Goal: Task Accomplishment & Management: Manage account settings

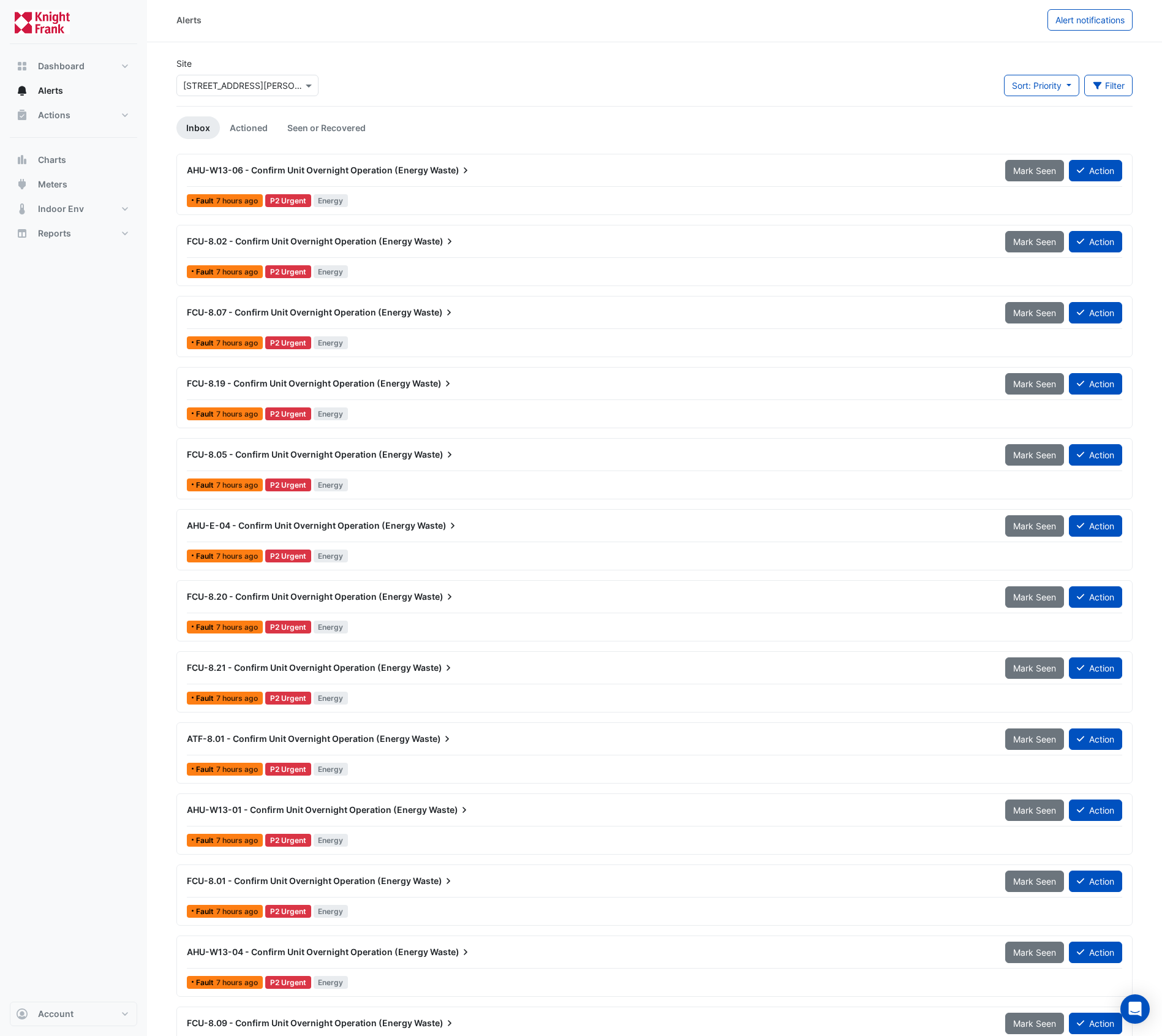
scroll to position [2, 0]
click at [356, 130] on link "Seen or Recovered" at bounding box center [326, 127] width 98 height 22
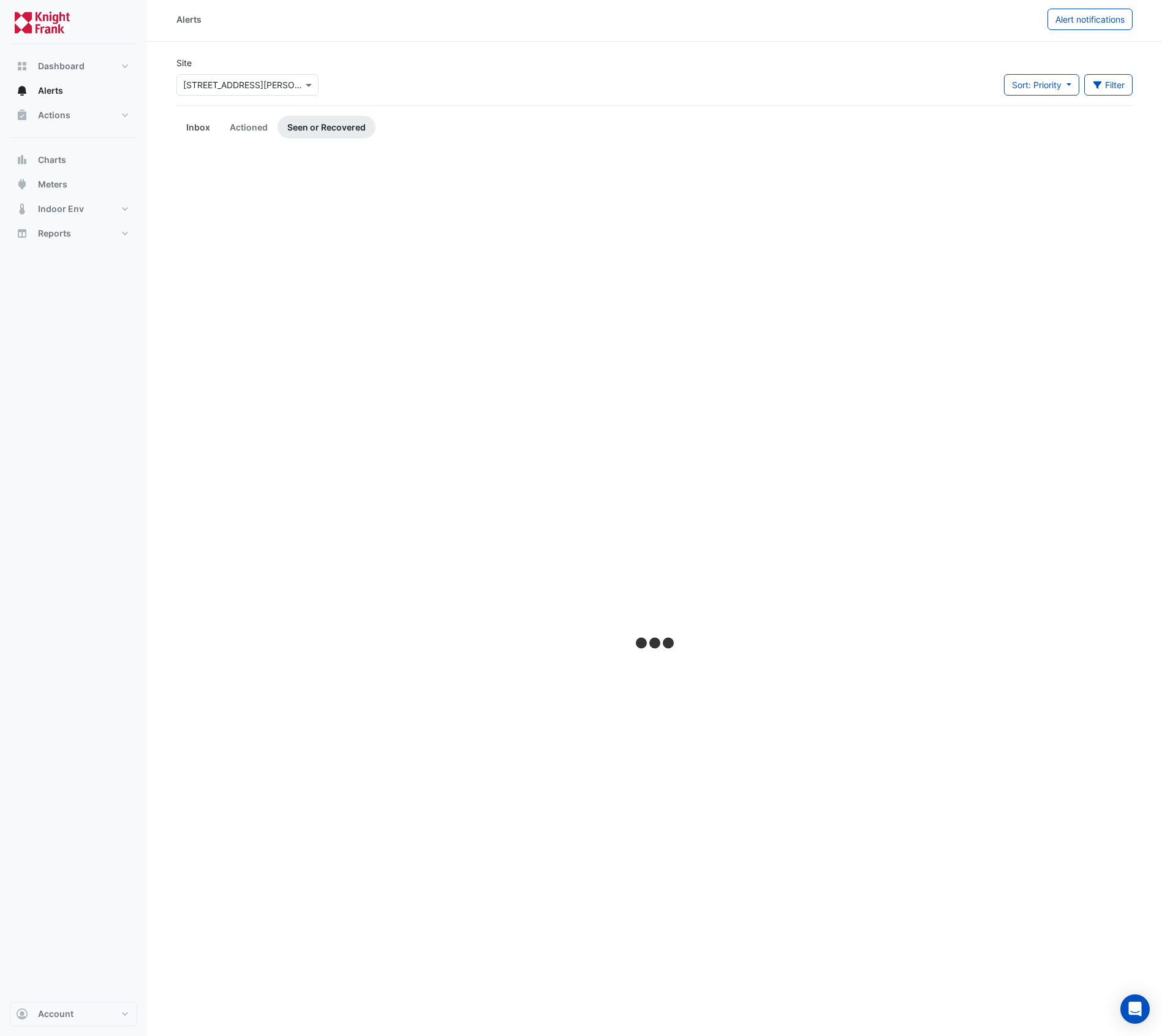
scroll to position [0, 0]
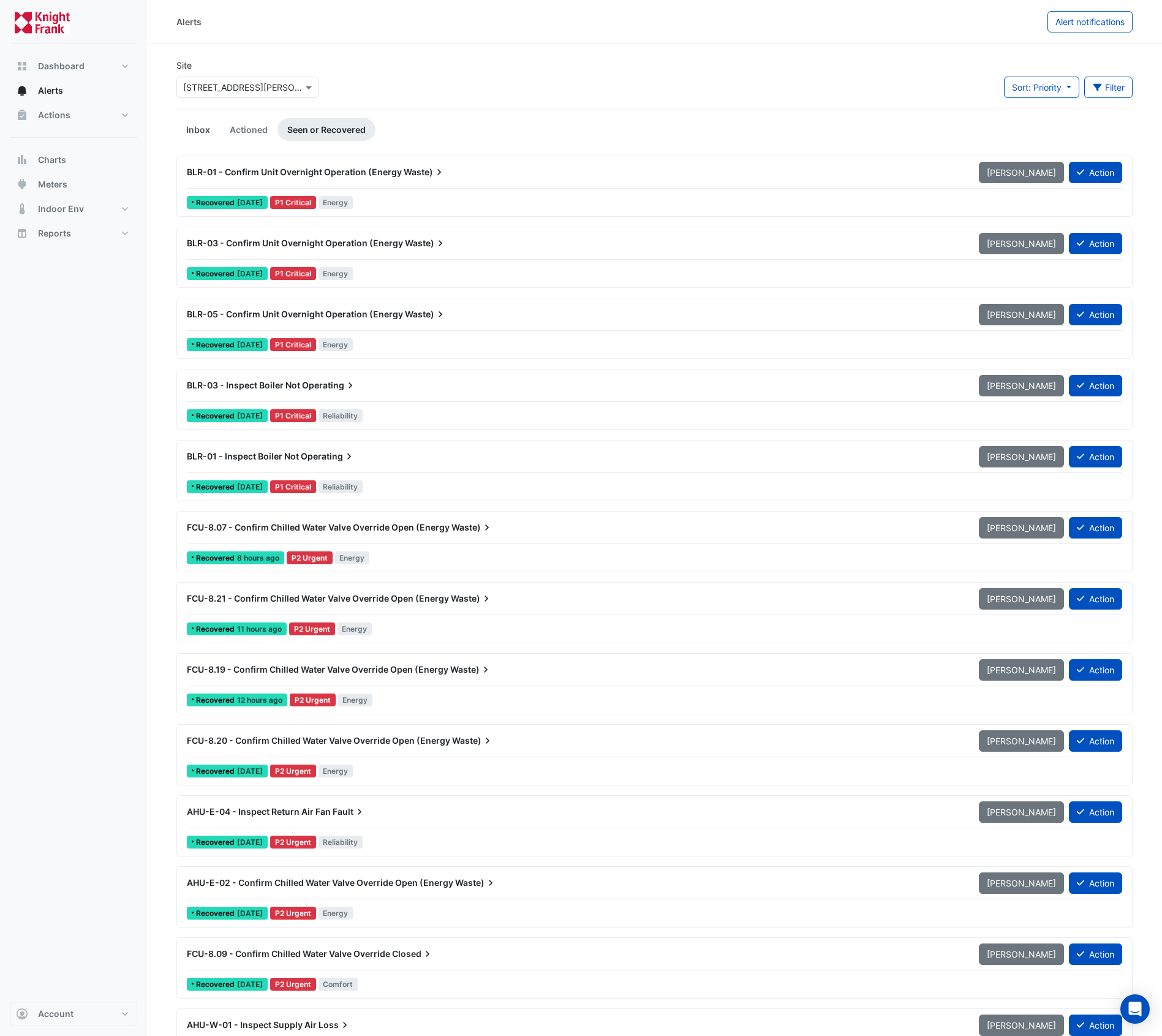
click at [197, 122] on link "Inbox" at bounding box center [198, 130] width 43 height 22
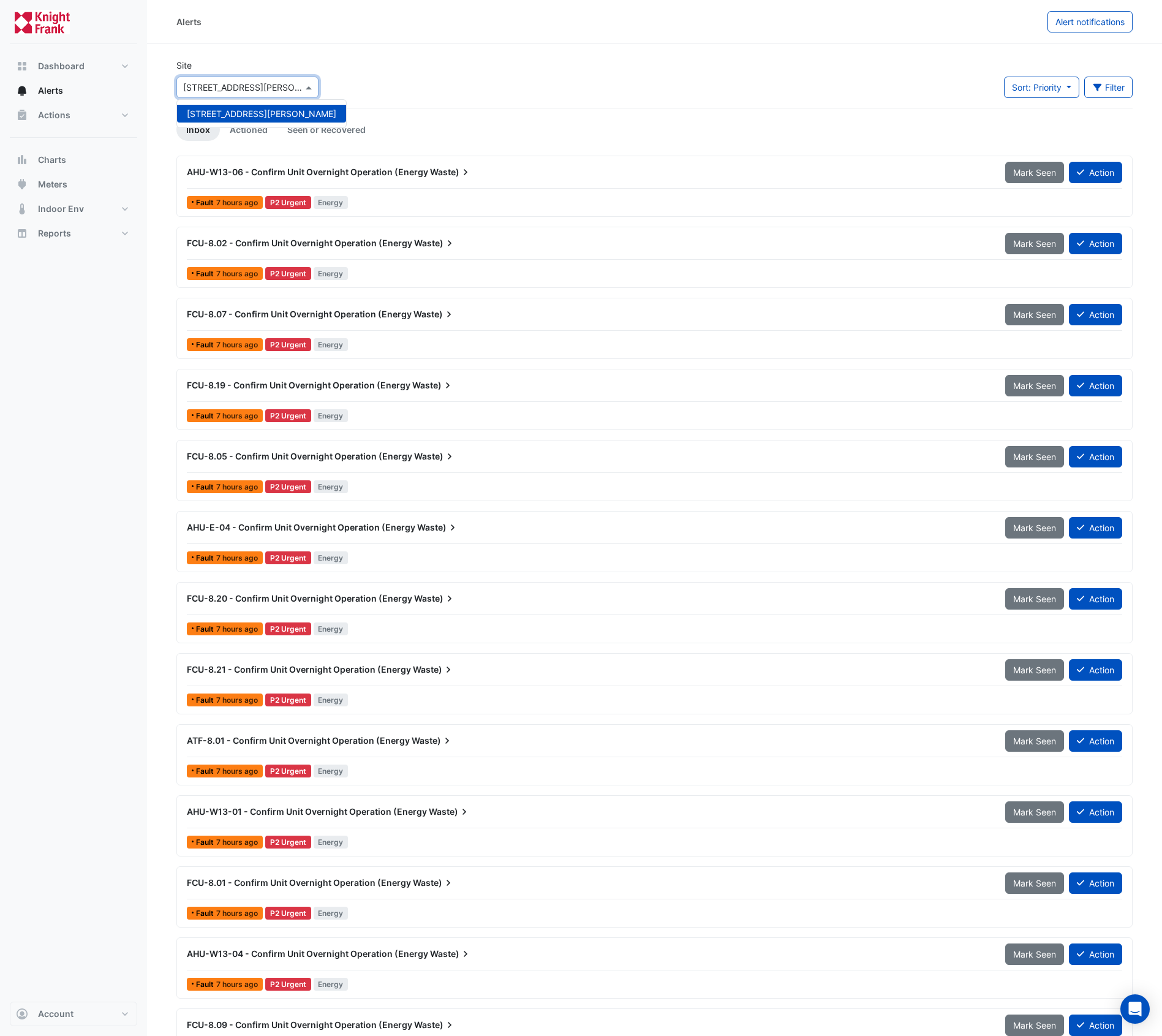
click at [305, 86] on span at bounding box center [310, 87] width 15 height 13
click at [464, 130] on ul "Inbox Actioned Seen or Recovered" at bounding box center [655, 130] width 957 height 22
click at [70, 117] on button "Actions" at bounding box center [73, 115] width 127 height 25
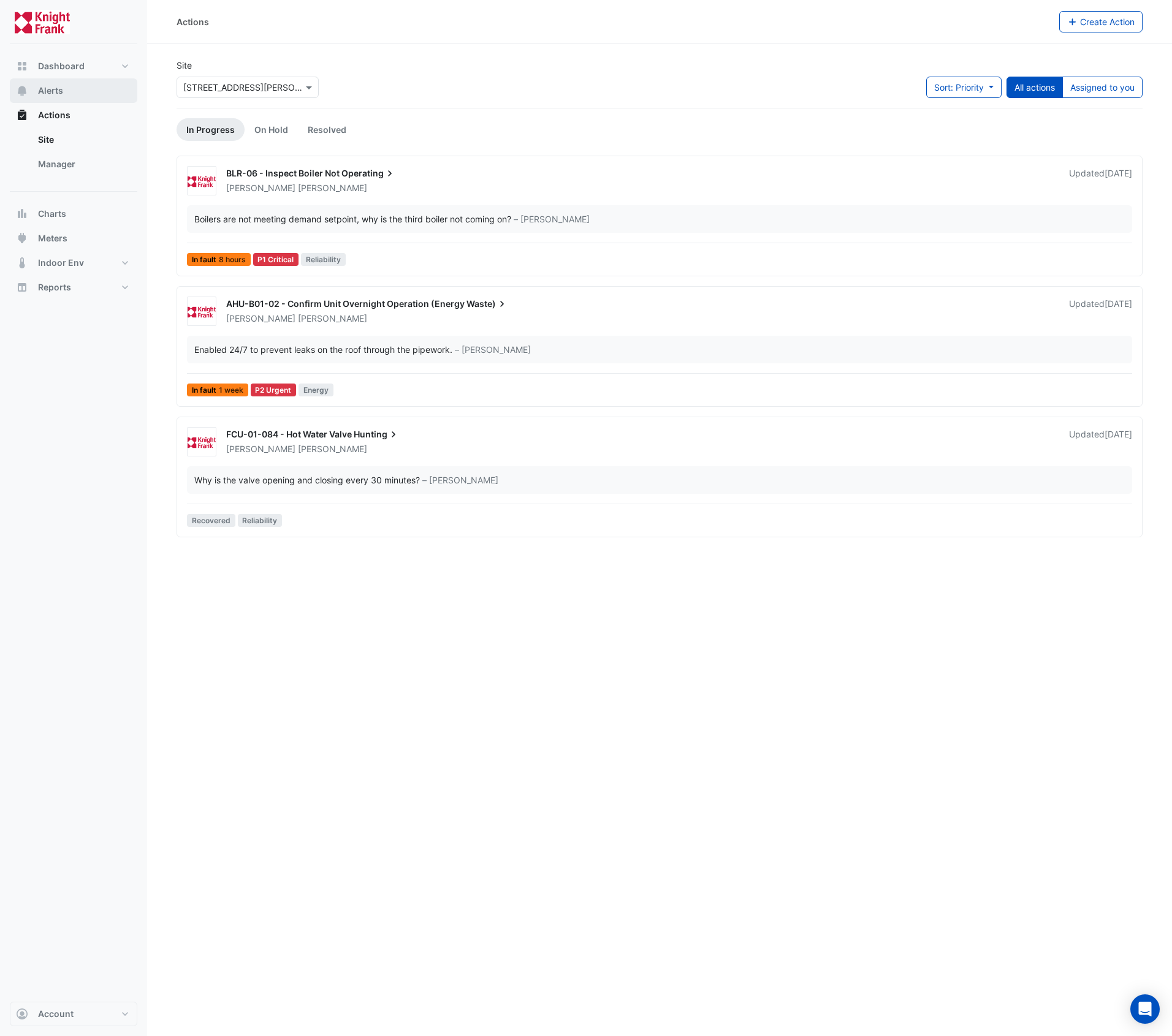
click at [61, 90] on span "Alerts" at bounding box center [50, 90] width 25 height 12
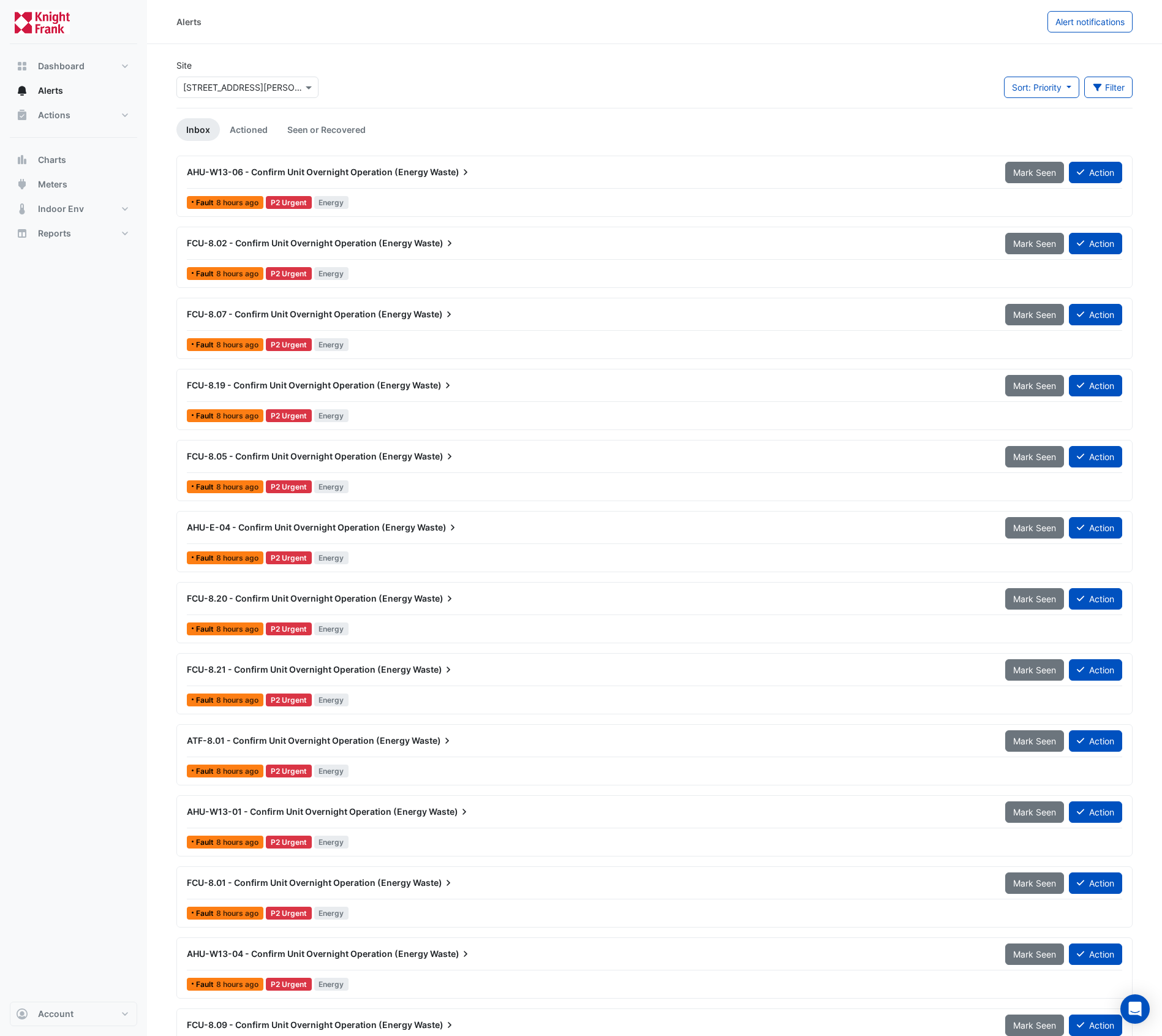
click at [292, 172] on span "AHU-W13-06 - Confirm Unit Overnight Operation (Energy" at bounding box center [308, 172] width 241 height 10
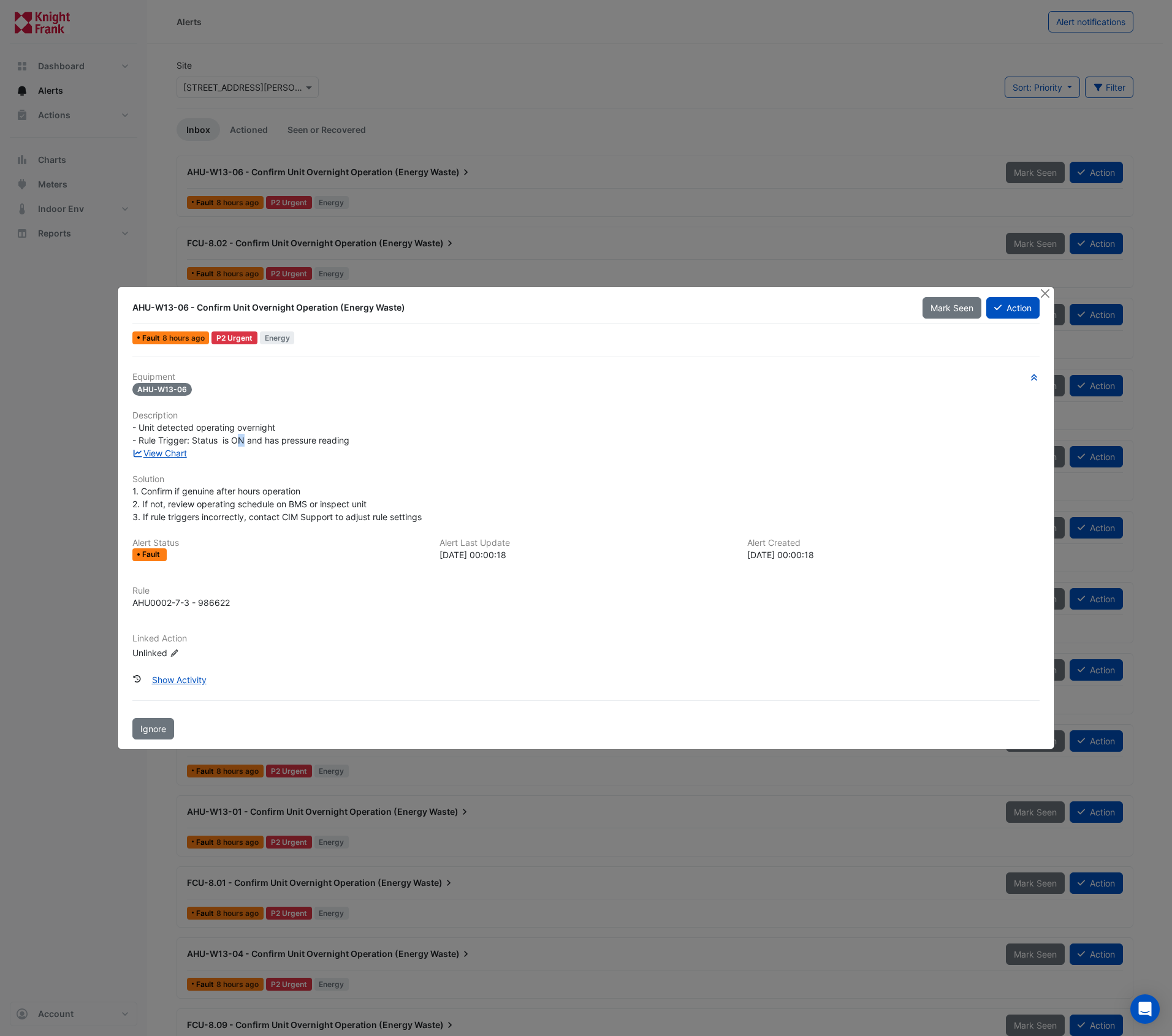
drag, startPoint x: 236, startPoint y: 440, endPoint x: 245, endPoint y: 440, distance: 9.0
click at [245, 440] on span "- Unit detected operating overnight - Rule Trigger: Status is ON and has pressu…" at bounding box center [241, 433] width 217 height 23
drag, startPoint x: 247, startPoint y: 441, endPoint x: 234, endPoint y: 437, distance: 13.6
click at [234, 437] on span "- Unit detected operating overnight - Rule Trigger: Status is ON and has pressu…" at bounding box center [241, 433] width 217 height 23
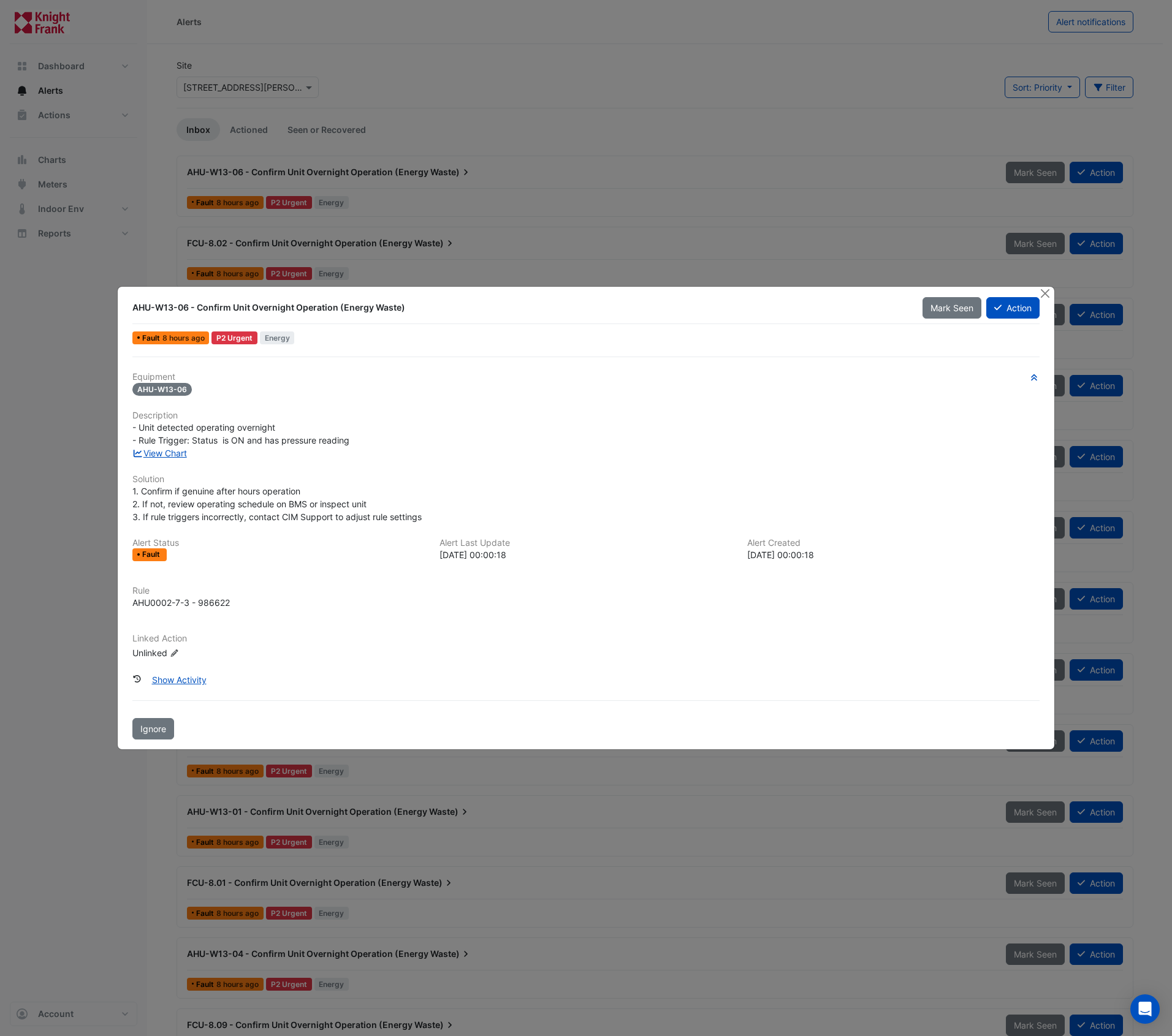
click at [325, 452] on div "View Chart" at bounding box center [585, 453] width 922 height 13
click at [271, 524] on div "Equipment AHU-W13-06 Description - Unit detected operating overnight - Rule Tri…" at bounding box center [586, 520] width 907 height 297
drag, startPoint x: 424, startPoint y: 516, endPoint x: 238, endPoint y: 504, distance: 186.4
click at [238, 504] on span "1. Confirm if genuine after hours operation 2. If not, review operating schedul…" at bounding box center [277, 504] width 289 height 36
click at [242, 516] on span "1. Confirm if genuine after hours operation 2. If not, review operating schedul…" at bounding box center [277, 504] width 289 height 36
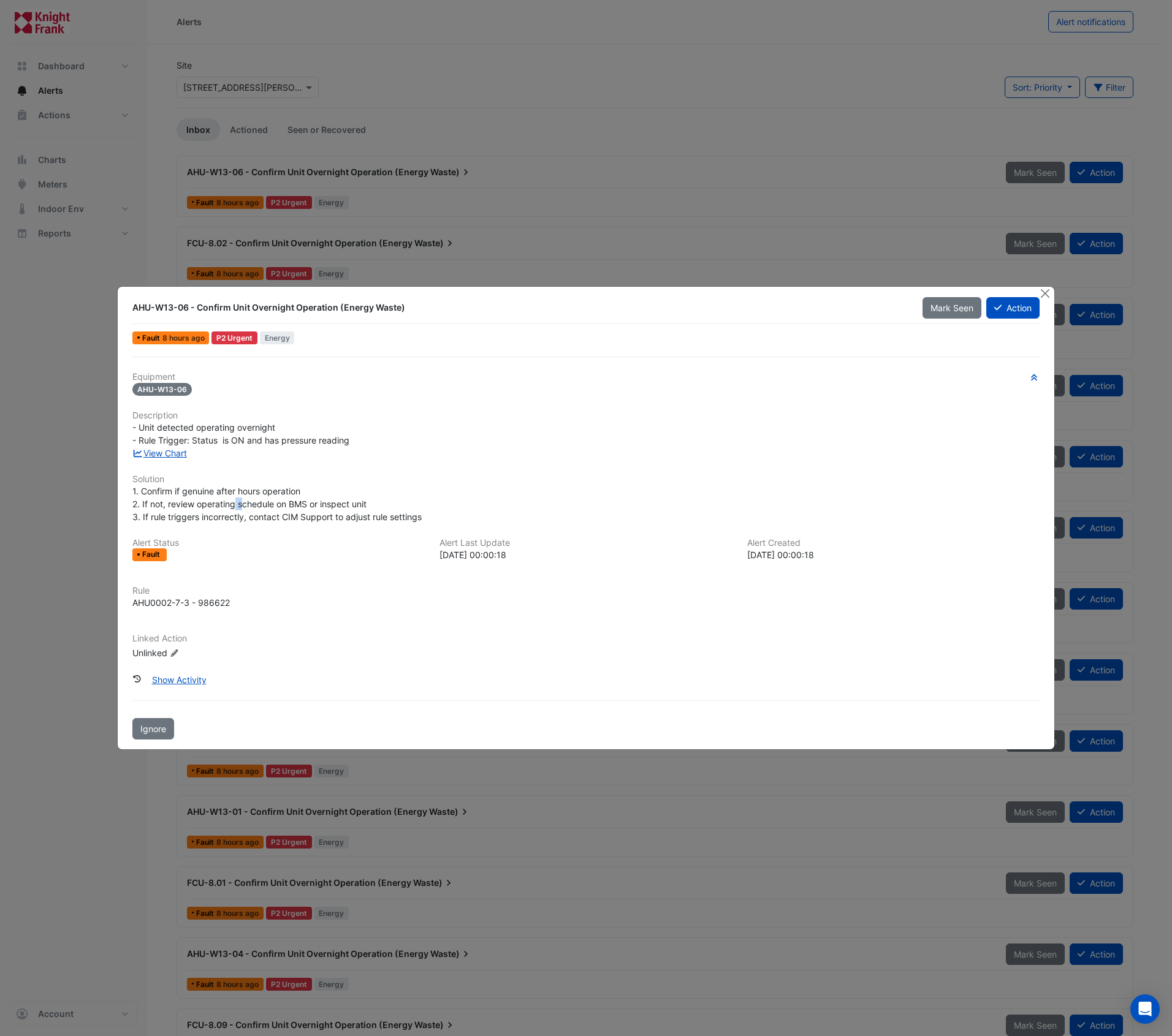
click at [241, 504] on span "1. Confirm if genuine after hours operation 2. If not, review operating schedul…" at bounding box center [277, 504] width 289 height 36
click at [503, 294] on div "AHU-W13-06 - Confirm Unit Overnight Operation (Energy Waste) Mark Seen Action F…" at bounding box center [585, 518] width 936 height 463
click at [1043, 294] on button "Close" at bounding box center [1046, 293] width 13 height 13
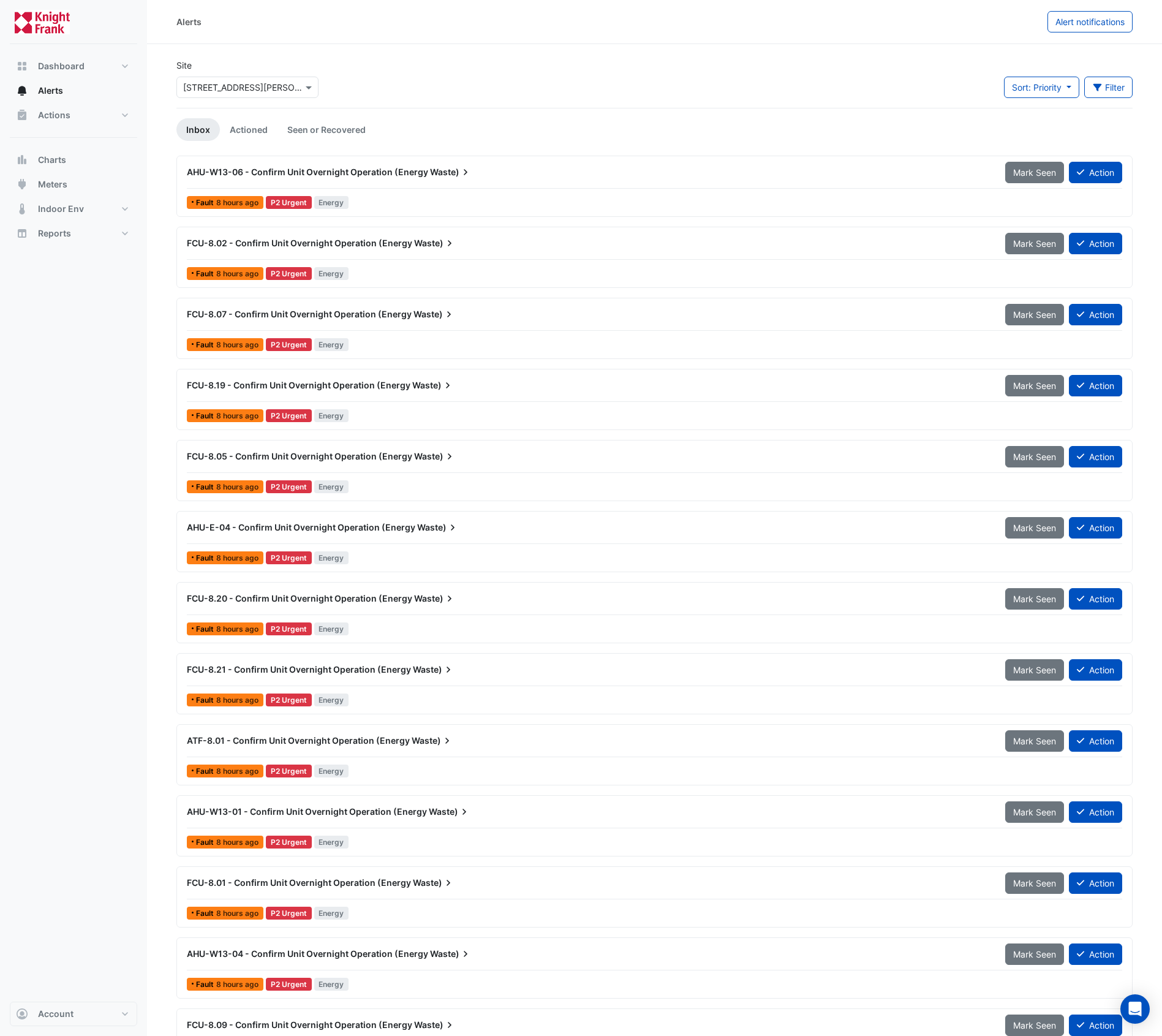
click at [403, 168] on span "AHU-W13-06 - Confirm Unit Overnight Operation (Energy" at bounding box center [308, 172] width 241 height 10
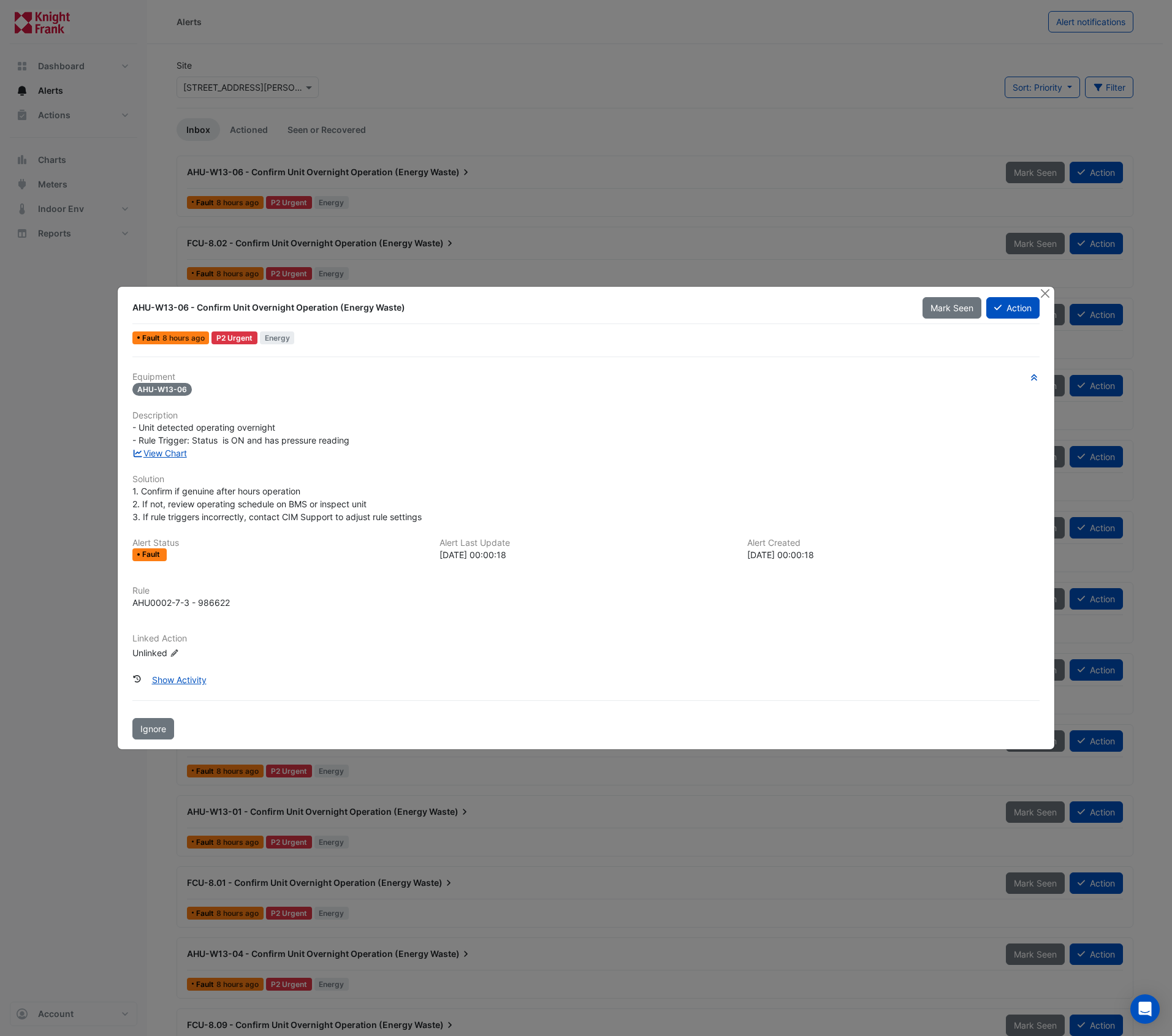
click at [166, 458] on div "View Chart" at bounding box center [585, 453] width 922 height 13
click at [169, 454] on link "View Chart" at bounding box center [160, 452] width 54 height 10
click at [1049, 290] on button "Close" at bounding box center [1046, 293] width 13 height 13
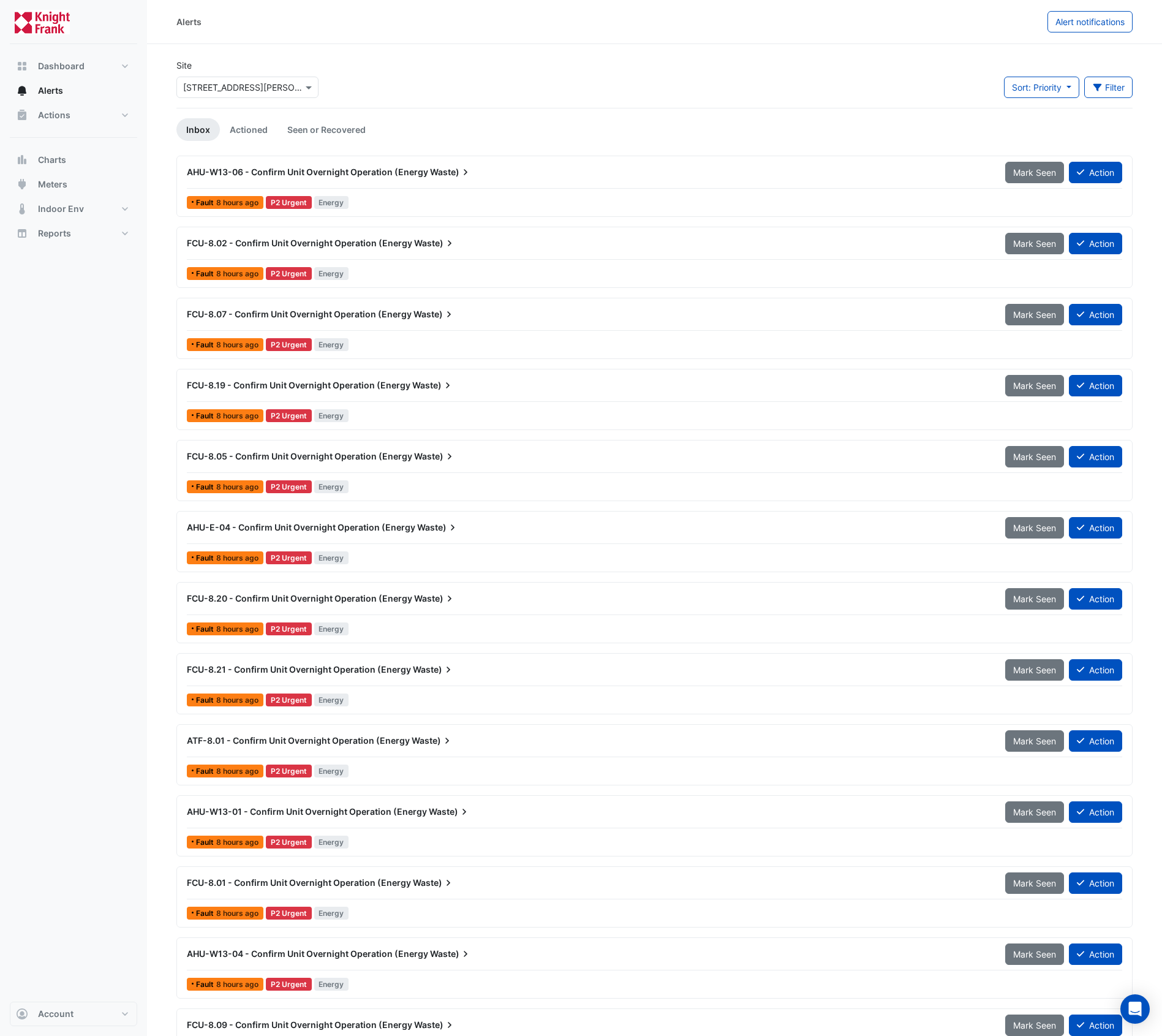
click at [282, 245] on span "FCU-8.02 - Confirm Unit Overnight Operation (Energy" at bounding box center [300, 242] width 225 height 10
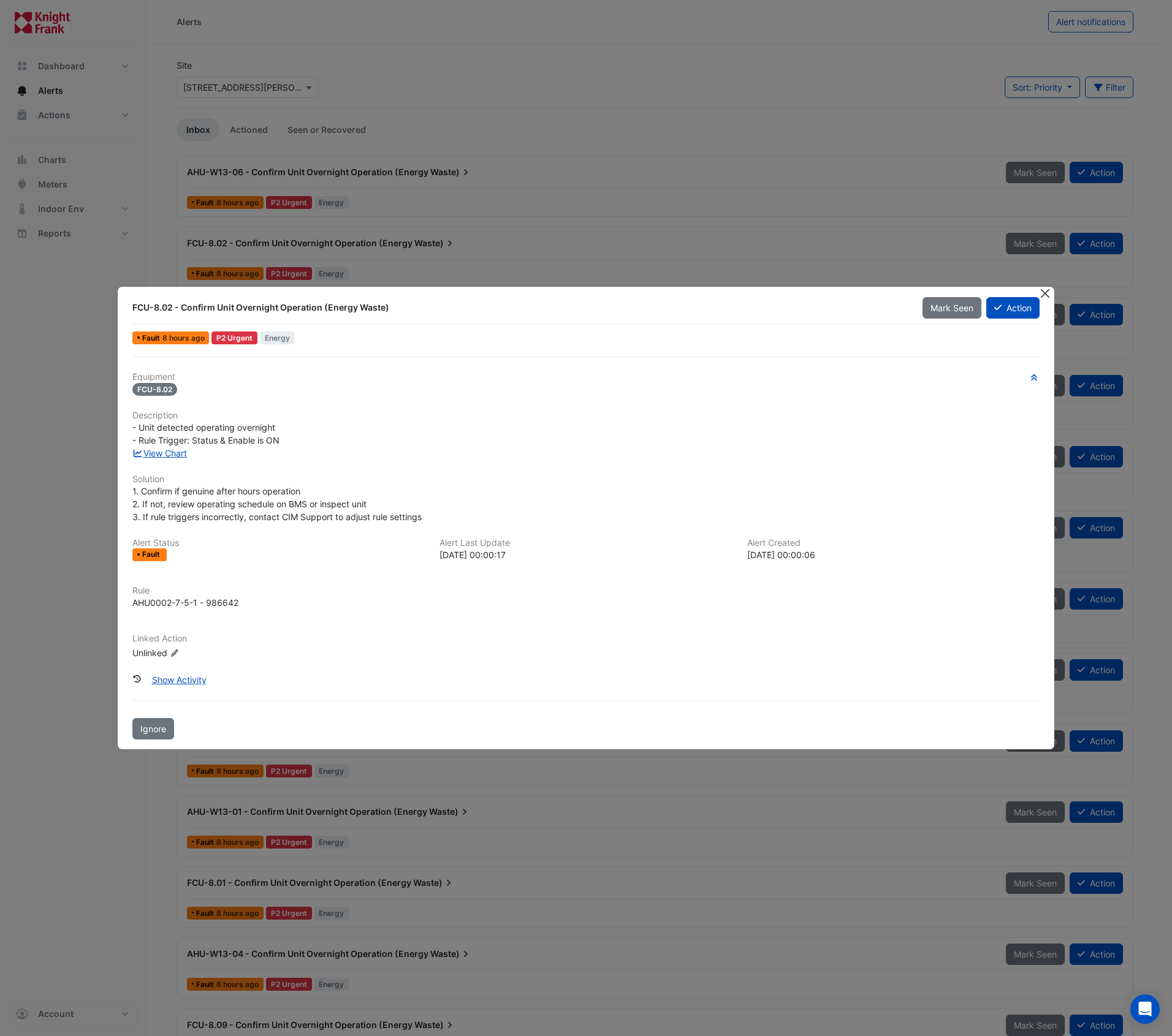
click at [1049, 296] on button "Close" at bounding box center [1046, 293] width 13 height 13
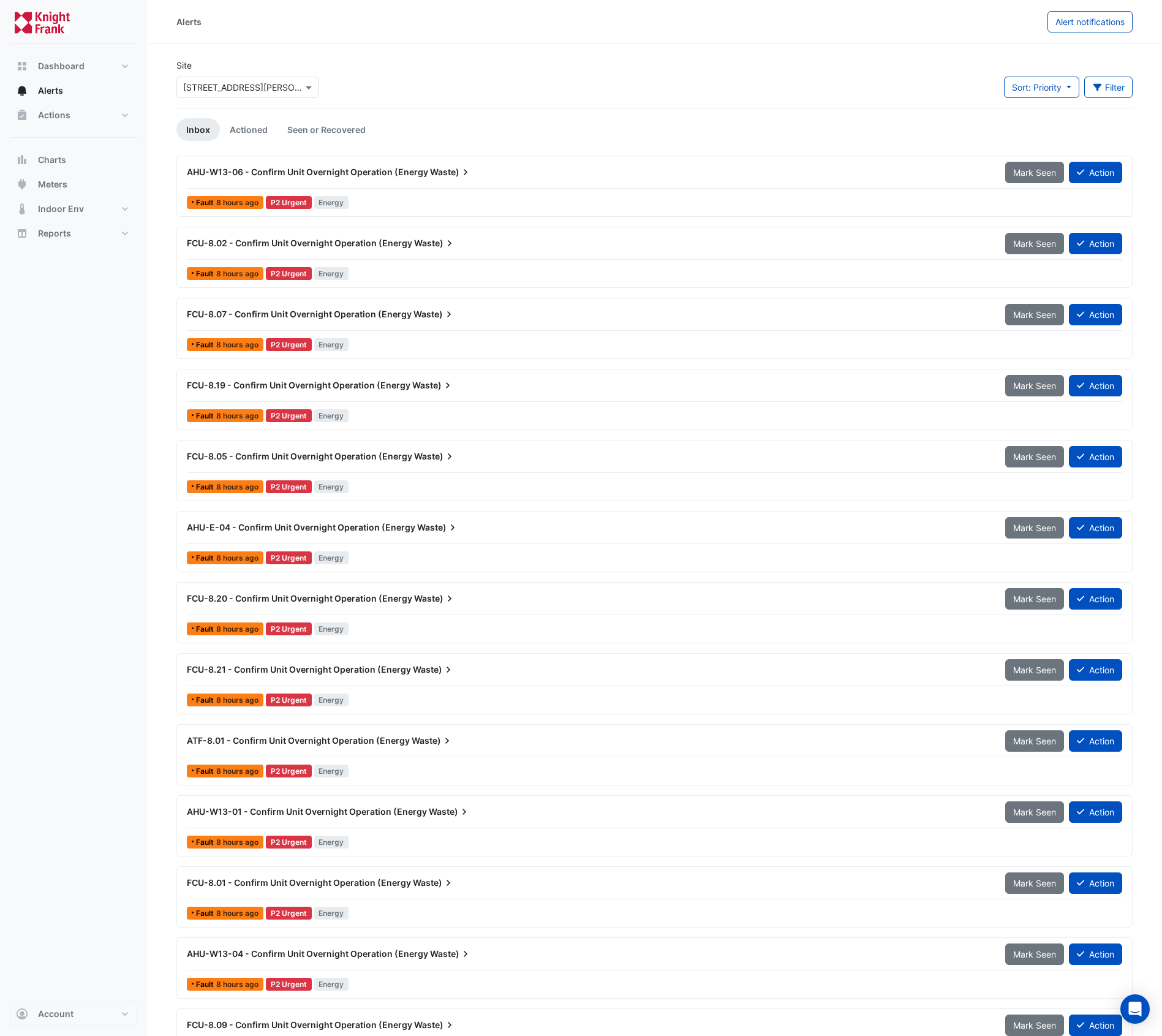
click at [353, 384] on span "FCU-8.19 - Confirm Unit Overnight Operation (Energy" at bounding box center [299, 385] width 224 height 10
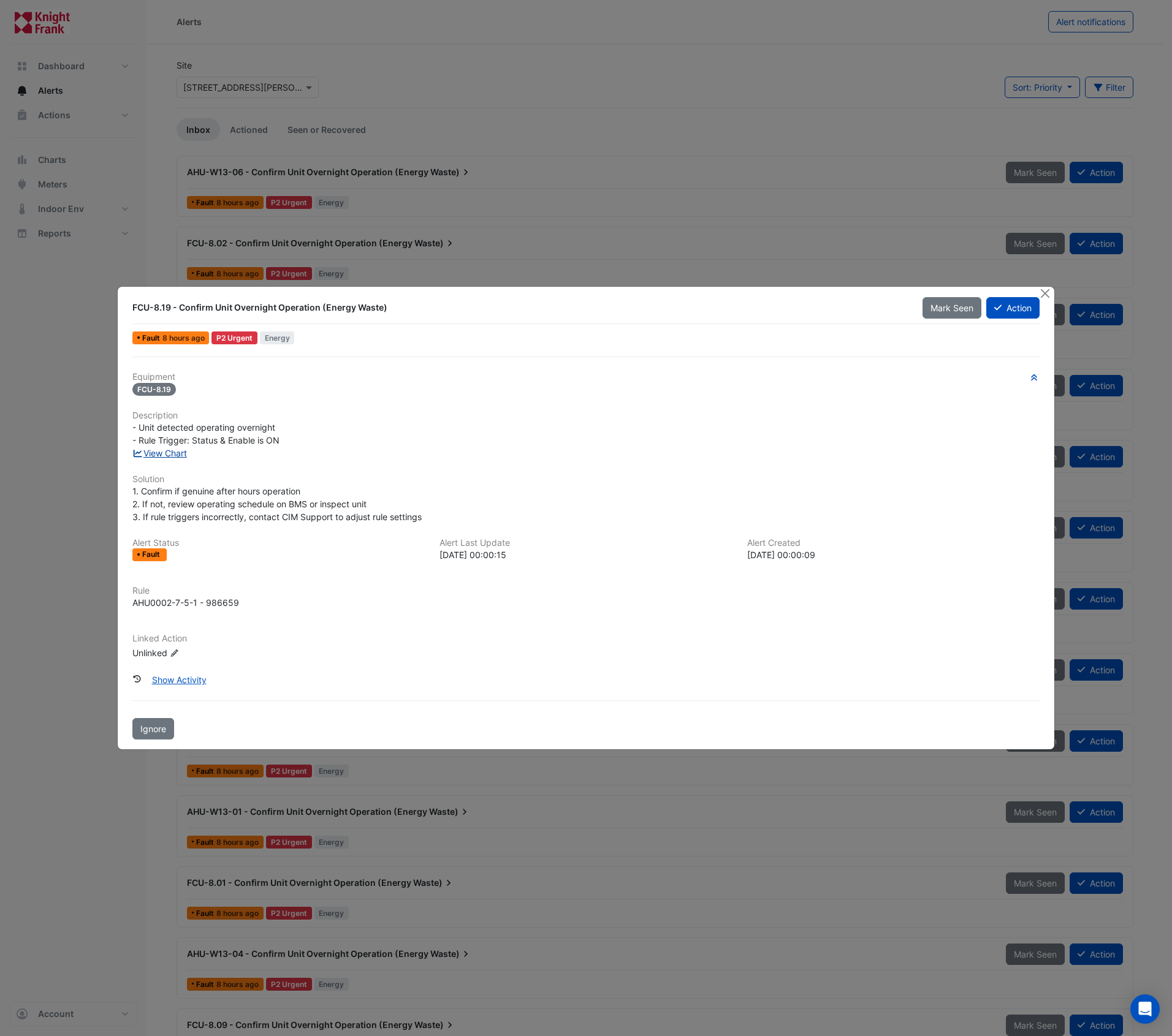
click at [172, 454] on link "View Chart" at bounding box center [160, 452] width 54 height 10
click at [1047, 292] on button "Close" at bounding box center [1046, 293] width 13 height 13
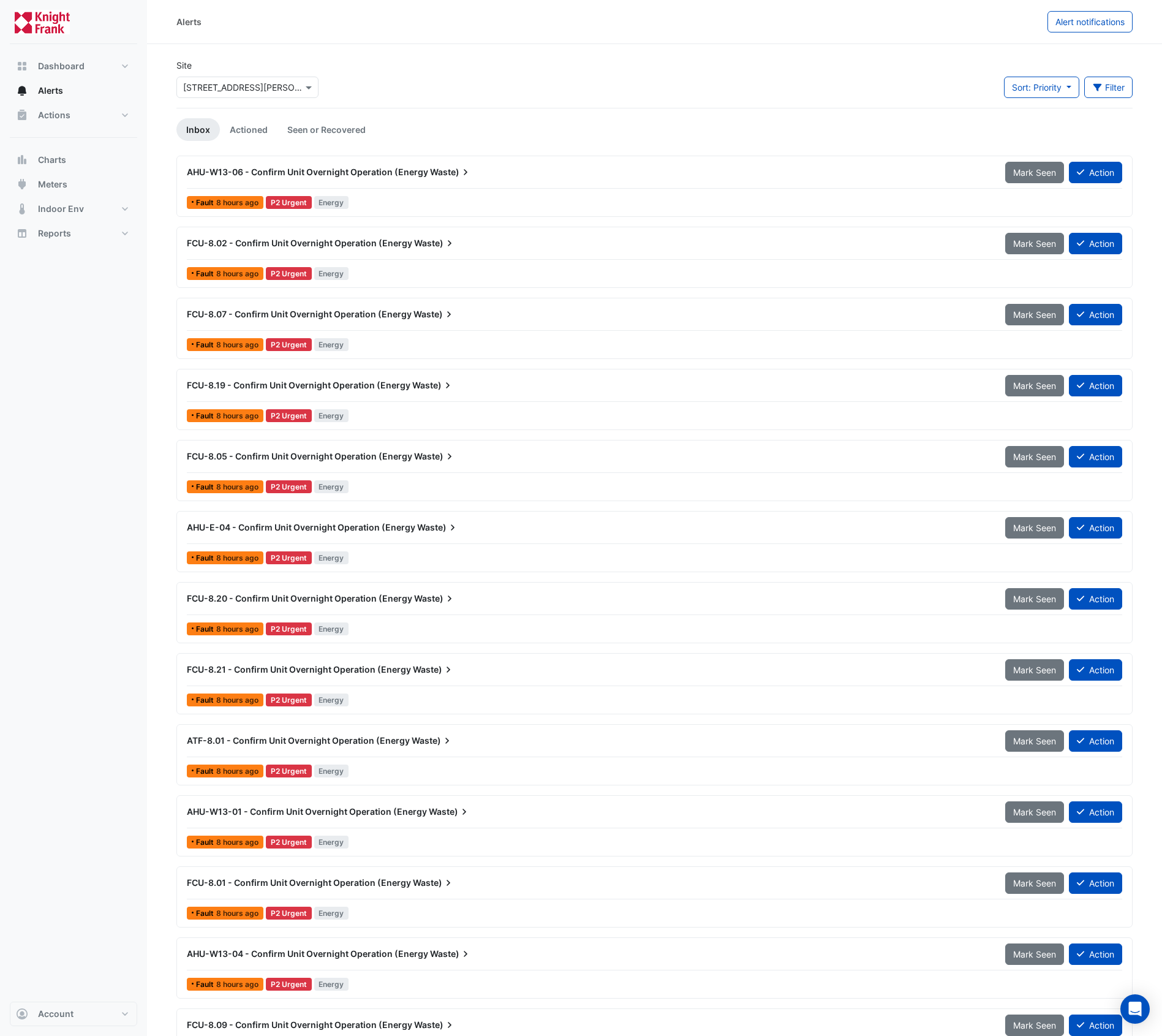
click at [366, 172] on span "AHU-W13-06 - Confirm Unit Overnight Operation (Energy" at bounding box center [308, 172] width 241 height 10
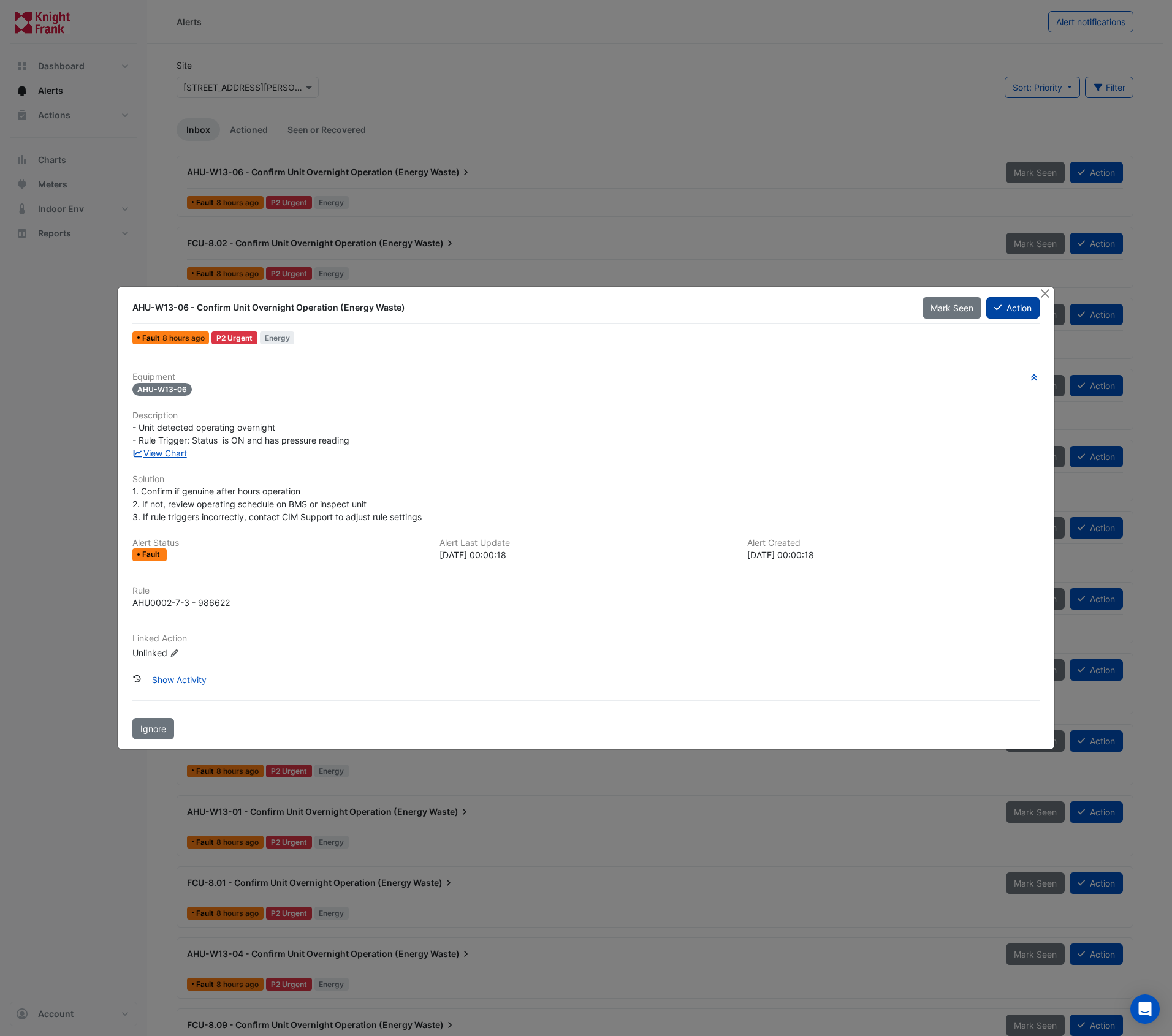
click at [995, 308] on icon at bounding box center [998, 308] width 7 height 6
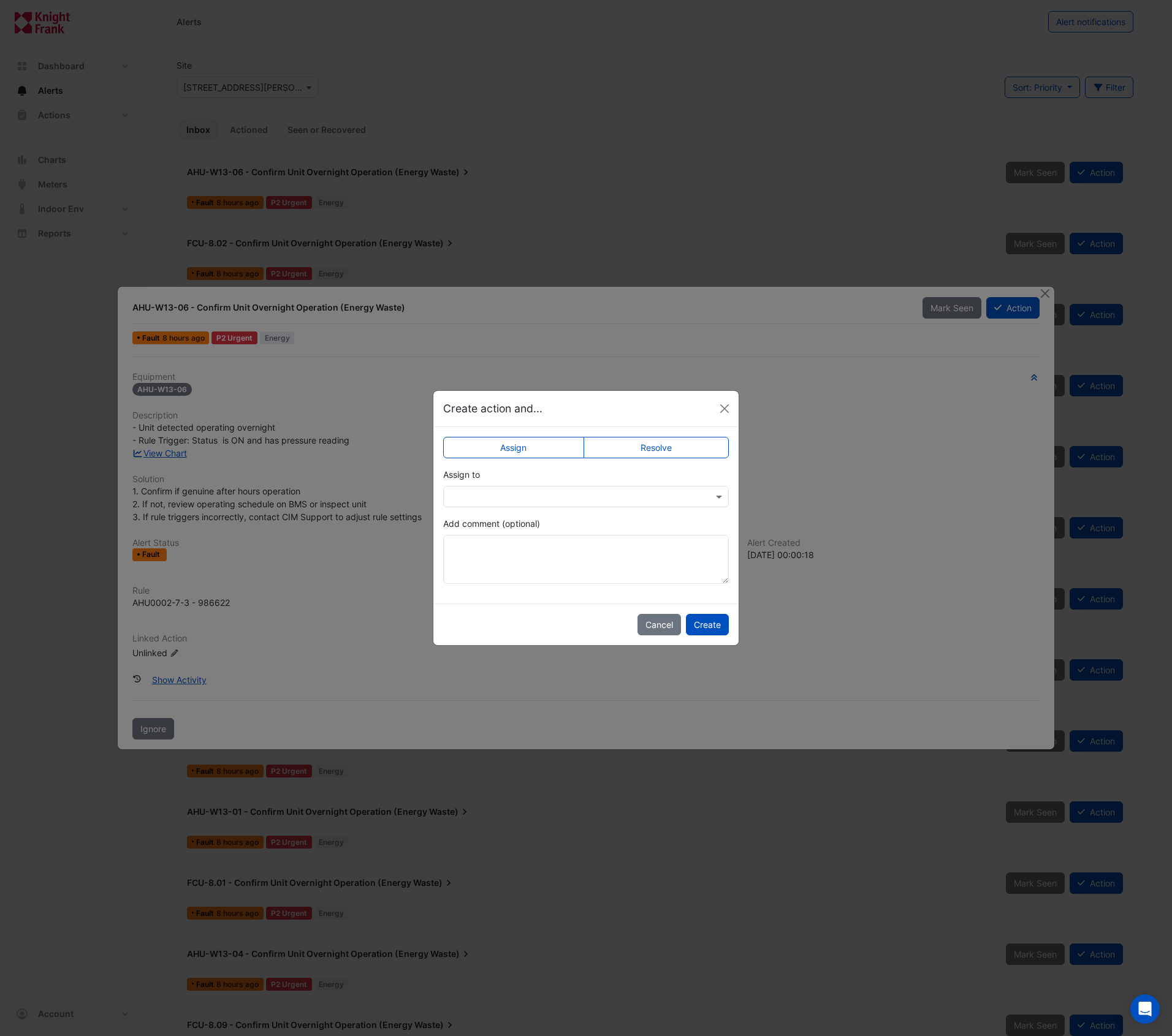
click at [542, 500] on input "text" at bounding box center [574, 497] width 248 height 13
click at [512, 539] on span "John Hughes" at bounding box center [498, 540] width 70 height 10
click at [716, 495] on span at bounding box center [720, 496] width 15 height 13
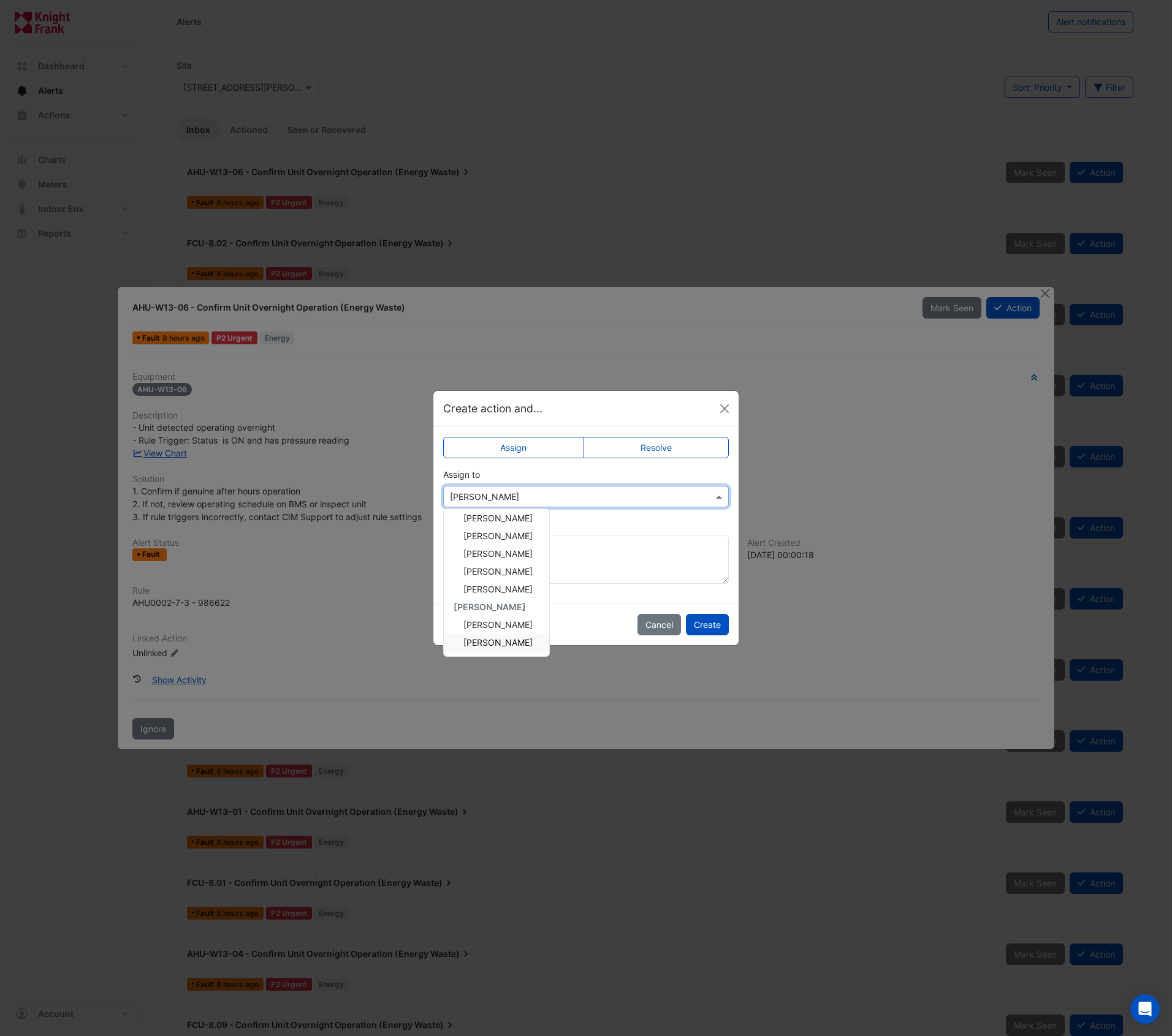
click at [496, 642] on span "Roy Warburton" at bounding box center [498, 642] width 70 height 10
click at [706, 628] on button "Create" at bounding box center [708, 624] width 43 height 22
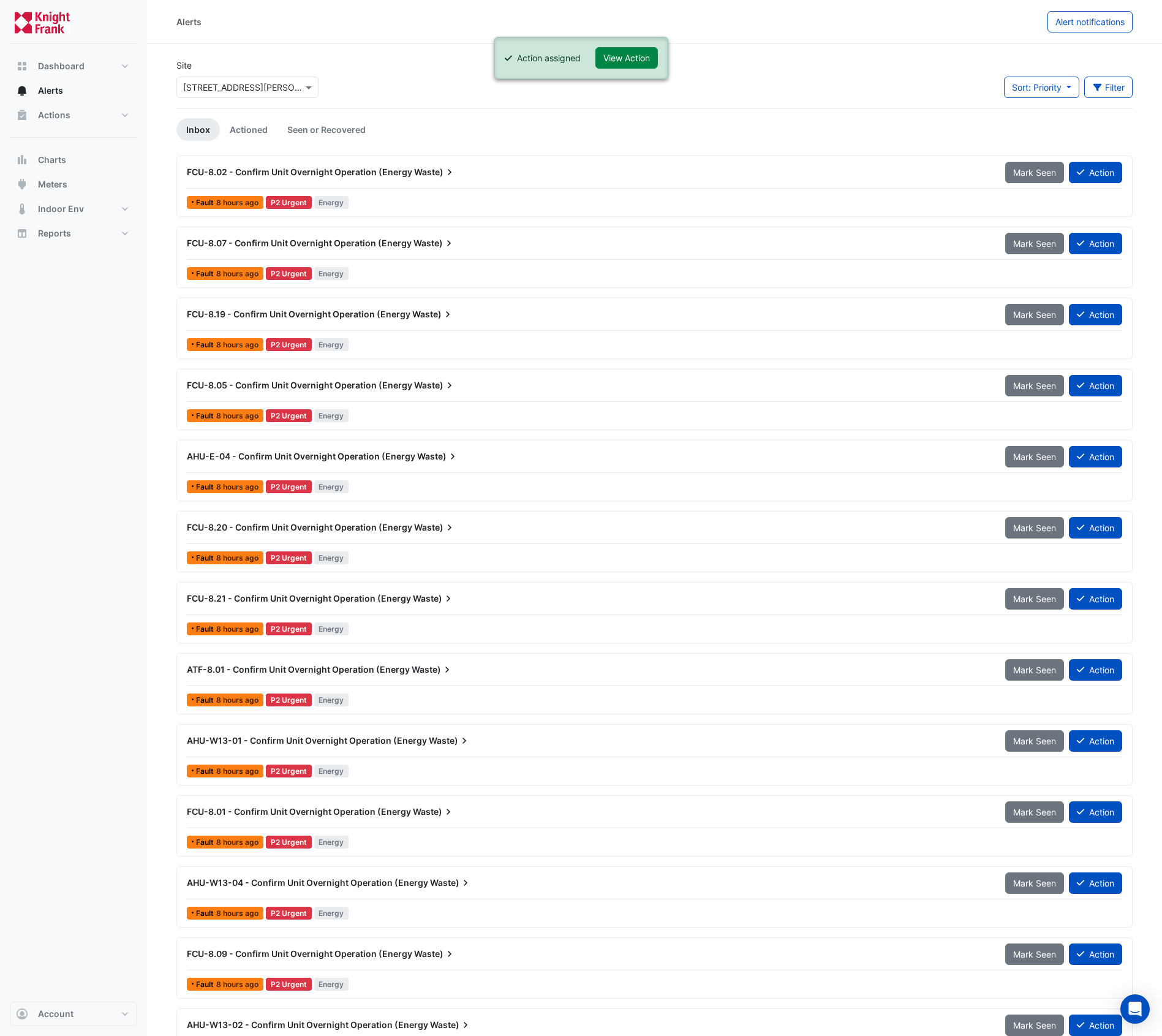
click at [400, 175] on span "FCU-8.02 - Confirm Unit Overnight Operation (Energy" at bounding box center [300, 172] width 225 height 10
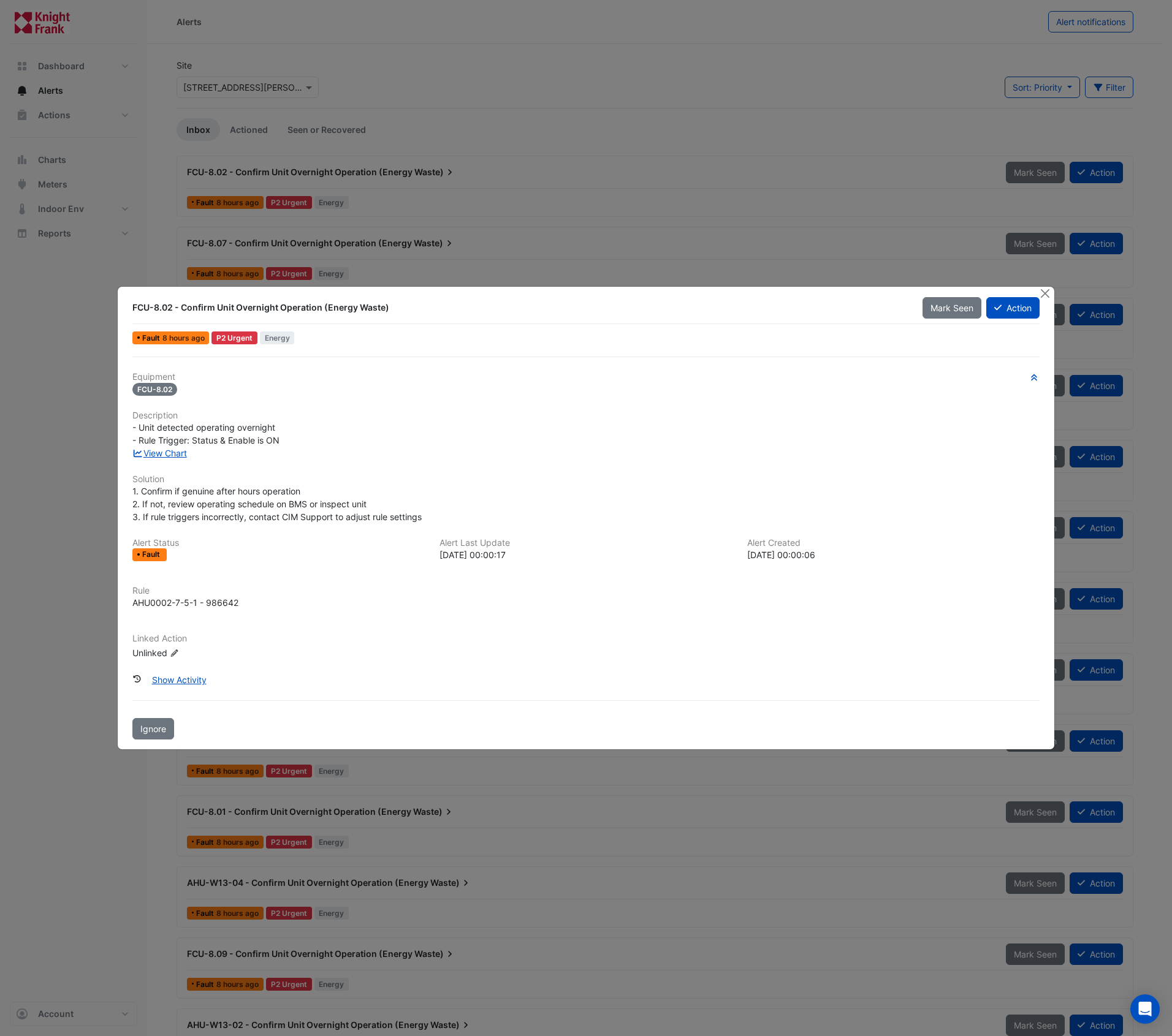
click at [172, 652] on icon "Edit Linked Action" at bounding box center [174, 653] width 10 height 7
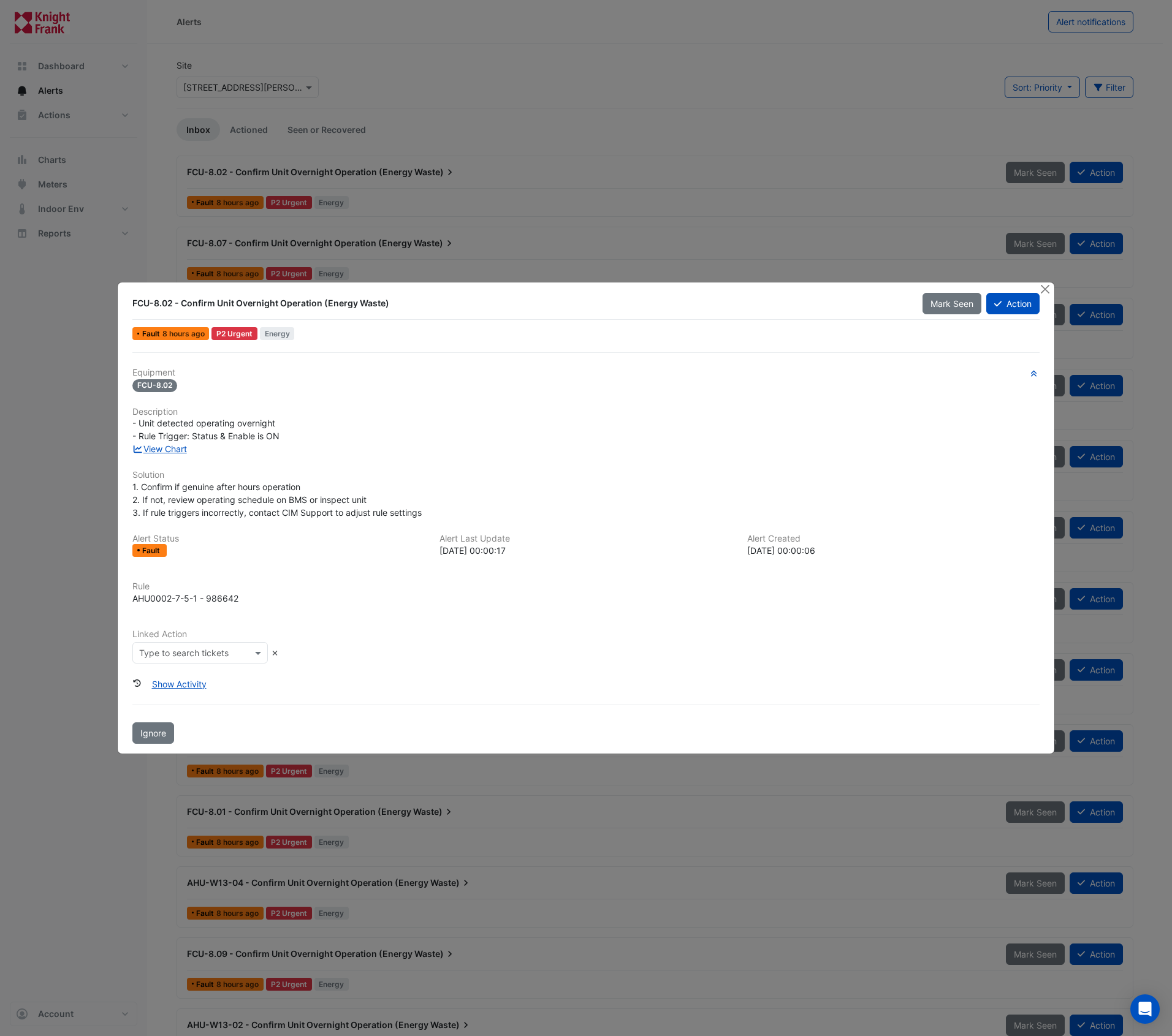
click at [206, 652] on input "text" at bounding box center [188, 654] width 98 height 13
click at [1044, 291] on button "Close" at bounding box center [1046, 289] width 13 height 13
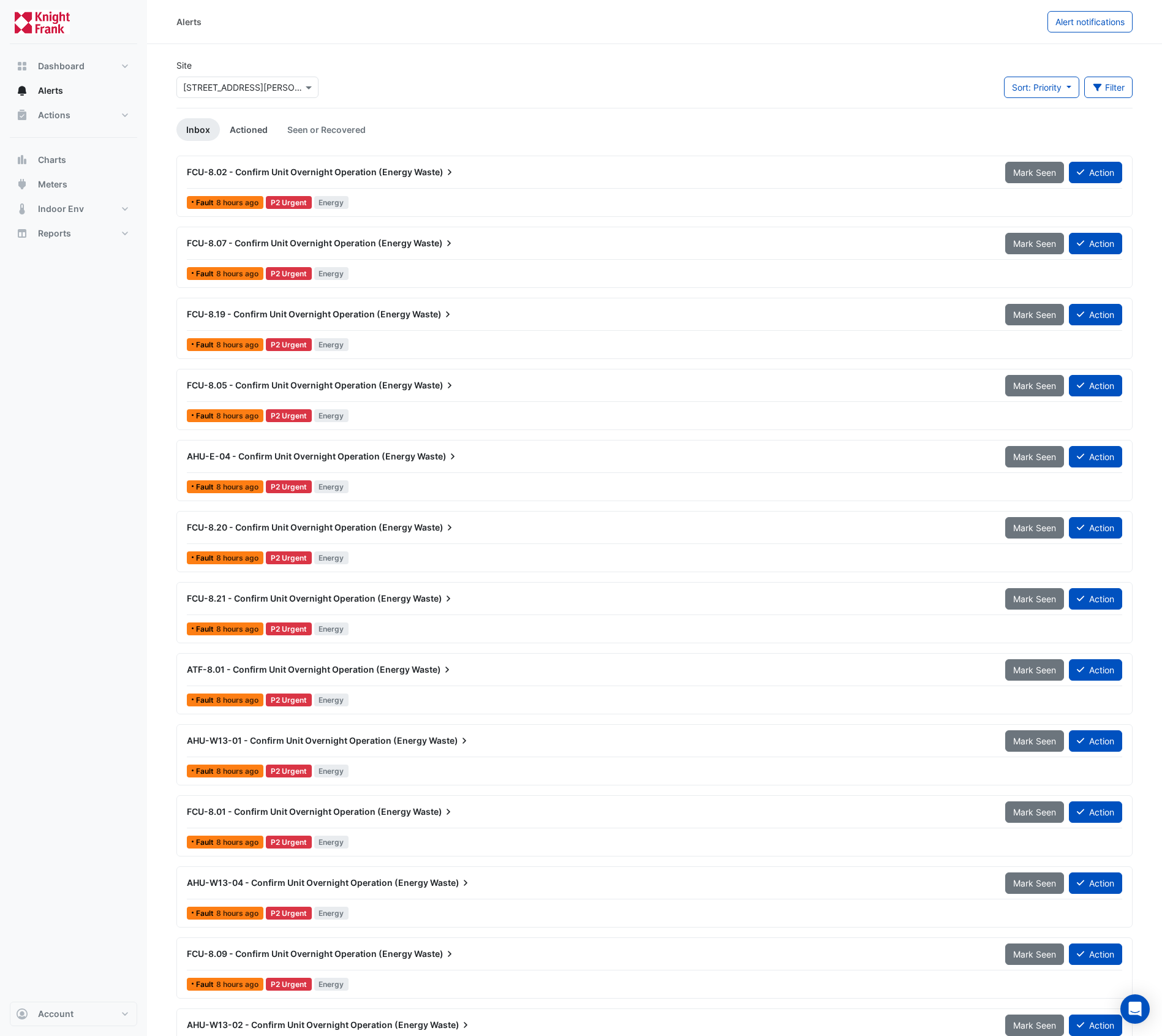
click at [234, 127] on link "Actioned" at bounding box center [249, 130] width 58 height 22
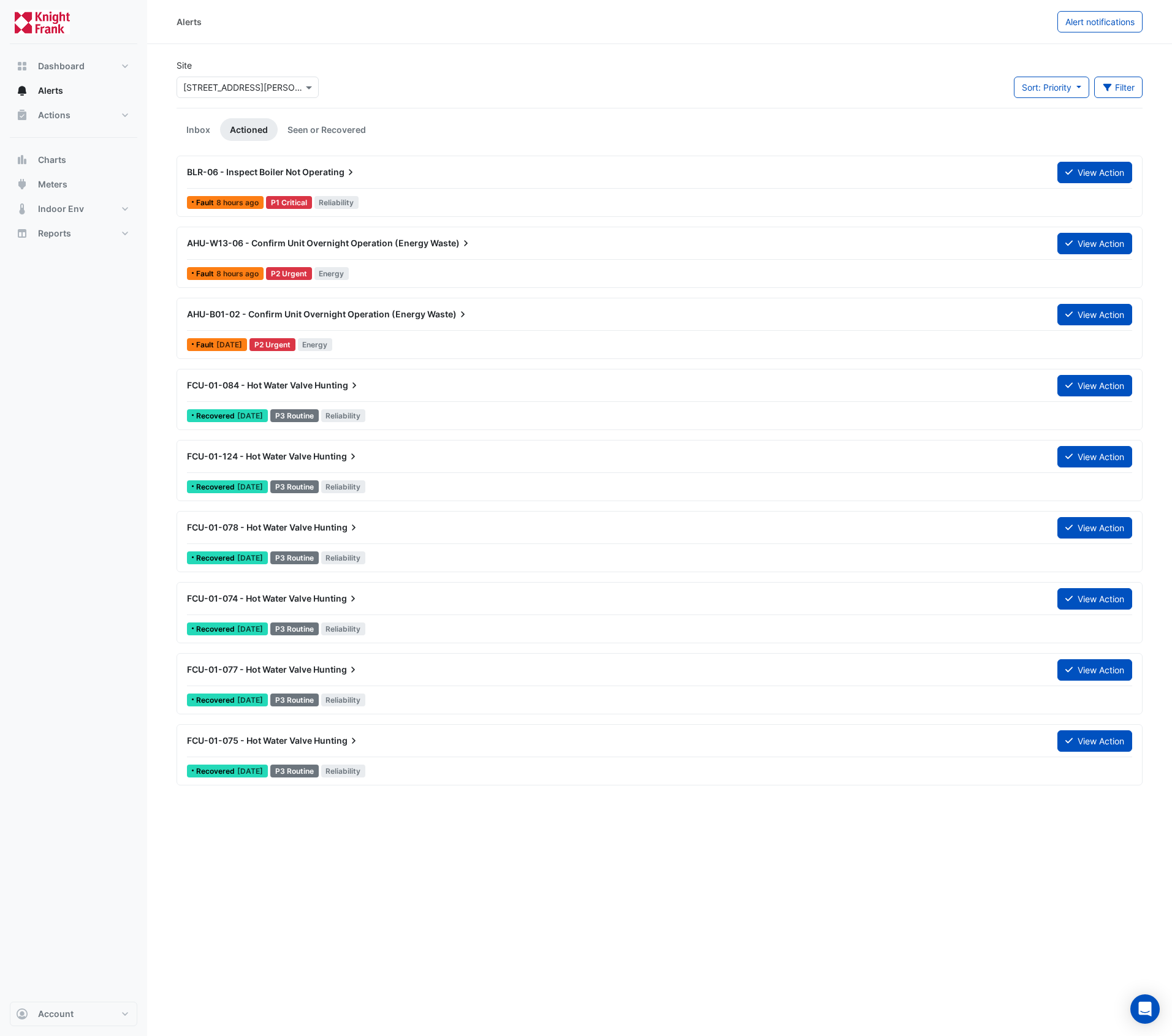
click at [493, 311] on div "AHU-B01-02 - Confirm Unit Overnight Operation (Energy Waste)" at bounding box center [615, 314] width 855 height 12
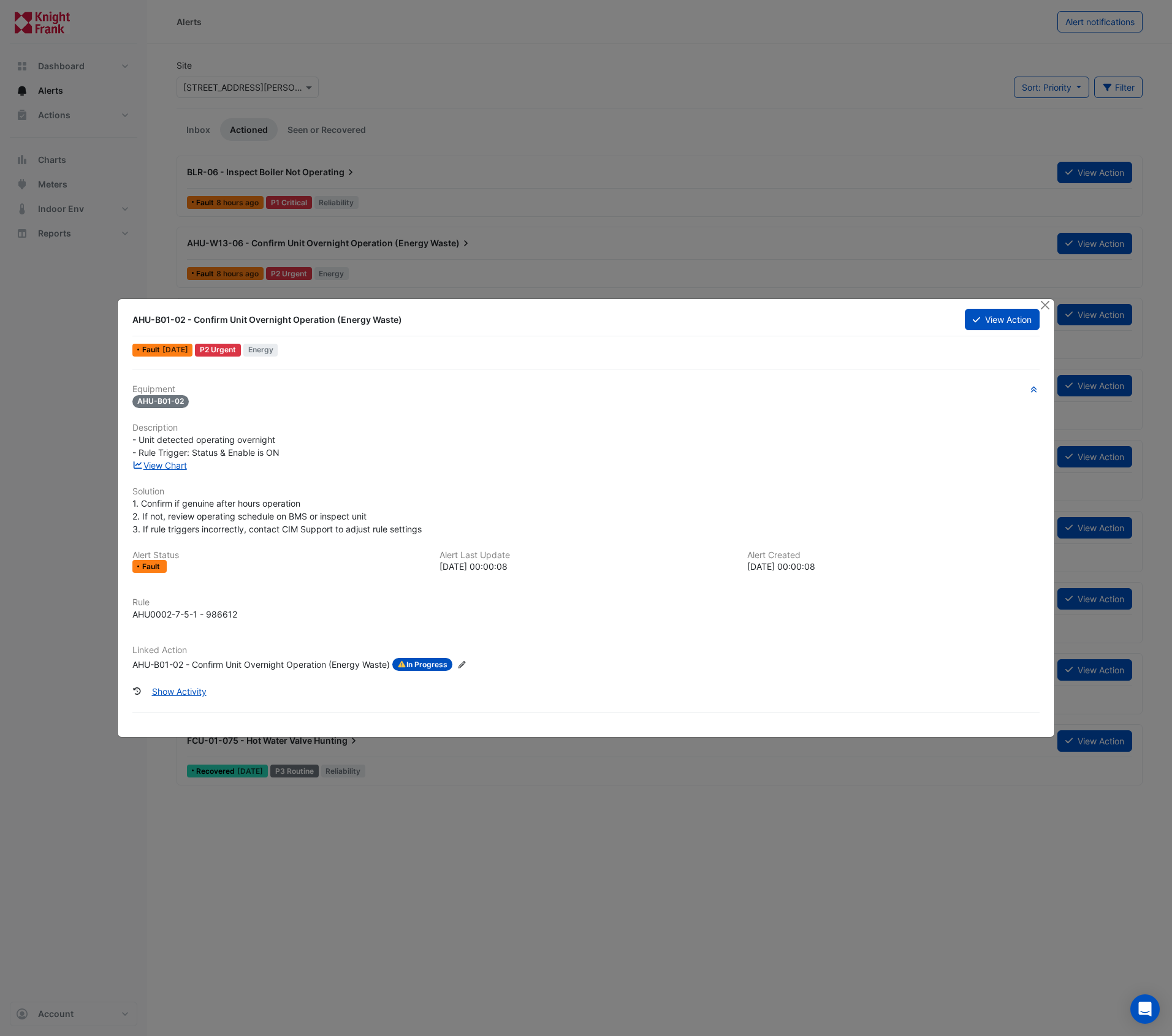
click at [464, 664] on icon "Edit Linked Action" at bounding box center [462, 664] width 10 height 7
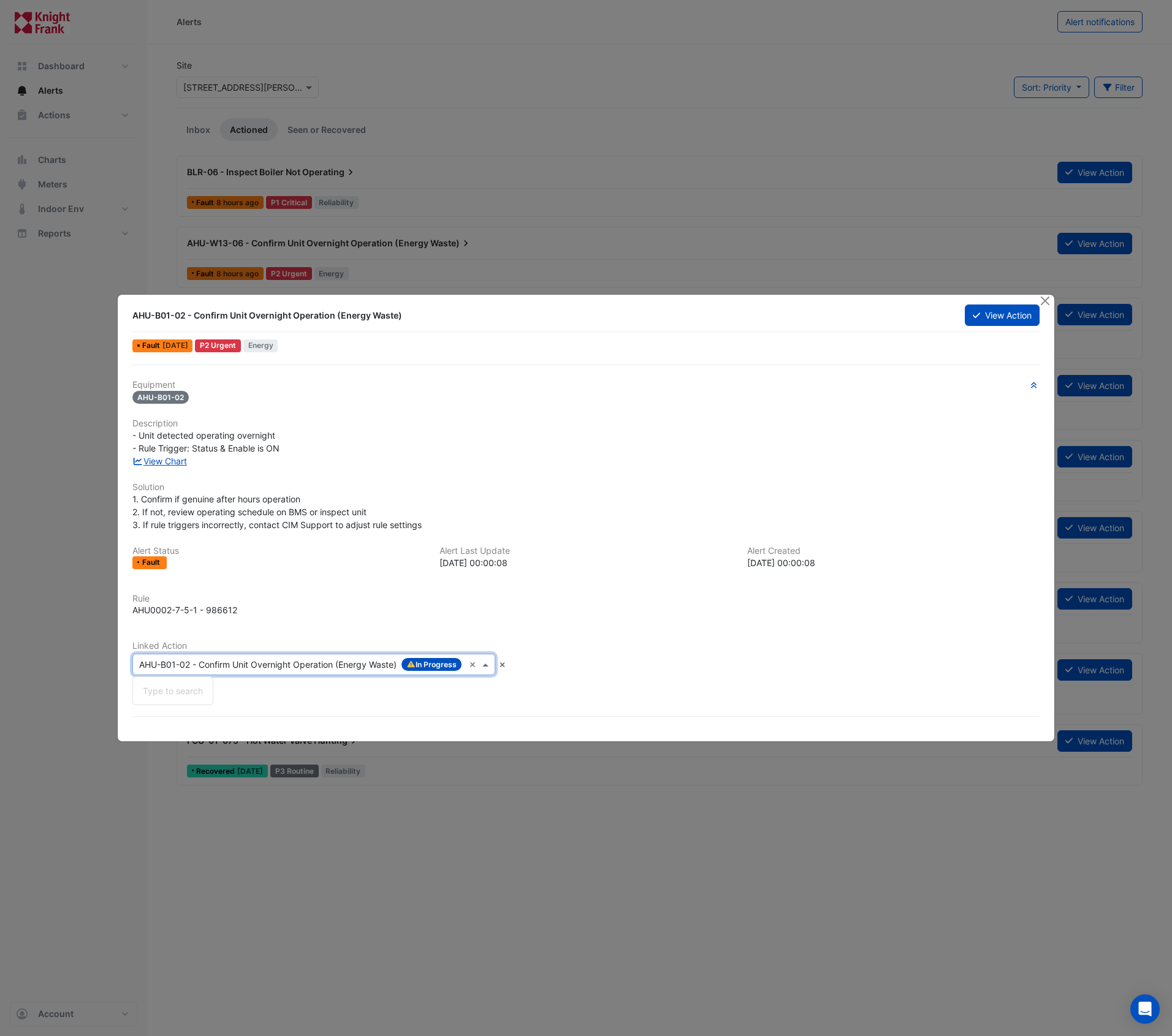
click at [489, 666] on span at bounding box center [487, 664] width 15 height 13
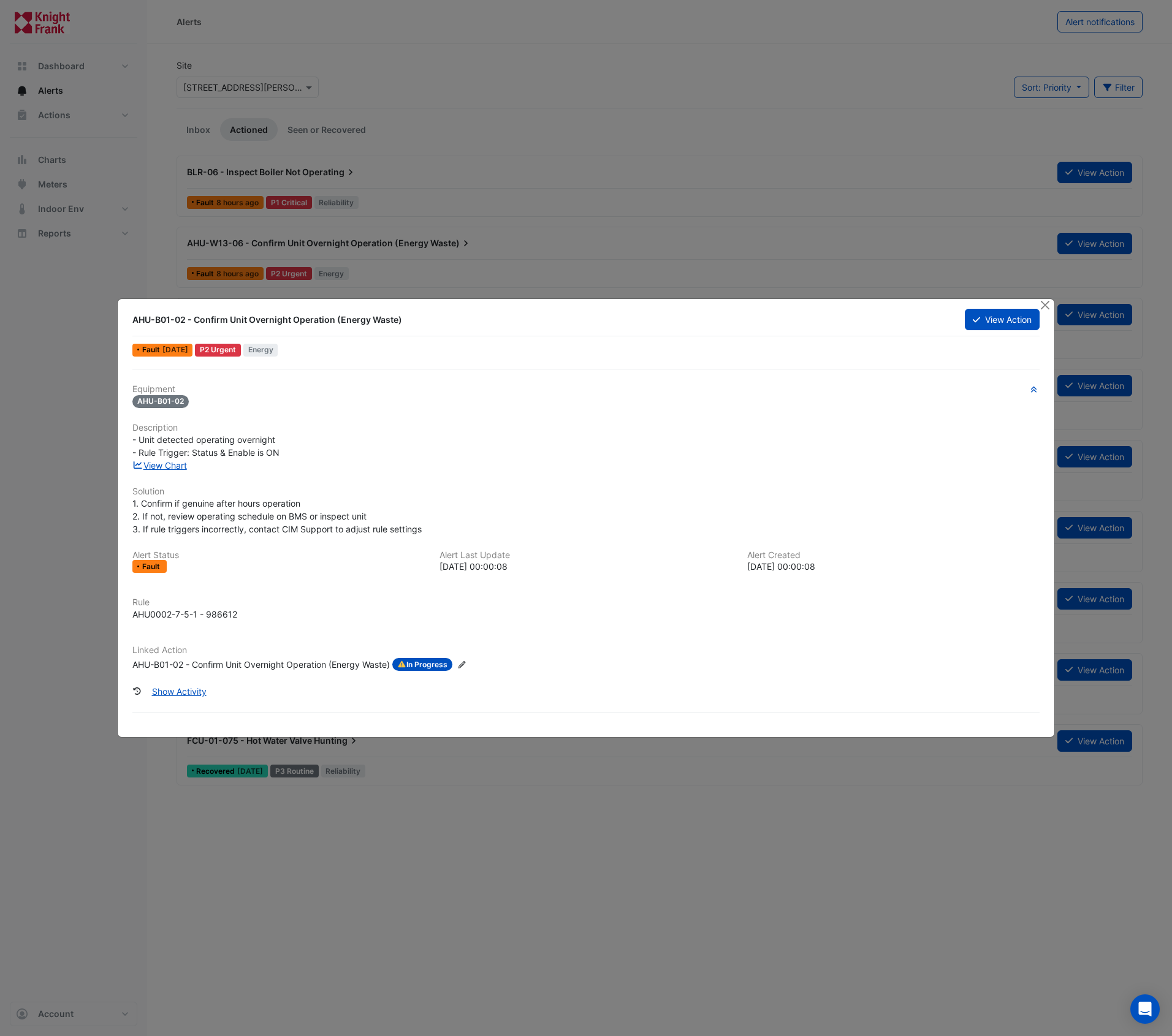
click at [461, 666] on icon "Edit Linked Action" at bounding box center [462, 664] width 10 height 7
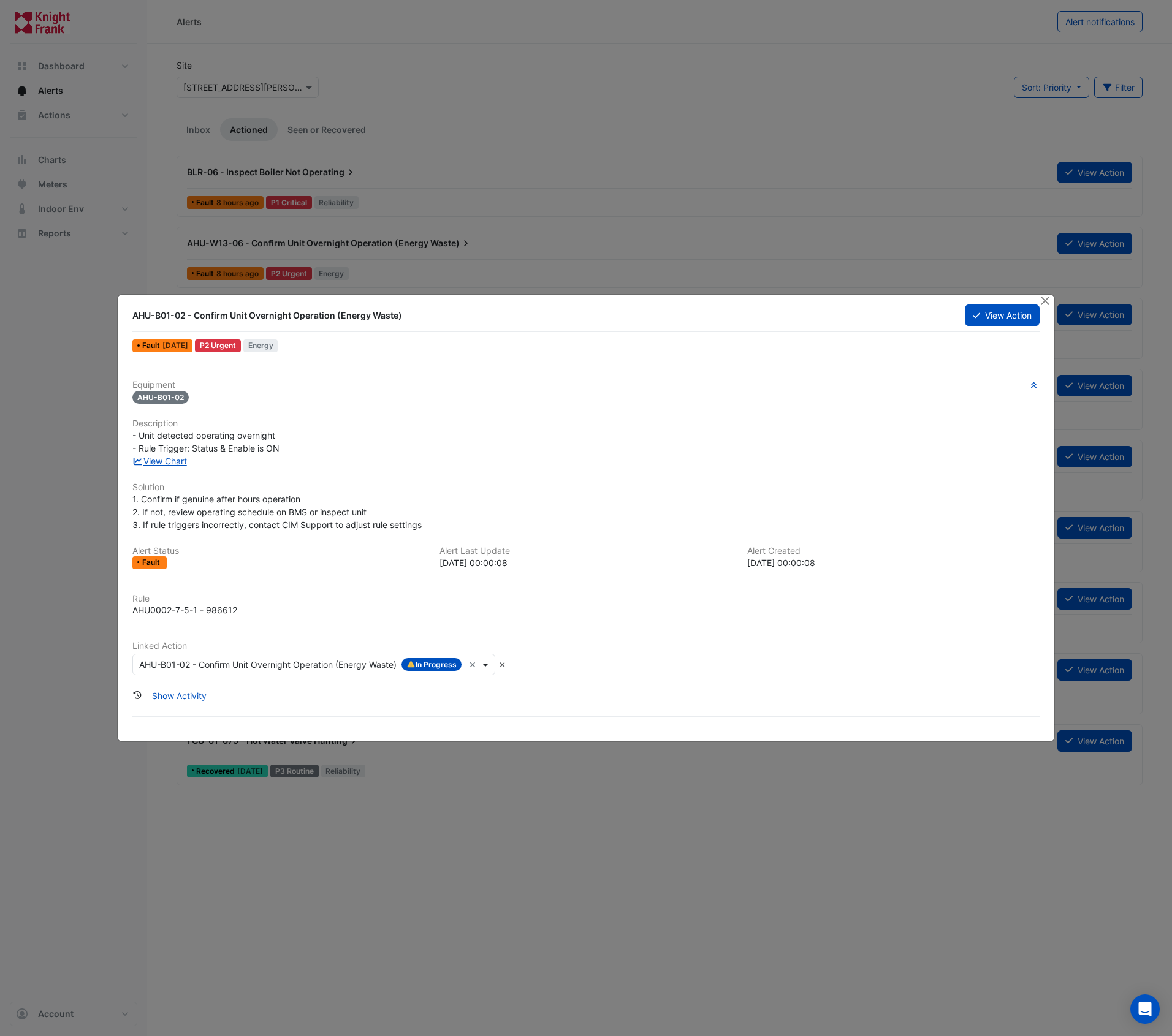
click at [487, 664] on span at bounding box center [487, 664] width 15 height 13
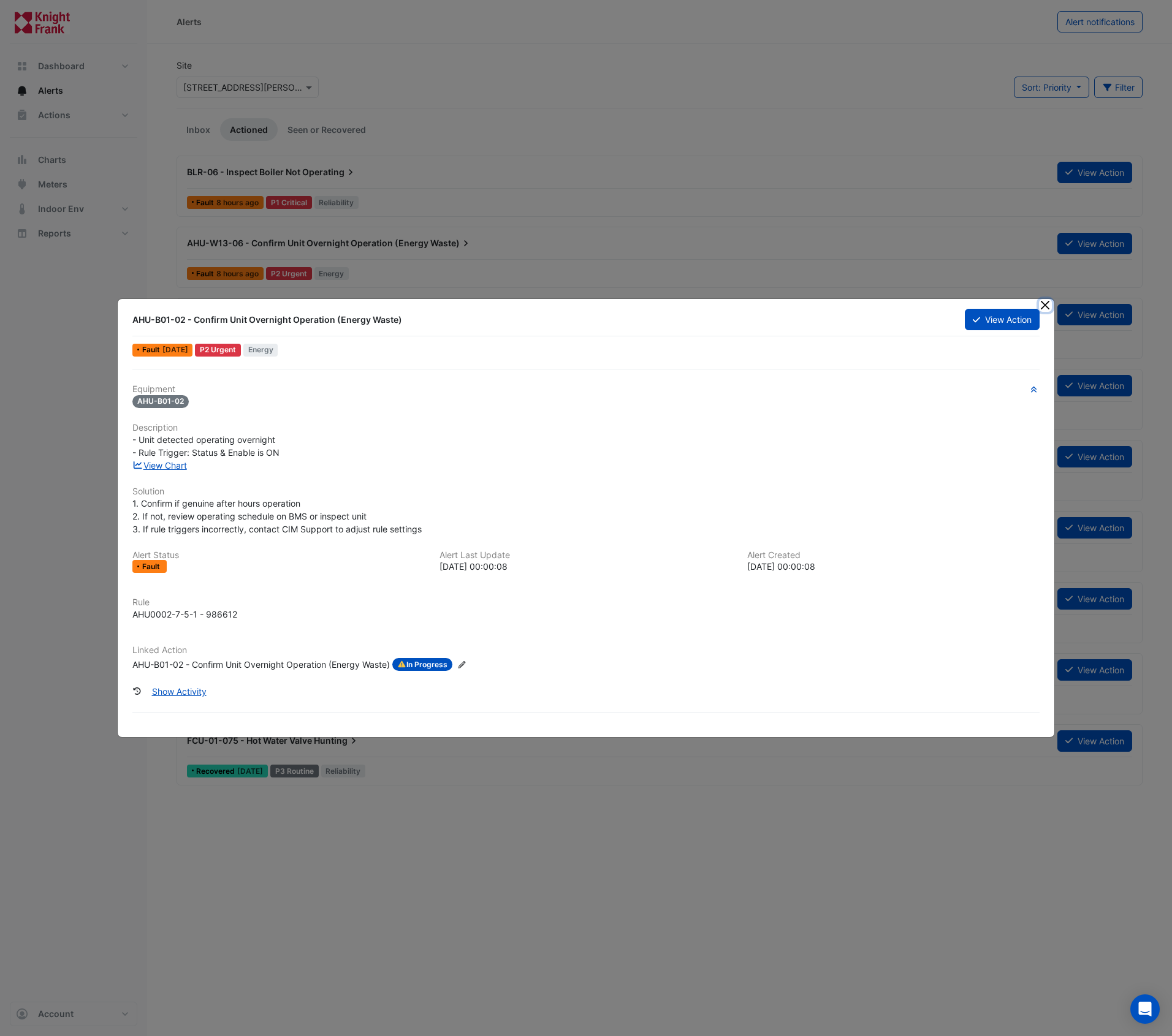
click at [1043, 309] on button "Close" at bounding box center [1046, 305] width 13 height 13
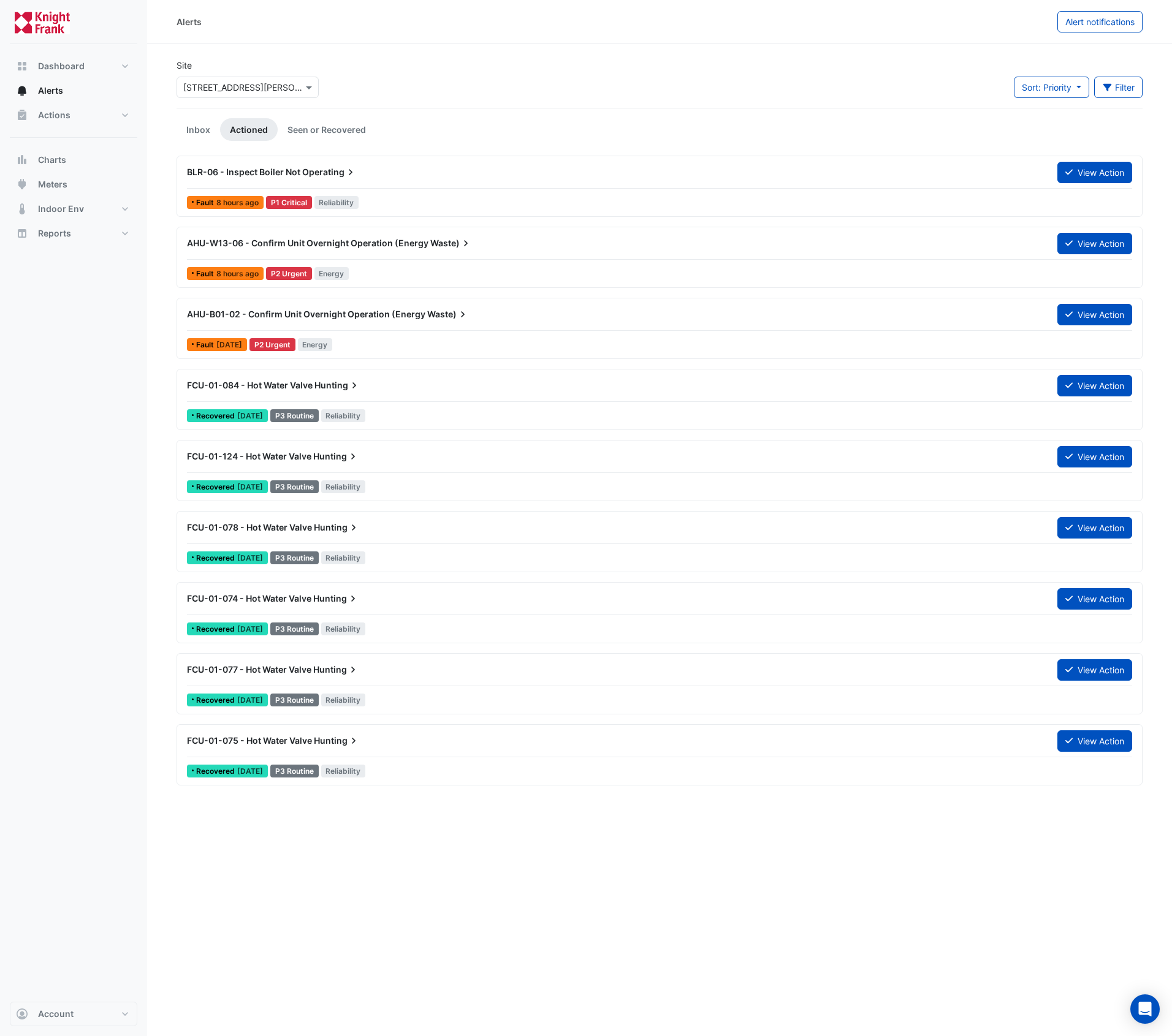
click at [532, 242] on div "AHU-W13-06 - Confirm Unit Overnight Operation (Energy Waste)" at bounding box center [615, 243] width 855 height 12
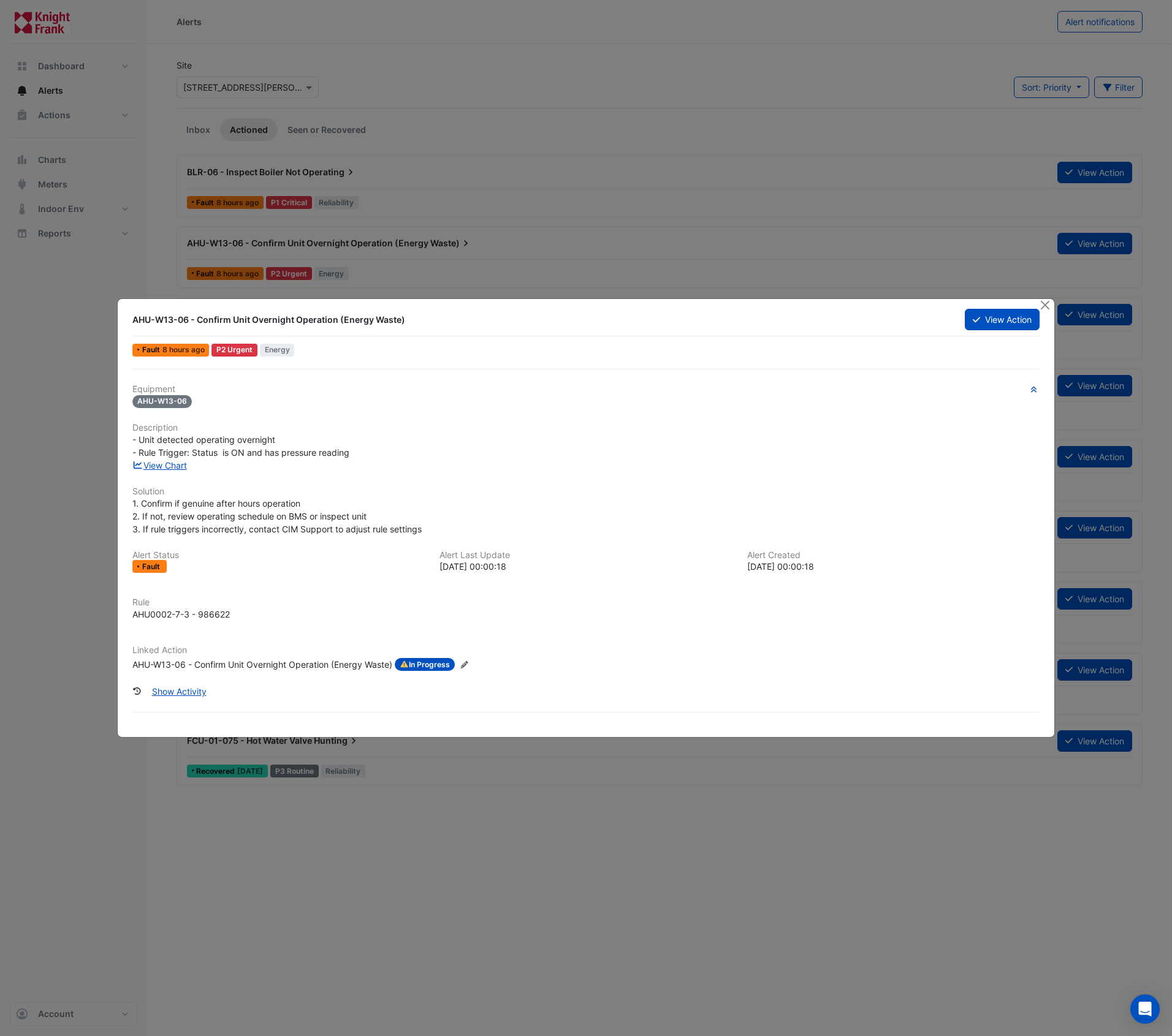
click at [468, 663] on icon at bounding box center [464, 664] width 7 height 7
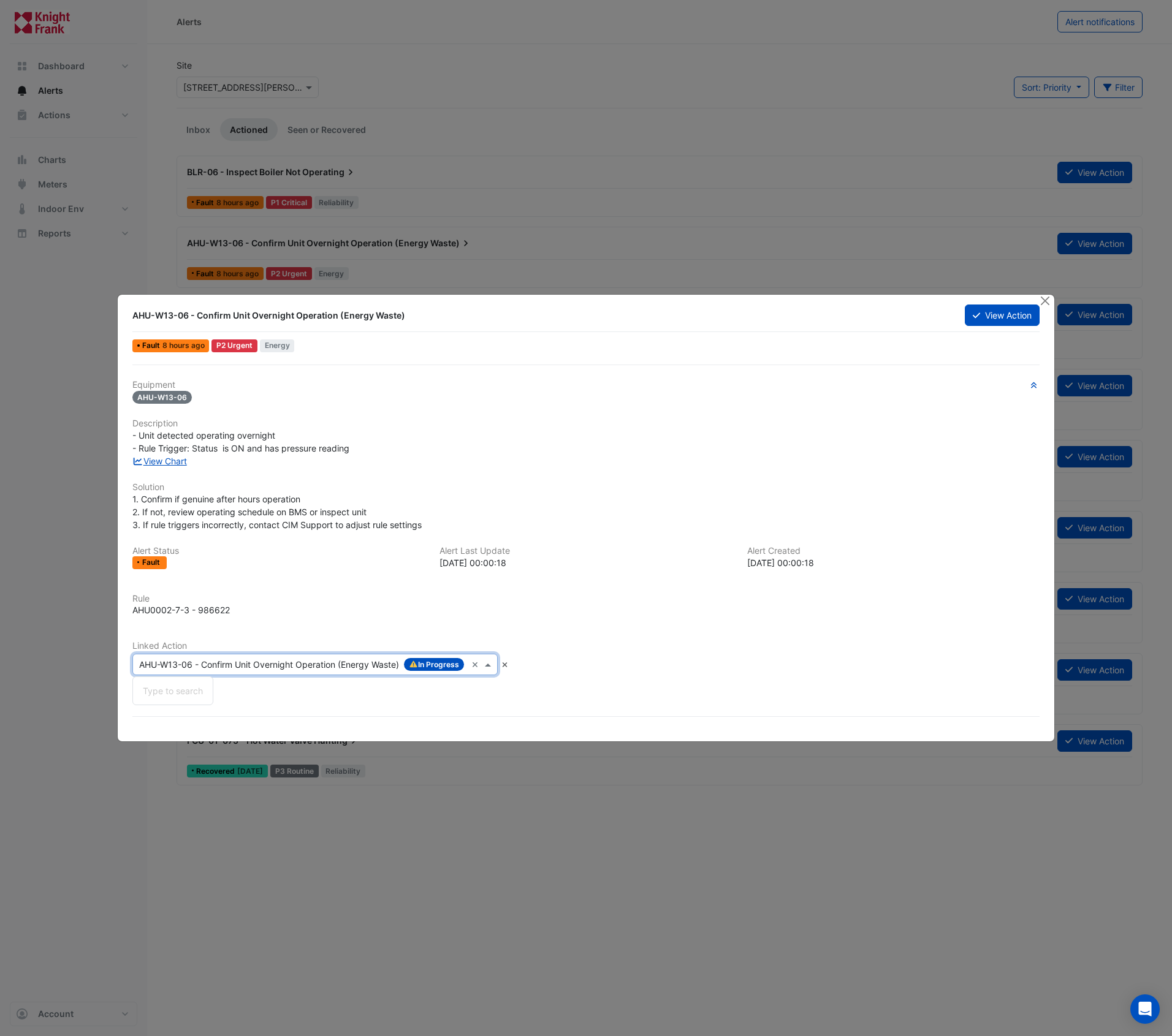
click at [364, 668] on input "text" at bounding box center [302, 665] width 327 height 13
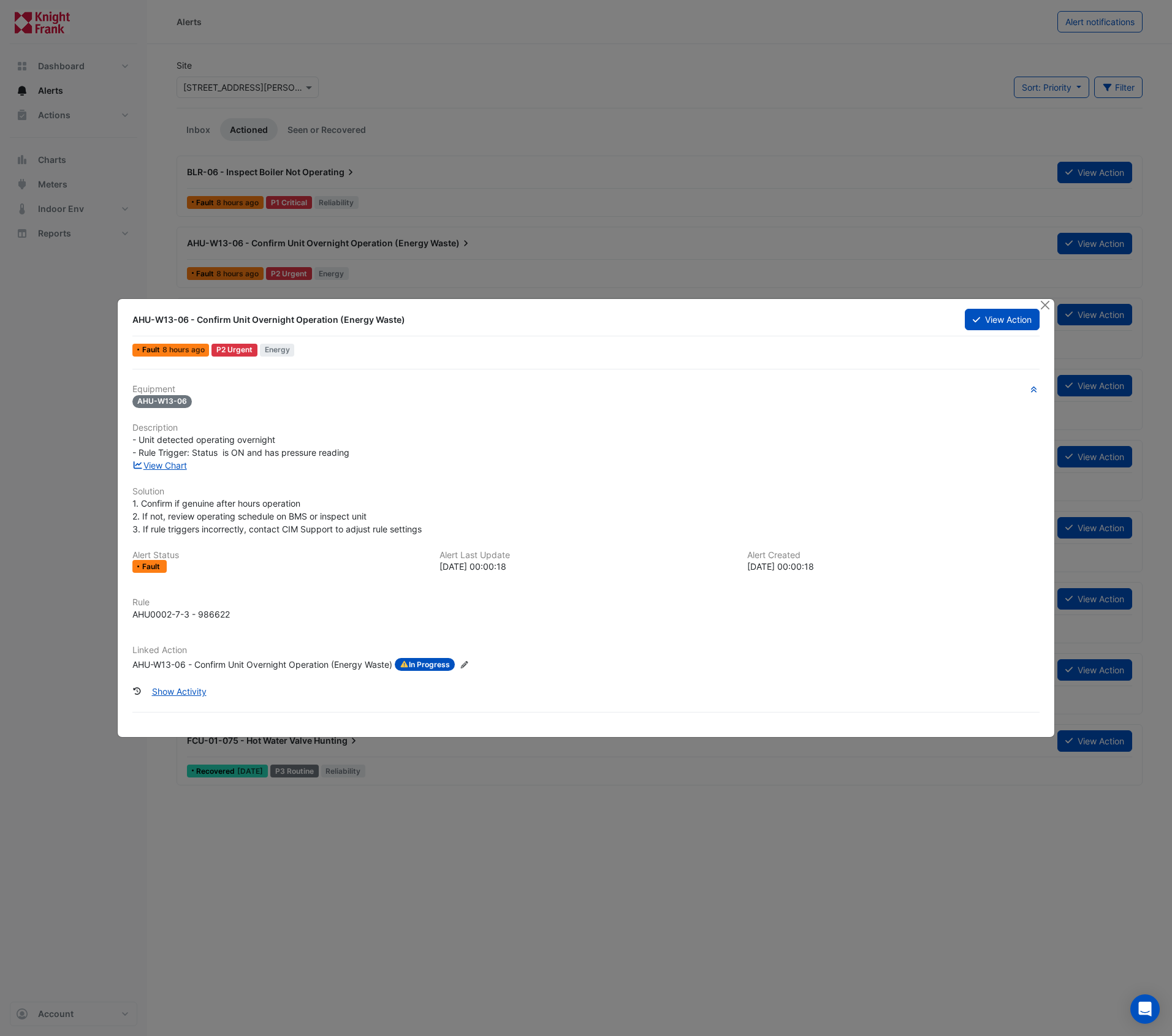
click at [363, 662] on div "AHU-W13-06 - Confirm Unit Overnight Operation (Energy Waste)" at bounding box center [262, 664] width 260 height 14
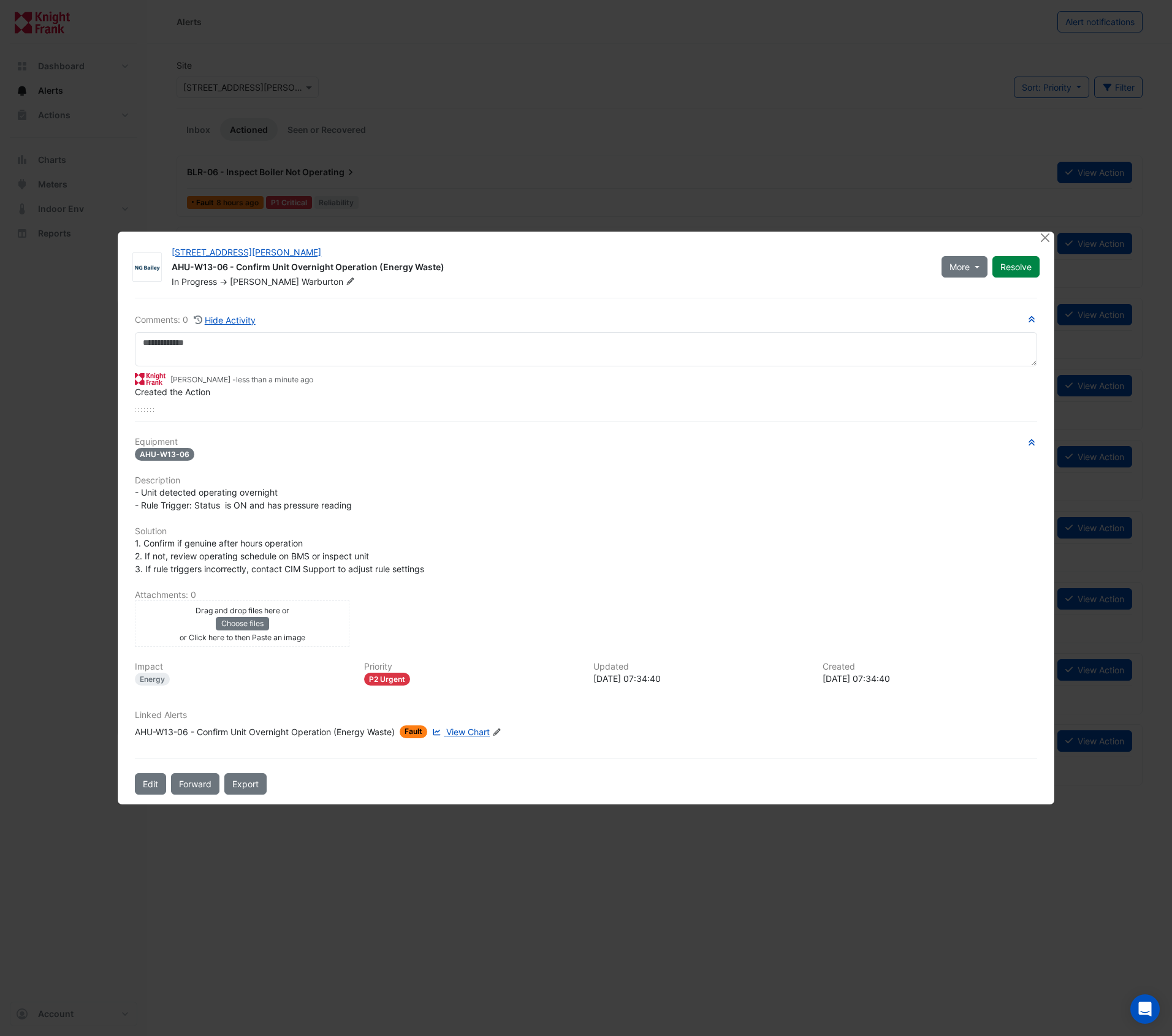
click at [501, 731] on icon "Edit Linked Alerts" at bounding box center [497, 732] width 10 height 7
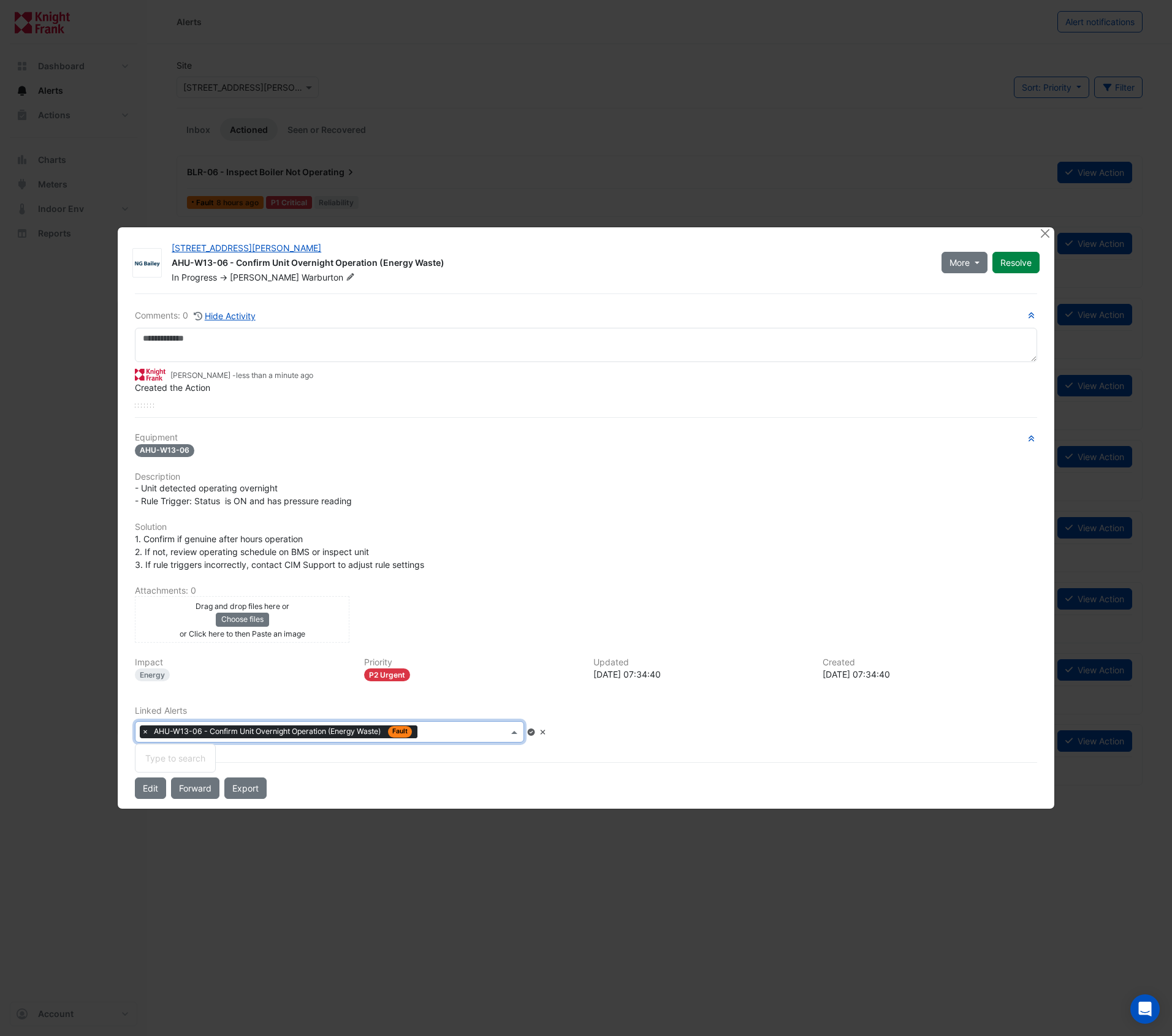
click at [524, 730] on span at bounding box center [516, 732] width 15 height 13
click at [197, 754] on div "Type to search" at bounding box center [175, 759] width 80 height 18
click at [440, 735] on input "text" at bounding box center [464, 733] width 86 height 13
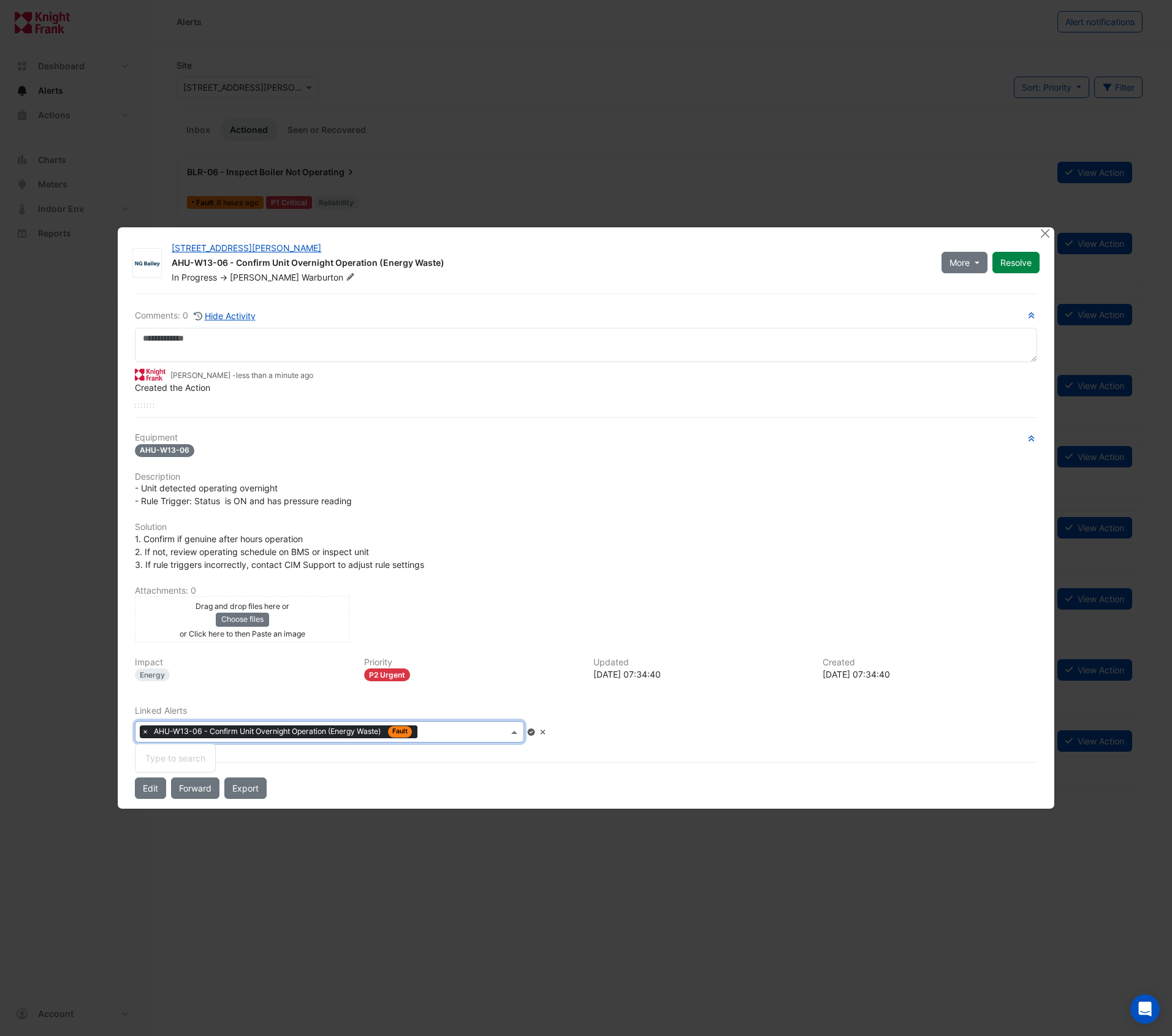
click at [443, 733] on input "text" at bounding box center [464, 733] width 86 height 13
click at [445, 731] on input "text" at bounding box center [464, 733] width 86 height 13
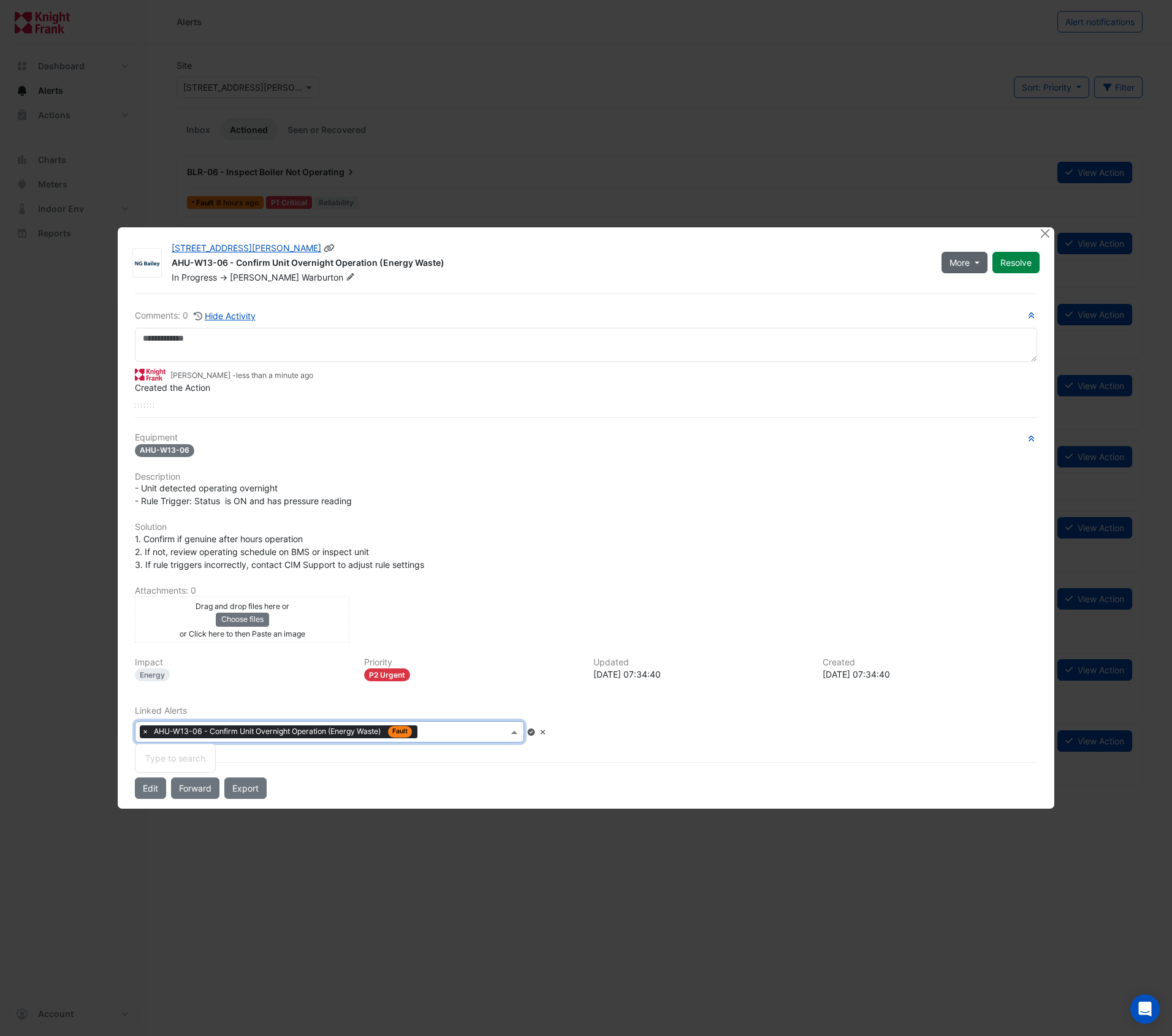
click at [983, 260] on button "More" at bounding box center [965, 262] width 46 height 22
click at [895, 258] on div "AHU-W13-06 - Confirm Unit Overnight Operation (Energy Waste)" at bounding box center [549, 264] width 755 height 14
click at [1041, 238] on button "Close" at bounding box center [1046, 233] width 13 height 13
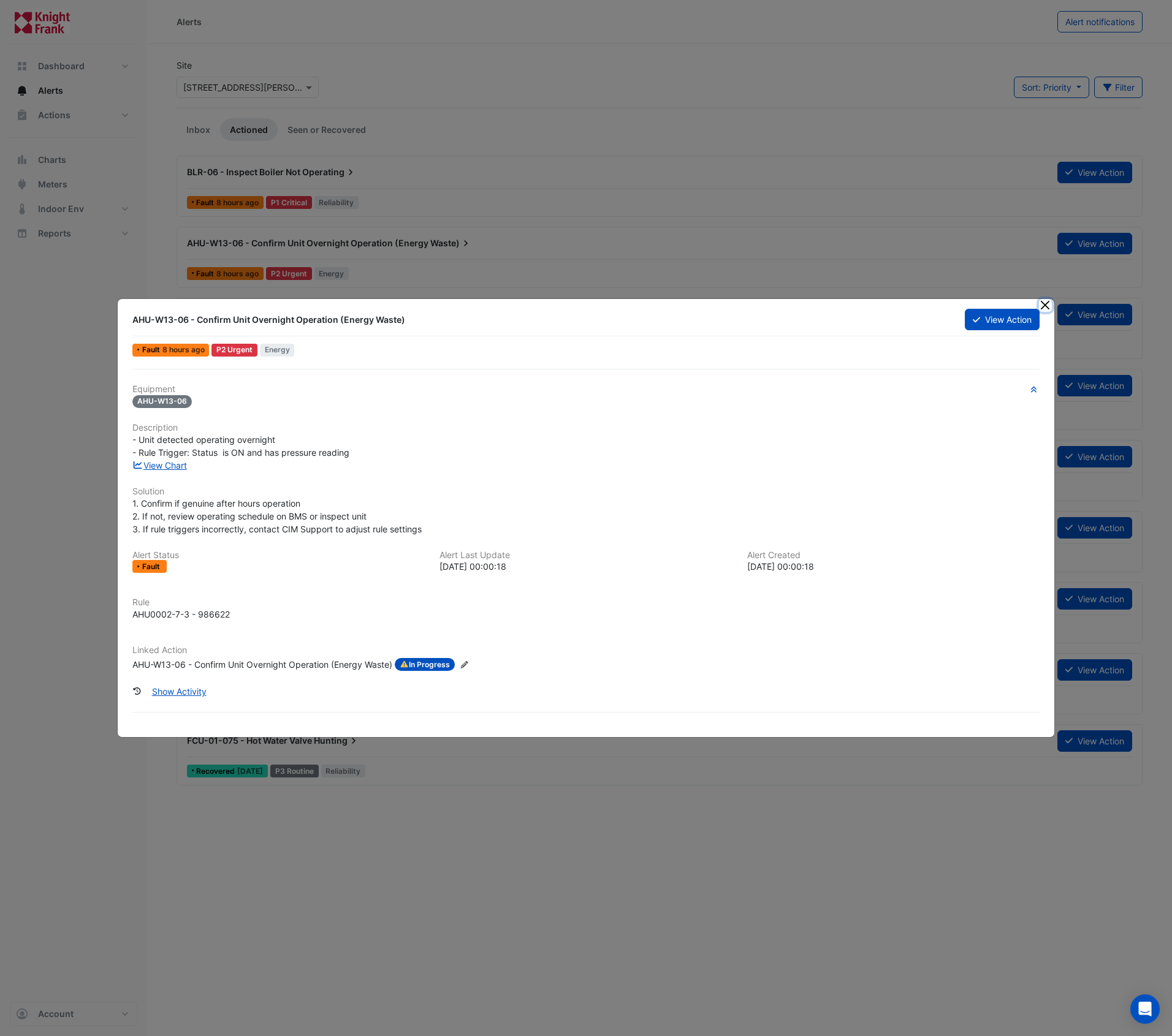
click at [1044, 306] on button "Close" at bounding box center [1046, 305] width 13 height 13
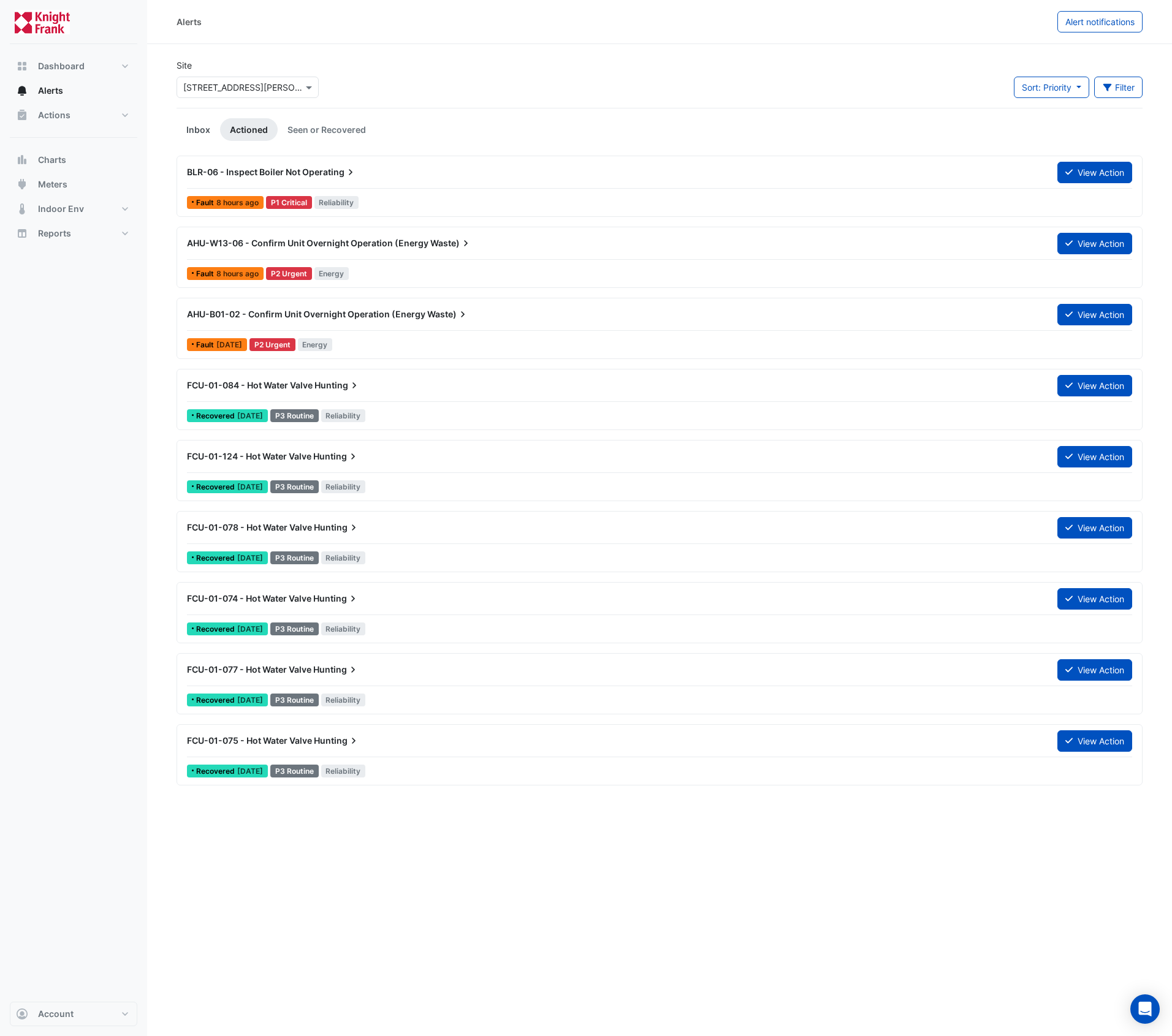
click at [201, 127] on link "Inbox" at bounding box center [198, 130] width 43 height 22
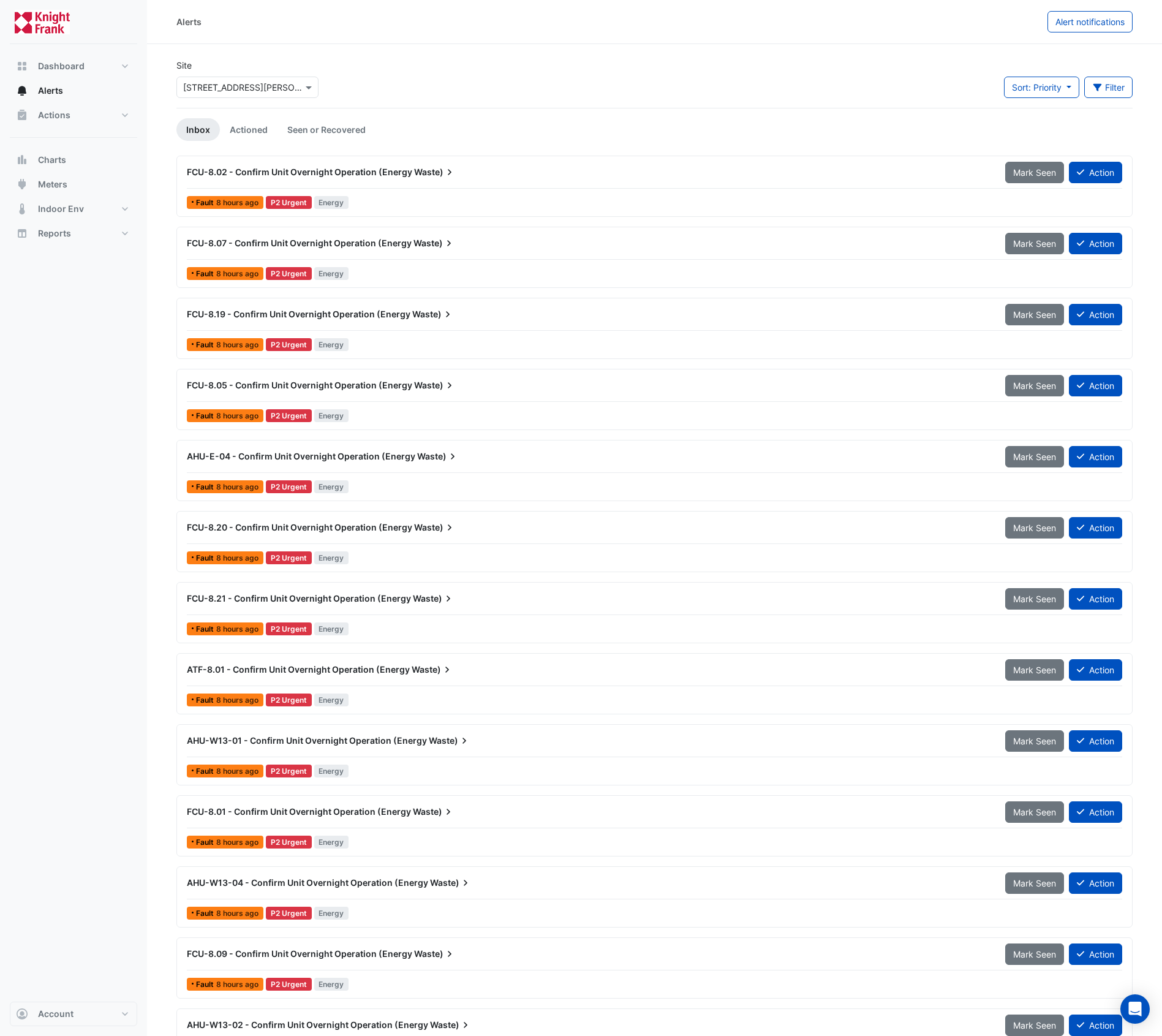
click at [548, 172] on div "FCU-8.02 - Confirm Unit Overnight Operation (Energy Waste)" at bounding box center [589, 172] width 804 height 12
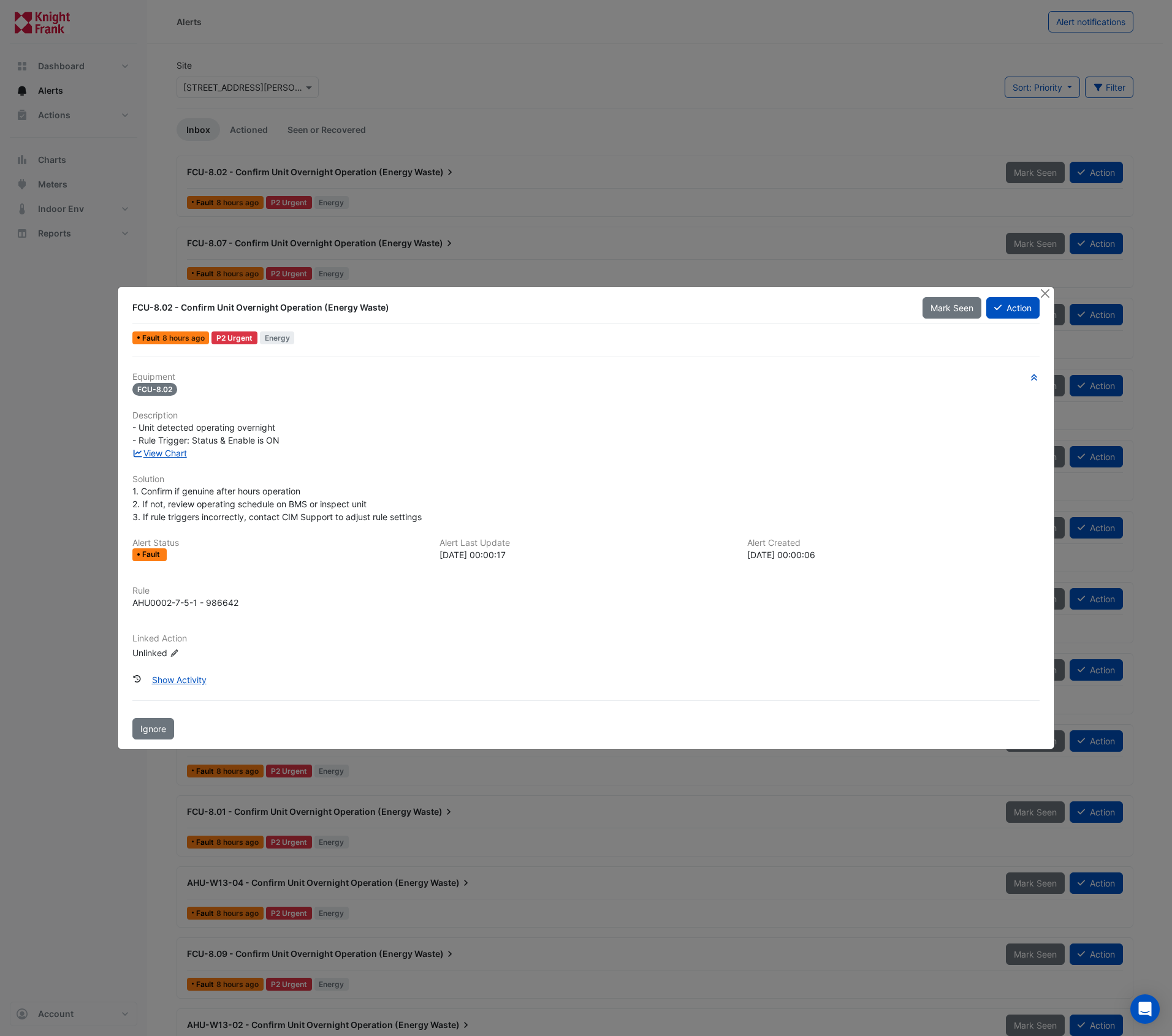
click at [177, 655] on icon "Edit Linked Action" at bounding box center [174, 653] width 10 height 7
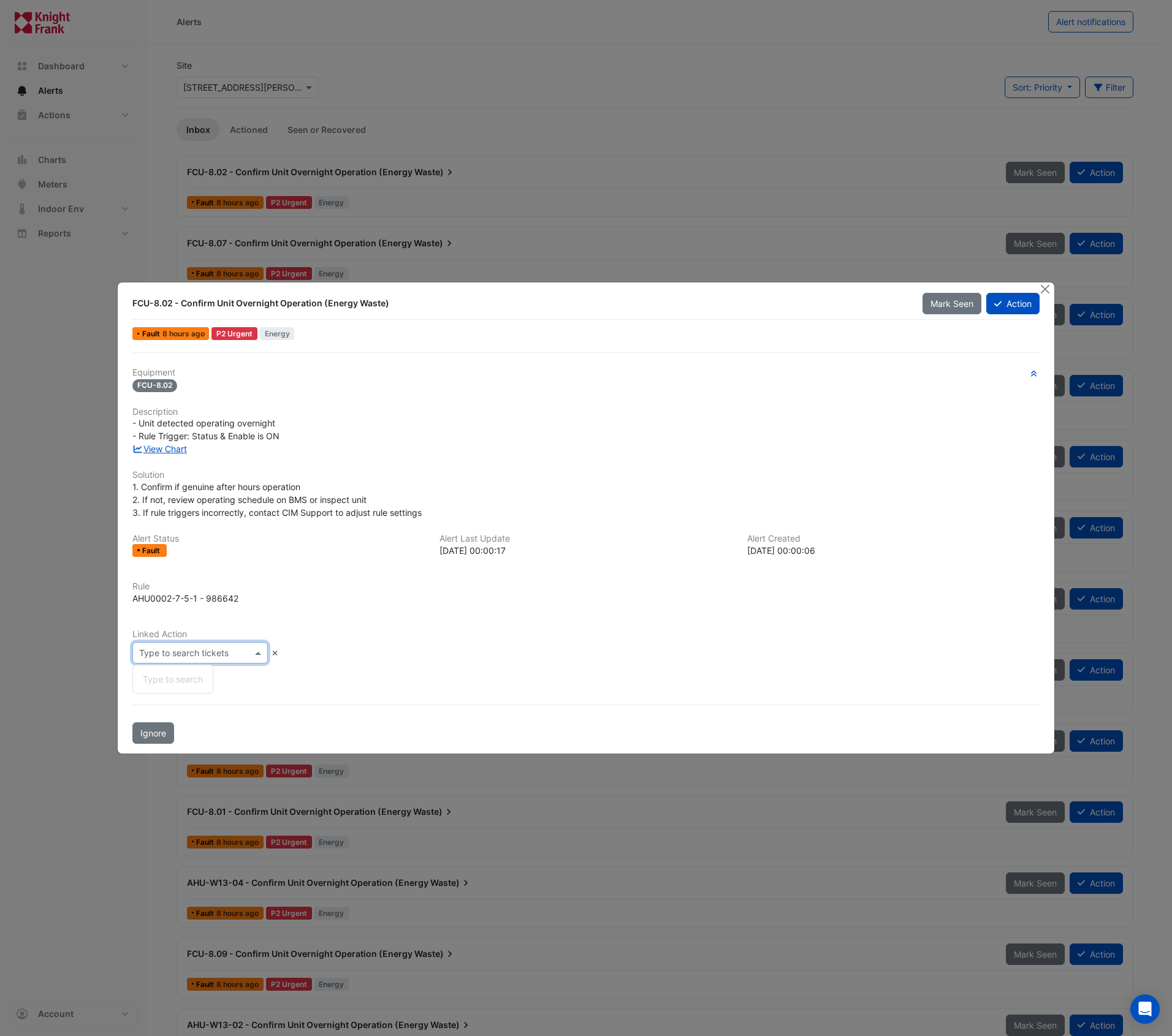
click at [256, 652] on span at bounding box center [259, 653] width 15 height 13
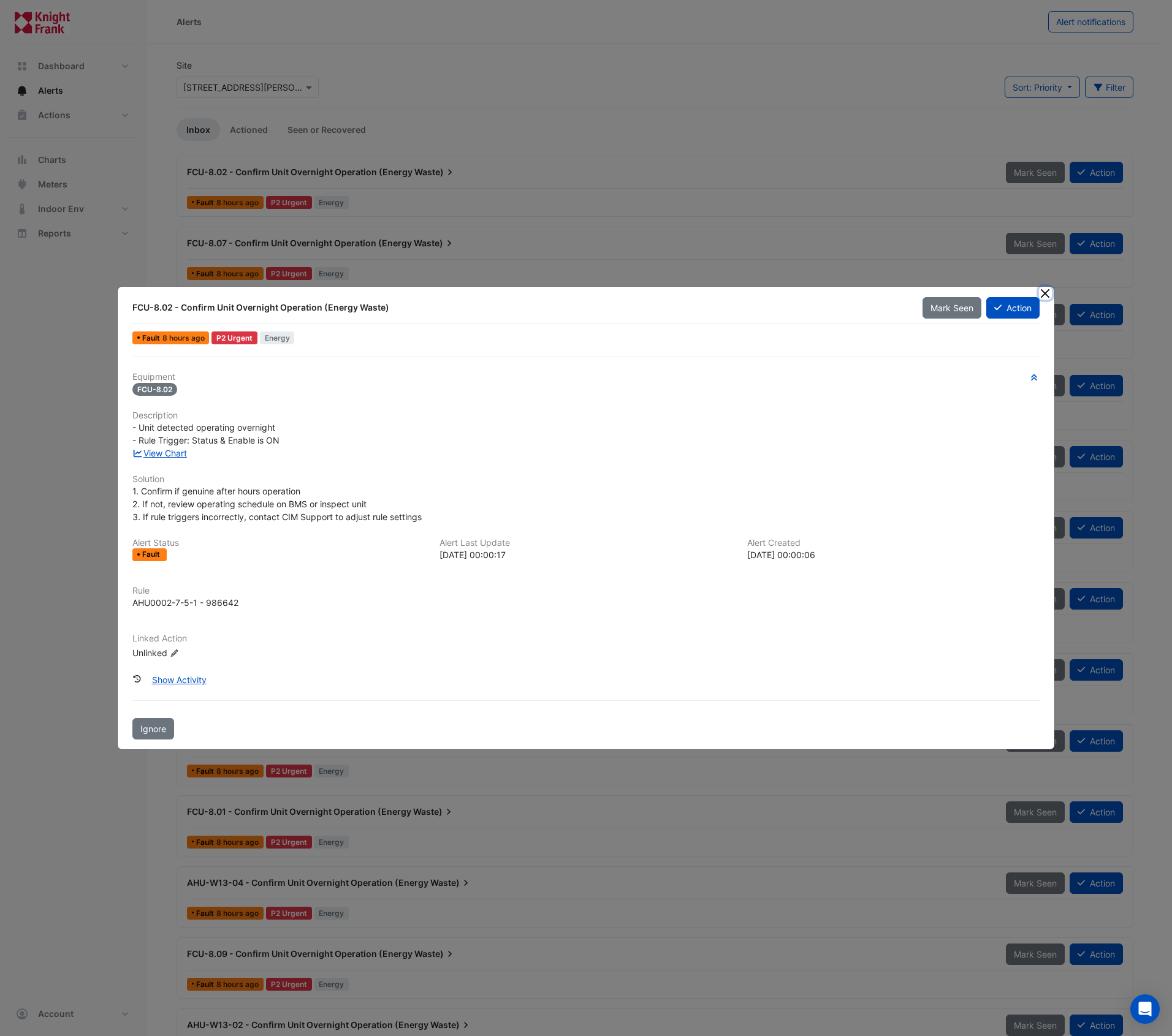
click at [1043, 295] on button "Close" at bounding box center [1046, 293] width 13 height 13
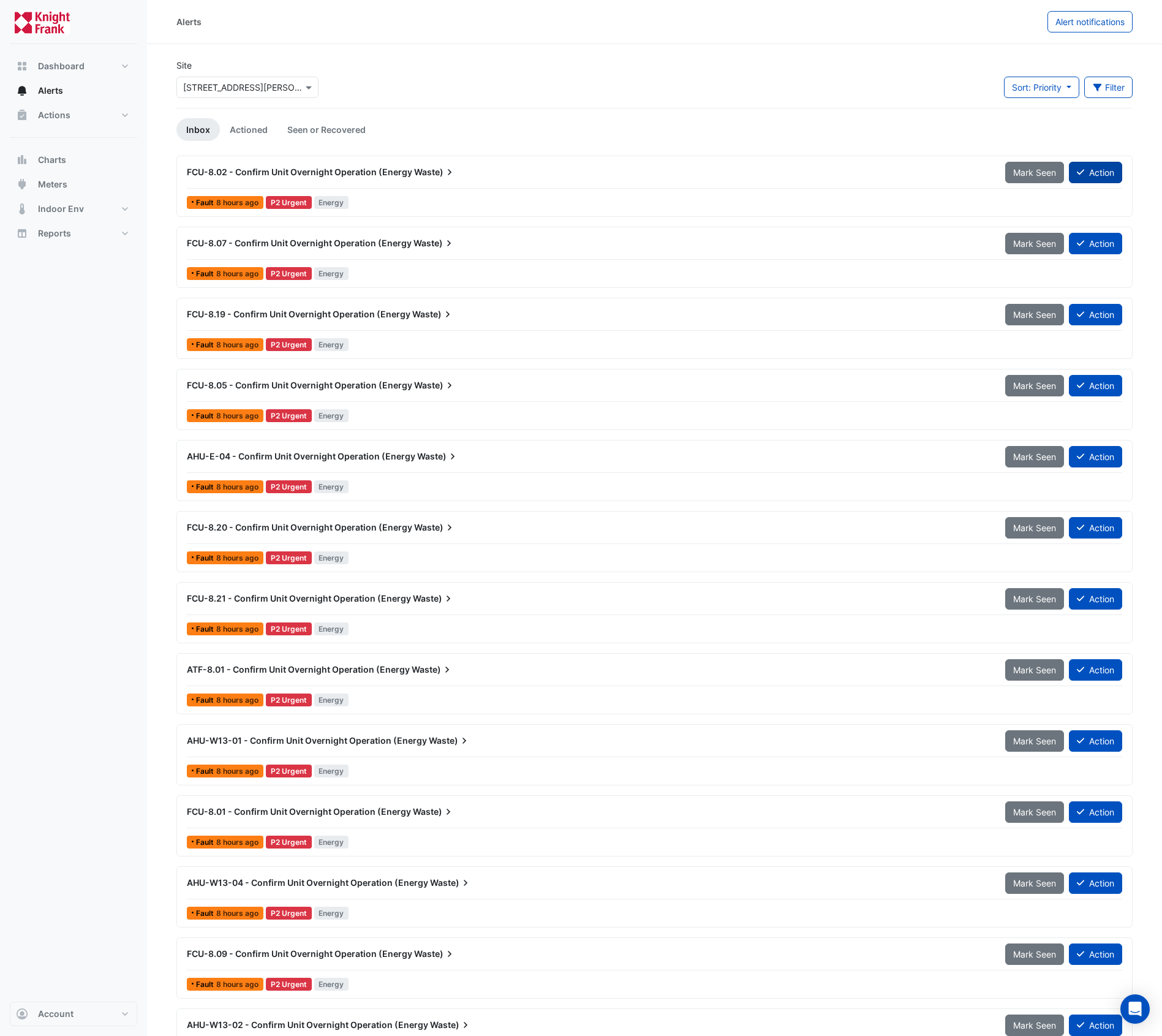
click at [1093, 176] on button "Action" at bounding box center [1096, 172] width 54 height 22
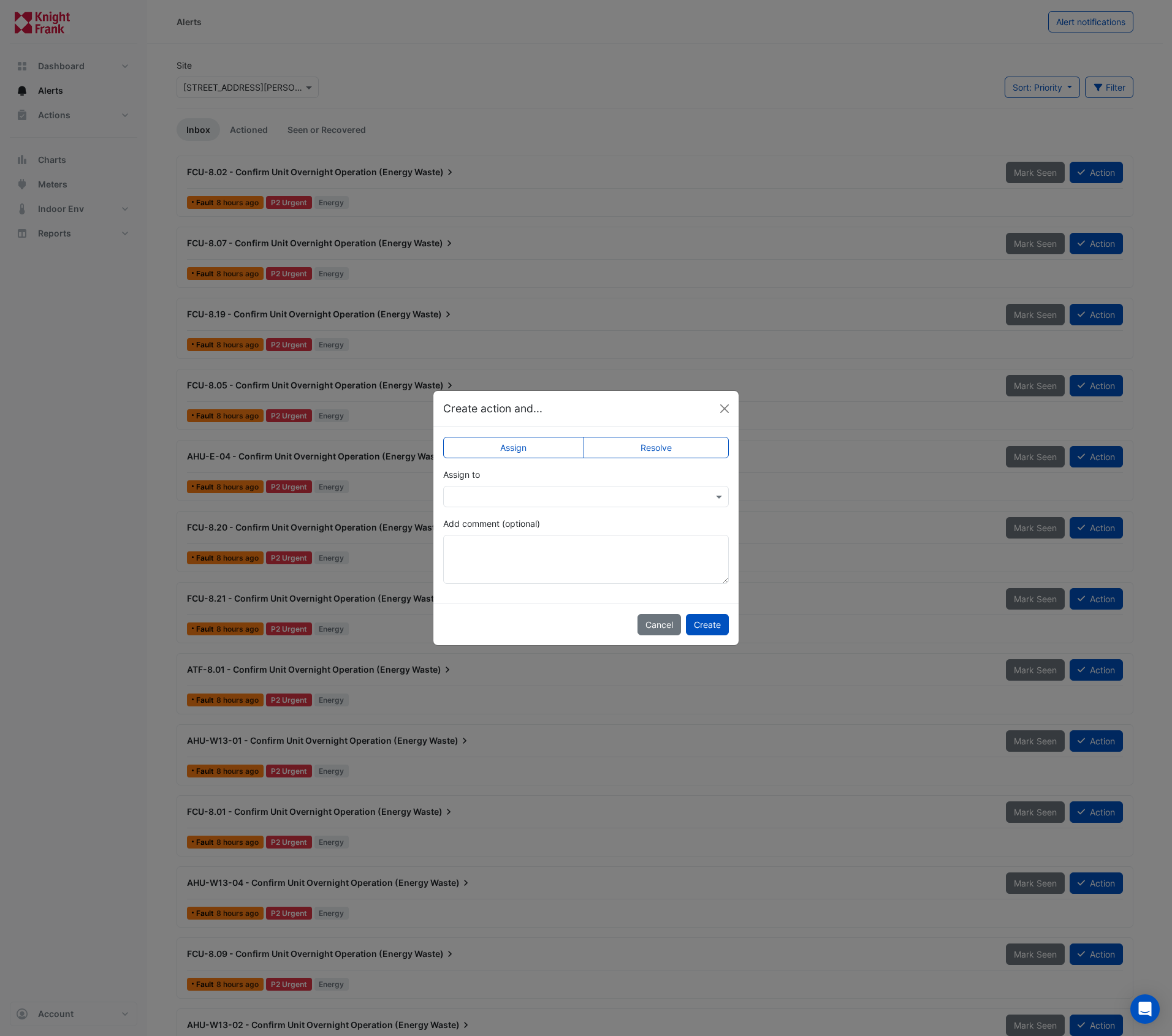
click at [530, 502] on input "text" at bounding box center [574, 497] width 248 height 13
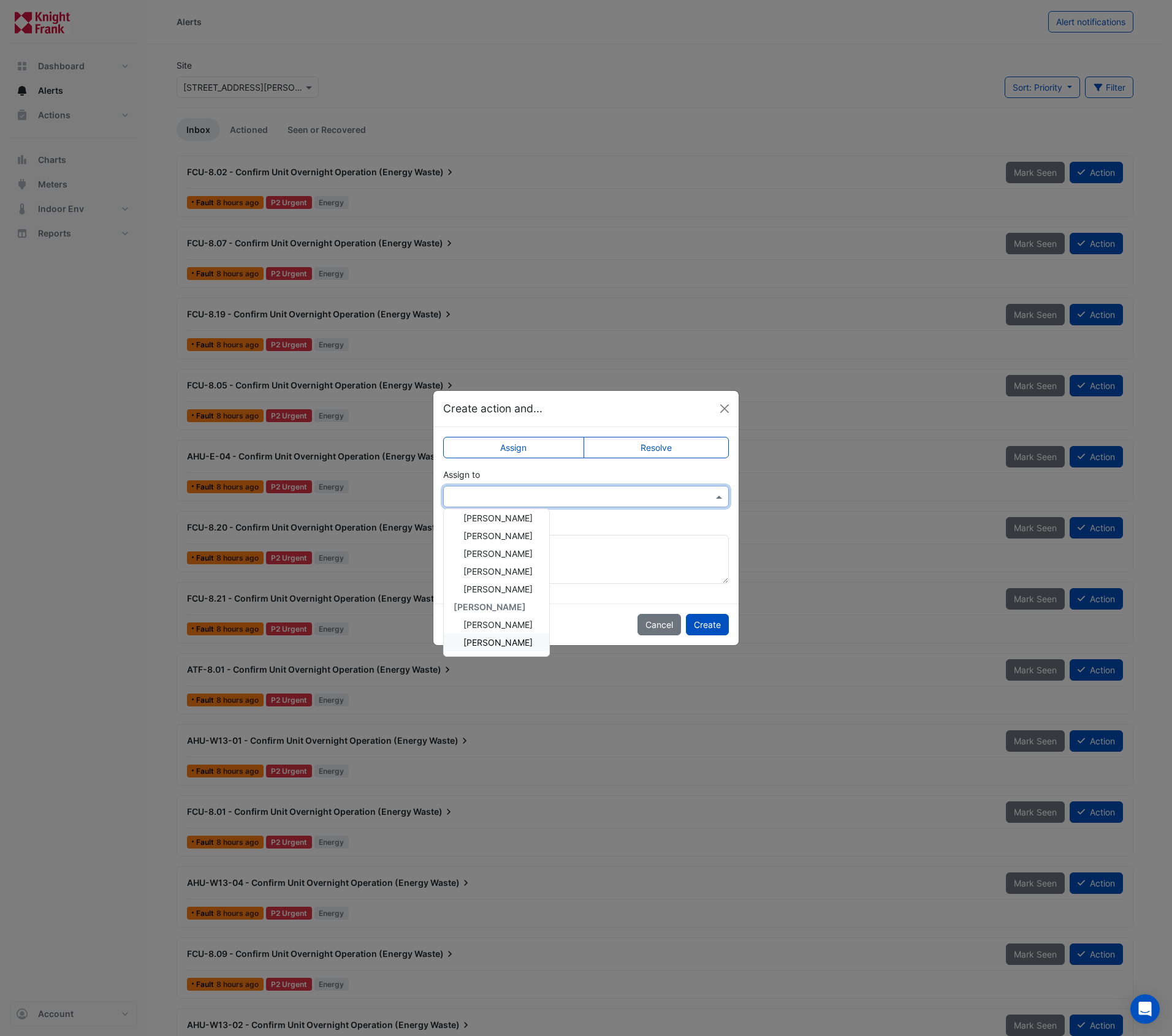
click at [492, 637] on span "Roy Warburton" at bounding box center [498, 642] width 70 height 10
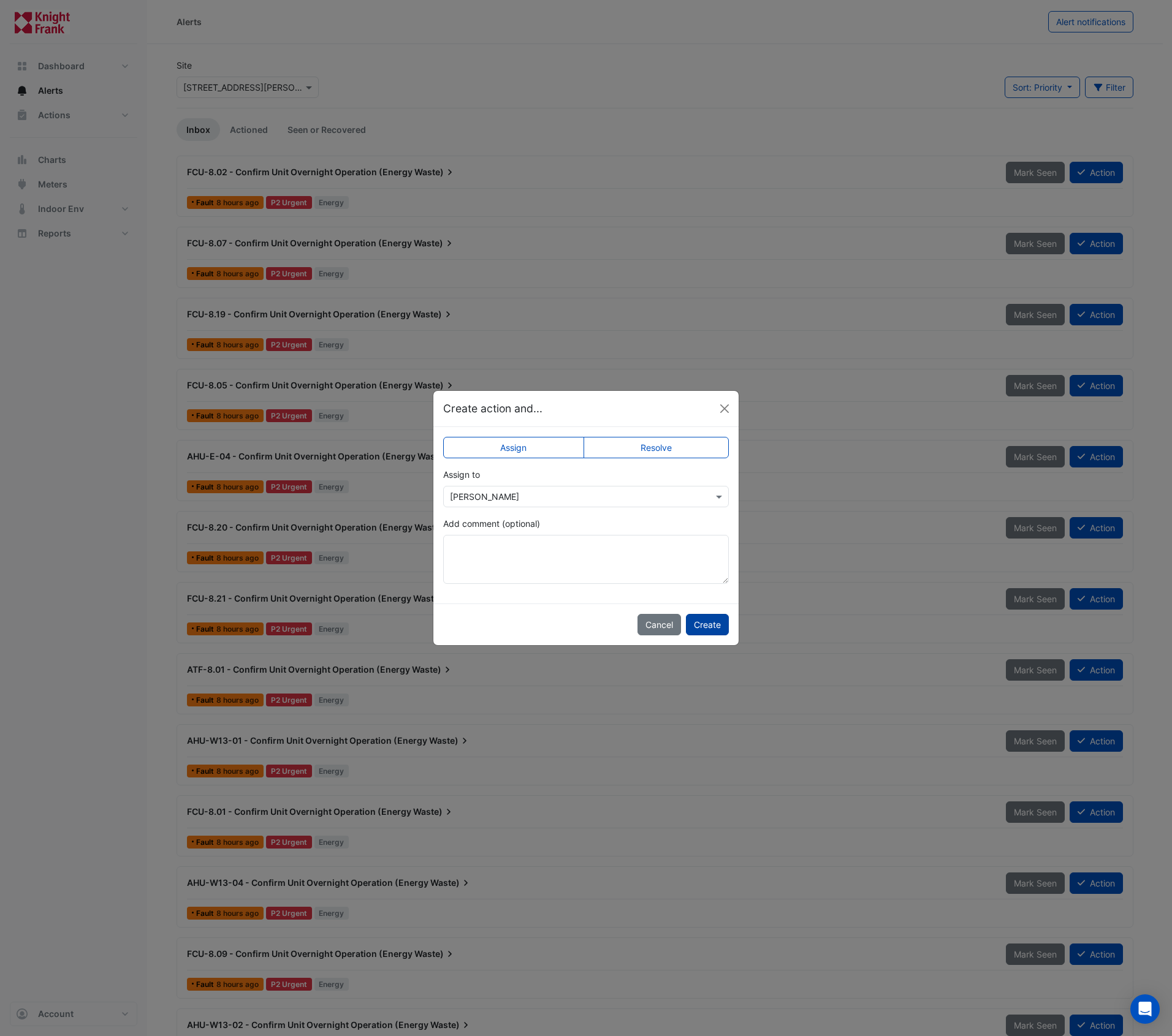
click at [705, 625] on button "Create" at bounding box center [708, 624] width 43 height 22
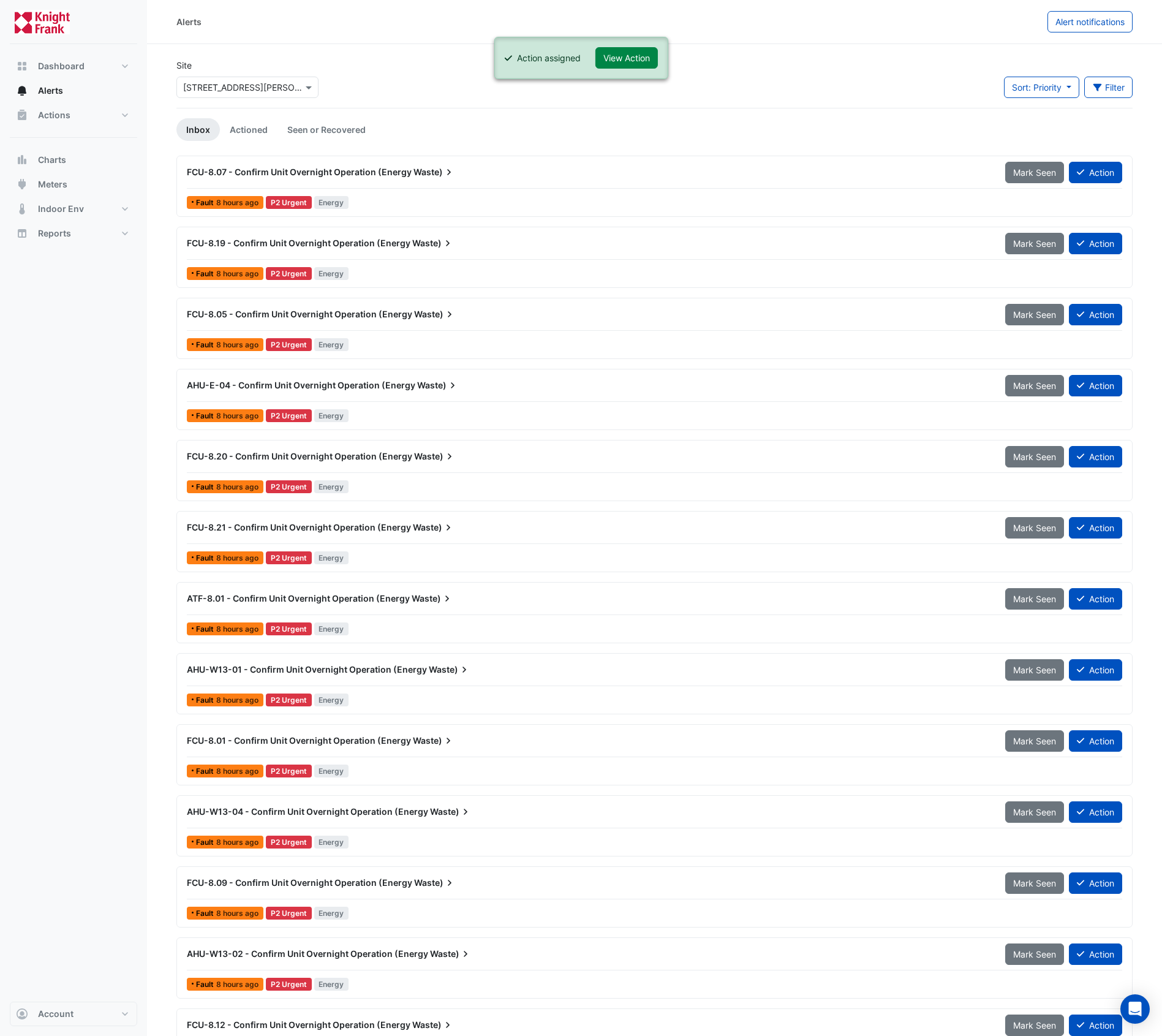
click at [414, 173] on span "Waste)" at bounding box center [435, 172] width 42 height 12
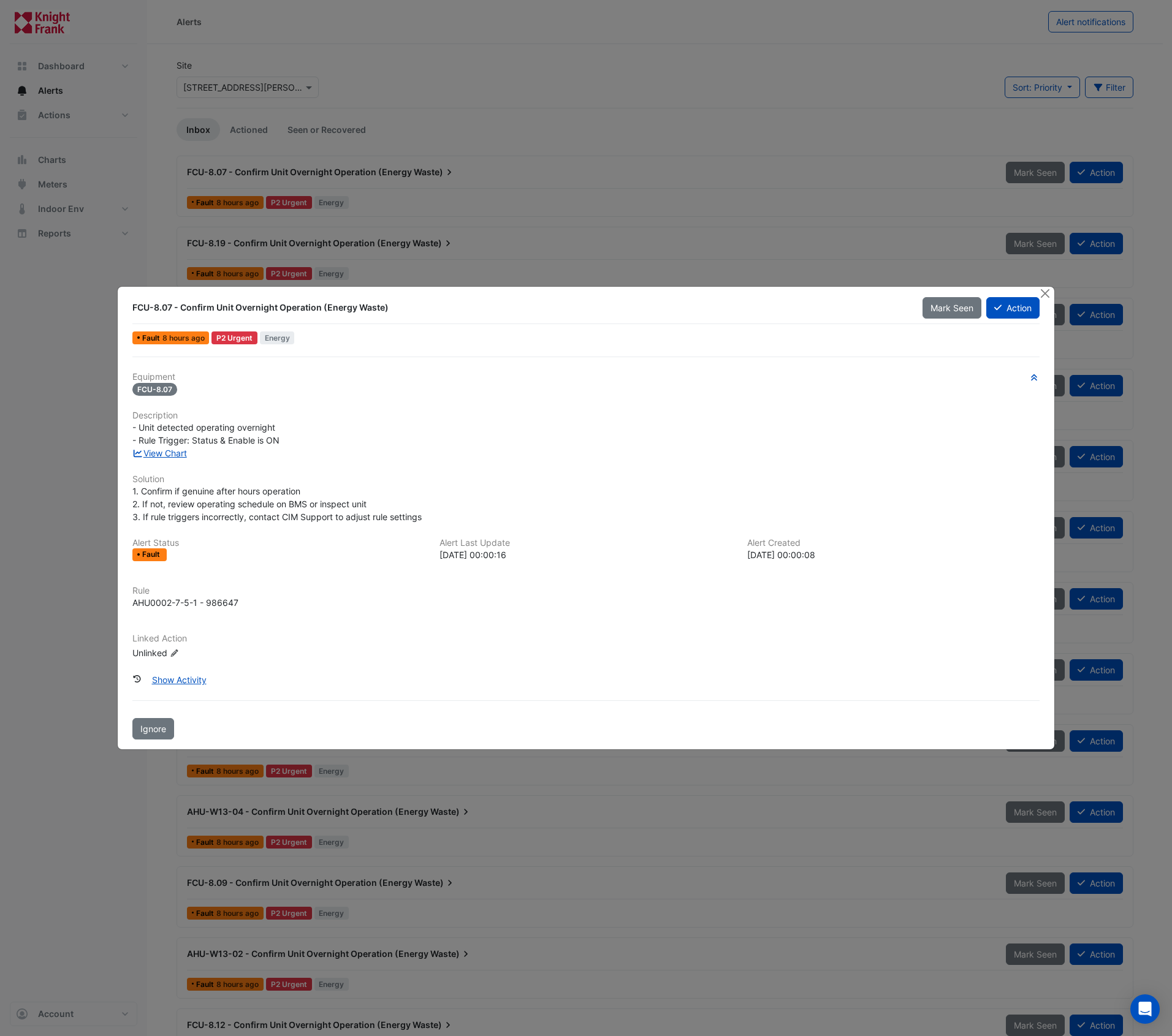
click at [175, 655] on icon "Edit Linked Action" at bounding box center [174, 653] width 10 height 7
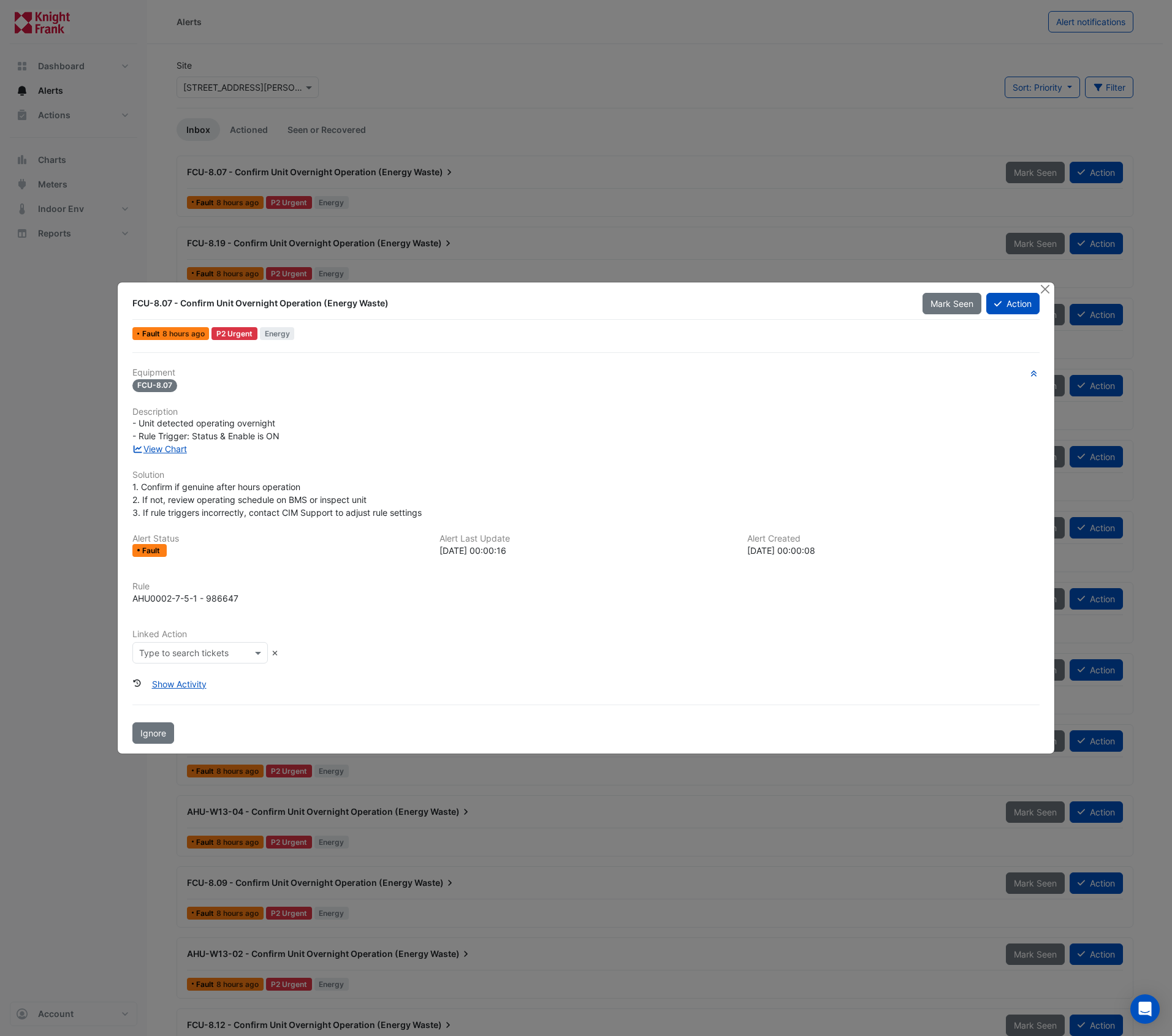
click at [232, 658] on input "text" at bounding box center [188, 654] width 98 height 13
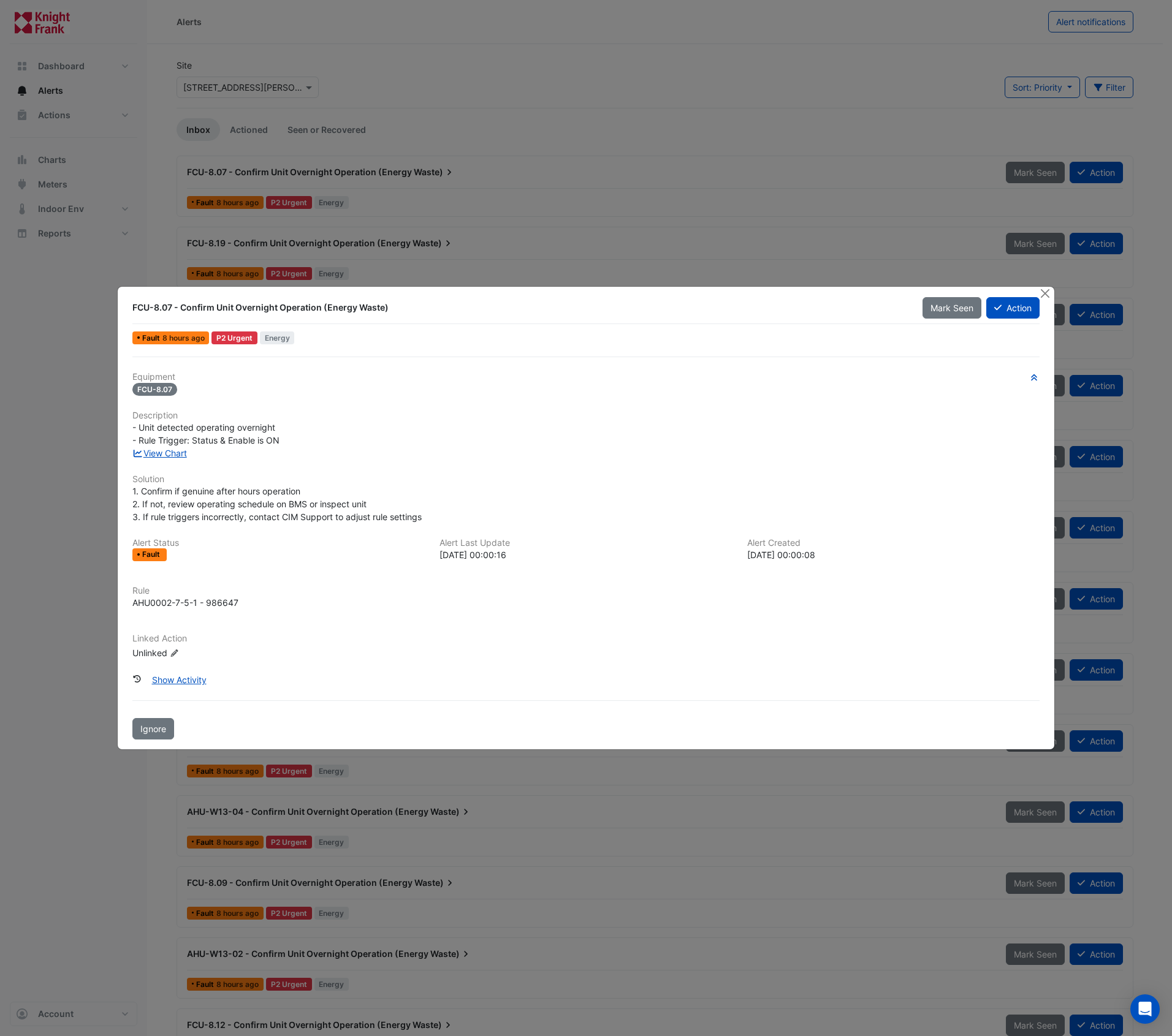
click at [257, 652] on div "Unlinked Edit Linked Action" at bounding box center [206, 652] width 147 height 13
click at [164, 655] on div "Unlinked Edit Linked Action" at bounding box center [206, 652] width 147 height 13
click at [171, 655] on icon "Edit Linked Action" at bounding box center [174, 653] width 10 height 7
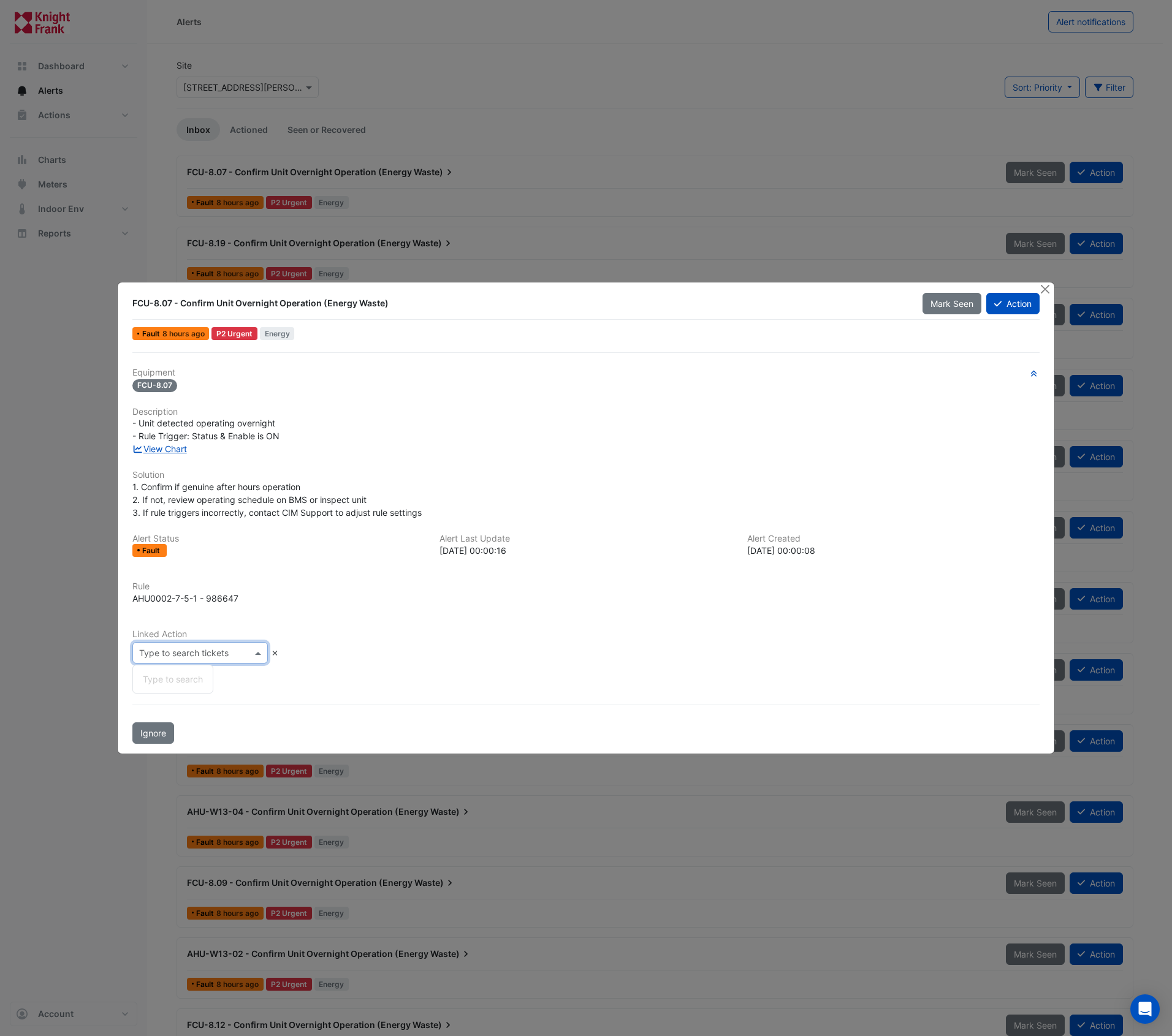
click at [254, 651] on span at bounding box center [259, 653] width 15 height 13
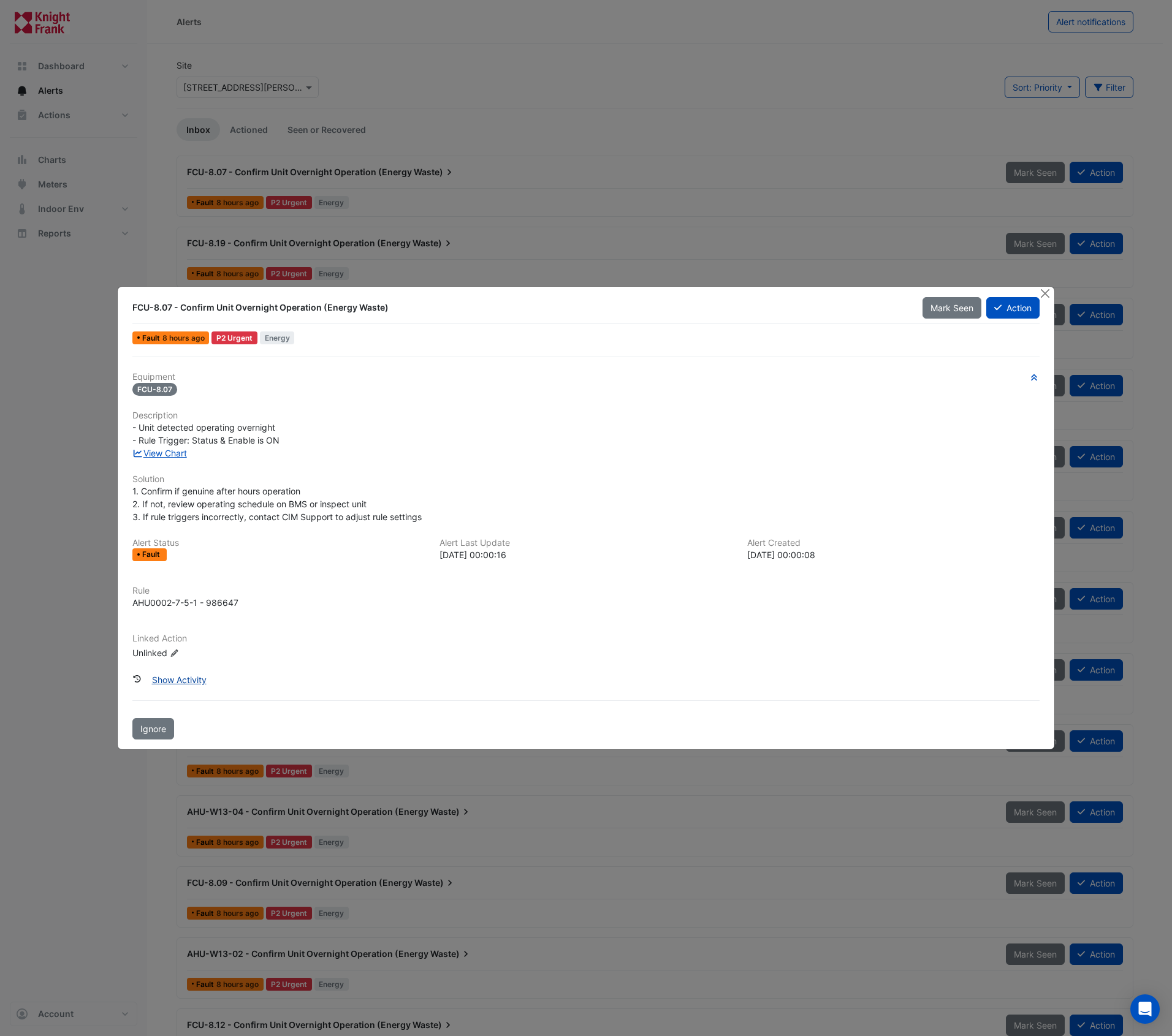
click at [178, 679] on button "Show Activity" at bounding box center [179, 679] width 70 height 22
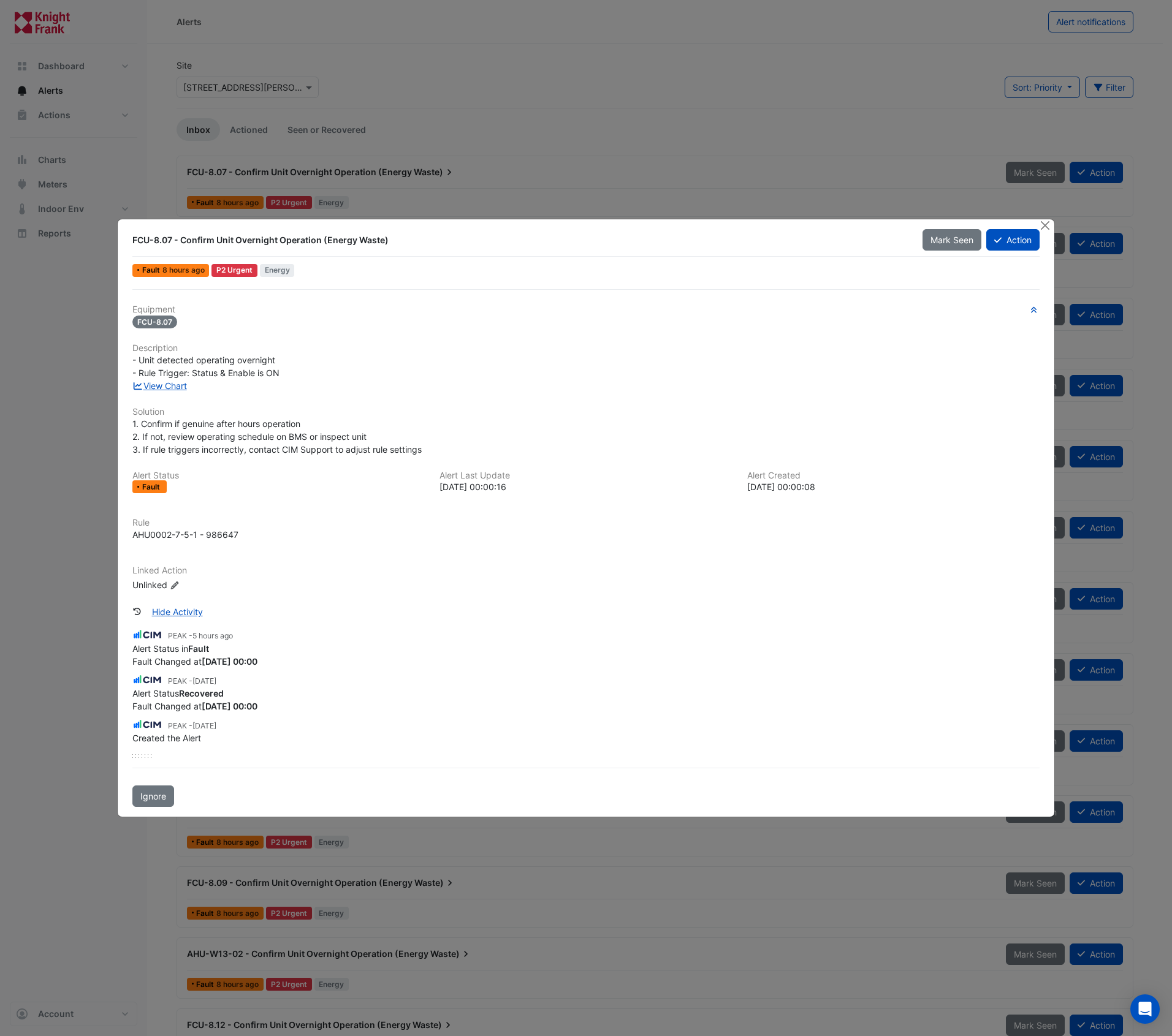
click at [173, 632] on small "PEAK - 5 hours ago" at bounding box center [200, 636] width 65 height 11
click at [177, 587] on icon "Edit Linked Action" at bounding box center [174, 585] width 10 height 7
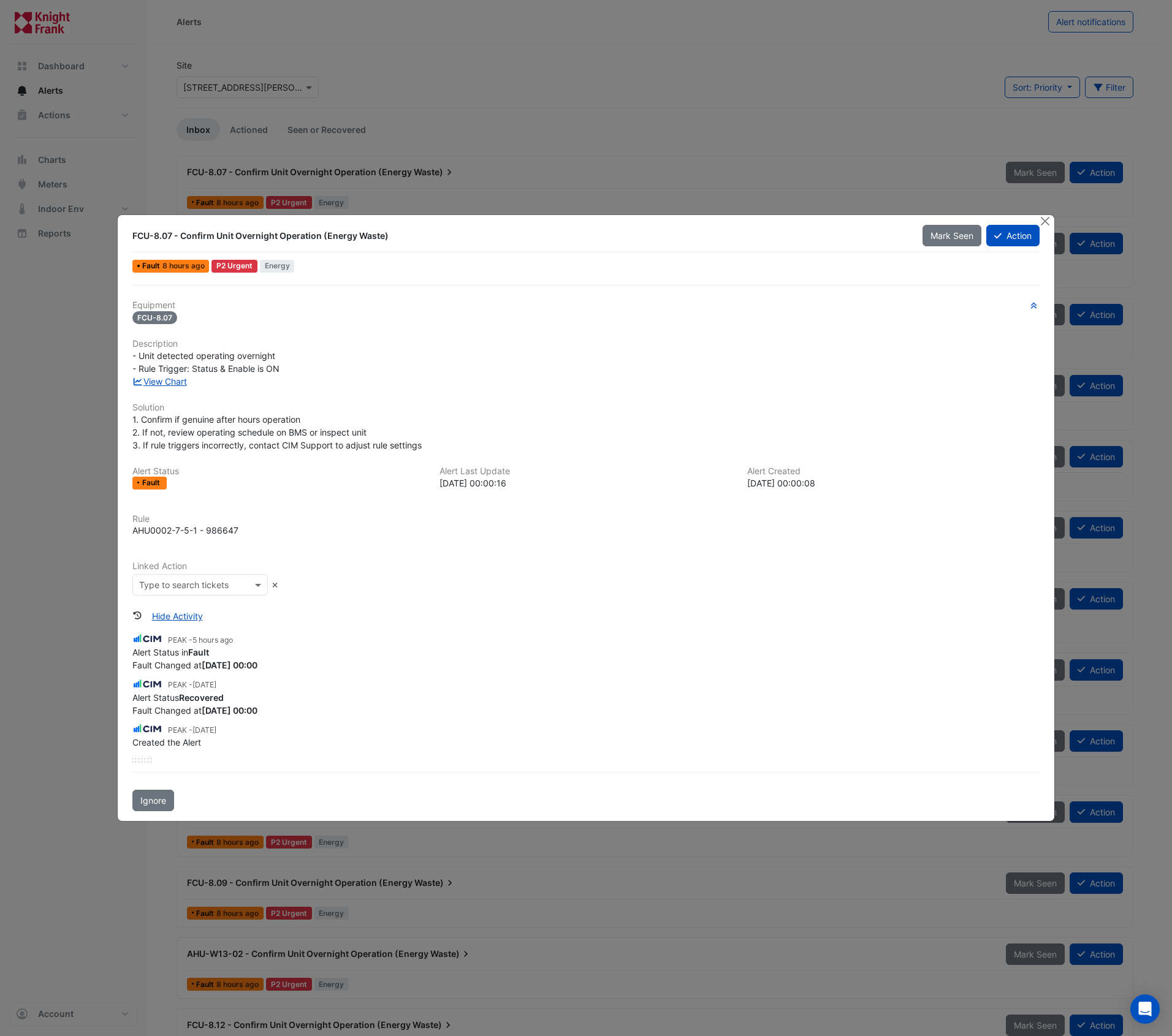
click at [209, 581] on input "text" at bounding box center [188, 585] width 98 height 13
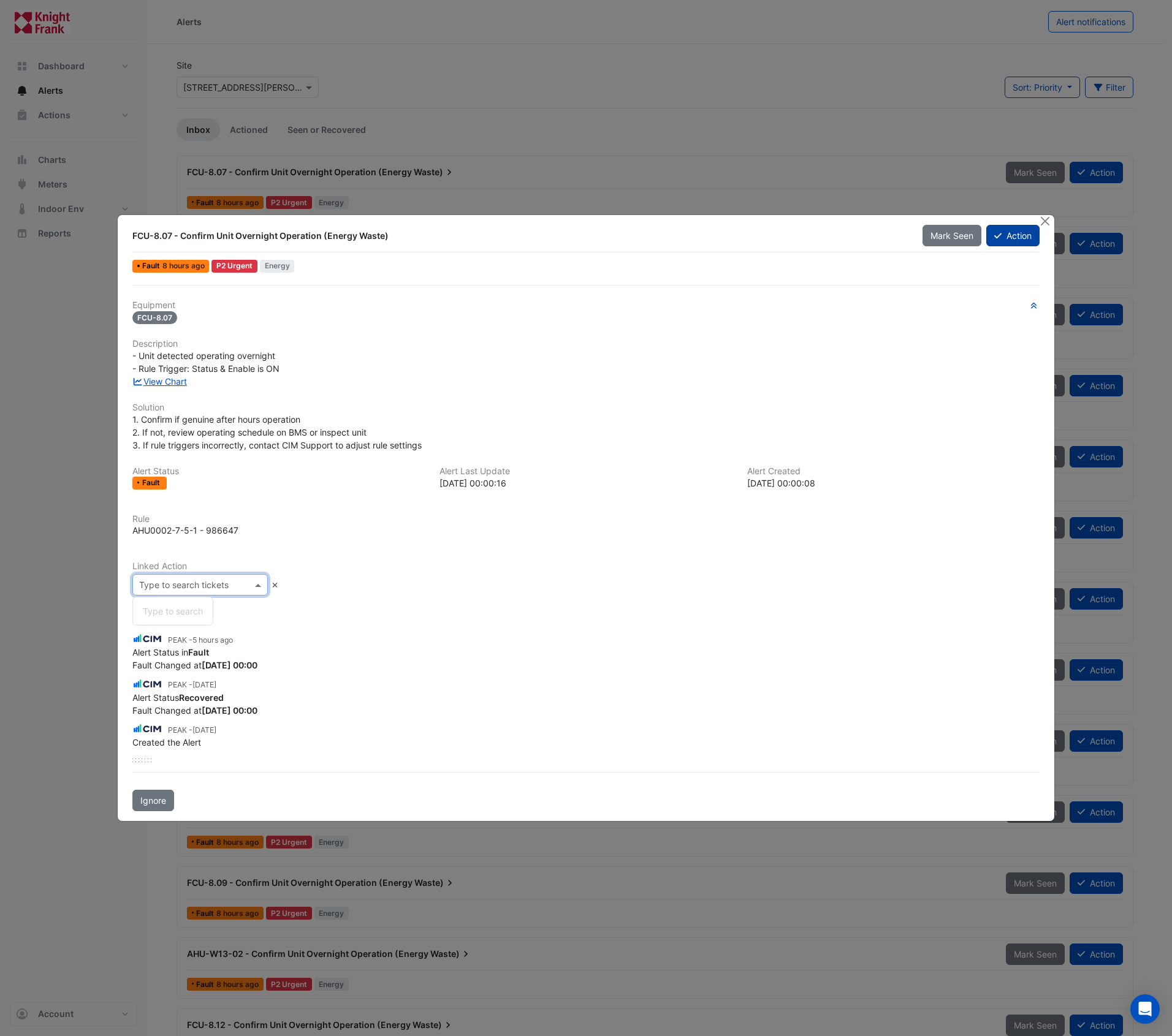
click at [1028, 241] on button "Action" at bounding box center [1013, 235] width 54 height 22
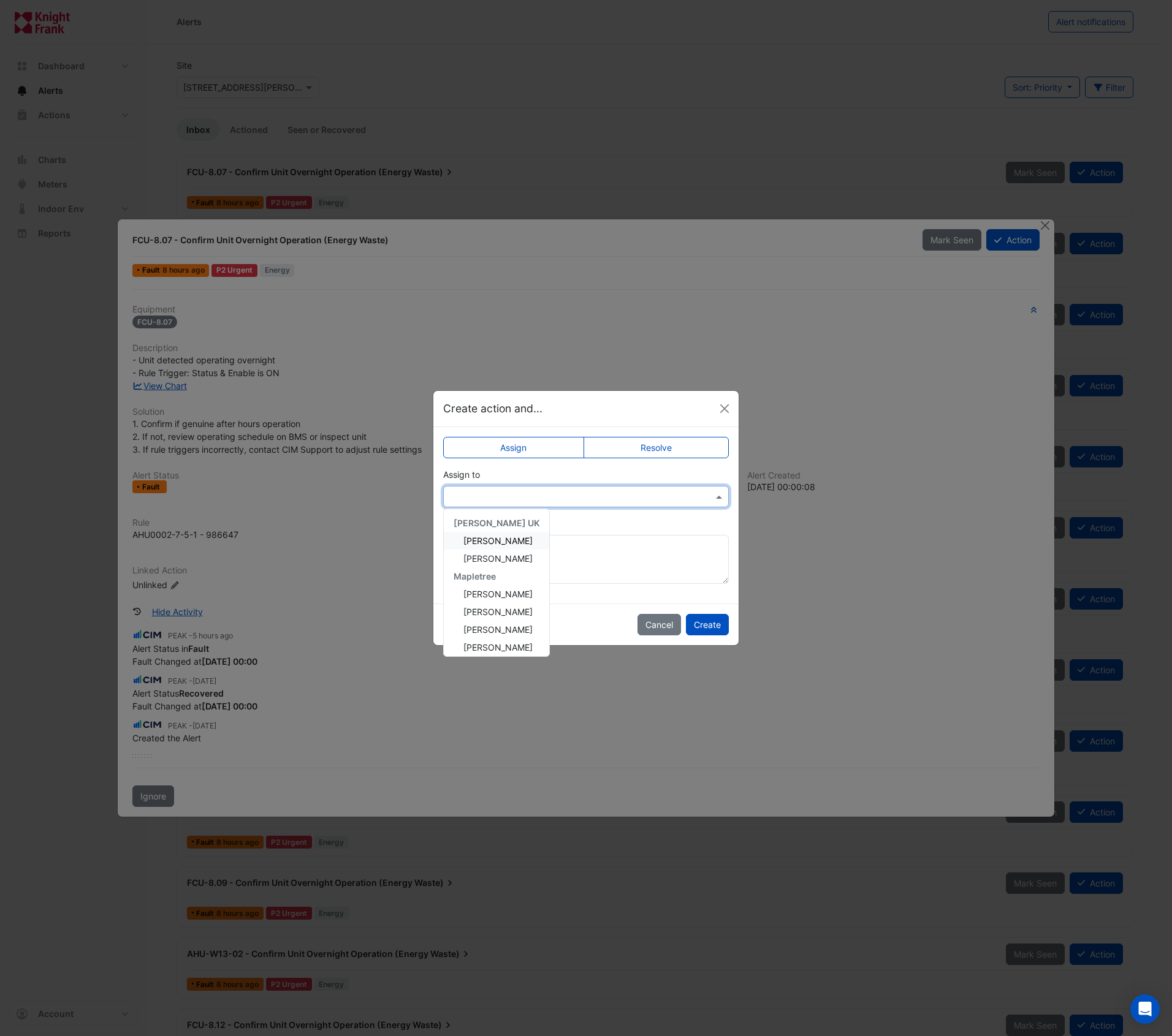
click at [668, 492] on input "text" at bounding box center [574, 497] width 248 height 13
drag, startPoint x: 664, startPoint y: 620, endPoint x: 584, endPoint y: 604, distance: 81.6
click at [590, 604] on div "Cancel Create" at bounding box center [586, 624] width 305 height 42
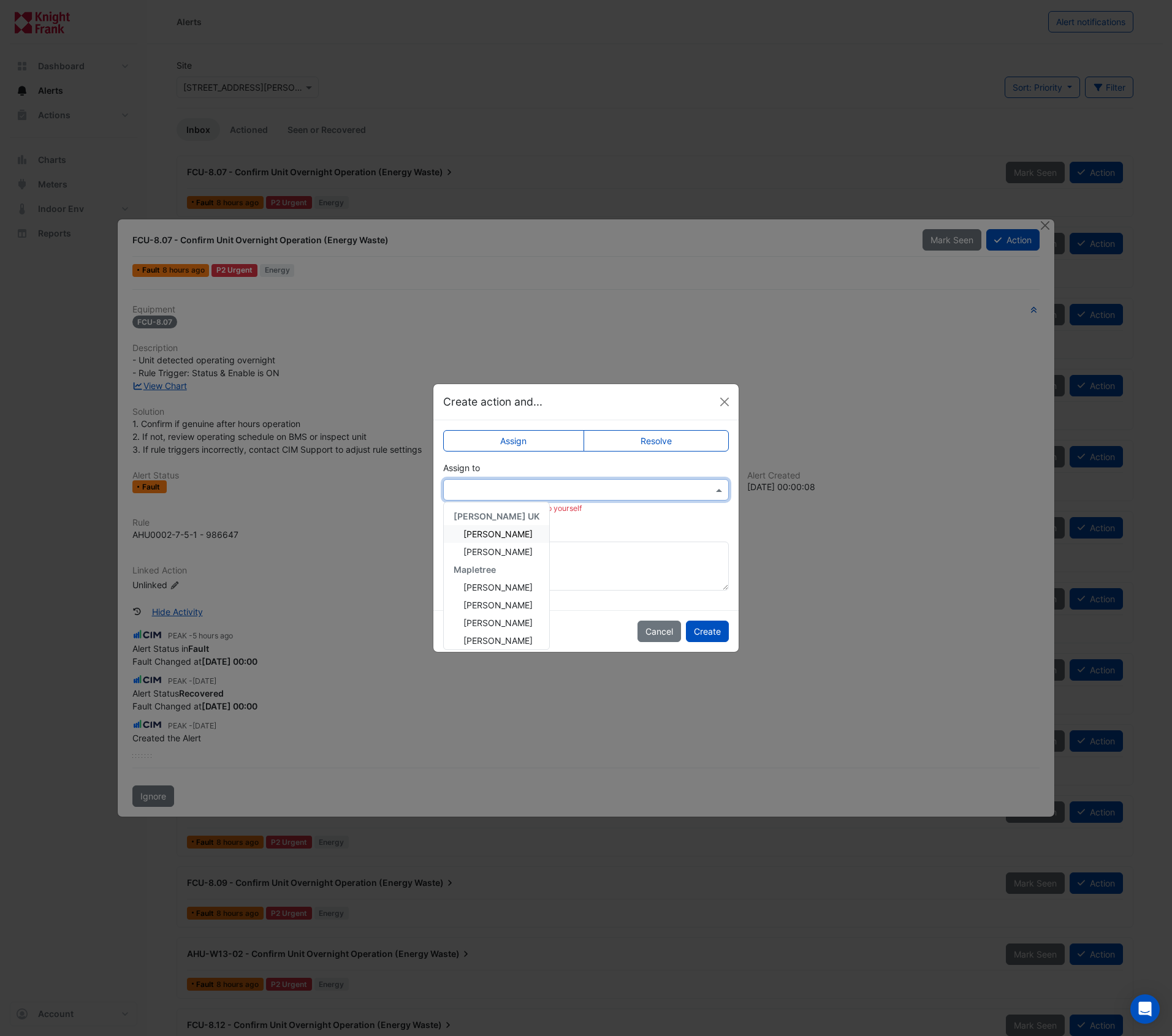
click at [612, 489] on input "text" at bounding box center [574, 491] width 248 height 13
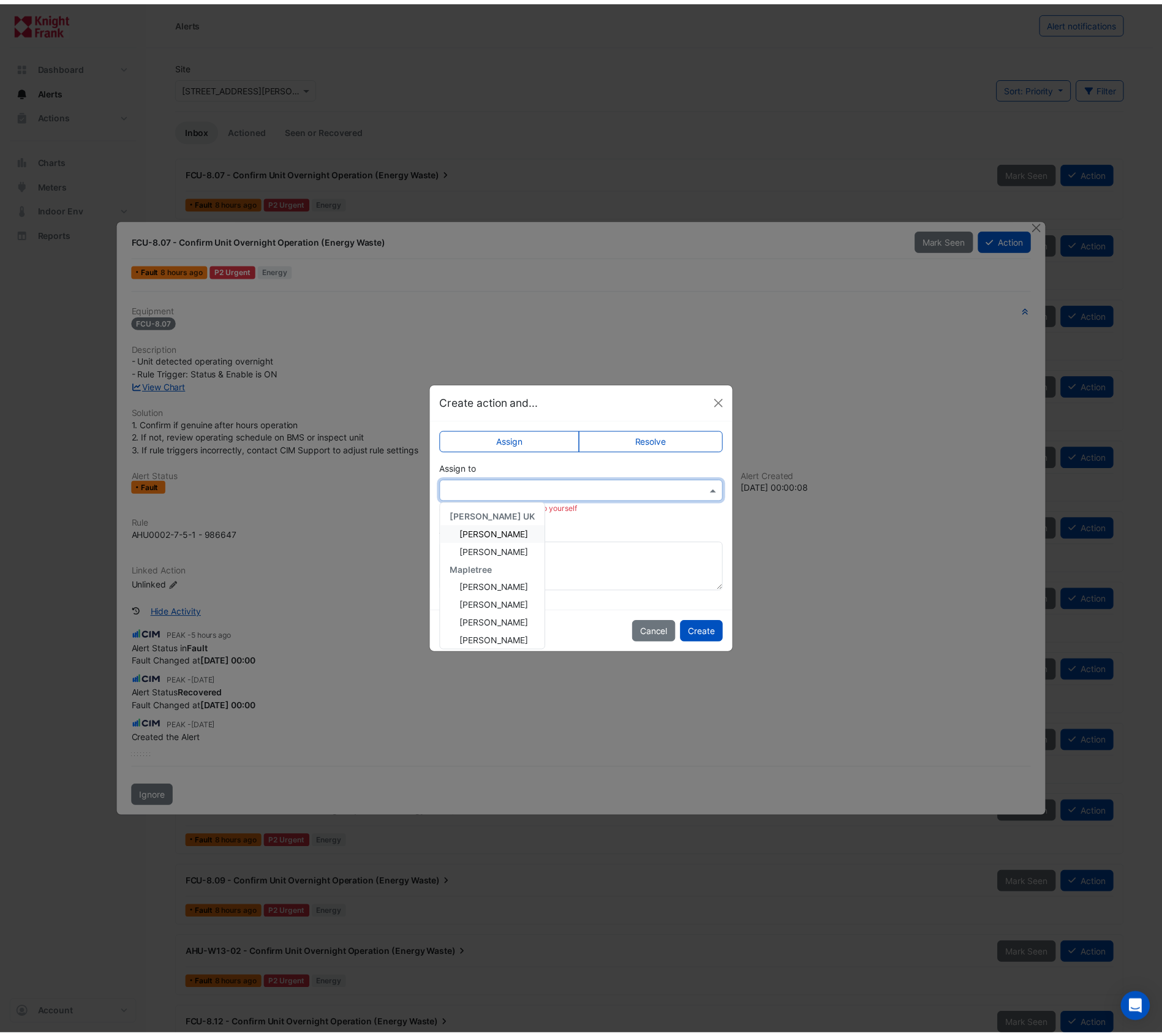
scroll to position [112, 0]
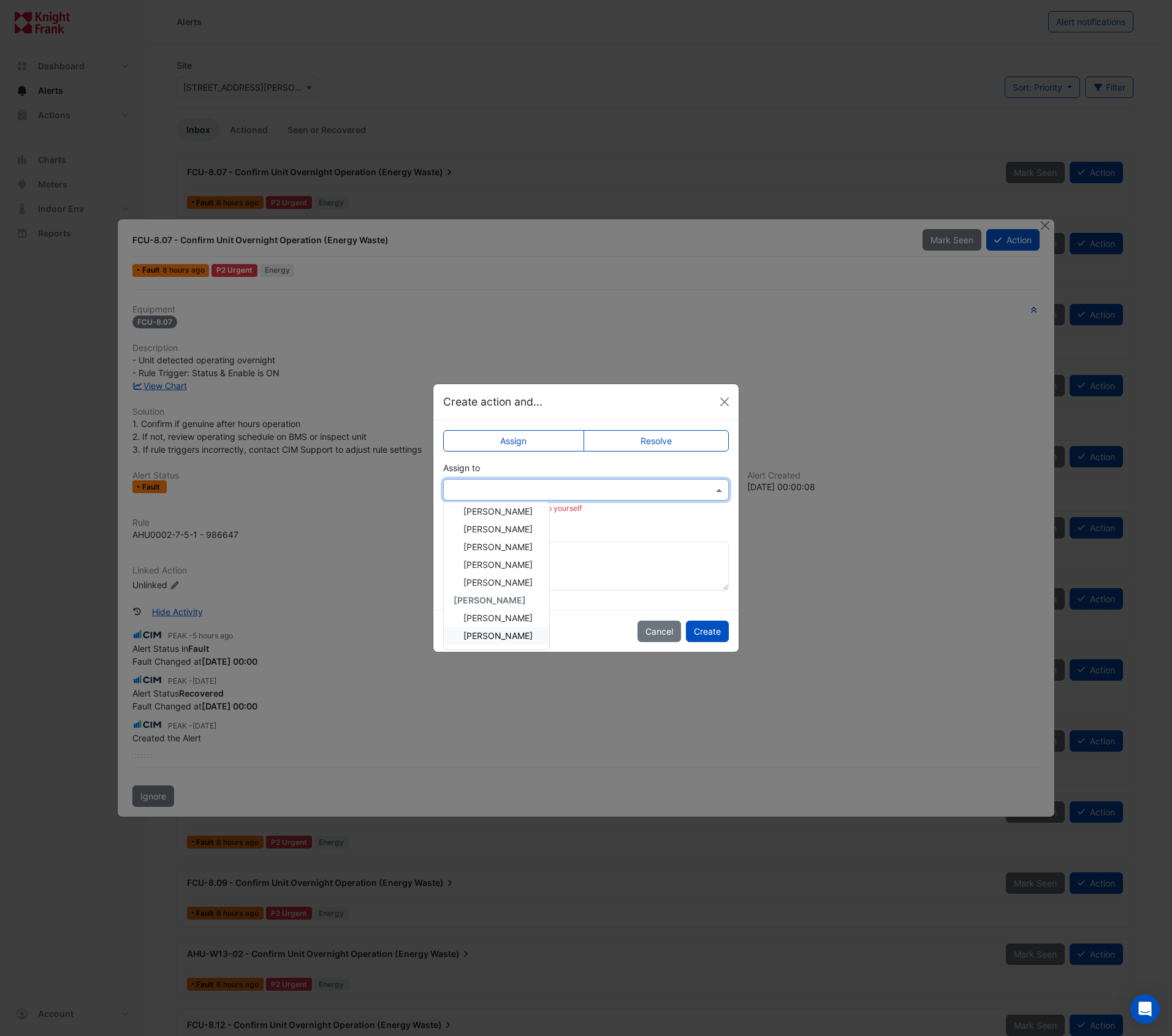
click at [498, 631] on span "Roy Warburton" at bounding box center [498, 636] width 70 height 10
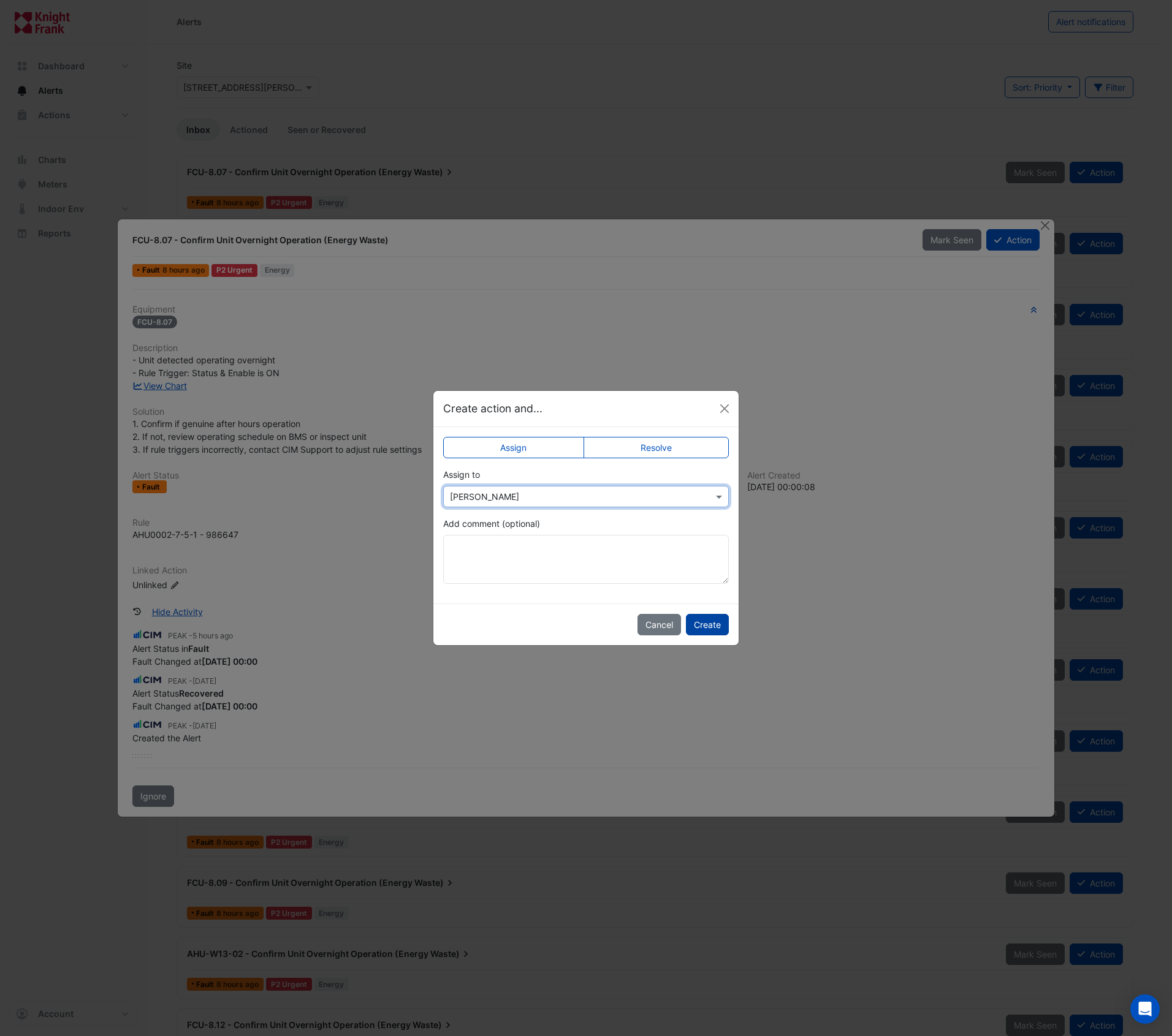
click at [706, 631] on button "Create" at bounding box center [708, 624] width 43 height 22
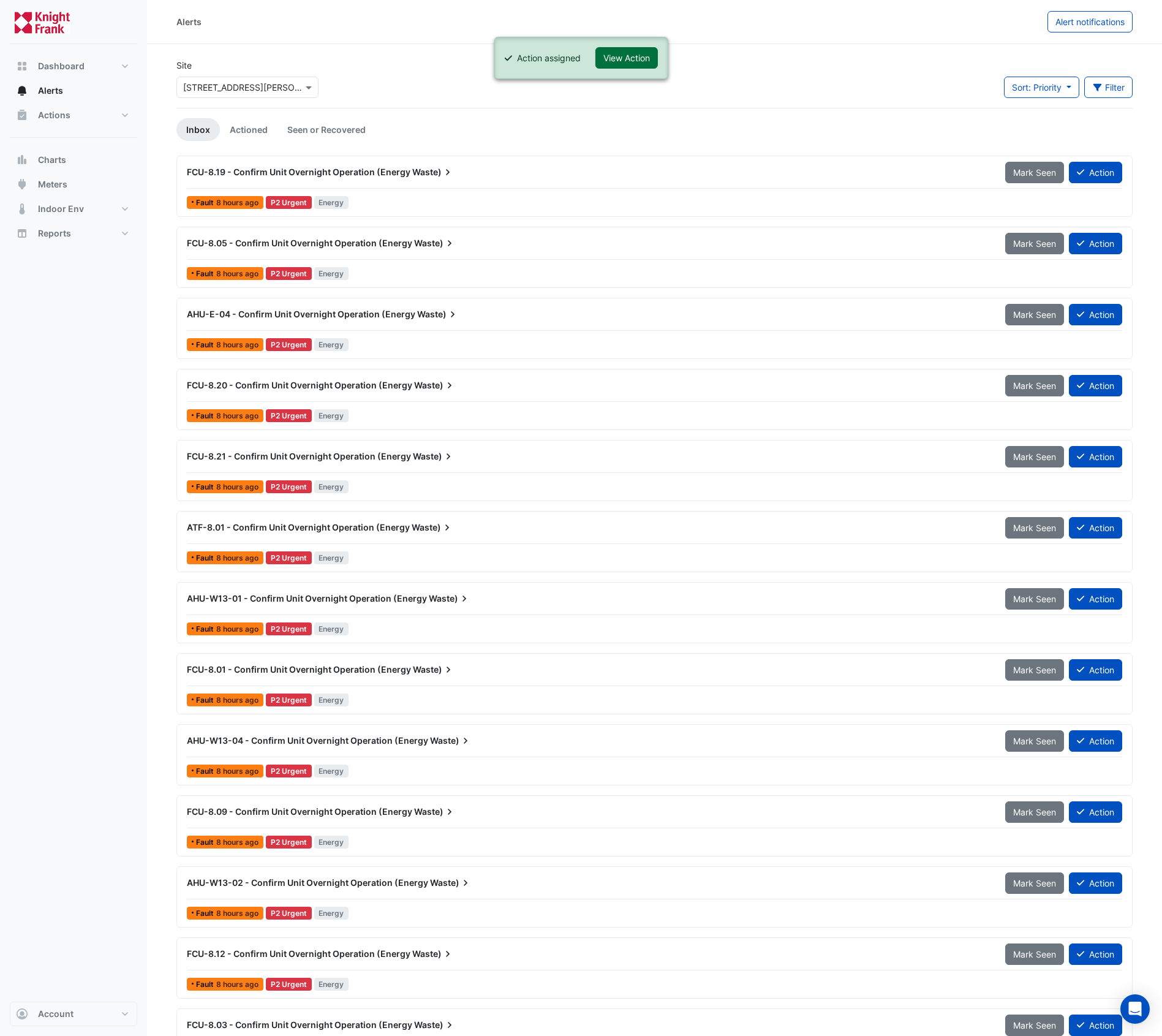
click at [638, 56] on button "View Action" at bounding box center [627, 58] width 62 height 22
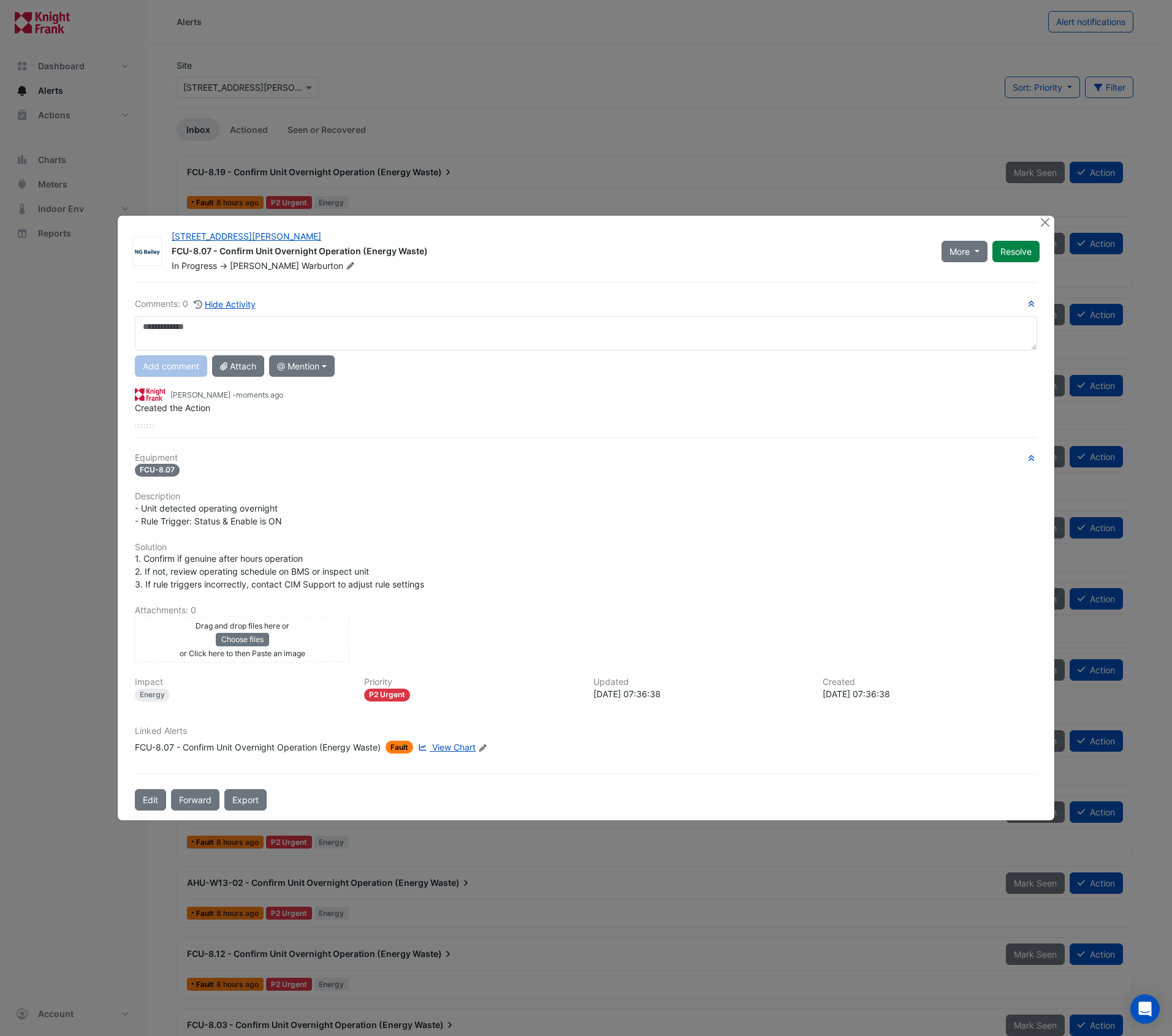
click at [487, 745] on icon at bounding box center [483, 748] width 7 height 7
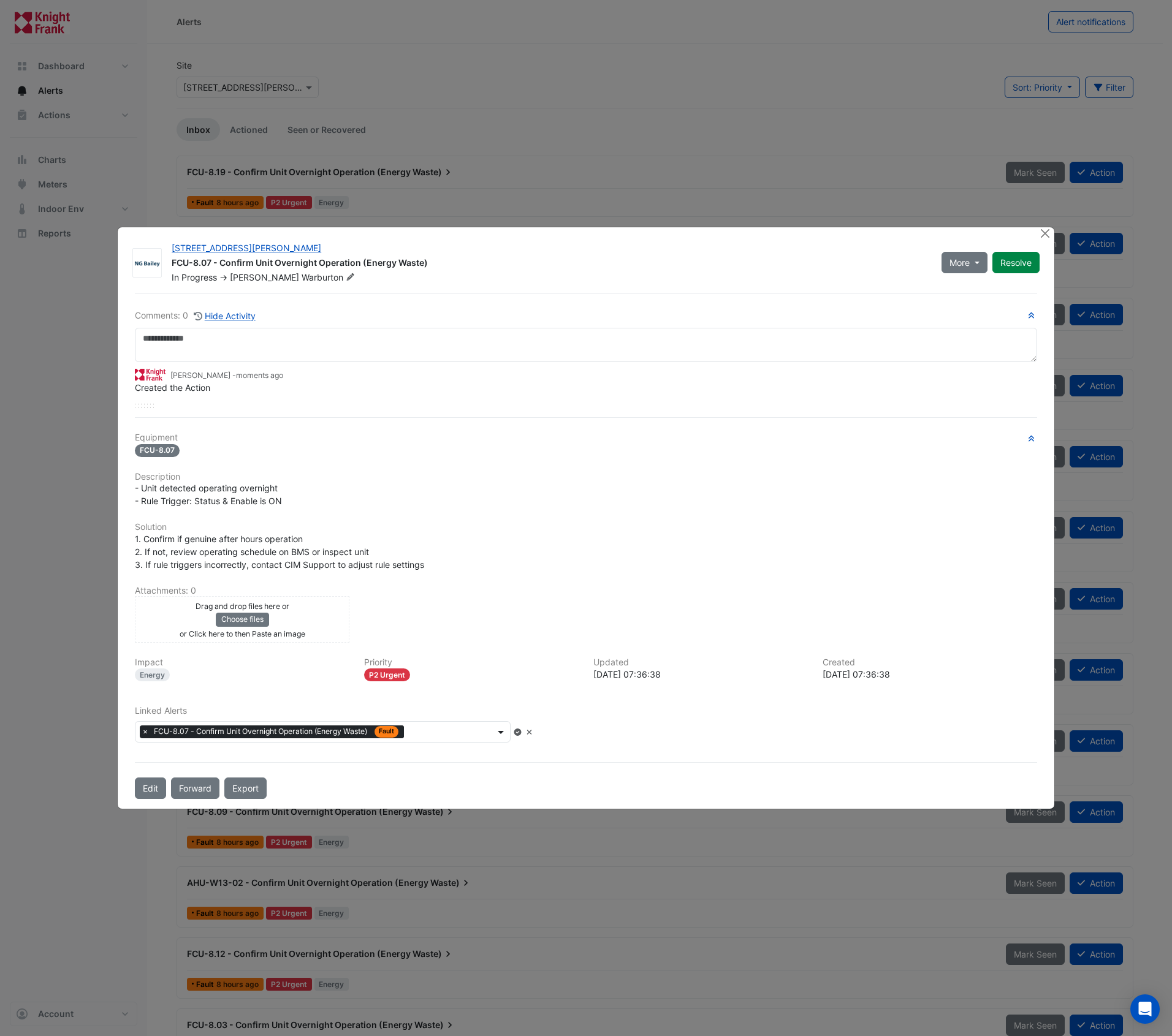
click at [510, 729] on span at bounding box center [502, 732] width 15 height 13
click at [1044, 235] on button "Close" at bounding box center [1046, 233] width 13 height 13
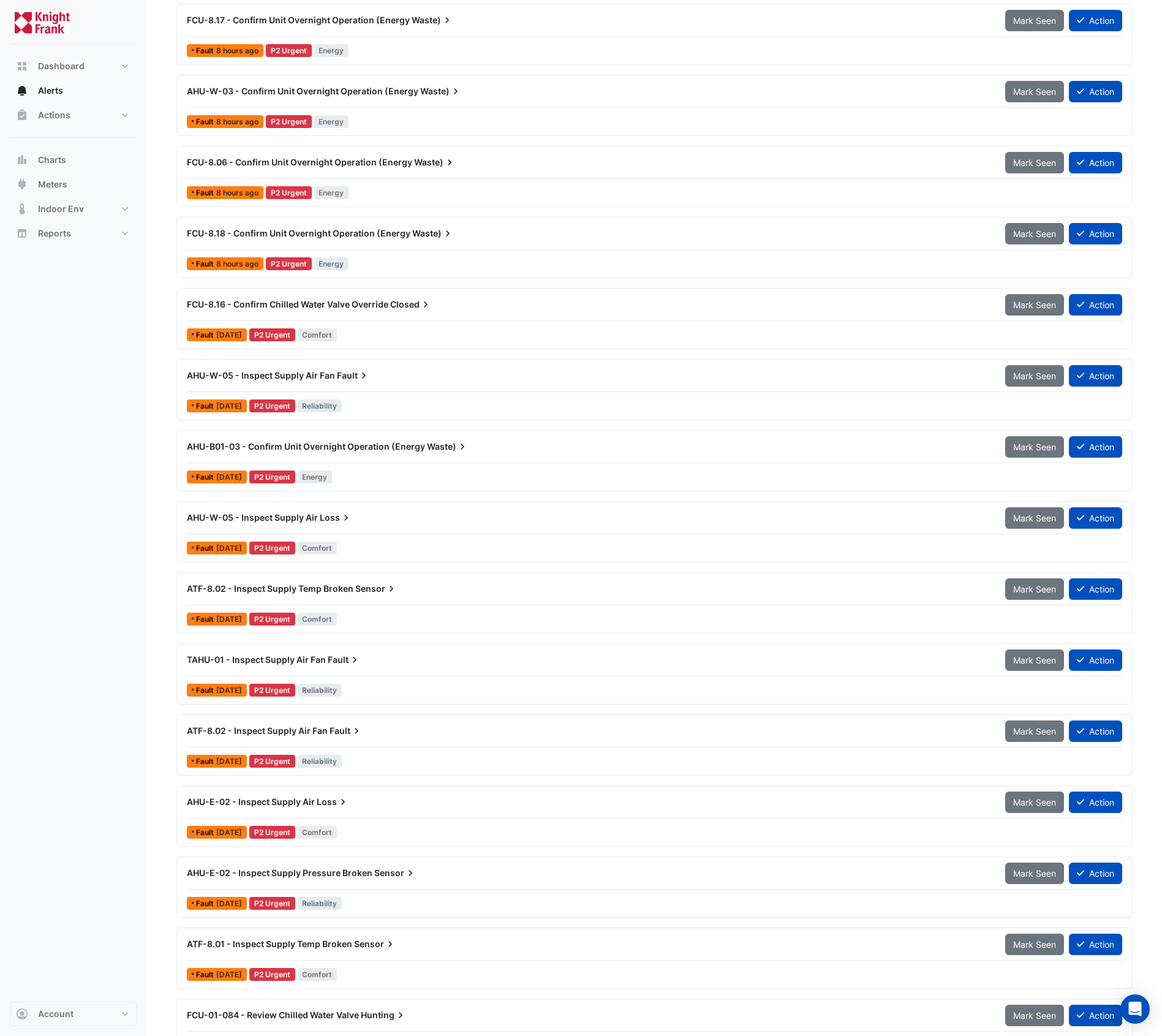
scroll to position [1626, 0]
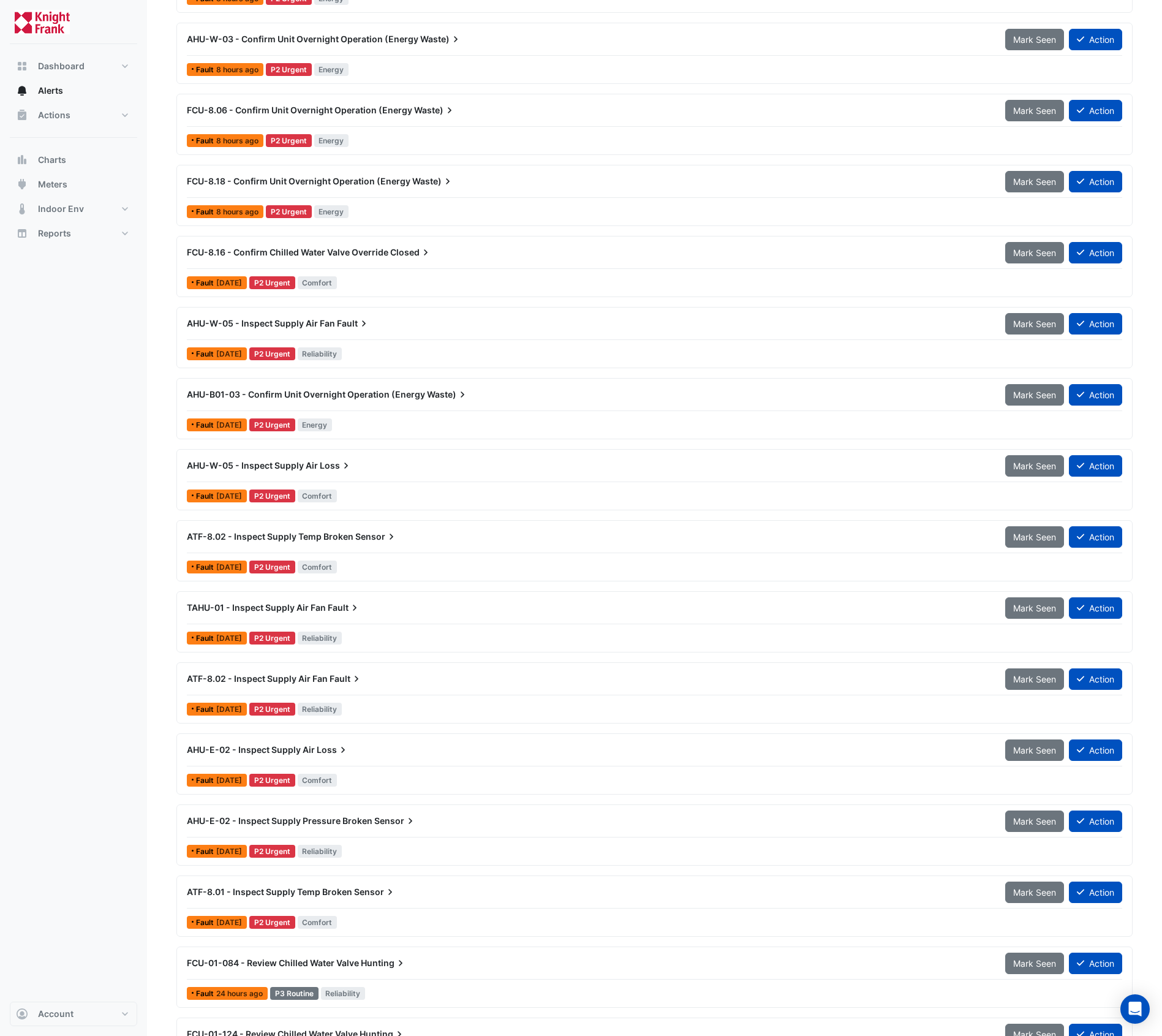
click at [346, 396] on span "AHU-B01-03 - Confirm Unit Overnight Operation (Energy" at bounding box center [306, 394] width 238 height 10
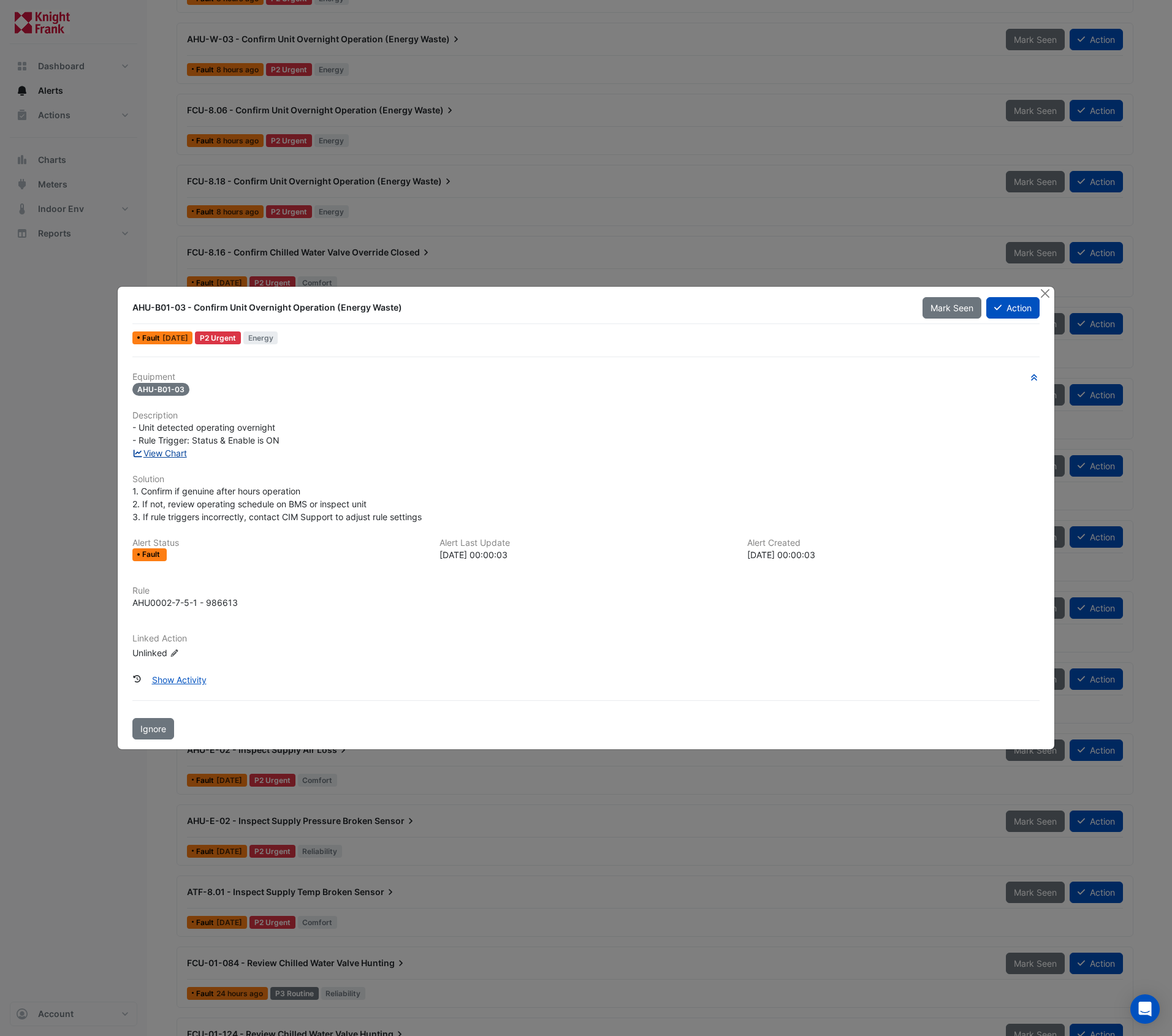
click at [164, 455] on link "View Chart" at bounding box center [160, 452] width 54 height 10
click at [997, 306] on icon at bounding box center [998, 308] width 7 height 9
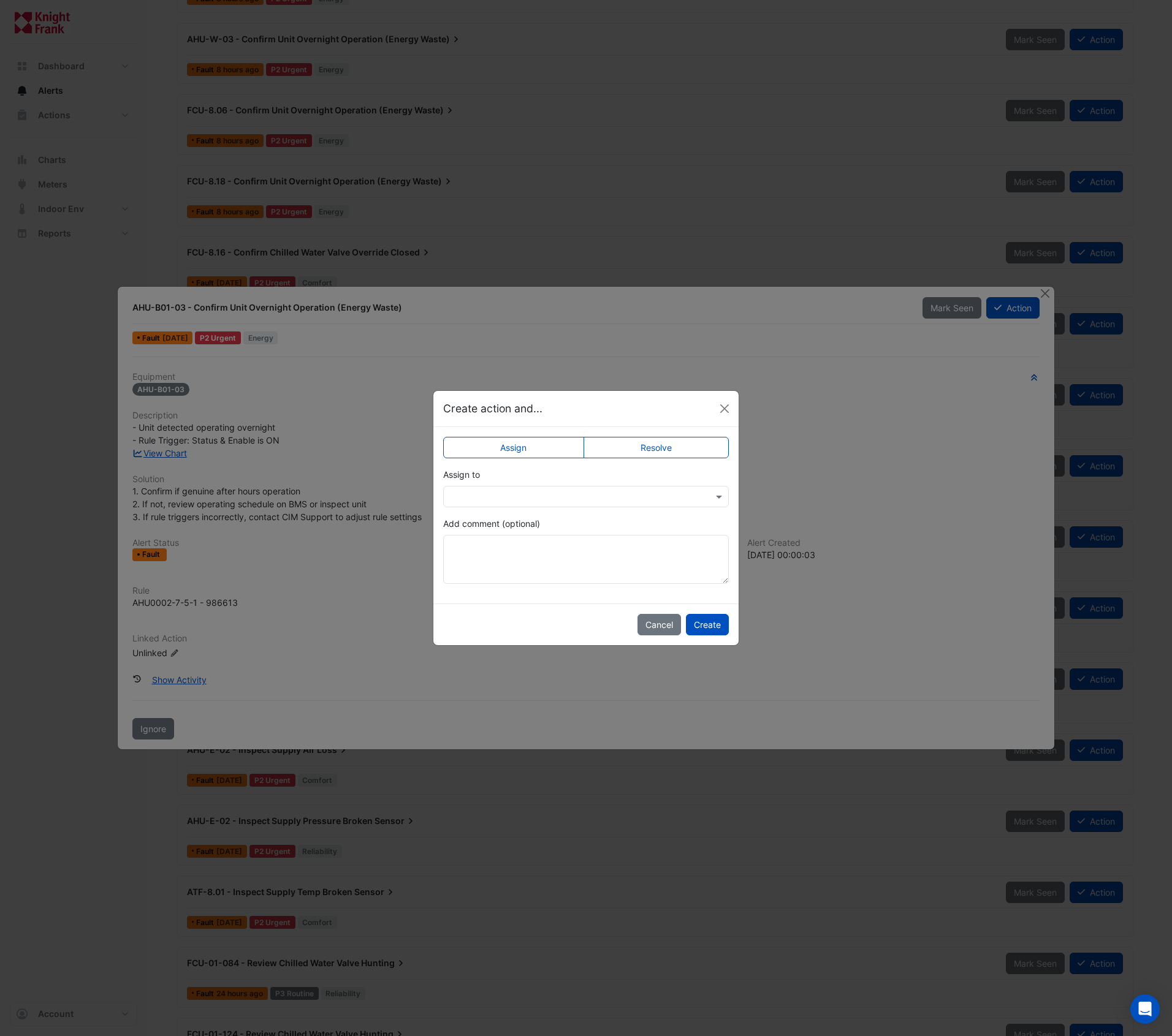
click at [666, 445] on label "Resolve" at bounding box center [656, 448] width 146 height 22
click at [707, 621] on button "Create" at bounding box center [708, 624] width 43 height 22
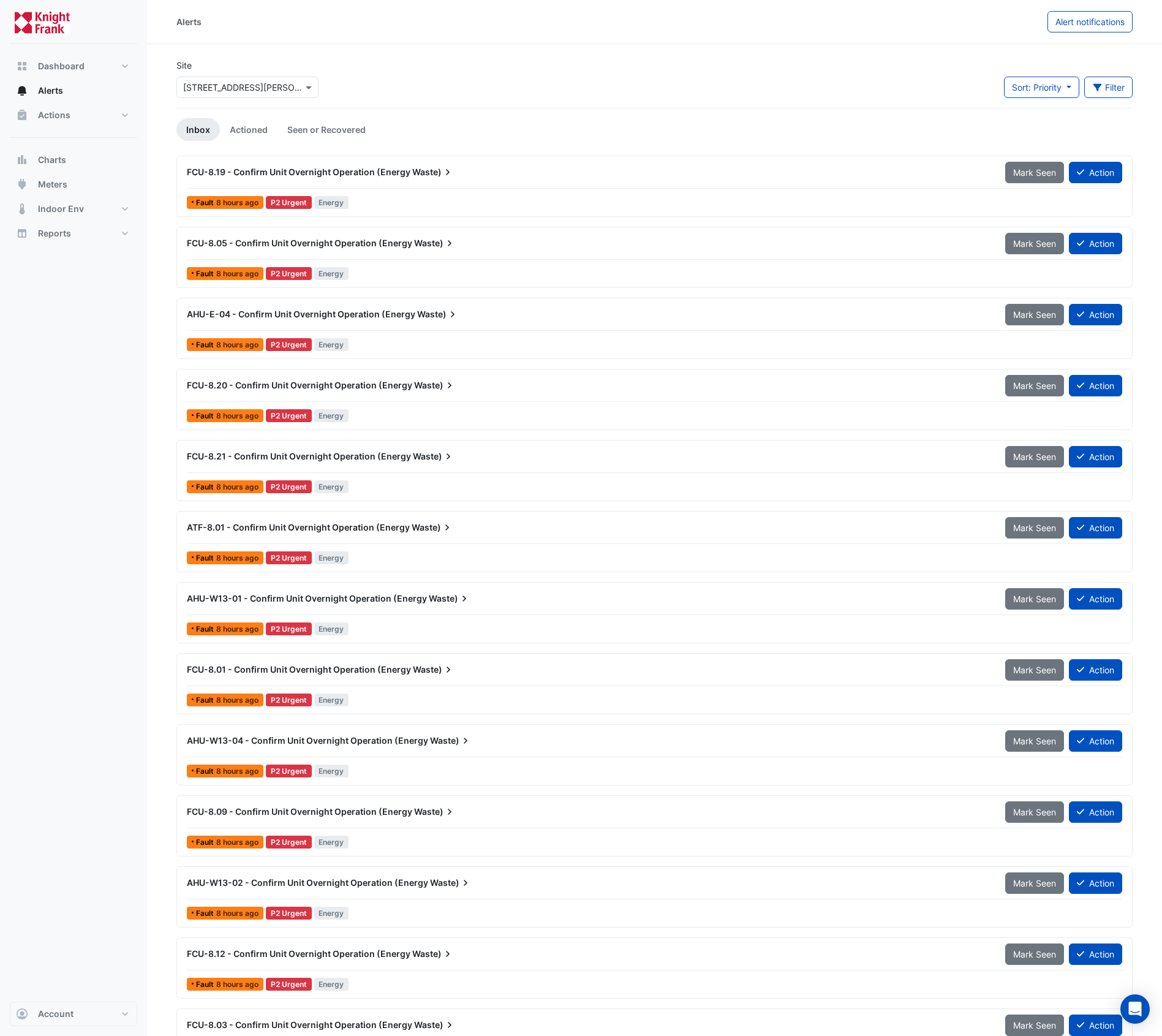
click at [375, 165] on div "FCU-8.19 - Confirm Unit Overnight Operation (Energy Waste)" at bounding box center [589, 173] width 818 height 22
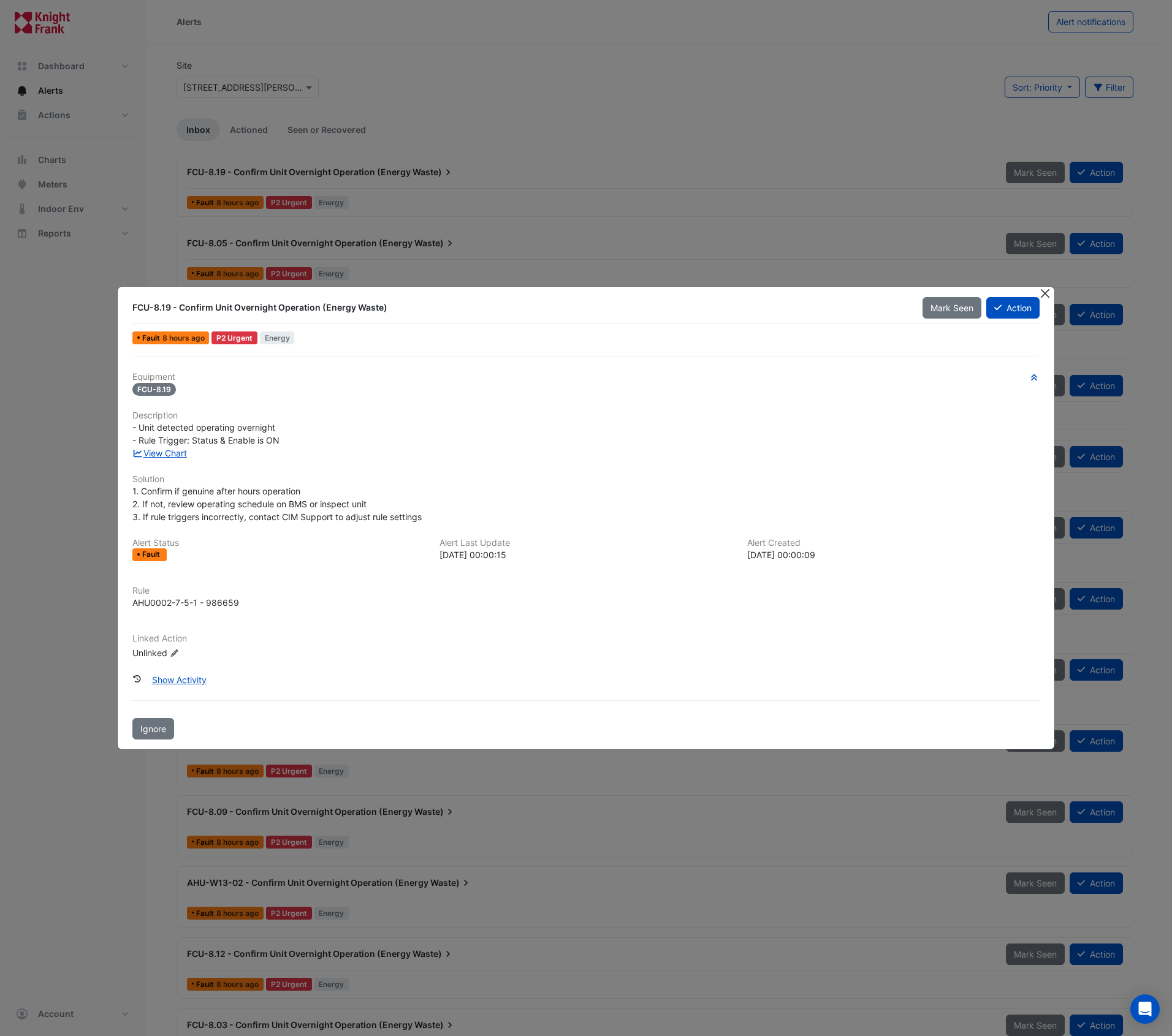
click at [1042, 295] on button "Close" at bounding box center [1046, 293] width 13 height 13
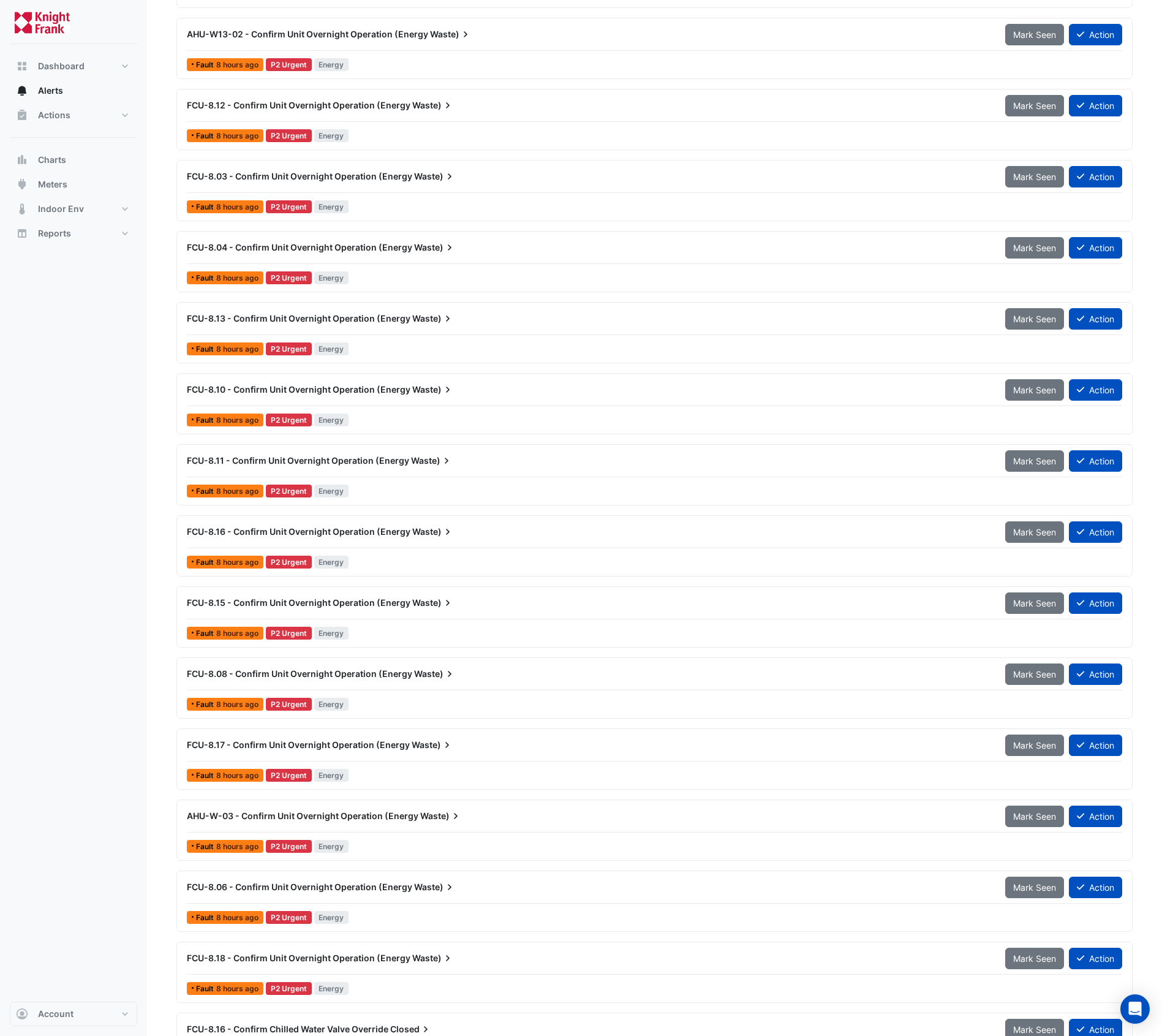
scroll to position [1225, 0]
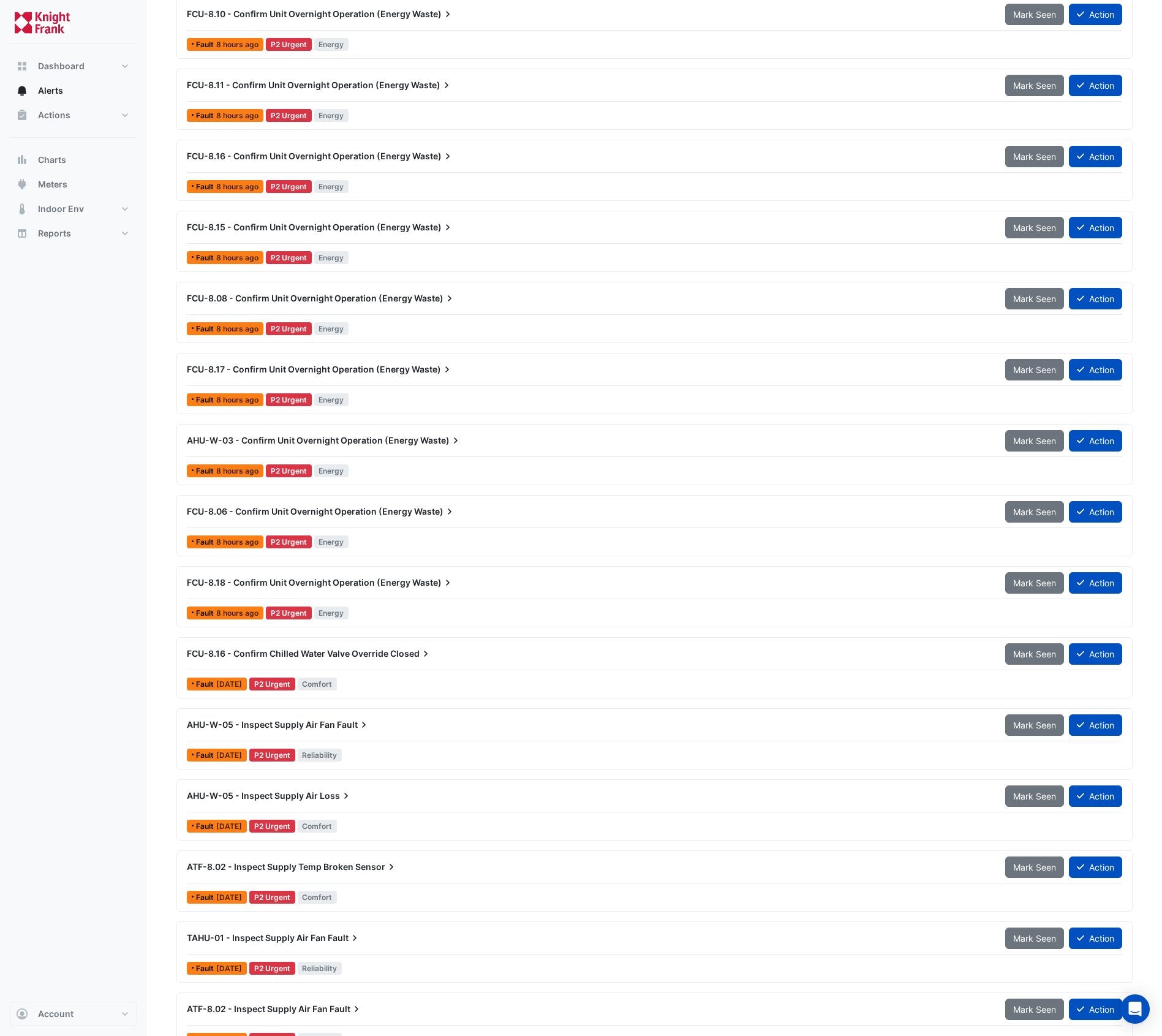
click at [400, 441] on span "AHU-W-03 - Confirm Unit Overnight Operation (Energy" at bounding box center [303, 440] width 232 height 10
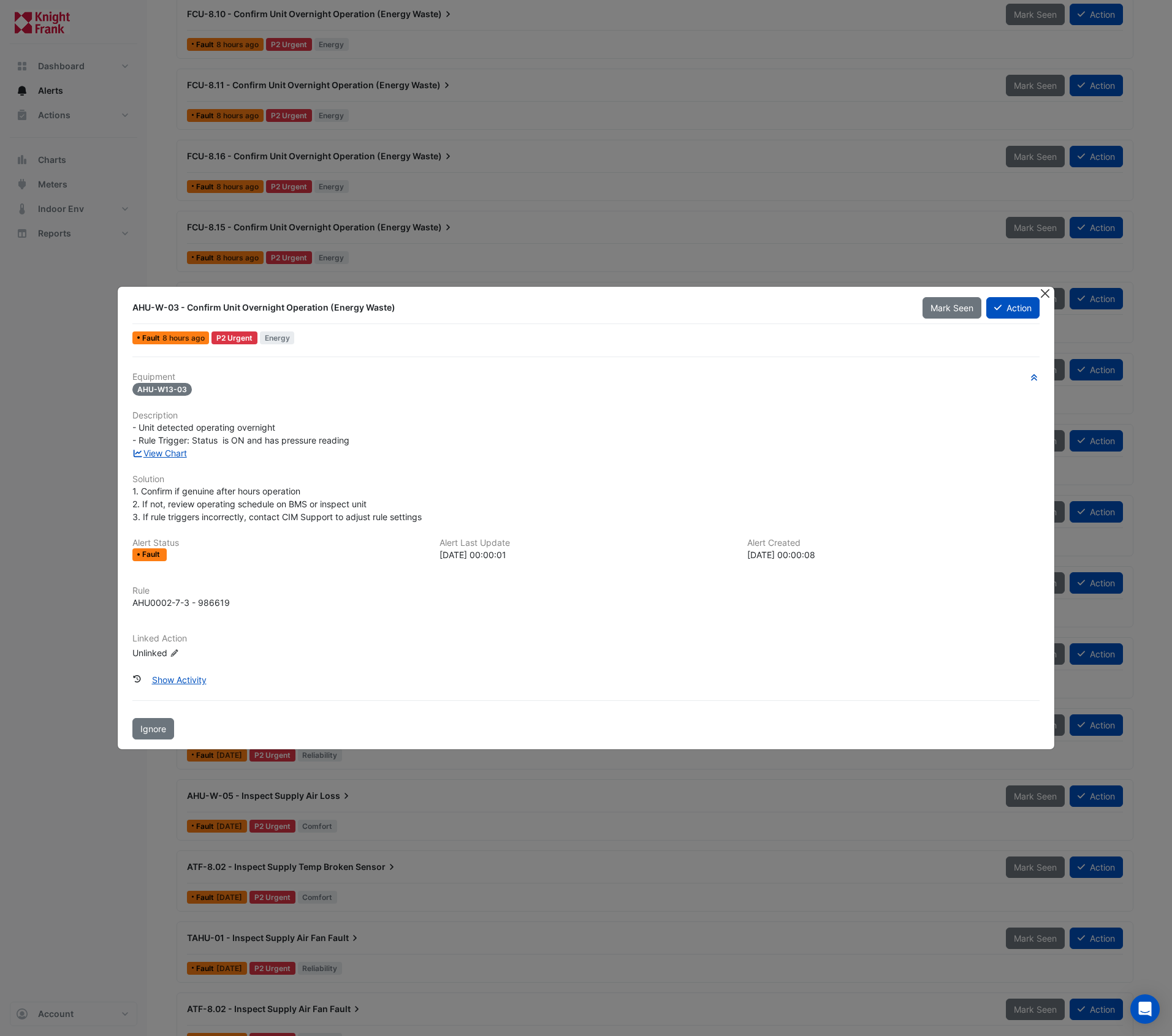
click at [1047, 293] on button "Close" at bounding box center [1046, 293] width 13 height 13
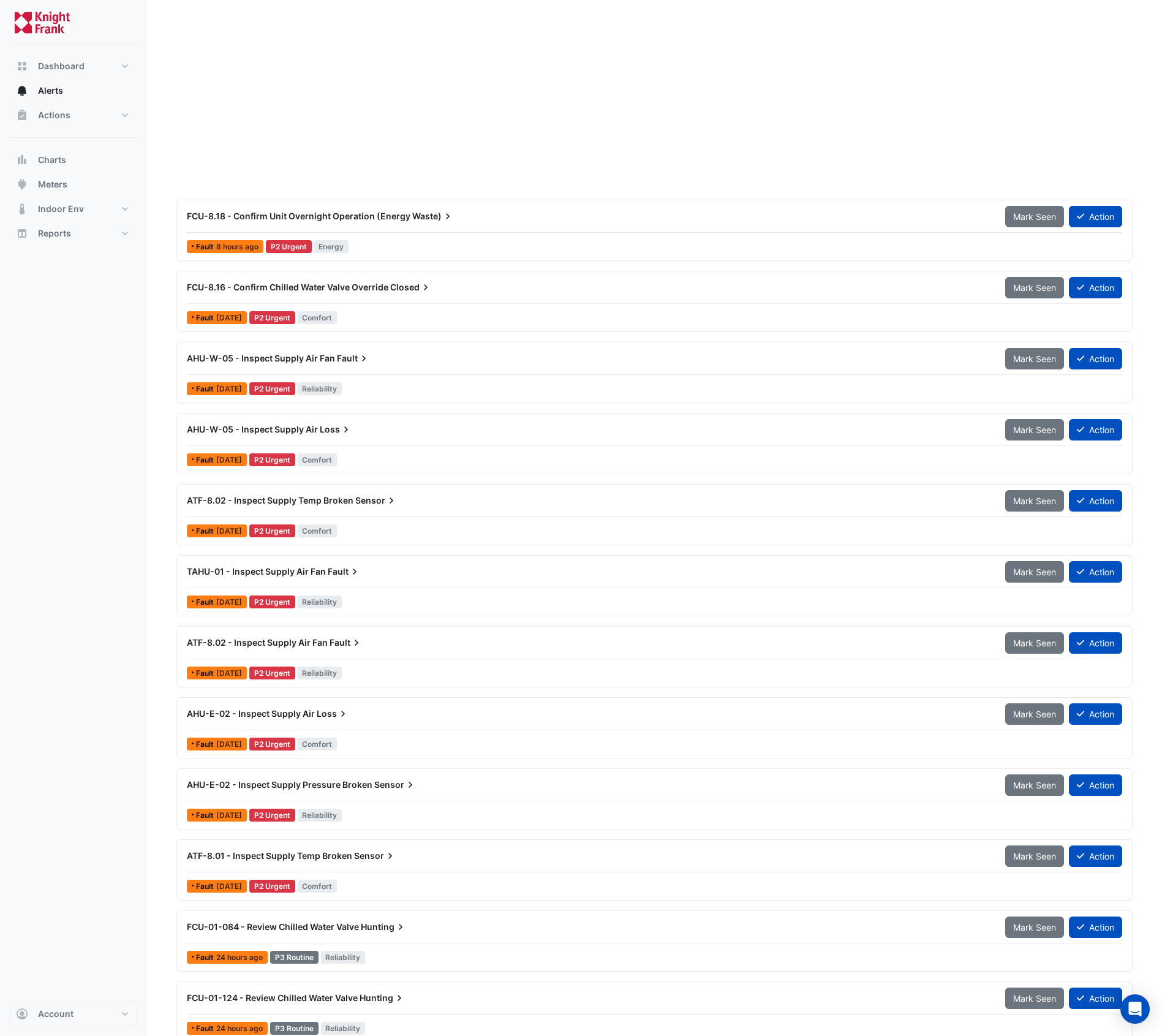
scroll to position [1449, 0]
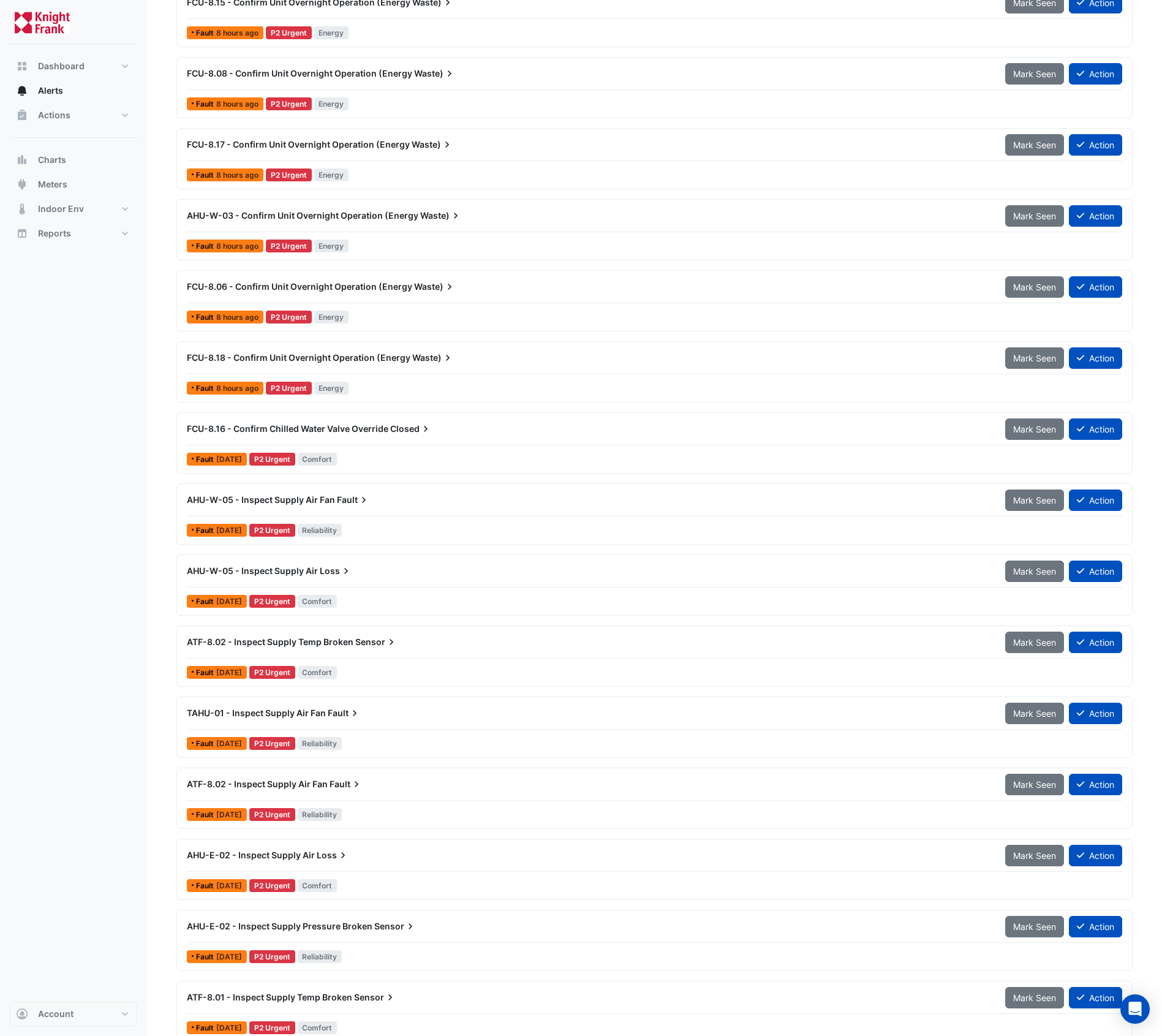
click at [344, 360] on span "FCU-8.18 - Confirm Unit Overnight Operation (Energy" at bounding box center [299, 357] width 224 height 10
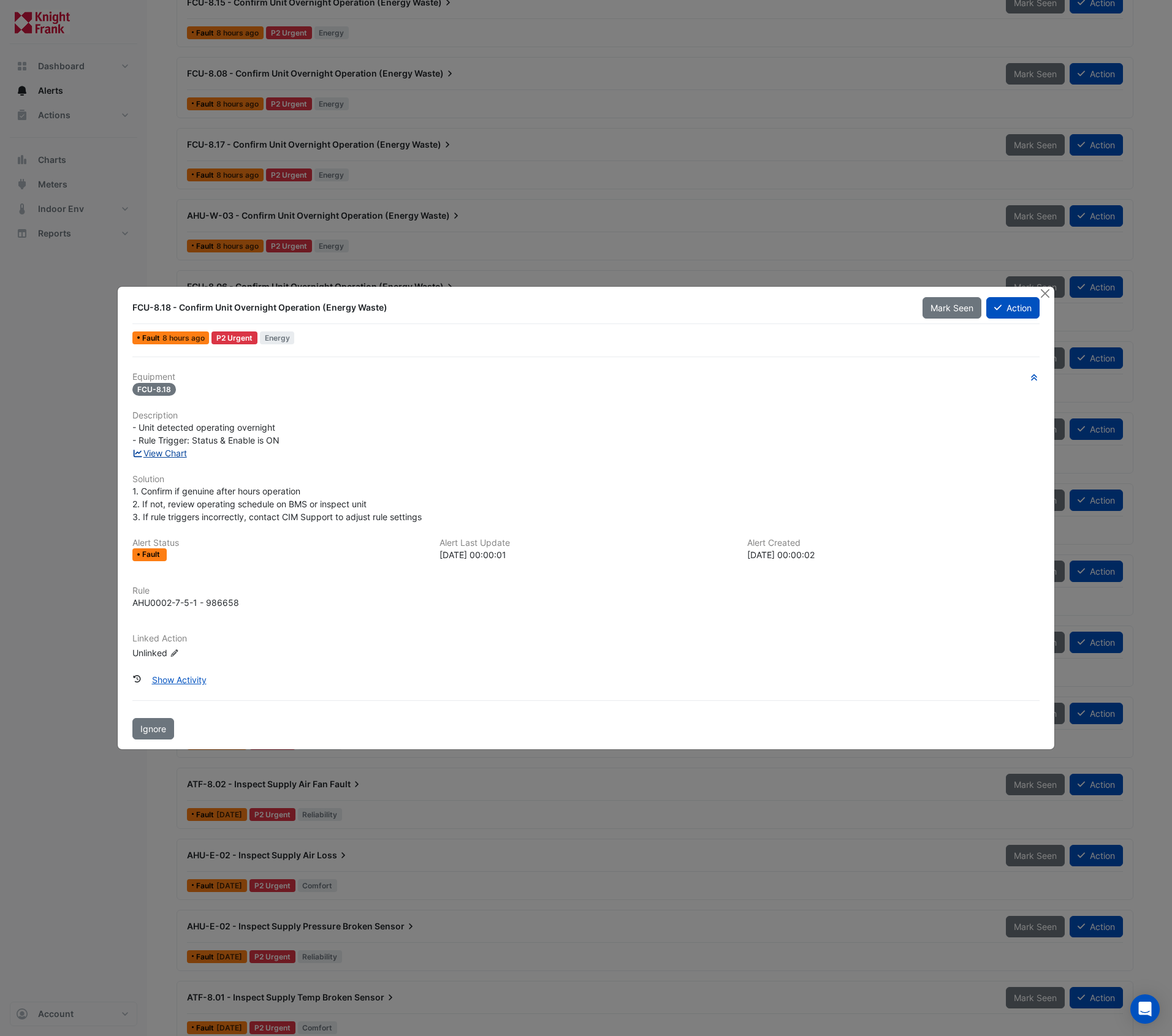
click at [172, 456] on link "View Chart" at bounding box center [160, 452] width 54 height 10
click at [1046, 296] on button "Close" at bounding box center [1046, 293] width 13 height 13
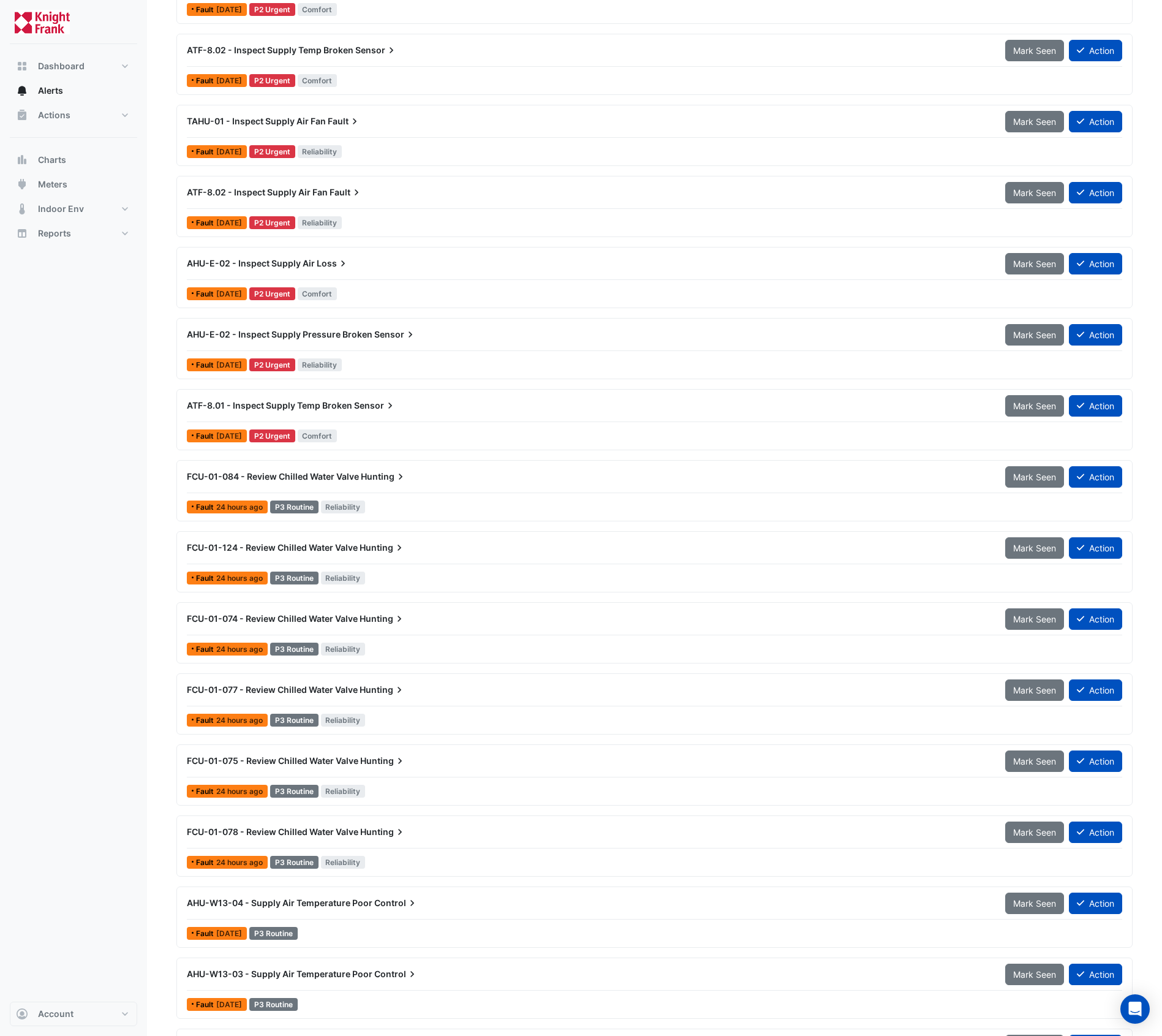
scroll to position [2060, 0]
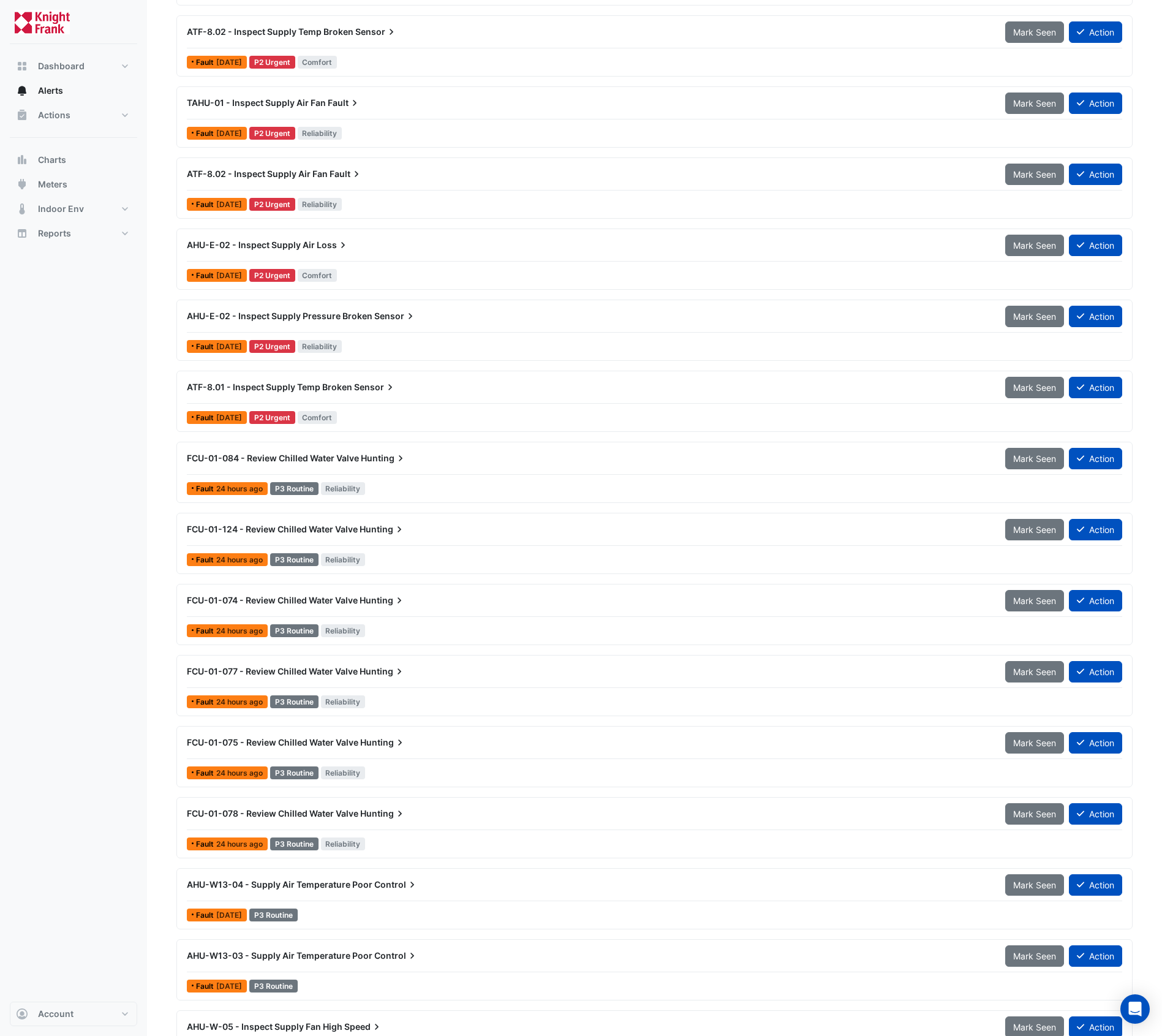
click at [349, 389] on span "ATF-8.01 - Inspect Supply Temp Broken" at bounding box center [269, 387] width 165 height 10
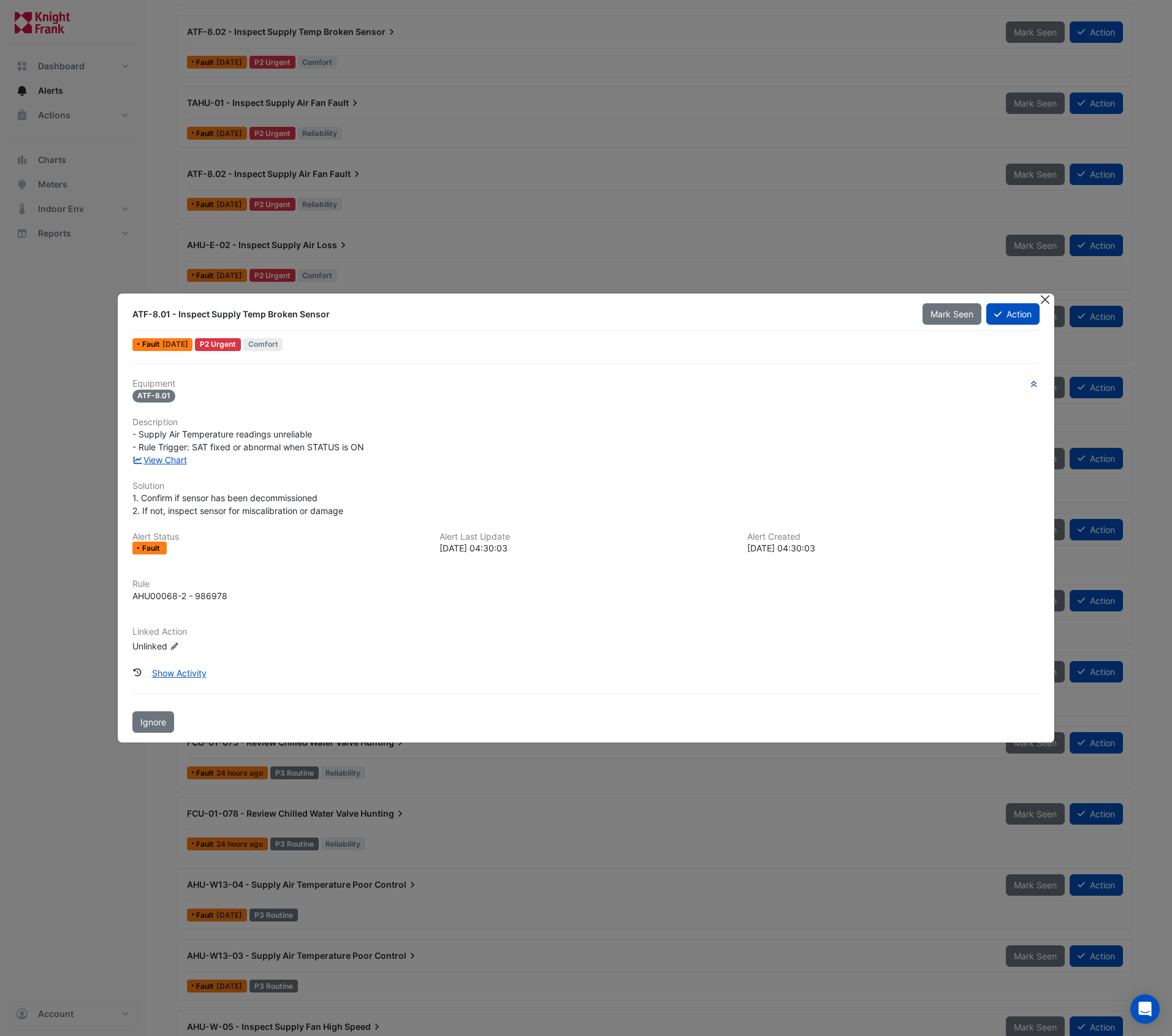
click at [1046, 301] on button "Close" at bounding box center [1046, 300] width 13 height 13
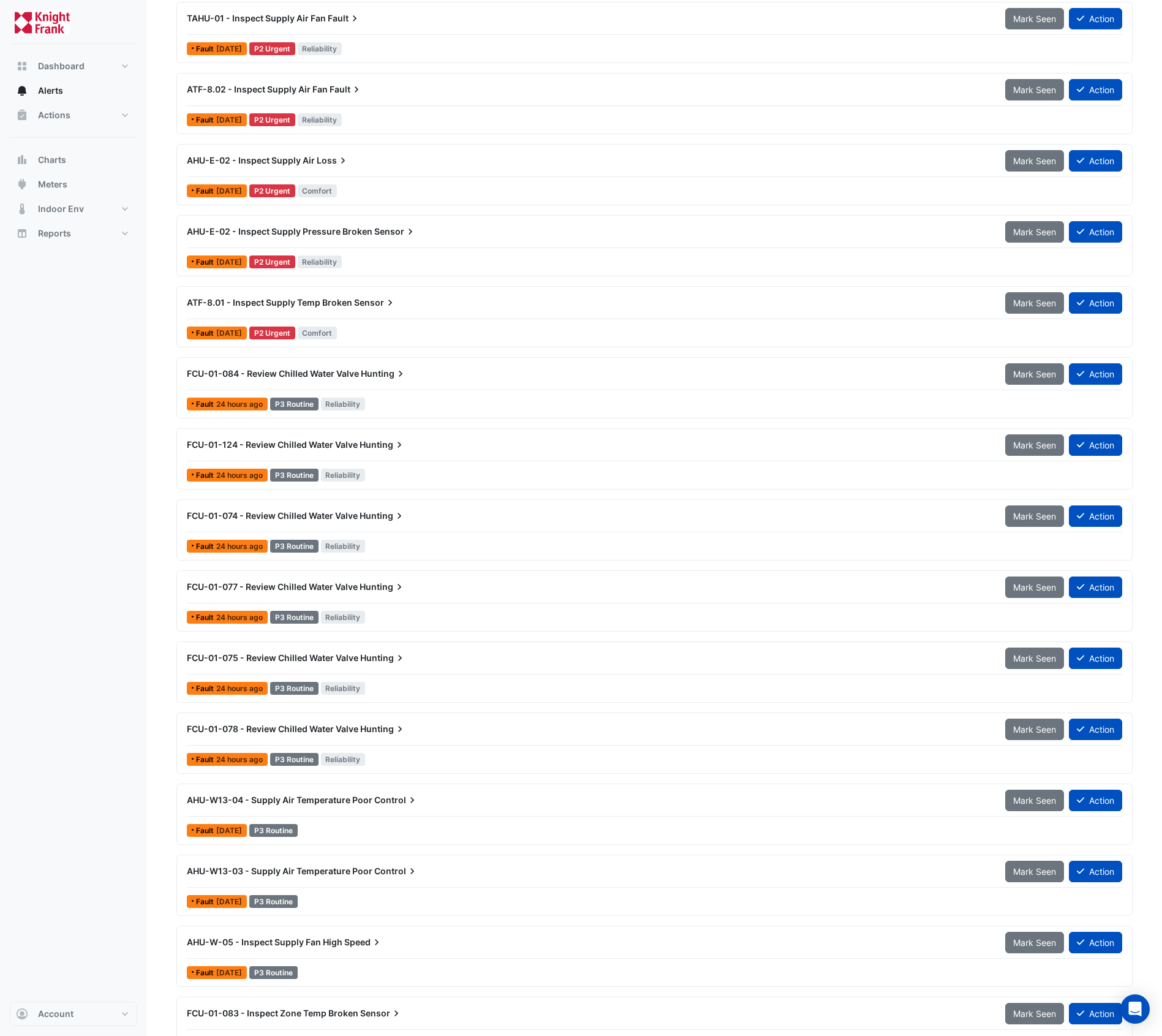
scroll to position [2272, 0]
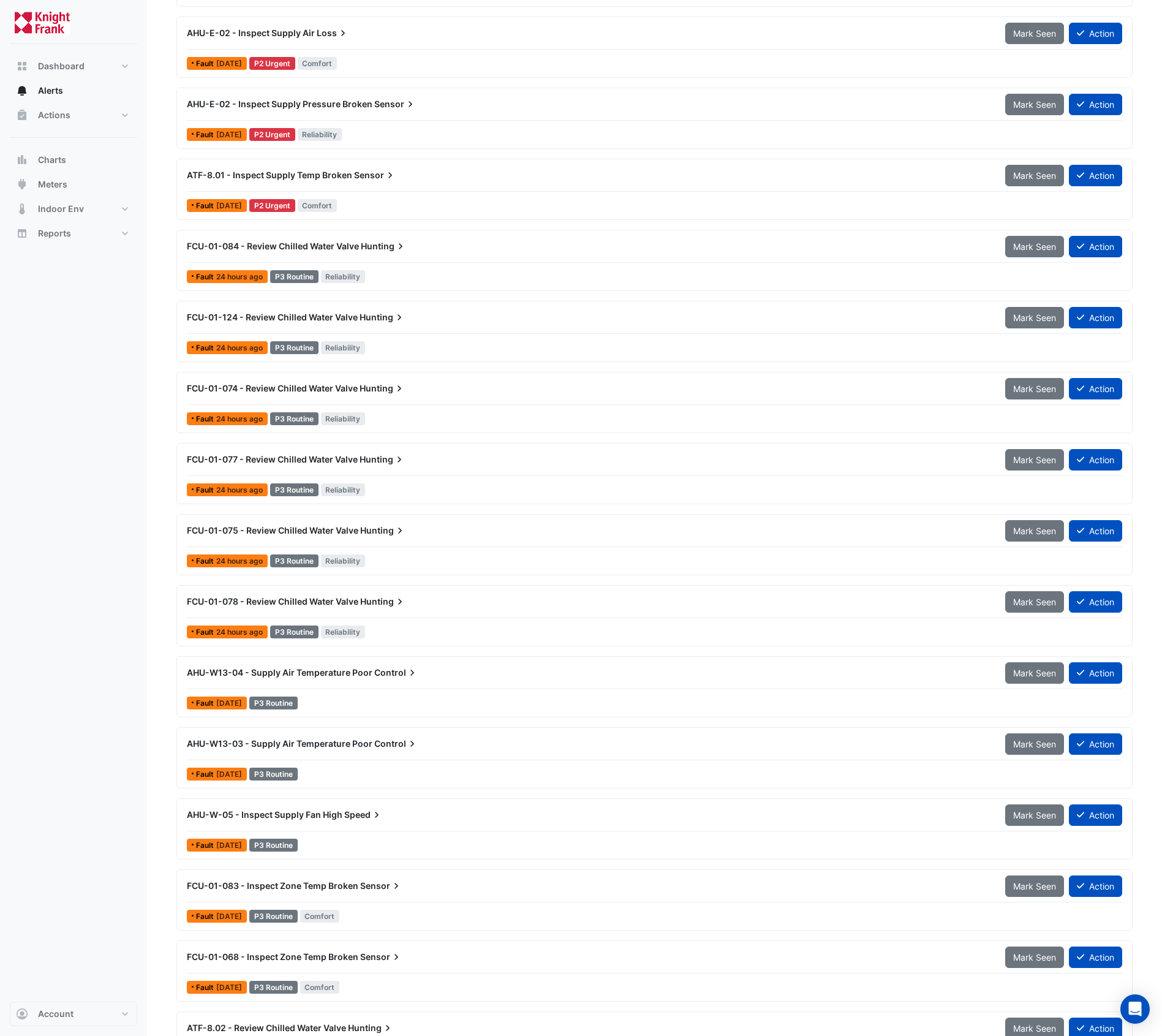
click at [308, 248] on span "FCU-01-084 - Review Chilled Water Valve" at bounding box center [273, 245] width 172 height 10
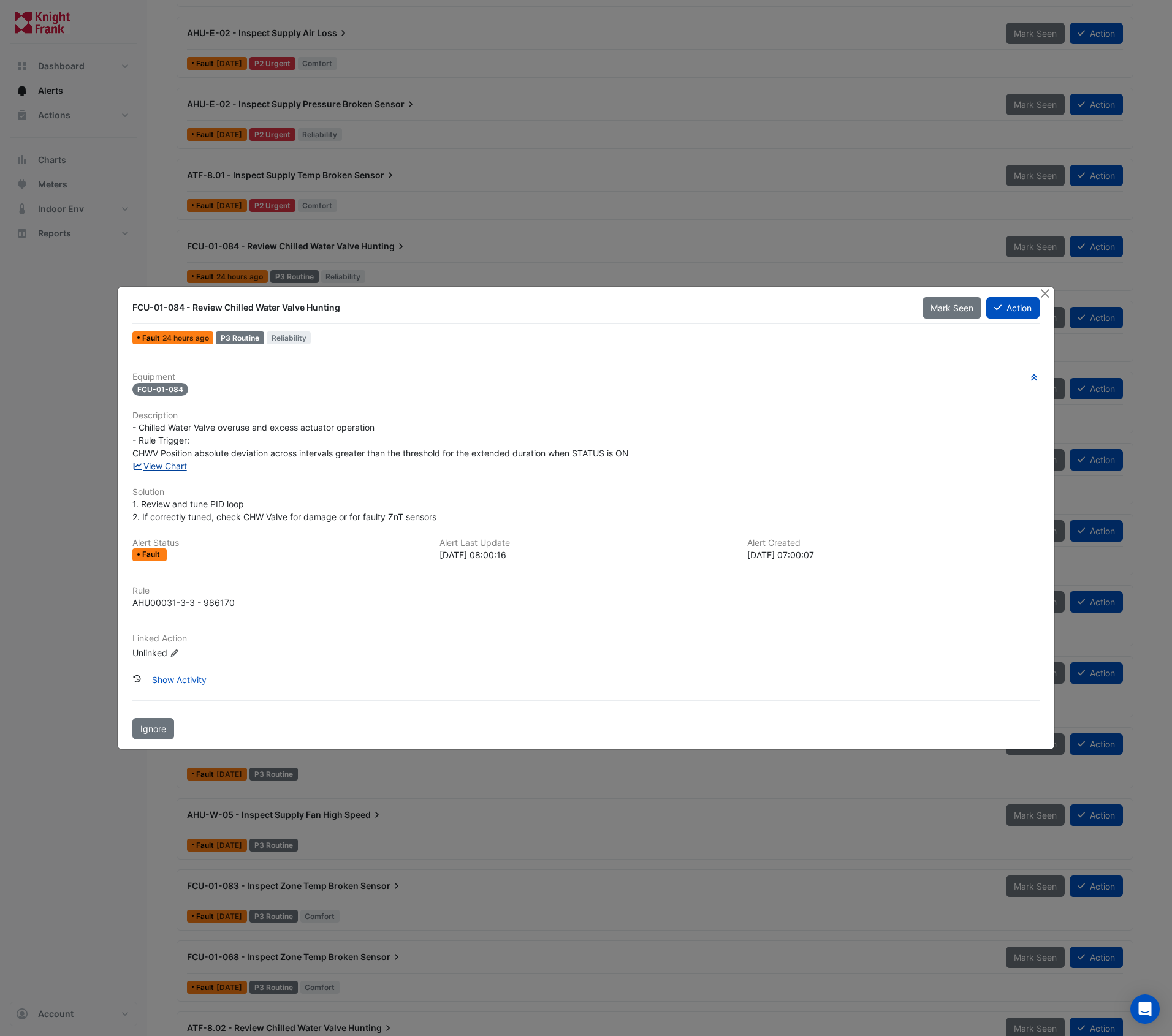
click at [166, 461] on link "View Chart" at bounding box center [160, 466] width 54 height 10
click at [1050, 293] on button "Close" at bounding box center [1046, 293] width 13 height 13
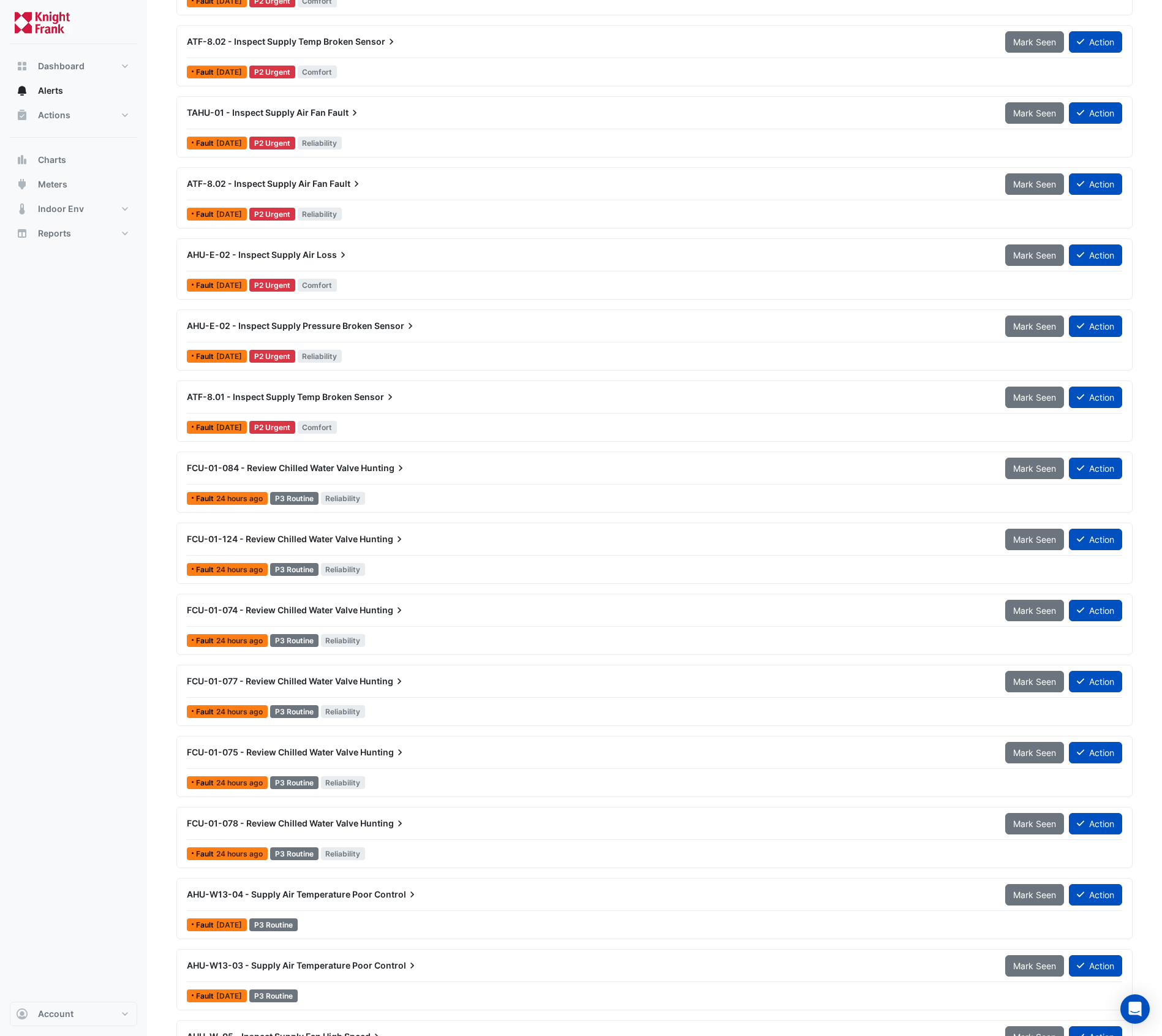
scroll to position [1638, 0]
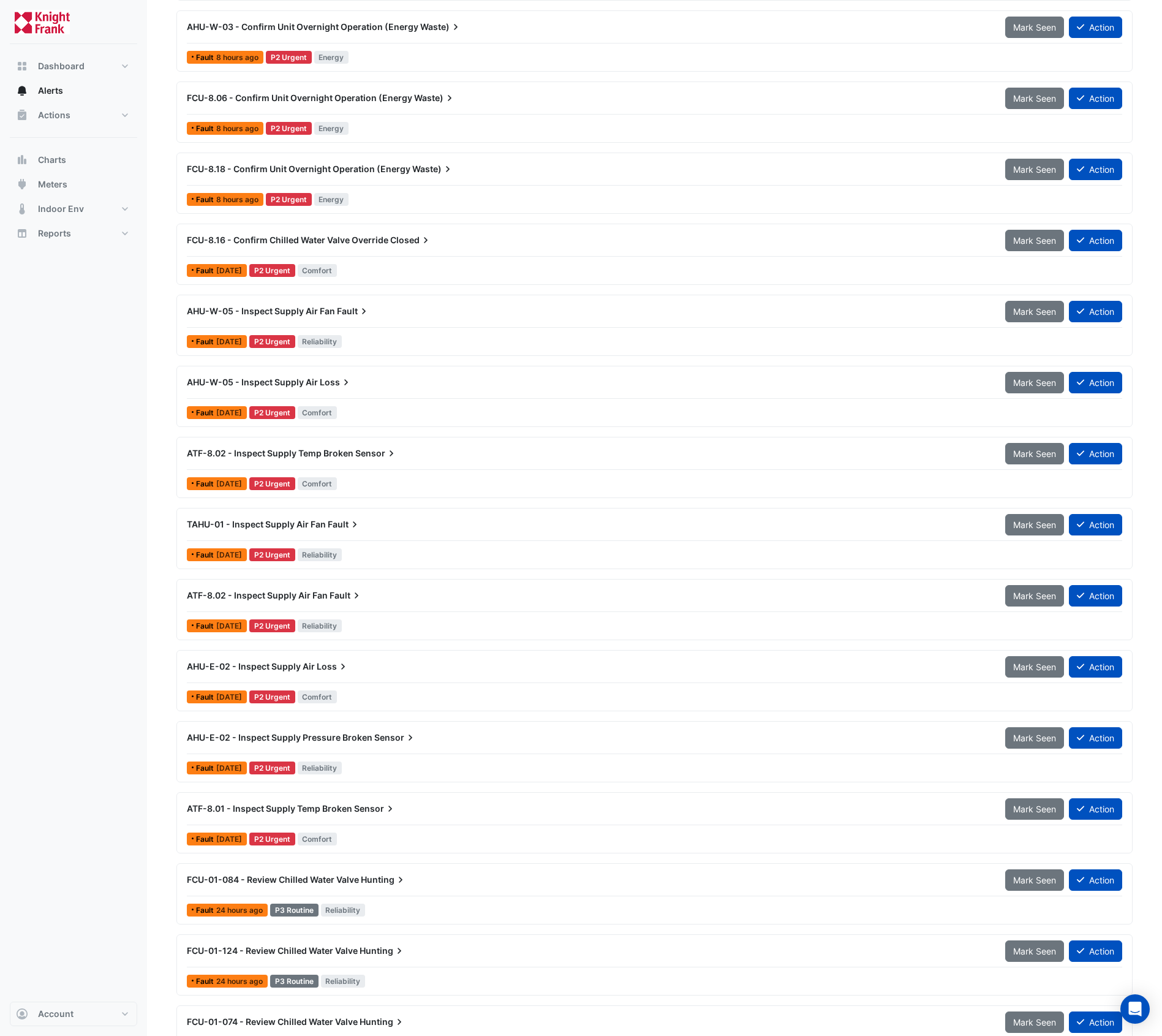
click at [10, 400] on div "Dashboard Portfolio Ratings Performance Alerts Actions Site Manager Charts" at bounding box center [73, 523] width 127 height 958
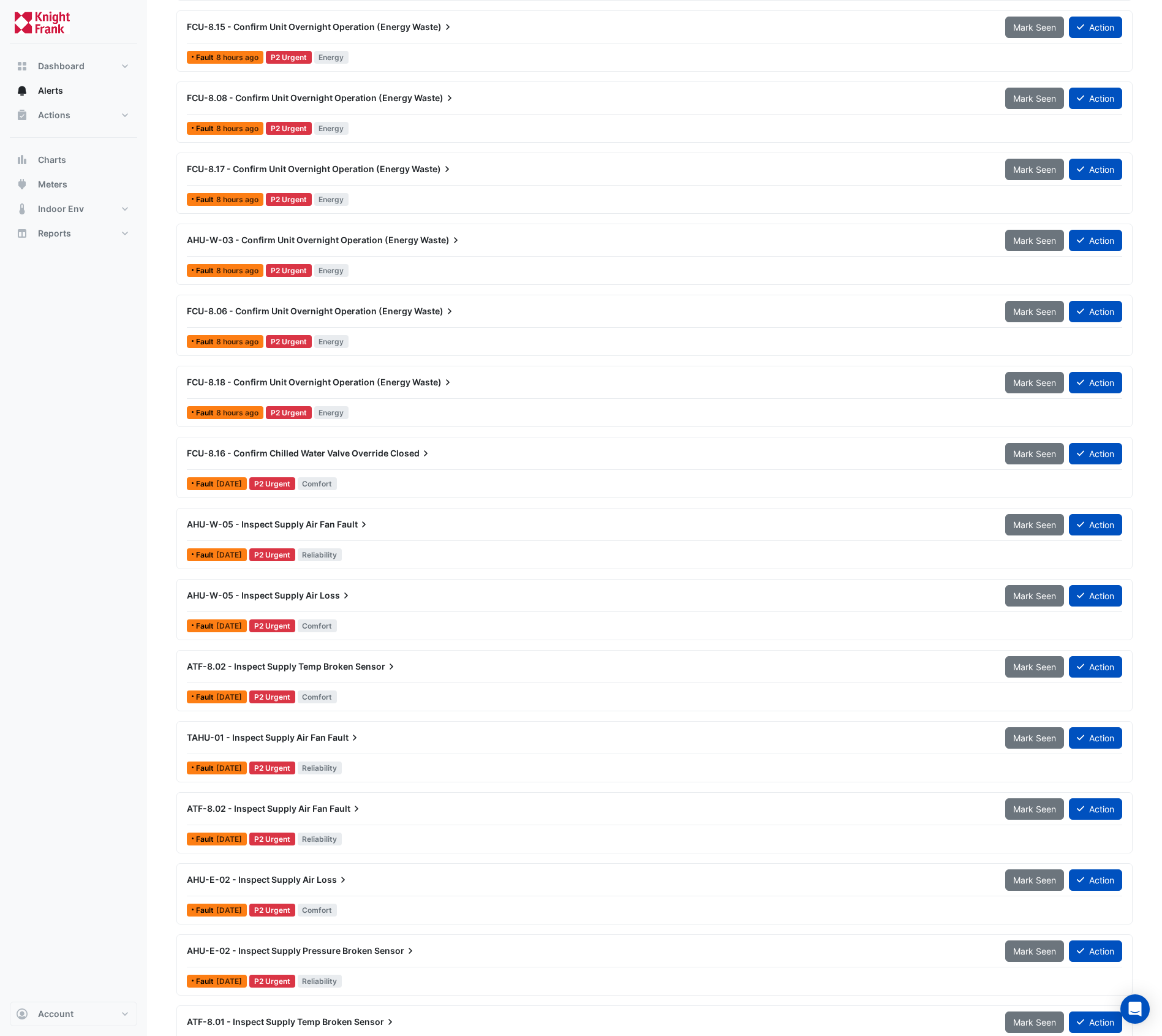
scroll to position [0, 0]
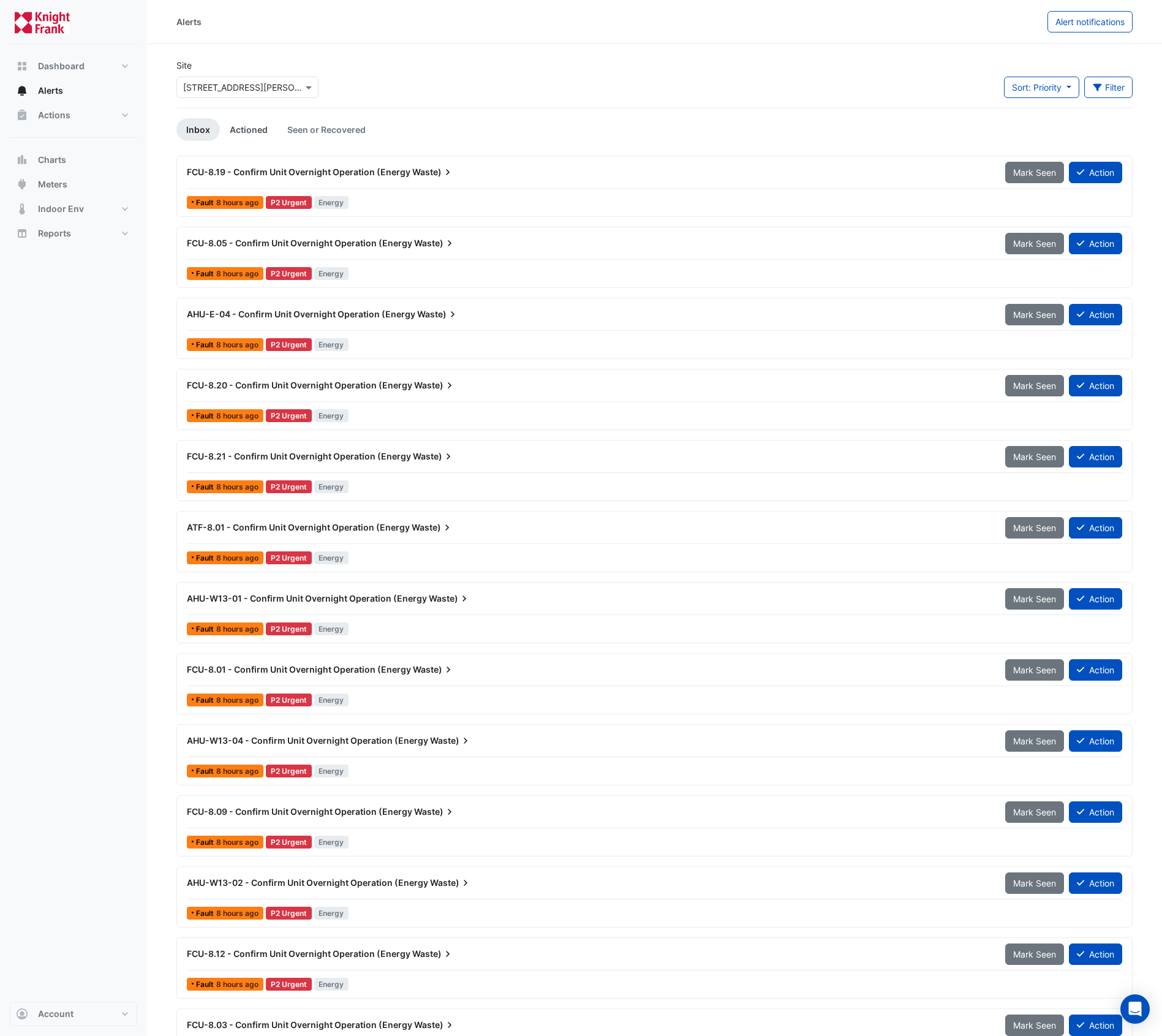
click at [237, 139] on link "Actioned" at bounding box center [249, 130] width 58 height 22
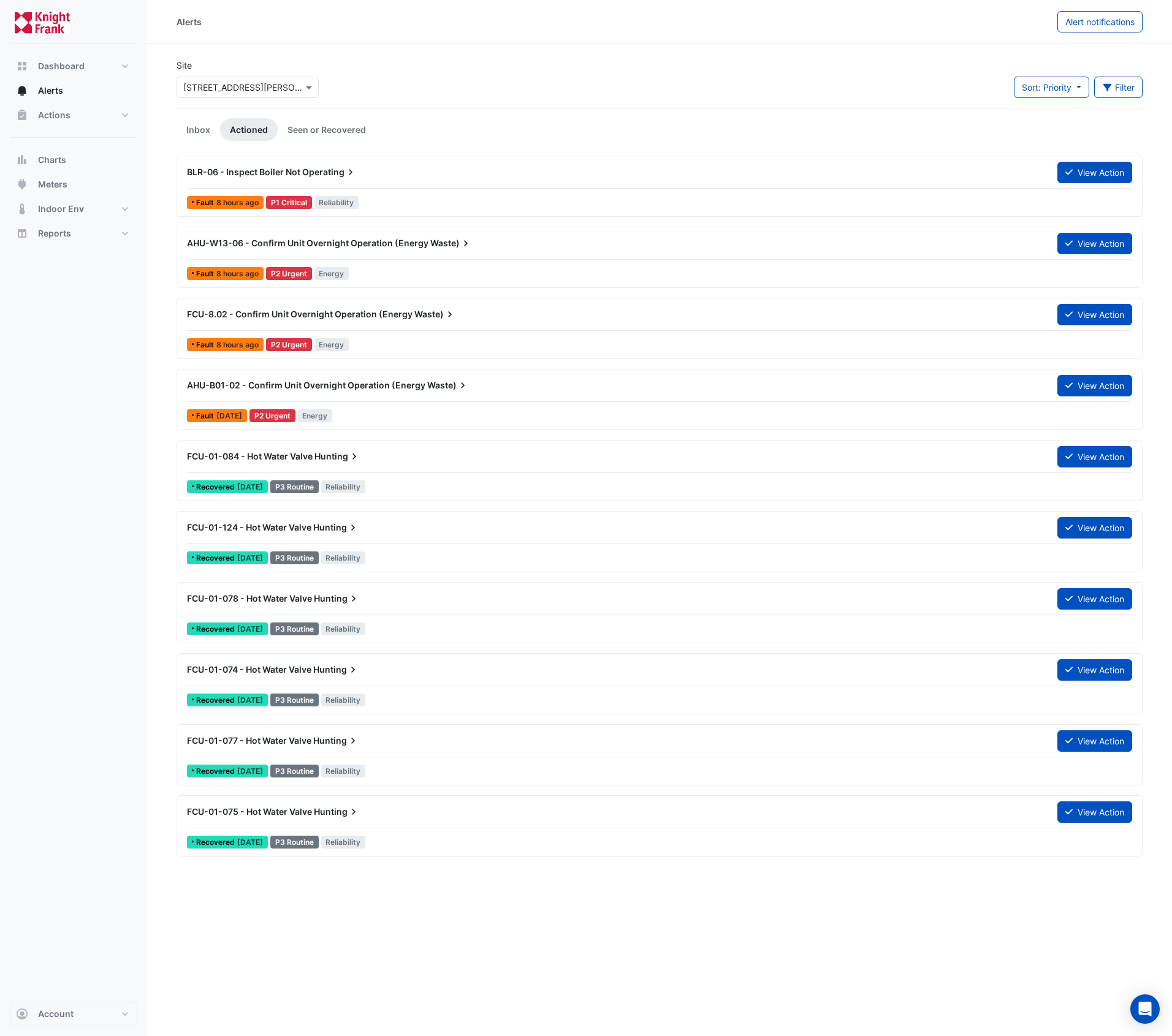
click at [395, 461] on div "FCU-01-084 - Hot Water Valve Hunting" at bounding box center [615, 456] width 855 height 12
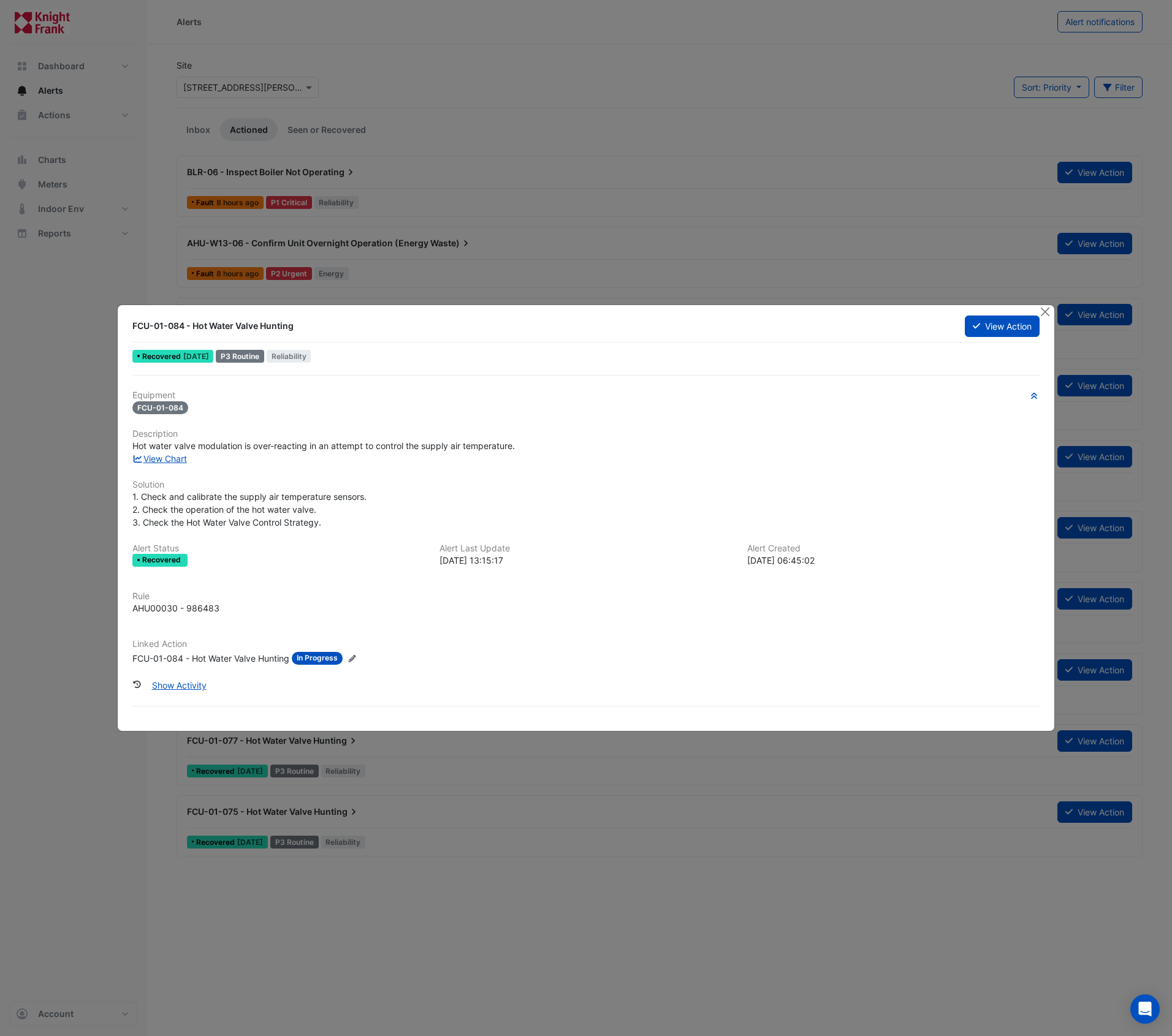
click at [355, 655] on icon "Edit Linked Action" at bounding box center [353, 659] width 10 height 7
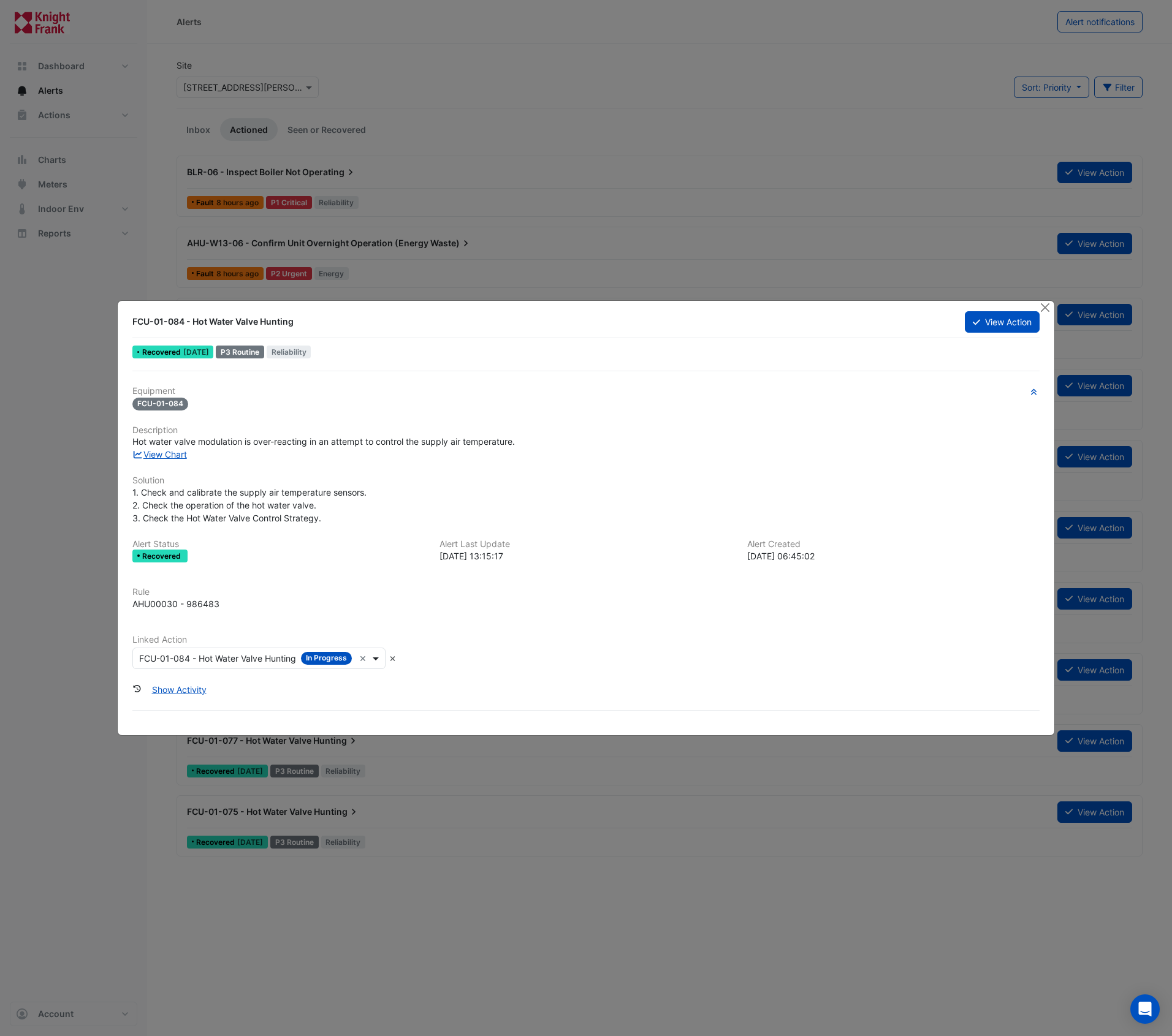
click at [374, 655] on span at bounding box center [377, 659] width 15 height 13
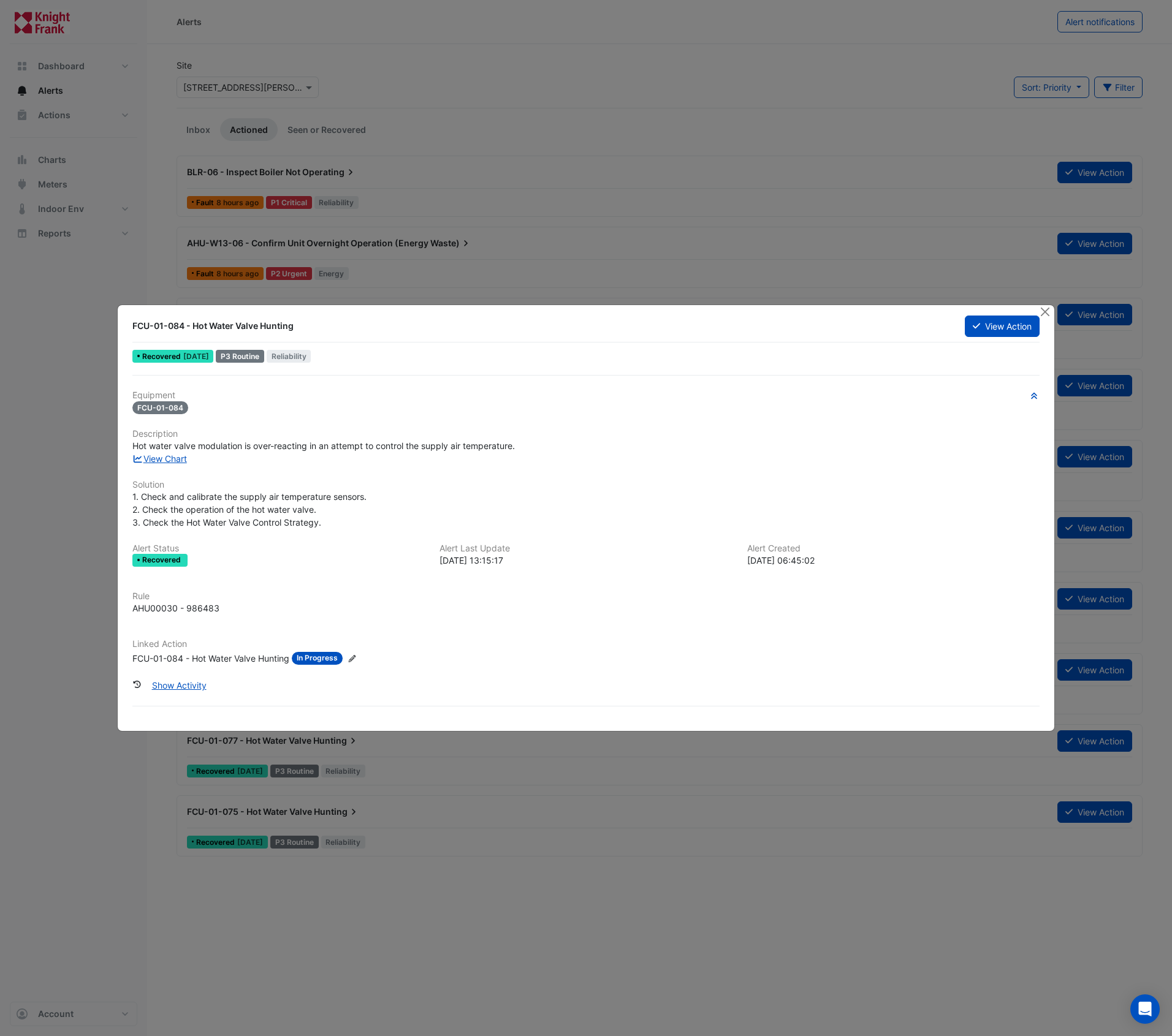
click at [351, 655] on icon "Edit Linked Action" at bounding box center [353, 659] width 10 height 7
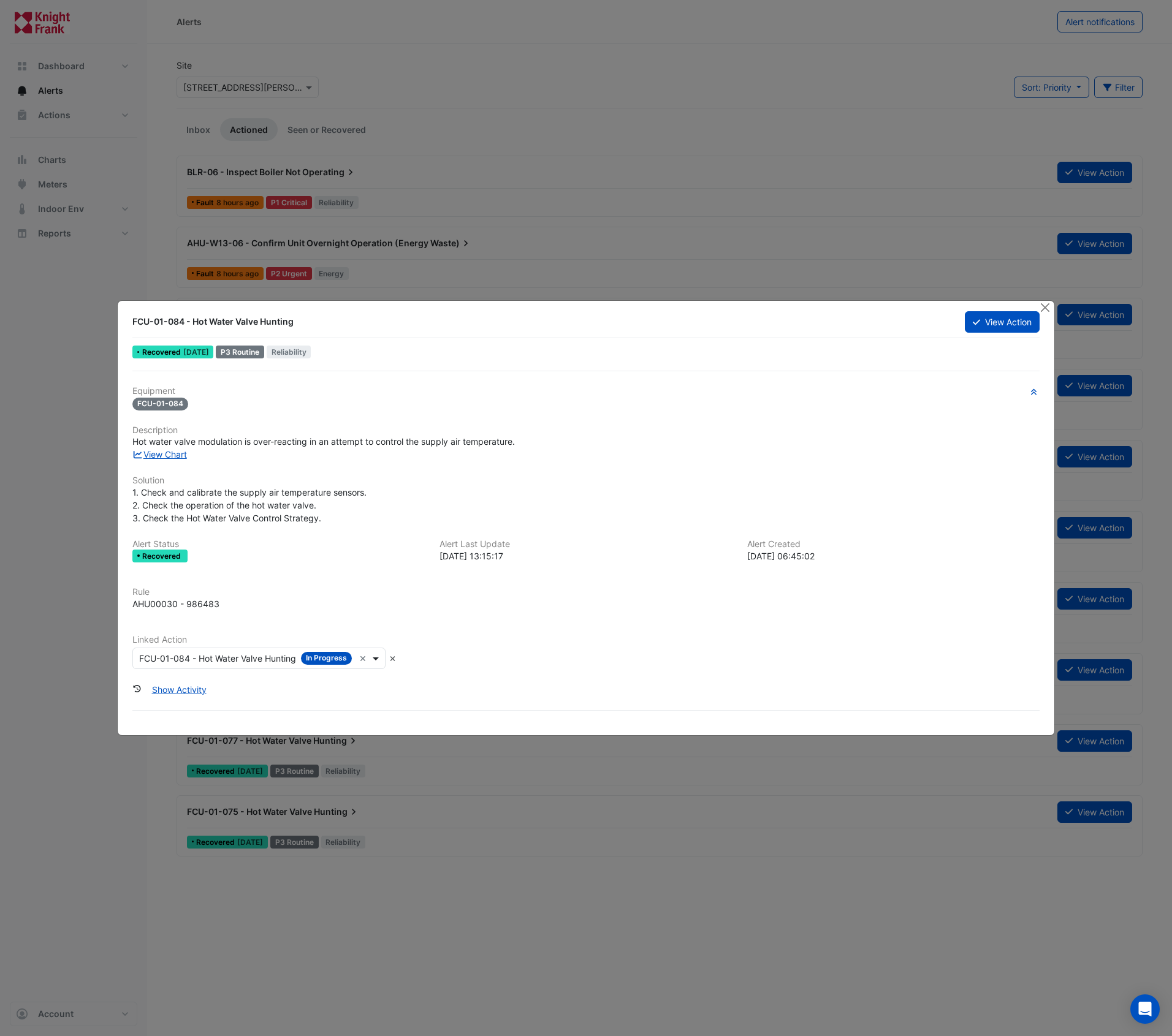
click at [377, 659] on span at bounding box center [377, 659] width 15 height 13
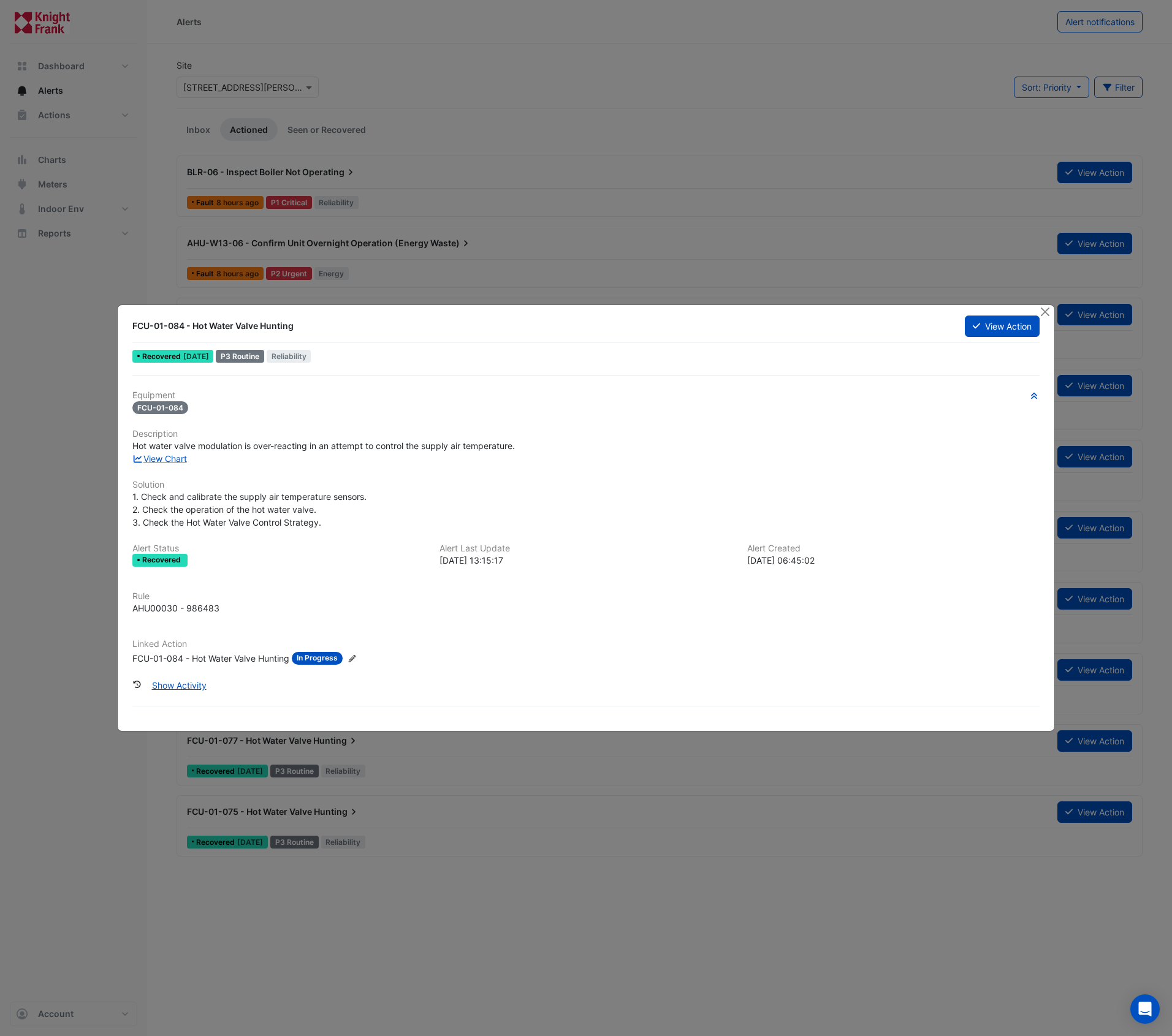
click at [355, 658] on icon at bounding box center [351, 659] width 7 height 7
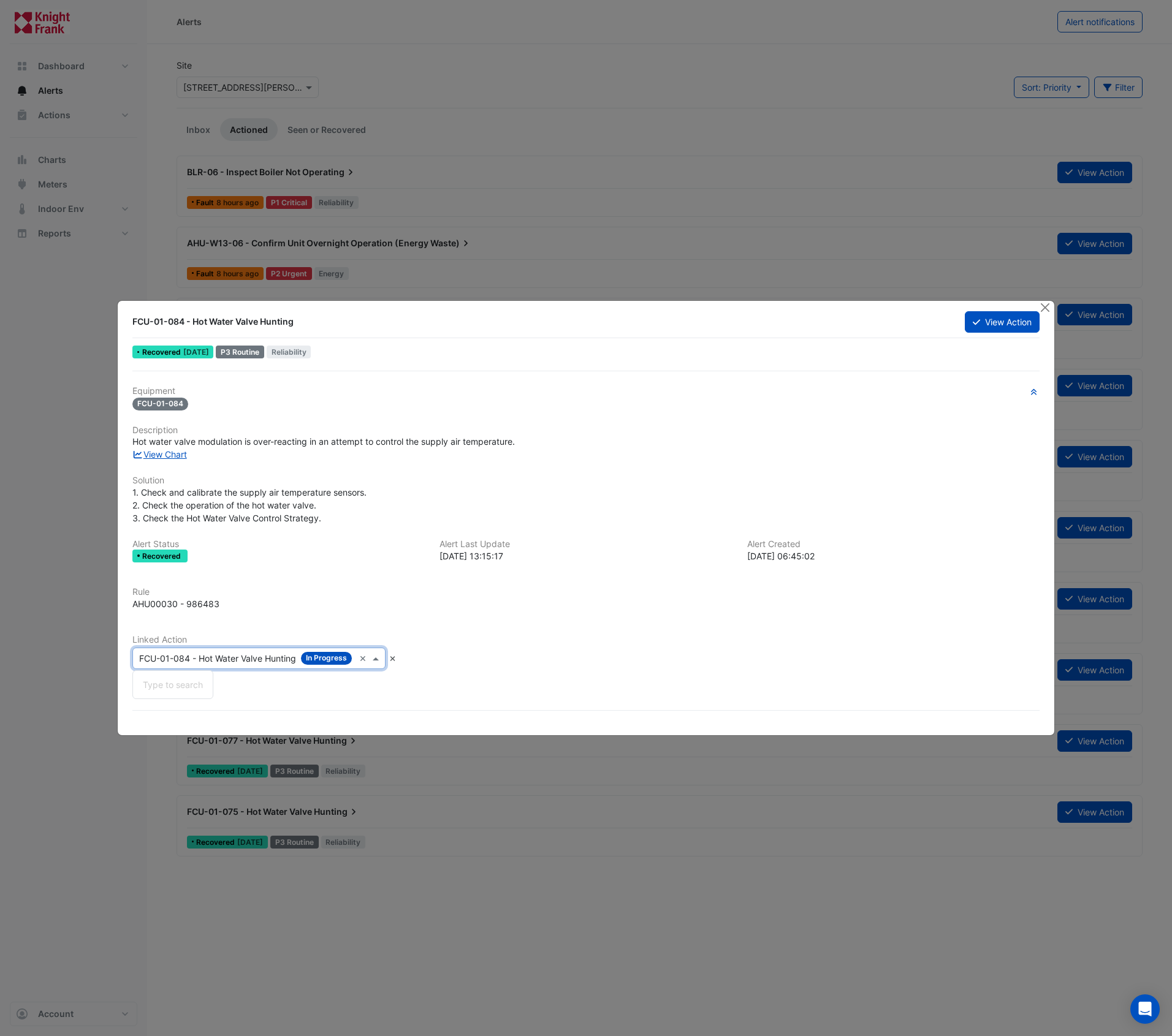
click at [377, 660] on span at bounding box center [377, 659] width 15 height 13
click at [495, 655] on div "Linked Action Type to search tickets FCU-01-084 - Hot Water Valve Hunting In Pr…" at bounding box center [585, 651] width 922 height 34
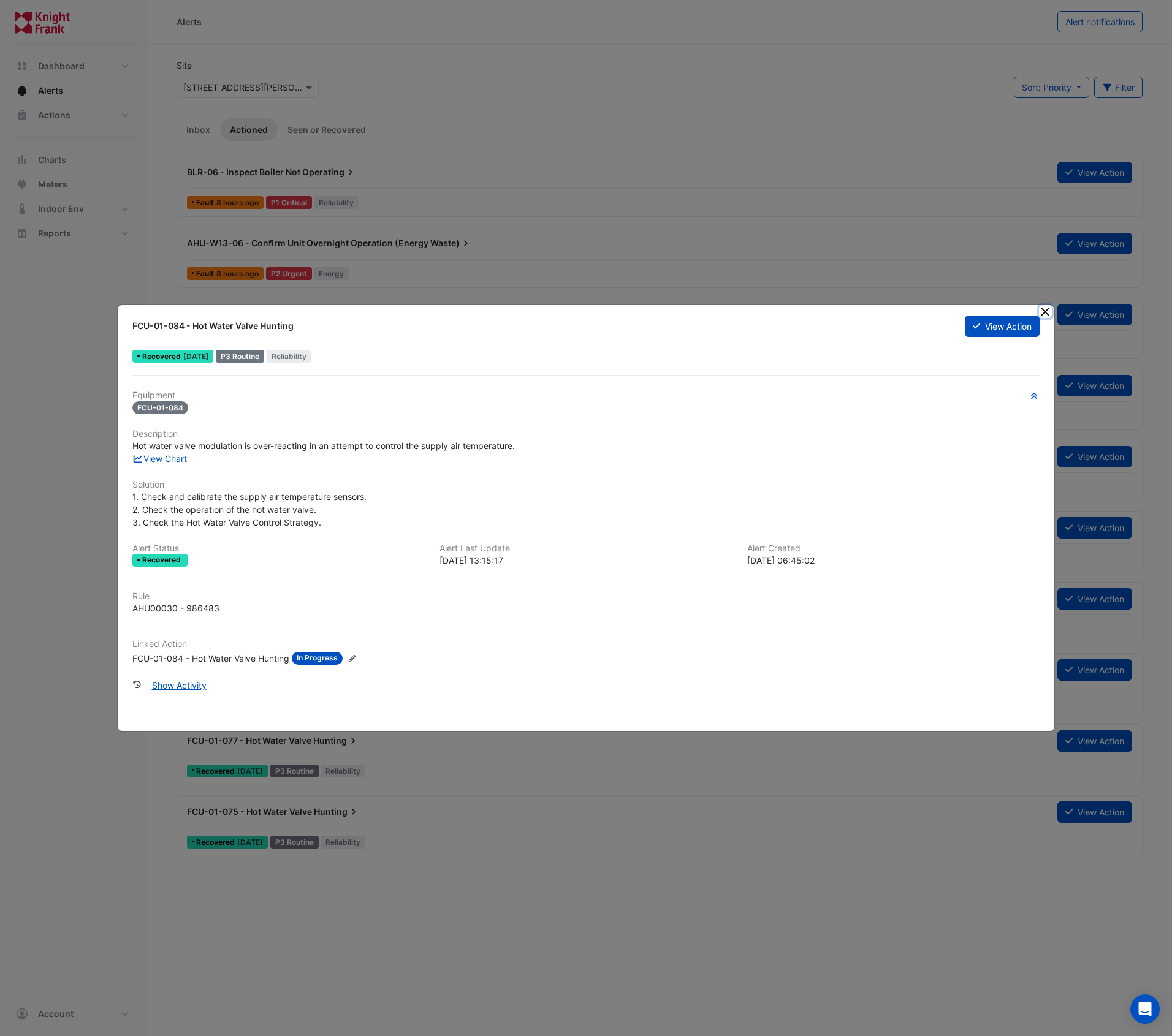
click at [1046, 311] on button "Close" at bounding box center [1046, 312] width 13 height 13
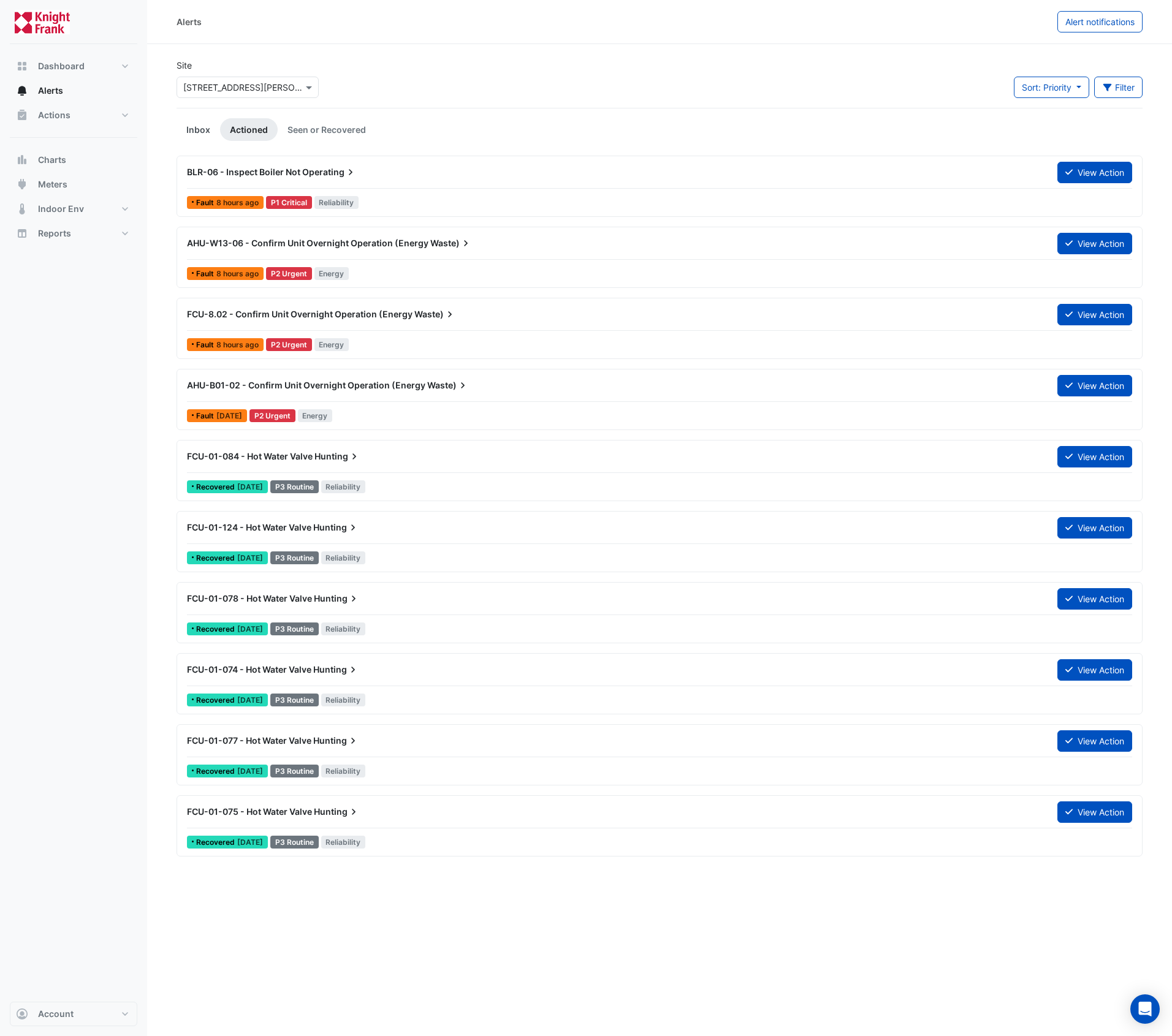
click at [201, 125] on link "Inbox" at bounding box center [198, 130] width 43 height 22
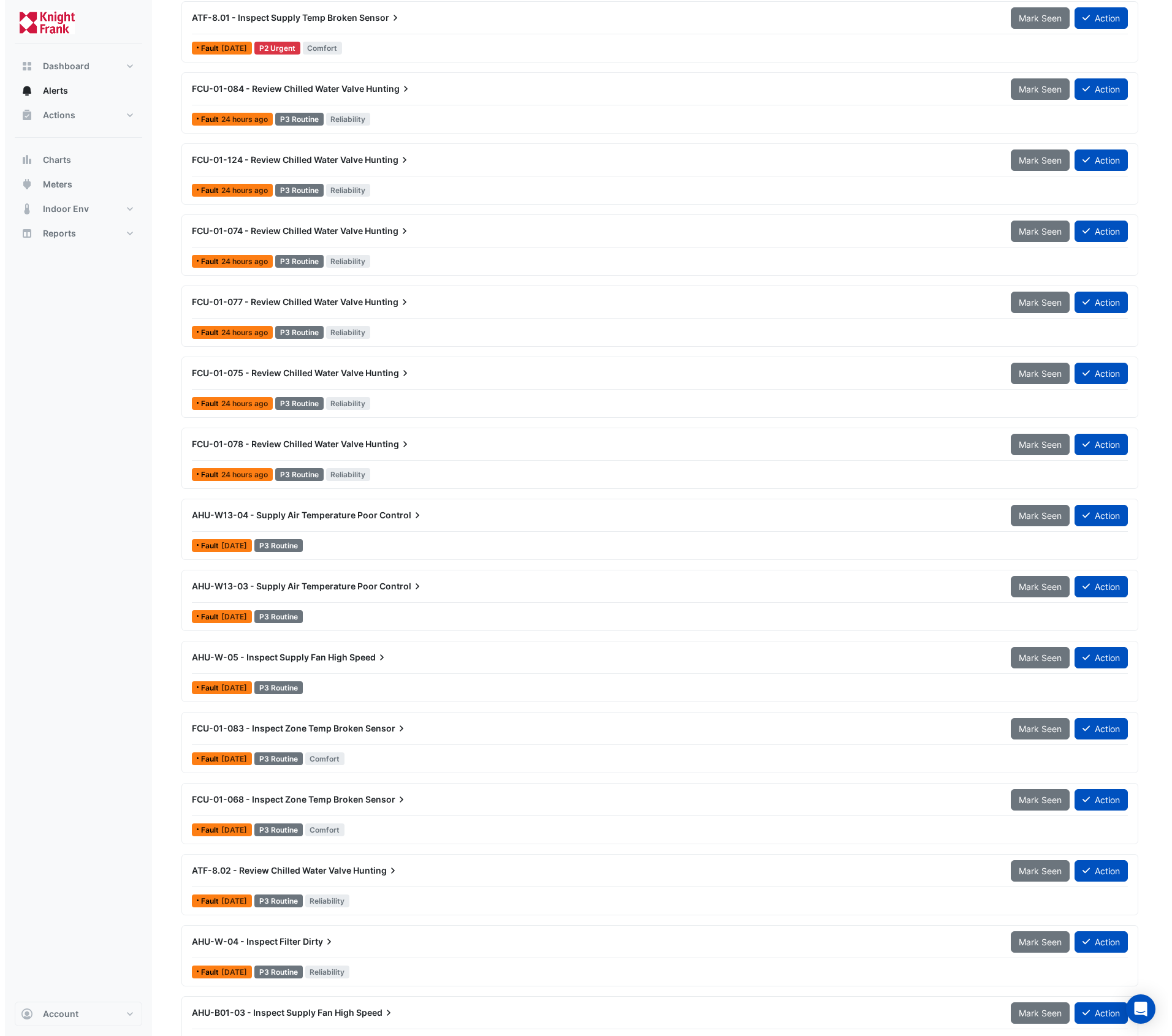
scroll to position [2615, 0]
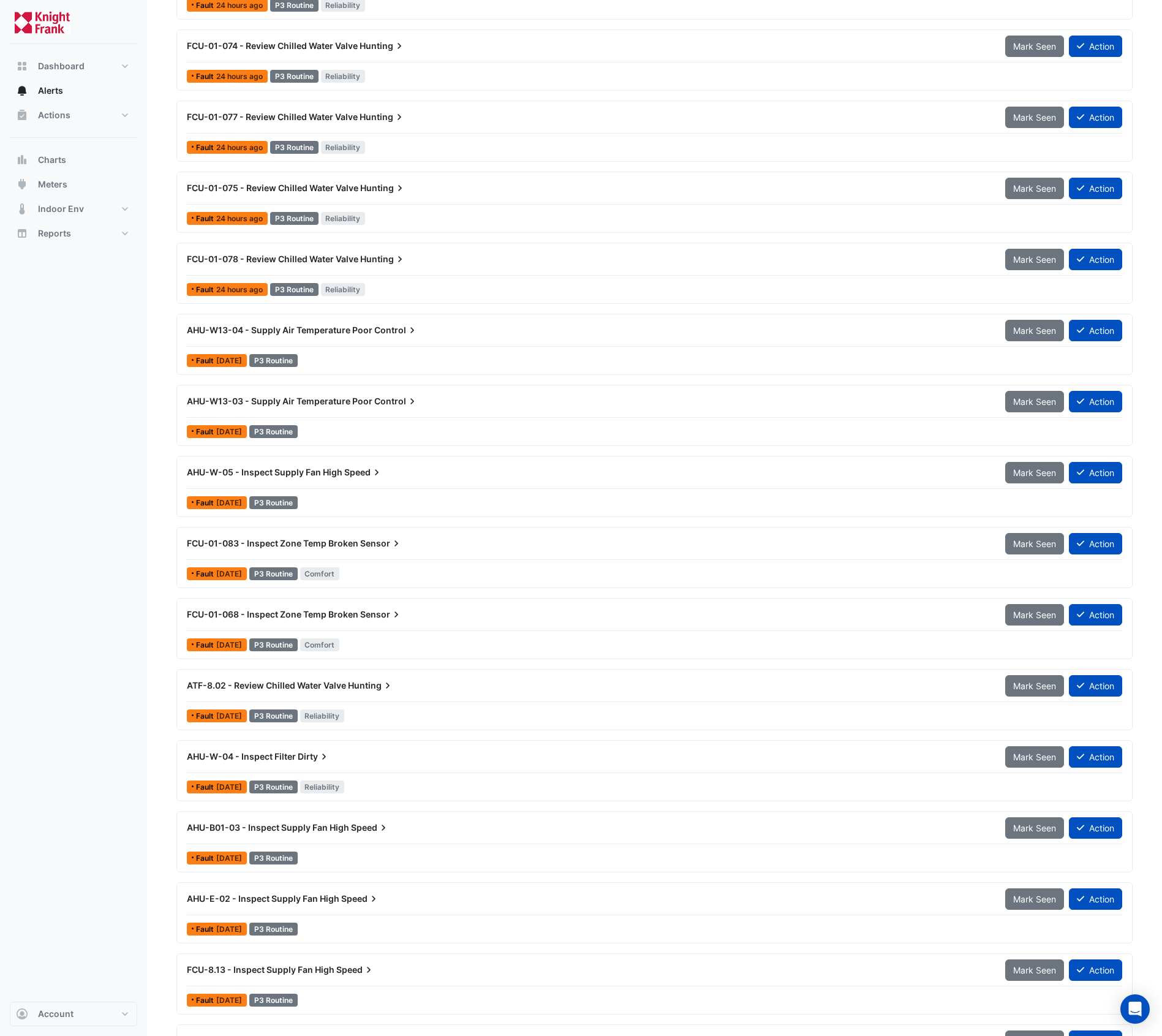
click at [335, 396] on div "AHU-W13-03 - Supply Air Temperature Poor Control" at bounding box center [589, 401] width 804 height 12
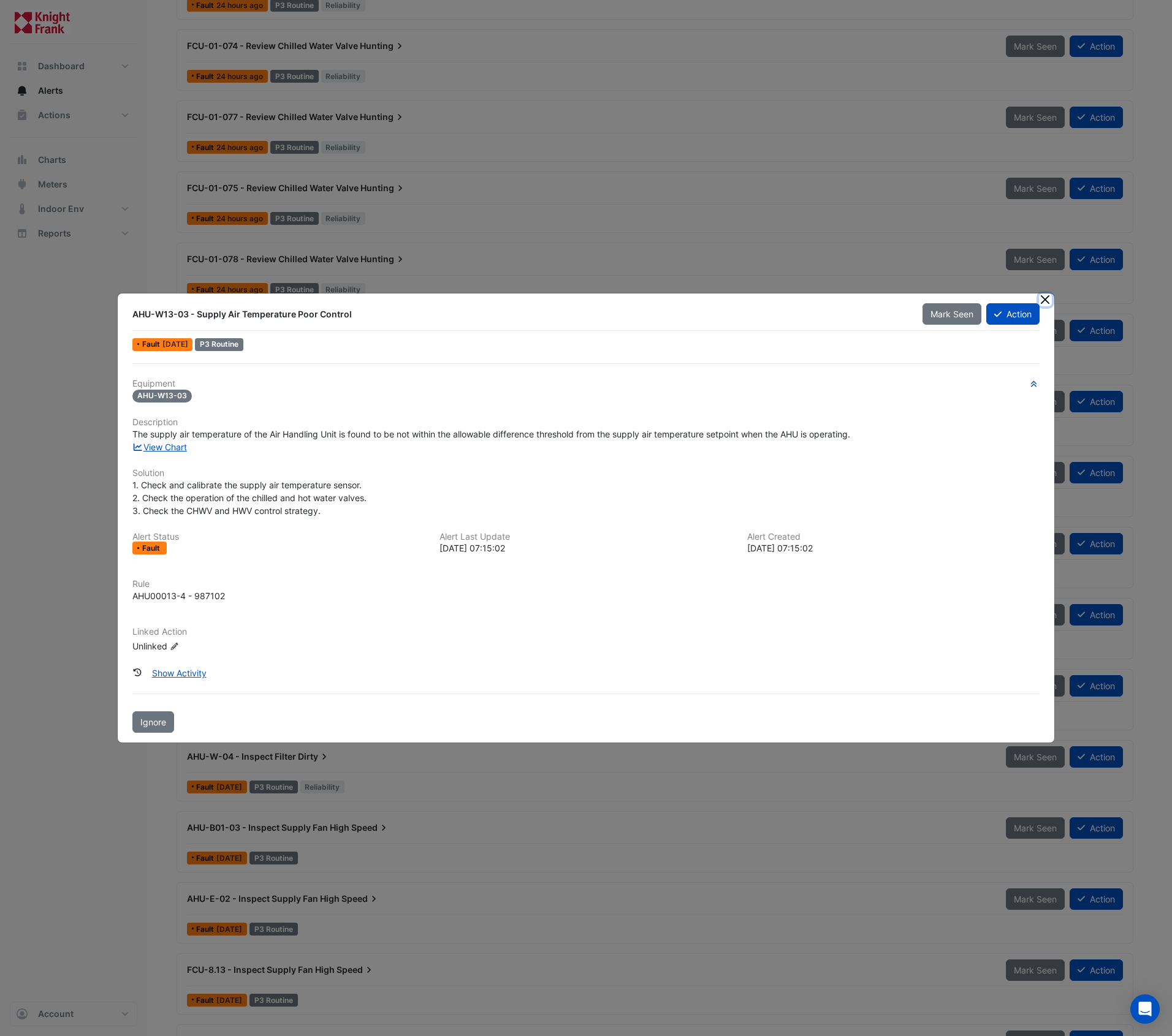
click at [1046, 301] on button "Close" at bounding box center [1046, 300] width 13 height 13
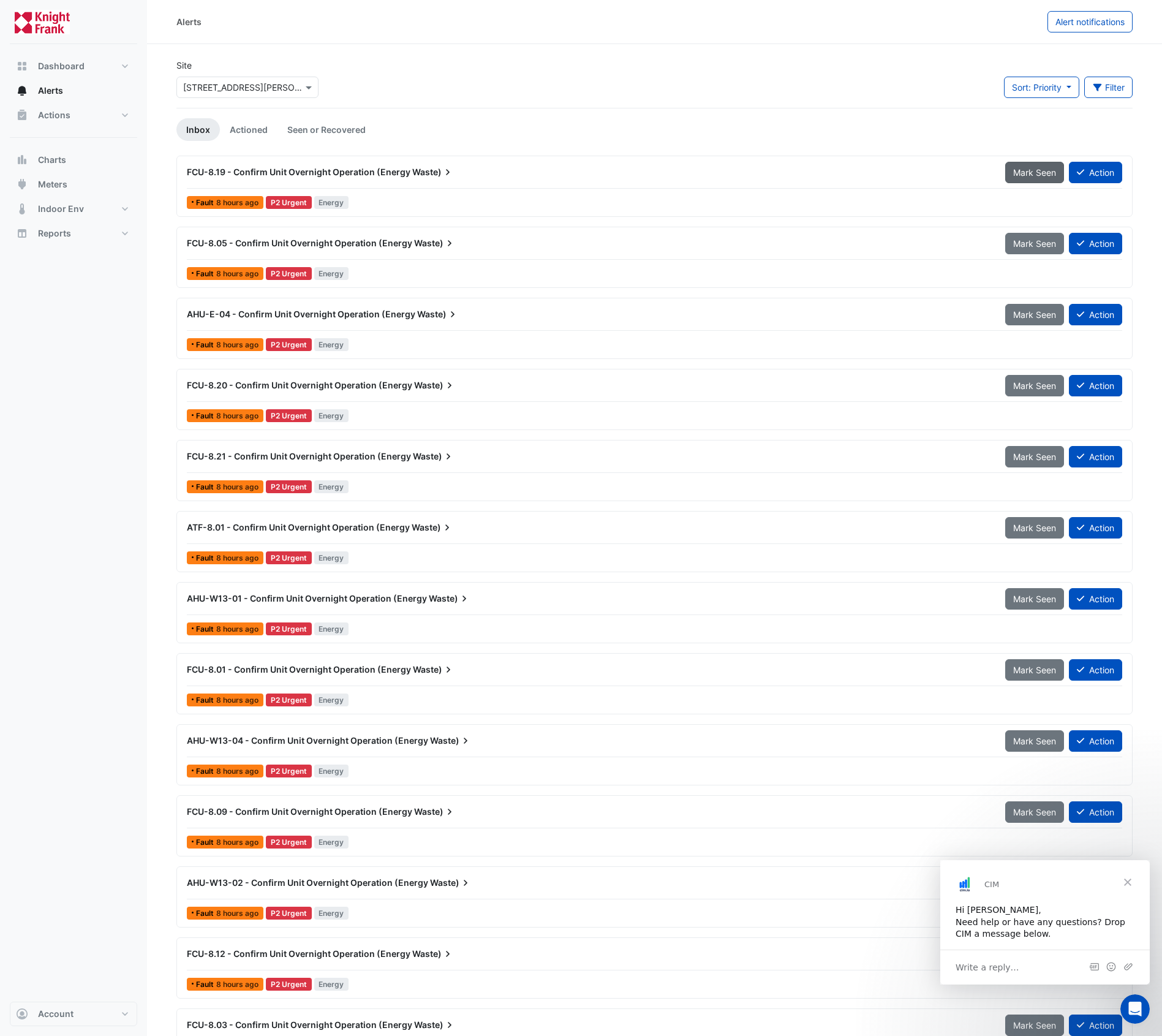
click at [1025, 172] on span "Mark Seen" at bounding box center [1035, 172] width 43 height 10
click at [1033, 179] on button "Mark Seen" at bounding box center [1035, 172] width 59 height 22
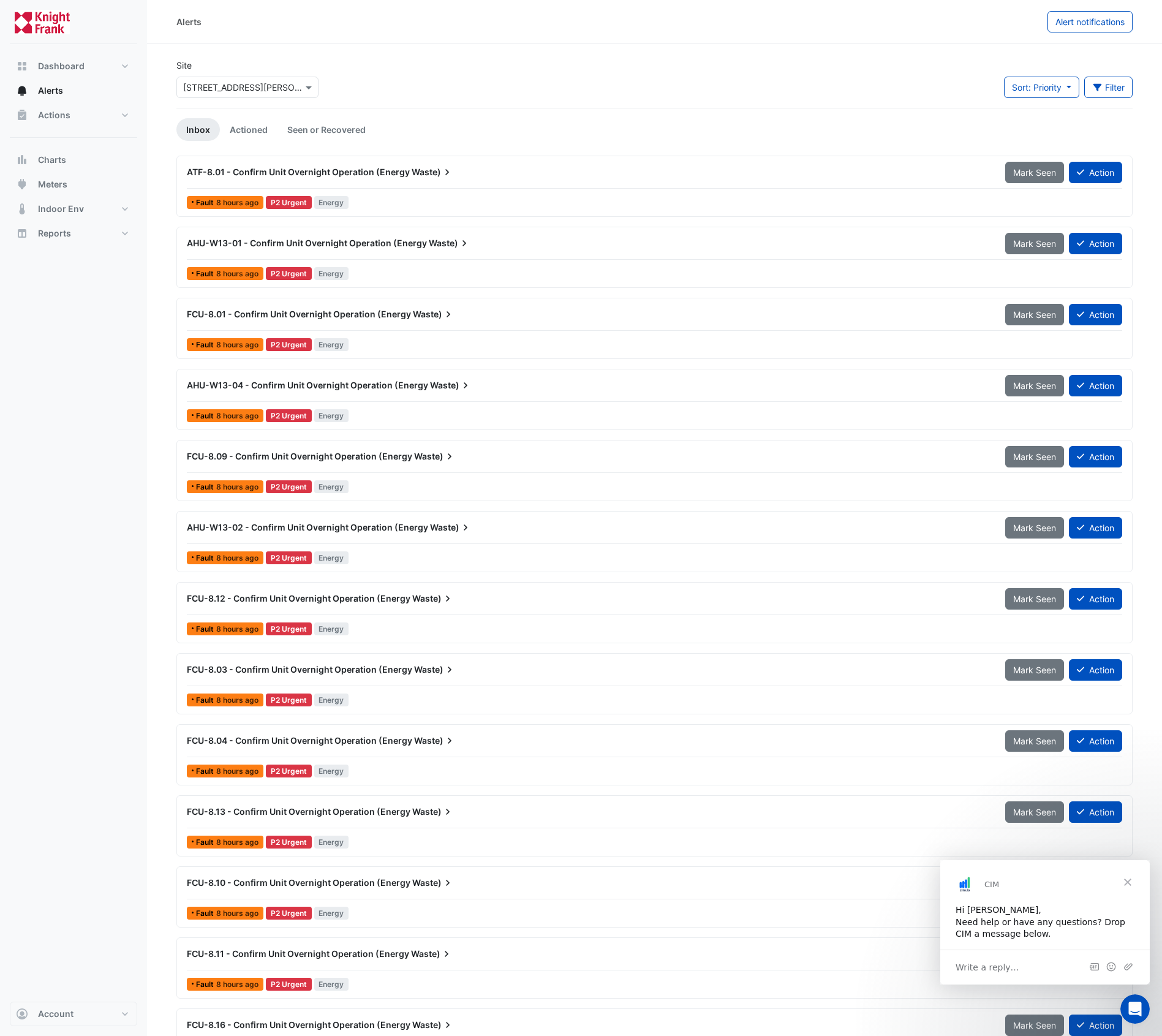
click at [1033, 179] on button "Mark Seen" at bounding box center [1035, 172] width 59 height 22
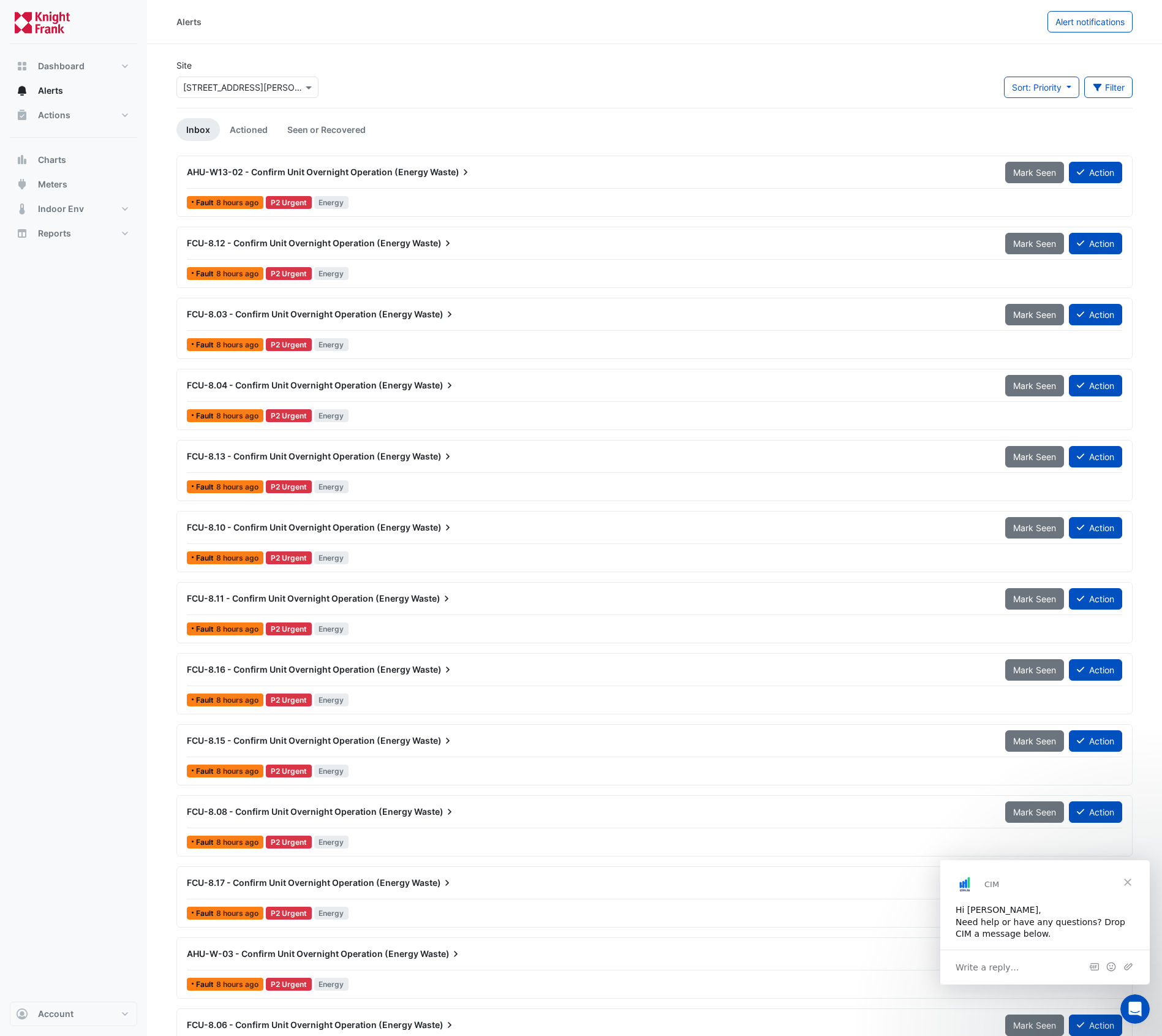
click at [1033, 179] on button "Mark Seen" at bounding box center [1035, 172] width 59 height 22
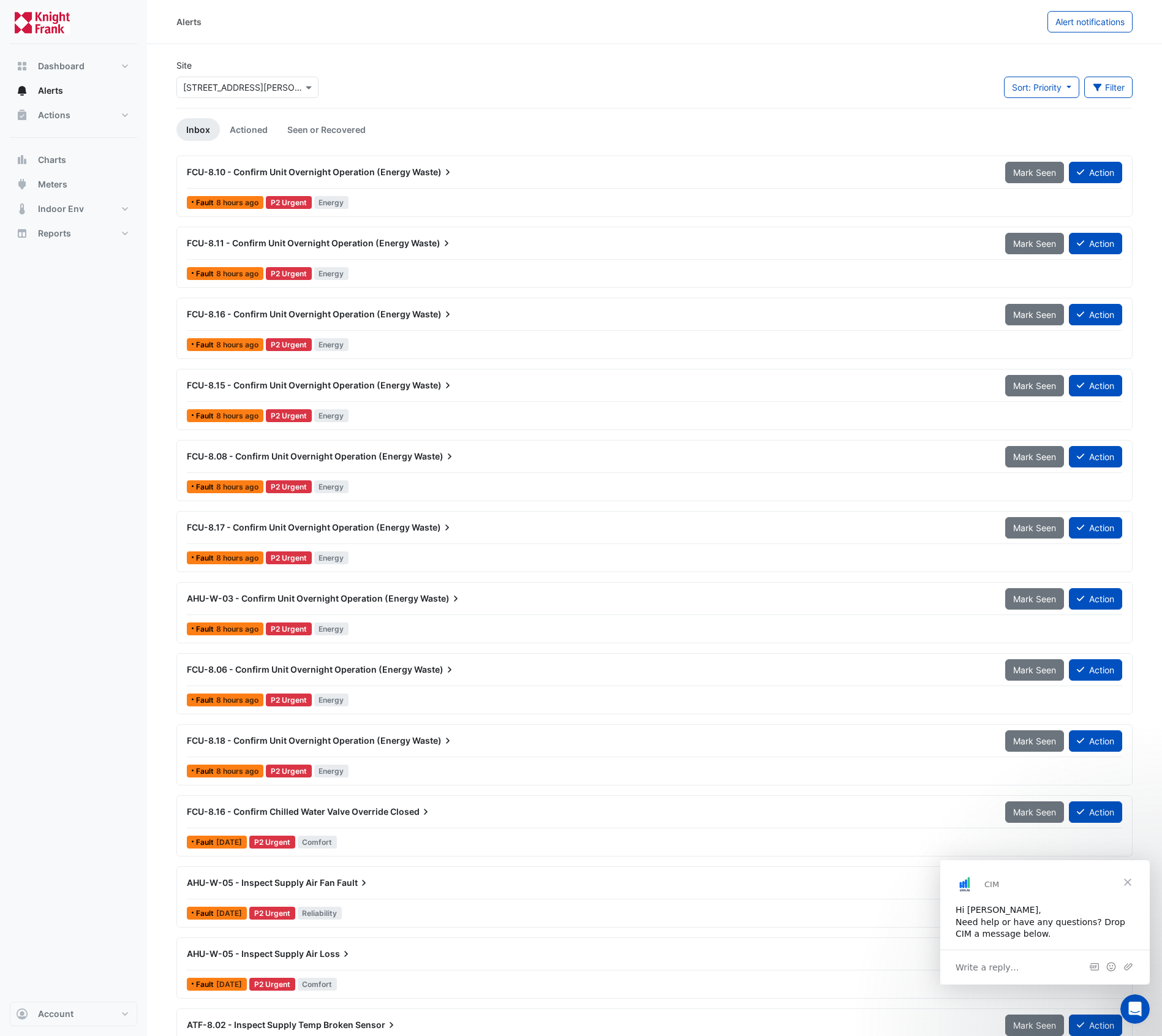
click at [1033, 179] on button "Mark Seen" at bounding box center [1035, 172] width 59 height 22
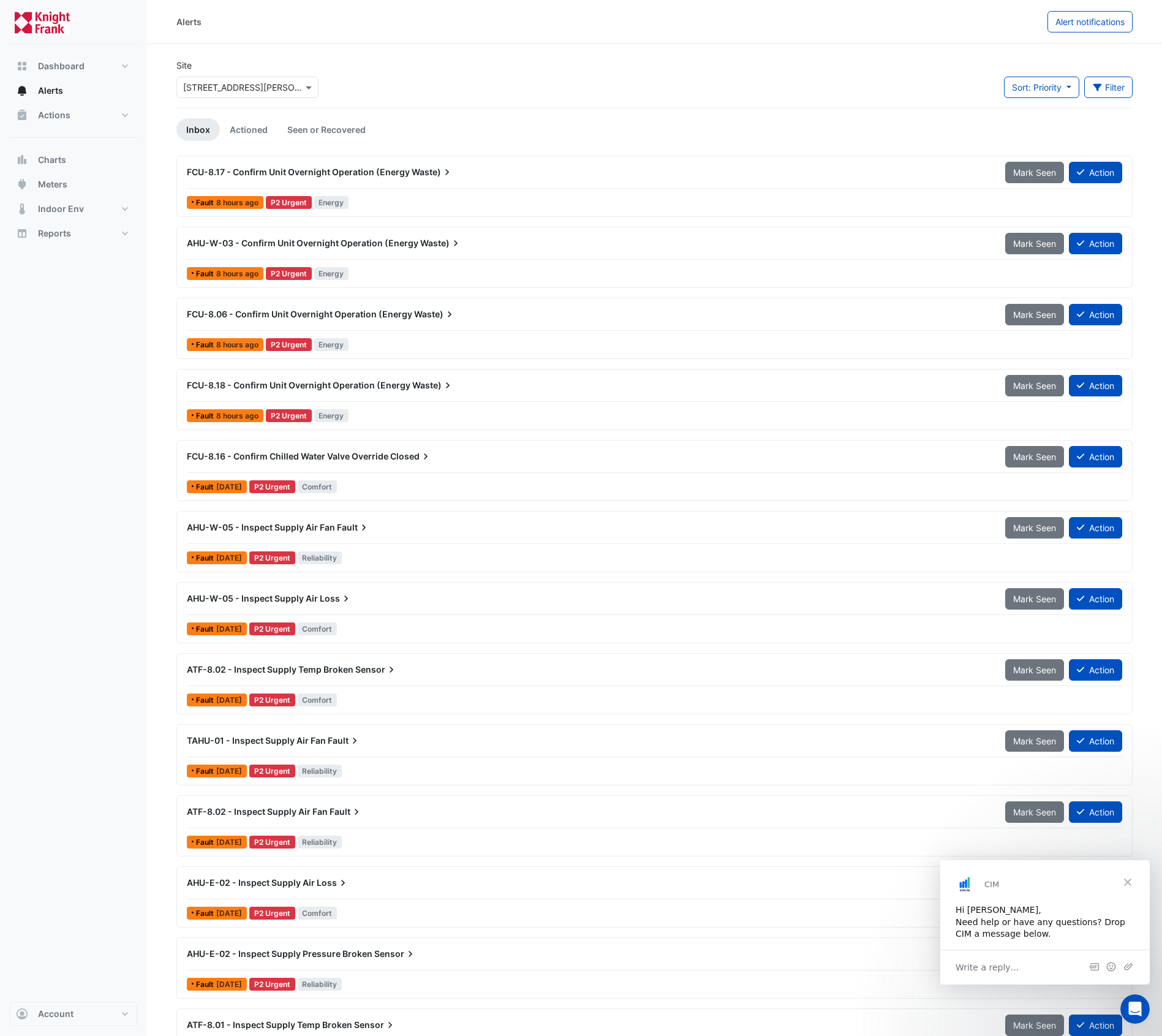
click at [1033, 179] on button "Mark Seen" at bounding box center [1035, 172] width 59 height 22
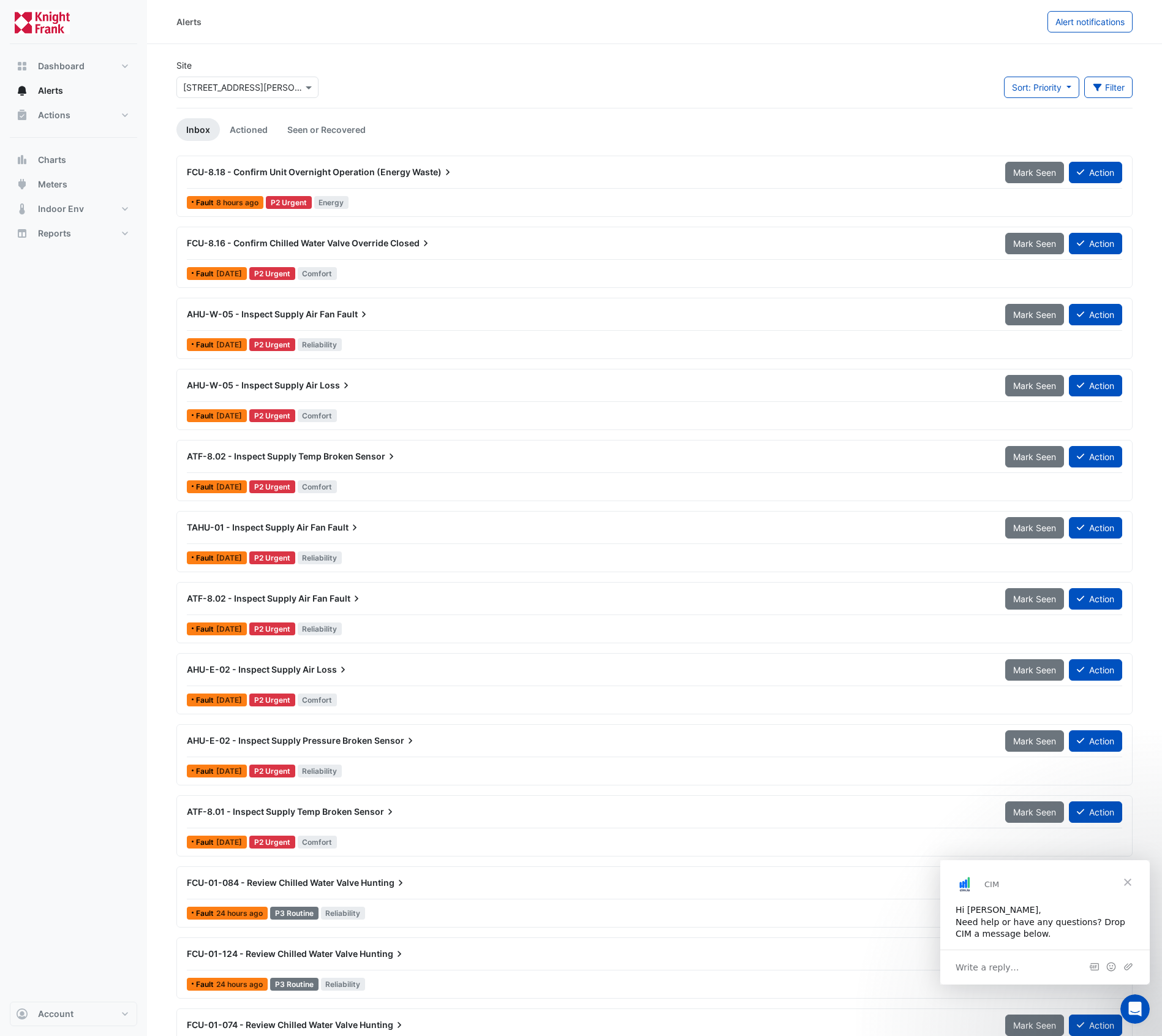
click at [1033, 179] on button "Mark Seen" at bounding box center [1035, 172] width 59 height 22
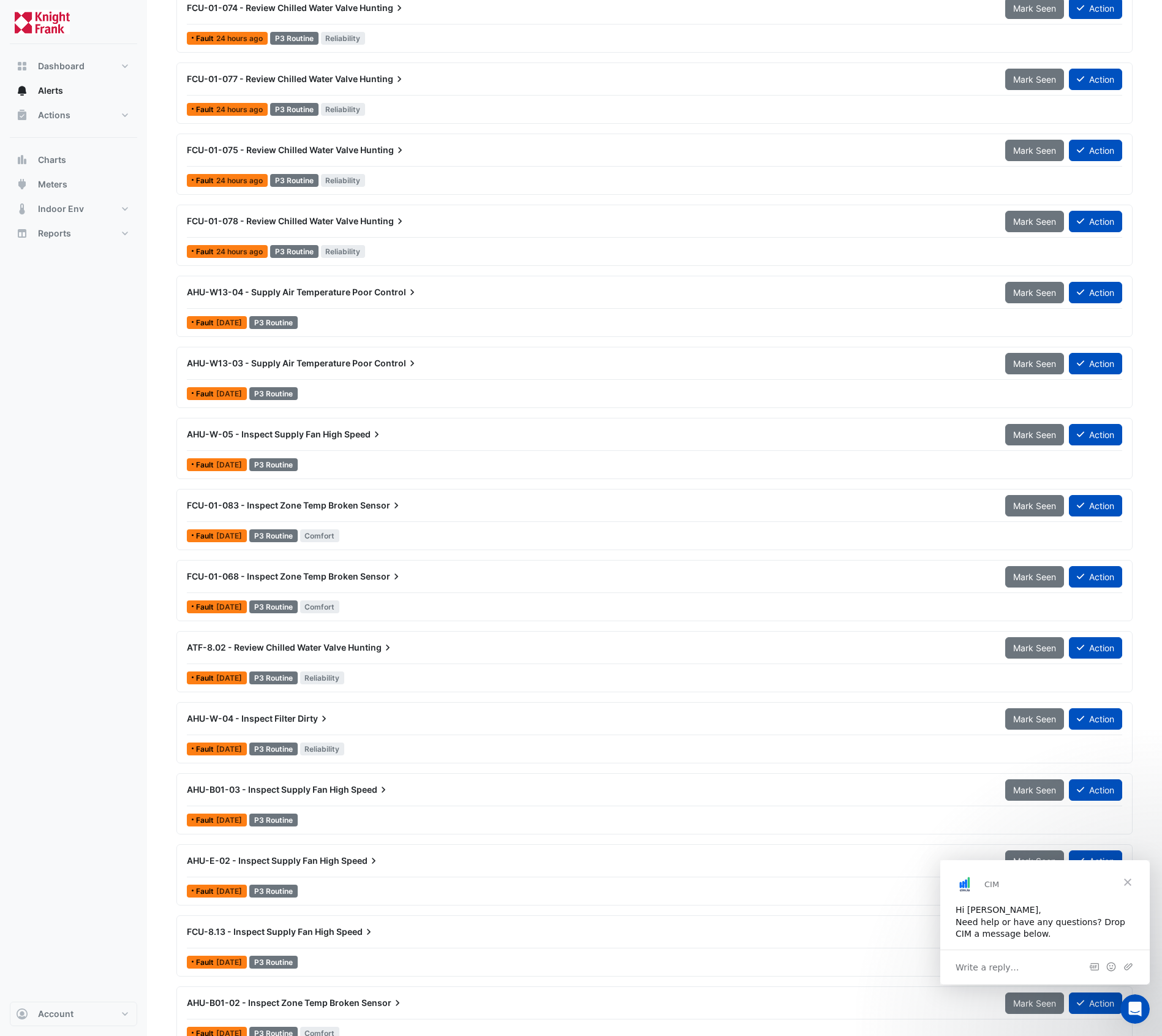
scroll to position [897, 0]
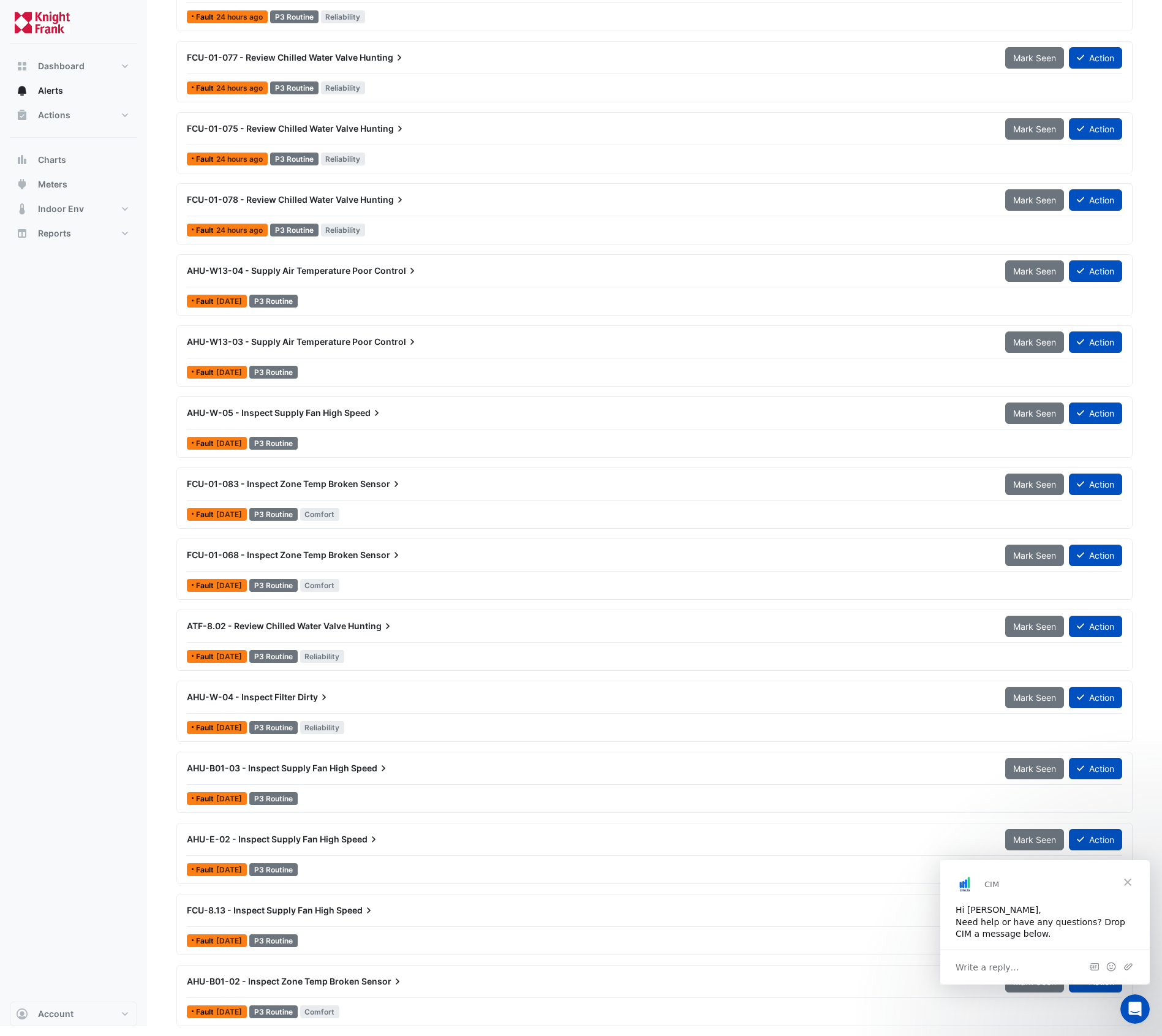
click at [1128, 878] on span "Close" at bounding box center [1128, 882] width 44 height 44
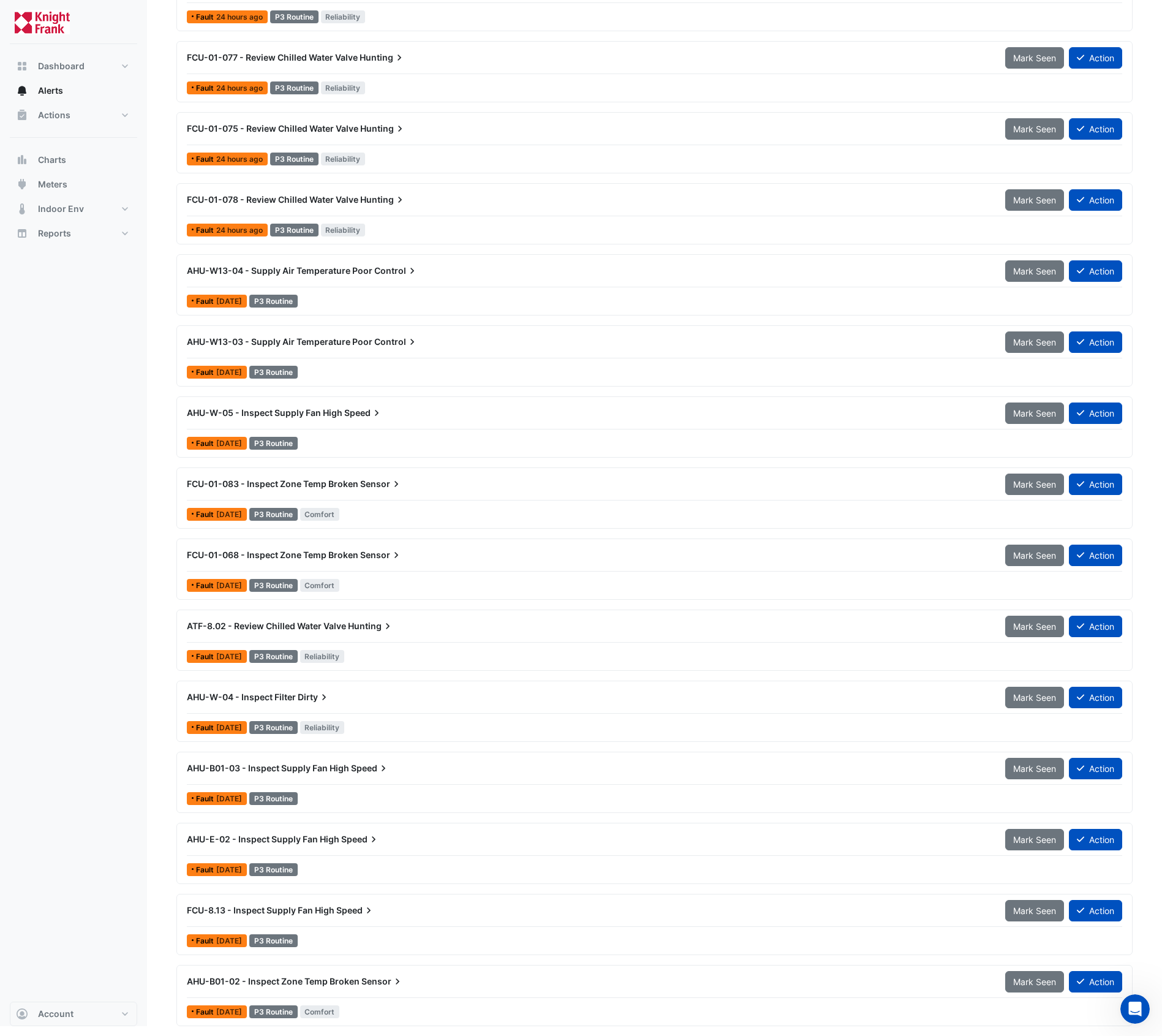
click at [319, 620] on div "ATF-8.02 - Review Chilled Water Valve Hunting" at bounding box center [589, 626] width 804 height 12
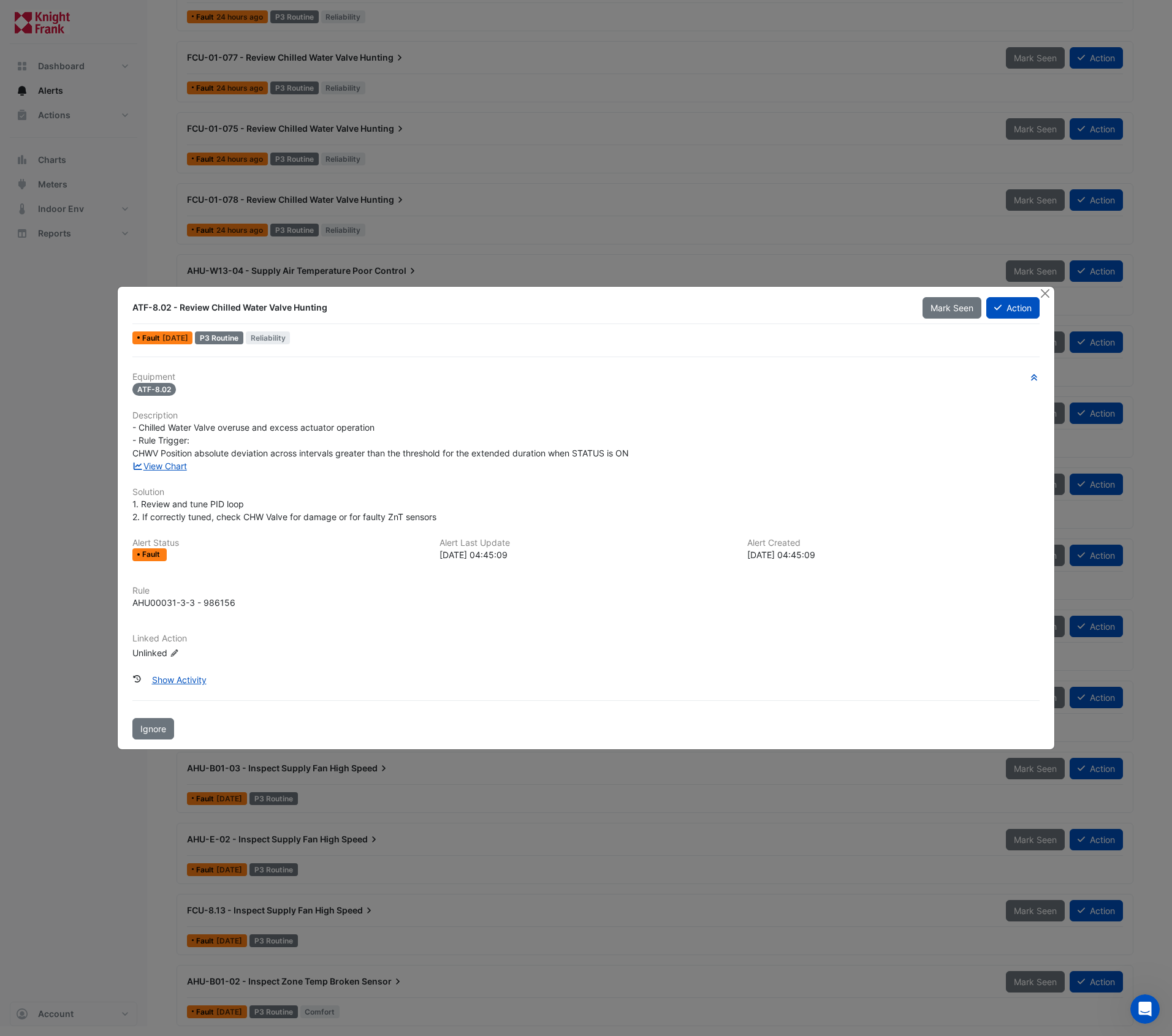
click at [173, 651] on icon "Edit Linked Action" at bounding box center [174, 653] width 10 height 7
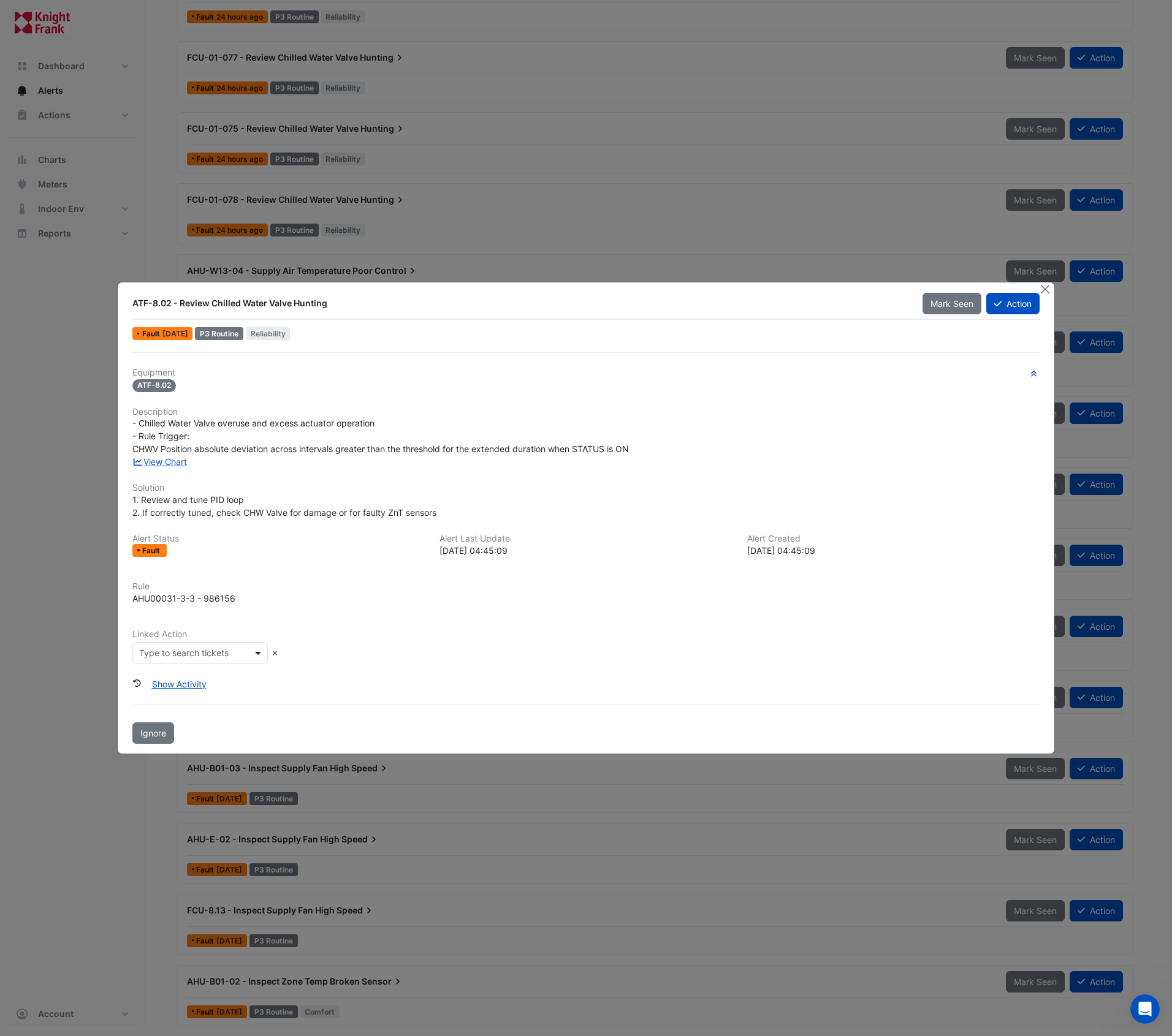
click at [261, 653] on span at bounding box center [259, 653] width 15 height 13
click at [304, 629] on h6 "Linked Action" at bounding box center [586, 634] width 907 height 10
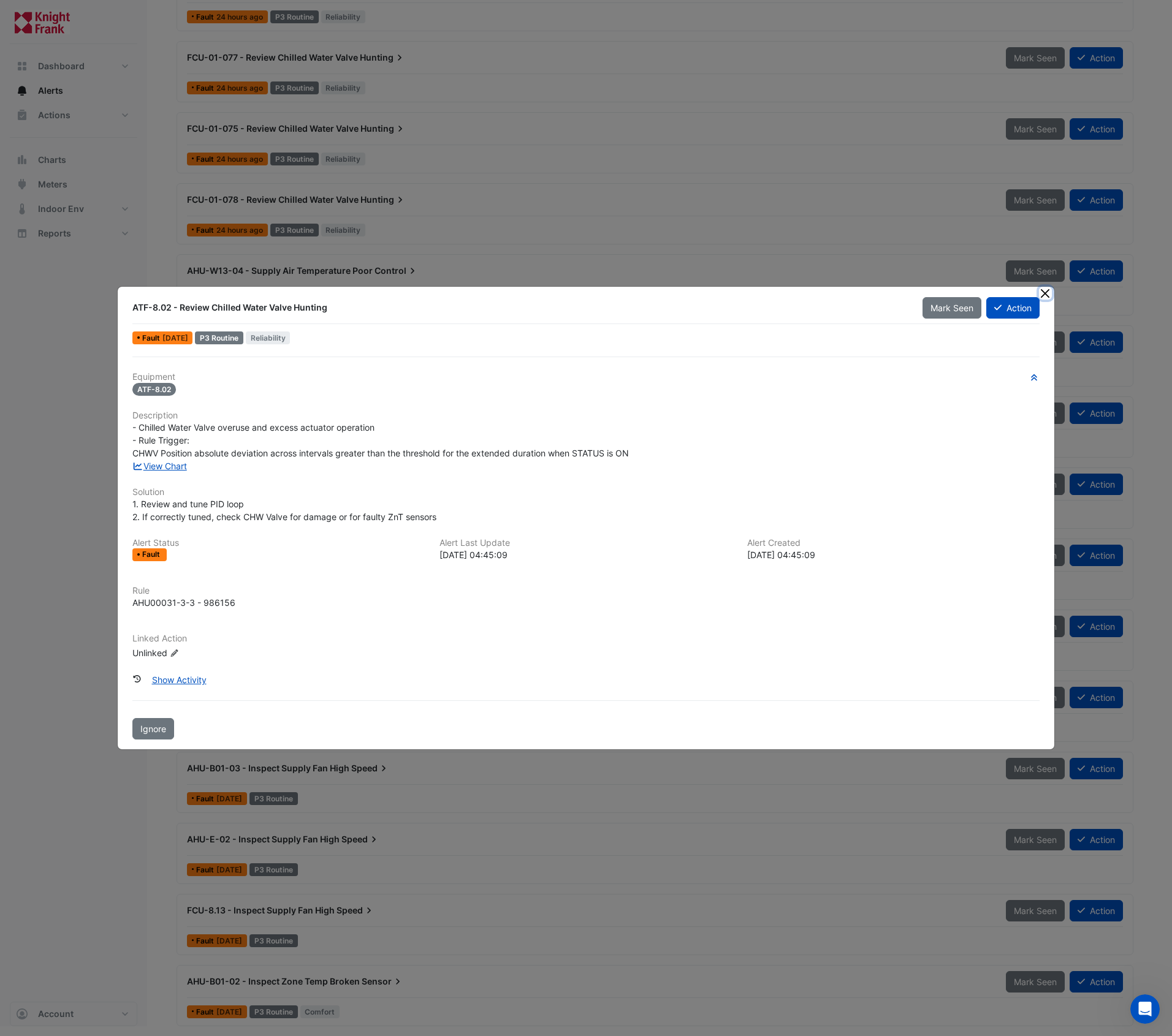
click at [1050, 293] on button "Close" at bounding box center [1046, 293] width 13 height 13
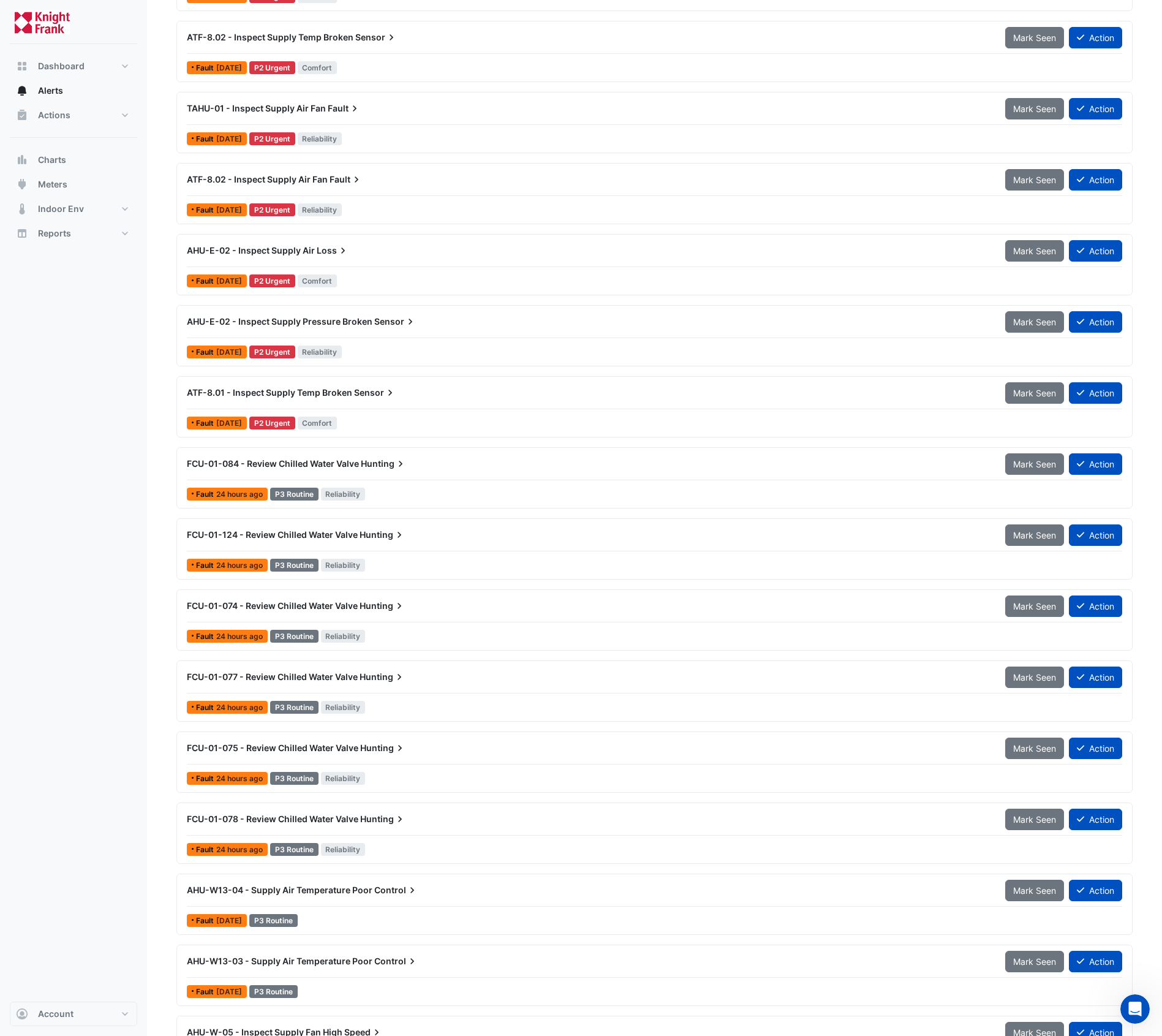
scroll to position [298, 0]
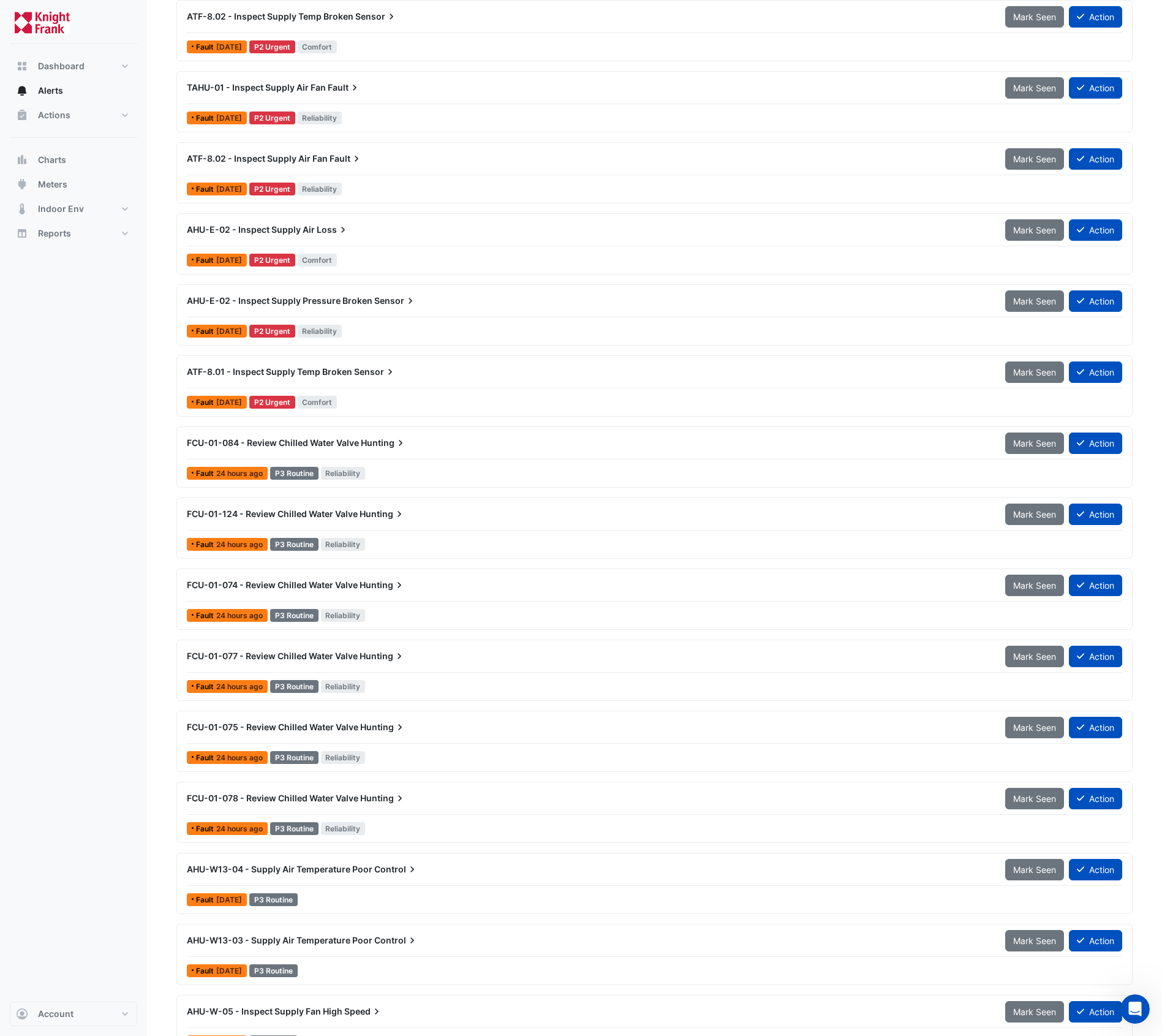
click at [352, 655] on span "FCU-01-077 - Review Chilled Water Valve" at bounding box center [273, 655] width 171 height 10
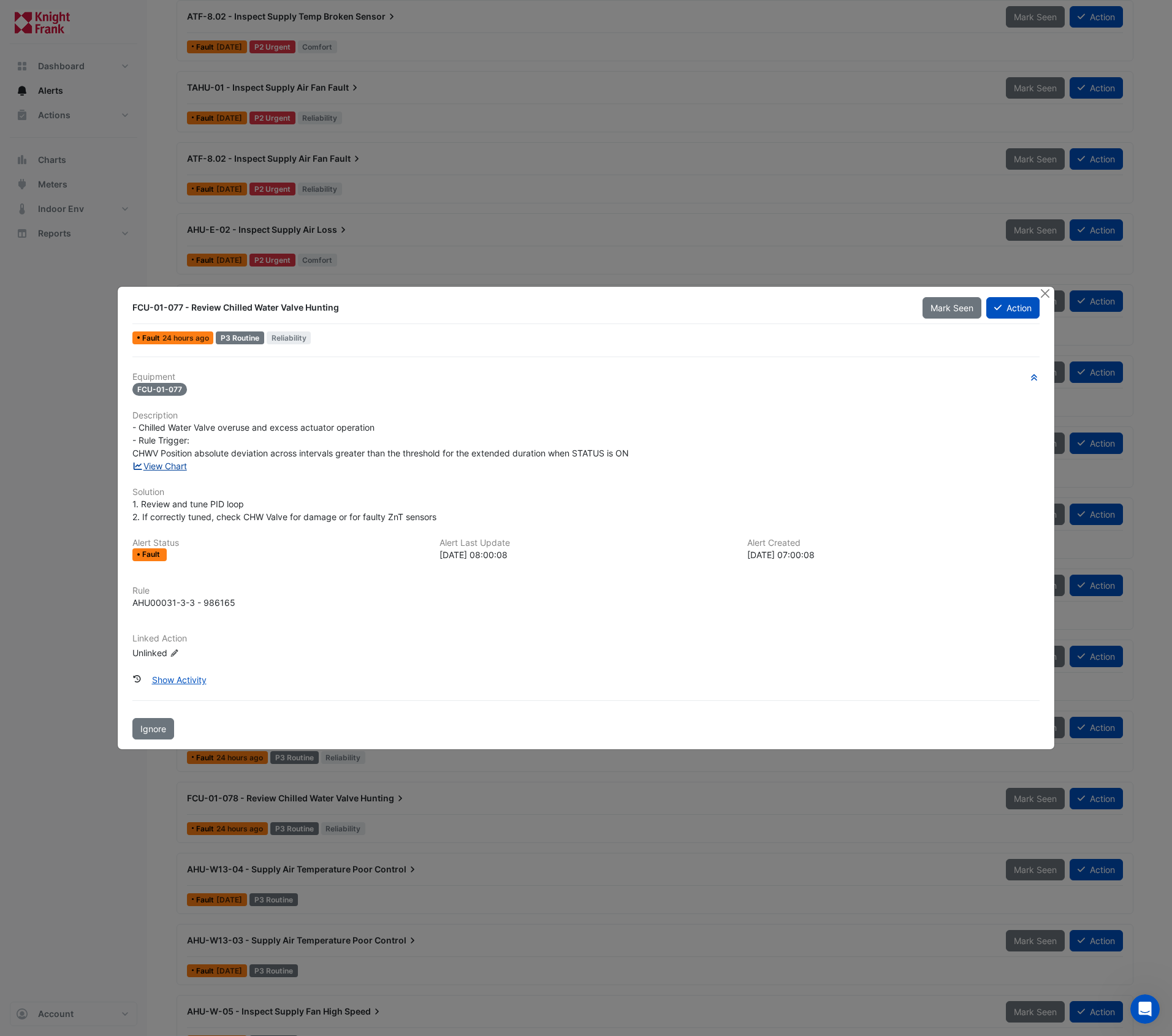
click at [167, 468] on link "View Chart" at bounding box center [160, 466] width 54 height 10
click at [1046, 293] on button "Close" at bounding box center [1046, 293] width 13 height 13
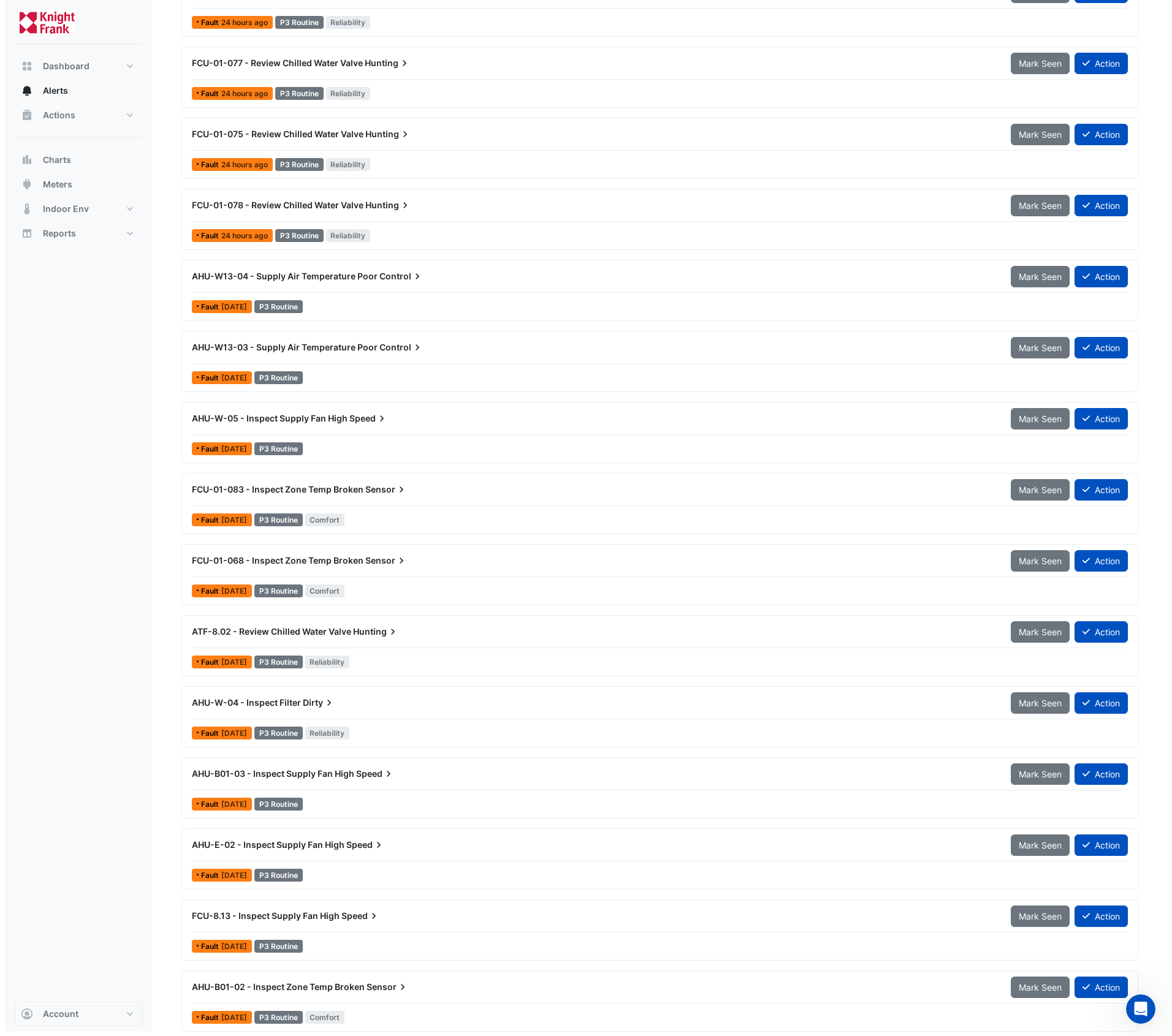
scroll to position [897, 0]
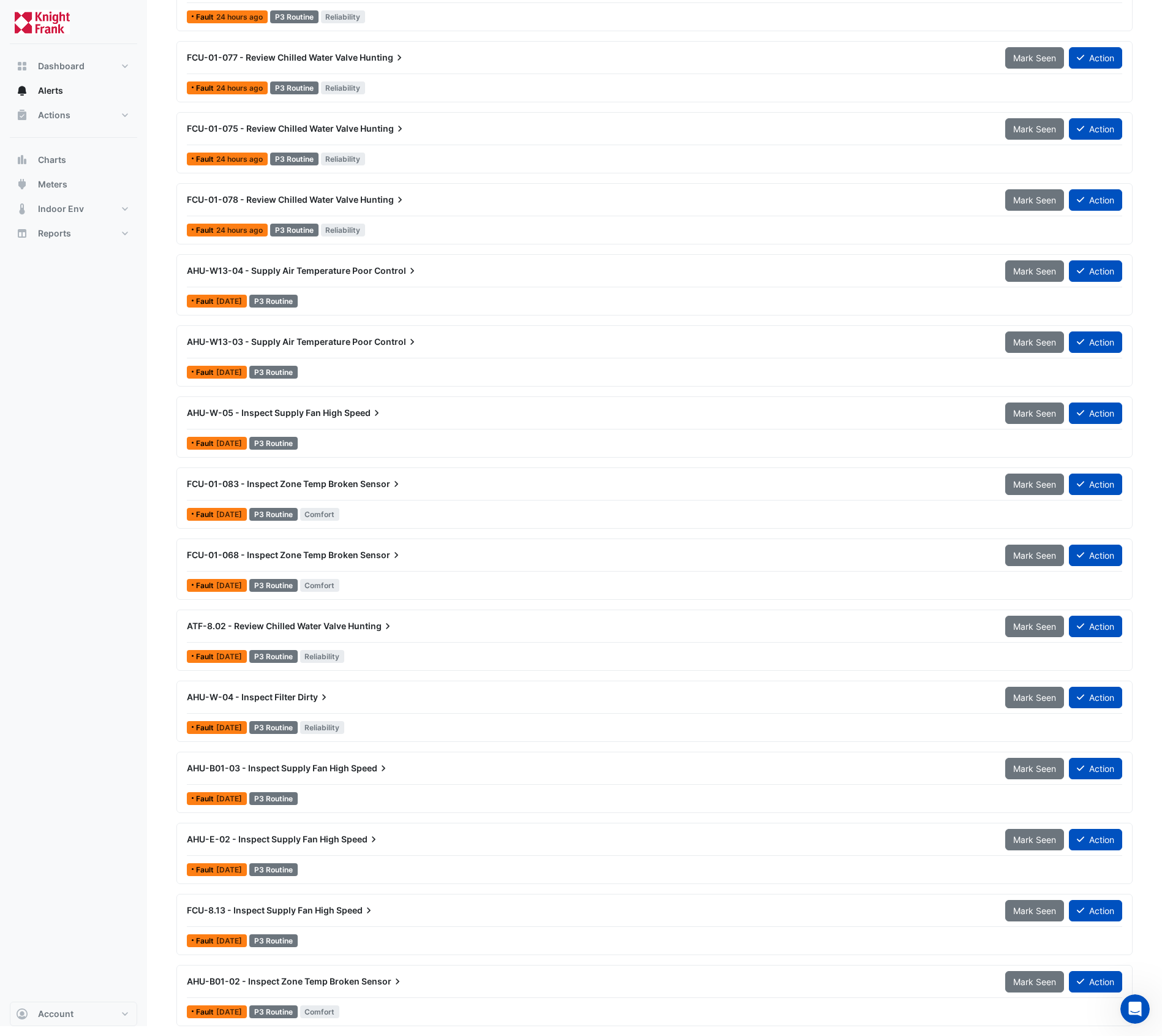
click at [301, 695] on span "Dirty" at bounding box center [314, 697] width 33 height 12
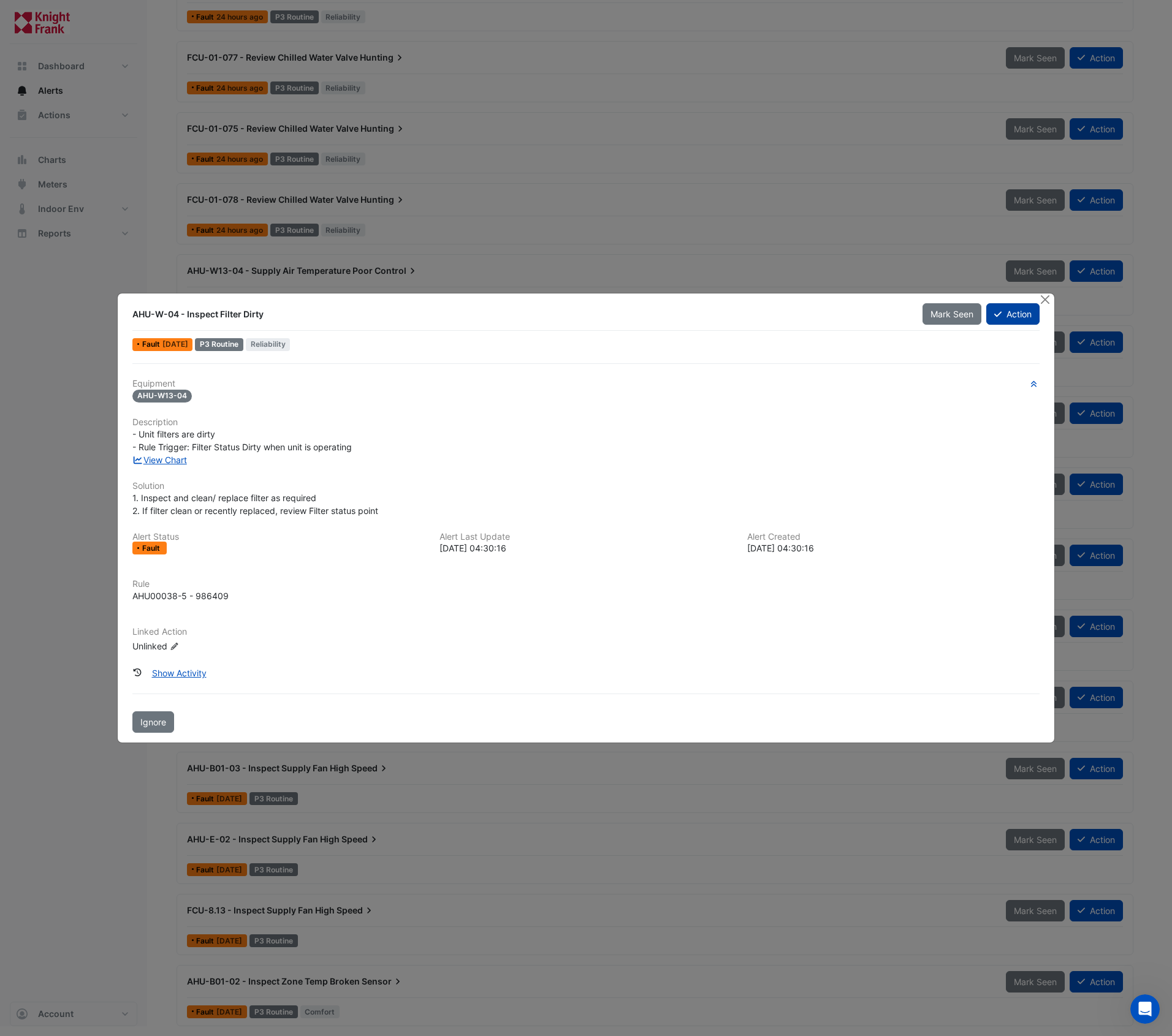
click at [1020, 311] on button "Action" at bounding box center [1013, 314] width 54 height 22
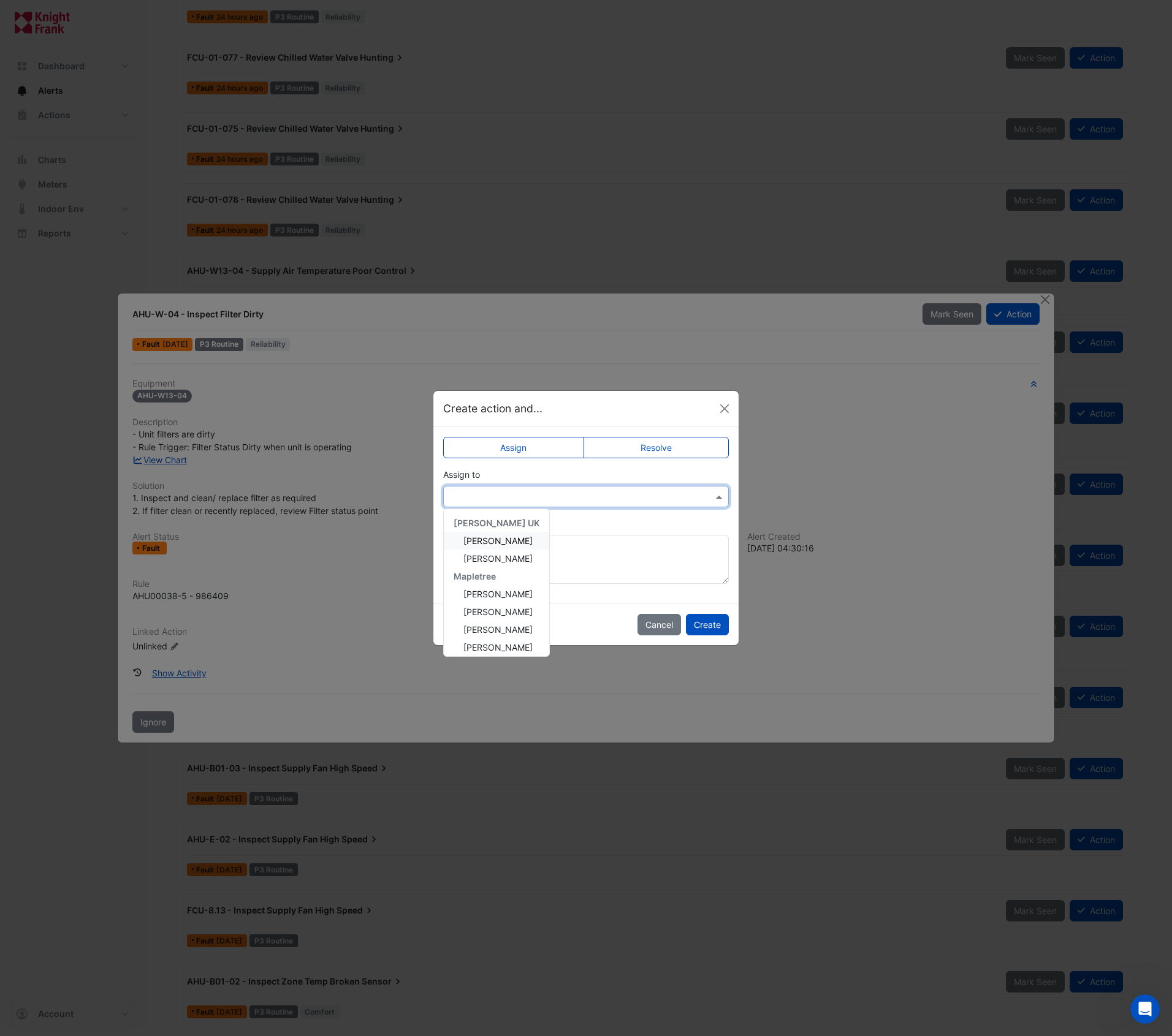
click at [628, 488] on div at bounding box center [585, 496] width 285 height 22
click at [484, 640] on span "Roy Warburton" at bounding box center [498, 642] width 70 height 10
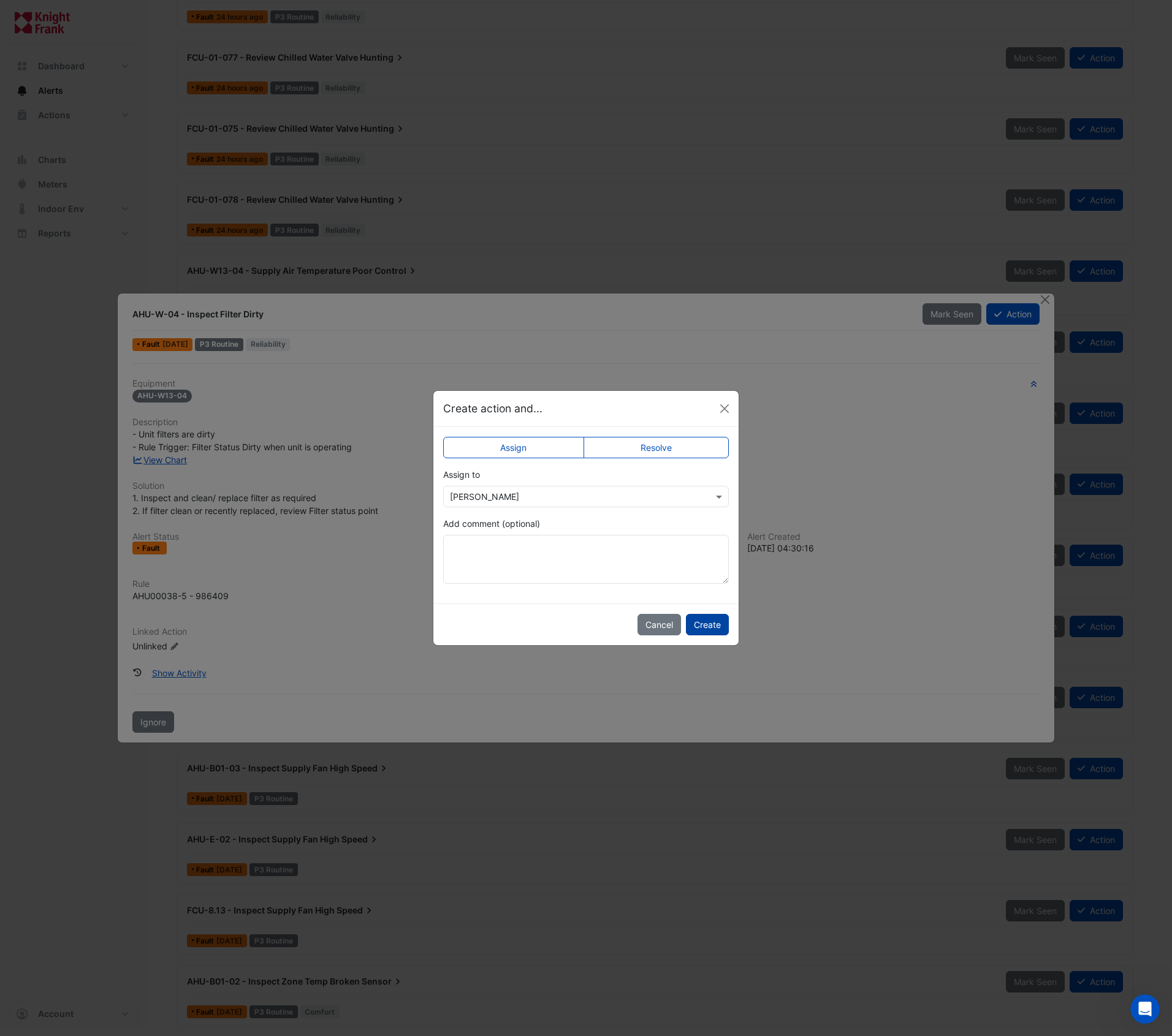
click at [700, 627] on button "Create" at bounding box center [708, 624] width 43 height 22
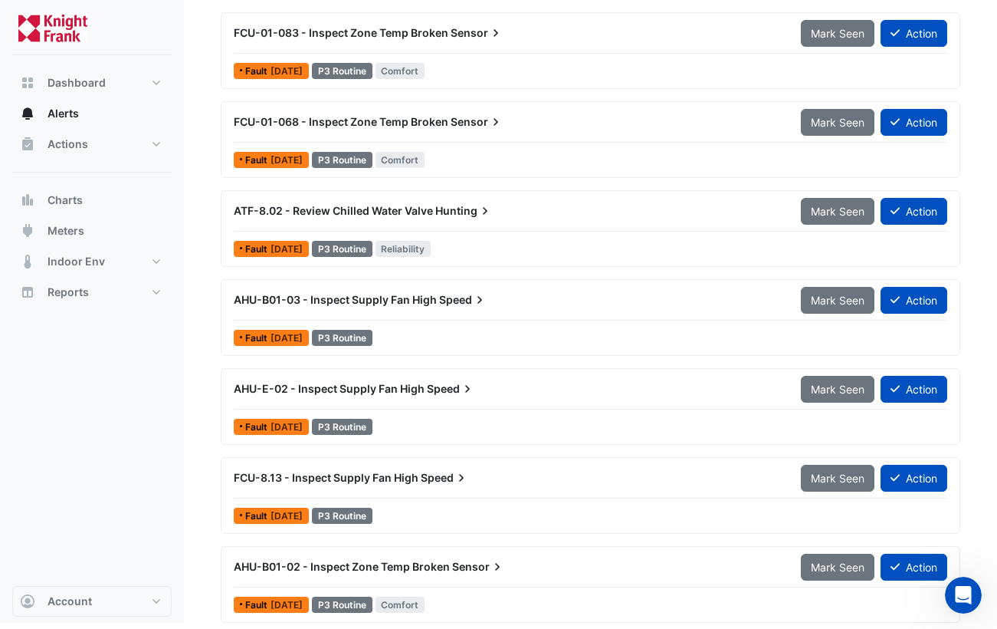
scroll to position [1700, 0]
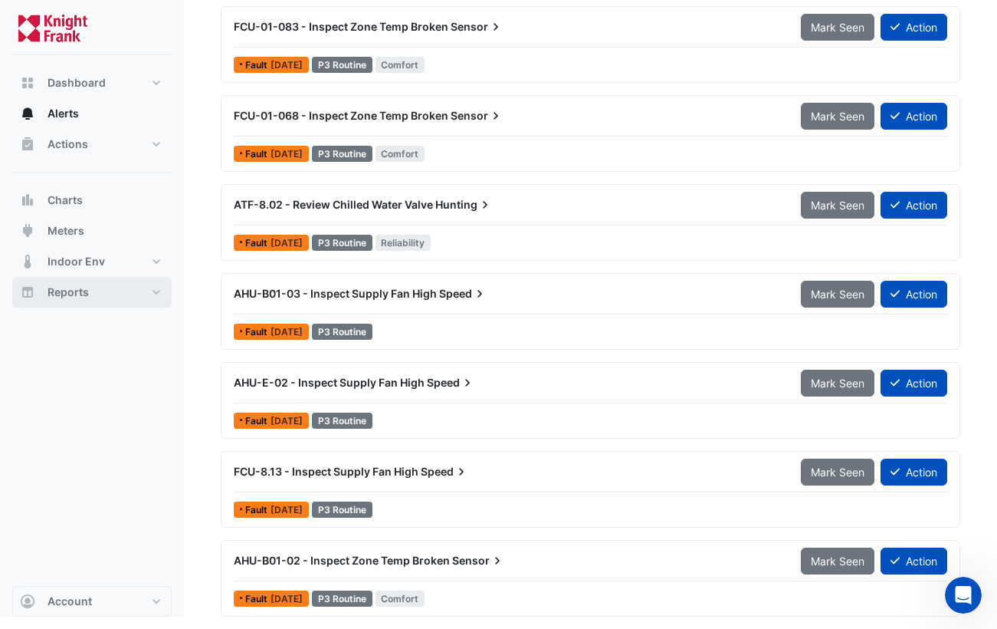
click at [163, 286] on button "Reports" at bounding box center [91, 292] width 159 height 31
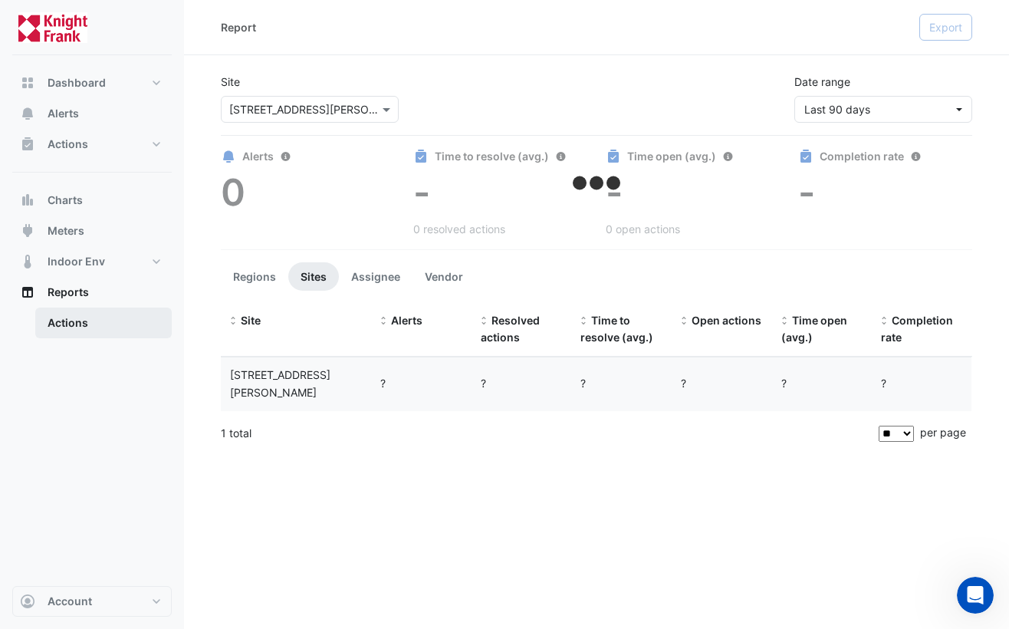
click at [77, 324] on link "Actions" at bounding box center [103, 322] width 136 height 31
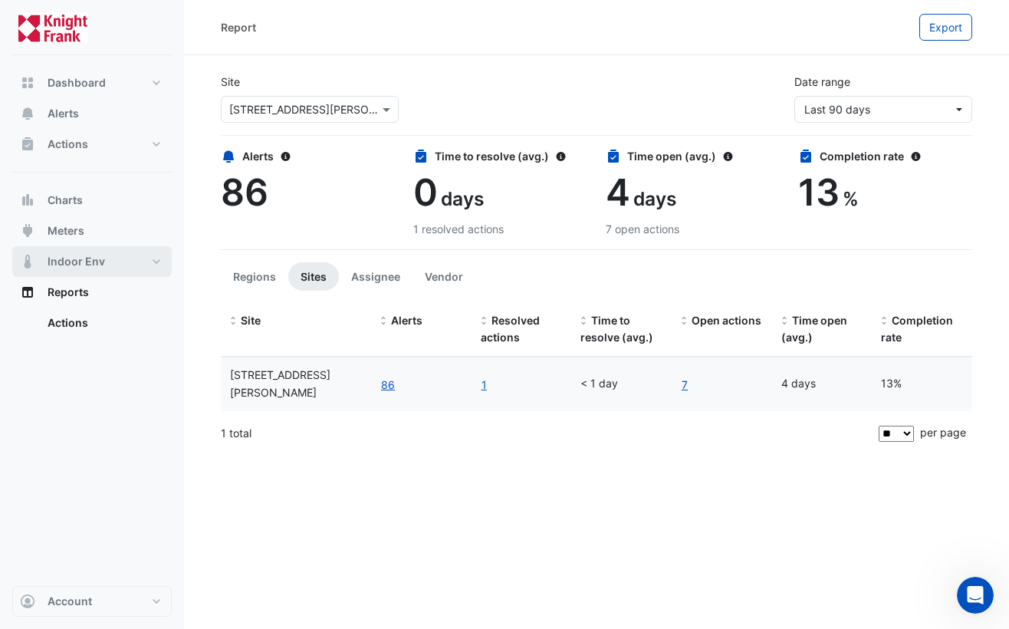
click at [115, 265] on button "Indoor Env" at bounding box center [91, 261] width 159 height 31
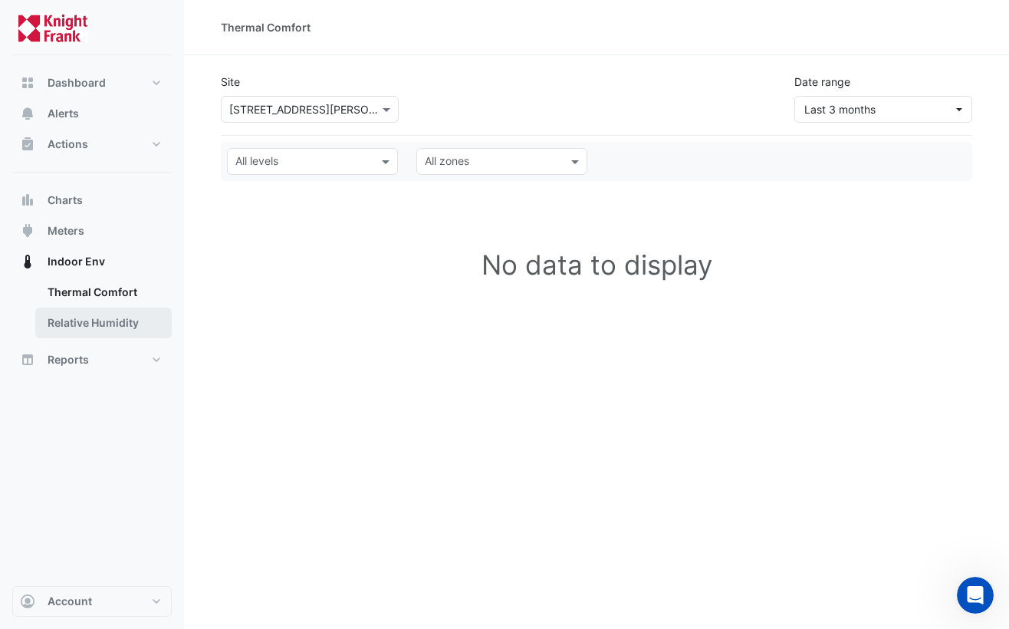
click at [101, 314] on link "Relative Humidity" at bounding box center [103, 322] width 136 height 31
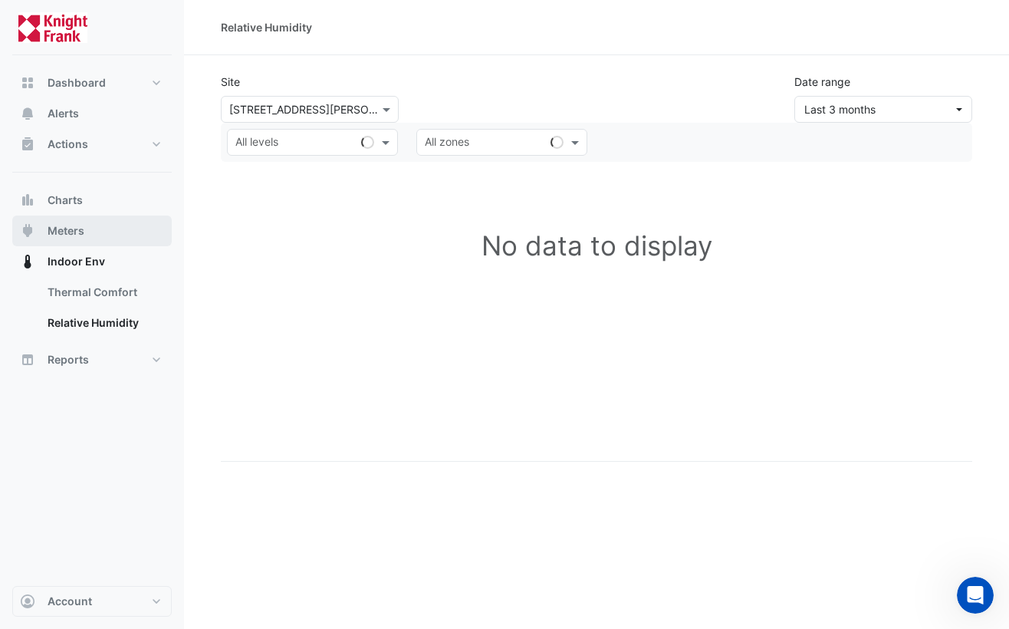
click at [84, 236] on span "Meters" at bounding box center [66, 230] width 37 height 15
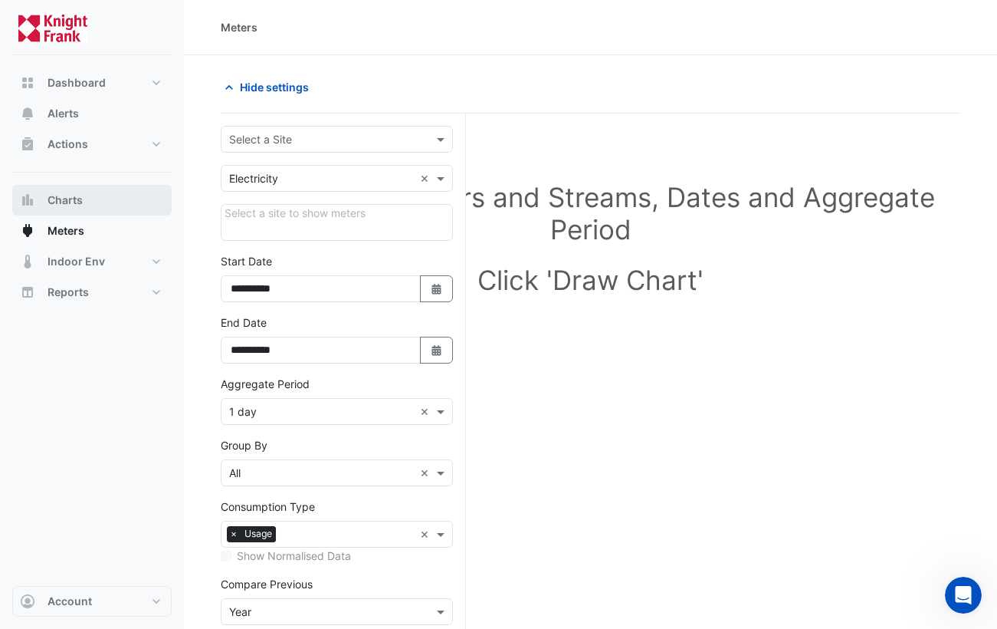
click at [89, 203] on button "Charts" at bounding box center [91, 200] width 159 height 31
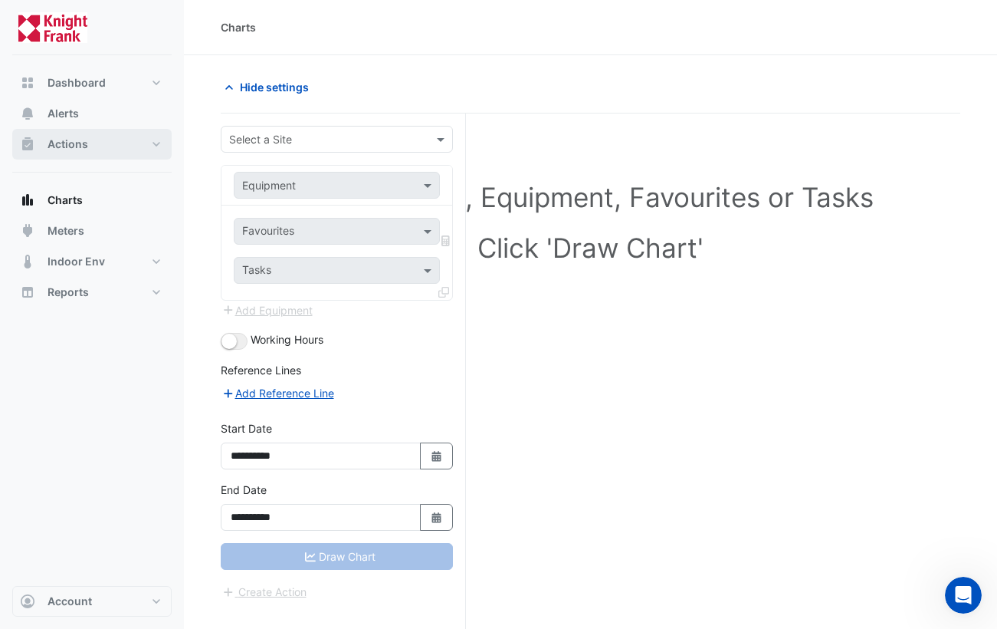
click at [93, 142] on button "Actions" at bounding box center [91, 144] width 159 height 31
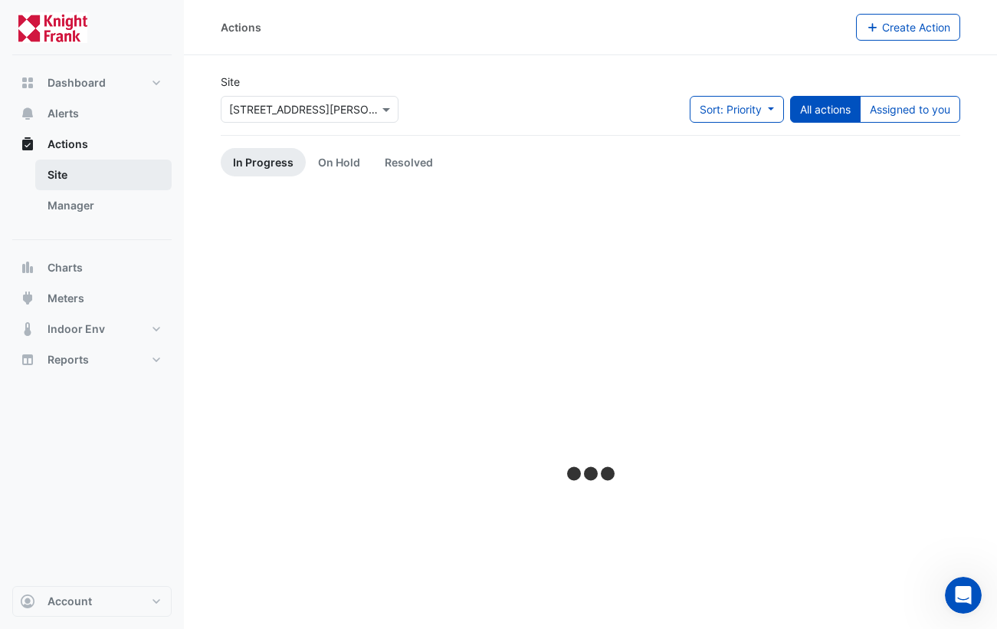
click at [85, 169] on link "Site" at bounding box center [103, 174] width 136 height 31
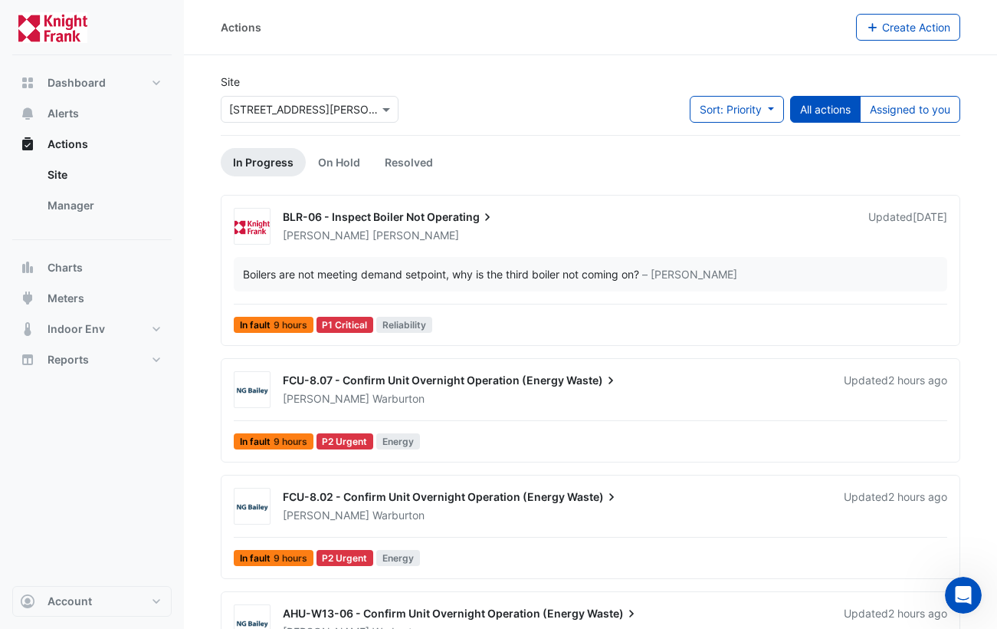
click at [443, 218] on span "Operating" at bounding box center [461, 216] width 68 height 15
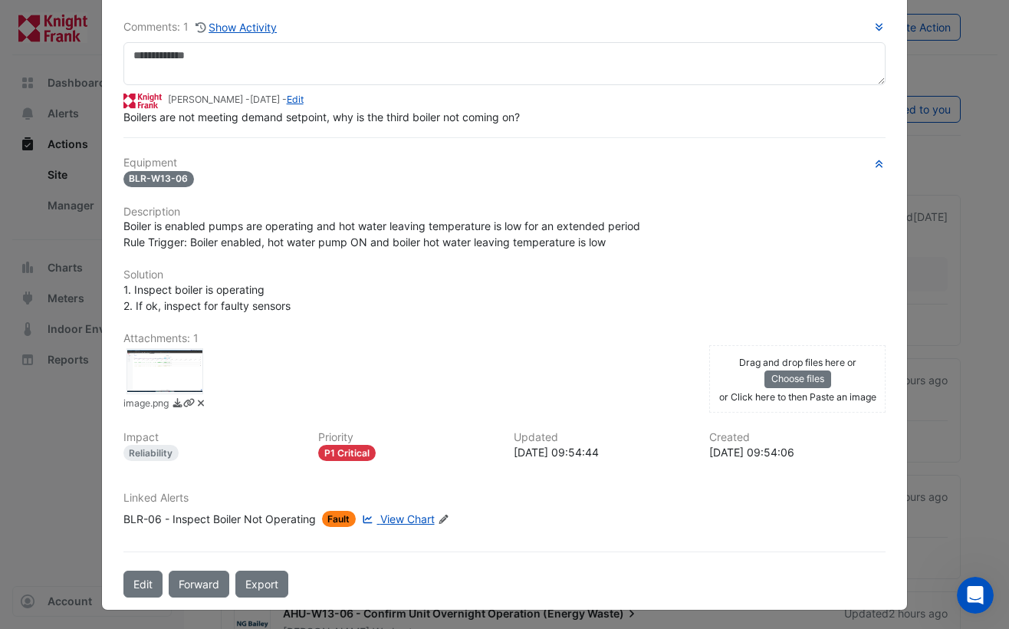
scroll to position [91, 0]
click at [380, 518] on span "View Chart" at bounding box center [407, 517] width 54 height 13
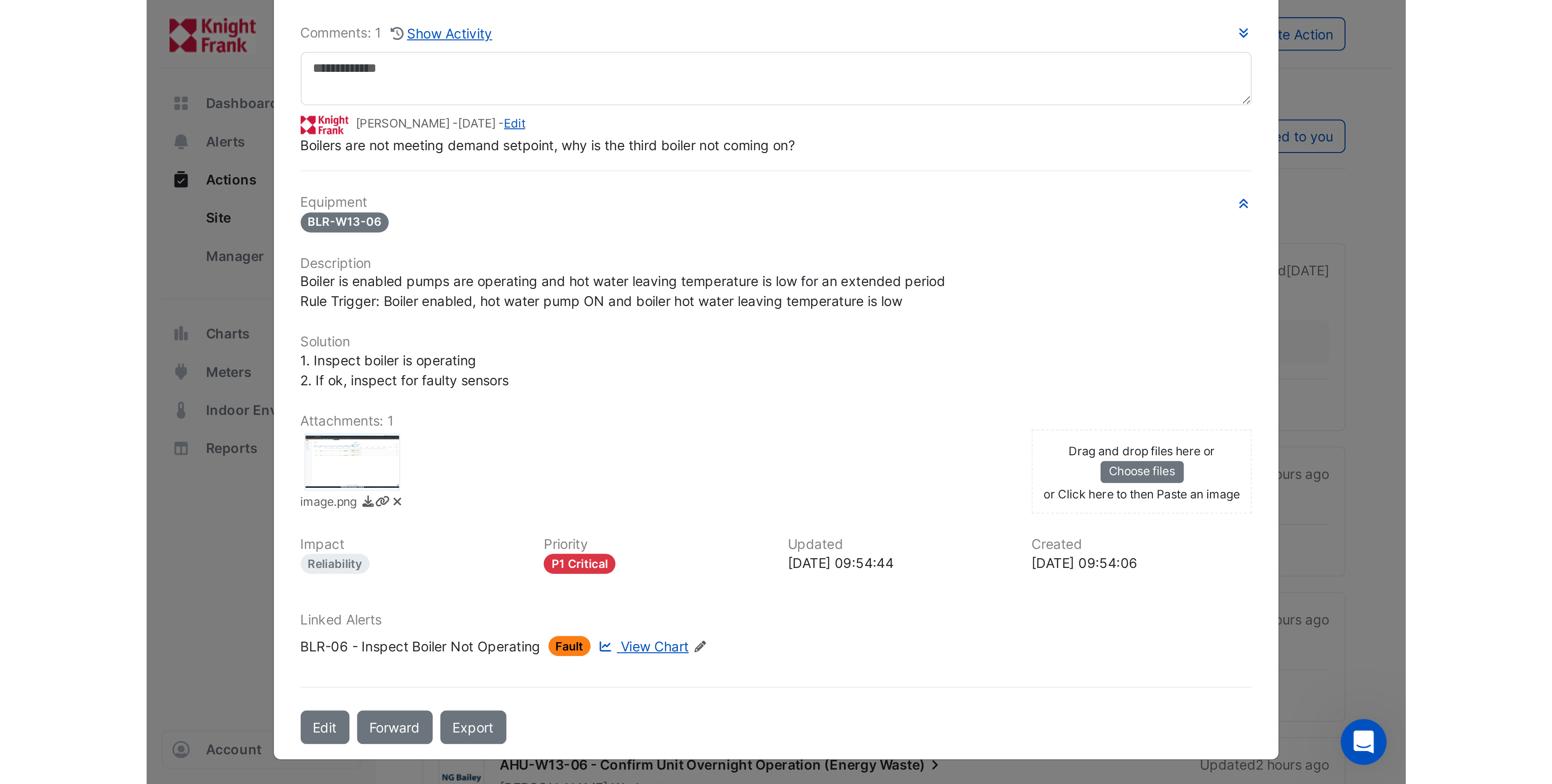
scroll to position [0, 0]
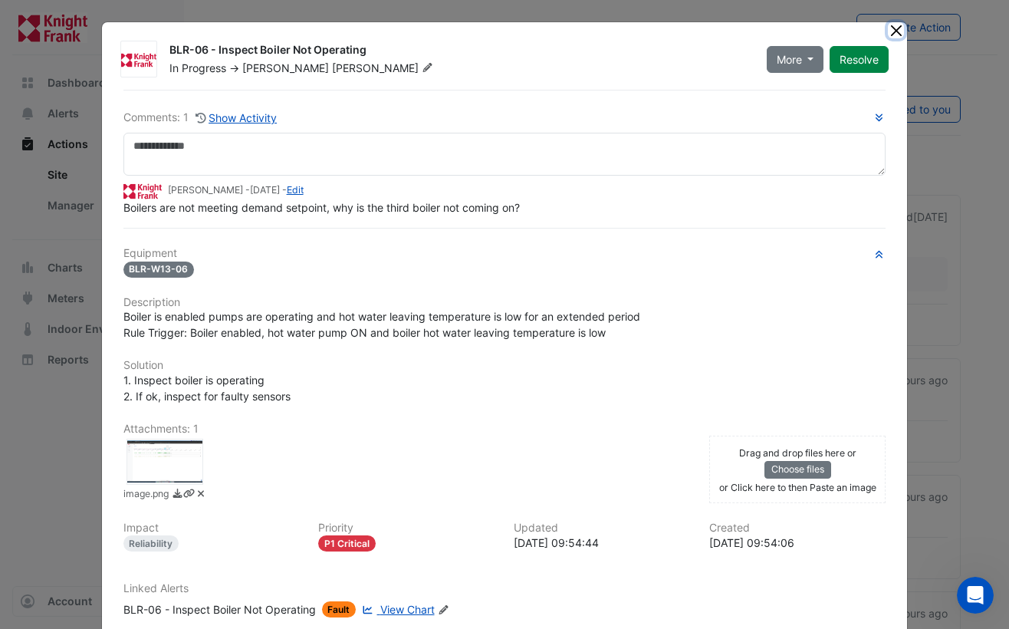
click at [890, 31] on button "Close" at bounding box center [896, 30] width 16 height 16
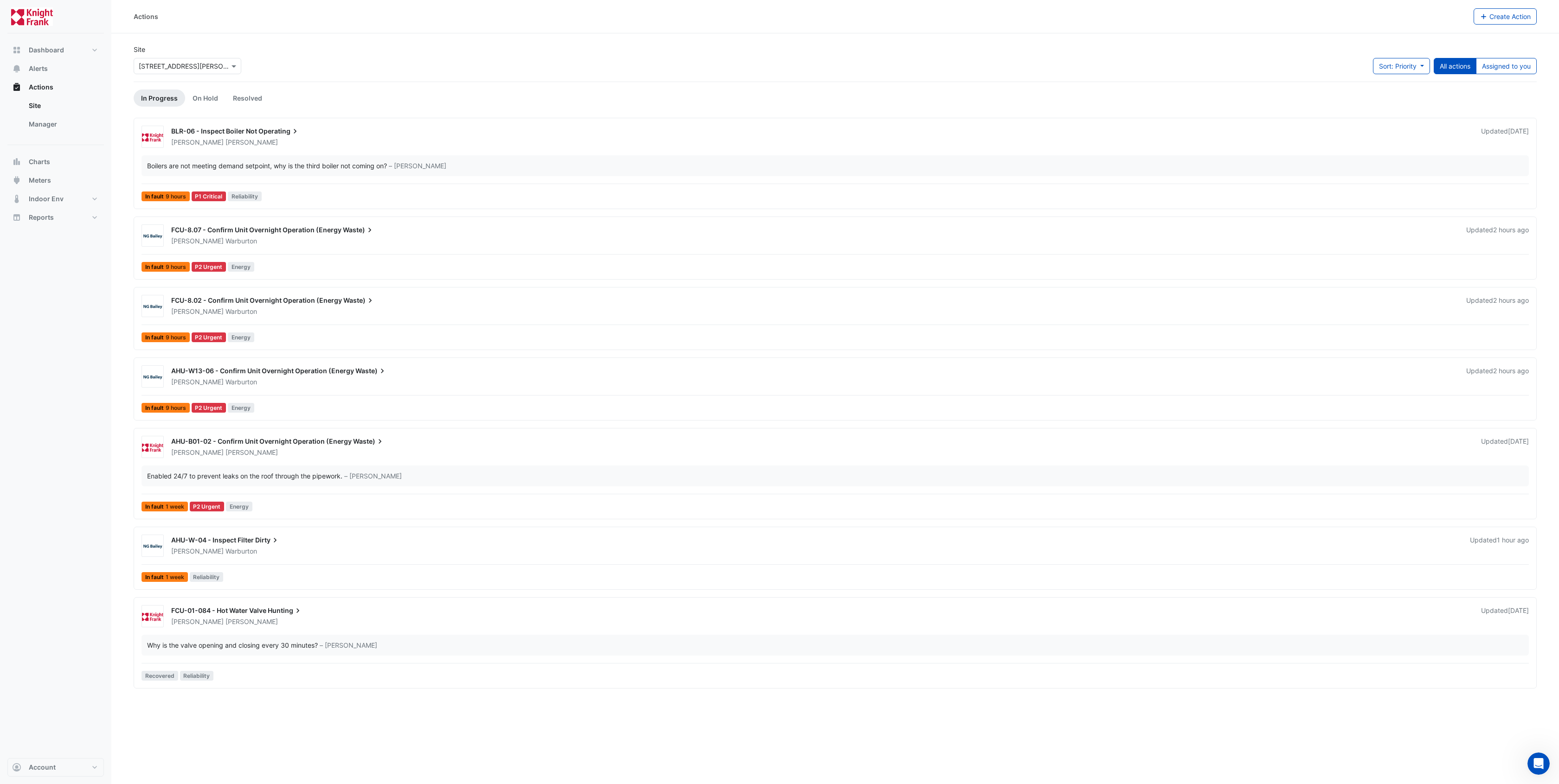
click at [389, 99] on ul "In Progress On Hold Resolved" at bounding box center [835, 98] width 1403 height 17
click at [199, 99] on link "On Hold" at bounding box center [205, 98] width 41 height 17
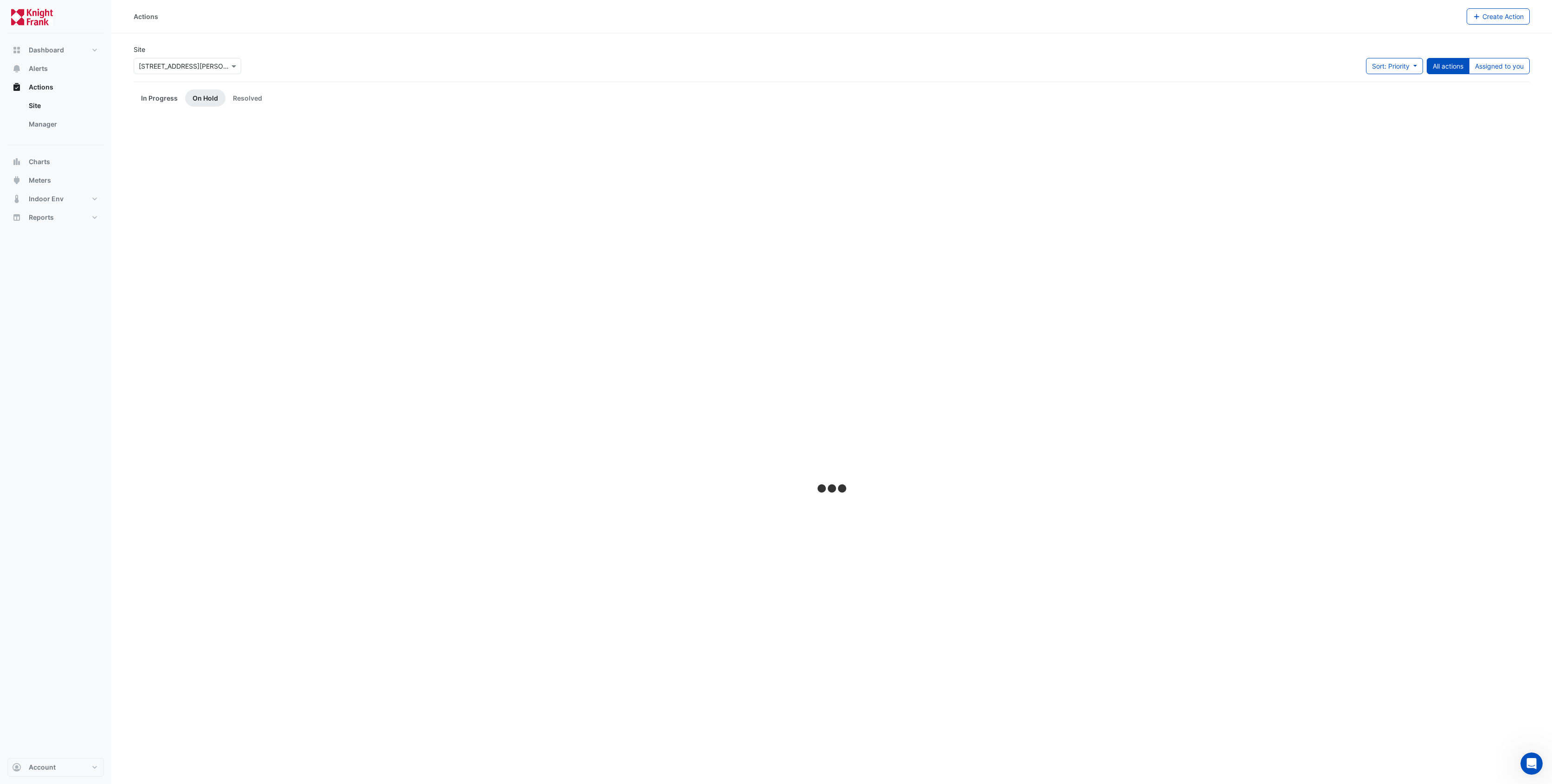
click at [167, 99] on link "In Progress" at bounding box center [159, 98] width 51 height 17
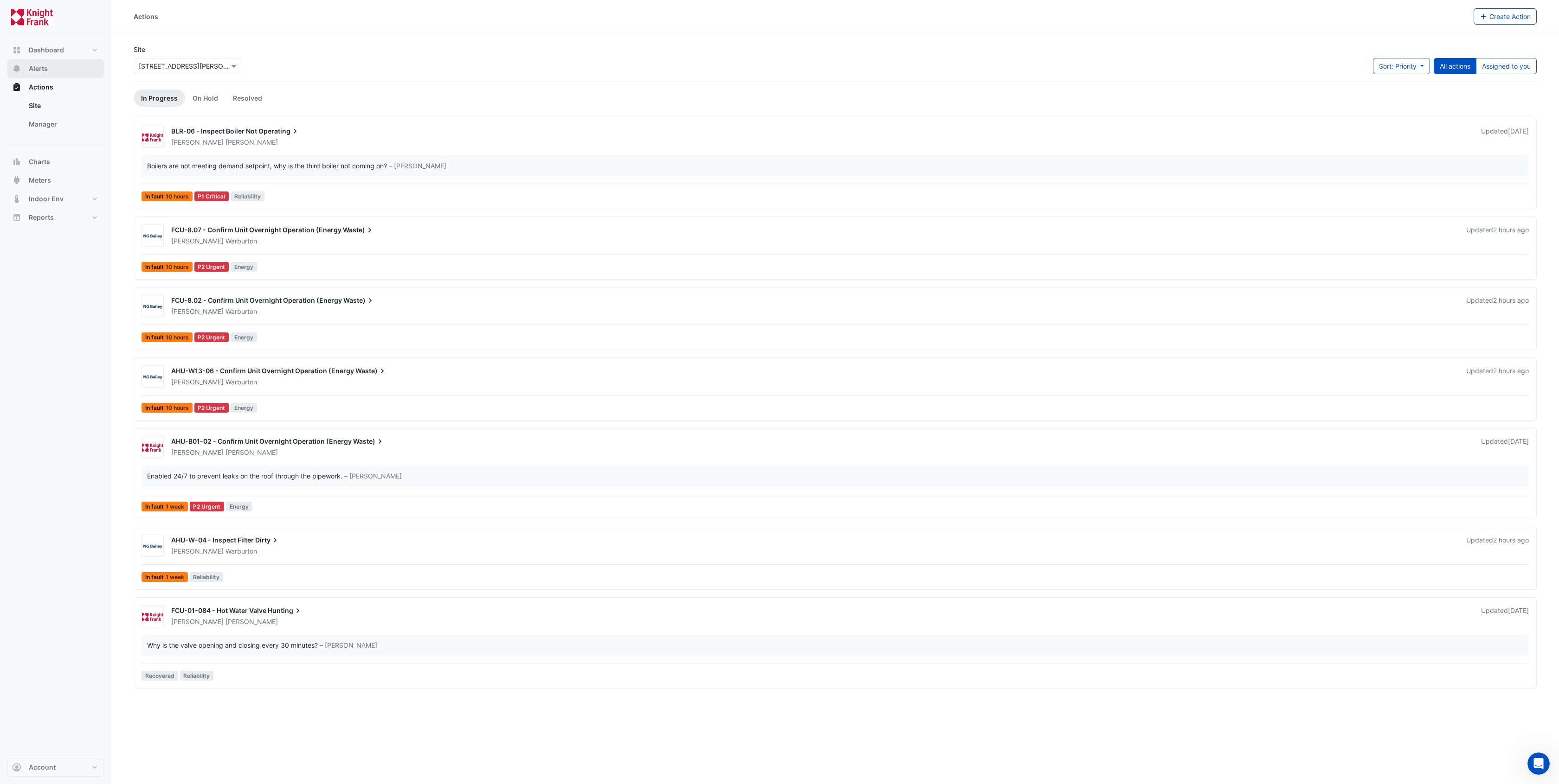
click at [37, 69] on span "Alerts" at bounding box center [38, 68] width 19 height 9
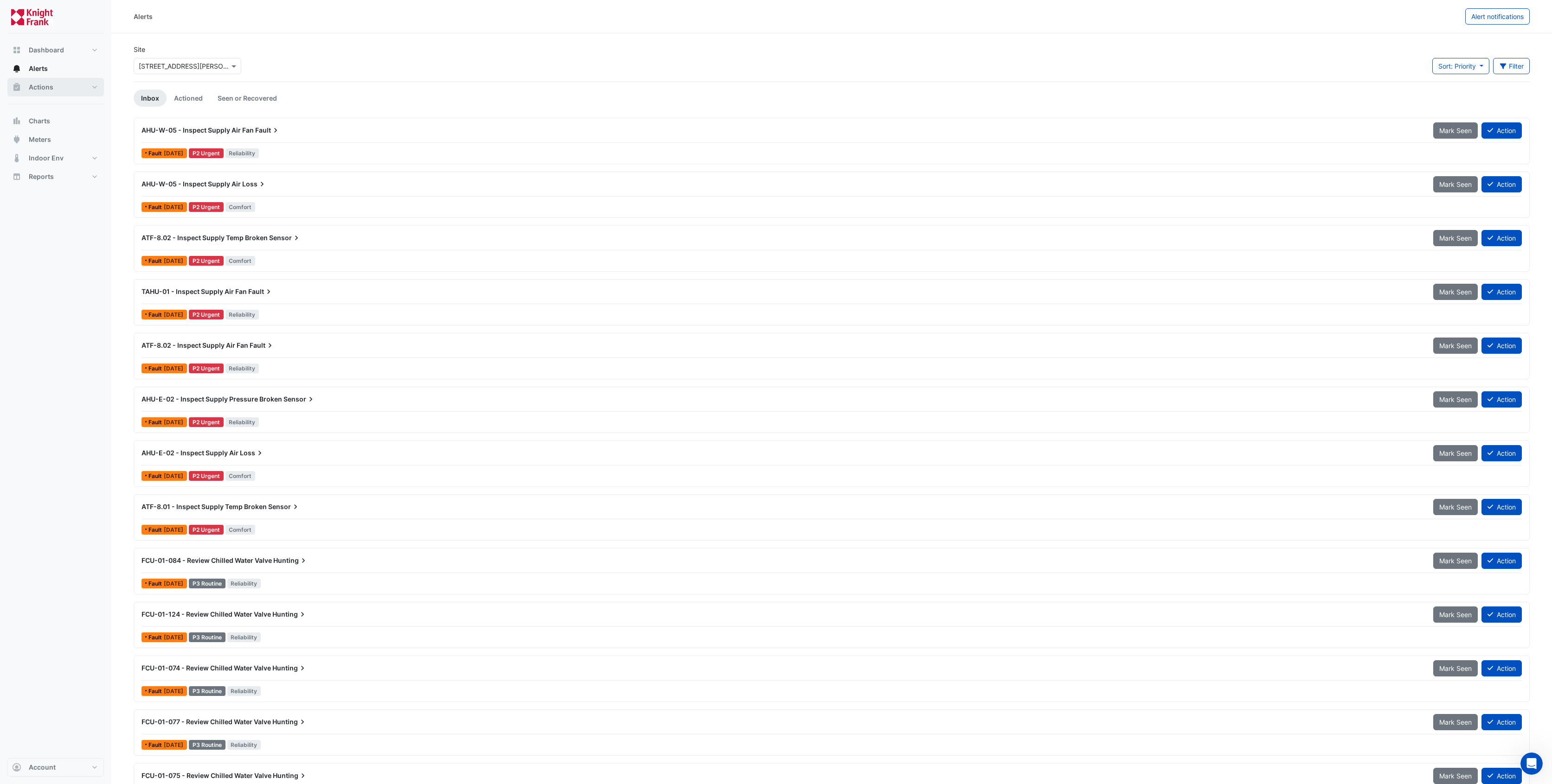
click at [66, 89] on button "Actions" at bounding box center [55, 87] width 96 height 19
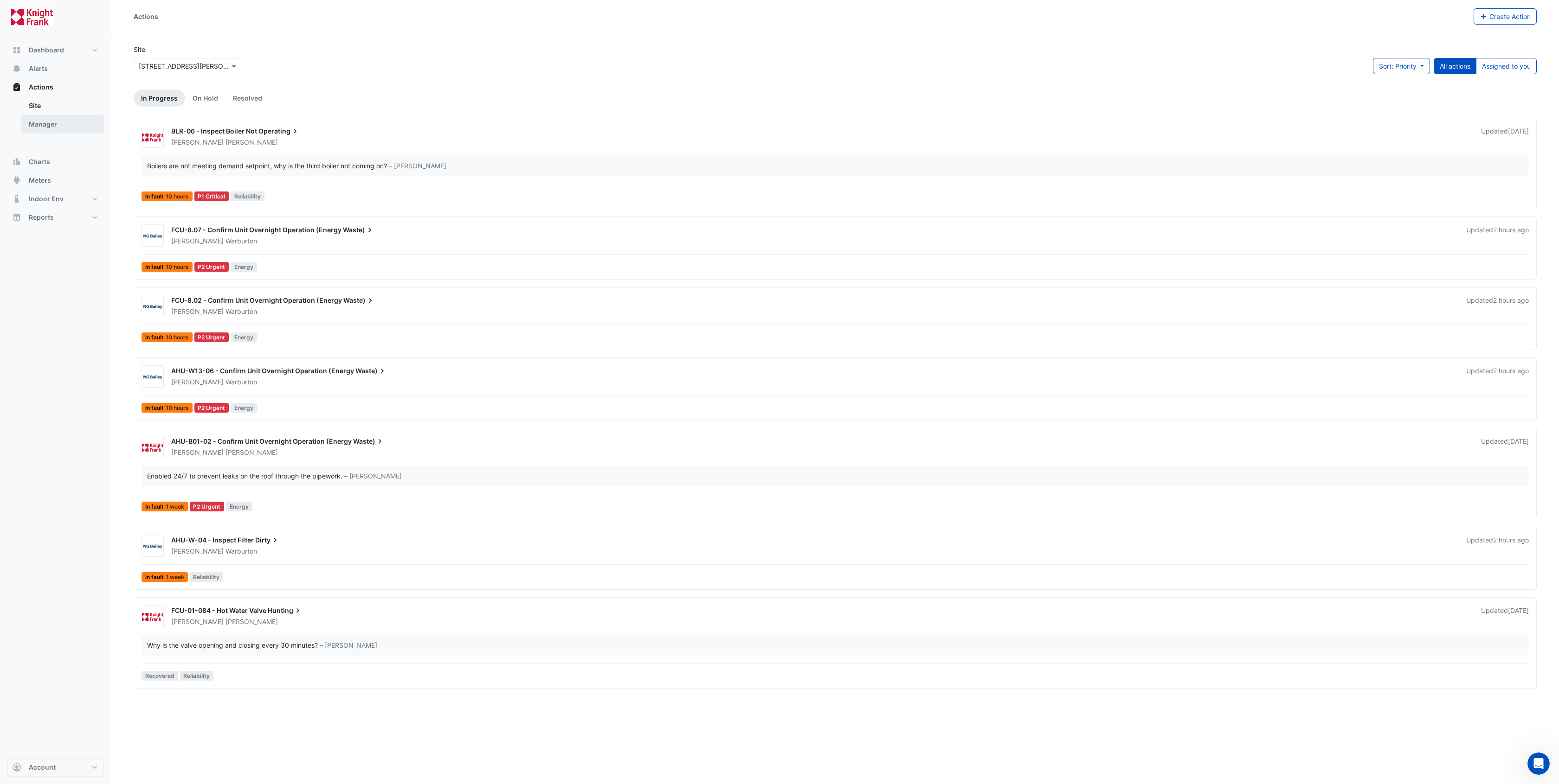
click at [54, 119] on link "Manager" at bounding box center [62, 124] width 82 height 19
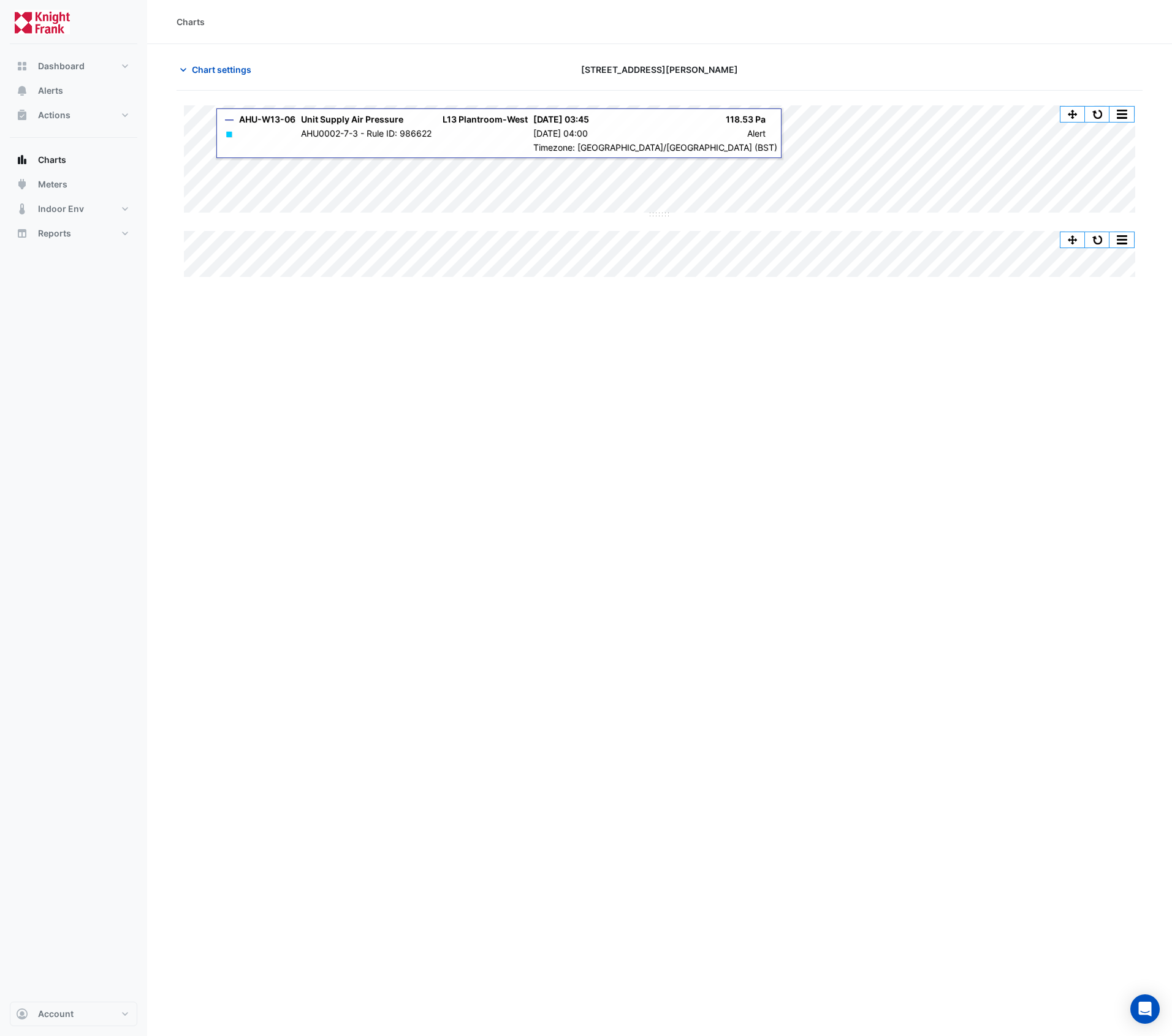
click at [712, 351] on div "Charts Chart settings 3 Hardman Street Split All Split None Print Save as JPEG …" at bounding box center [660, 518] width 1025 height 1036
click at [599, 342] on div "Charts Chart settings 3 Hardman Street Split All Split None Print Save as JPEG …" at bounding box center [660, 518] width 1025 height 1036
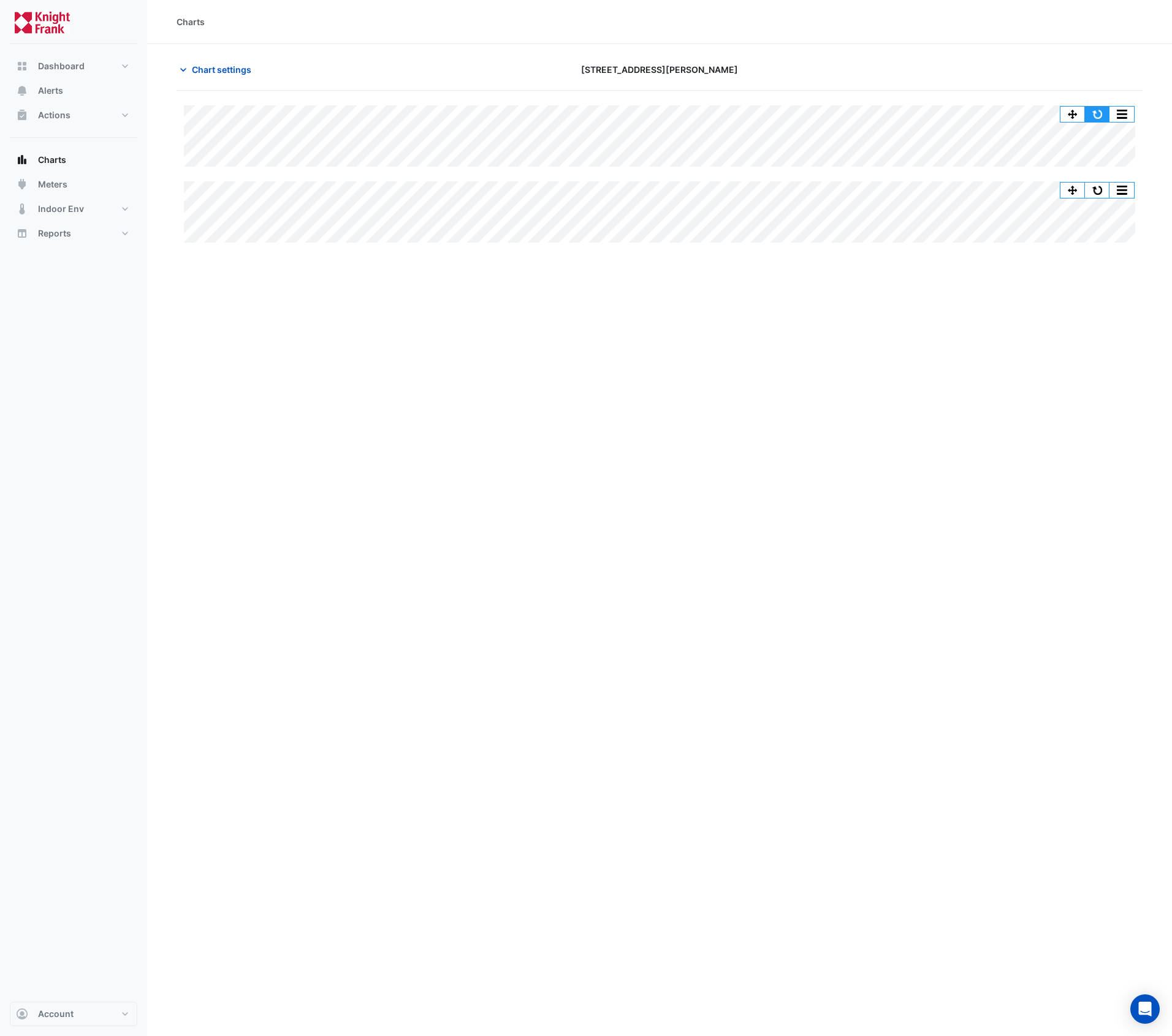
click at [1094, 114] on button "button" at bounding box center [1097, 114] width 25 height 15
click at [1092, 114] on button "button" at bounding box center [1097, 114] width 25 height 15
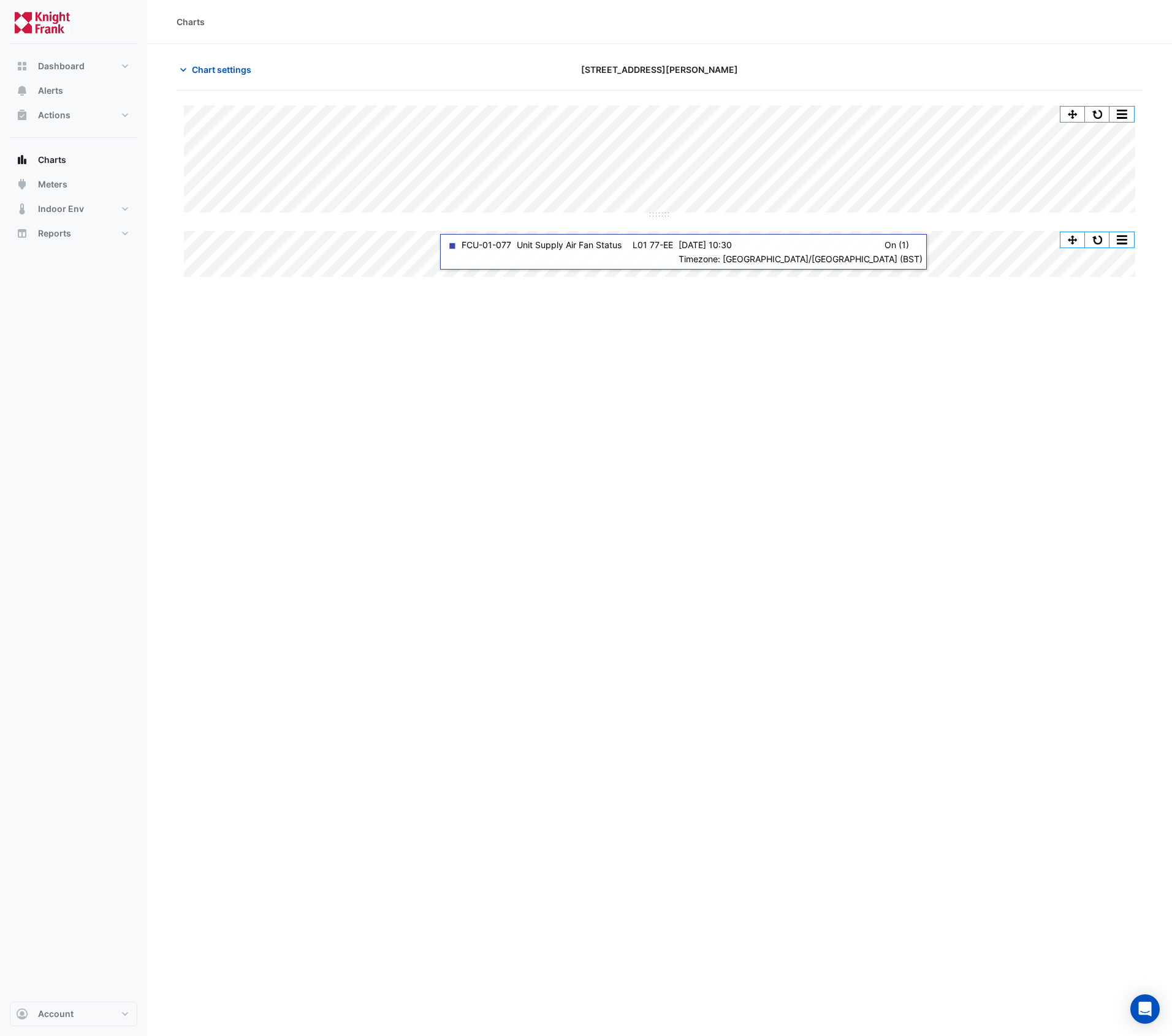
drag, startPoint x: 243, startPoint y: 45, endPoint x: 251, endPoint y: 43, distance: 8.2
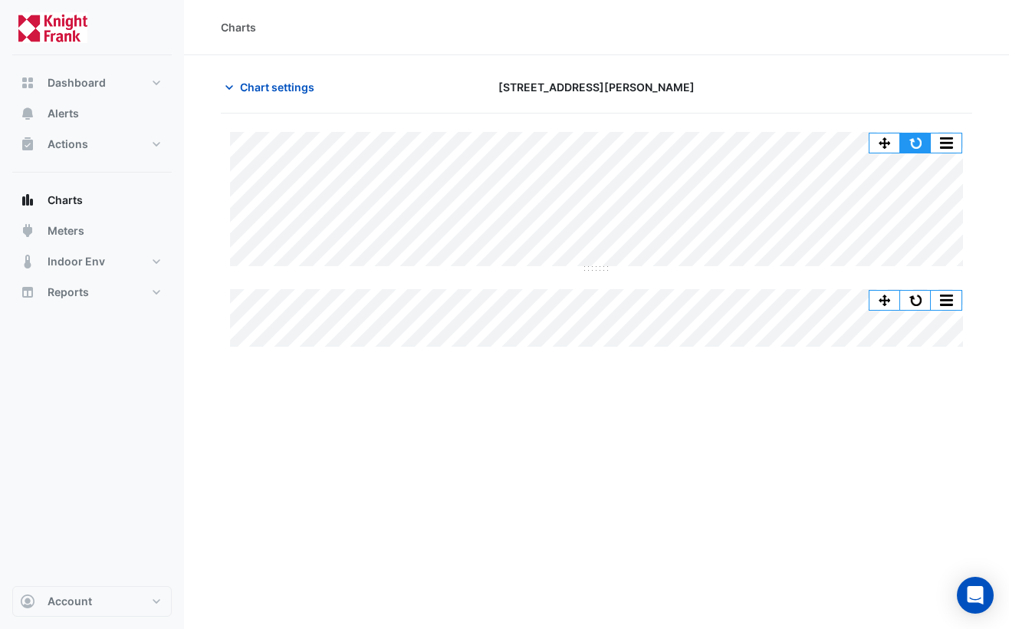
click at [911, 142] on button "button" at bounding box center [915, 142] width 31 height 19
click at [275, 87] on span "Chart settings" at bounding box center [277, 87] width 74 height 16
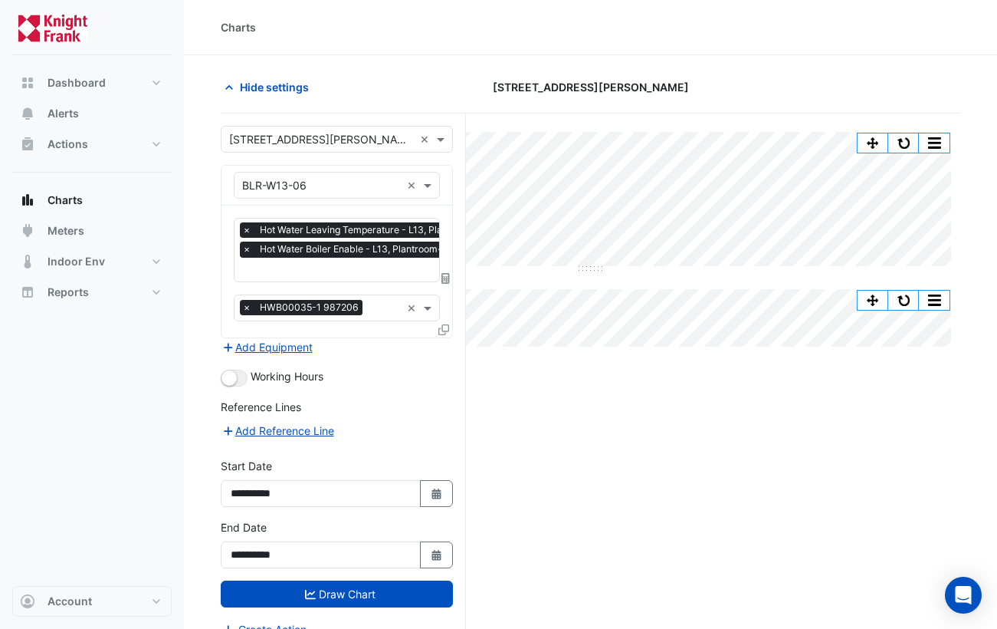
drag, startPoint x: 291, startPoint y: 343, endPoint x: 344, endPoint y: 351, distance: 53.5
click at [344, 351] on div "Add Equipment" at bounding box center [337, 347] width 232 height 18
click at [430, 307] on span at bounding box center [429, 308] width 19 height 16
click at [431, 183] on span at bounding box center [429, 185] width 19 height 16
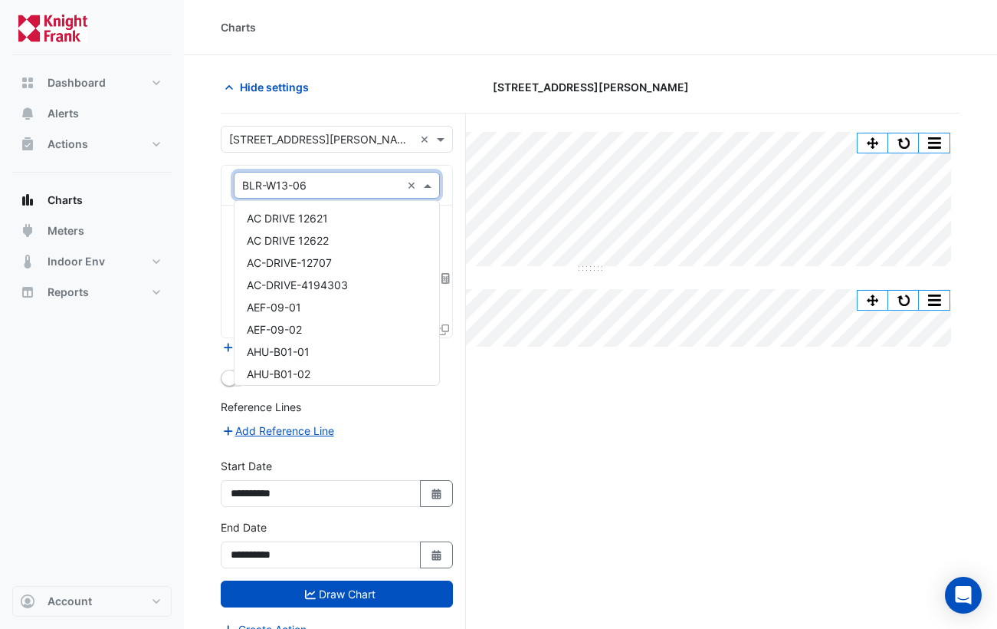
scroll to position [784, 0]
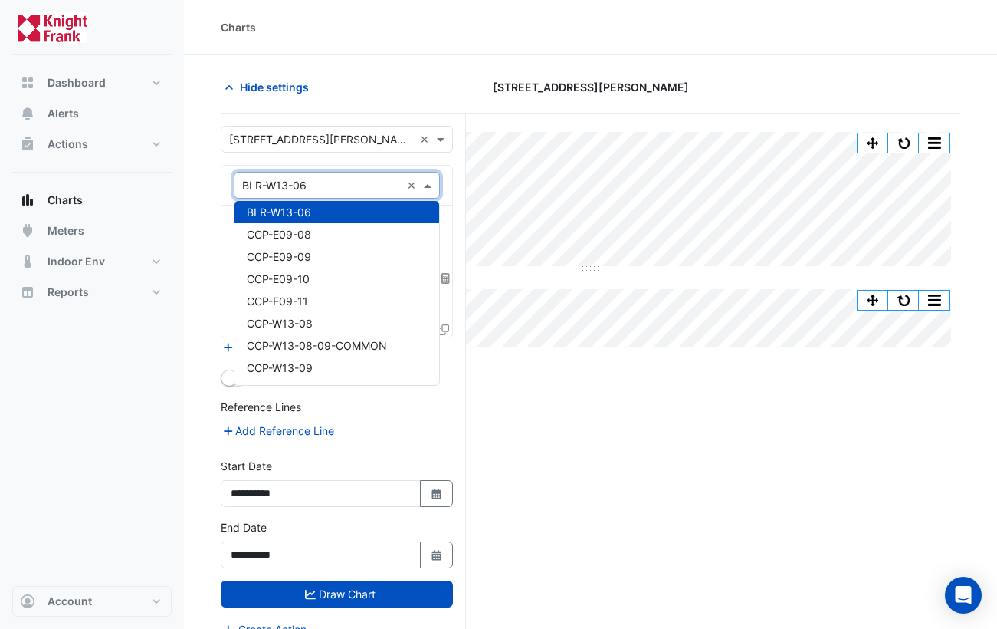
click at [431, 183] on span at bounding box center [429, 185] width 19 height 16
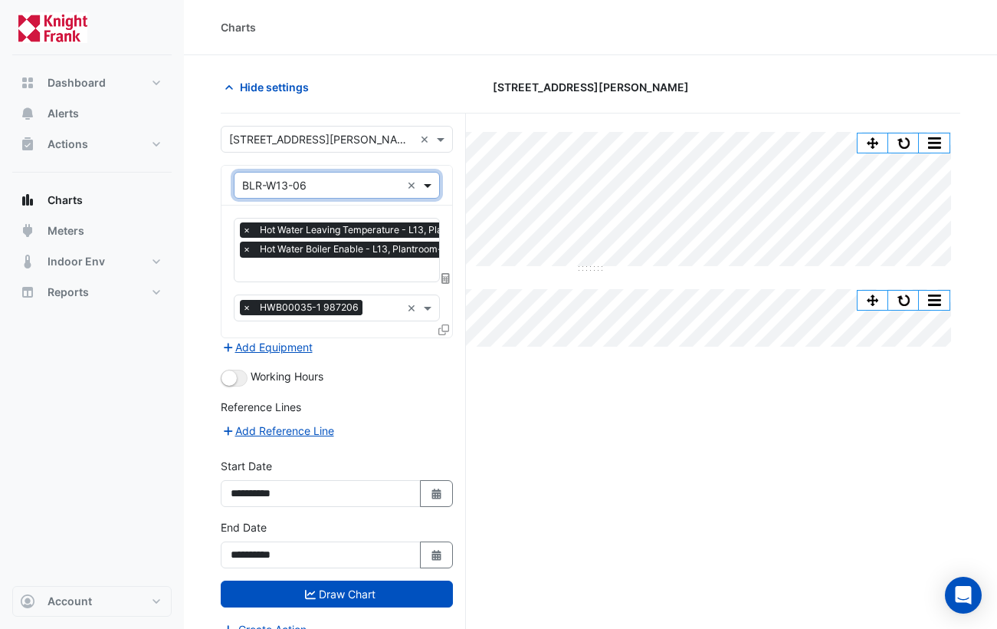
click at [431, 183] on span at bounding box center [429, 185] width 19 height 16
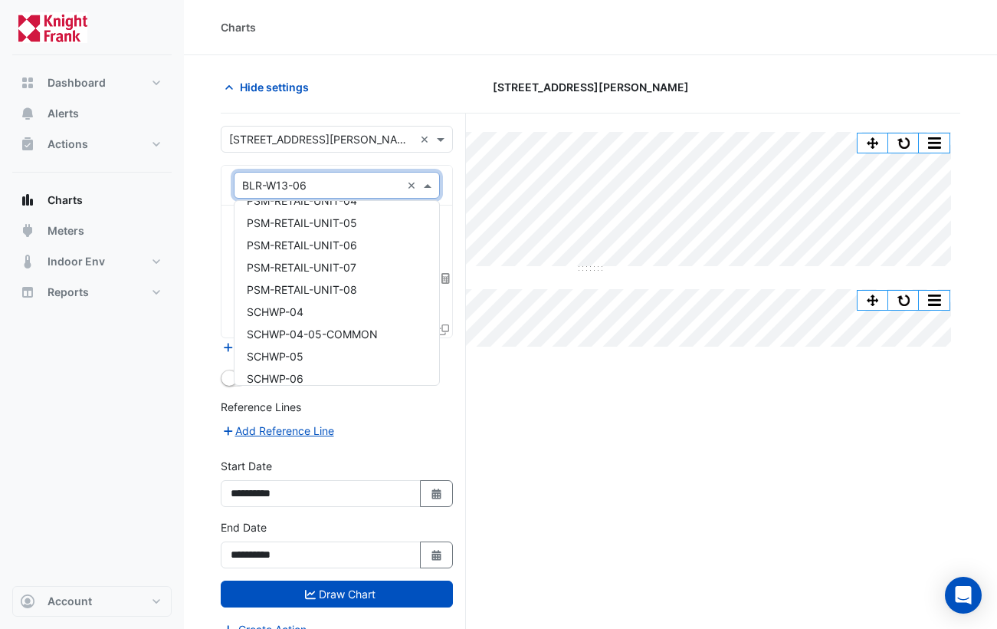
scroll to position [4074, 0]
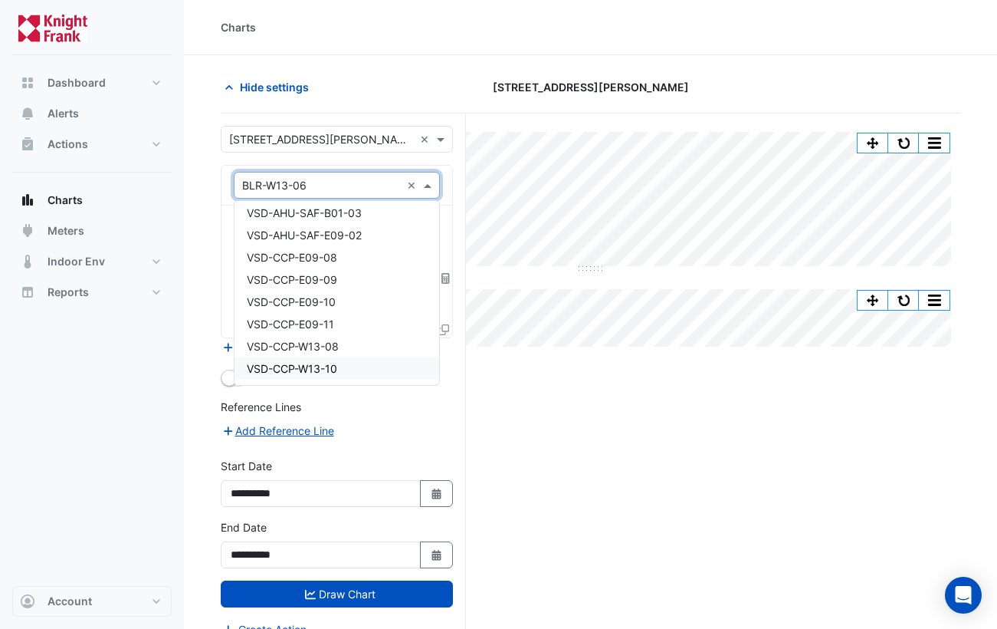
click at [569, 439] on div "Split All Split None Print Save as JPEG Save as PNG Pivot Data Table Export CSV…" at bounding box center [591, 399] width 740 height 573
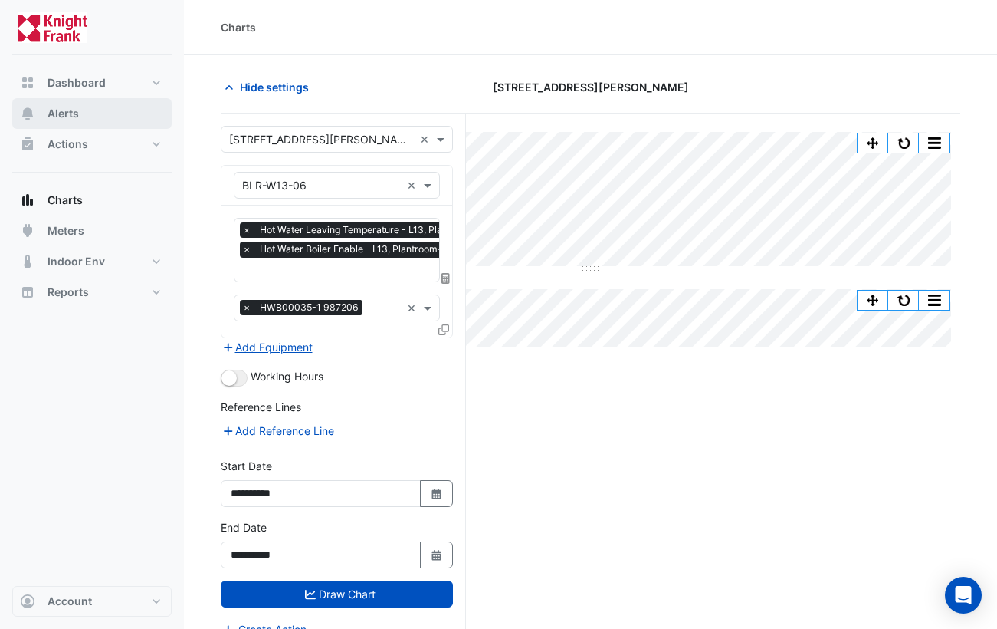
click at [100, 115] on button "Alerts" at bounding box center [91, 113] width 159 height 31
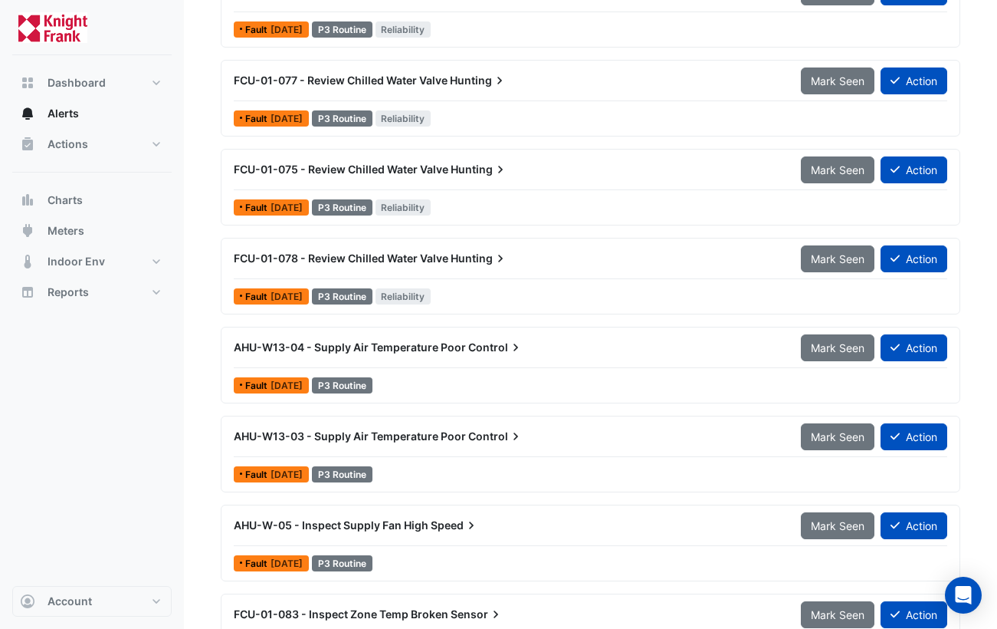
scroll to position [1392, 0]
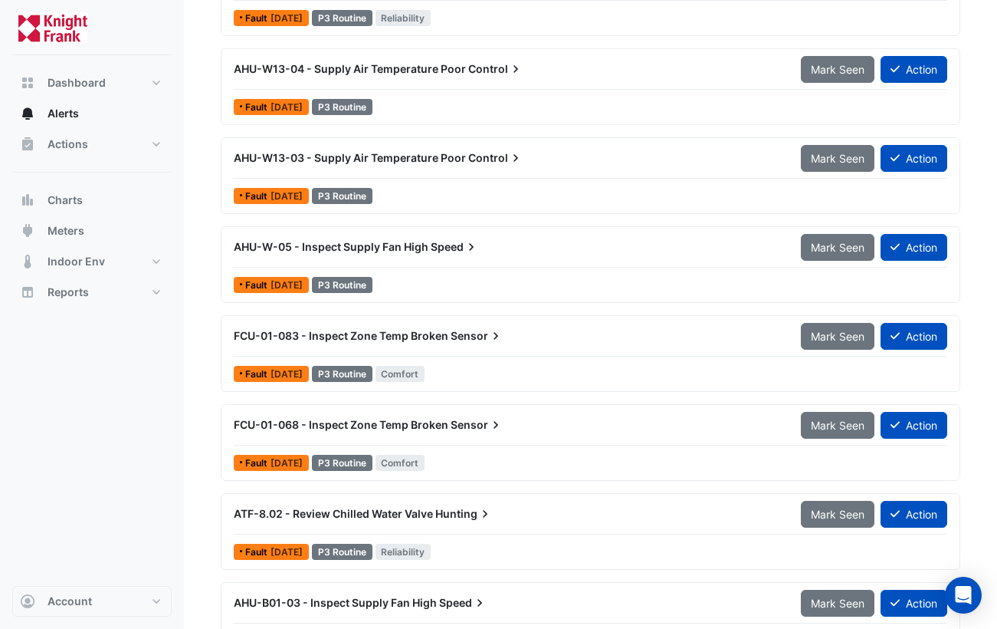
click at [407, 249] on span "AHU-W-05 - Inspect Supply Fan High" at bounding box center [331, 246] width 195 height 13
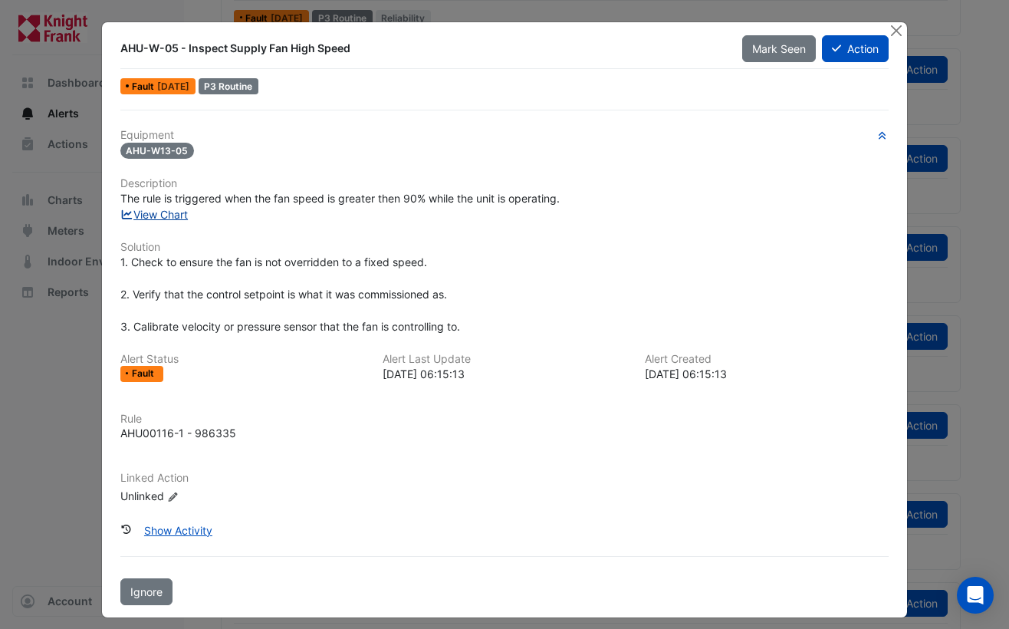
click at [171, 211] on link "View Chart" at bounding box center [154, 214] width 68 height 13
click at [894, 31] on button "Close" at bounding box center [896, 30] width 16 height 16
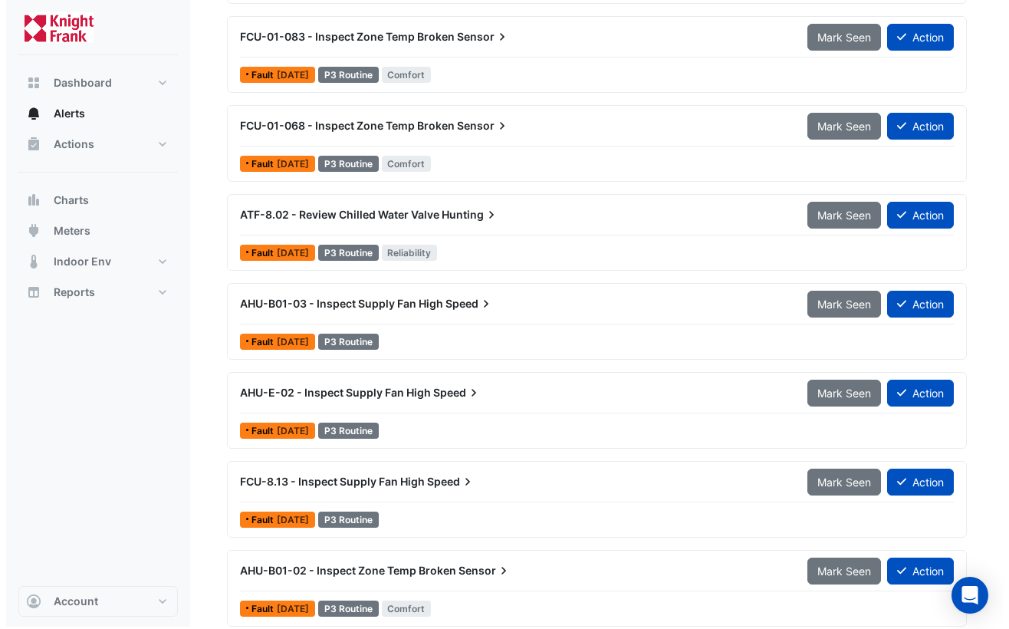
scroll to position [1700, 0]
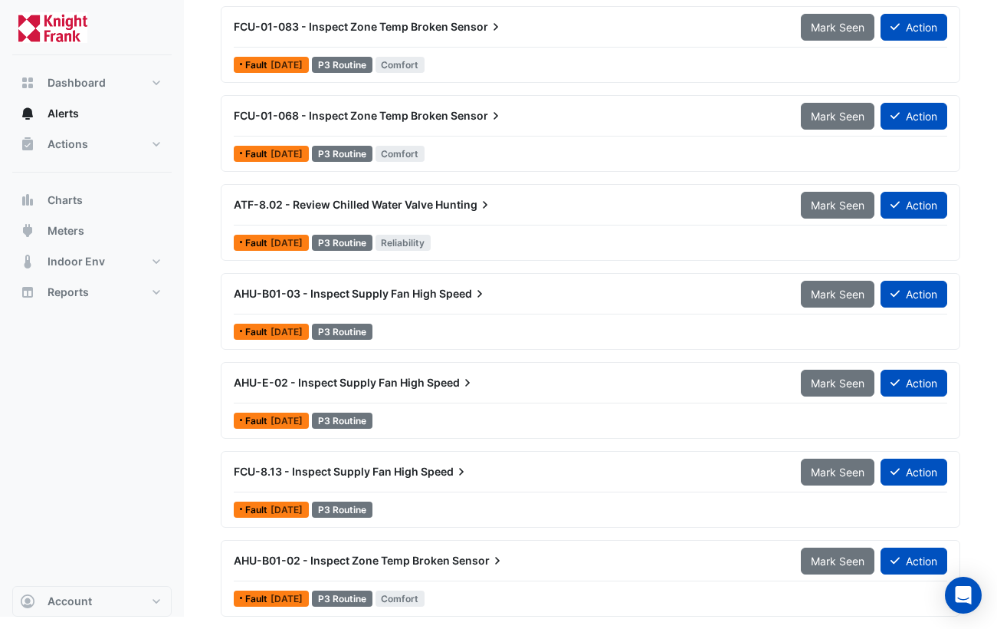
click at [345, 469] on span "FCU-8.13 - Inspect Supply Fan High" at bounding box center [326, 471] width 185 height 13
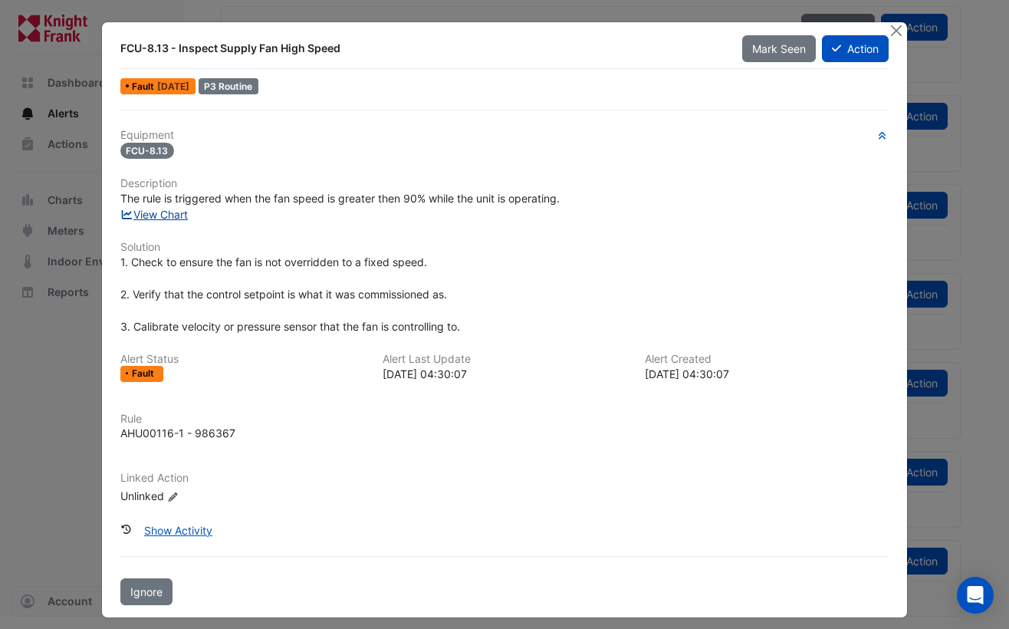
click at [172, 210] on link "View Chart" at bounding box center [154, 214] width 68 height 13
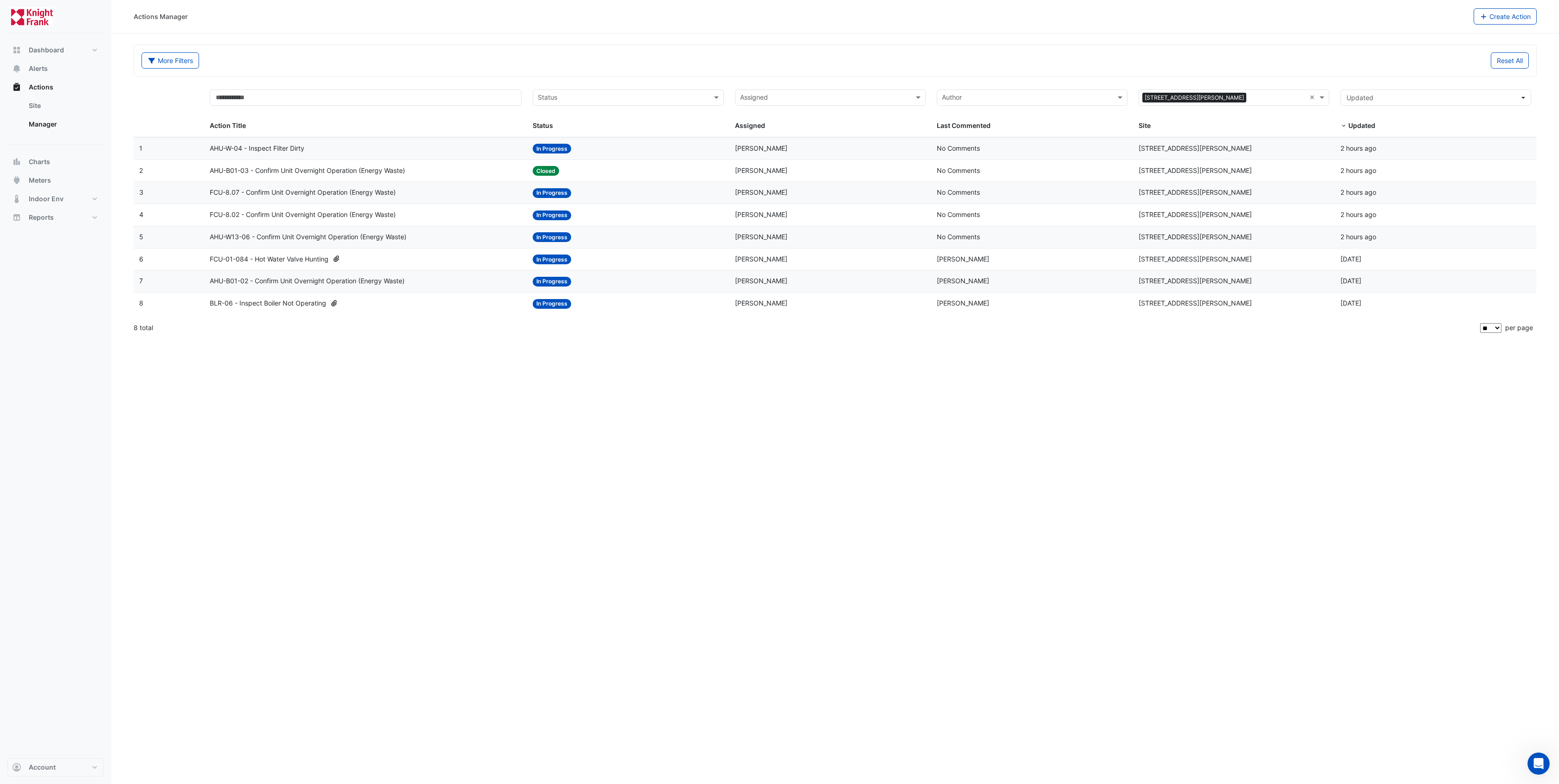
click at [277, 193] on span "FCU-8.07 - Confirm Unit Overnight Operation (Energy Waste)" at bounding box center [303, 193] width 186 height 11
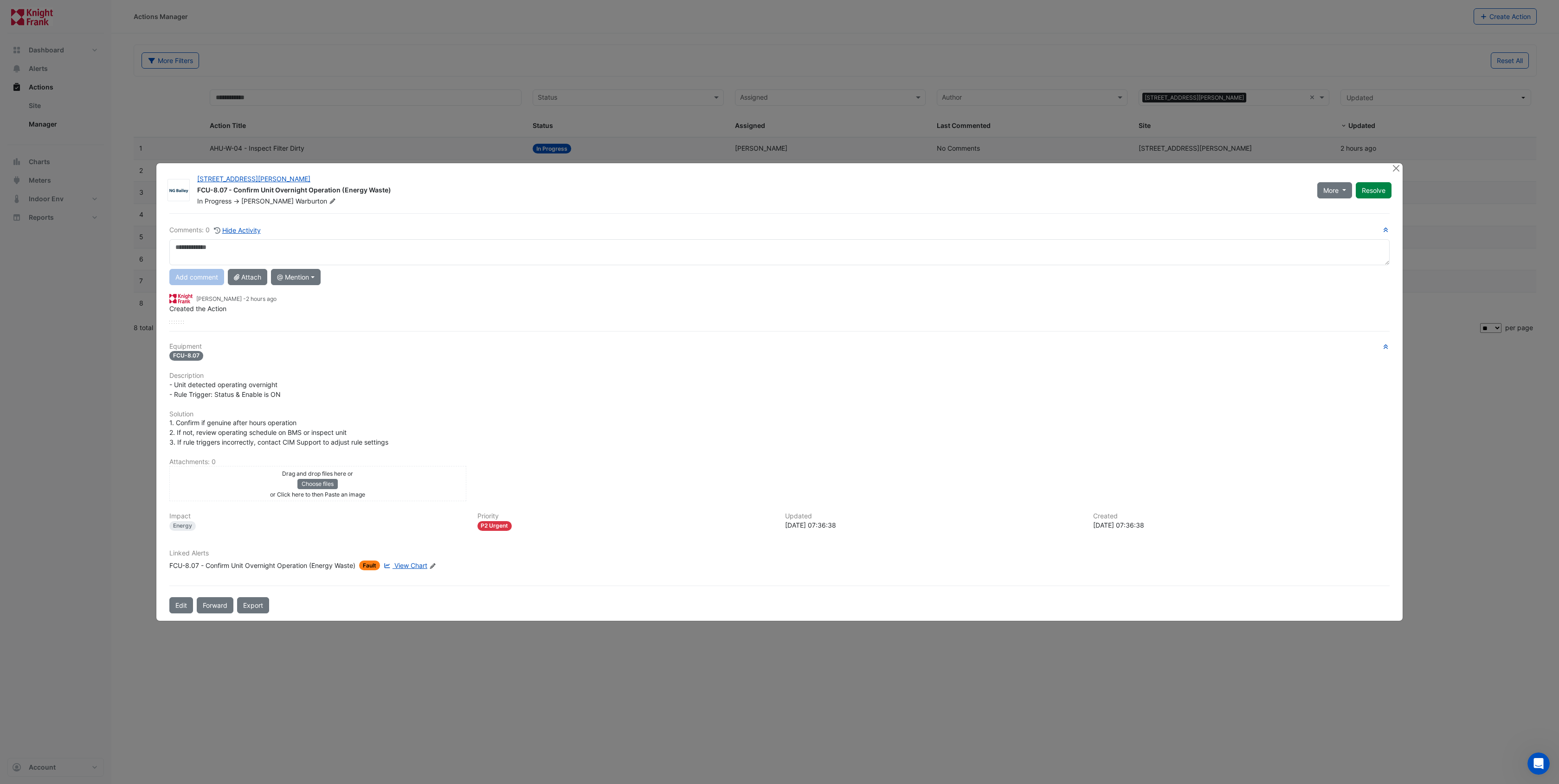
click at [436, 567] on icon "Edit Linked Alerts" at bounding box center [433, 566] width 7 height 5
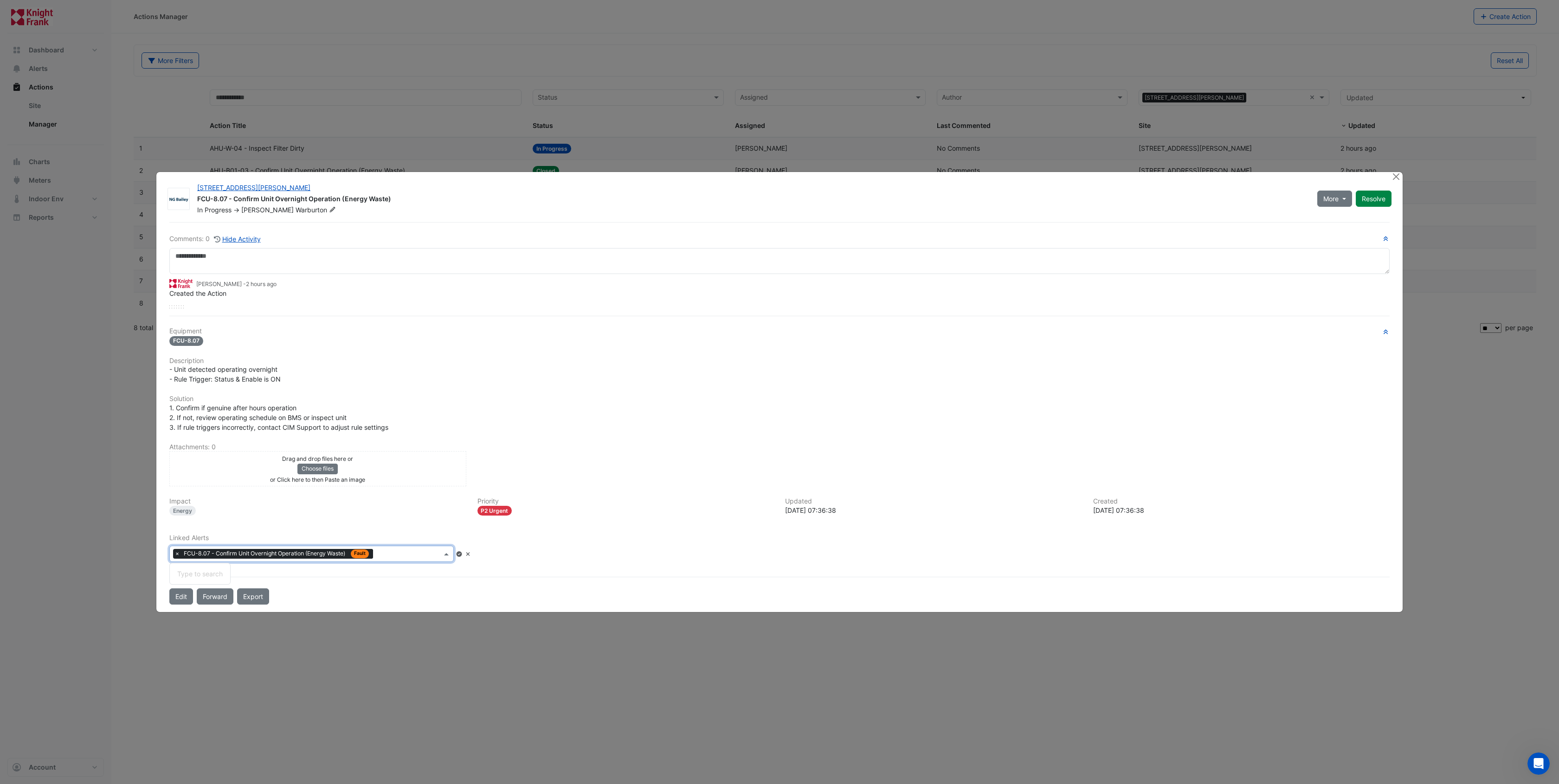
click at [453, 552] on span at bounding box center [447, 554] width 11 height 10
click at [453, 552] on span at bounding box center [447, 554] width 11 height 10
click at [410, 555] on input "text" at bounding box center [409, 555] width 65 height 10
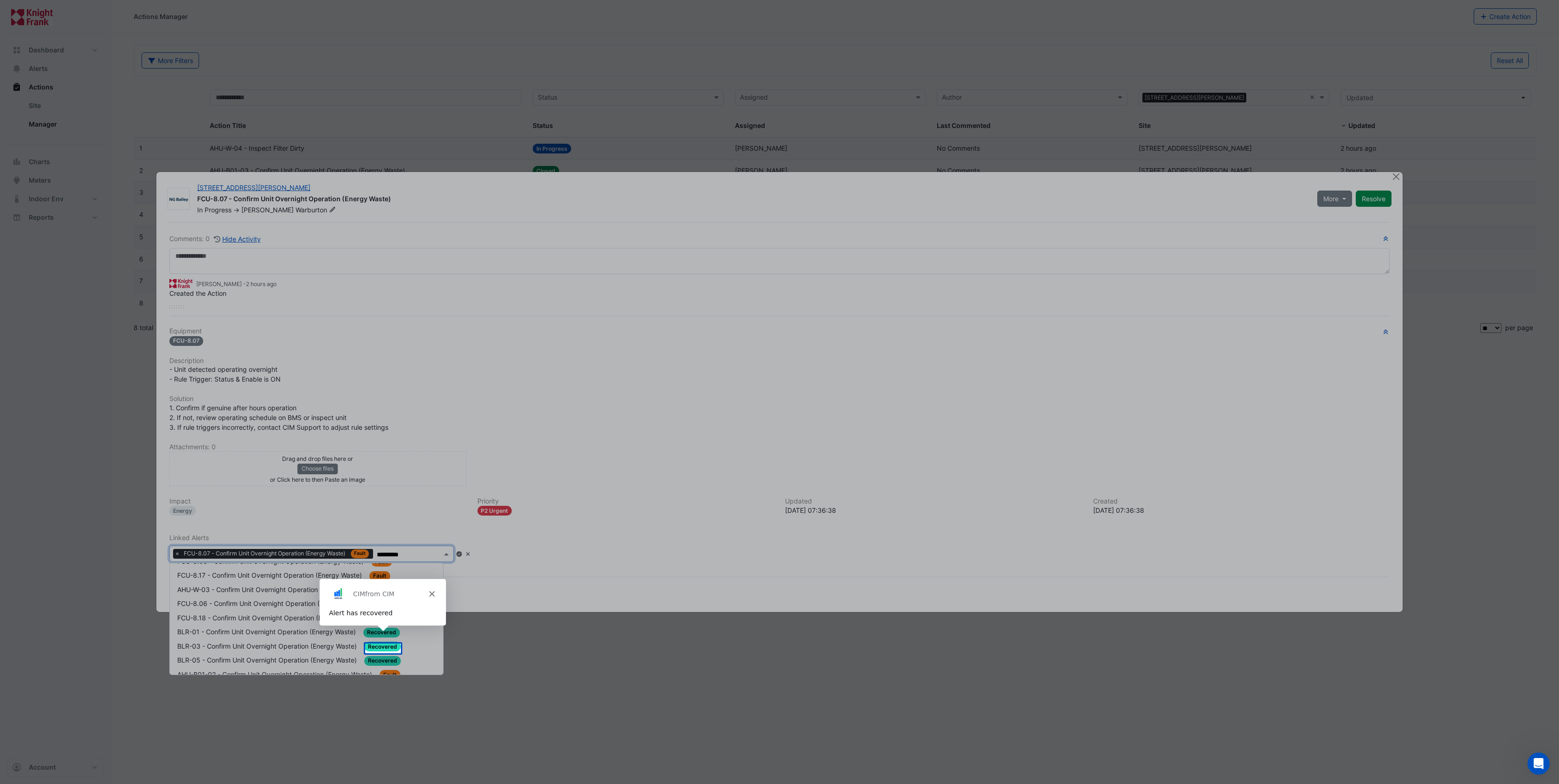
scroll to position [317, 0]
click at [433, 570] on icon "Close" at bounding box center [431, 570] width 5 height 5
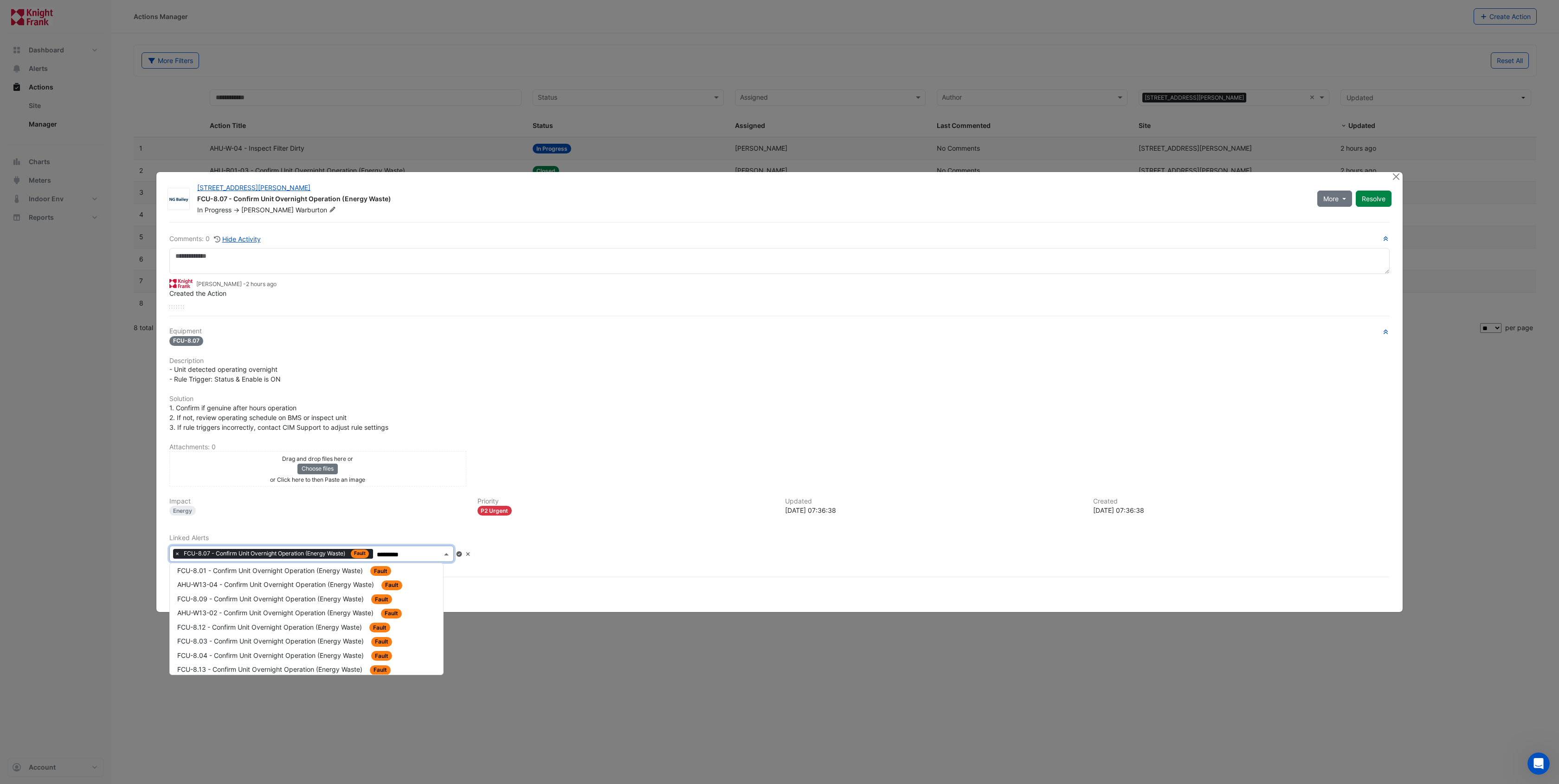
scroll to position [0, 0]
click at [419, 550] on input "*********" at bounding box center [409, 555] width 65 height 10
type input "*"
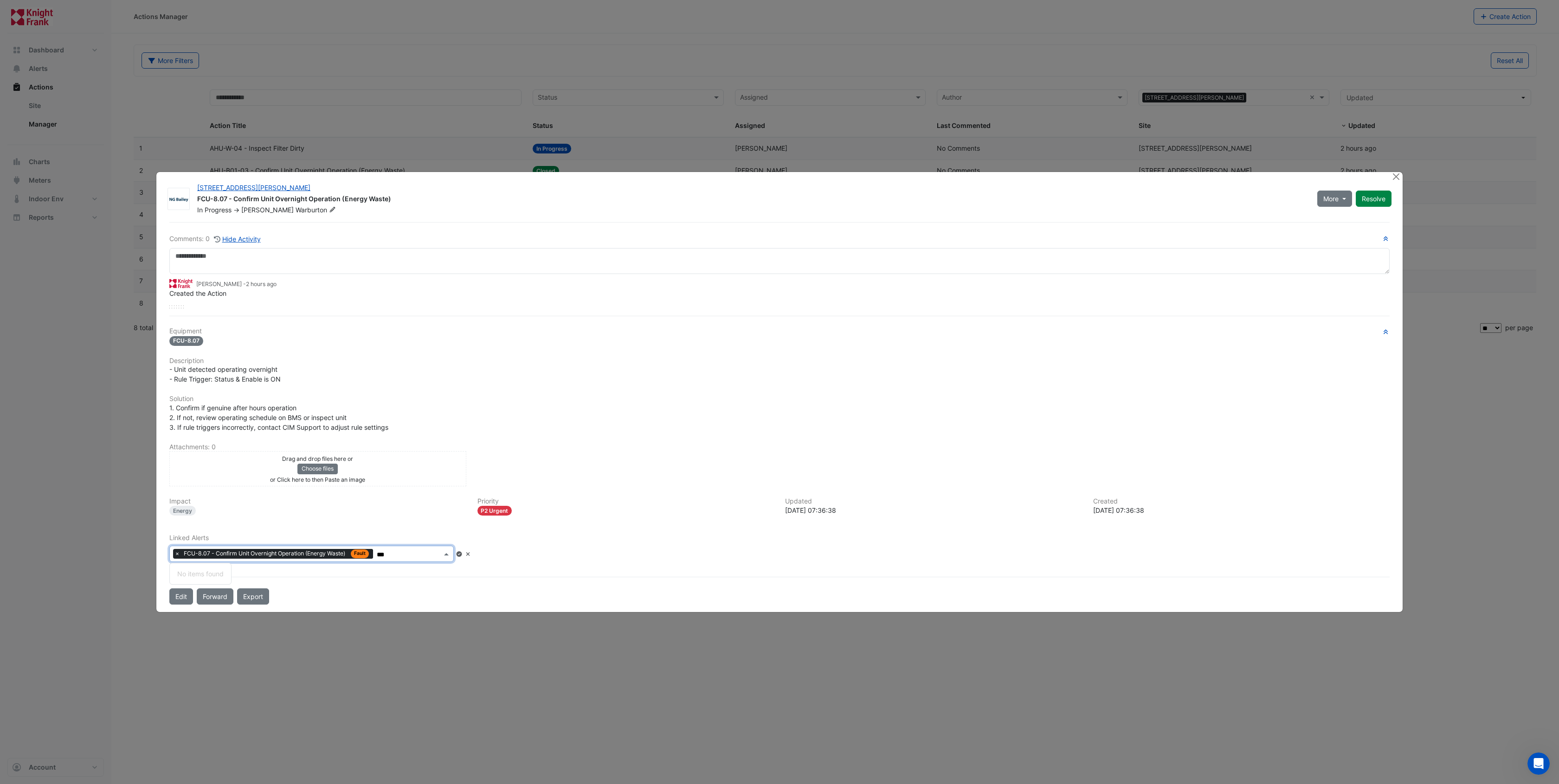
type input "****"
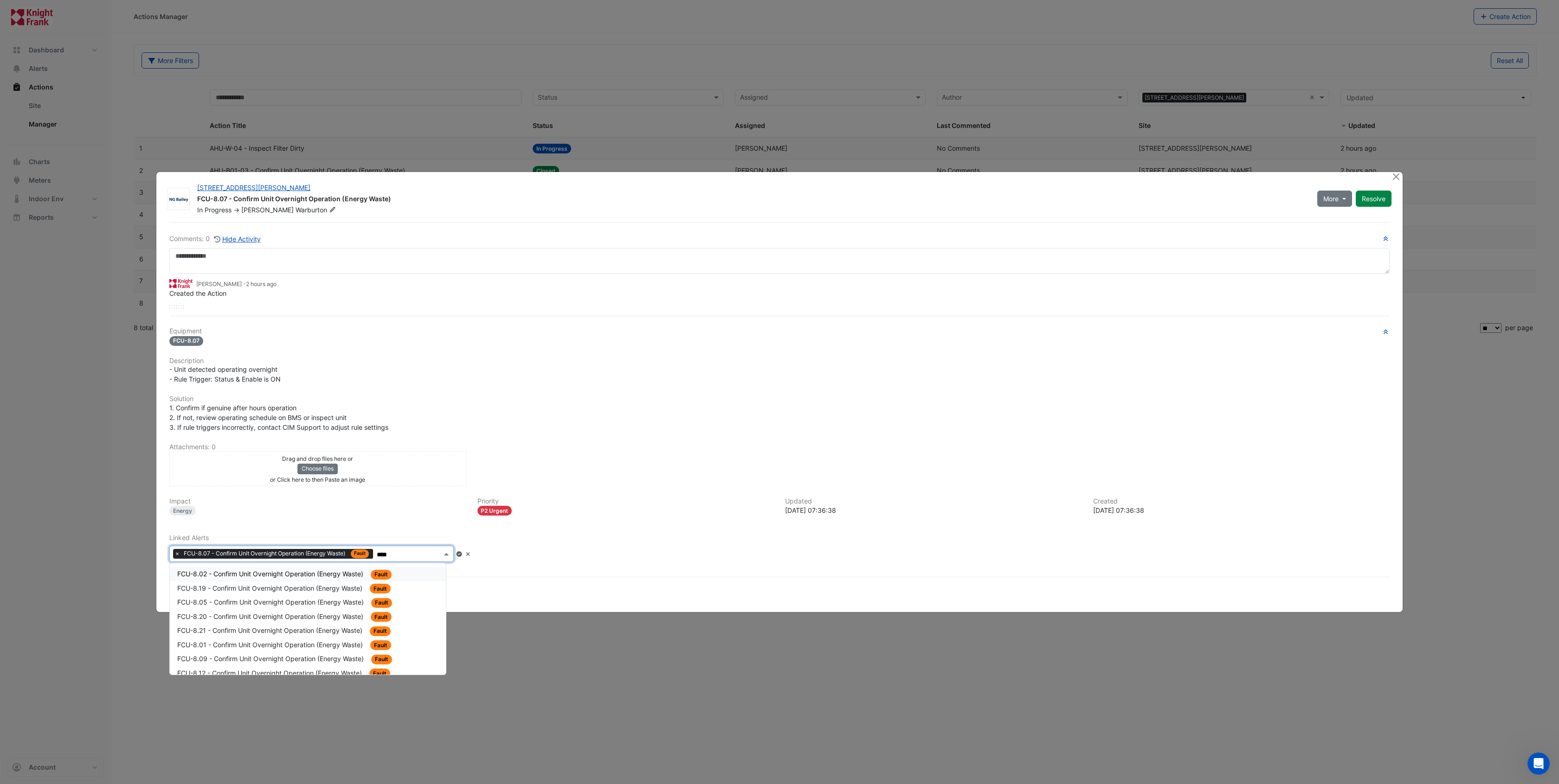
click at [315, 573] on span "FCU-8.02 - Confirm Unit Overnight Operation (Energy Waste)" at bounding box center [271, 573] width 188 height 8
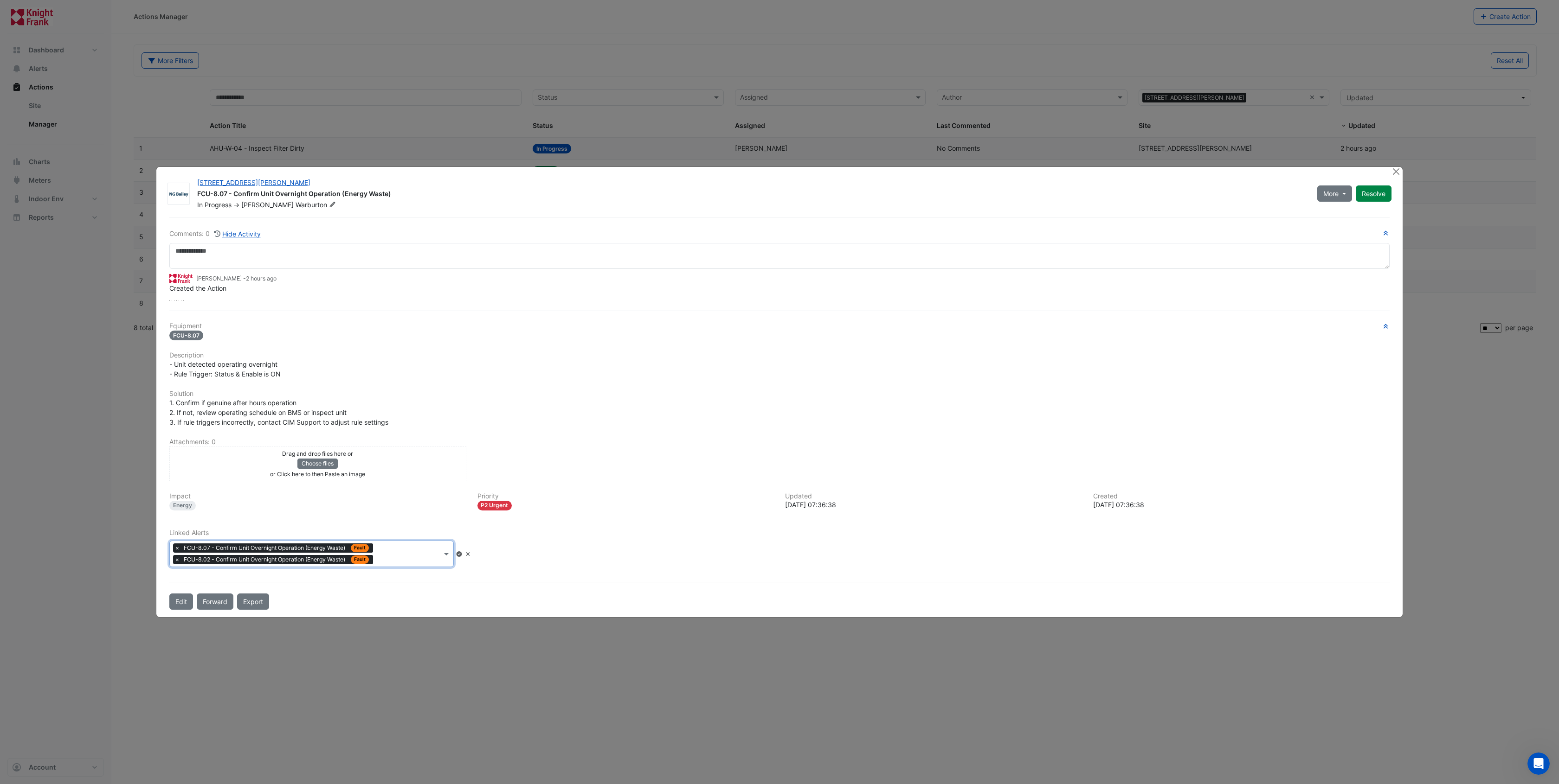
click at [423, 554] on input "text" at bounding box center [409, 555] width 65 height 10
type input "****"
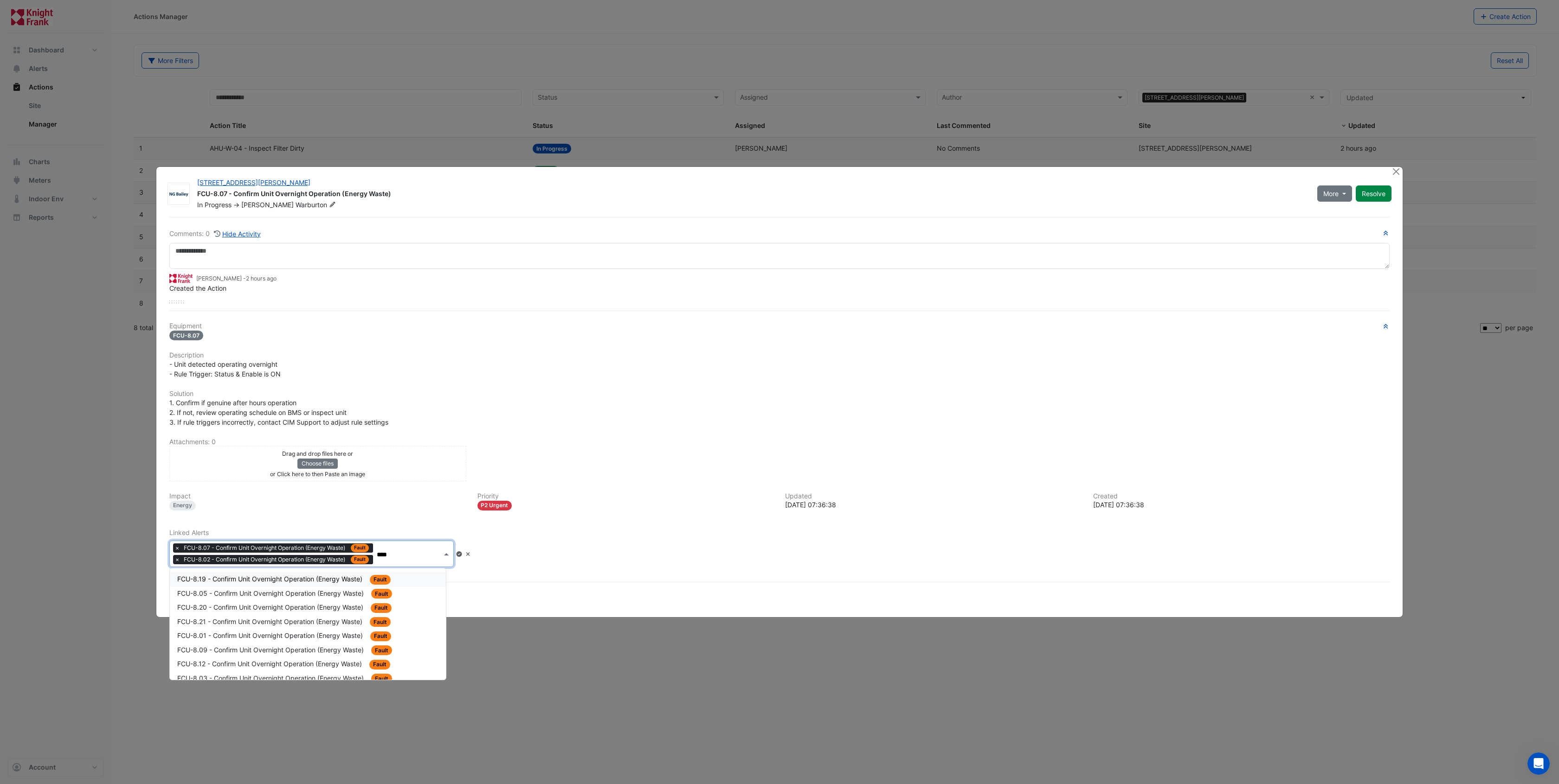
click at [309, 577] on span "FCU-8.19 - Confirm Unit Overnight Operation (Energy Waste)" at bounding box center [271, 579] width 187 height 8
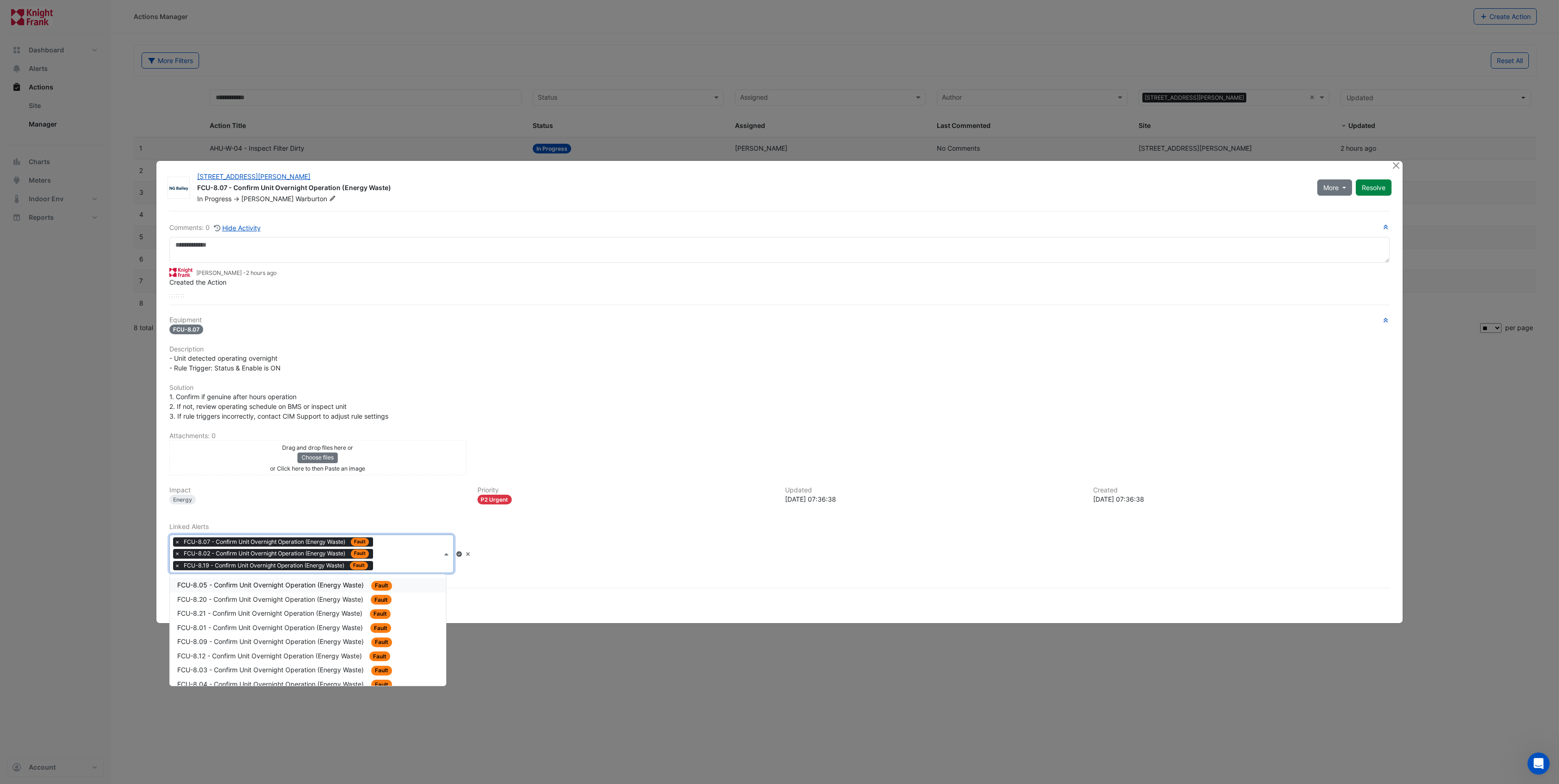
click at [404, 555] on input "text" at bounding box center [409, 555] width 65 height 10
click at [324, 585] on span "FCU-8.05 - Confirm Unit Overnight Operation (Energy Waste)" at bounding box center [271, 585] width 188 height 8
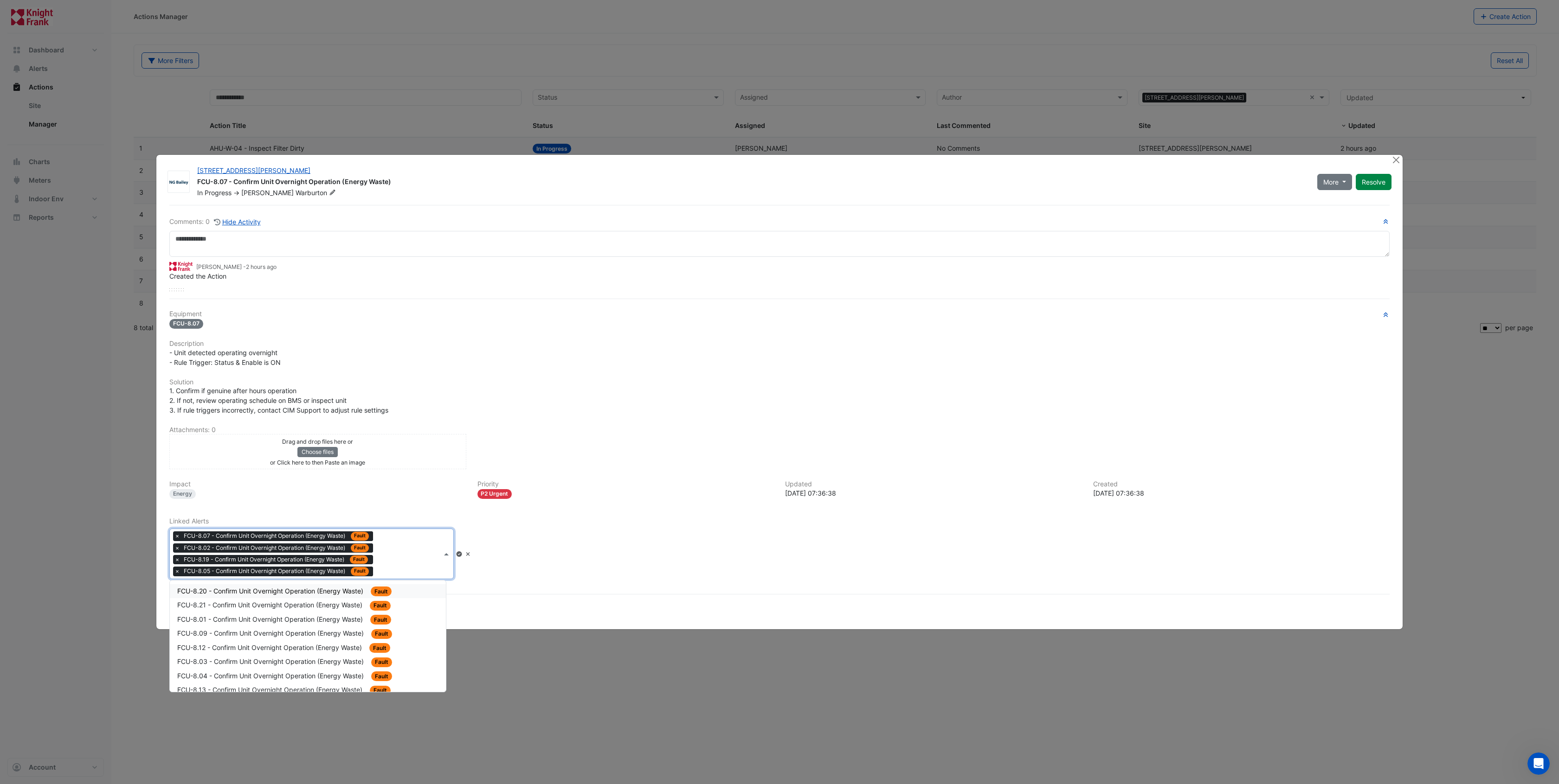
click at [412, 556] on input "text" at bounding box center [409, 555] width 65 height 10
click at [320, 590] on span "FCU-8.20 - Confirm Unit Overnight Operation (Energy Waste)" at bounding box center [271, 591] width 188 height 8
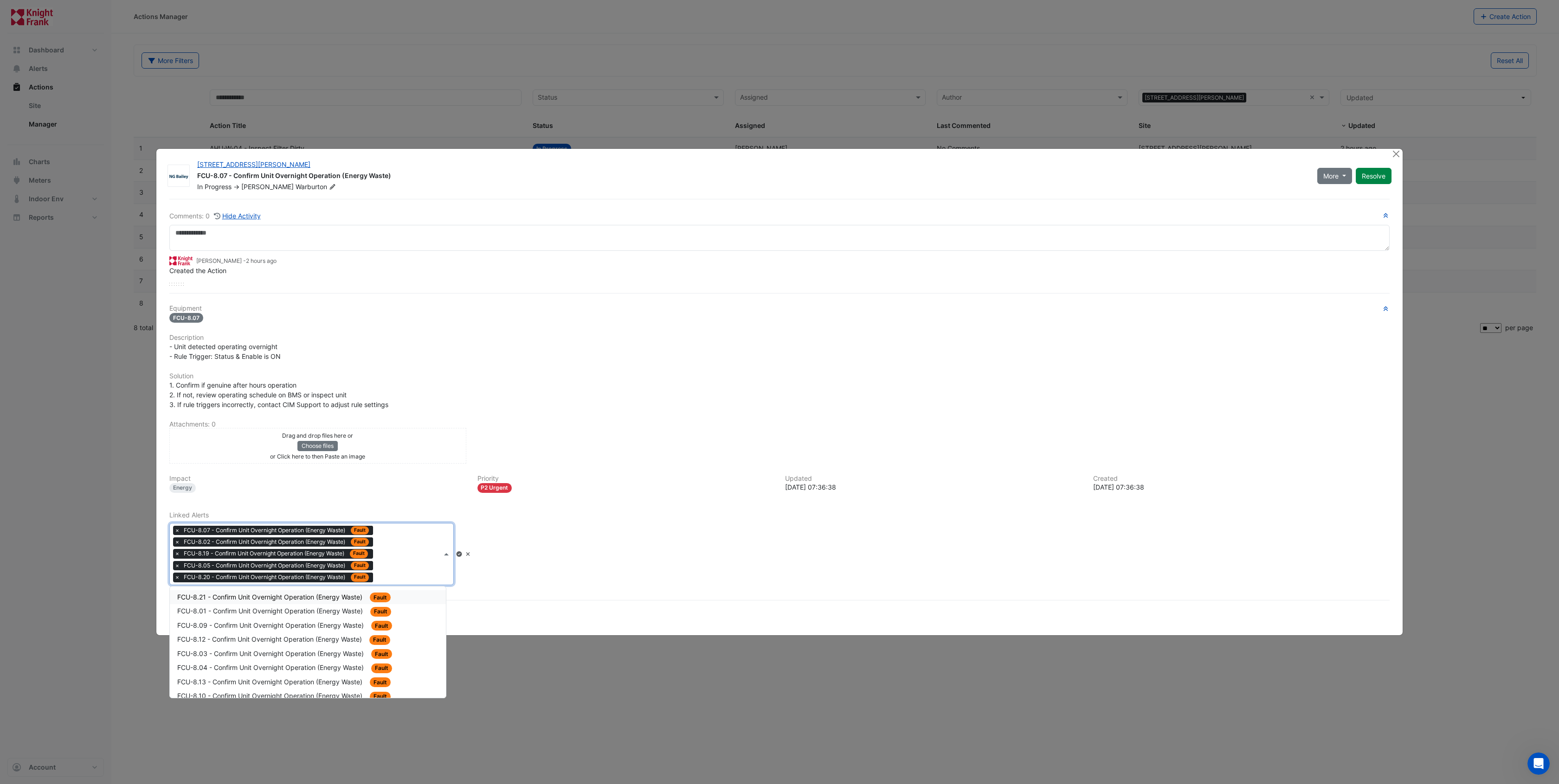
click at [402, 558] on input "text" at bounding box center [409, 555] width 65 height 10
click at [311, 599] on span "FCU-8.21 - Confirm Unit Overnight Operation (Energy Waste)" at bounding box center [271, 597] width 187 height 8
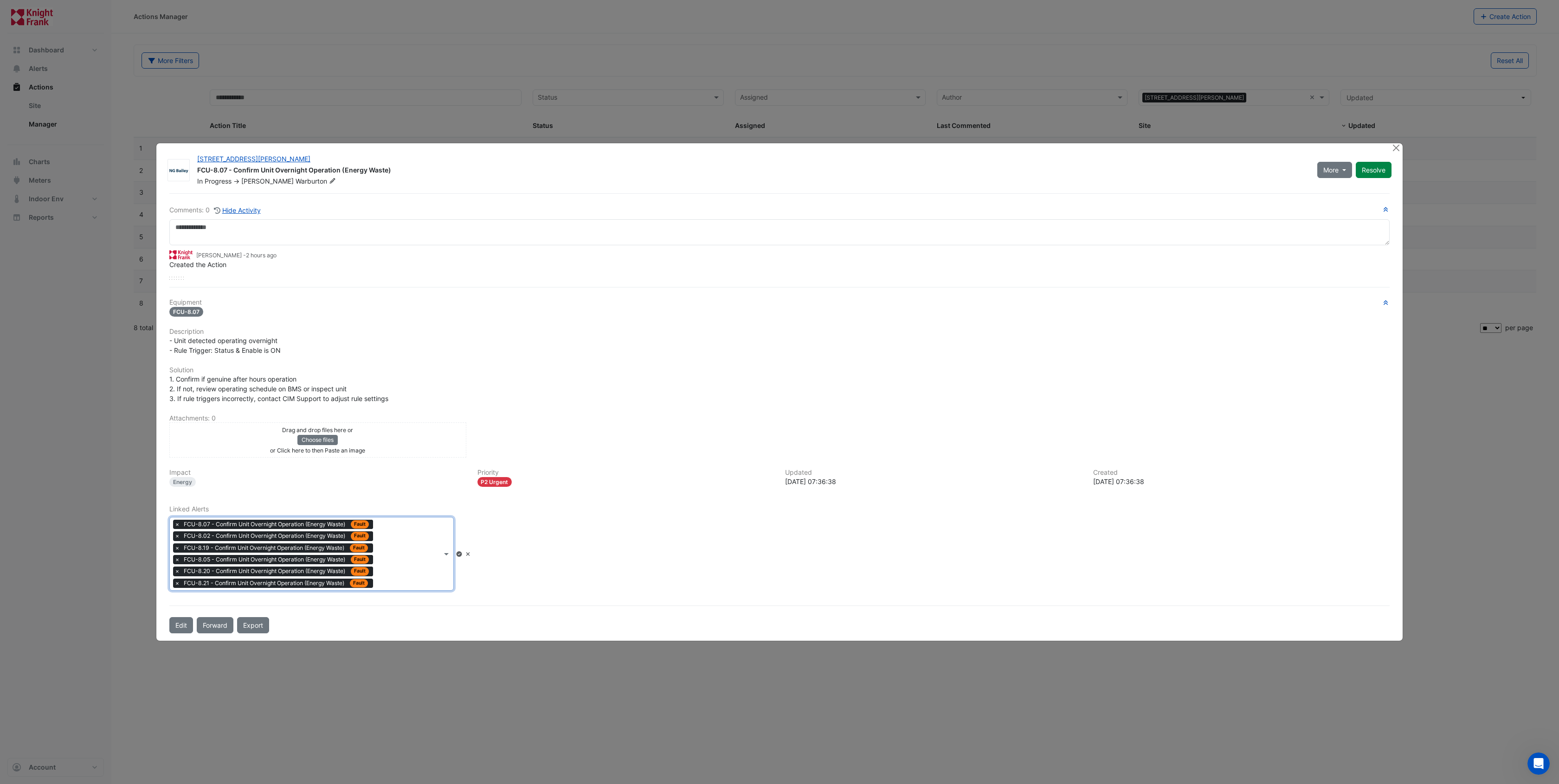
click at [399, 572] on div "Type to search tickets × FCU-8.07 - Confirm Unit Overnight Operation (Energy Wa…" at bounding box center [306, 554] width 272 height 73
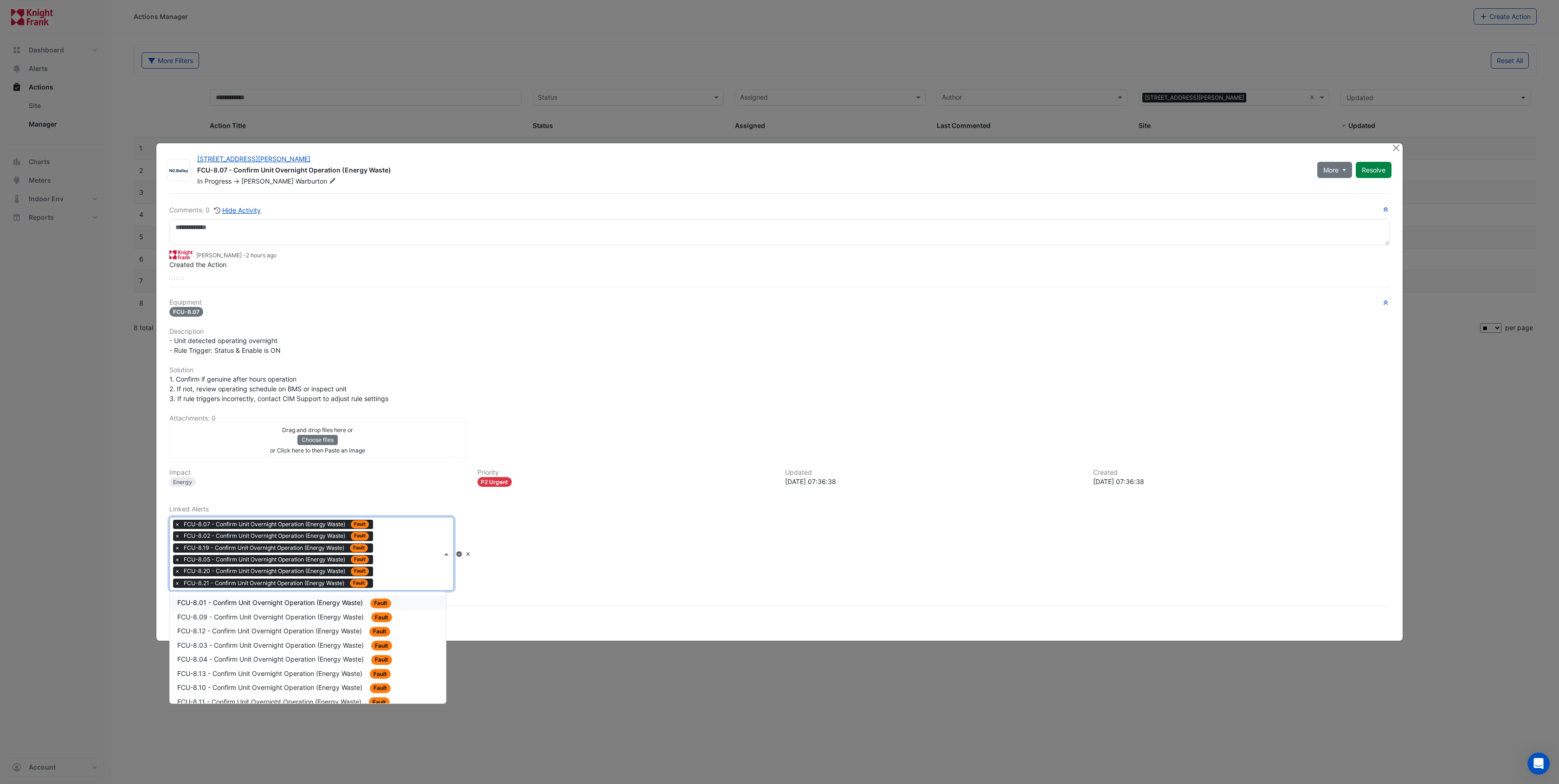
click at [302, 604] on span "FCU-8.01 - Confirm Unit Overnight Operation (Energy Waste)" at bounding box center [271, 603] width 188 height 8
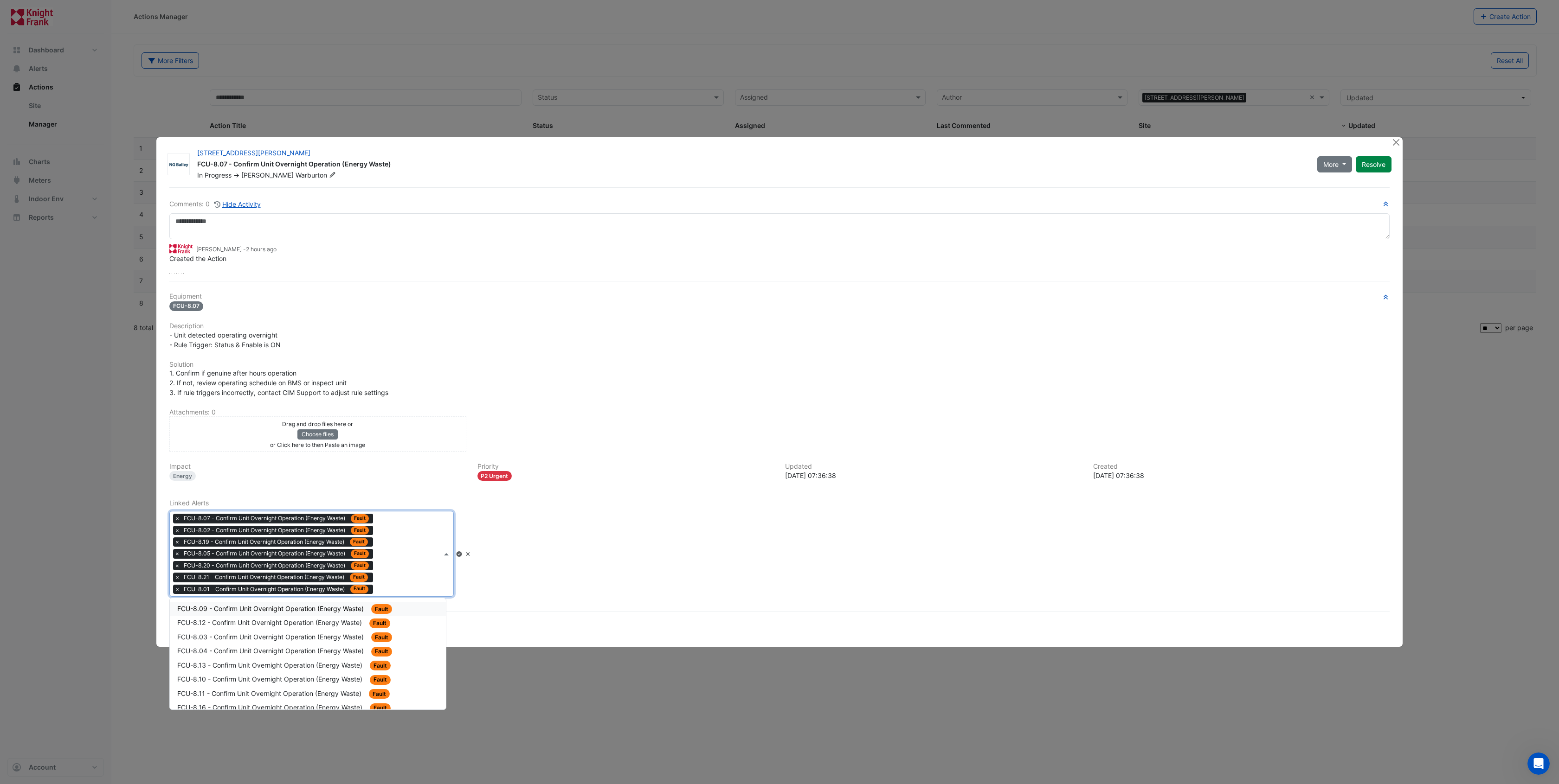
click at [416, 570] on div "Type to search tickets × FCU-8.07 - Confirm Unit Overnight Operation (Energy Wa…" at bounding box center [306, 554] width 272 height 85
click at [323, 606] on span "FCU-8.09 - Confirm Unit Overnight Operation (Energy Waste)" at bounding box center [271, 609] width 188 height 8
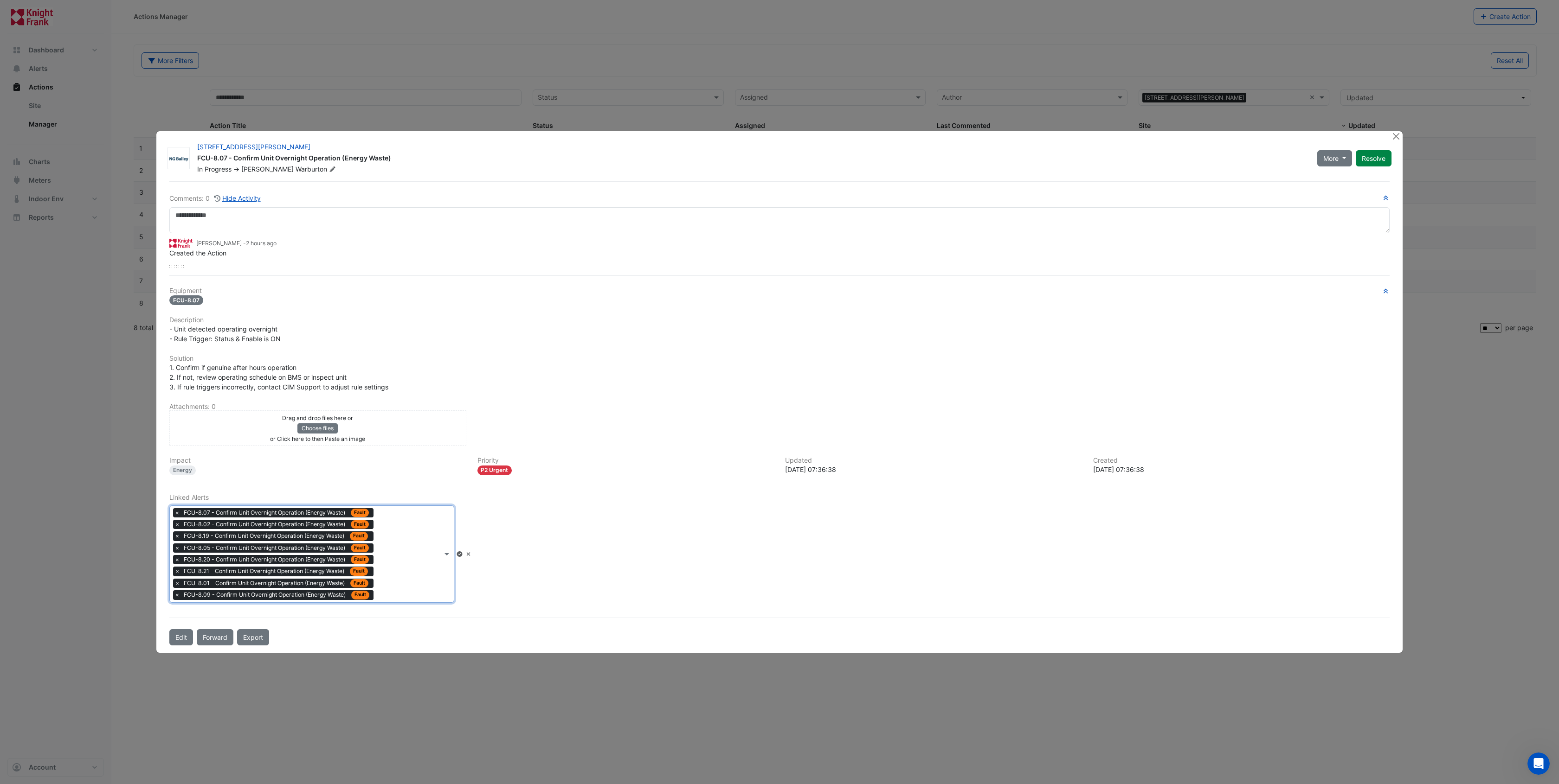
click at [428, 569] on div "Type to search tickets × FCU-8.07 - Confirm Unit Overnight Operation (Energy Wa…" at bounding box center [306, 554] width 272 height 96
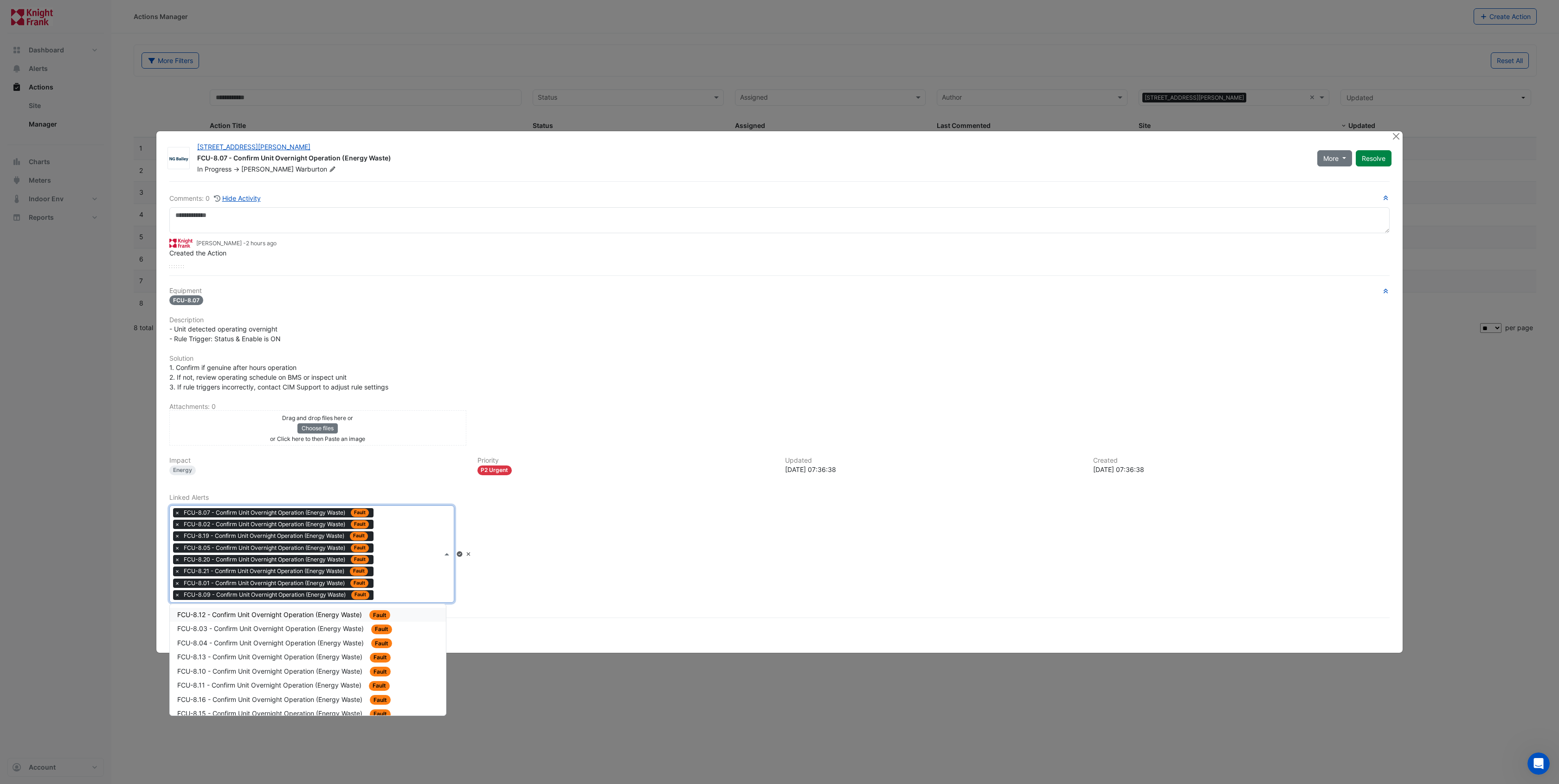
click at [321, 613] on span "FCU-8.12 - Confirm Unit Overnight Operation (Energy Waste)" at bounding box center [271, 615] width 186 height 8
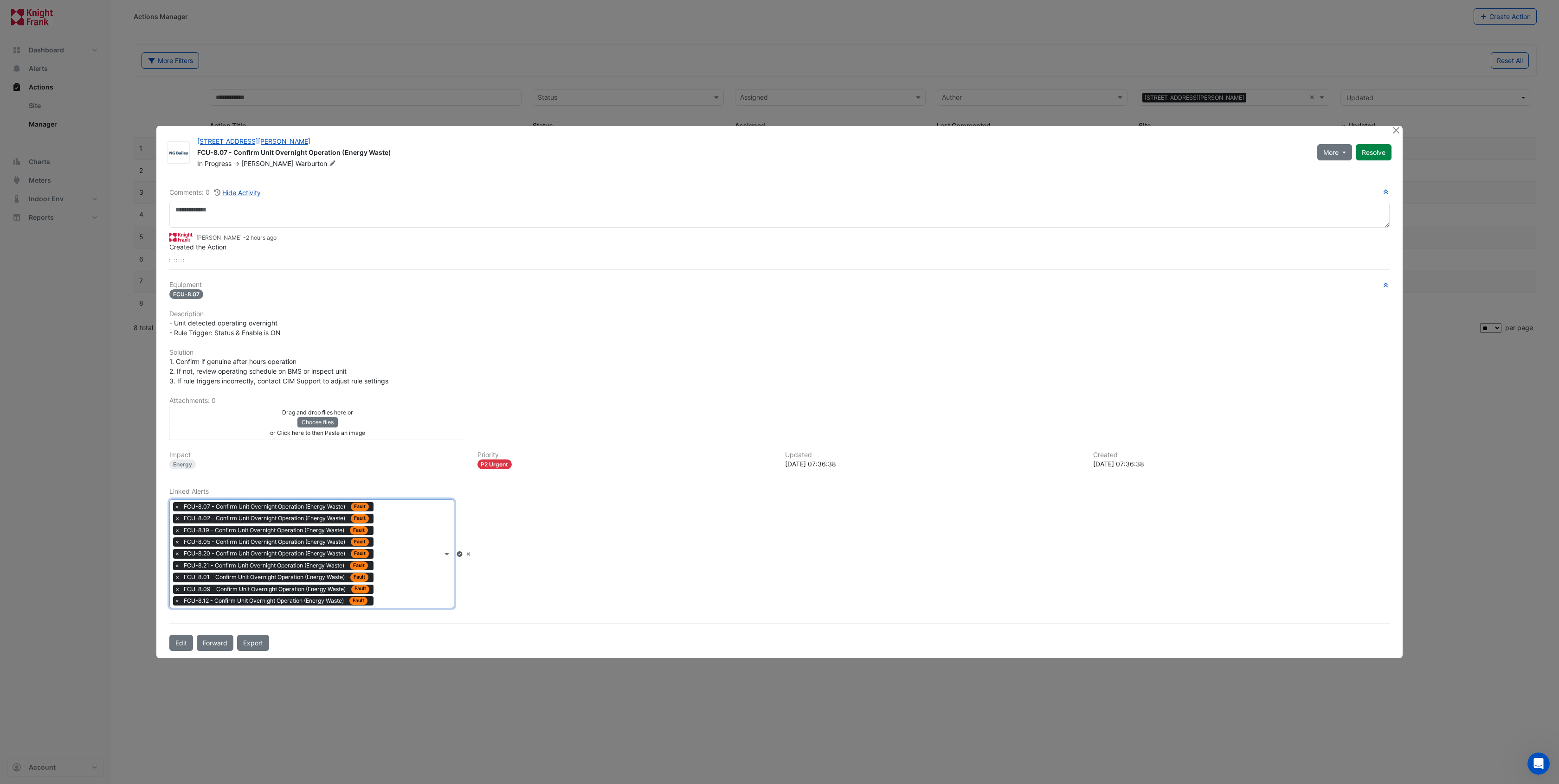
click at [416, 575] on div "Type to search tickets × FCU-8.07 - Confirm Unit Overnight Operation (Energy Wa…" at bounding box center [306, 554] width 272 height 108
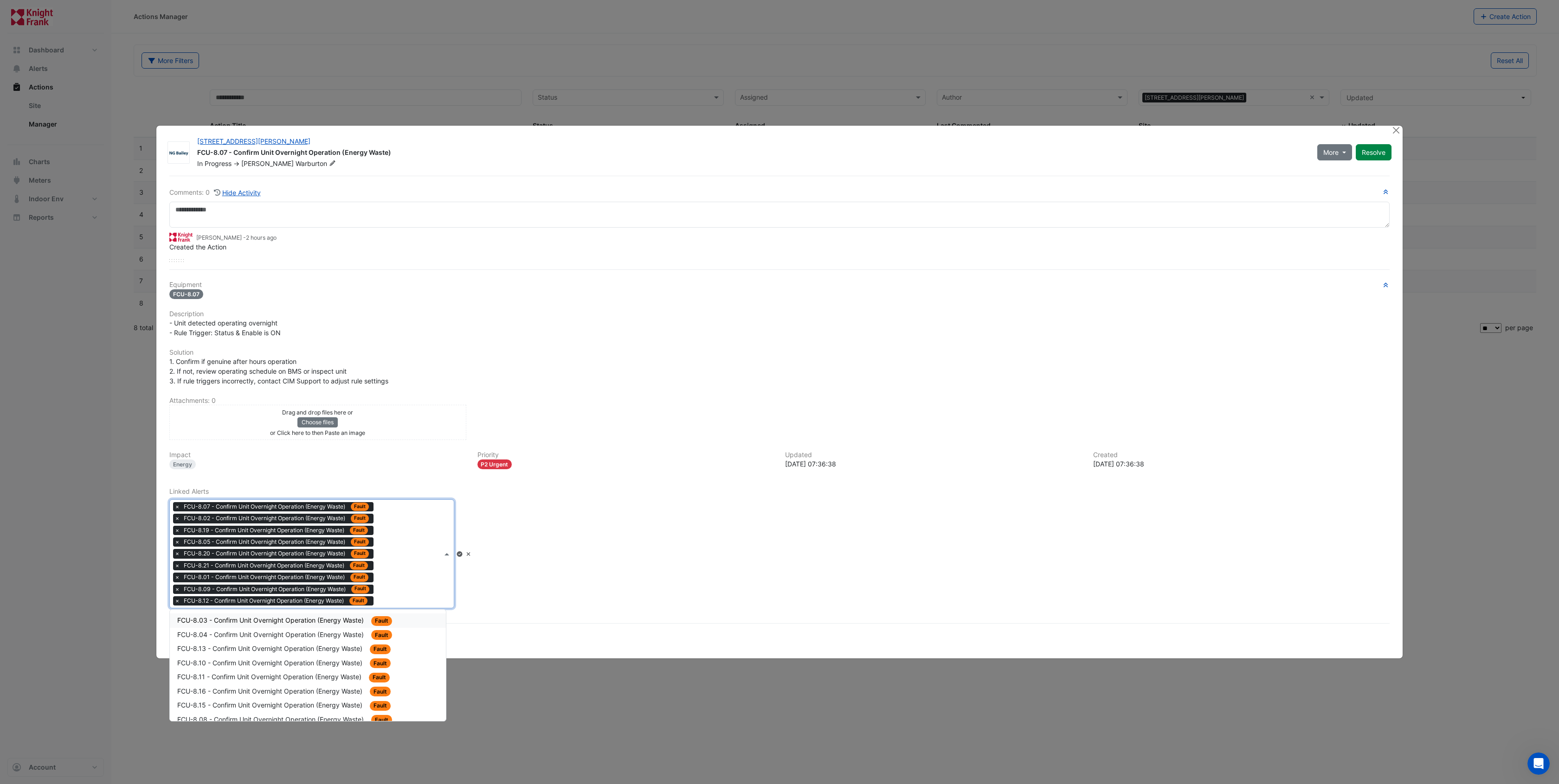
click at [326, 618] on span "FCU-8.03 - Confirm Unit Overnight Operation (Energy Waste)" at bounding box center [271, 620] width 188 height 8
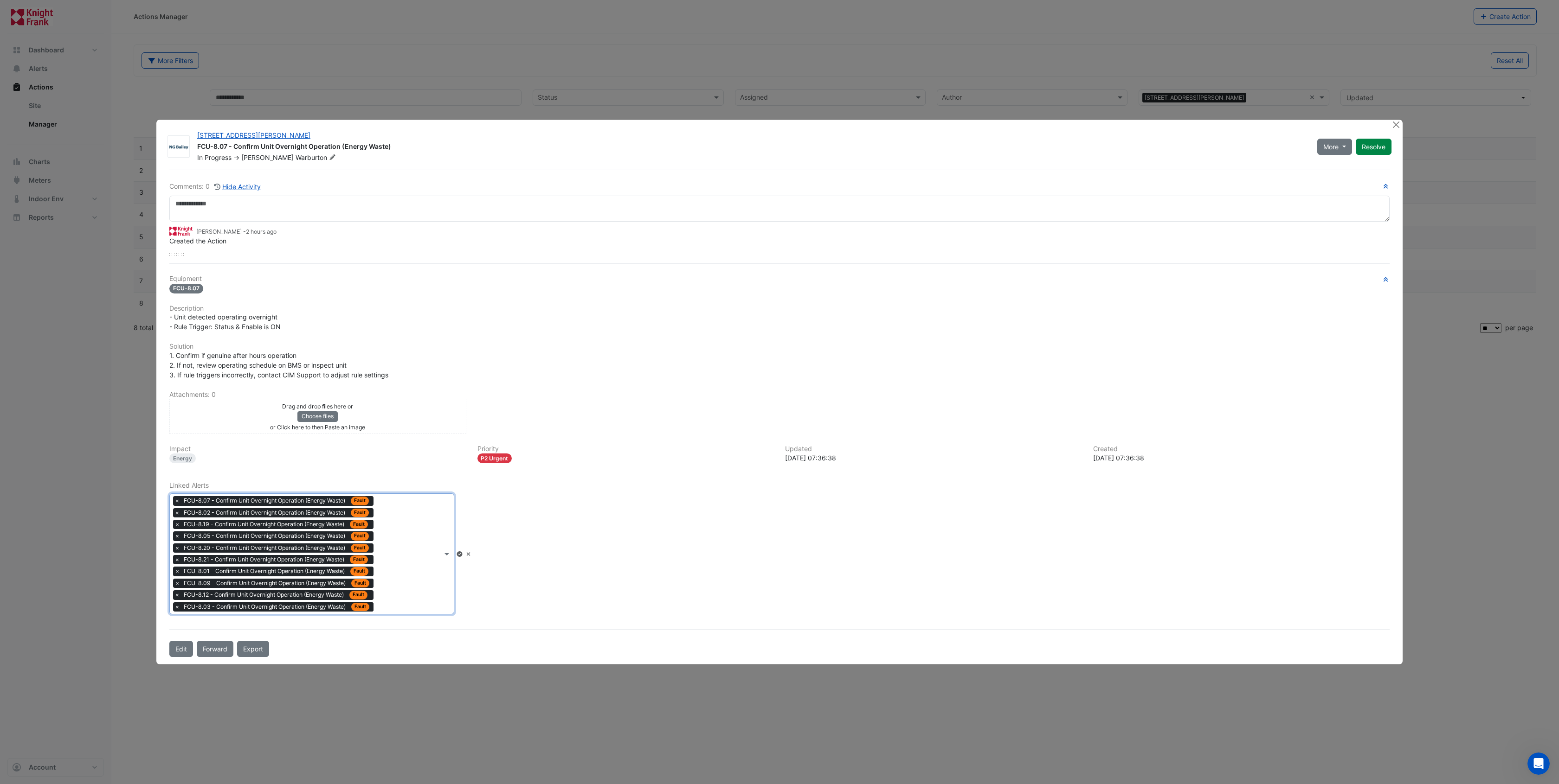
click at [412, 579] on div "Type to search tickets × FCU-8.07 - Confirm Unit Overnight Operation (Energy Wa…" at bounding box center [306, 554] width 272 height 120
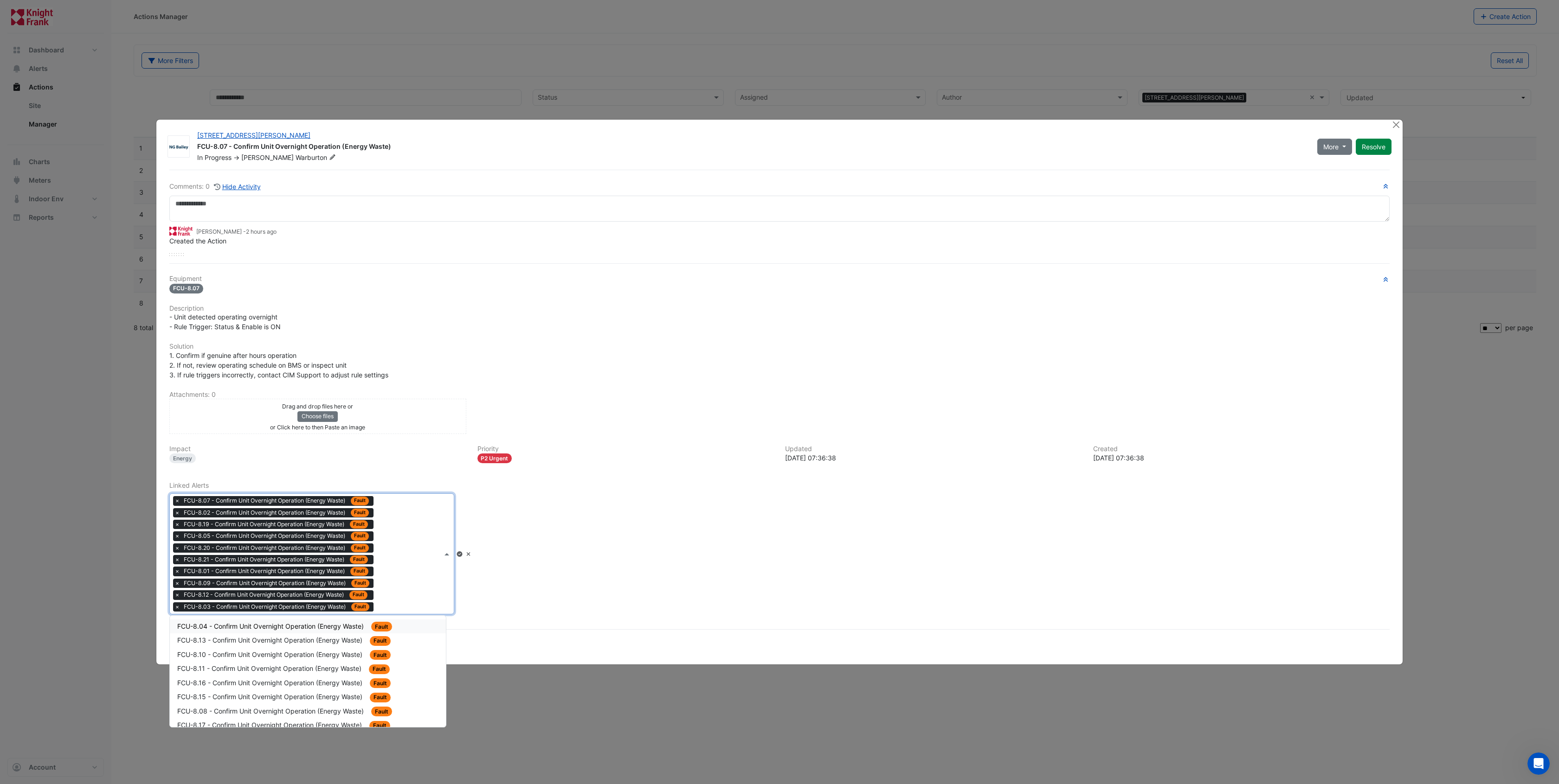
click at [320, 622] on span "FCU-8.04 - Confirm Unit Overnight Operation (Energy Waste)" at bounding box center [271, 626] width 188 height 8
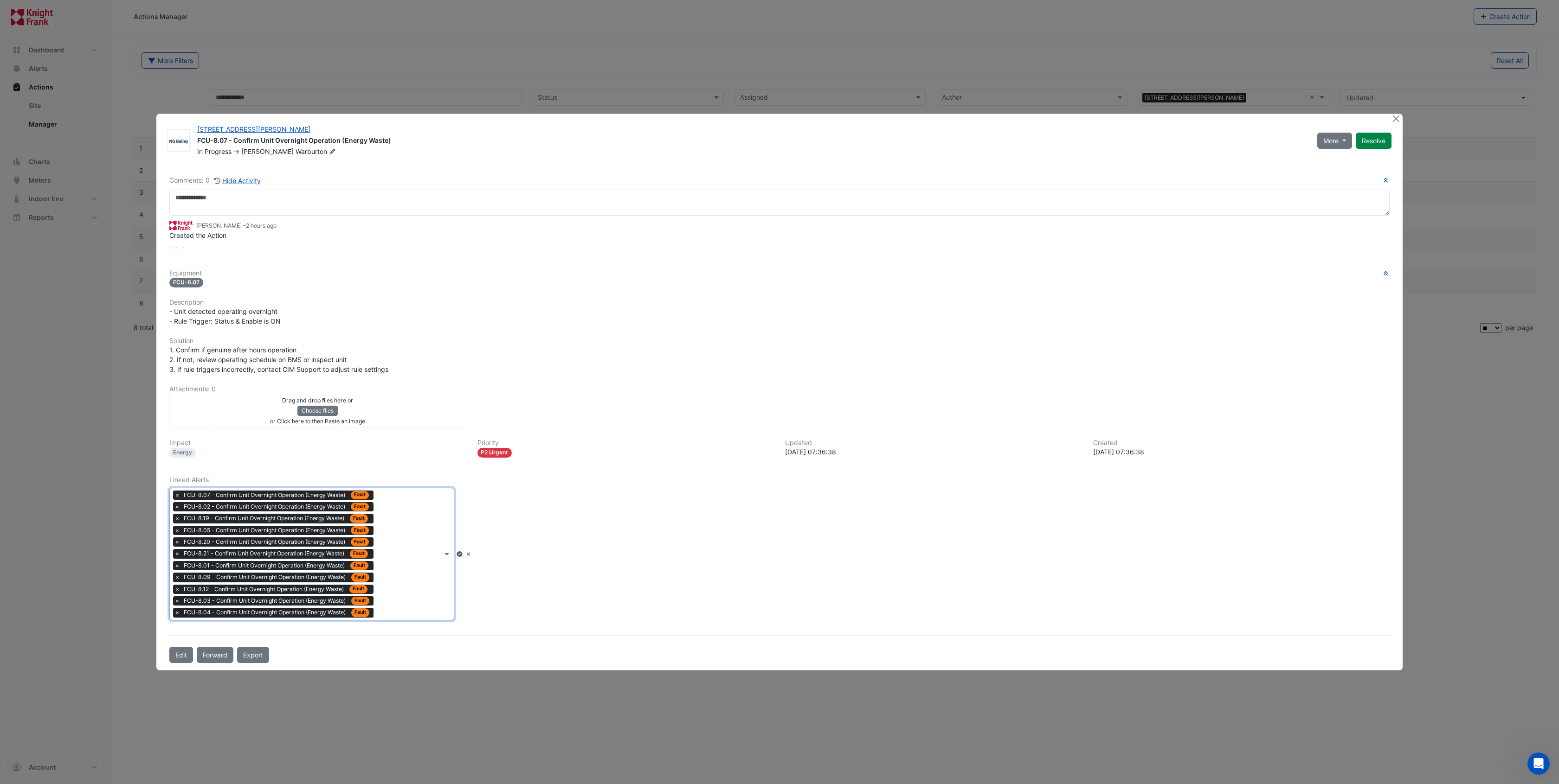
click at [402, 594] on div "Type to search tickets × FCU-8.07 - Confirm Unit Overnight Operation (Energy Wa…" at bounding box center [306, 554] width 272 height 132
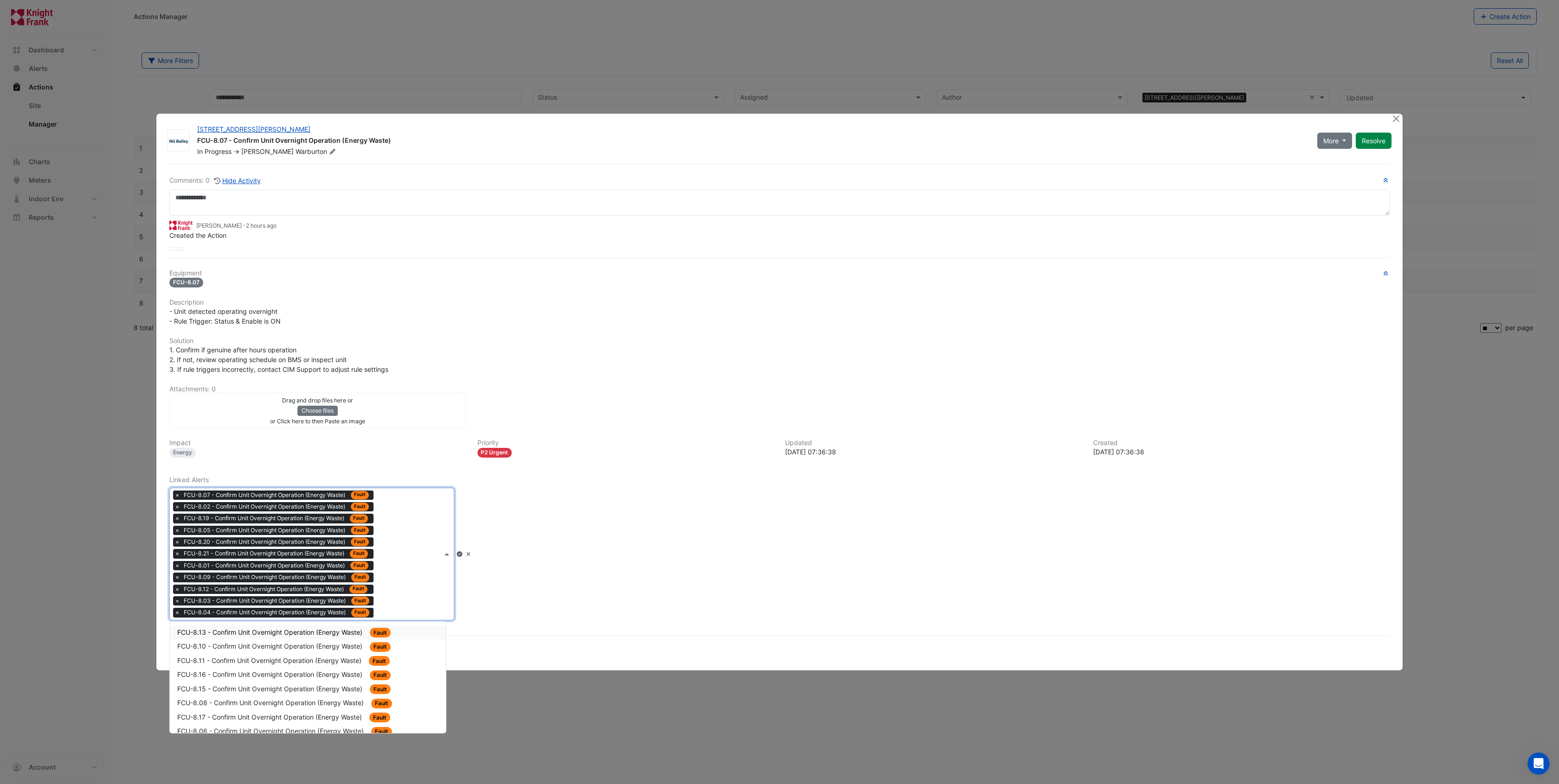
click at [435, 575] on div "Type to search tickets × FCU-8.07 - Confirm Unit Overnight Operation (Energy Wa…" at bounding box center [306, 554] width 272 height 132
click at [277, 636] on div "FCU-8.13 - Confirm Unit Overnight Operation (Energy Waste) Fault" at bounding box center [308, 633] width 261 height 11
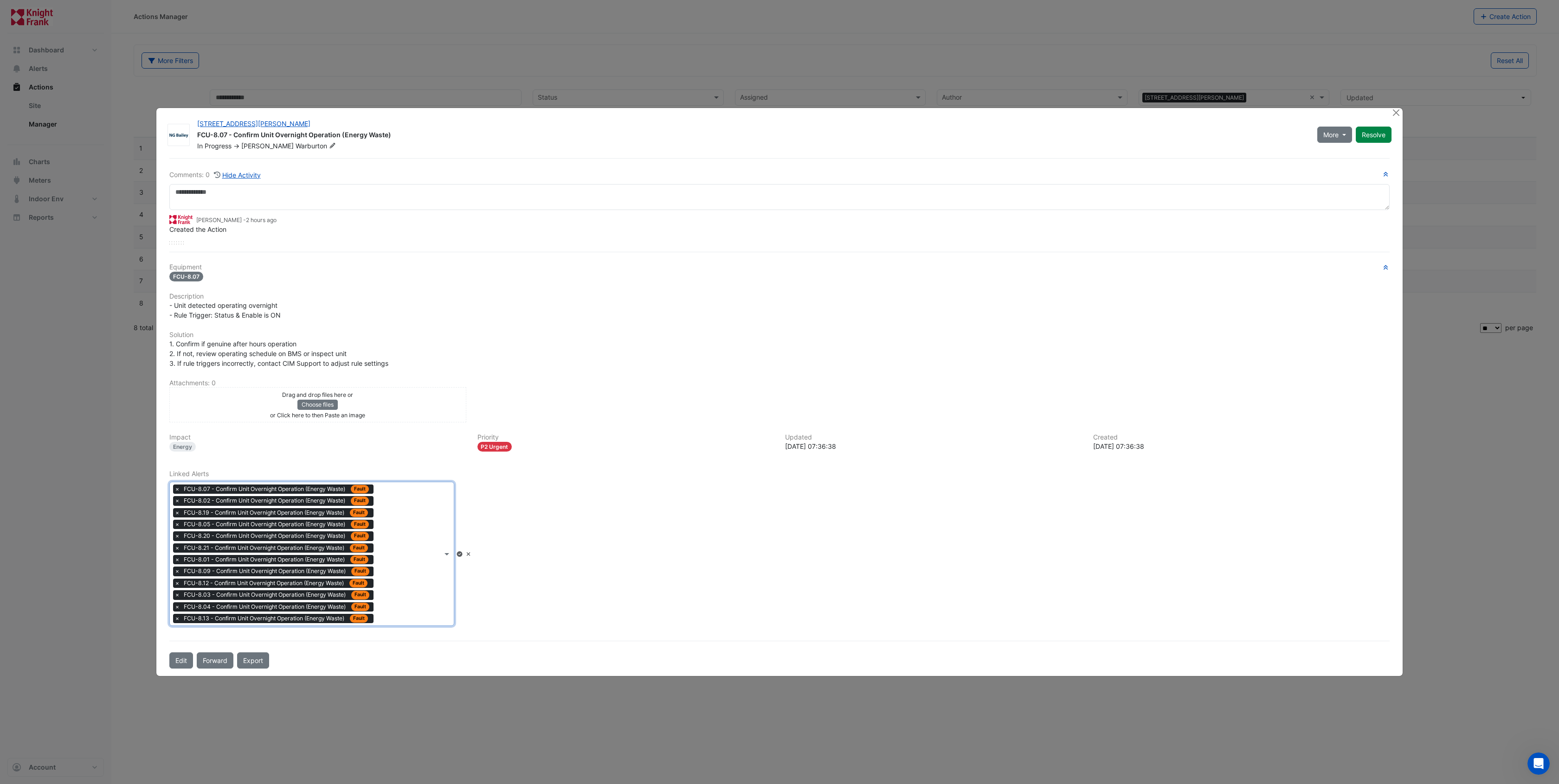
click at [402, 575] on div "Type to search tickets × FCU-8.07 - Confirm Unit Overnight Operation (Energy Wa…" at bounding box center [306, 554] width 272 height 144
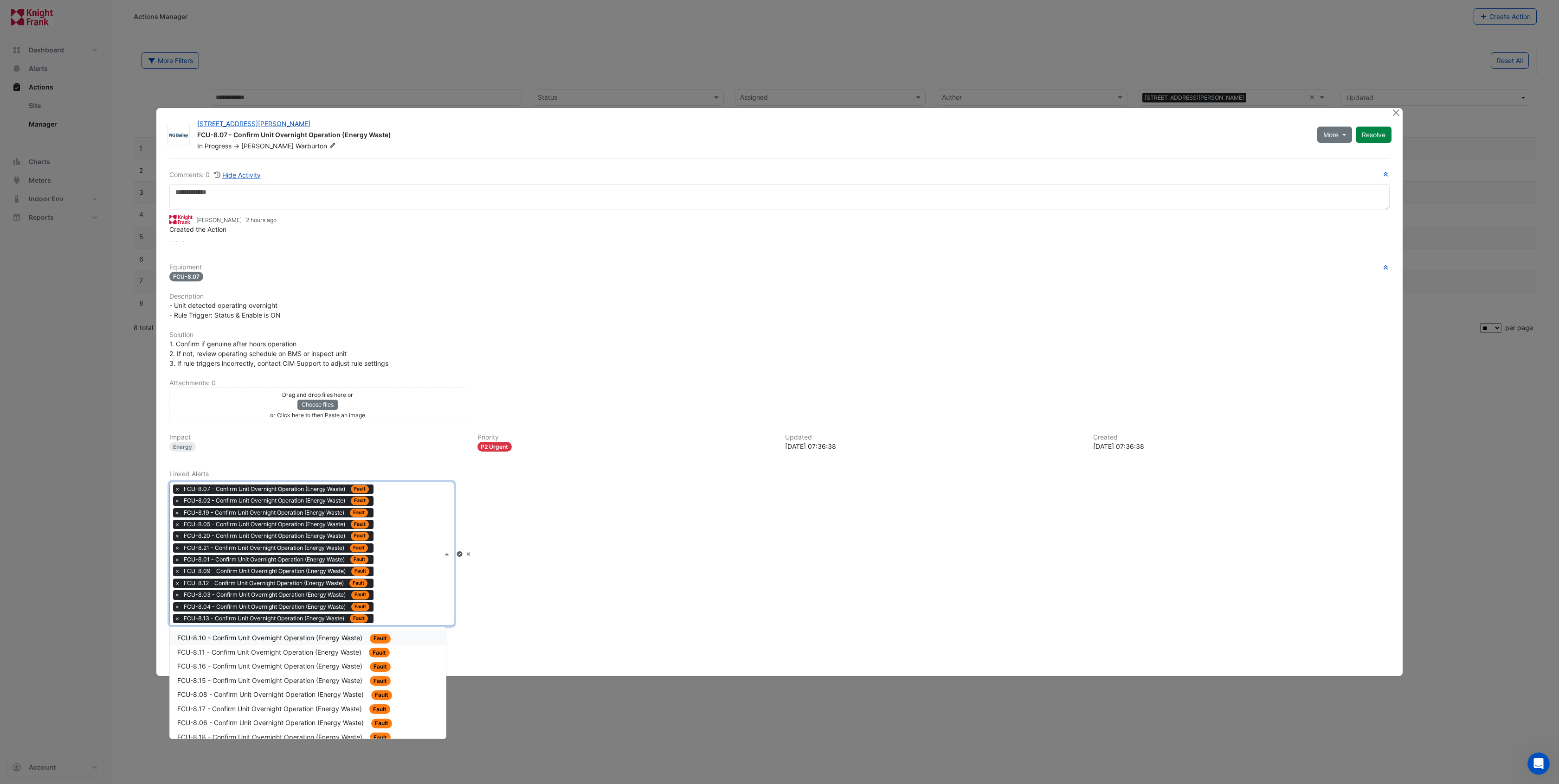
click at [325, 638] on span "FCU-8.10 - Confirm Unit Overnight Operation (Energy Waste)" at bounding box center [271, 638] width 187 height 8
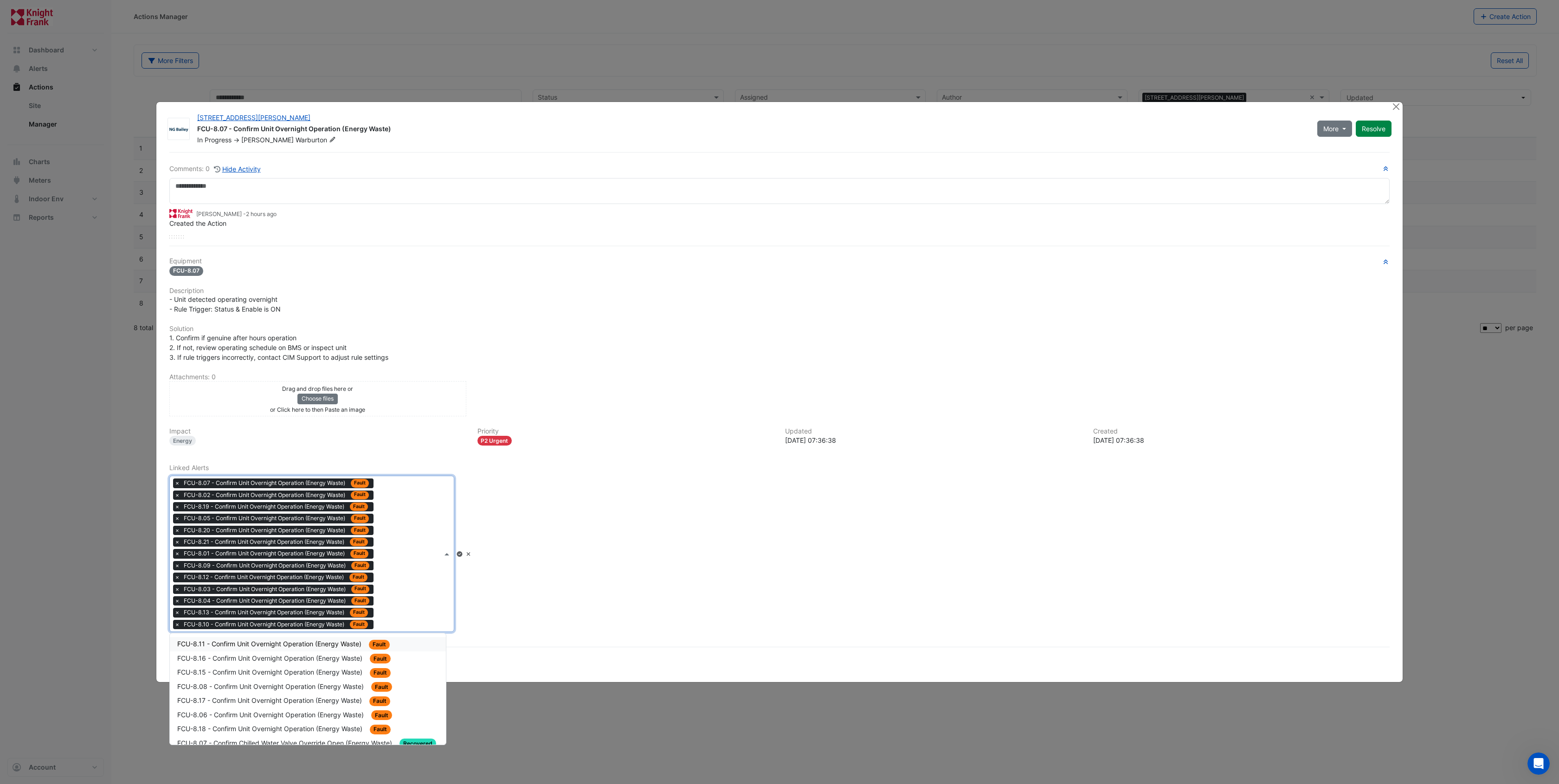
click at [415, 598] on div "Type to search tickets × FCU-8.07 - Confirm Unit Overnight Operation (Energy Wa…" at bounding box center [306, 554] width 272 height 155
click at [307, 640] on span "FCU-8.11 - Confirm Unit Overnight Operation (Energy Waste)" at bounding box center [270, 644] width 186 height 8
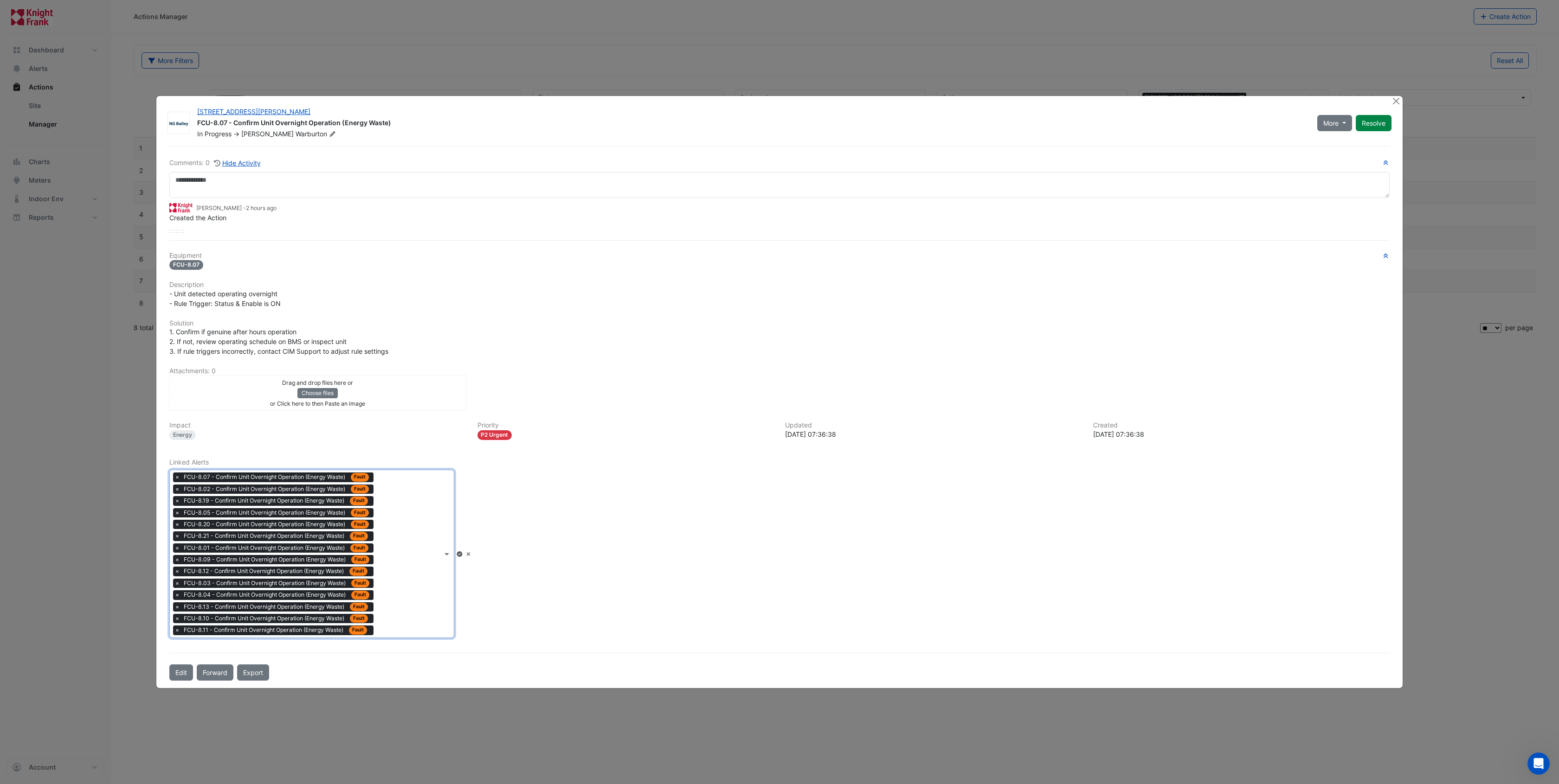
click at [407, 587] on div "Type to search tickets × FCU-8.07 - Confirm Unit Overnight Operation (Energy Wa…" at bounding box center [306, 554] width 272 height 167
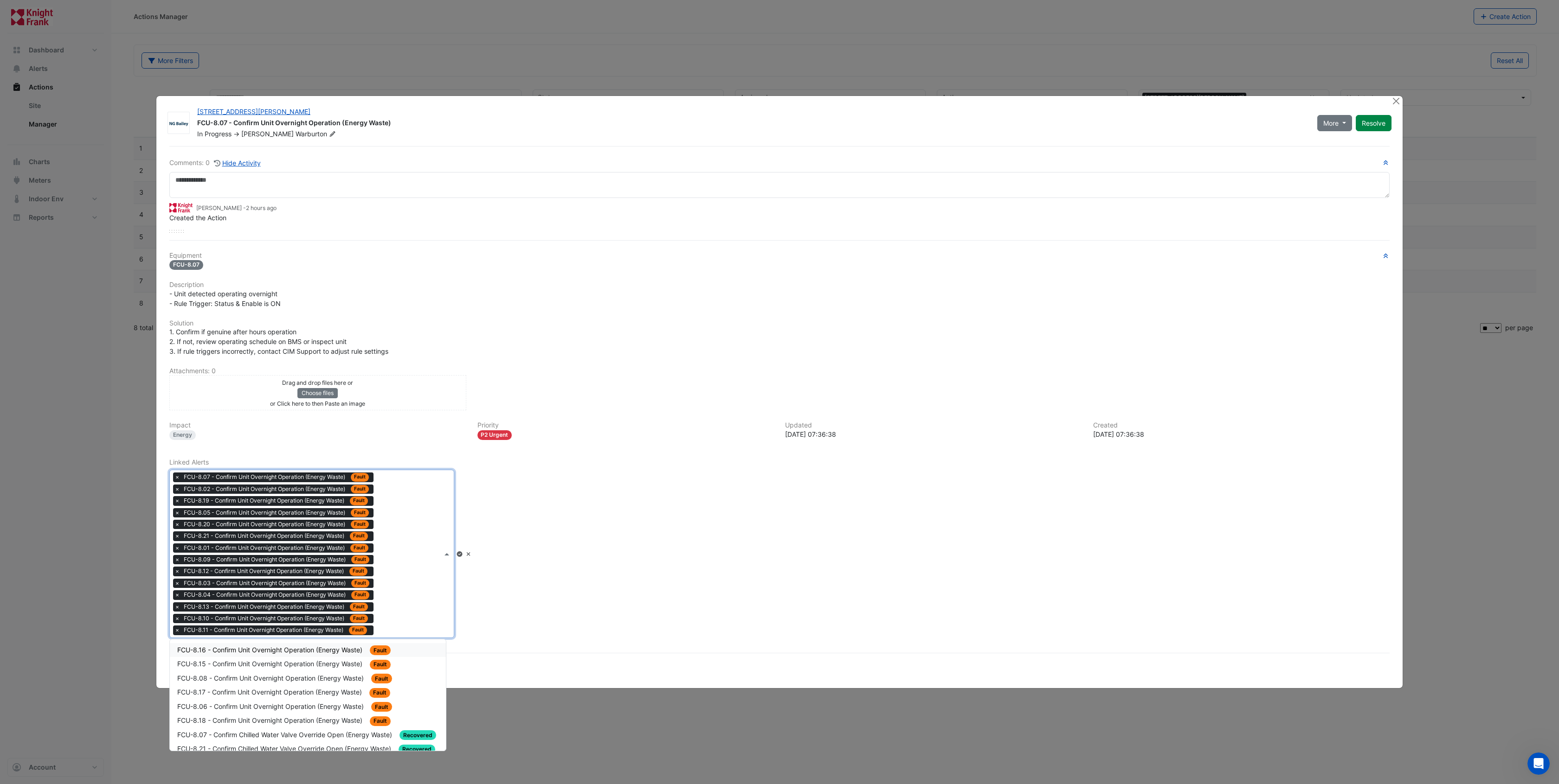
click at [310, 647] on span "FCU-8.16 - Confirm Unit Overnight Operation (Energy Waste)" at bounding box center [271, 650] width 187 height 8
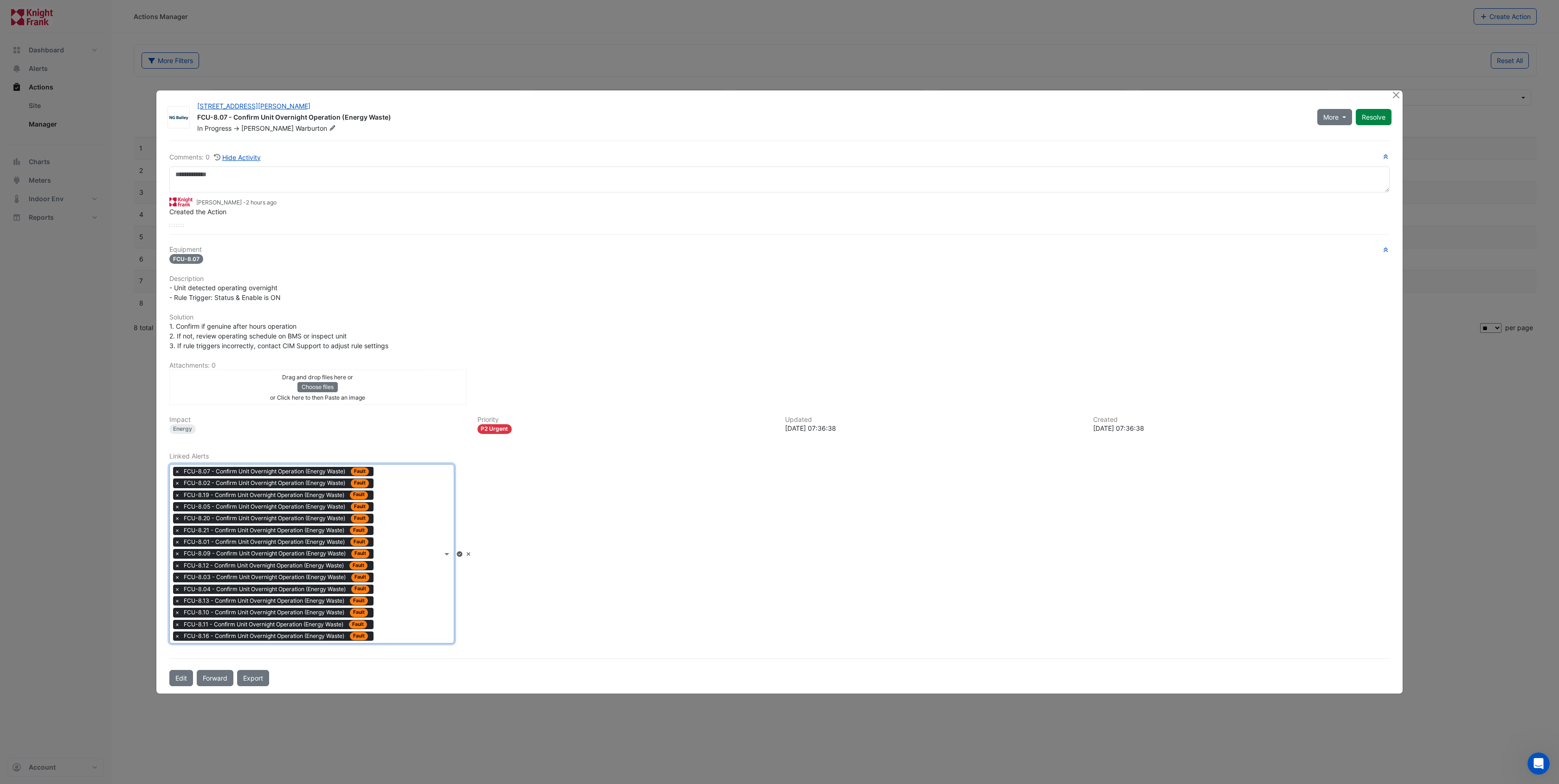
click at [389, 606] on div "Type to search tickets × FCU-8.07 - Confirm Unit Overnight Operation (Energy Wa…" at bounding box center [306, 554] width 272 height 179
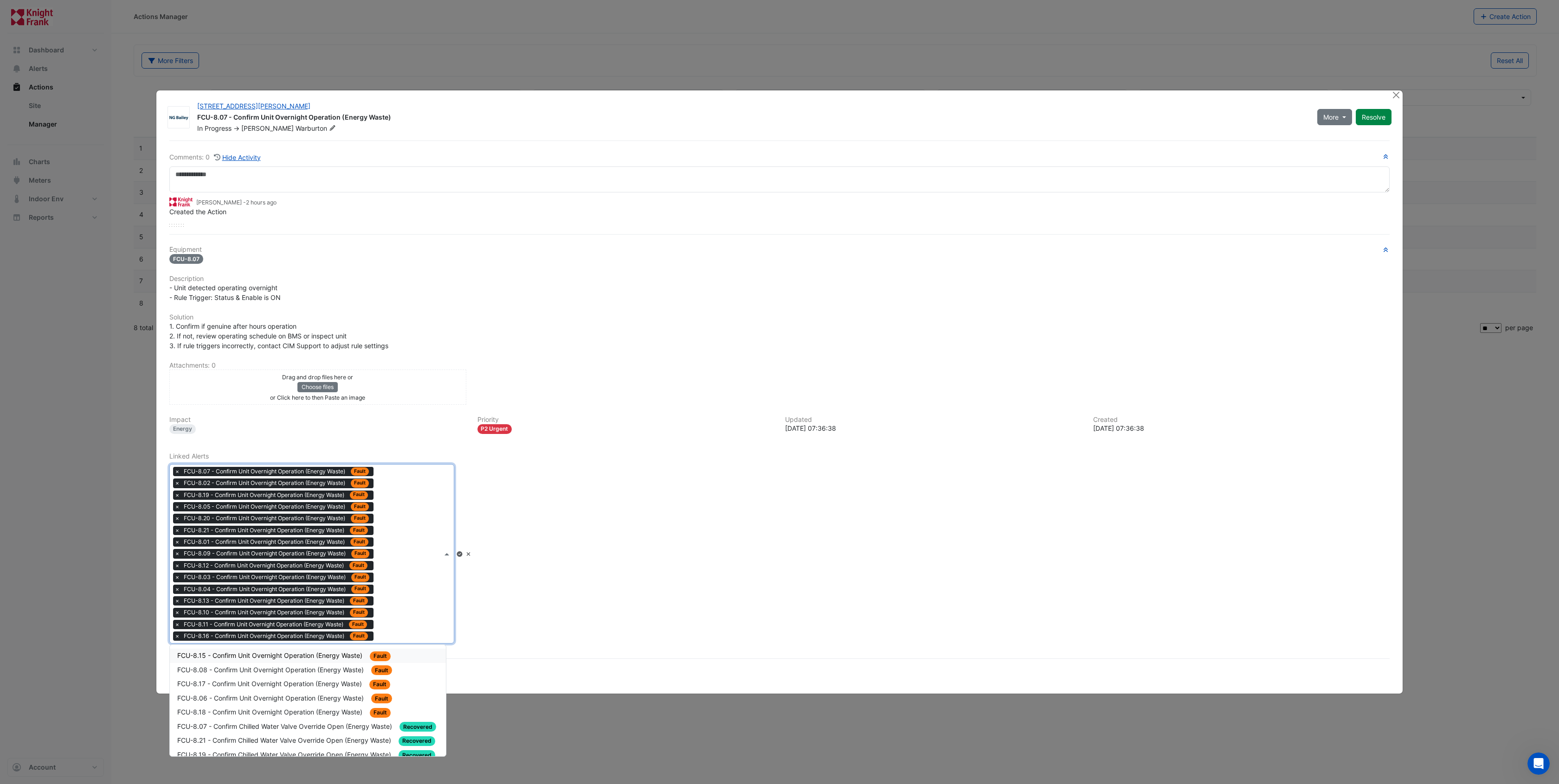
click at [323, 653] on span "FCU-8.15 - Confirm Unit Overnight Operation (Energy Waste)" at bounding box center [271, 655] width 187 height 8
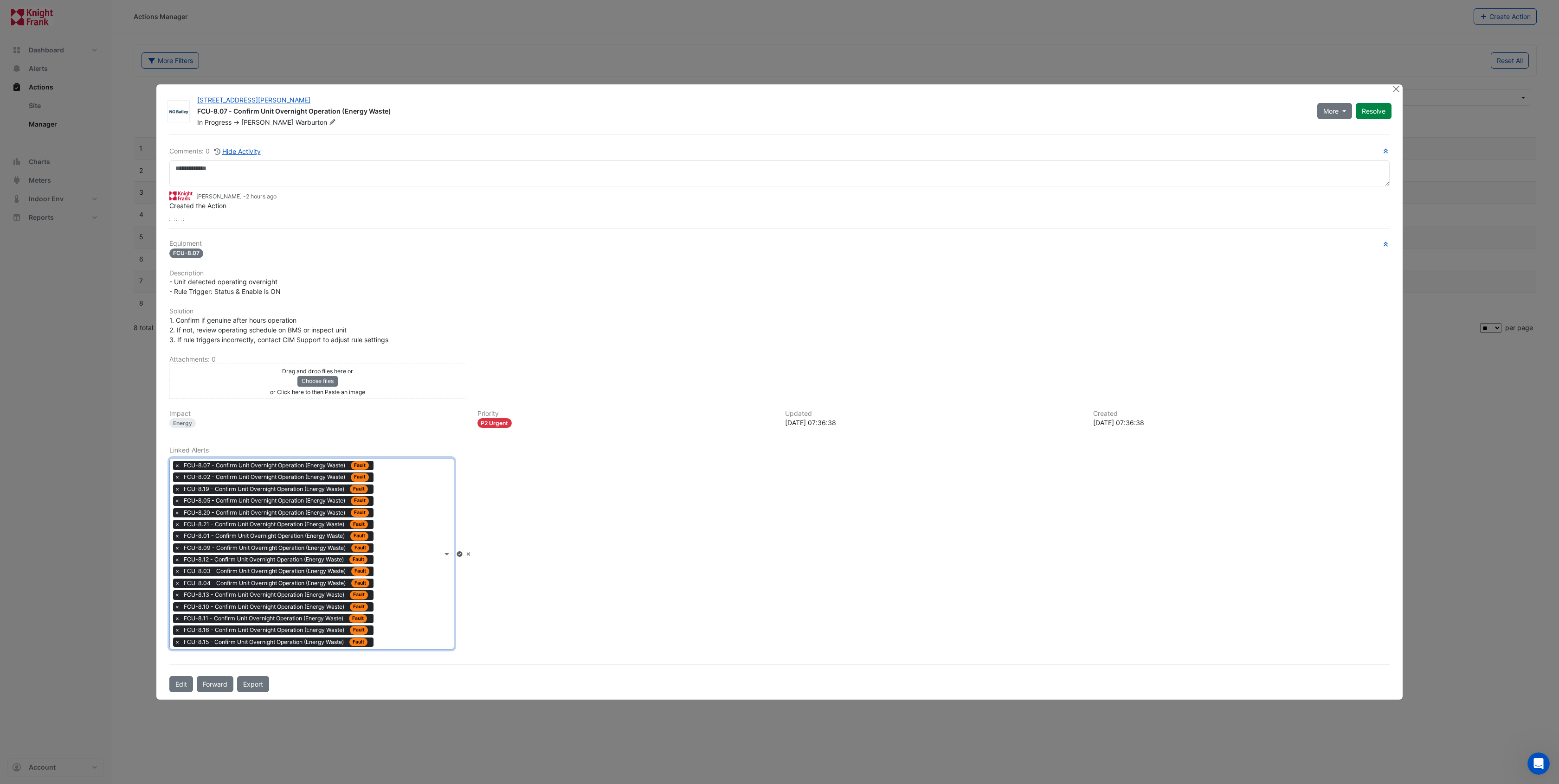
click at [392, 608] on div "Type to search tickets × FCU-8.07 - Confirm Unit Overnight Operation (Energy Wa…" at bounding box center [306, 554] width 272 height 191
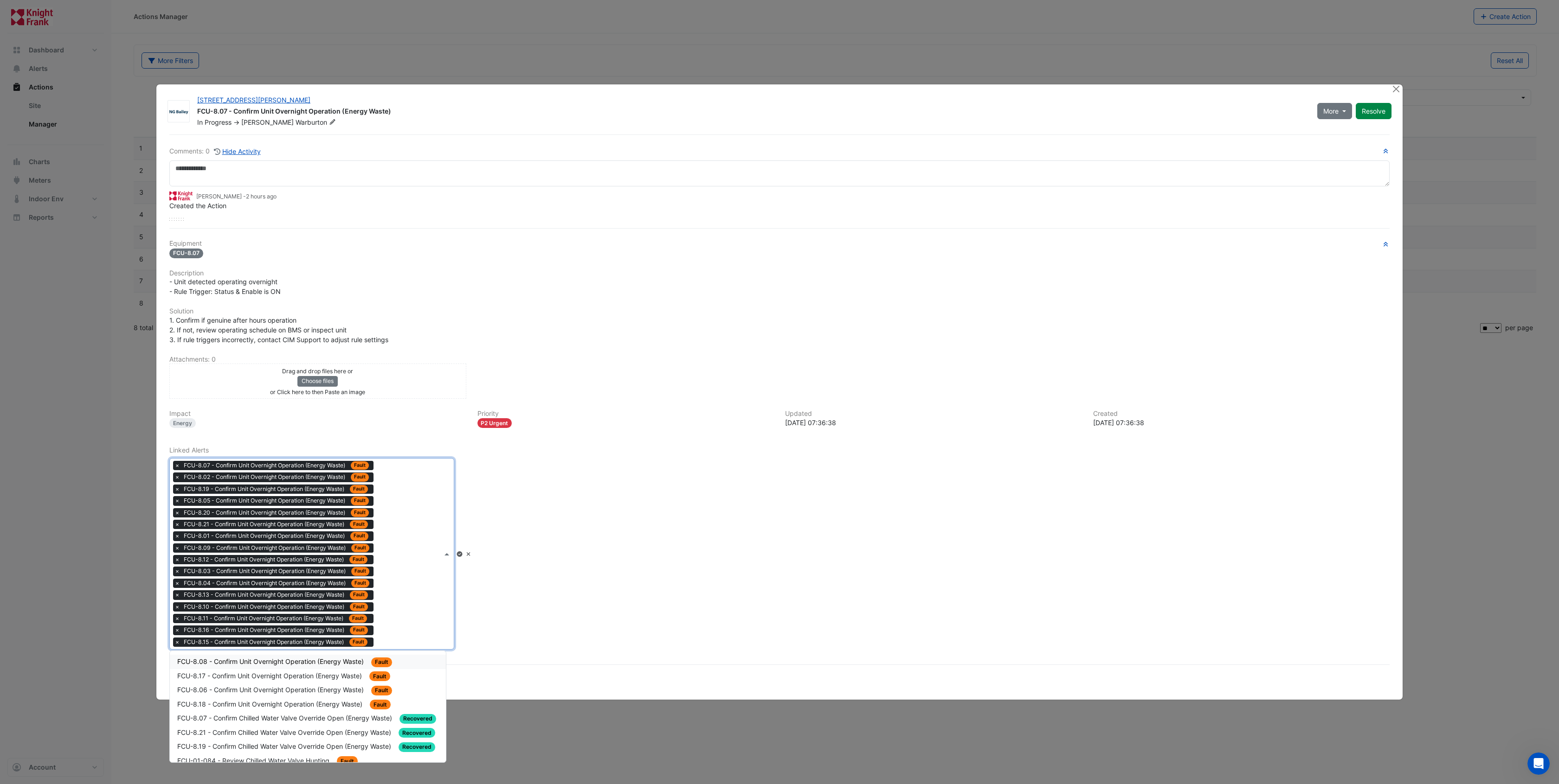
click at [333, 664] on span "FCU-8.08 - Confirm Unit Overnight Operation (Energy Waste)" at bounding box center [271, 661] width 188 height 8
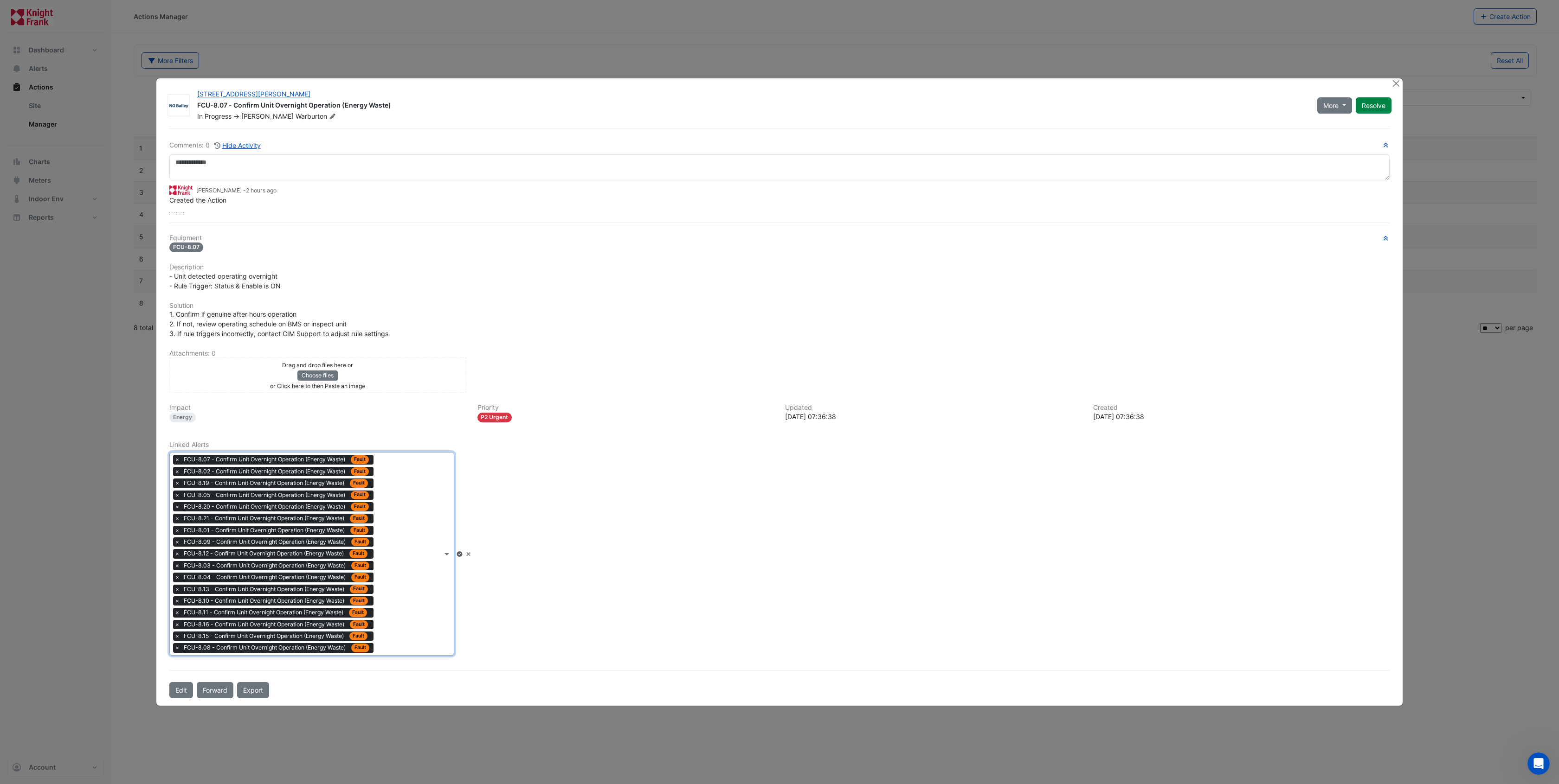
click at [400, 621] on div "Type to search tickets × FCU-8.07 - Confirm Unit Overnight Operation (Energy Wa…" at bounding box center [306, 554] width 272 height 202
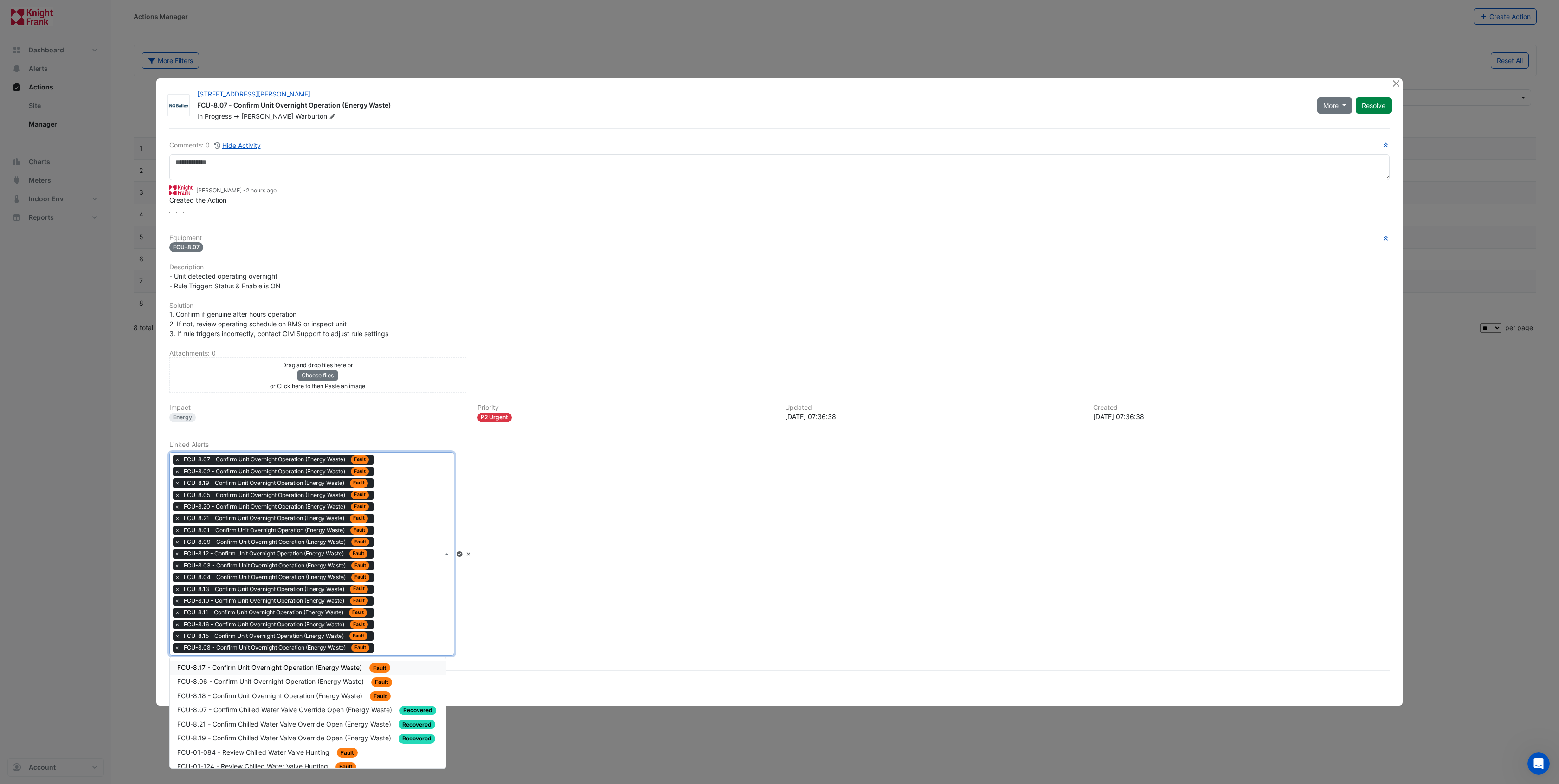
click at [317, 668] on span "FCU-8.17 - Confirm Unit Overnight Operation (Energy Waste)" at bounding box center [271, 667] width 186 height 8
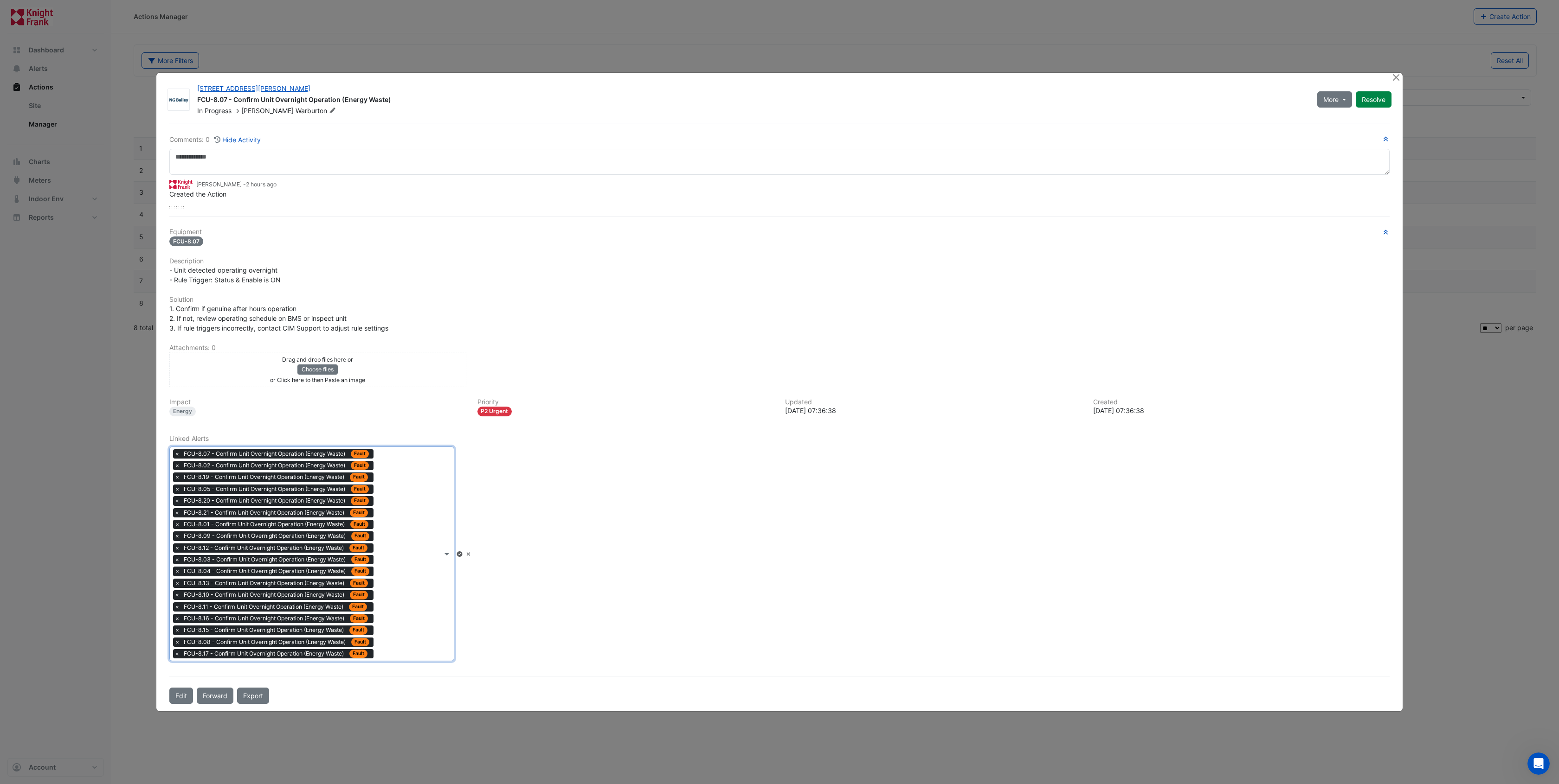
click at [407, 622] on div "Type to search tickets × FCU-8.07 - Confirm Unit Overnight Operation (Energy Wa…" at bounding box center [306, 554] width 272 height 214
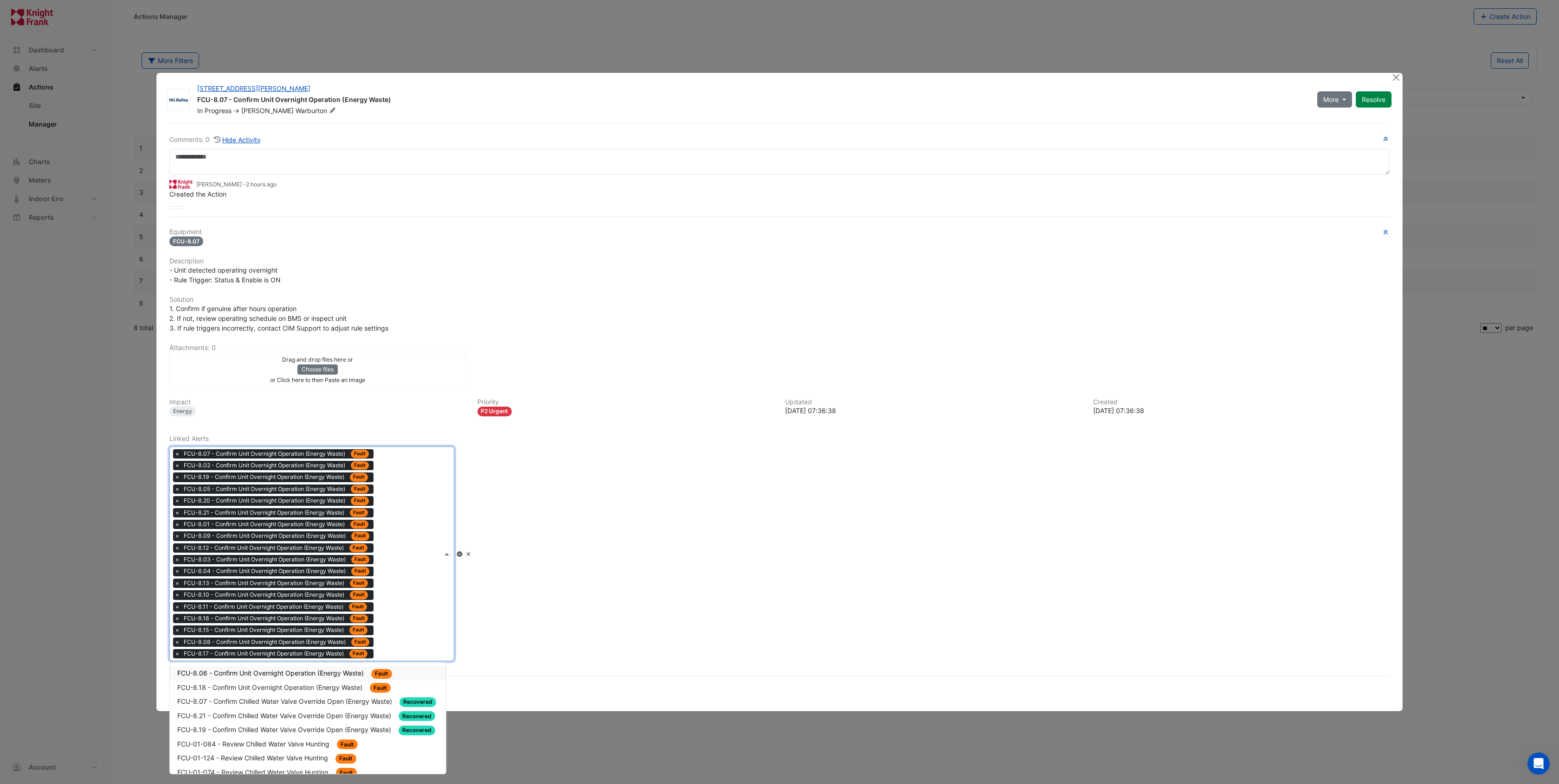
click at [334, 675] on span "FCU-8.06 - Confirm Unit Overnight Operation (Energy Waste)" at bounding box center [271, 673] width 188 height 8
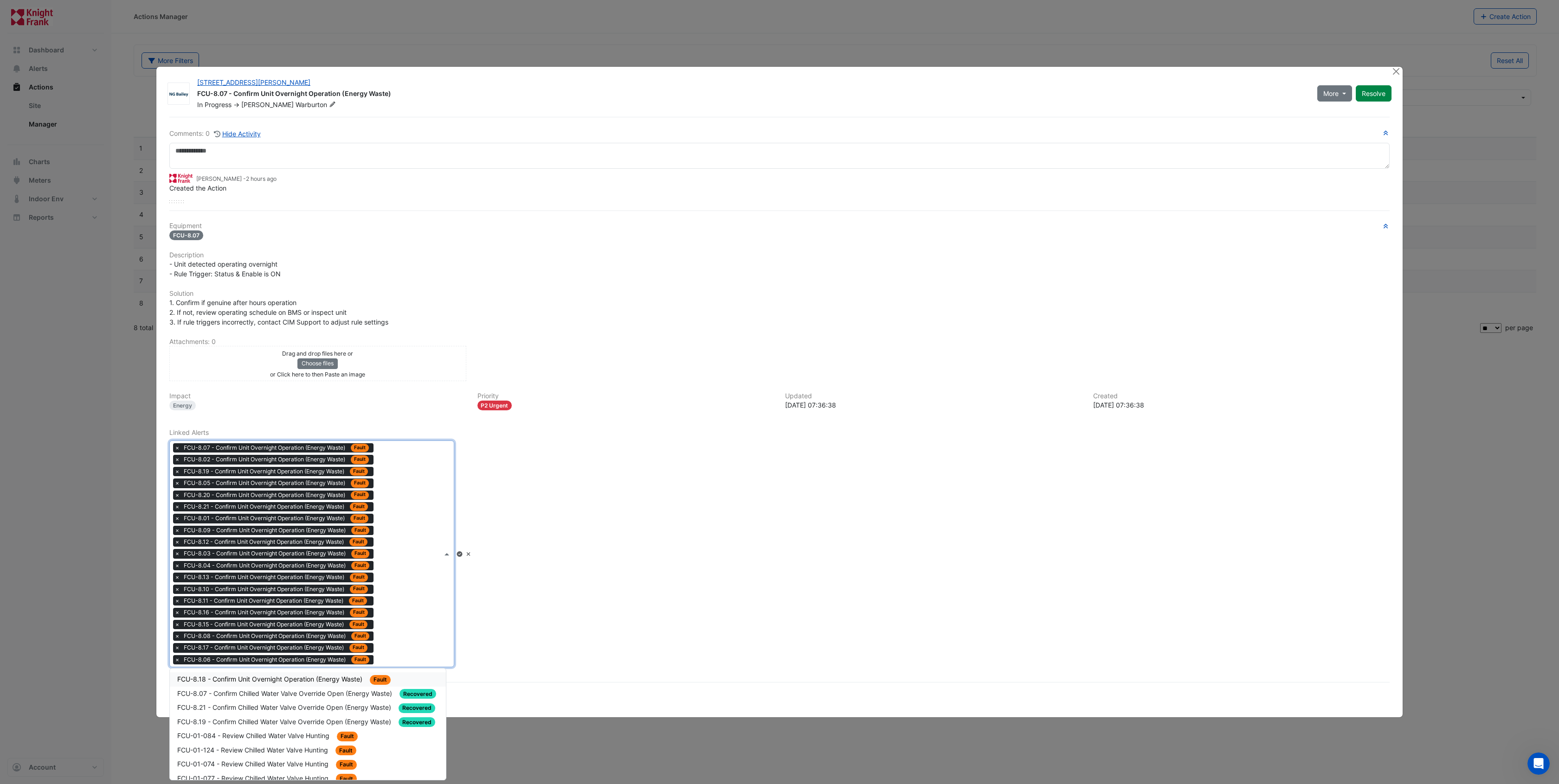
click at [406, 627] on div "Type to search tickets × FCU-8.07 - Confirm Unit Overnight Operation (Energy Wa…" at bounding box center [306, 554] width 272 height 226
click at [341, 677] on span "FCU-8.18 - Confirm Unit Overnight Operation (Energy Waste)" at bounding box center [271, 679] width 187 height 8
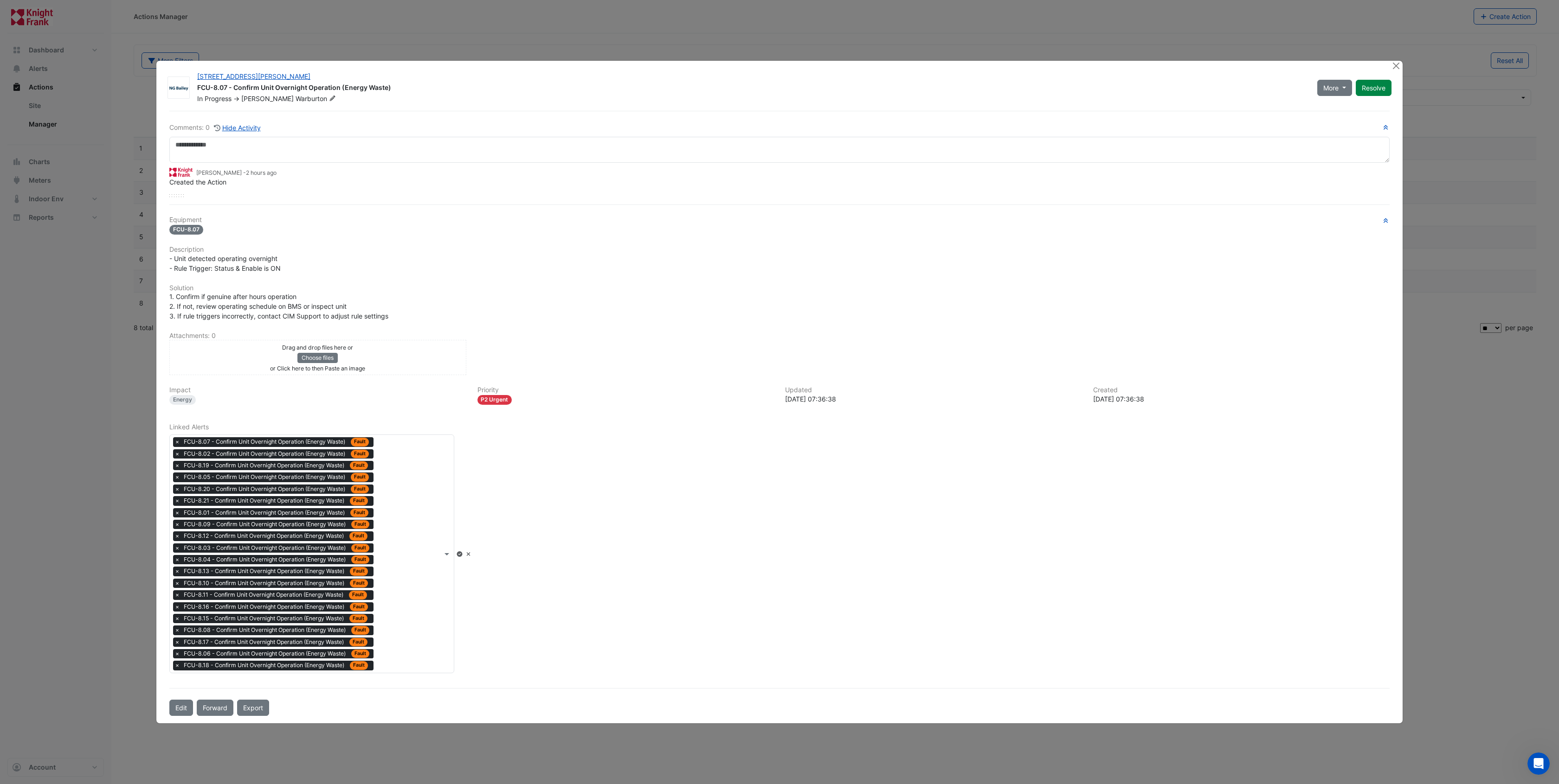
click at [463, 554] on icon at bounding box center [460, 554] width 7 height 5
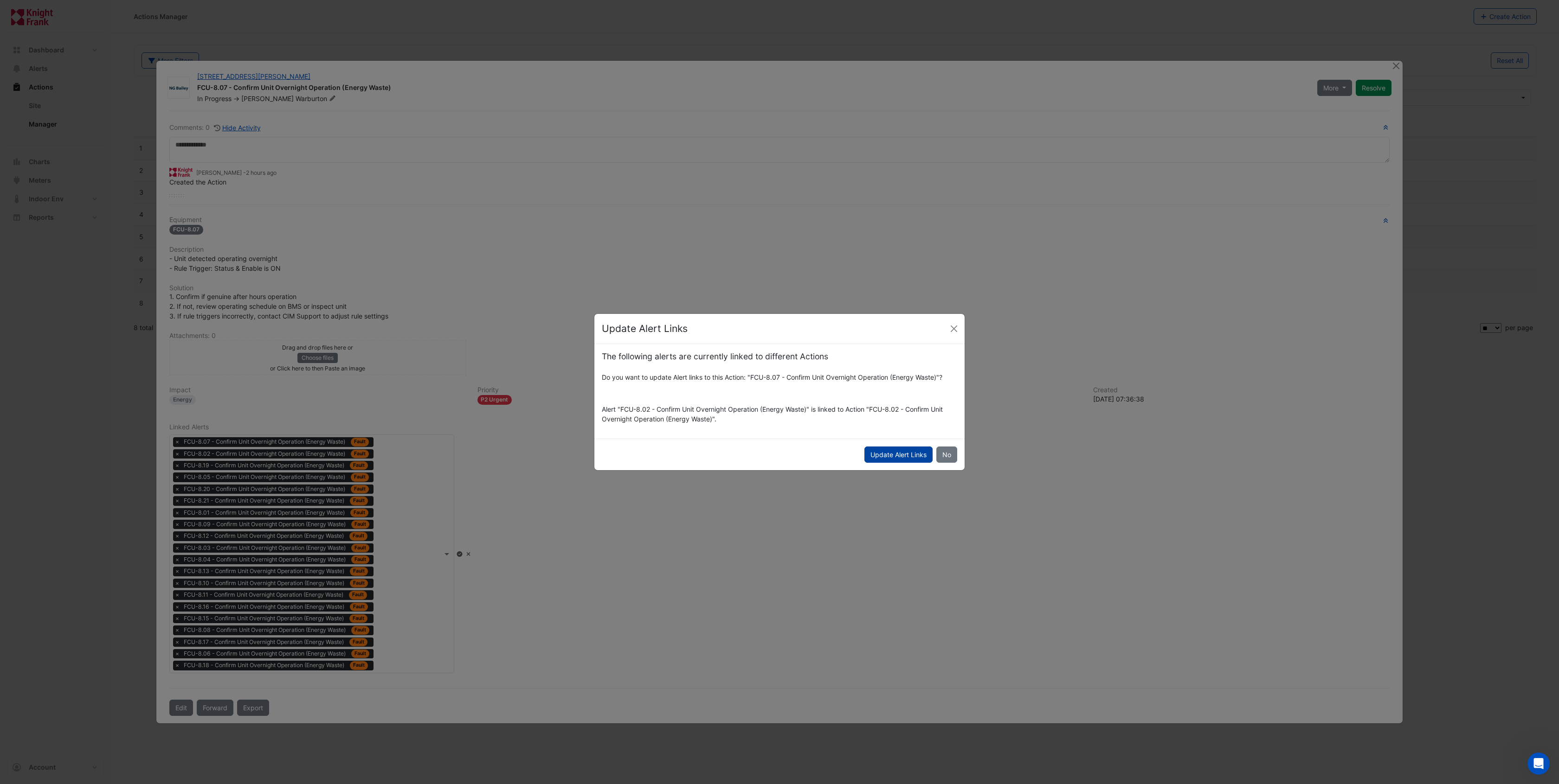
click at [888, 458] on button "Update Alert Links" at bounding box center [898, 454] width 68 height 16
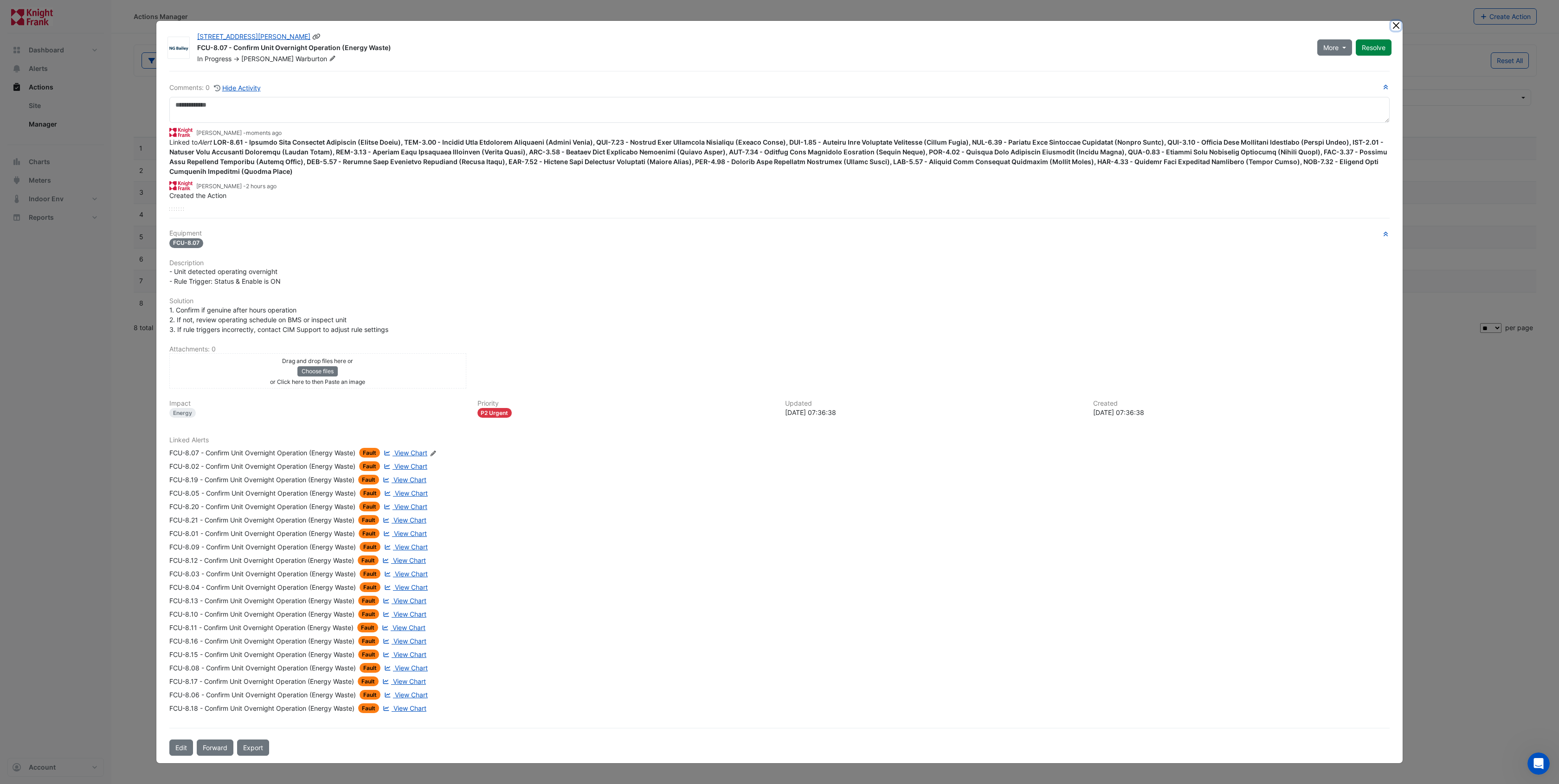
drag, startPoint x: 1396, startPoint y: 29, endPoint x: 954, endPoint y: 108, distance: 449.0
click at [964, 104] on app-escalated-ticket-details-modal "3 Hardman Street FCU-8.07 - Confirm Unit Overnight Operation (Energy Waste) In …" at bounding box center [779, 391] width 1246 height 742
click at [1398, 27] on button "Close" at bounding box center [1396, 25] width 10 height 10
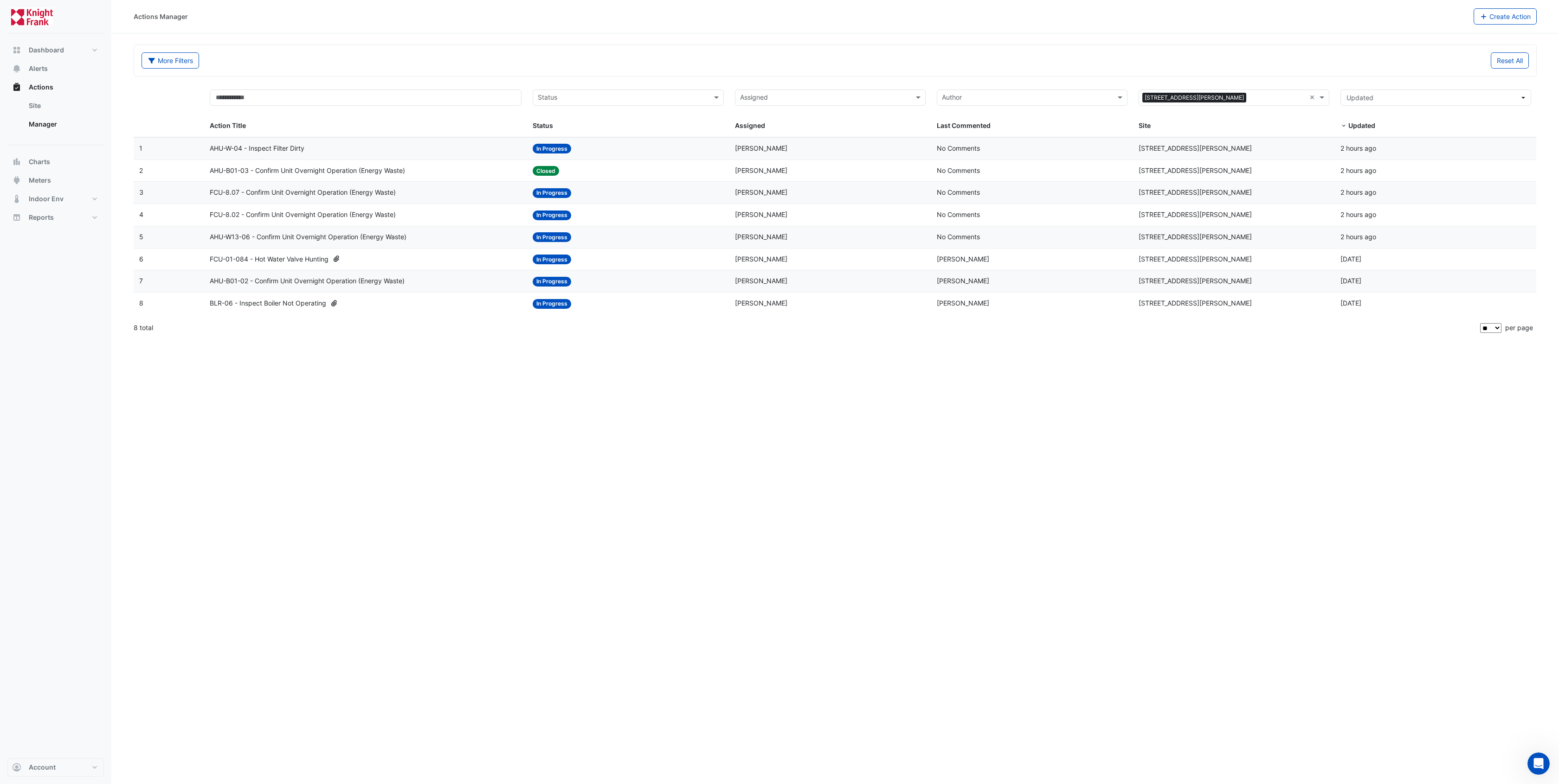
click at [332, 440] on div "Actions Manager Create Action More Filters Reset All Status Assigned Sites × 3 …" at bounding box center [835, 392] width 1448 height 784
click at [400, 171] on span "AHU-B01-03 - Confirm Unit Overnight Operation (Energy Waste)" at bounding box center [307, 171] width 195 height 11
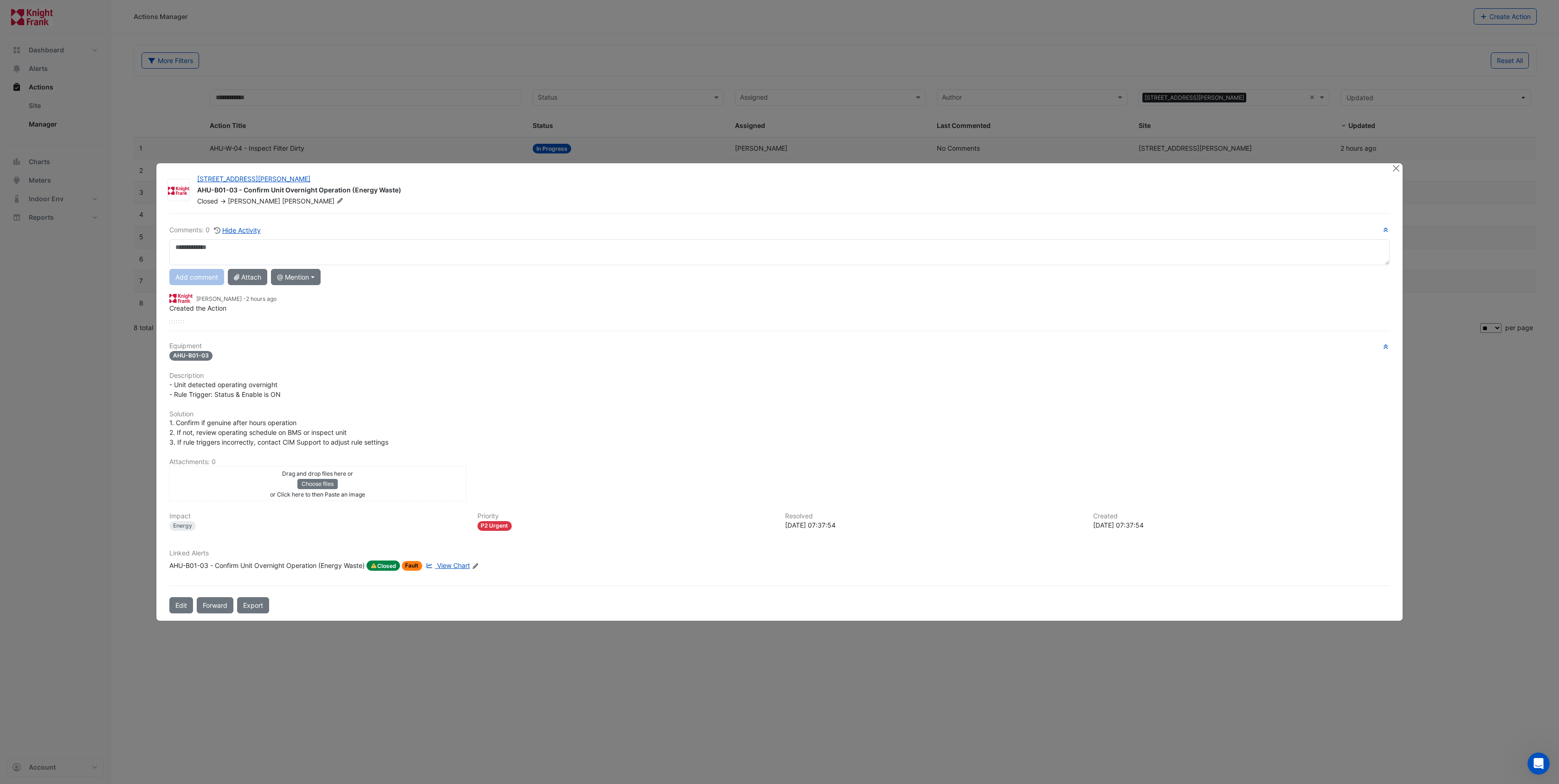
click at [182, 596] on div "Comments: 0 Hide Activity Add comment Attach @ Mention Knight Frank UK John Hug…" at bounding box center [780, 414] width 1232 height 400
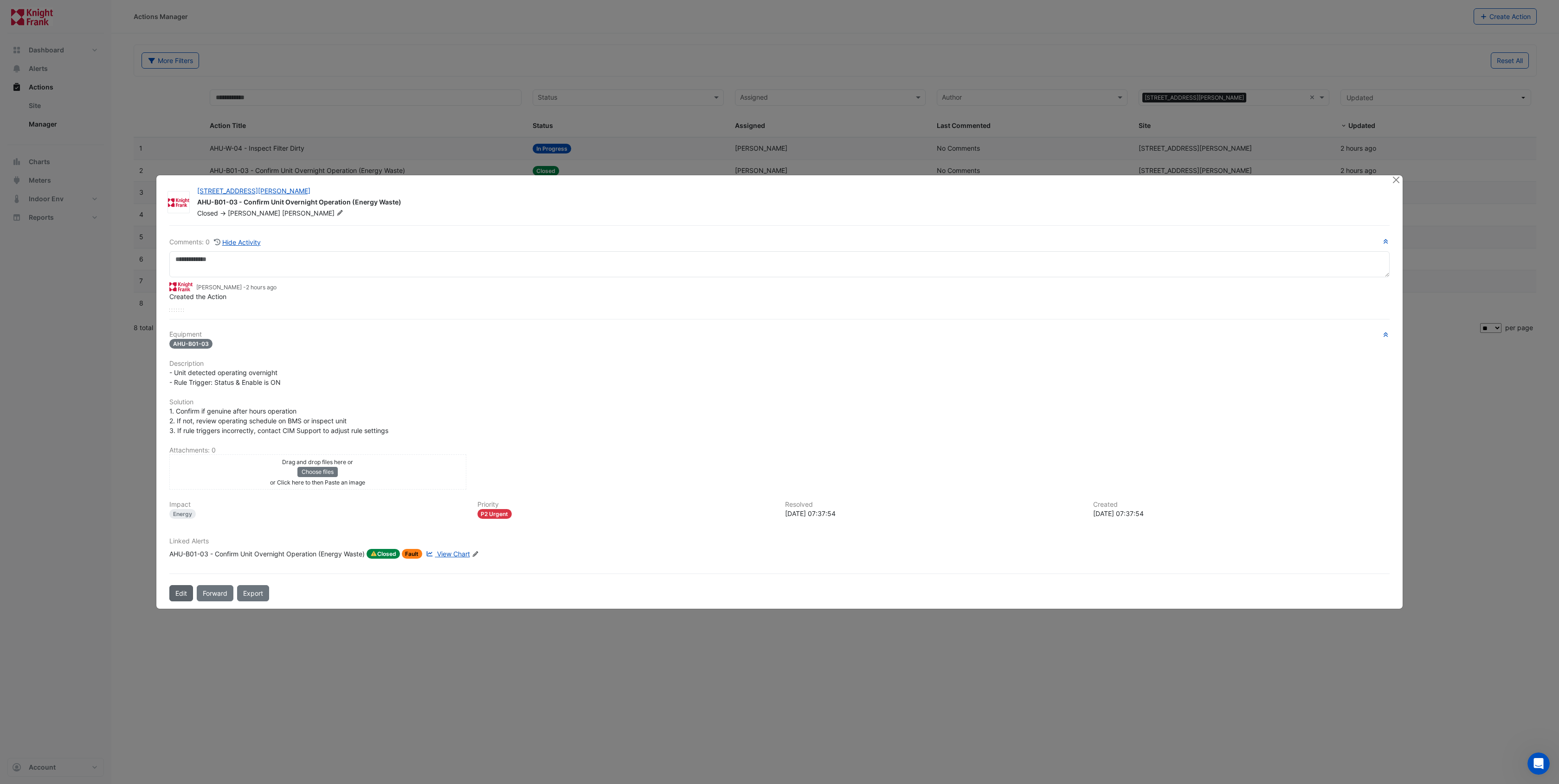
click at [182, 589] on button "Edit" at bounding box center [181, 593] width 24 height 16
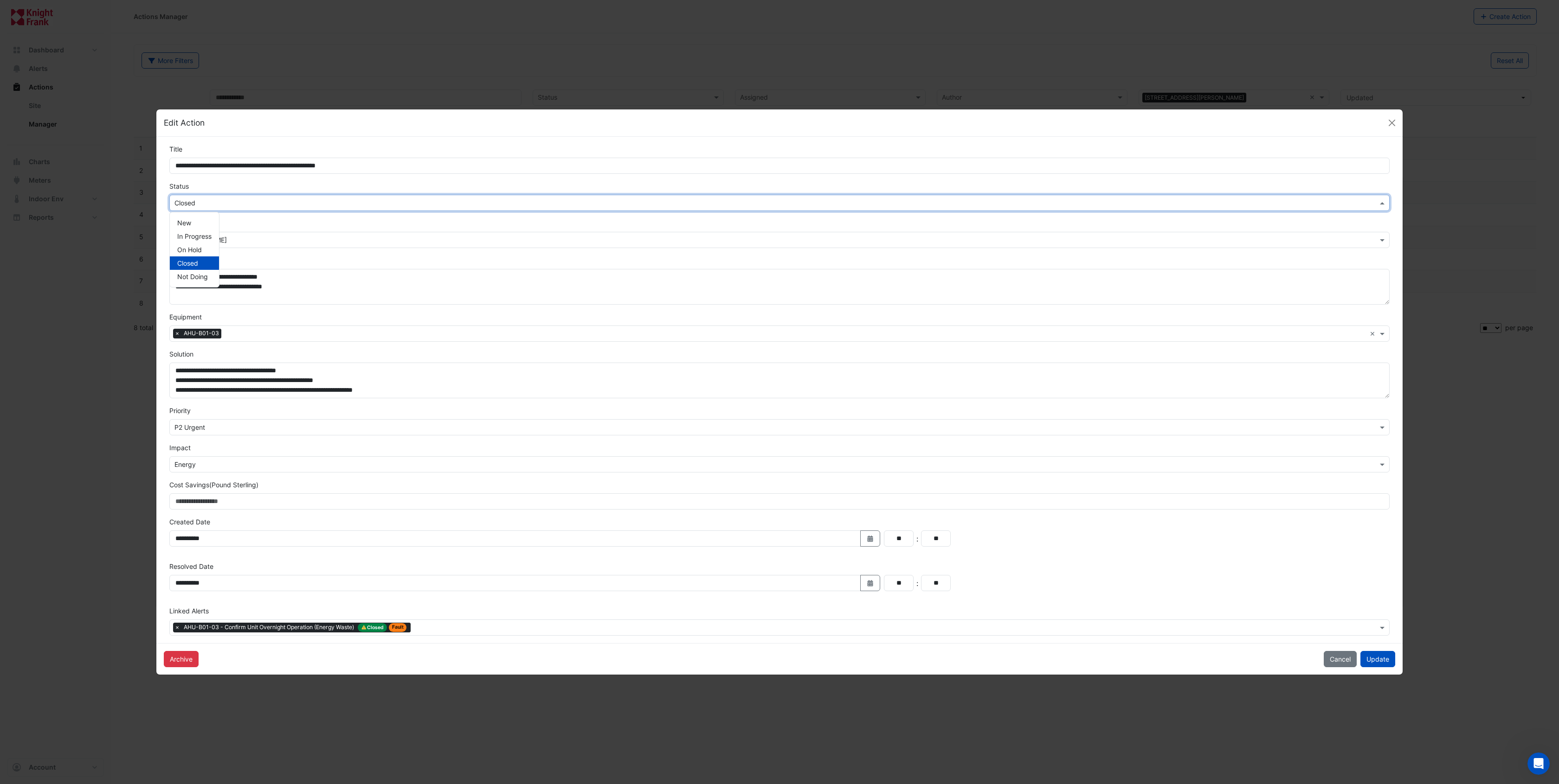
click at [1382, 203] on span at bounding box center [1383, 203] width 11 height 10
click at [204, 239] on span "In Progress" at bounding box center [194, 236] width 34 height 8
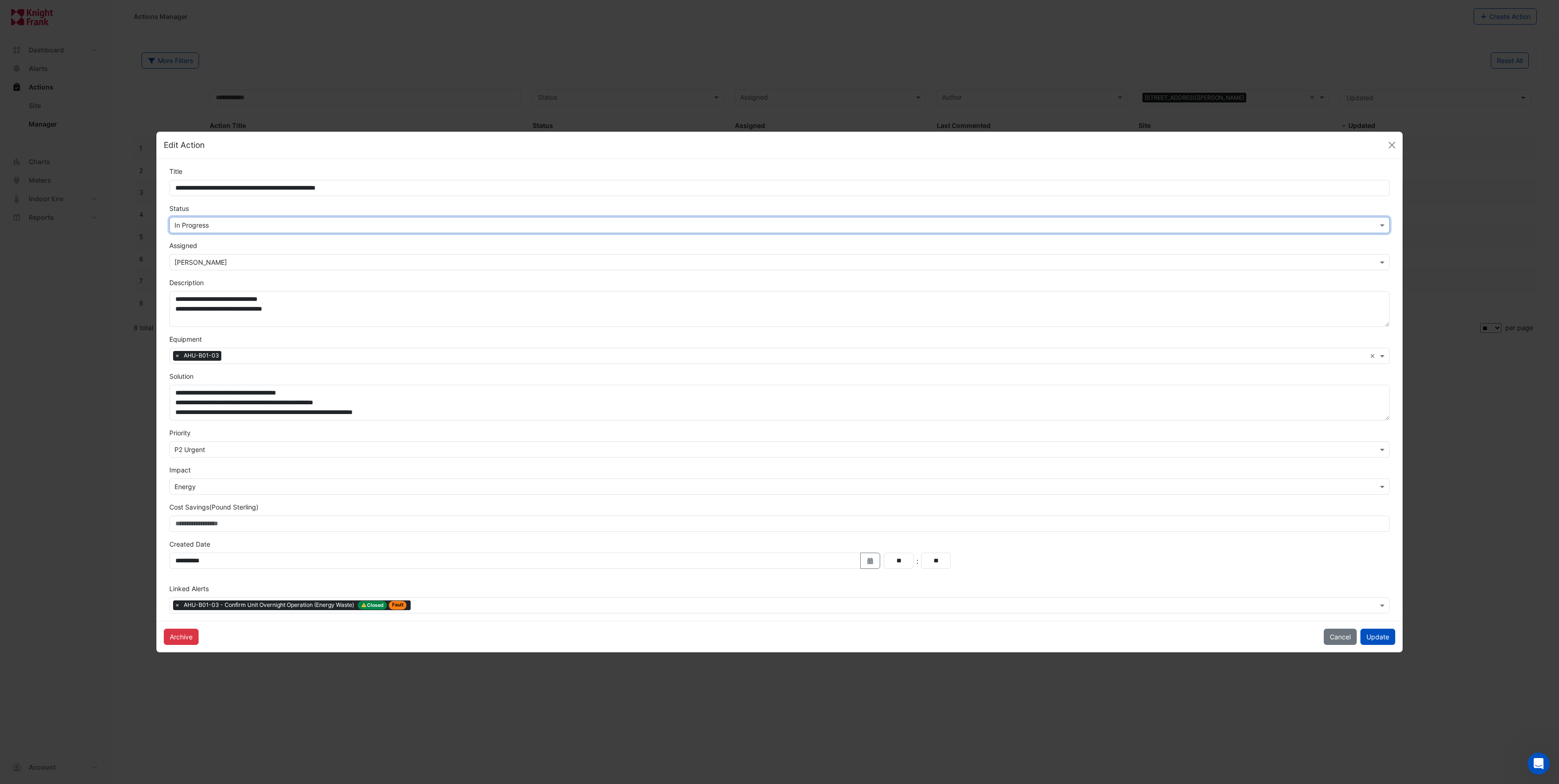
click at [281, 260] on input "text" at bounding box center [770, 263] width 1192 height 10
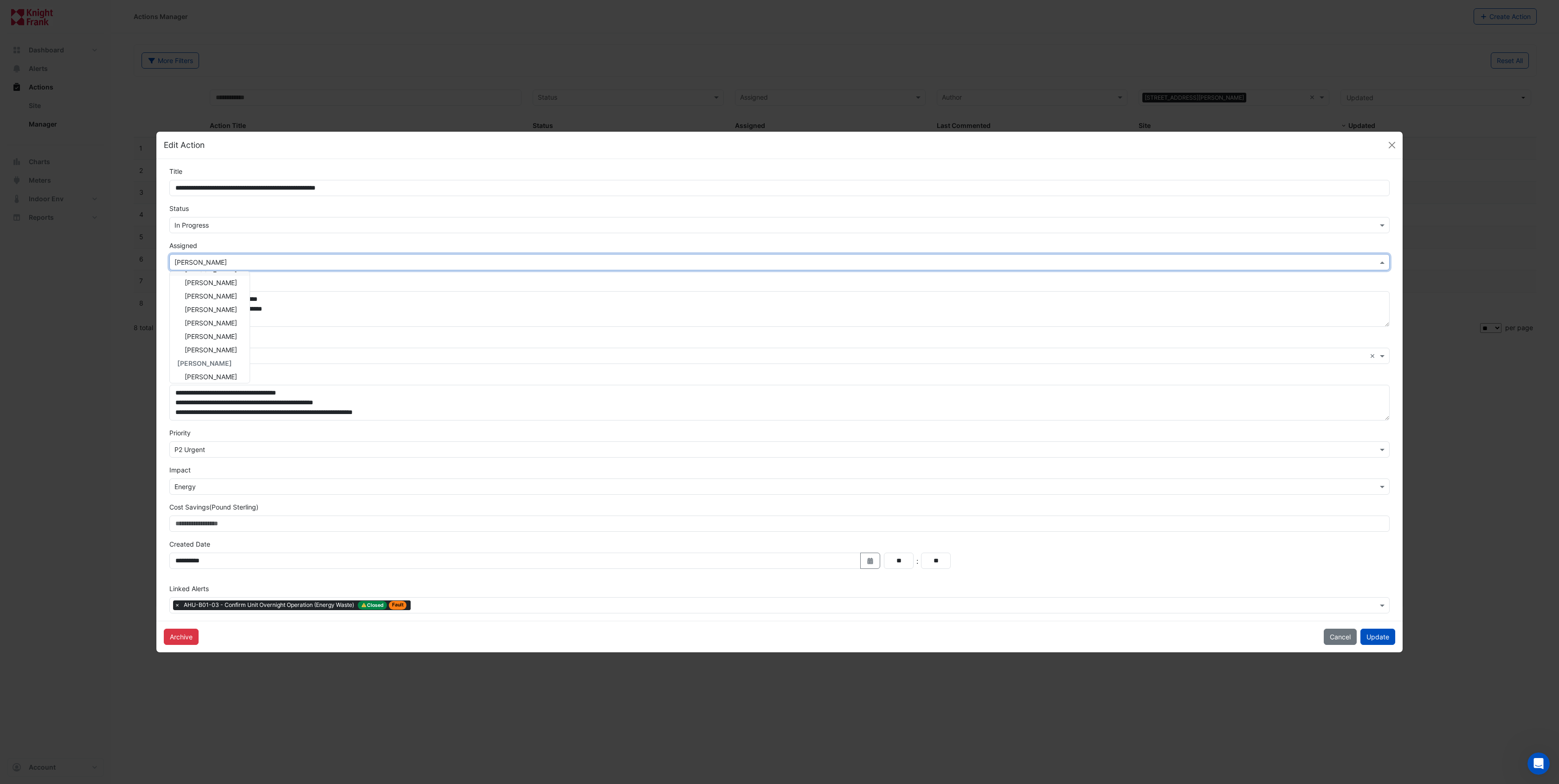
scroll to position [98, 0]
click at [211, 370] on span "Roy Warburton" at bounding box center [211, 373] width 53 height 8
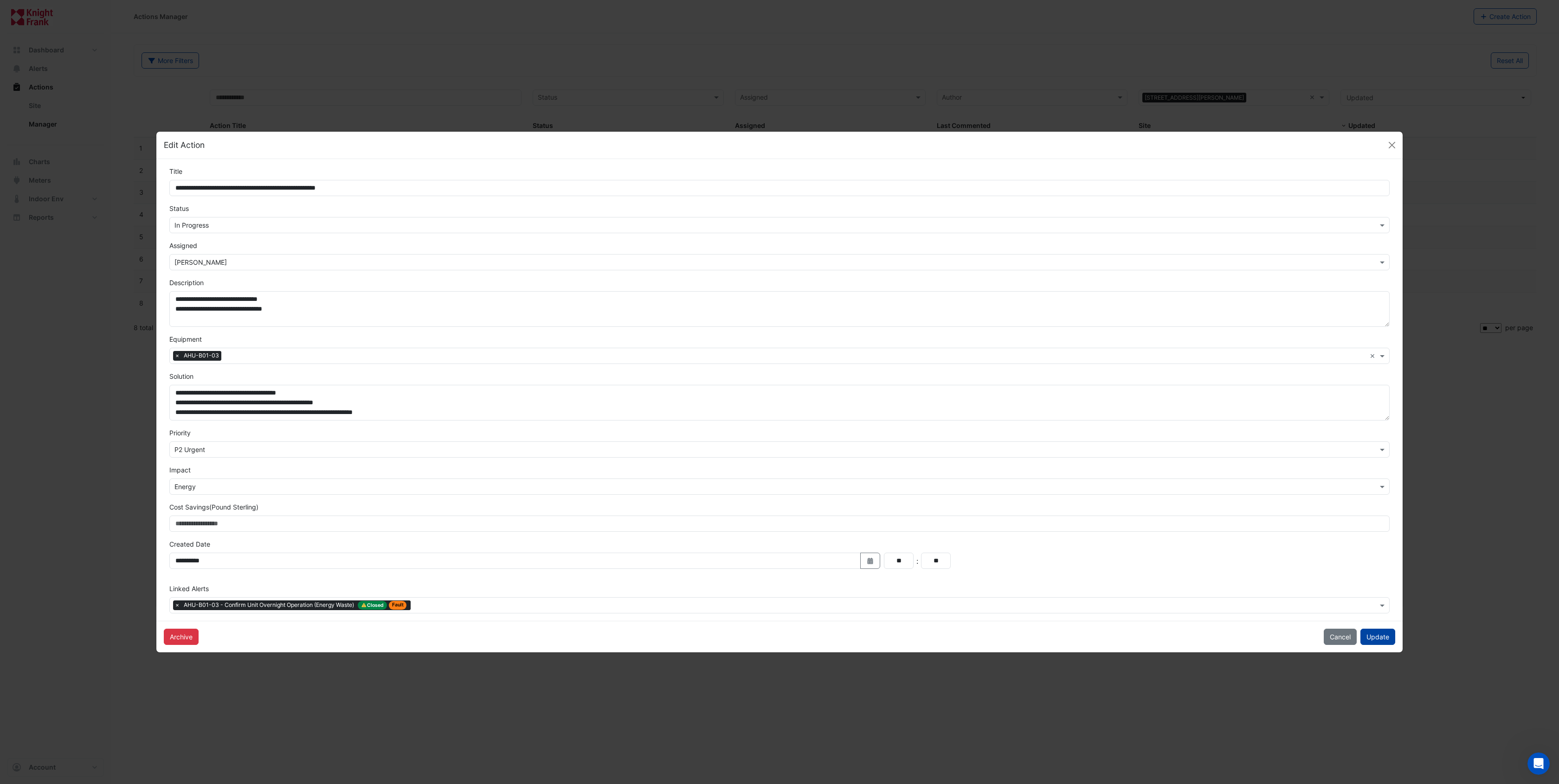
click at [1375, 639] on button "Update" at bounding box center [1378, 637] width 35 height 16
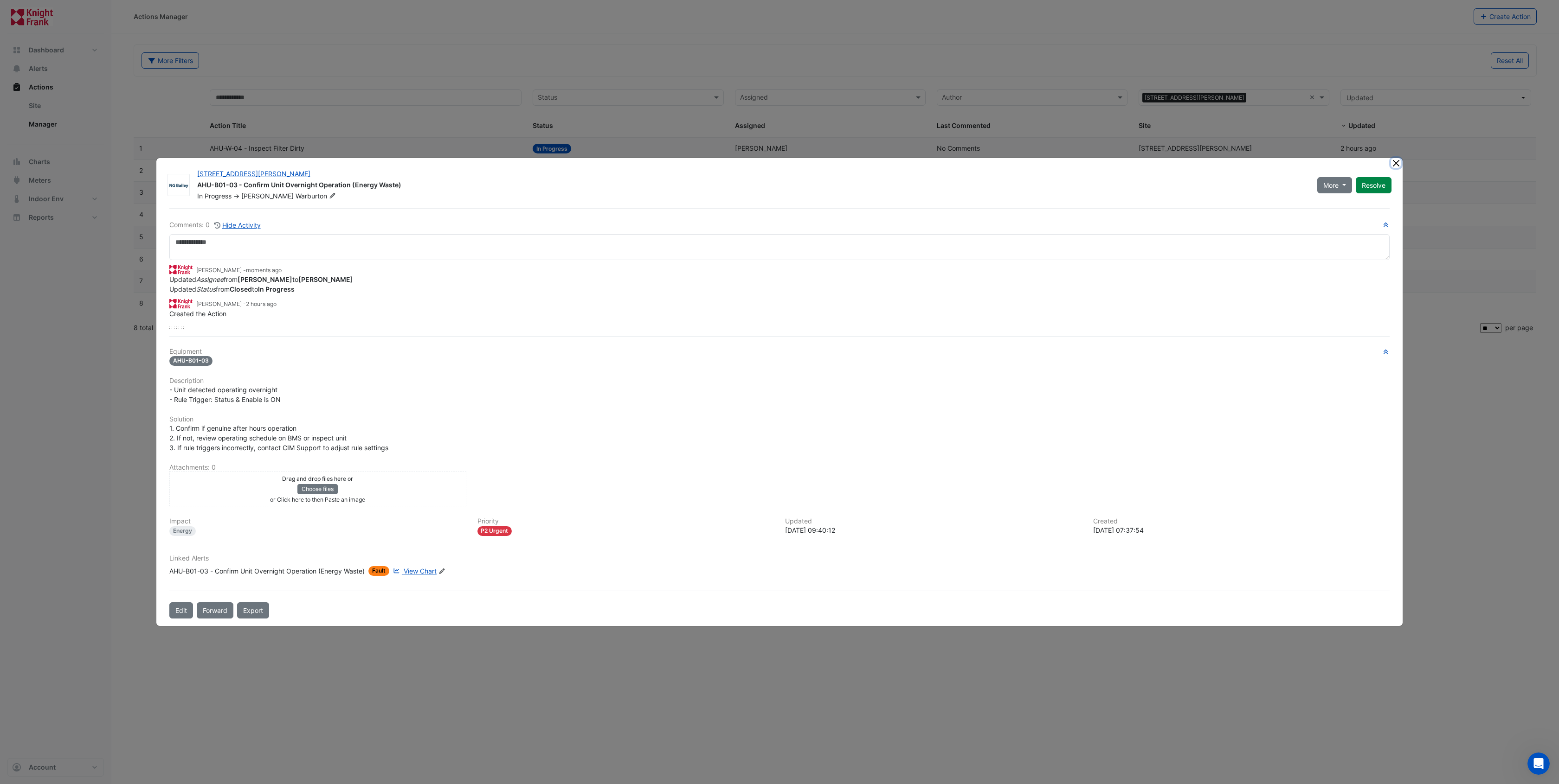
click at [1393, 166] on button "Close" at bounding box center [1396, 163] width 10 height 10
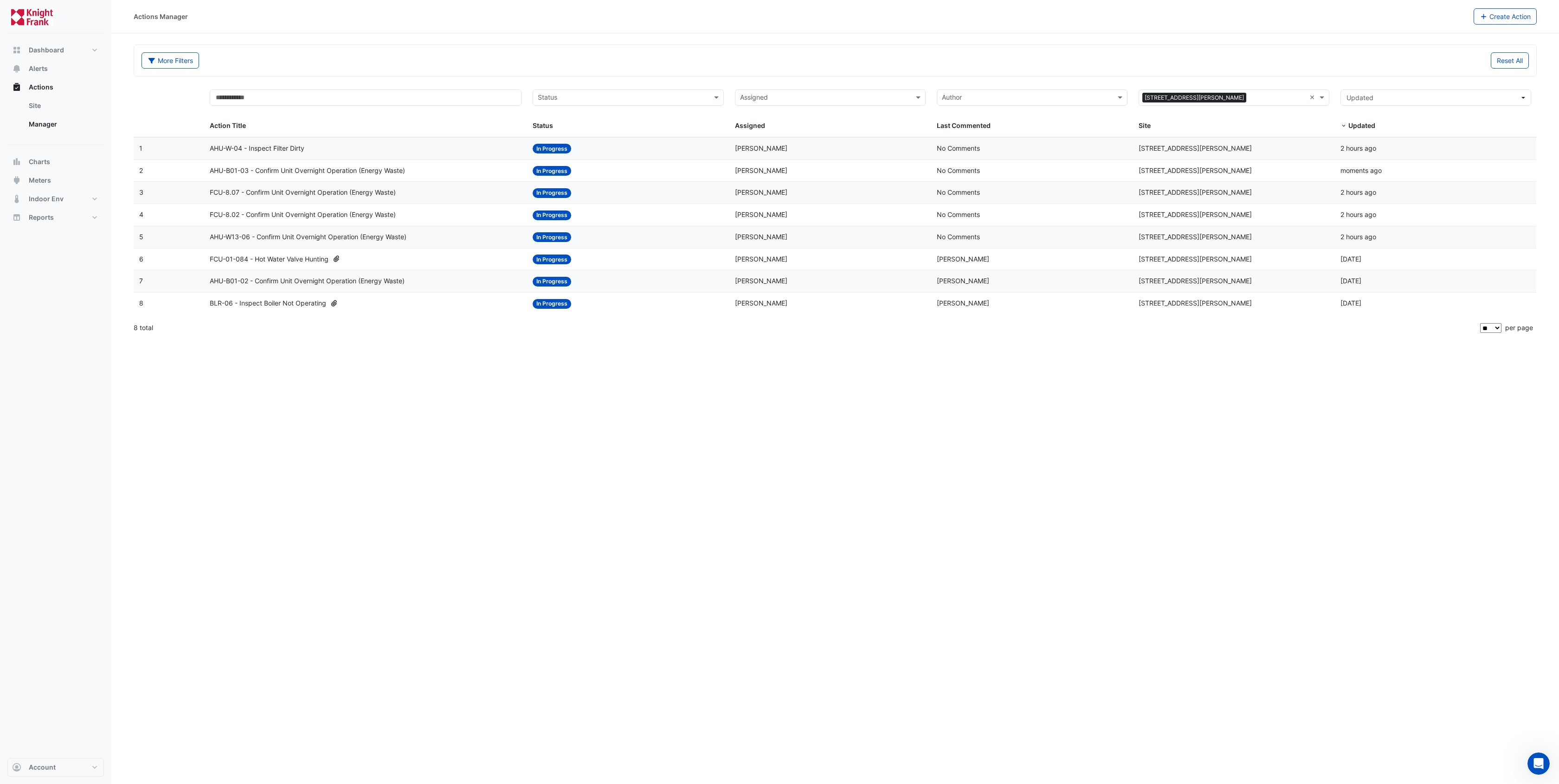
click at [295, 257] on span "FCU-01-084 - Hot Water Valve Hunting" at bounding box center [269, 260] width 119 height 11
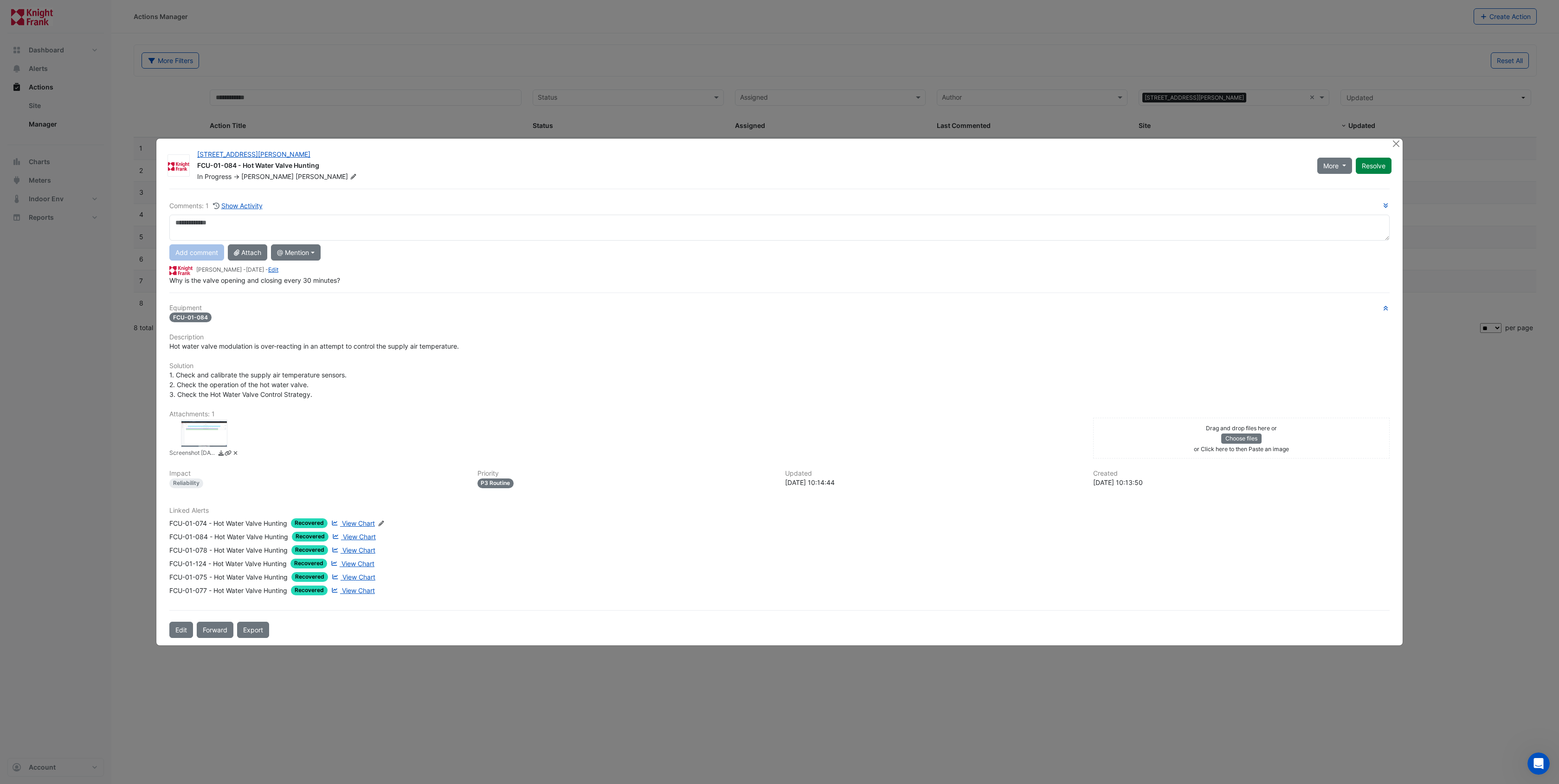
click at [367, 522] on span "View Chart" at bounding box center [358, 523] width 33 height 8
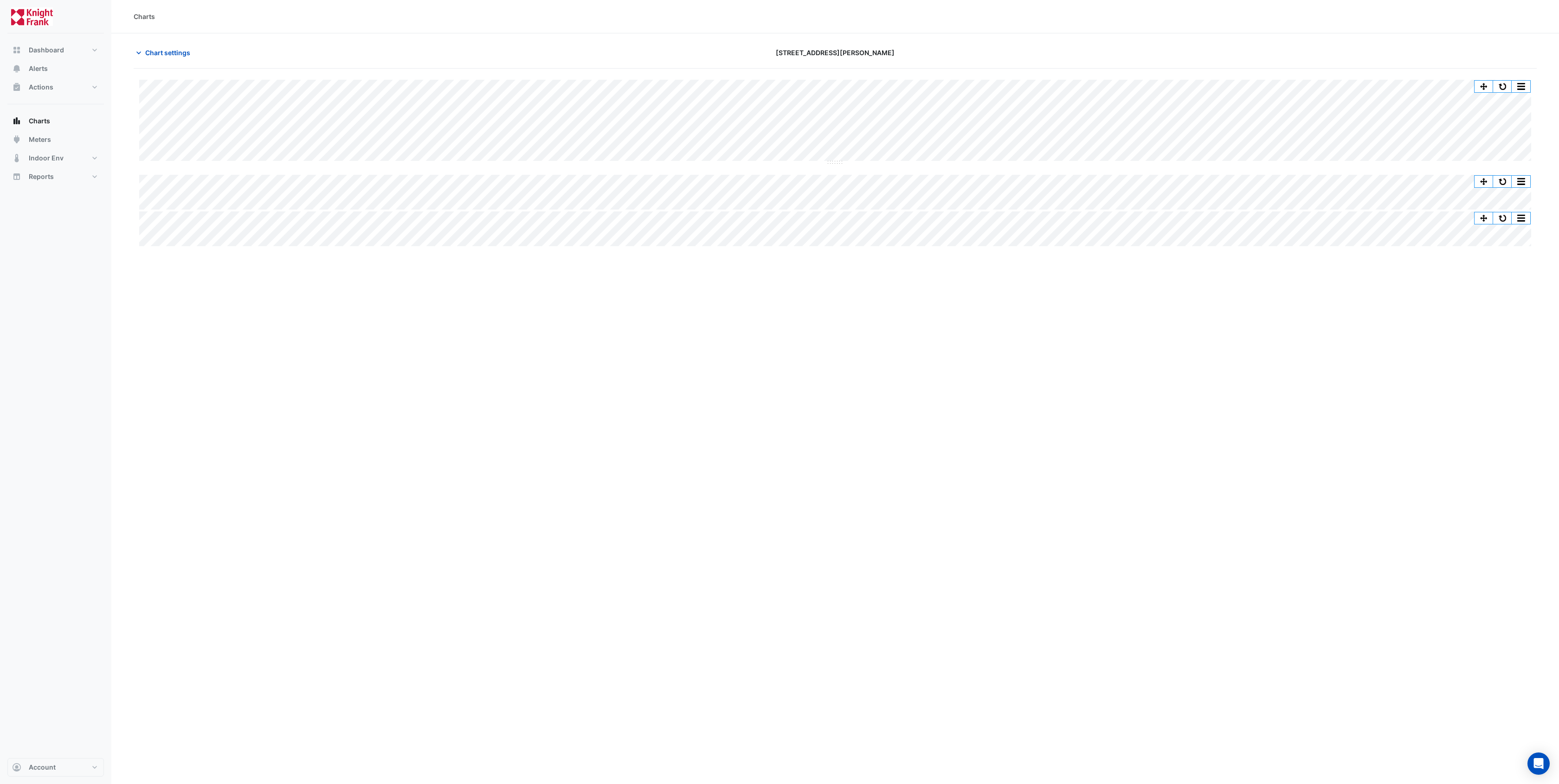
click at [302, 283] on div "Charts Chart settings [STREET_ADDRESS][PERSON_NAME] Split All Split None Print …" at bounding box center [835, 392] width 1448 height 784
click at [51, 86] on span "Actions" at bounding box center [41, 87] width 25 height 9
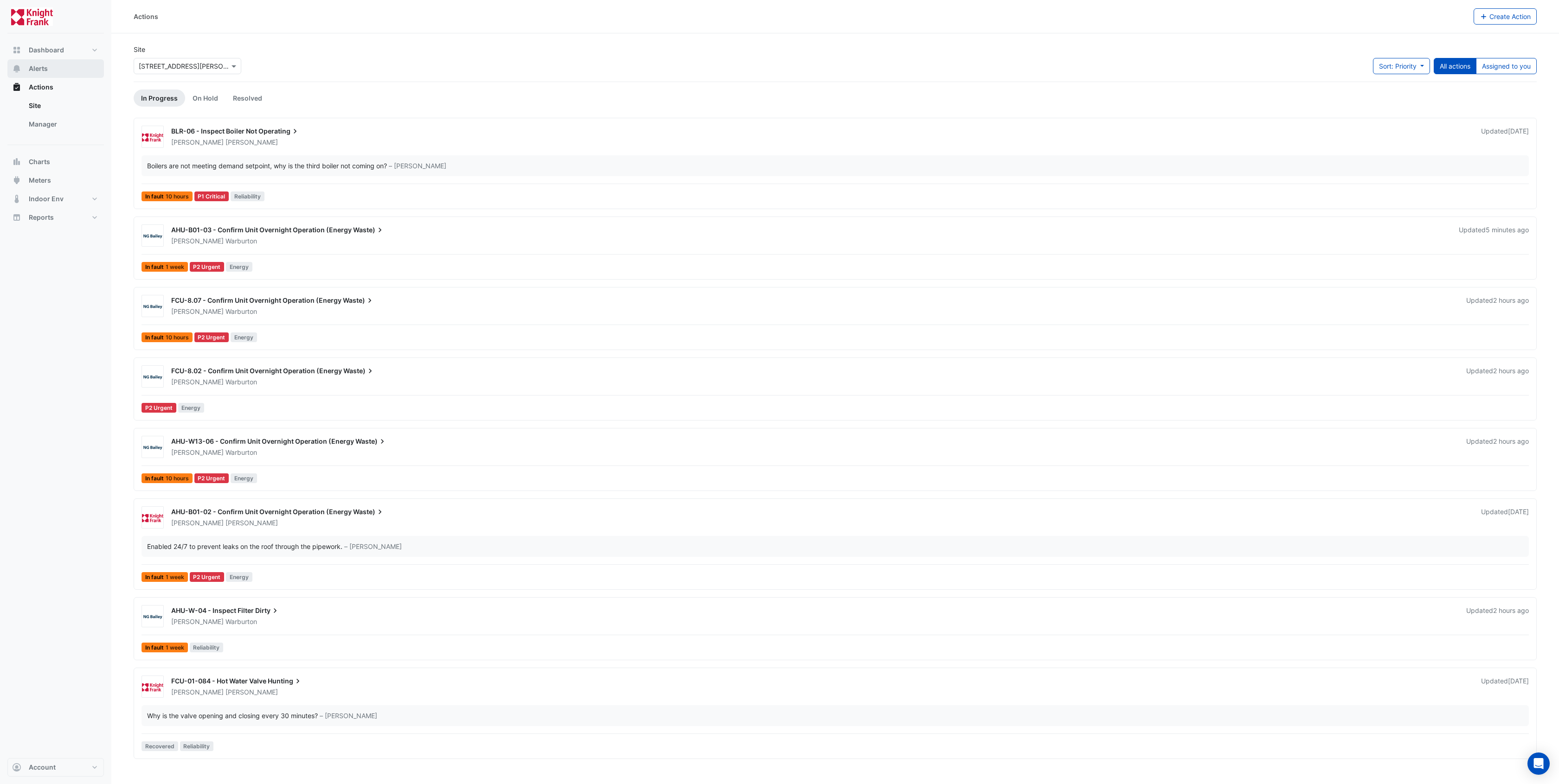
click at [45, 72] on span "Alerts" at bounding box center [38, 68] width 19 height 9
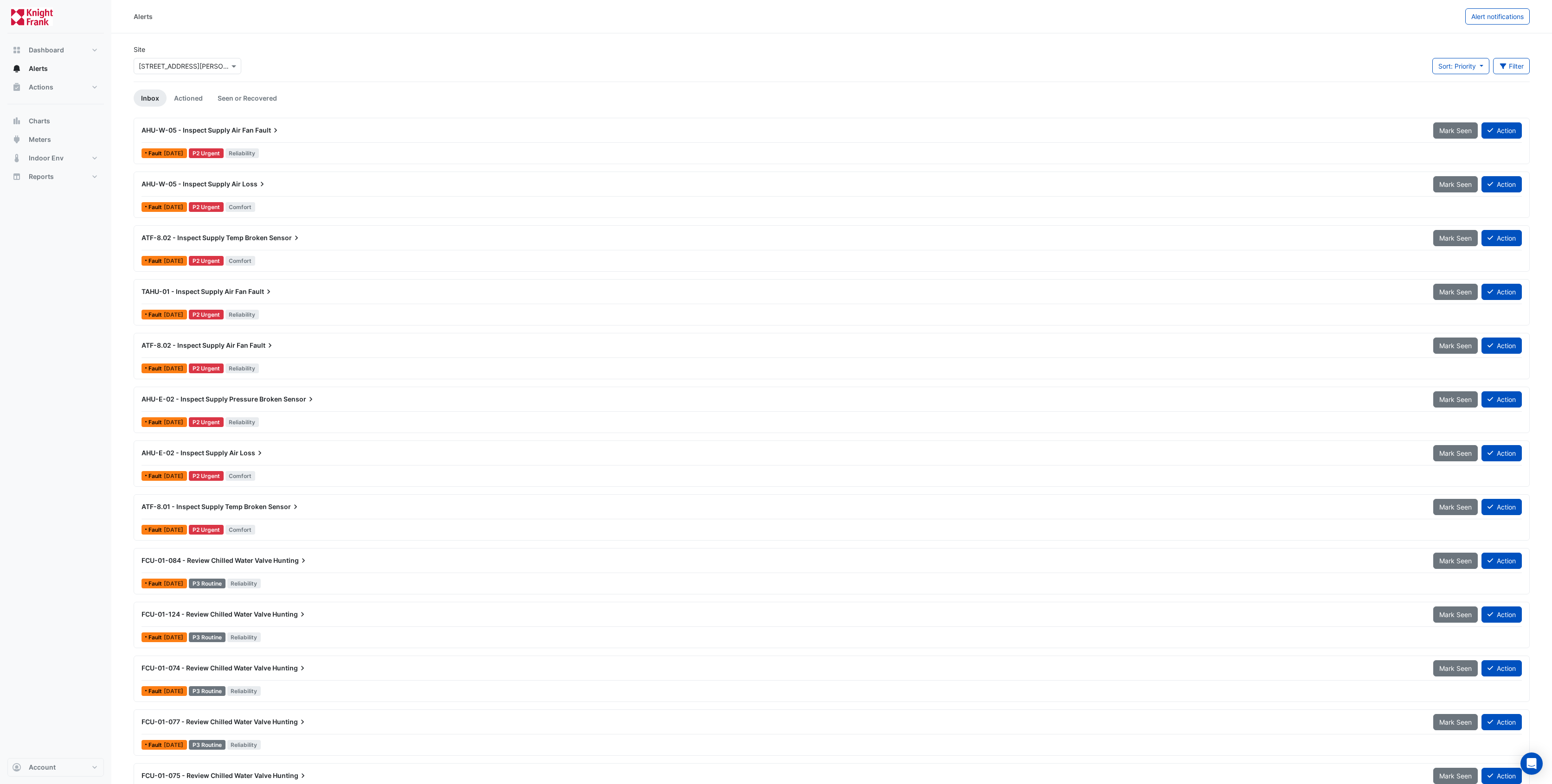
click at [208, 184] on span "AHU-W-05 - Inspect Supply Air" at bounding box center [191, 183] width 99 height 8
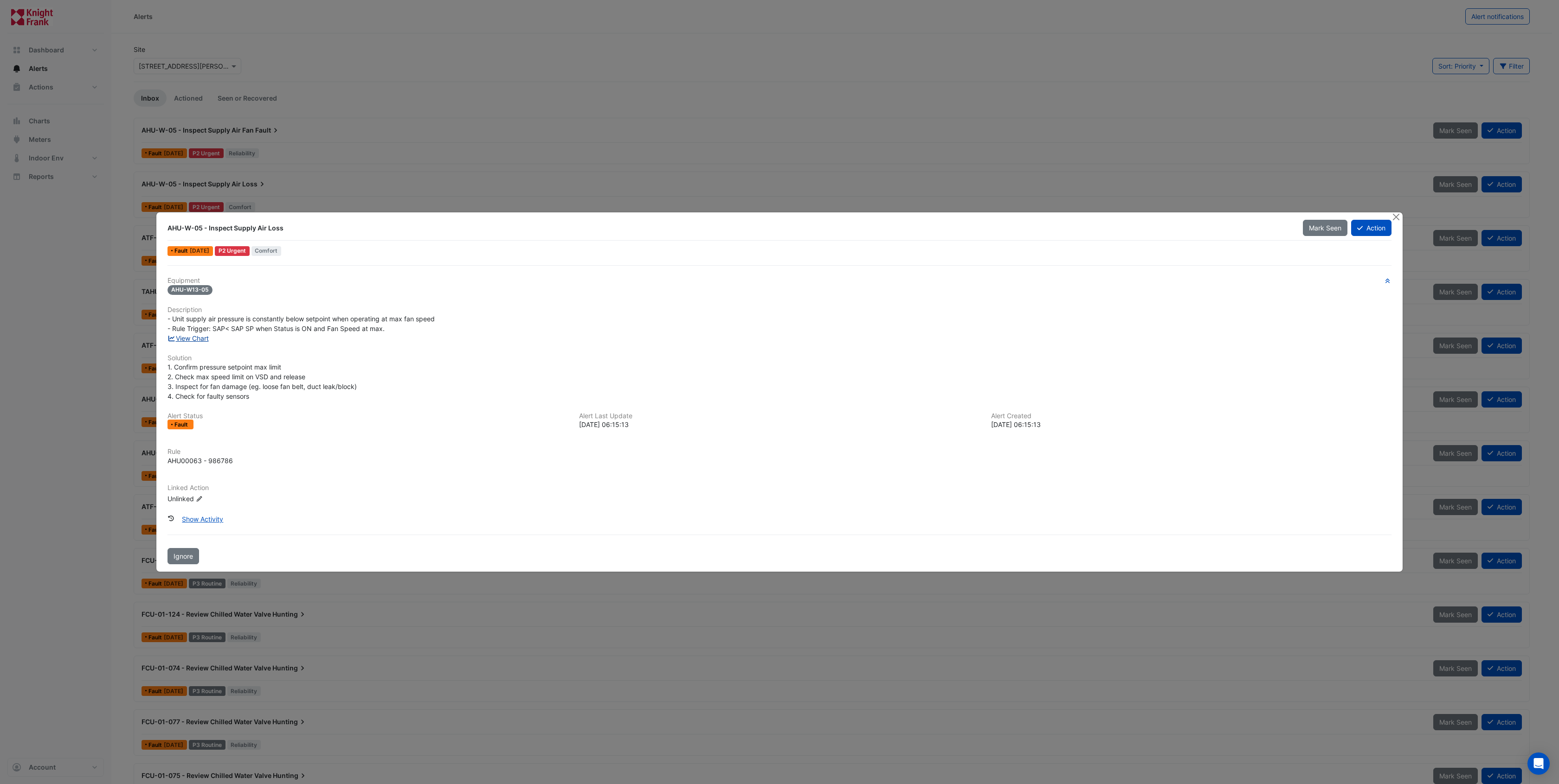
click at [194, 338] on link "View Chart" at bounding box center [188, 338] width 41 height 8
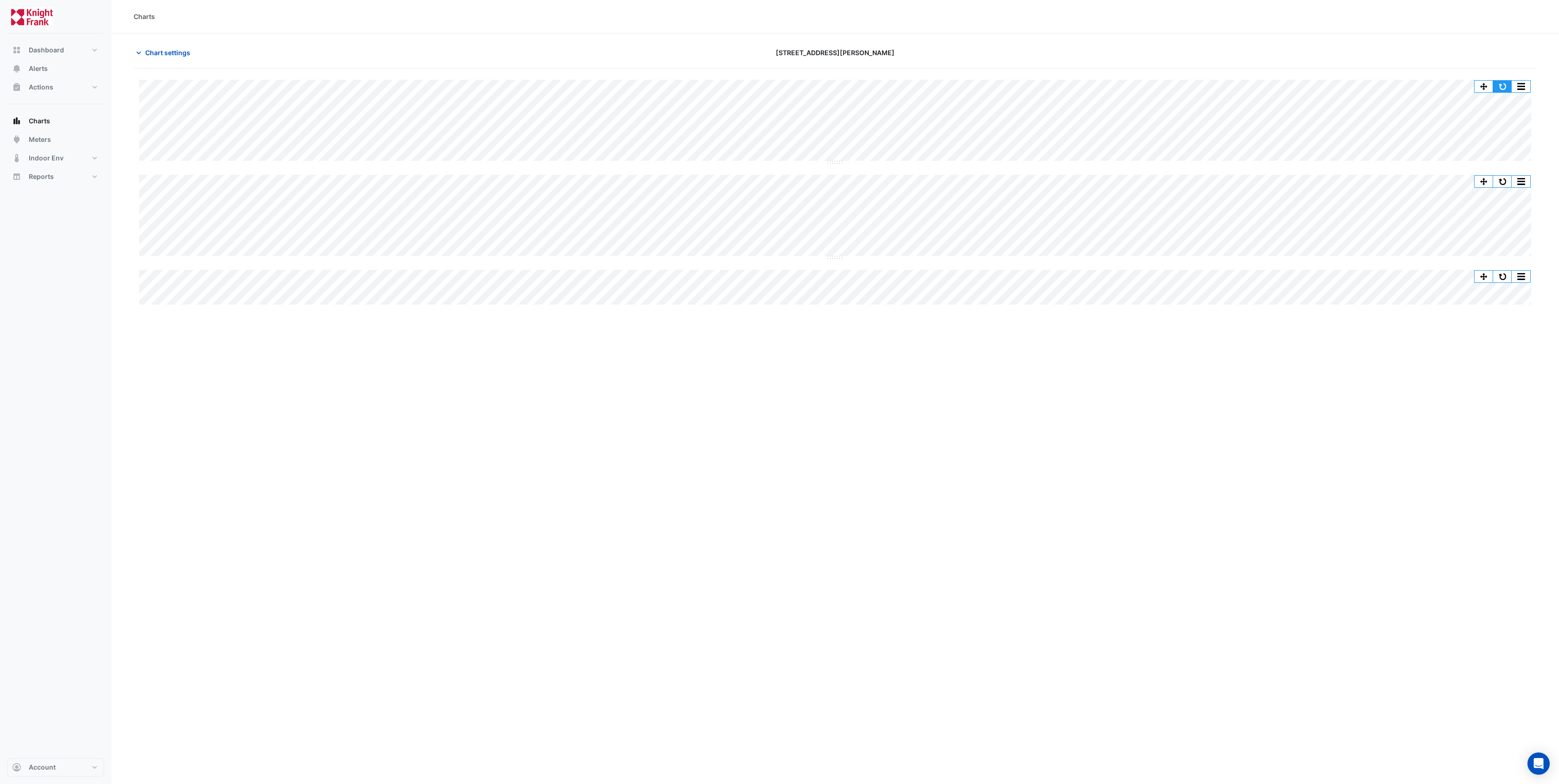
click at [1498, 85] on button "button" at bounding box center [1502, 86] width 19 height 11
click at [1497, 87] on button "button" at bounding box center [1502, 86] width 19 height 11
click at [1502, 78] on div "Split All Split None Print Save as JPEG Save as PNG Pivot Data Table Export CSV…" at bounding box center [835, 187] width 1403 height 238
click at [1502, 80] on button "button" at bounding box center [1502, 86] width 19 height 11
click at [1506, 87] on button "button" at bounding box center [1502, 86] width 19 height 11
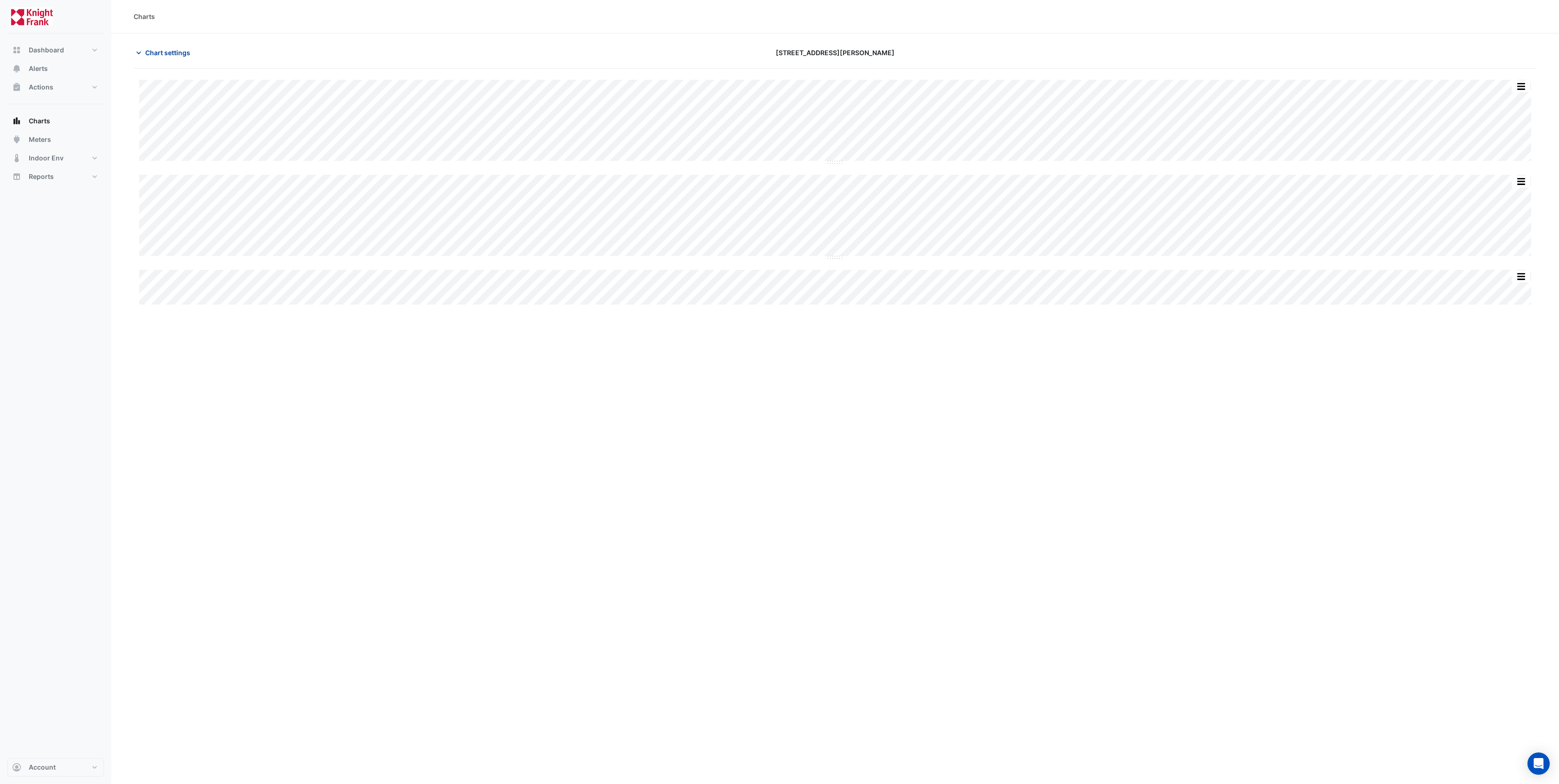
click at [140, 52] on icon "button" at bounding box center [139, 53] width 9 height 9
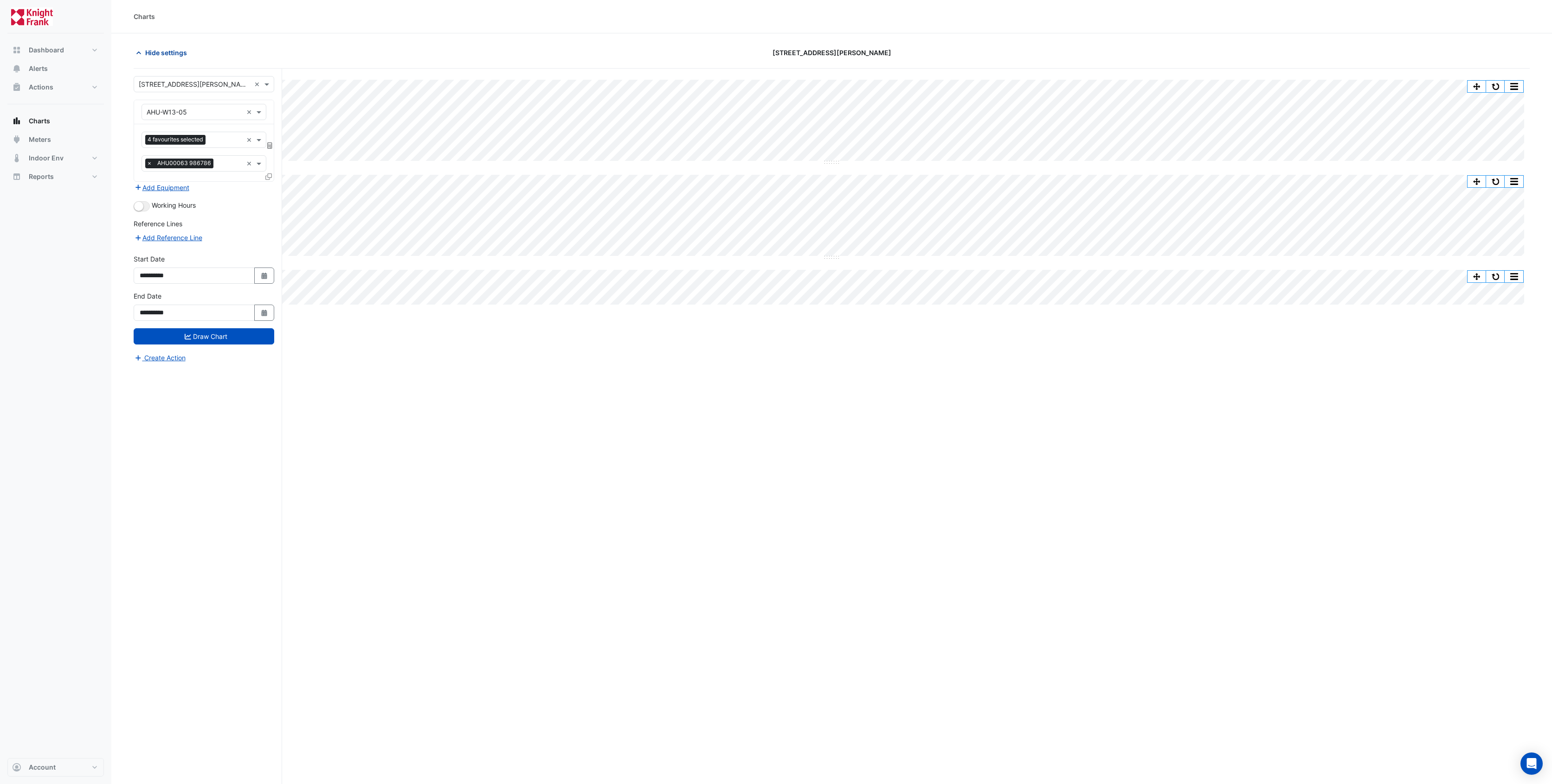
click at [140, 52] on icon "button" at bounding box center [139, 53] width 9 height 9
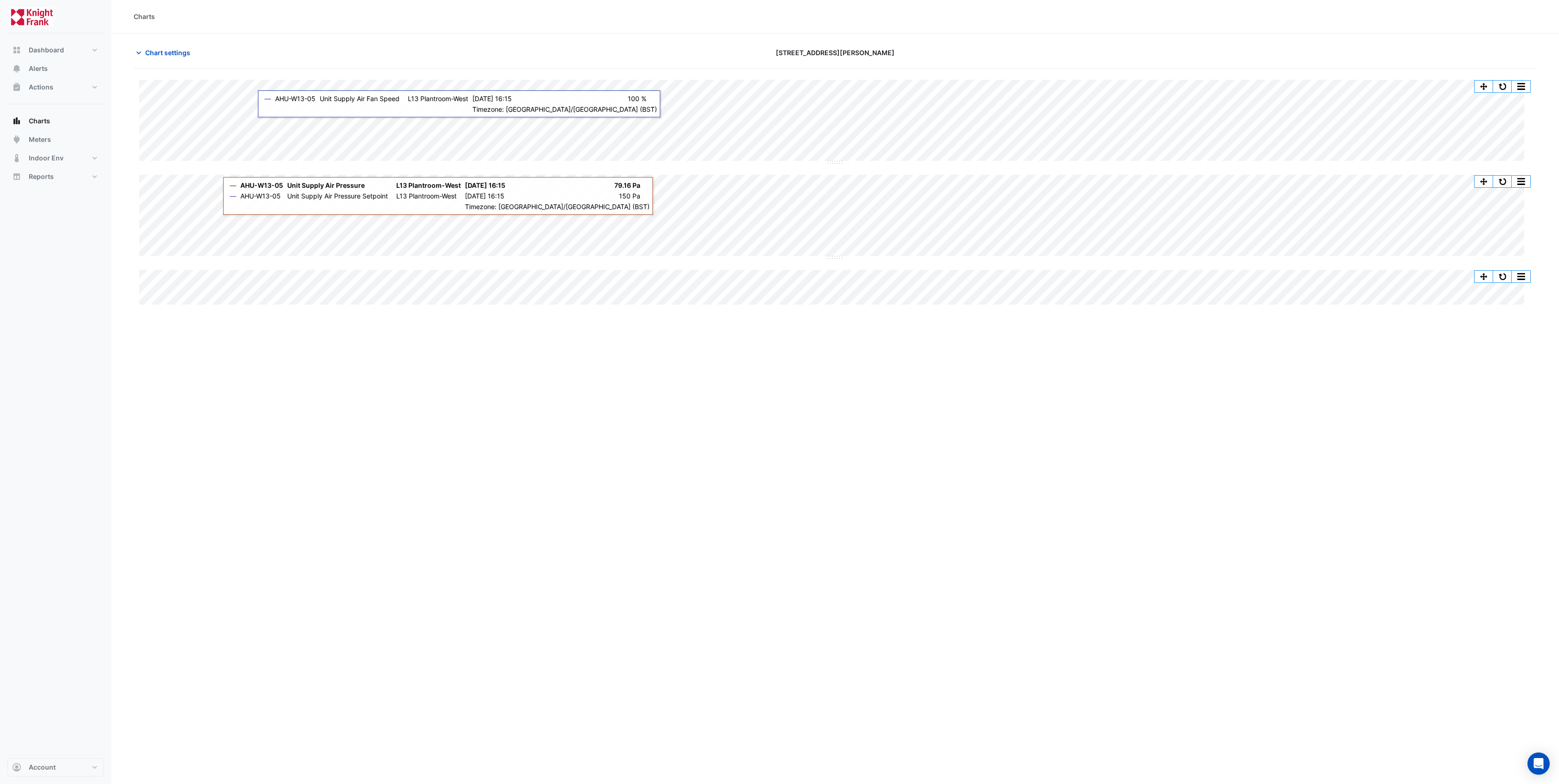
click at [638, 366] on div "Charts Chart settings 3 Hardman Street Split All Split None Print Save as JPEG …" at bounding box center [835, 392] width 1448 height 784
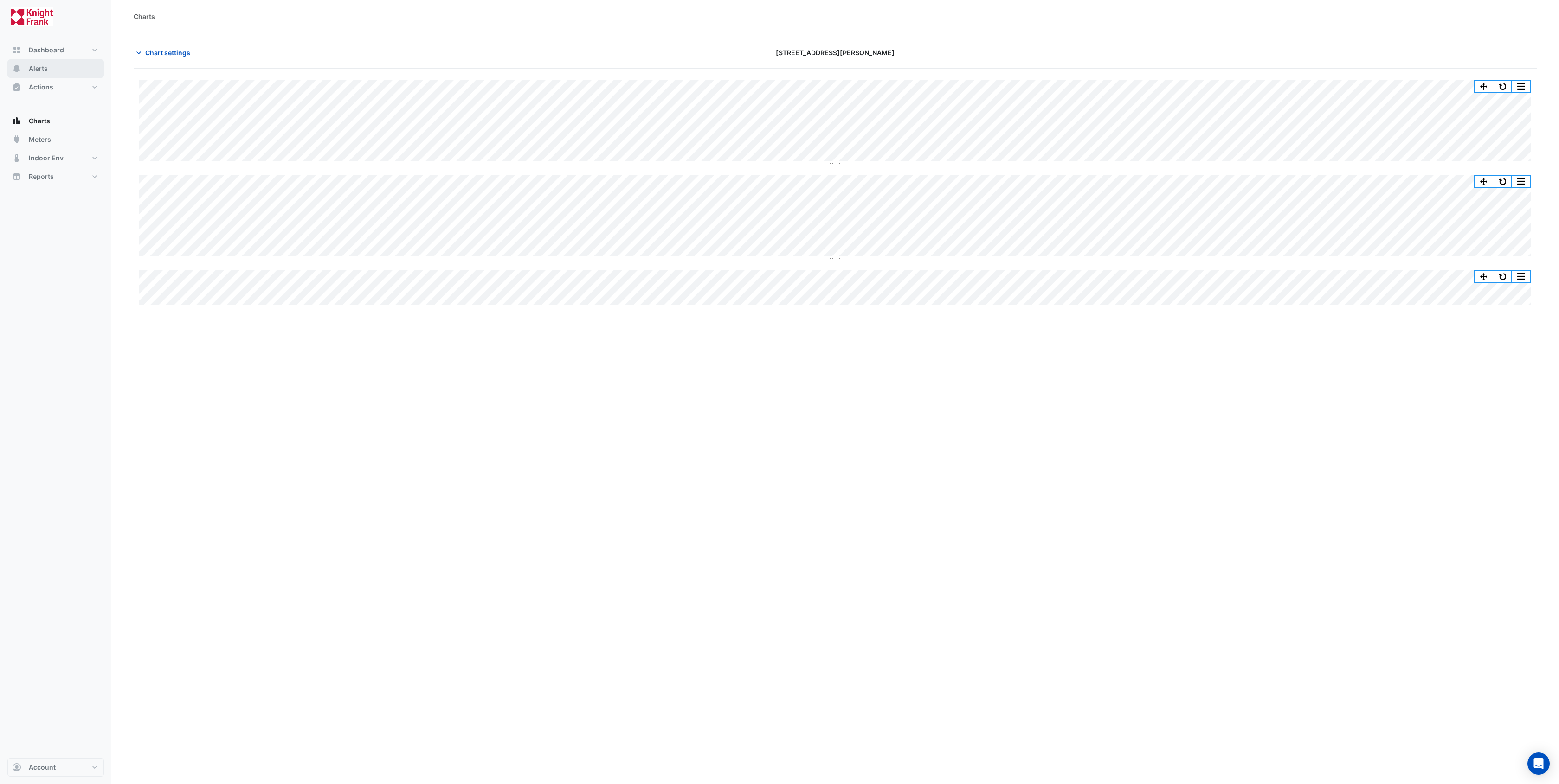
click at [54, 66] on button "Alerts" at bounding box center [55, 68] width 96 height 19
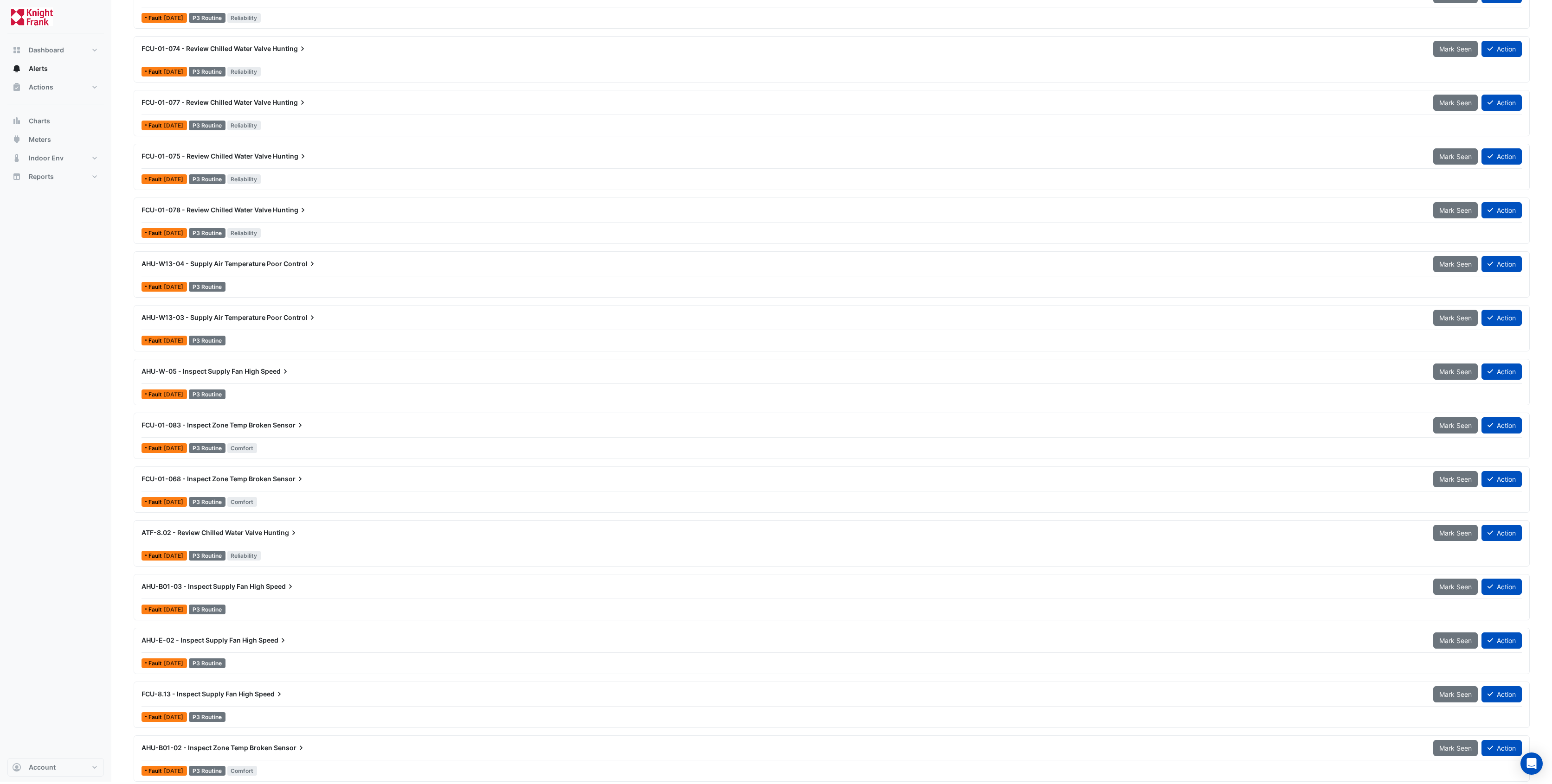
scroll to position [625, 0]
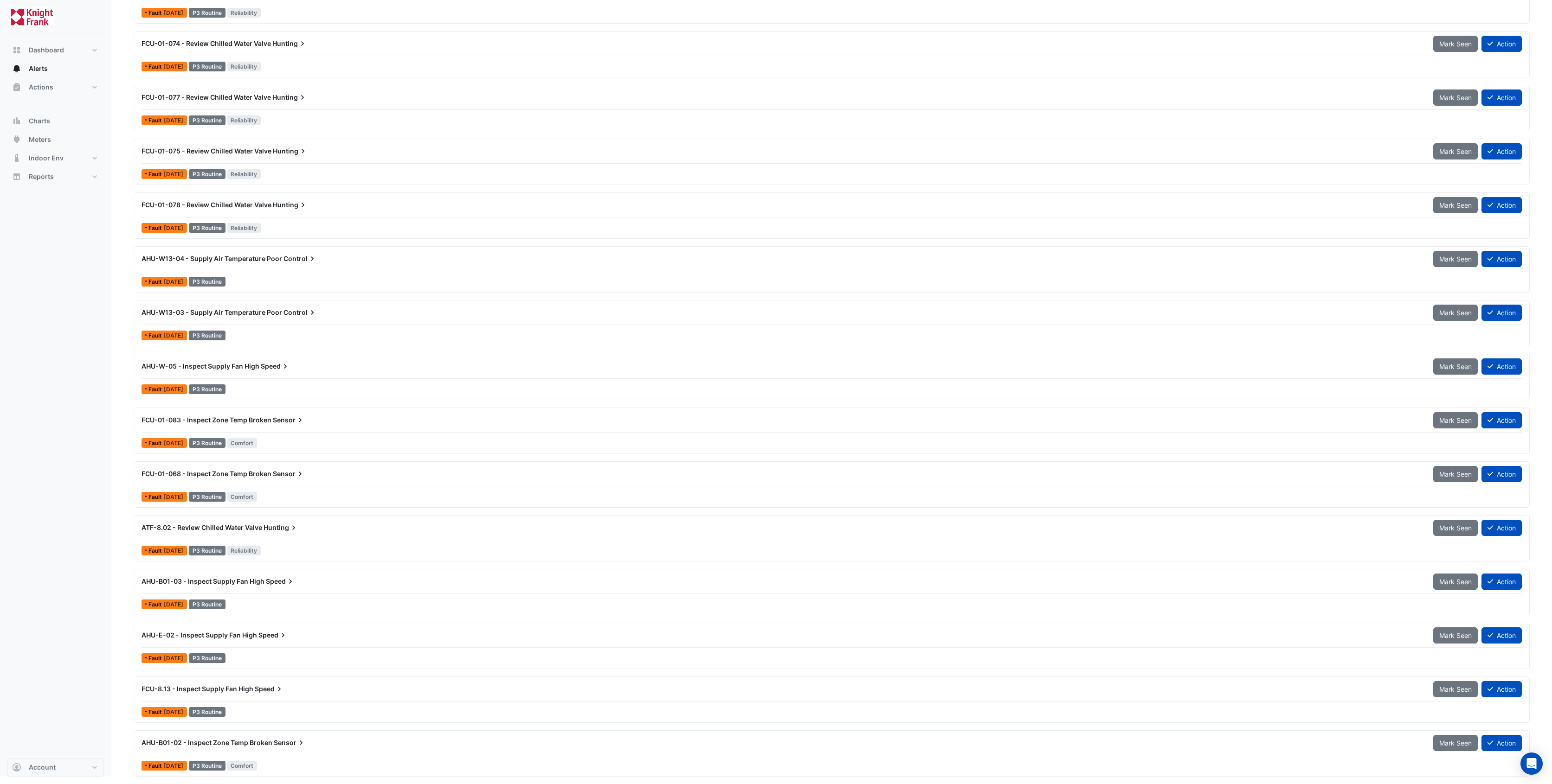
click at [202, 635] on span "AHU-E-02 - Inspect Supply Fan High" at bounding box center [199, 635] width 116 height 8
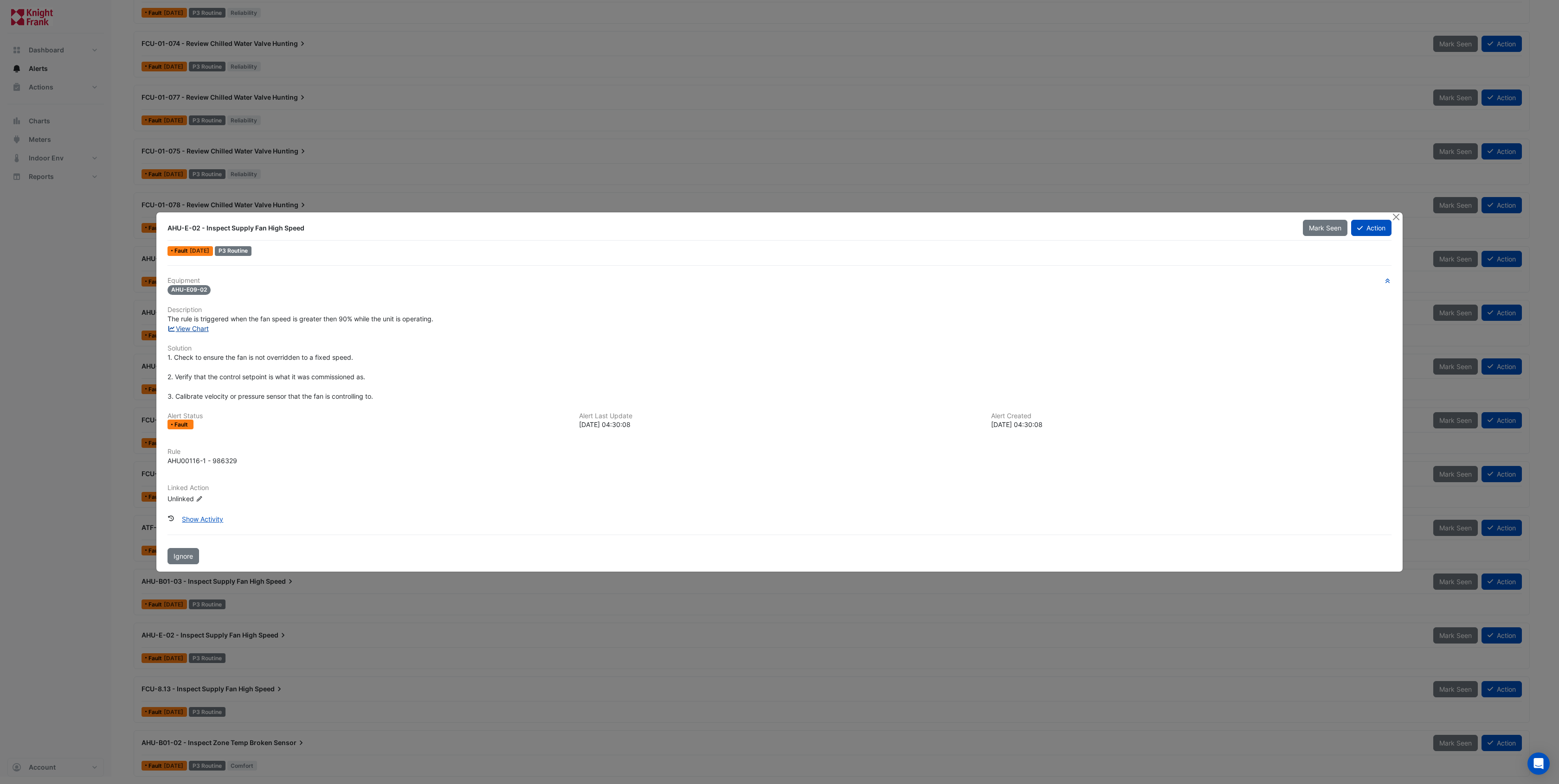
click at [197, 332] on link "View Chart" at bounding box center [188, 328] width 41 height 8
click at [1396, 216] on button "Close" at bounding box center [1396, 217] width 10 height 10
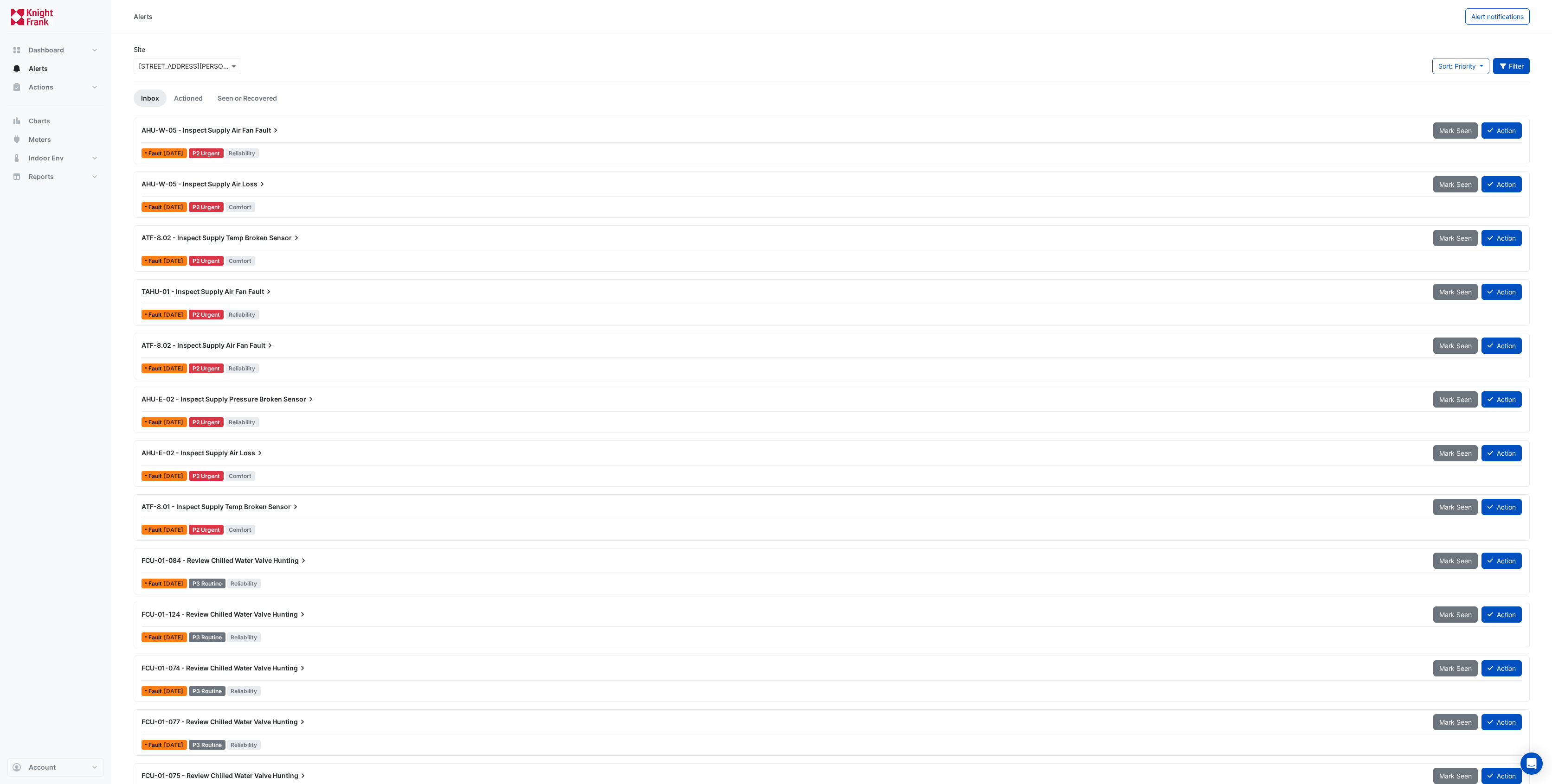
click at [1502, 63] on icon "button" at bounding box center [1504, 66] width 8 height 7
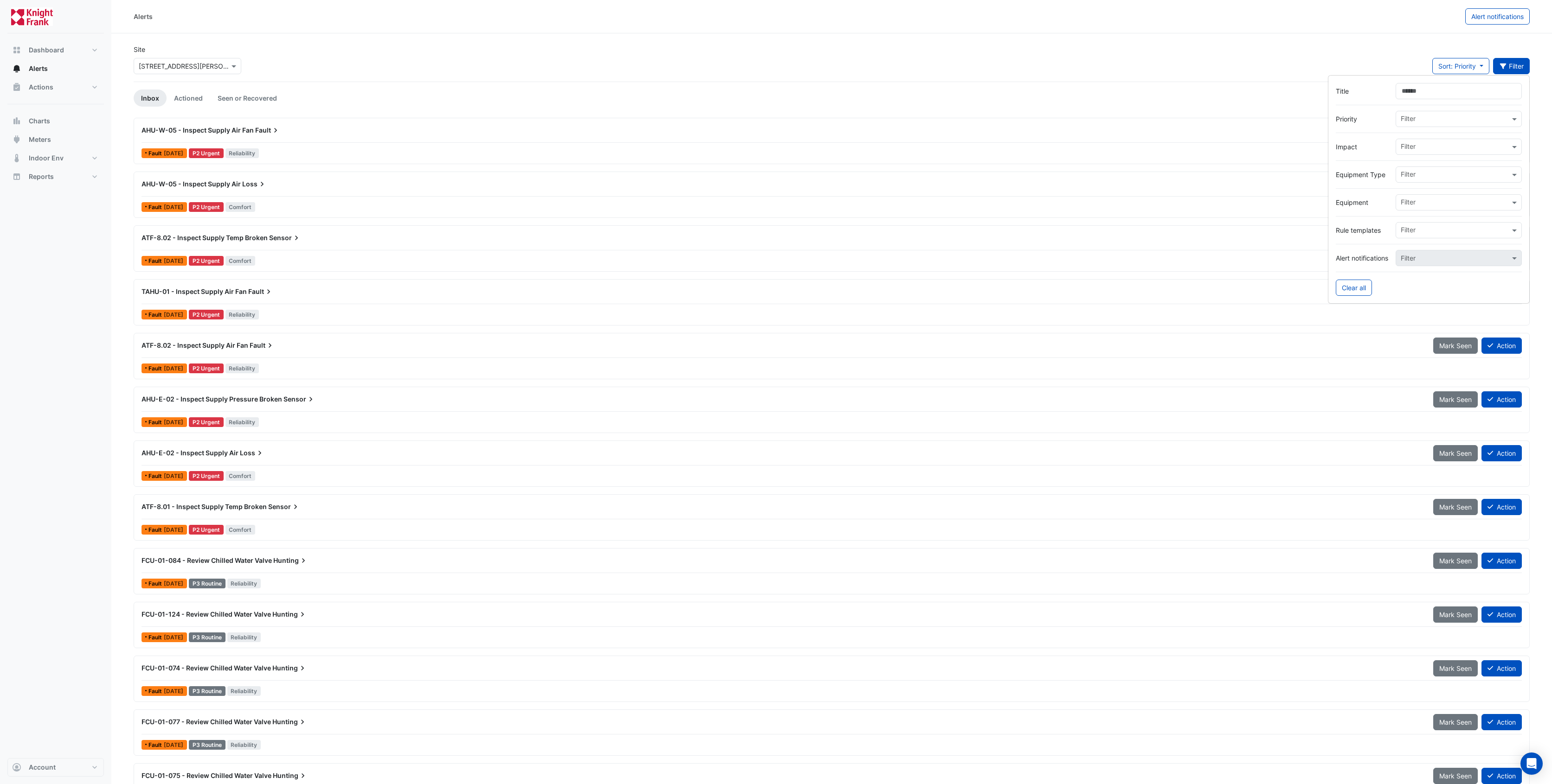
click at [1448, 174] on input "text" at bounding box center [1456, 175] width 109 height 10
click at [1372, 177] on label "Equipment Type" at bounding box center [1362, 175] width 53 height 10
click at [1404, 200] on input "text" at bounding box center [1456, 203] width 109 height 10
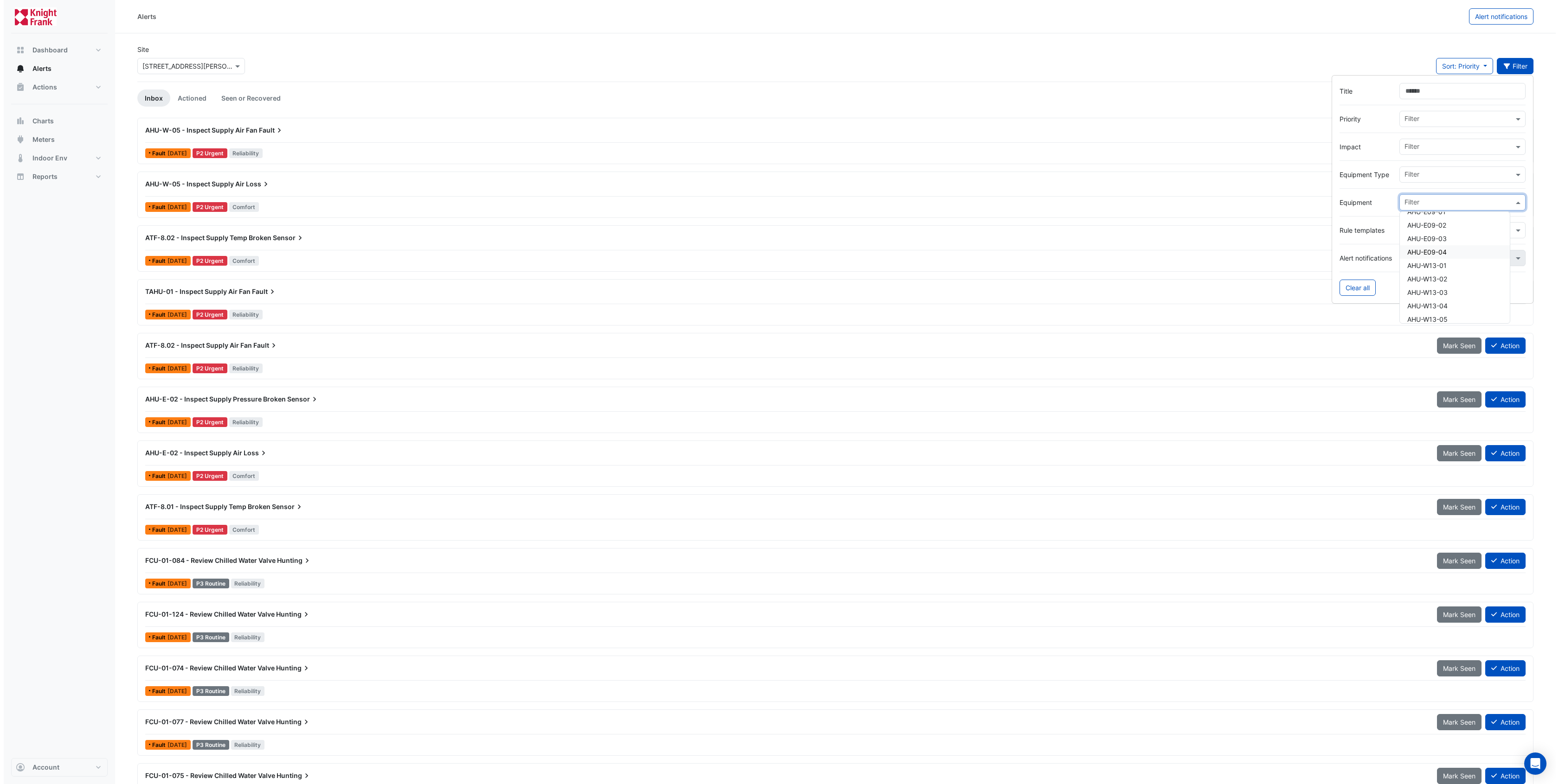
scroll to position [172, 0]
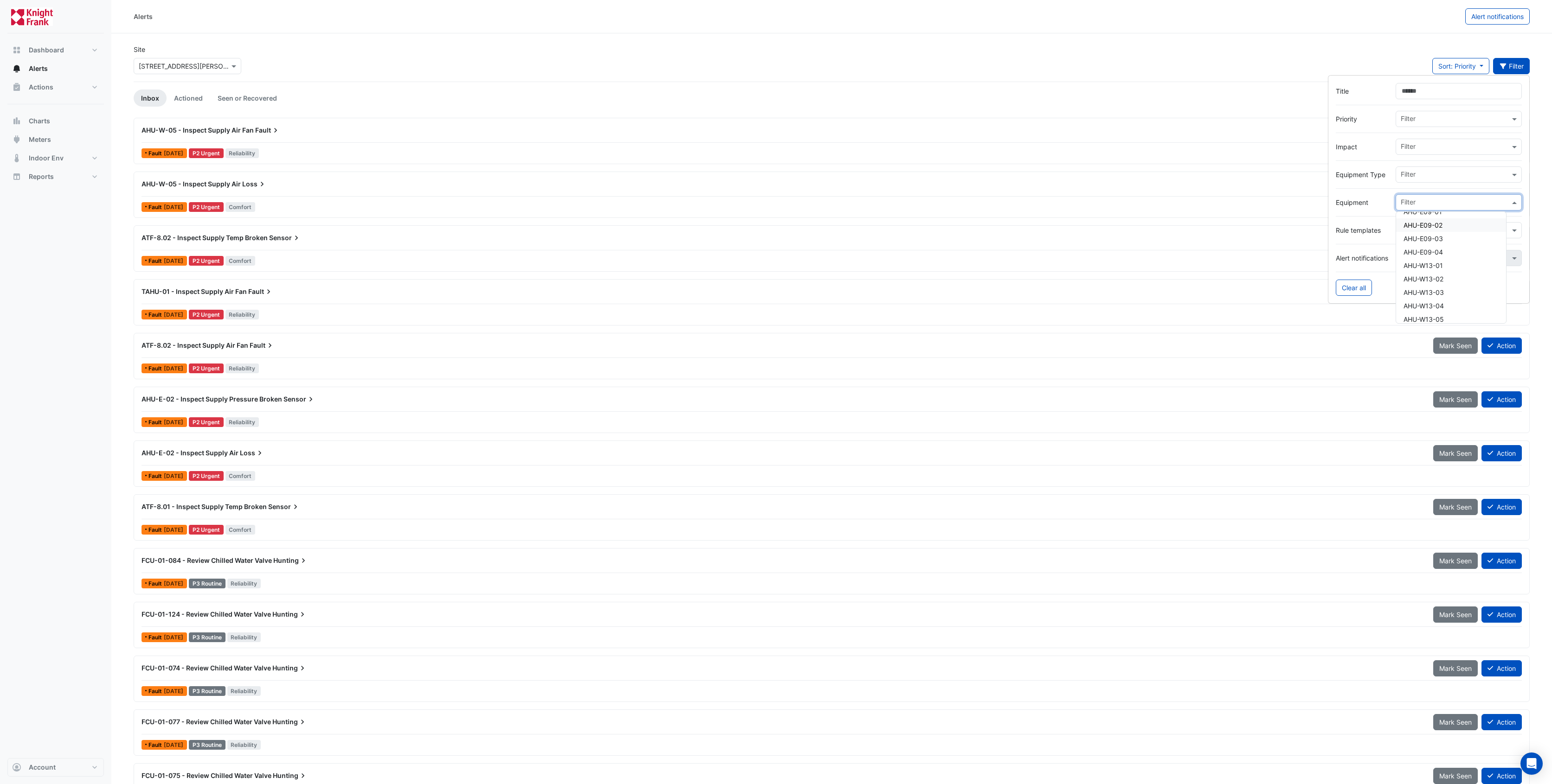
click at [1455, 226] on div "AHU-E09-02" at bounding box center [1452, 225] width 110 height 13
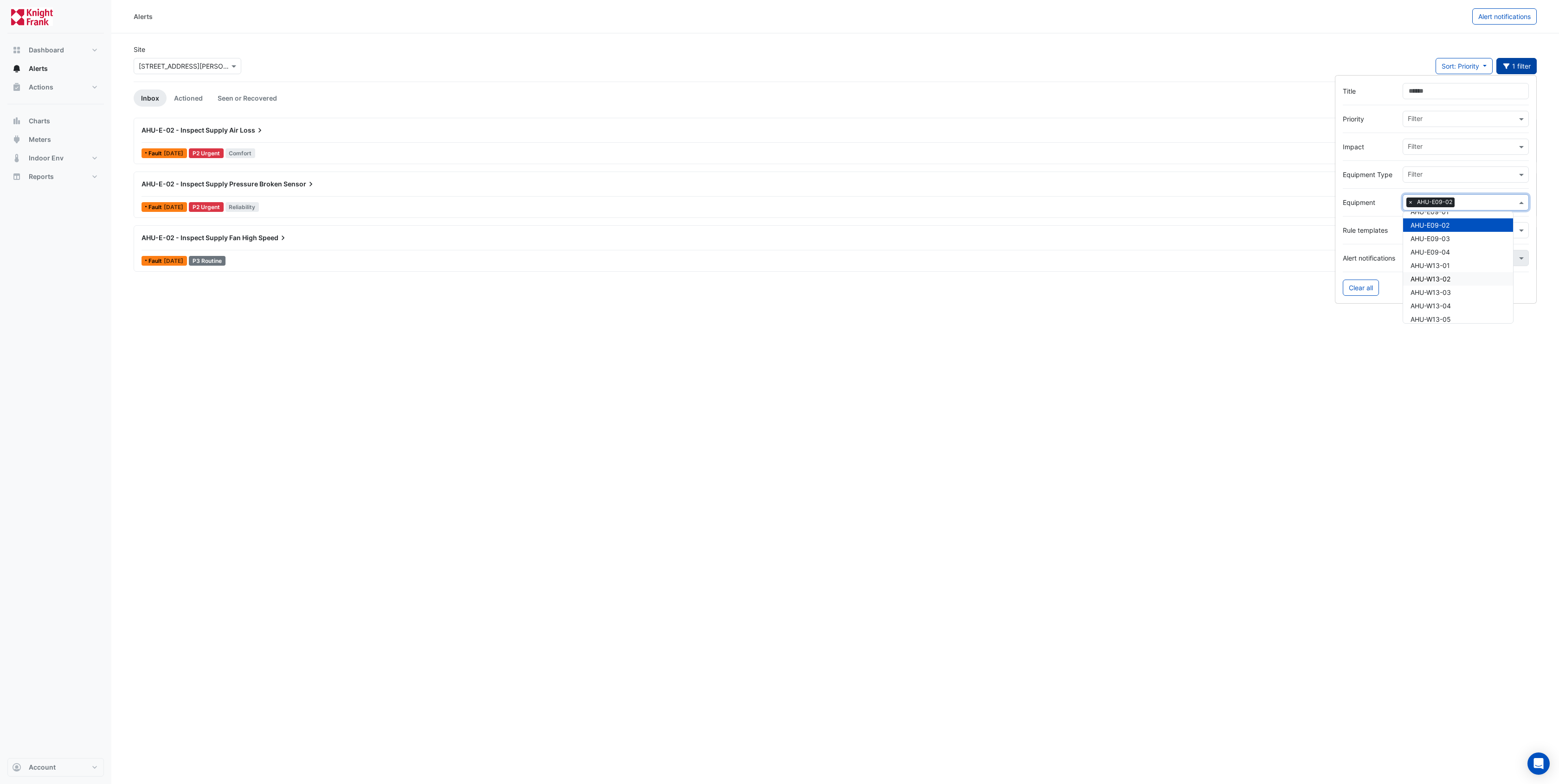
click at [263, 267] on div "AHU-E-02 - Inspect Supply Fan High Speed Mark Seen Action Fault 1 week ago P3 R…" at bounding box center [835, 249] width 1403 height 47
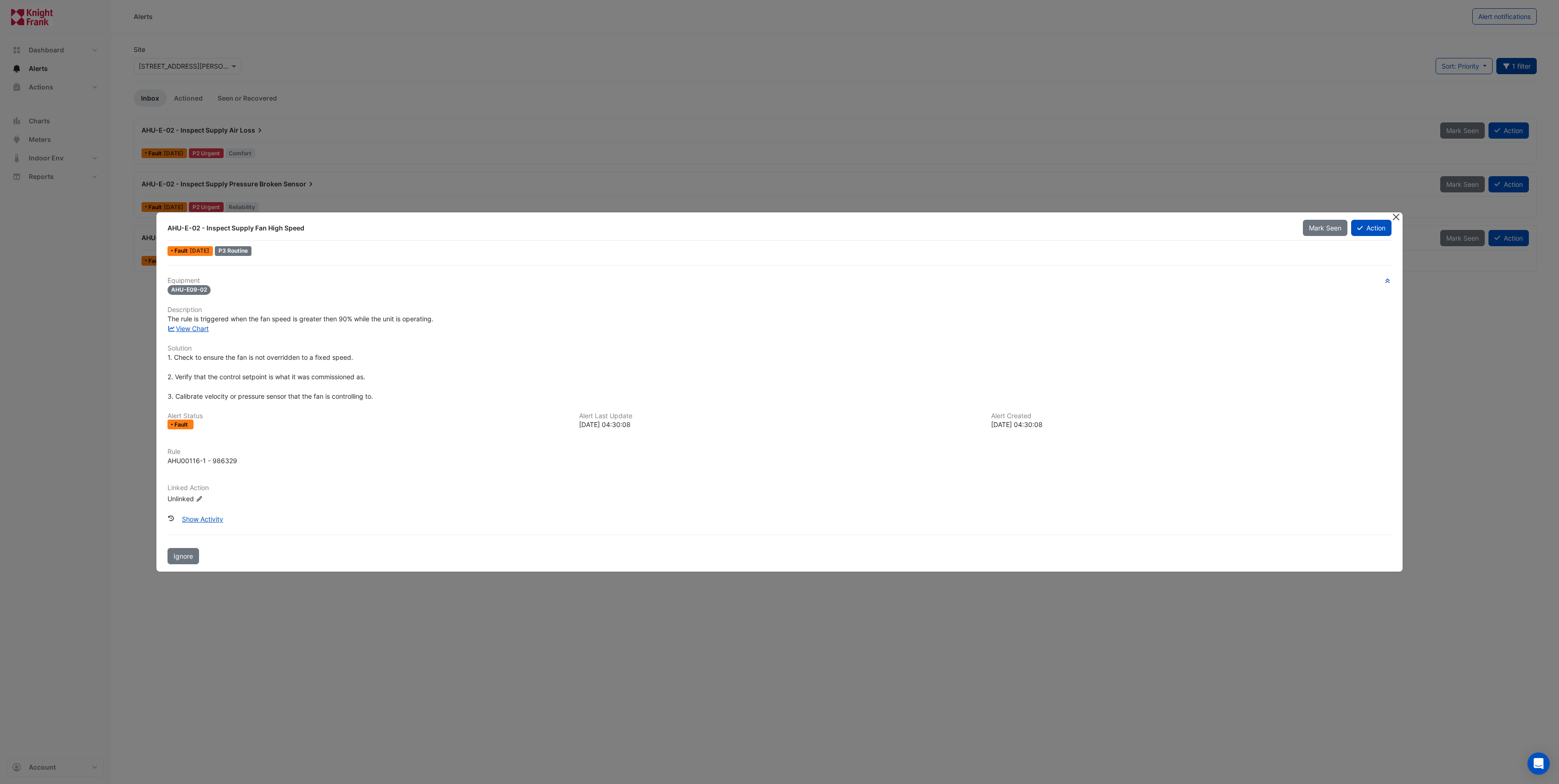
click at [1395, 217] on button "Close" at bounding box center [1396, 217] width 10 height 10
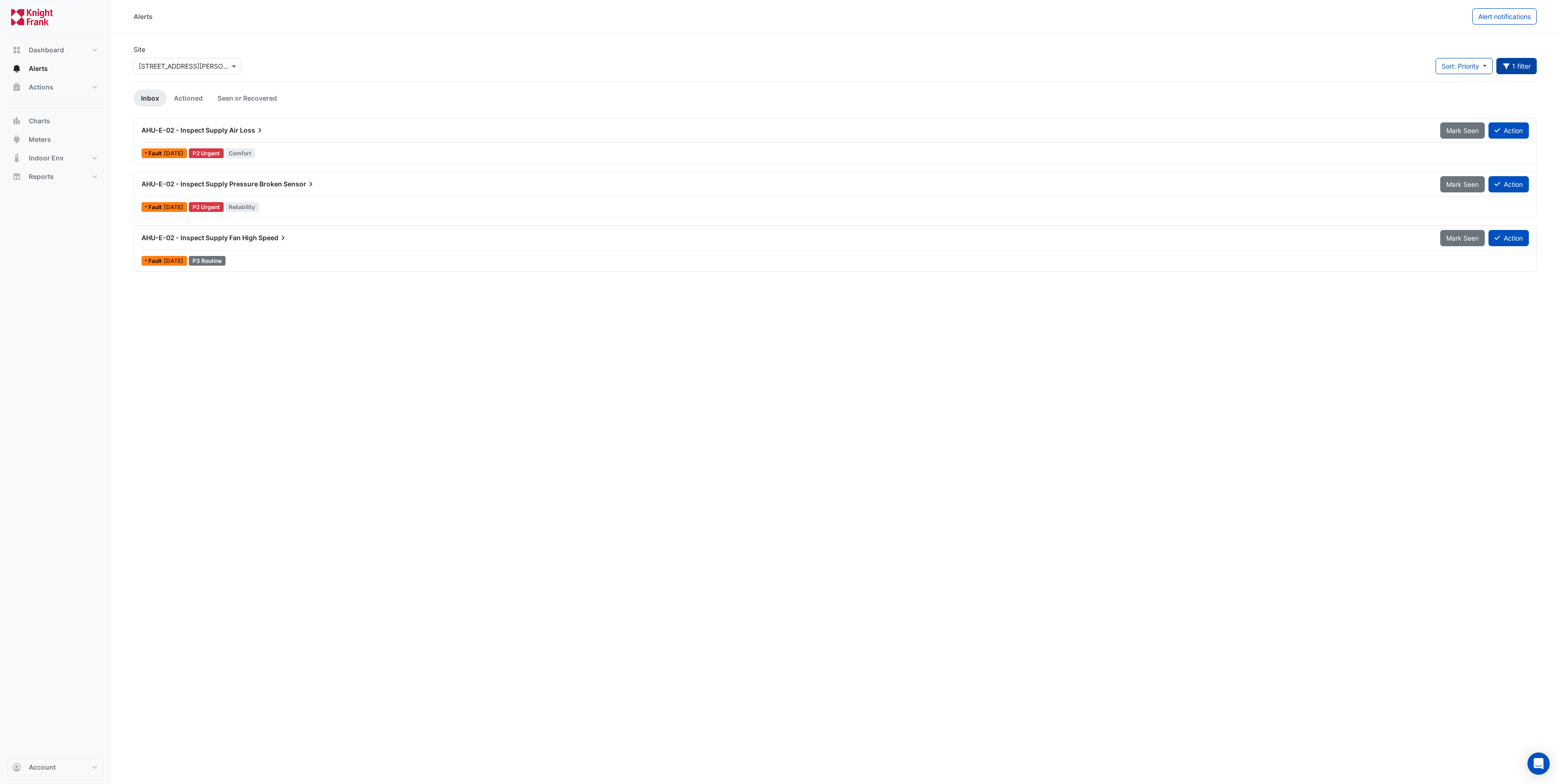
click at [228, 131] on span "AHU-E-02 - Inspect Supply Air" at bounding box center [190, 130] width 97 height 8
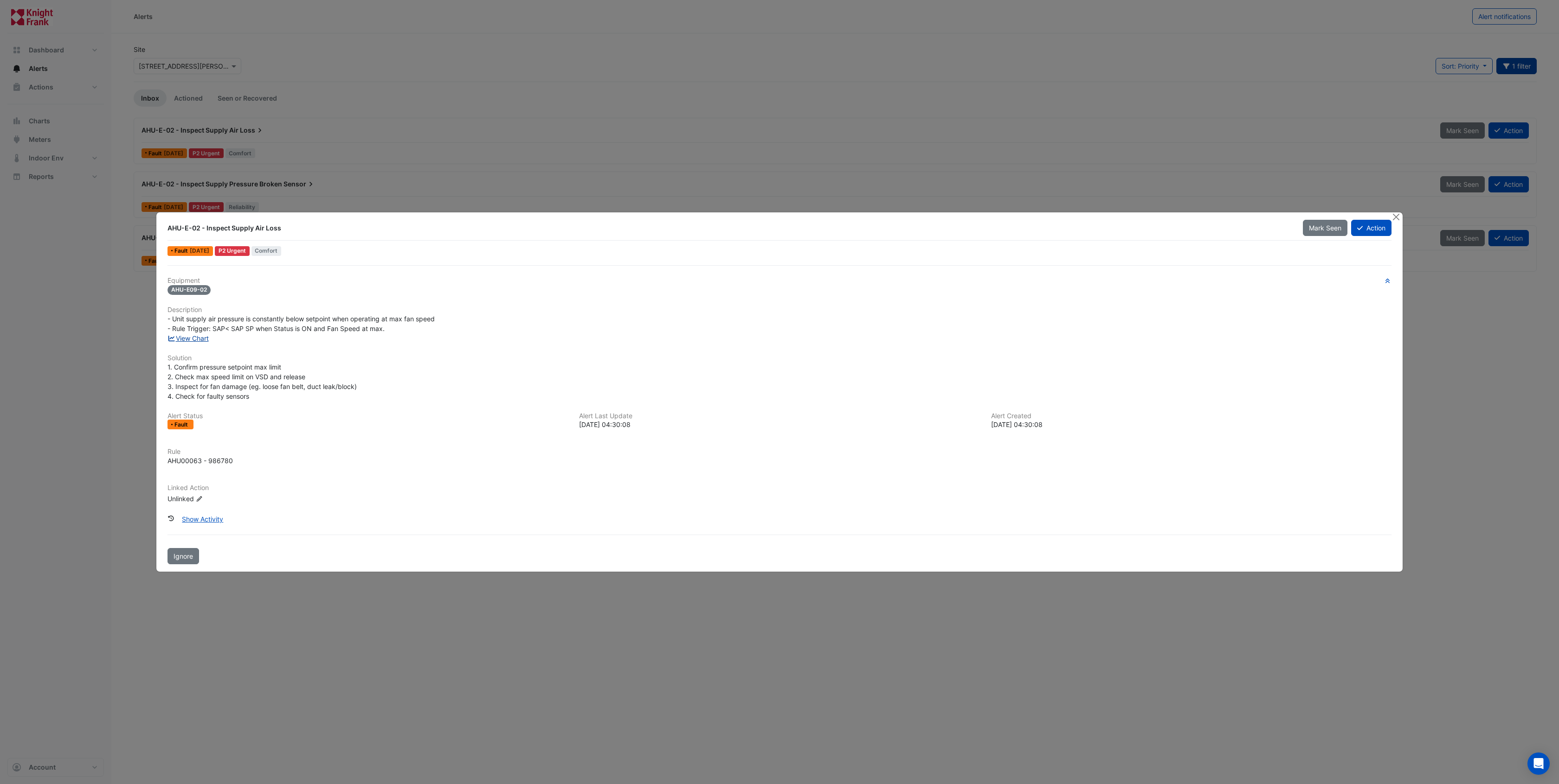
click at [196, 338] on link "View Chart" at bounding box center [188, 338] width 41 height 8
click at [1377, 232] on button "Action" at bounding box center [1371, 227] width 41 height 16
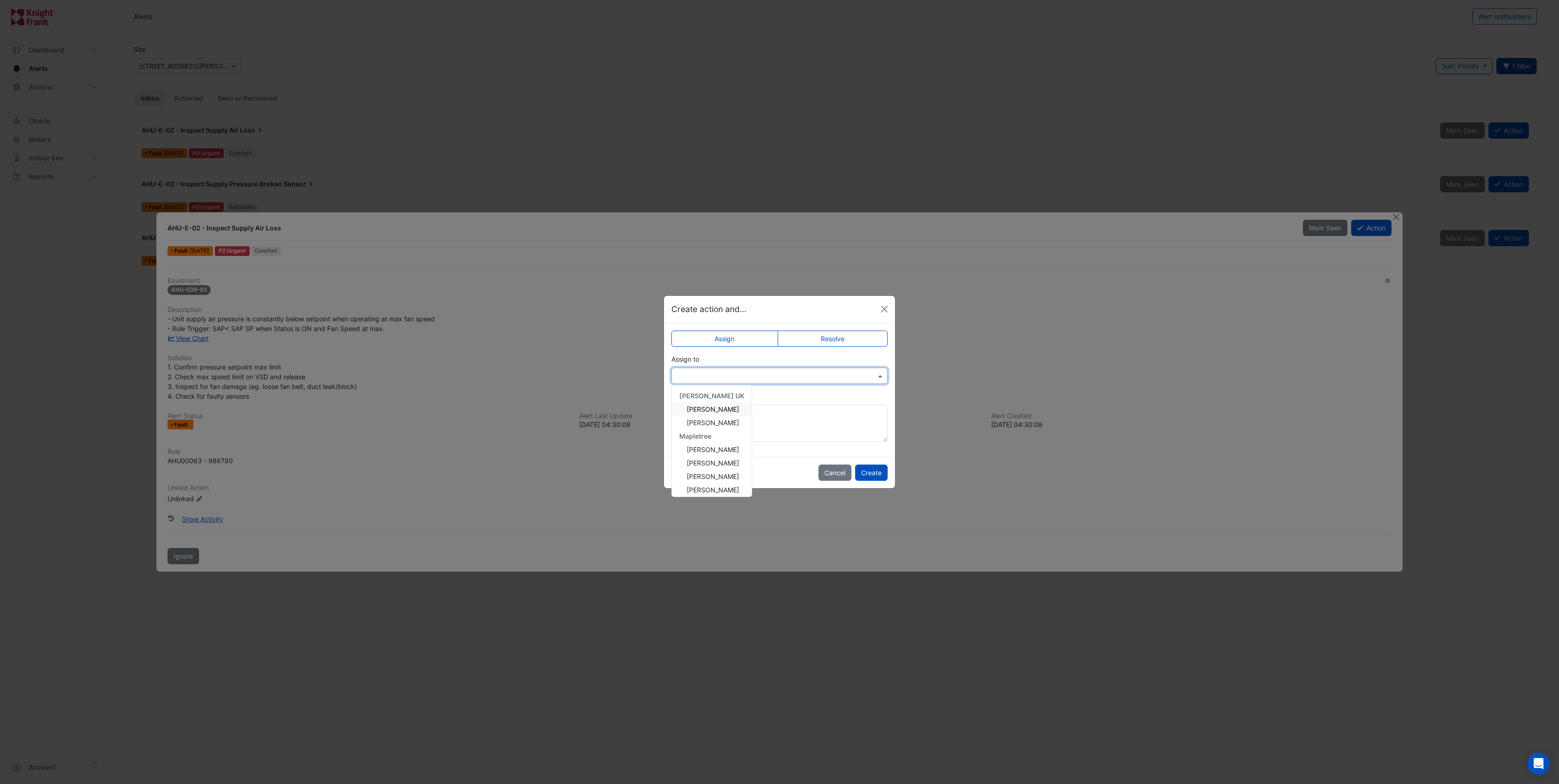
click at [776, 379] on input "text" at bounding box center [770, 376] width 188 height 10
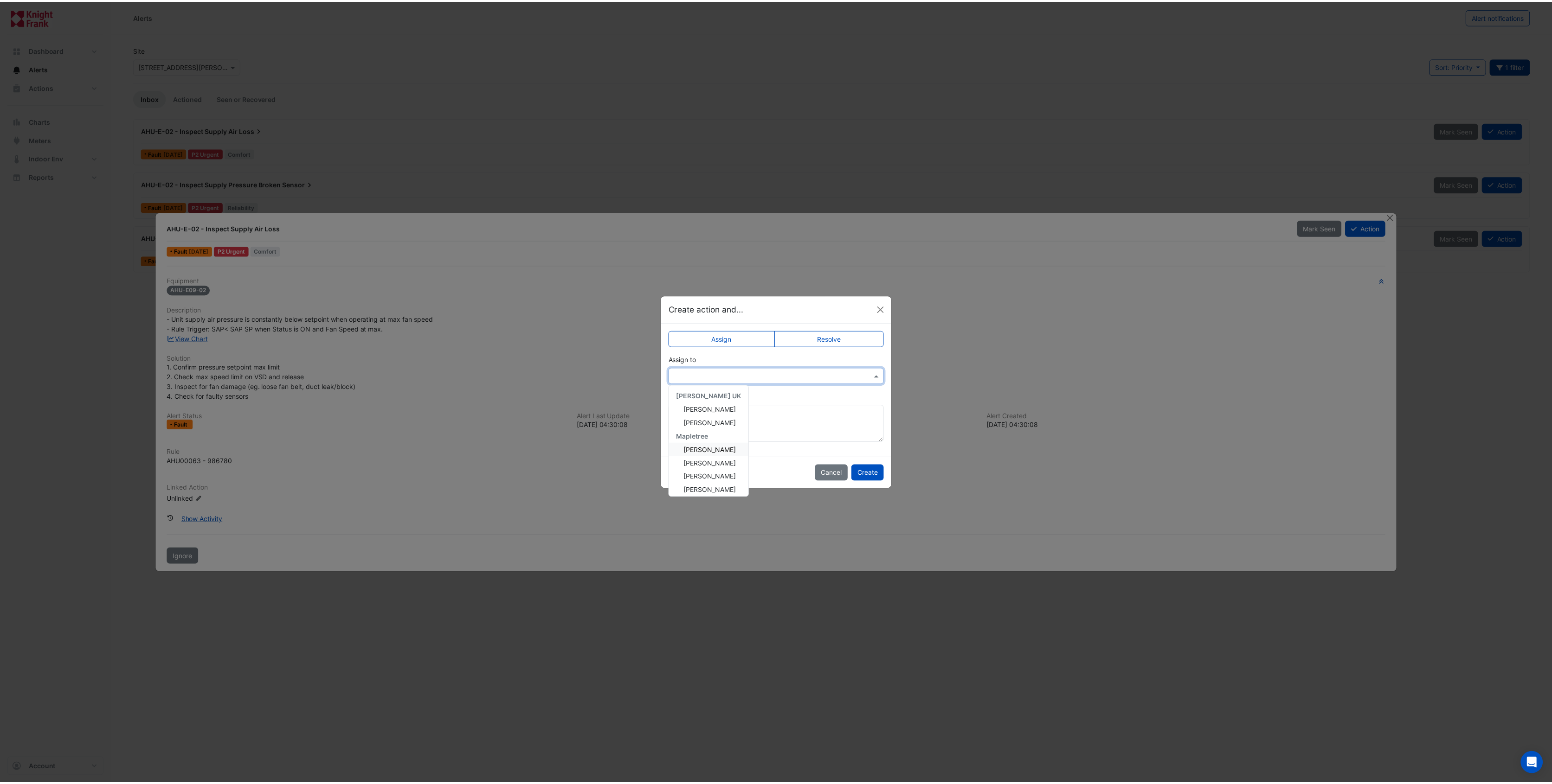
scroll to position [85, 0]
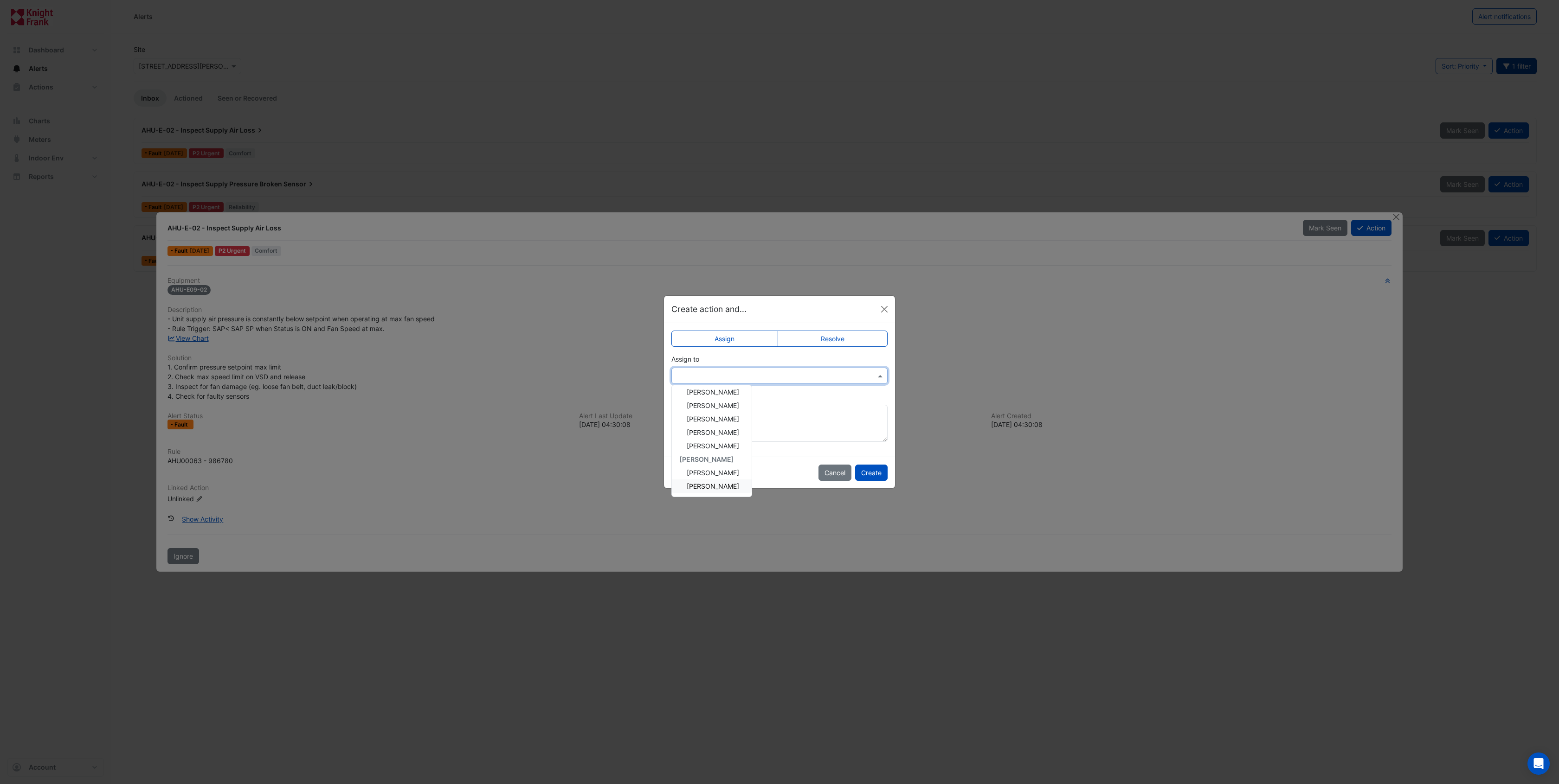
click at [710, 482] on div "Roy Warburton" at bounding box center [712, 486] width 80 height 13
click at [870, 471] on button "Create" at bounding box center [871, 472] width 33 height 16
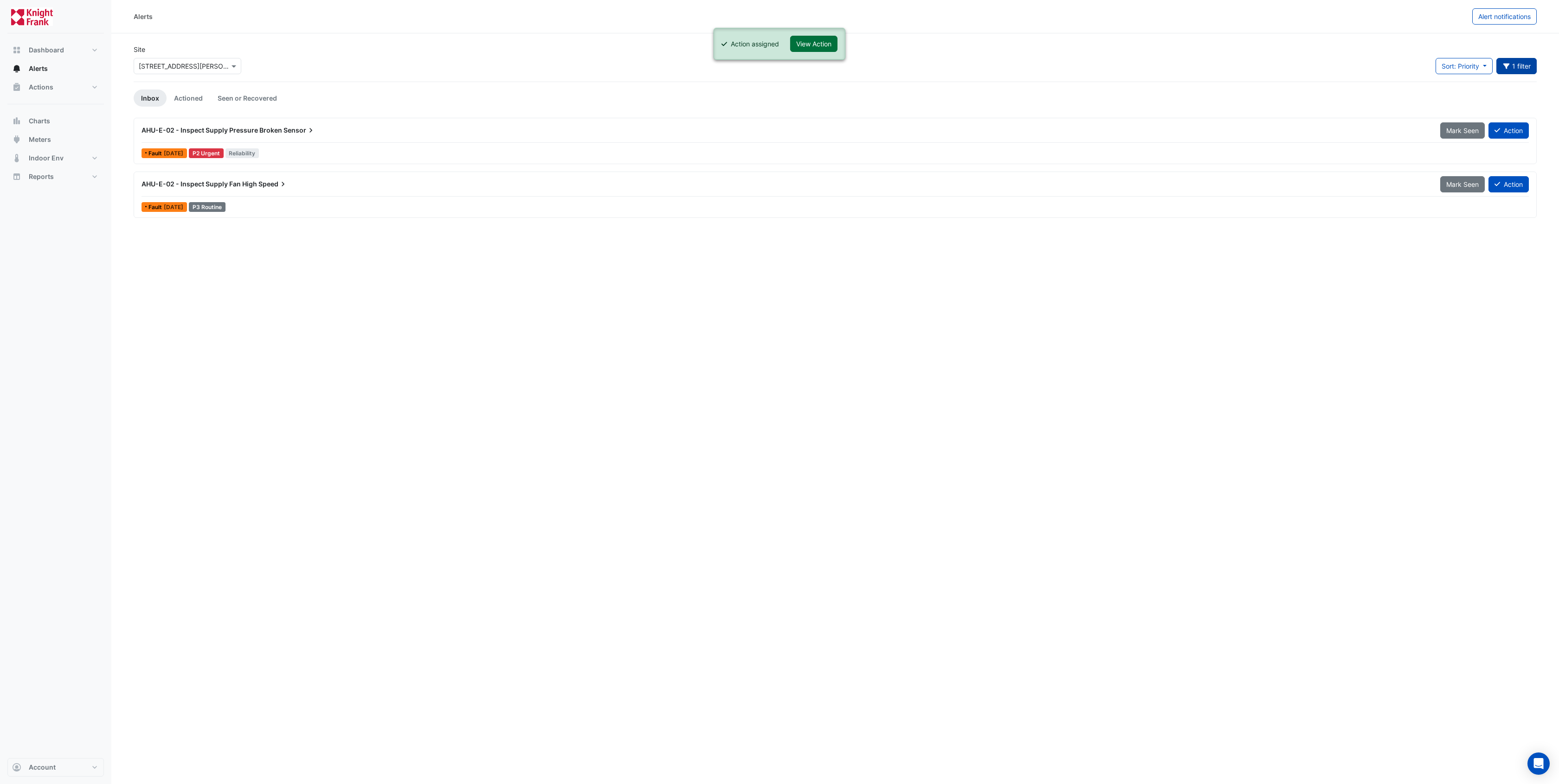
click at [826, 48] on button "View Action" at bounding box center [814, 44] width 47 height 16
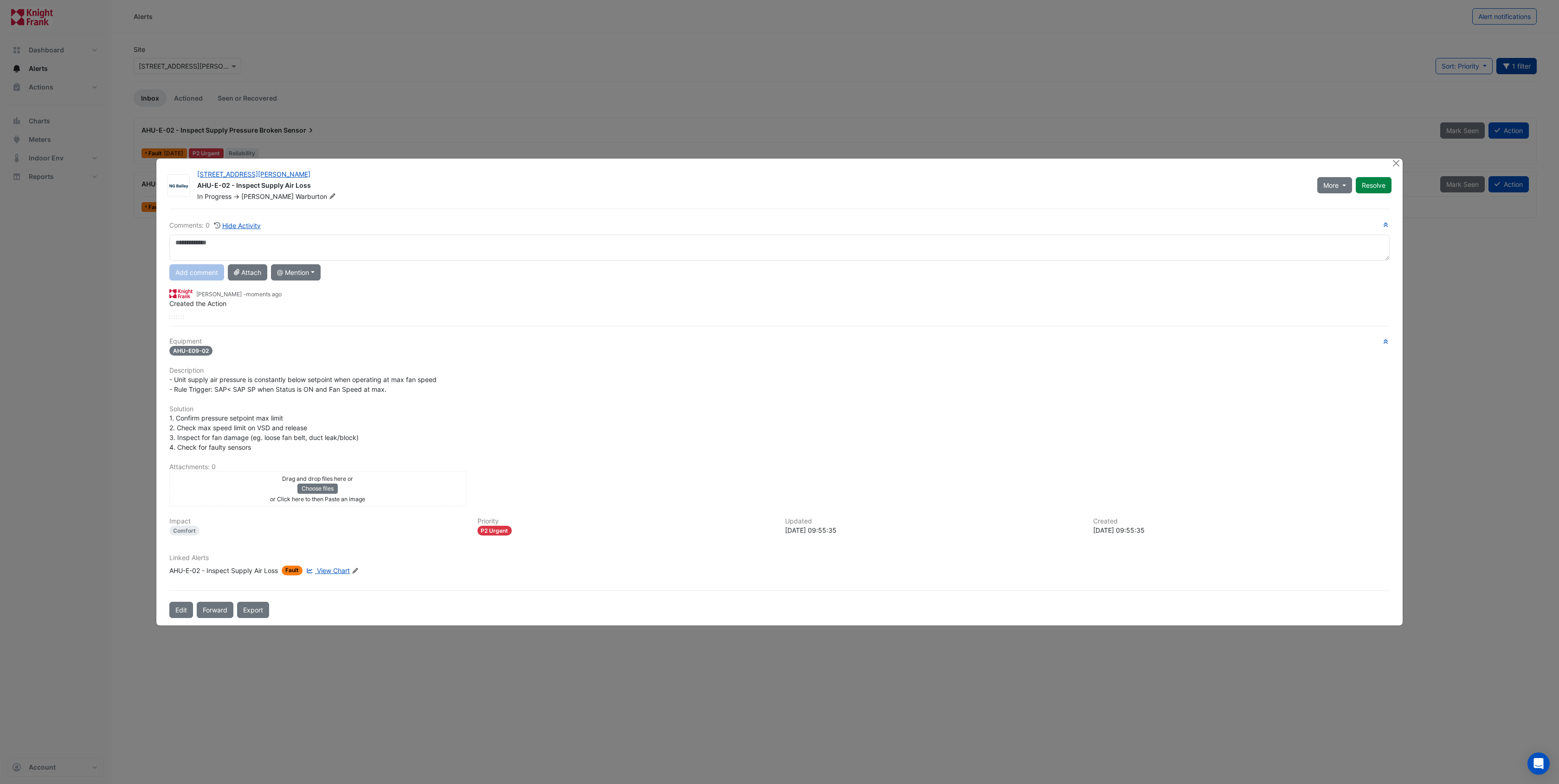
click at [358, 570] on icon "Edit Linked Alerts" at bounding box center [355, 570] width 7 height 5
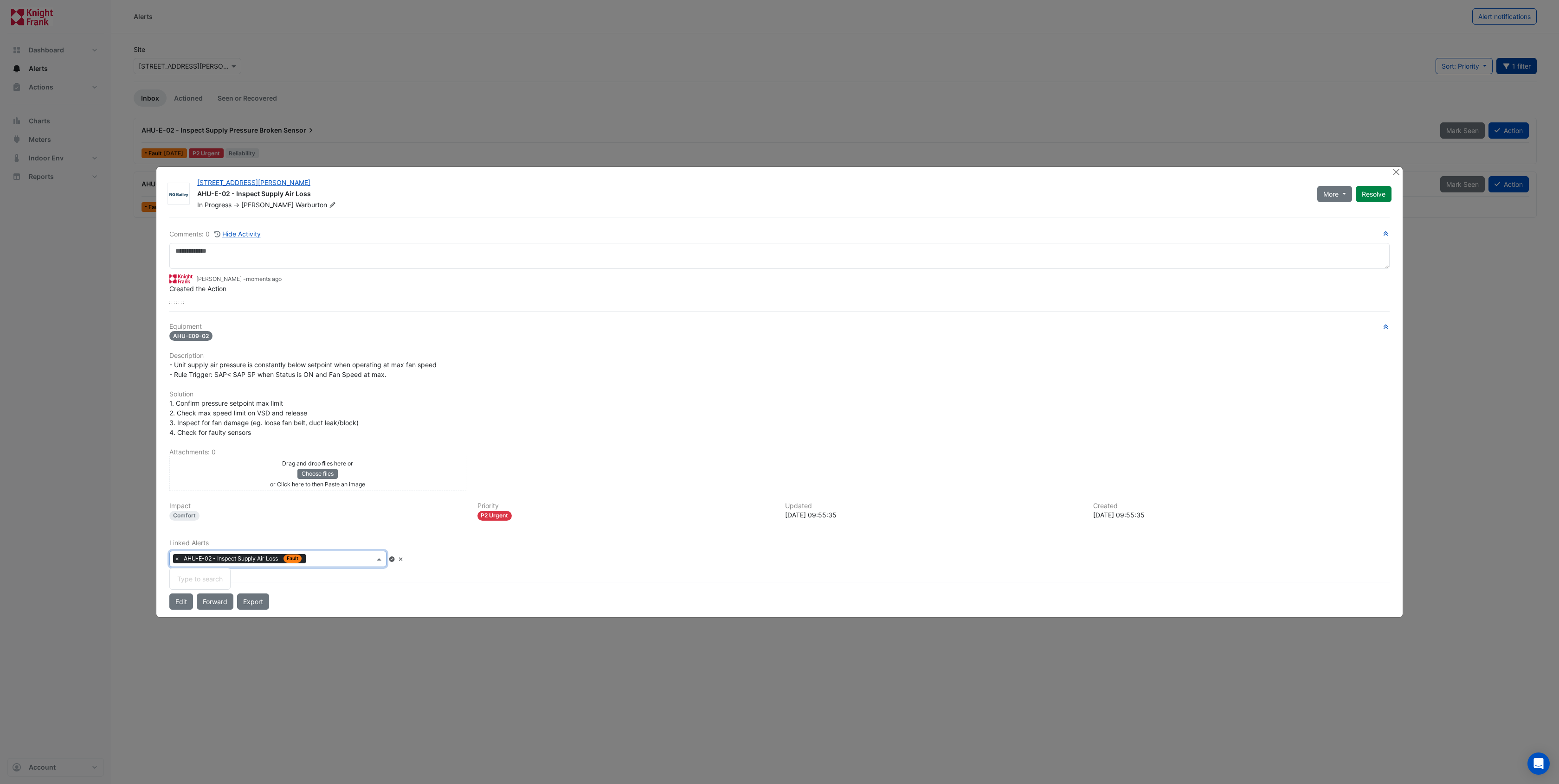
click at [329, 558] on input "text" at bounding box center [341, 560] width 65 height 10
type input "*****"
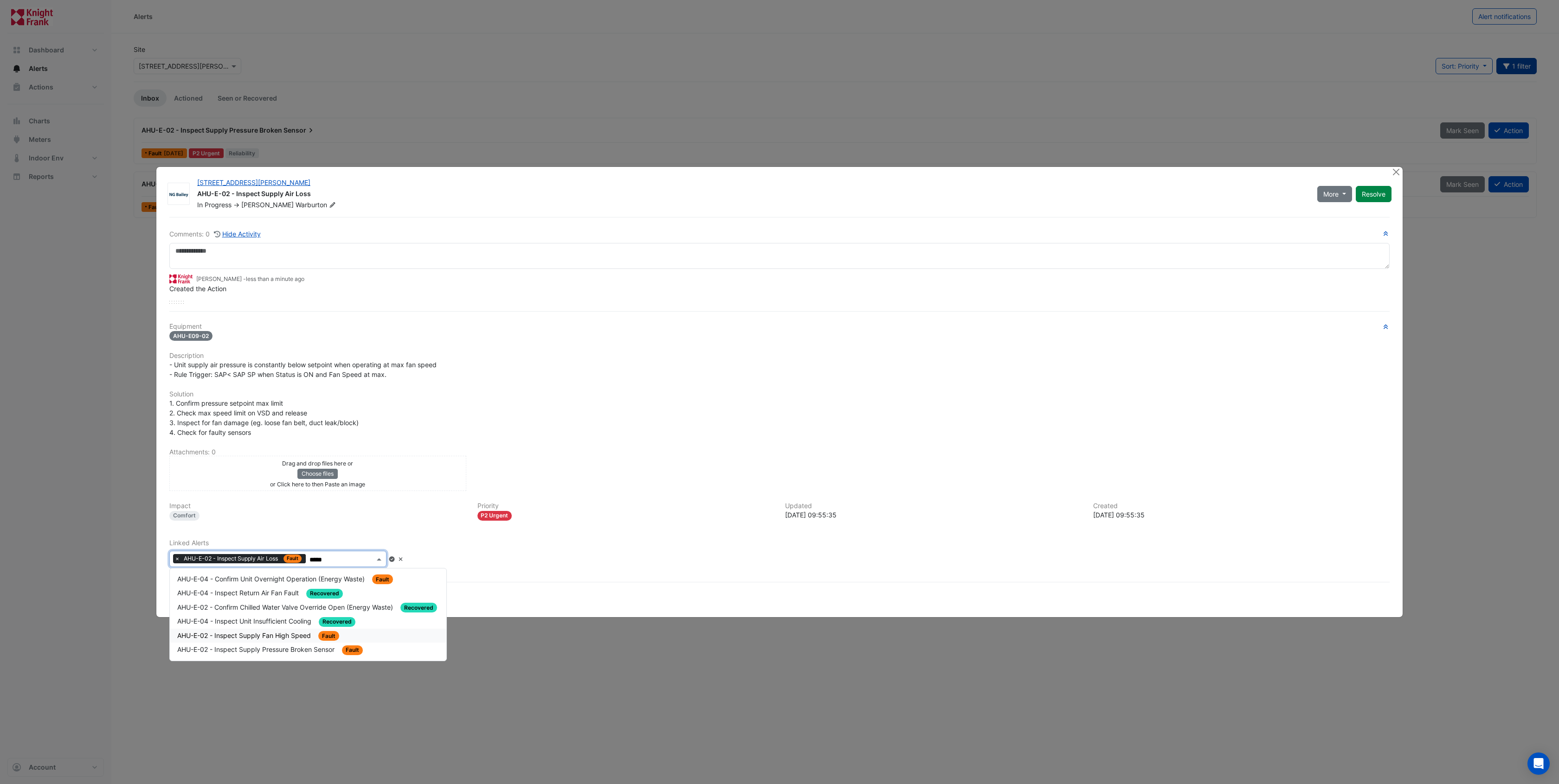
click at [289, 637] on span "AHU-E-02 - Inspect Supply Fan High Speed" at bounding box center [245, 635] width 136 height 8
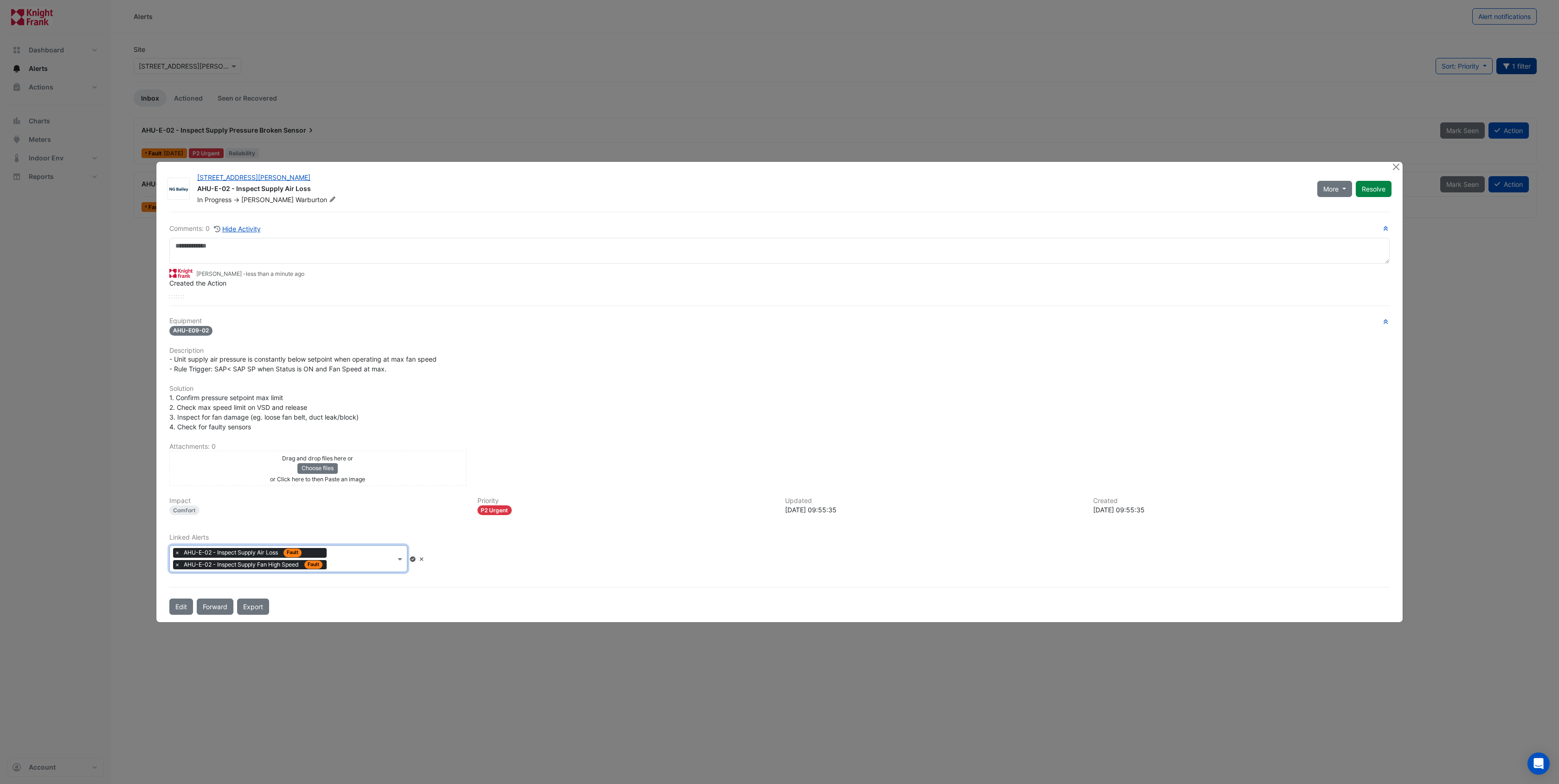
click at [353, 548] on div "Type to search tickets × AHU-E-02 - Inspect Supply Air Loss Fault × AHU-E-02 - …" at bounding box center [283, 558] width 226 height 26
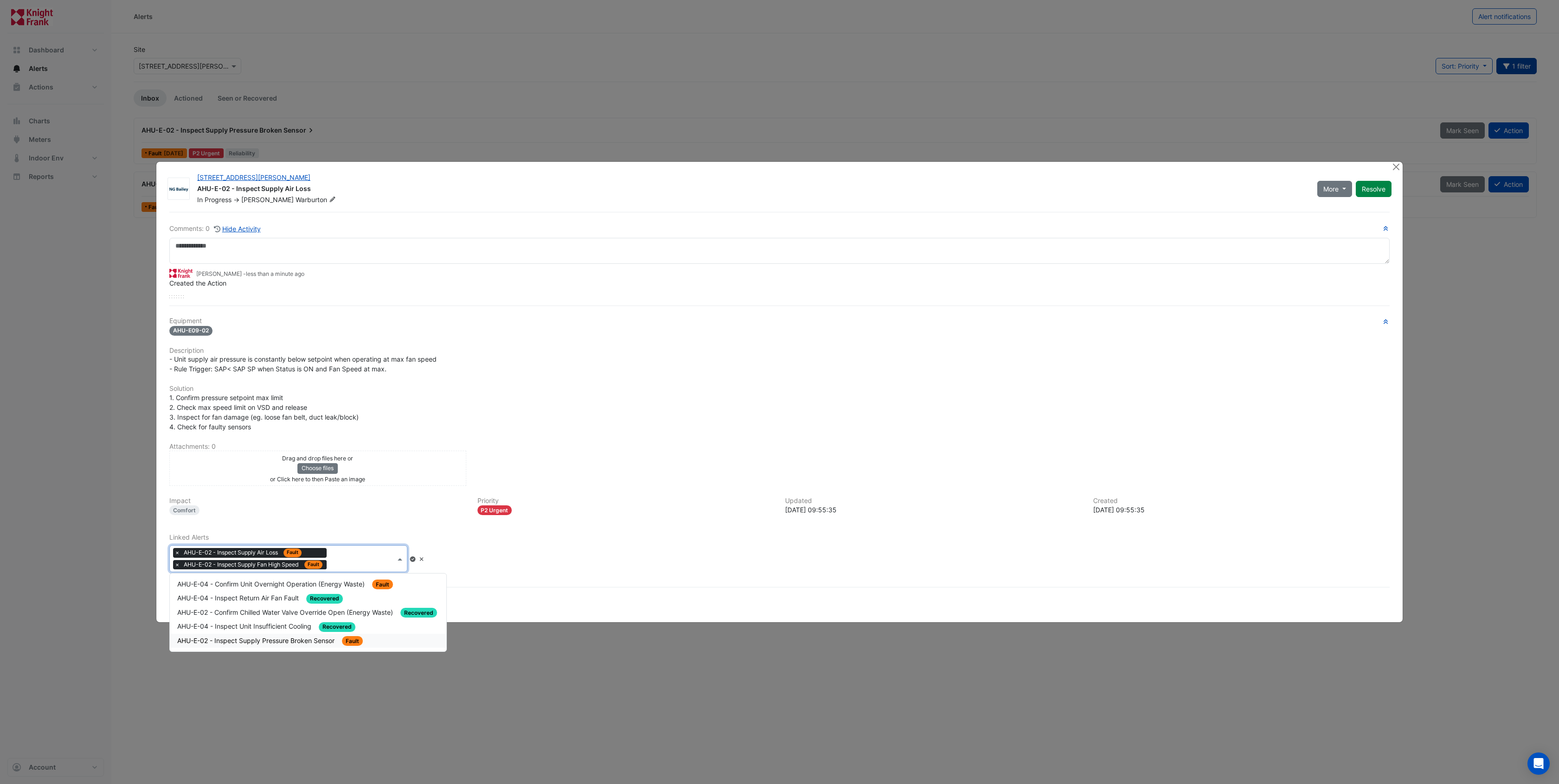
click at [289, 640] on span "AHU-E-02 - Inspect Supply Pressure Broken Sensor" at bounding box center [257, 641] width 159 height 8
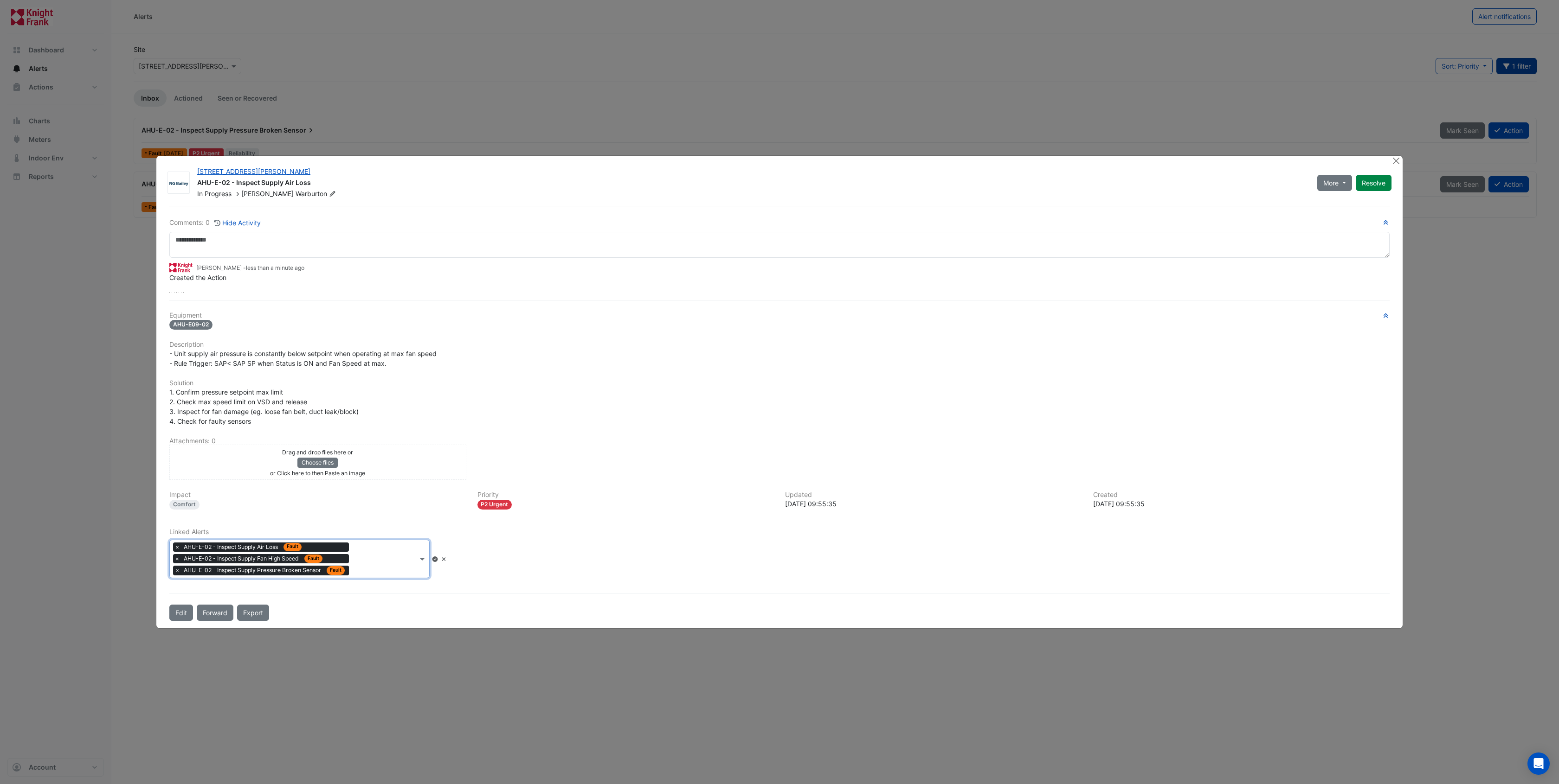
click at [438, 557] on icon at bounding box center [435, 559] width 5 height 5
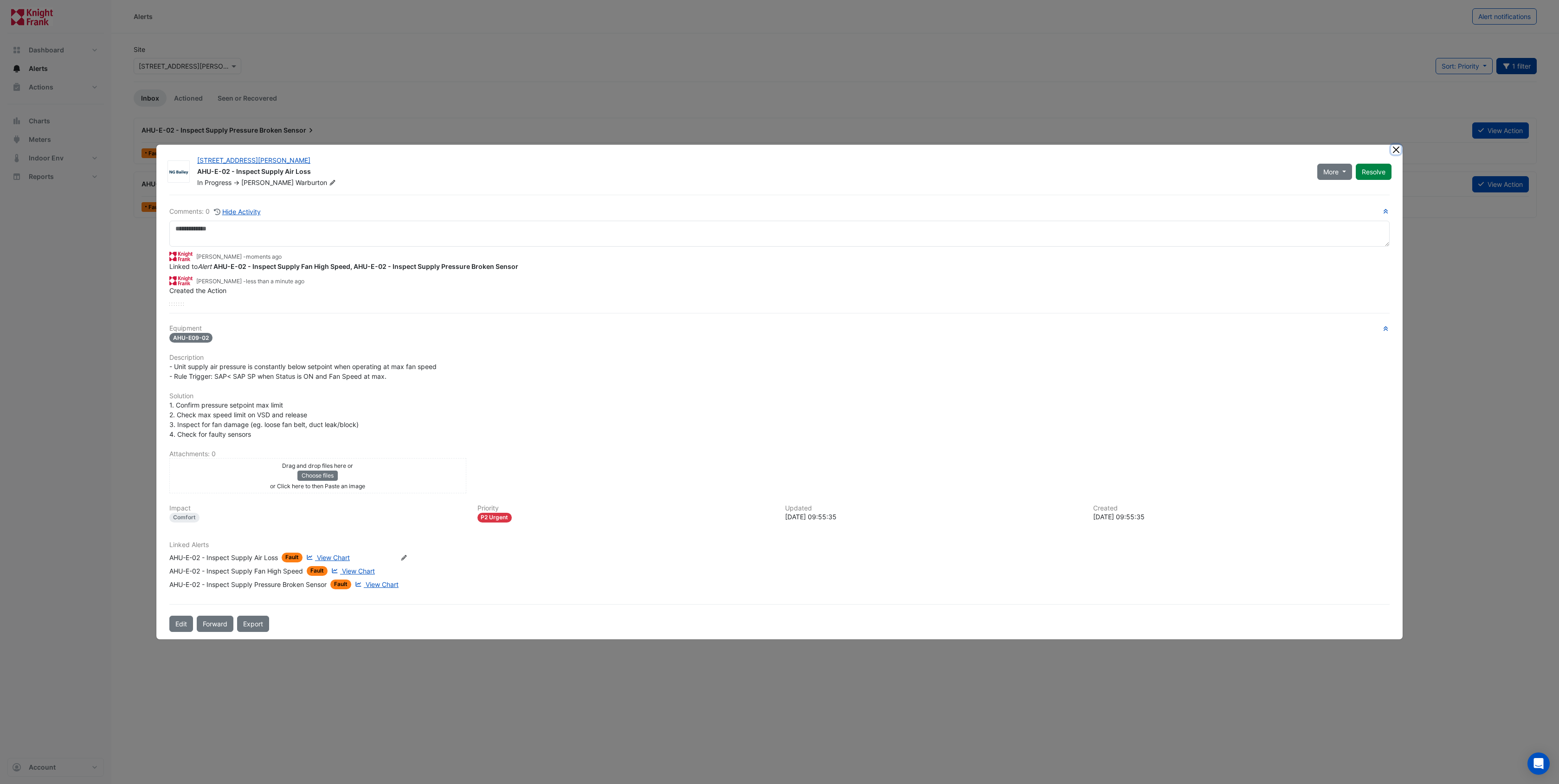
click at [1397, 151] on button "Close" at bounding box center [1396, 149] width 10 height 10
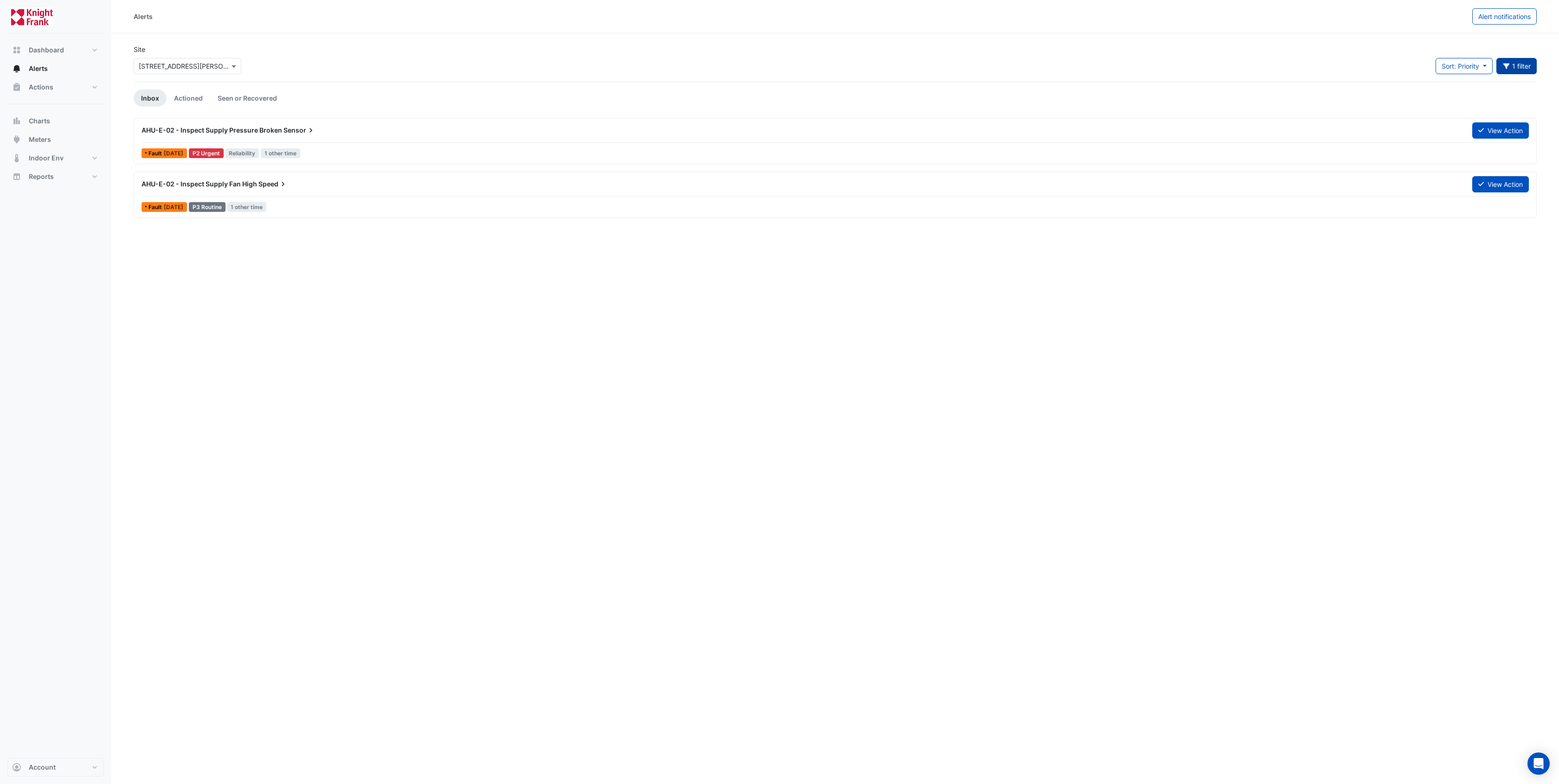
click at [449, 361] on div "Alerts Alert notifications Site Select a Site × 3 Hardman Street Sort: Priority…" at bounding box center [835, 392] width 1448 height 784
click at [1522, 65] on button "1 filter" at bounding box center [1516, 66] width 41 height 16
click at [1410, 202] on span "×" at bounding box center [1411, 202] width 8 height 9
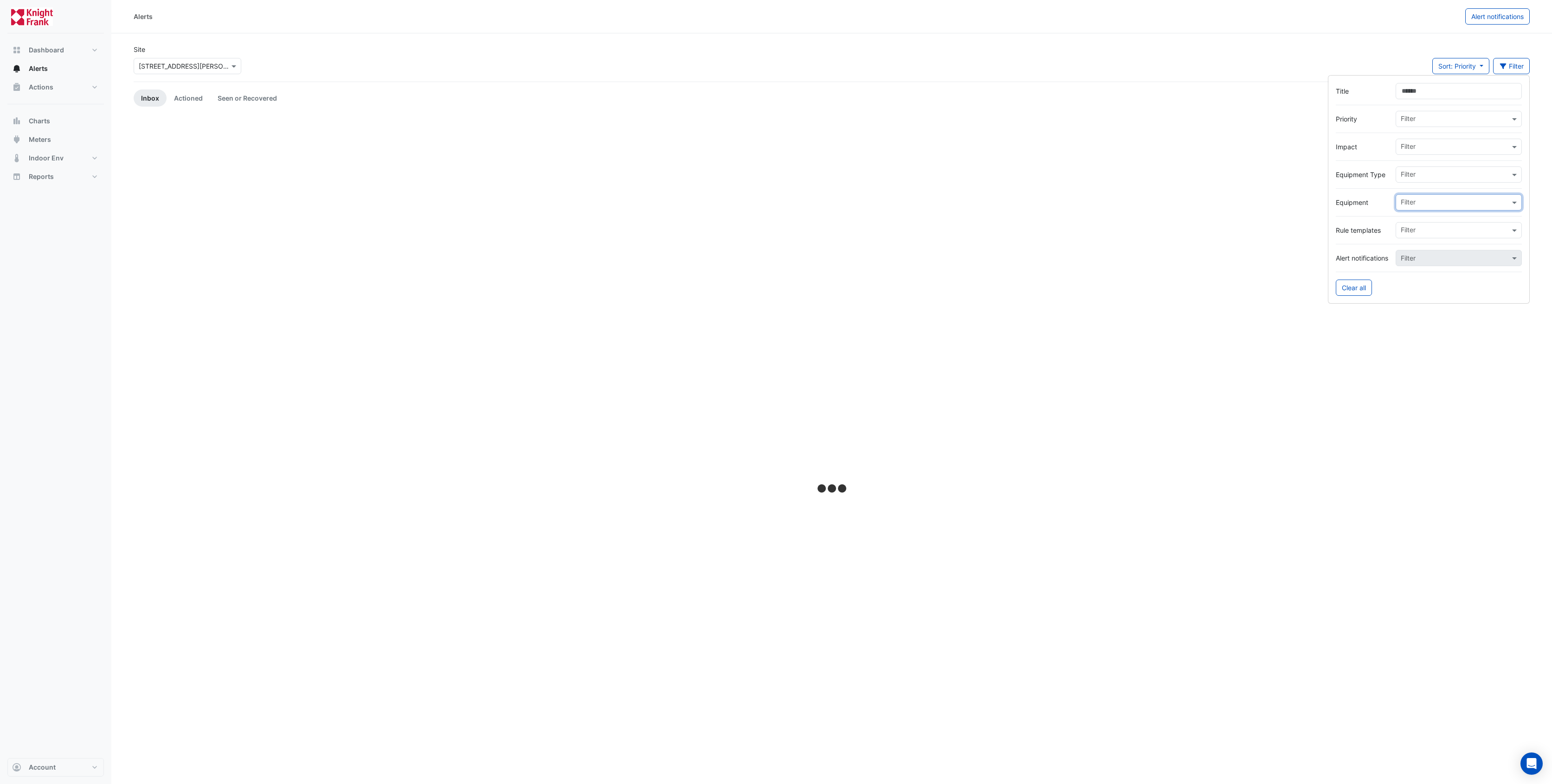
click at [1260, 341] on div at bounding box center [832, 489] width 1396 height 743
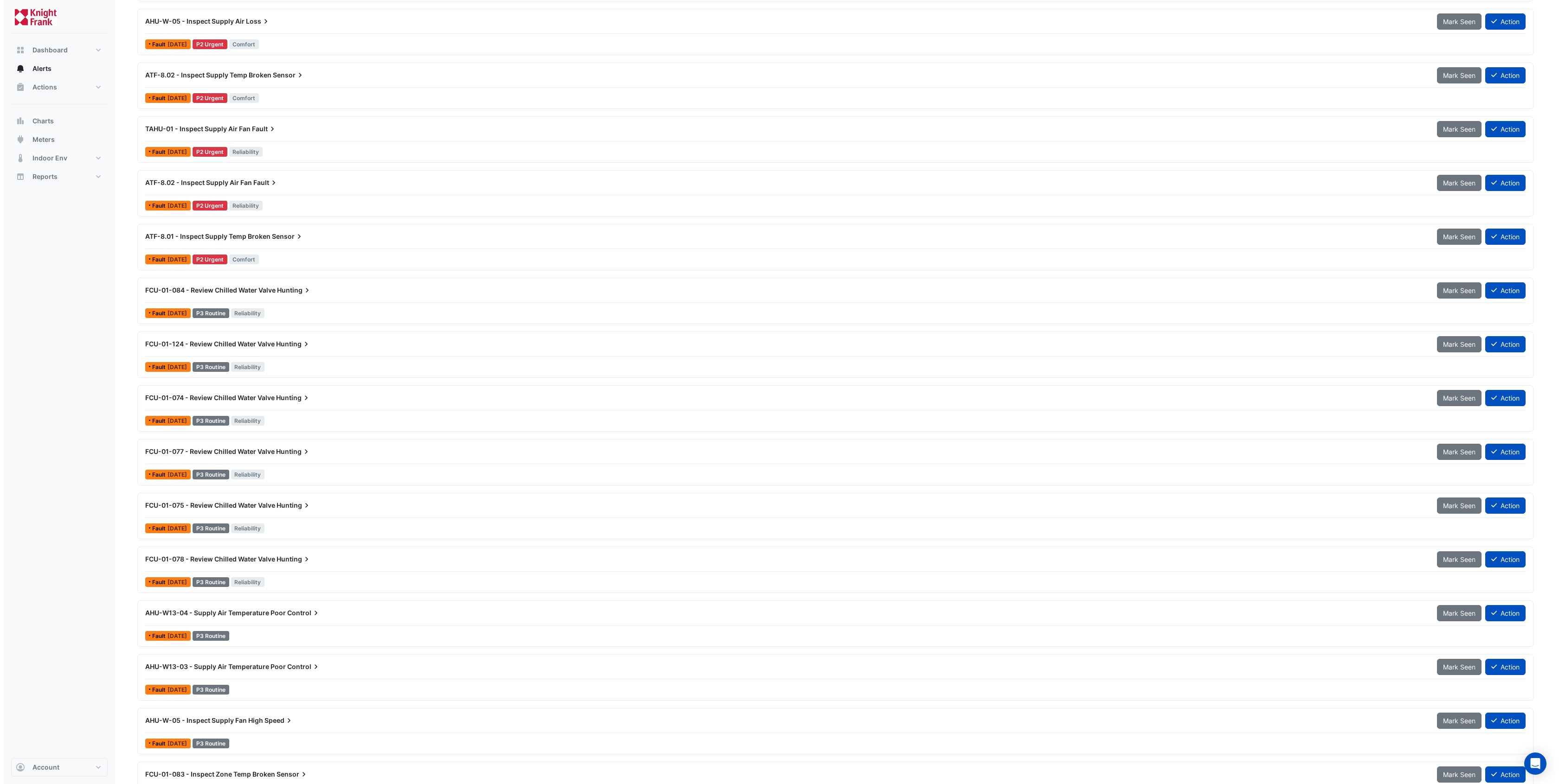
scroll to position [225, 0]
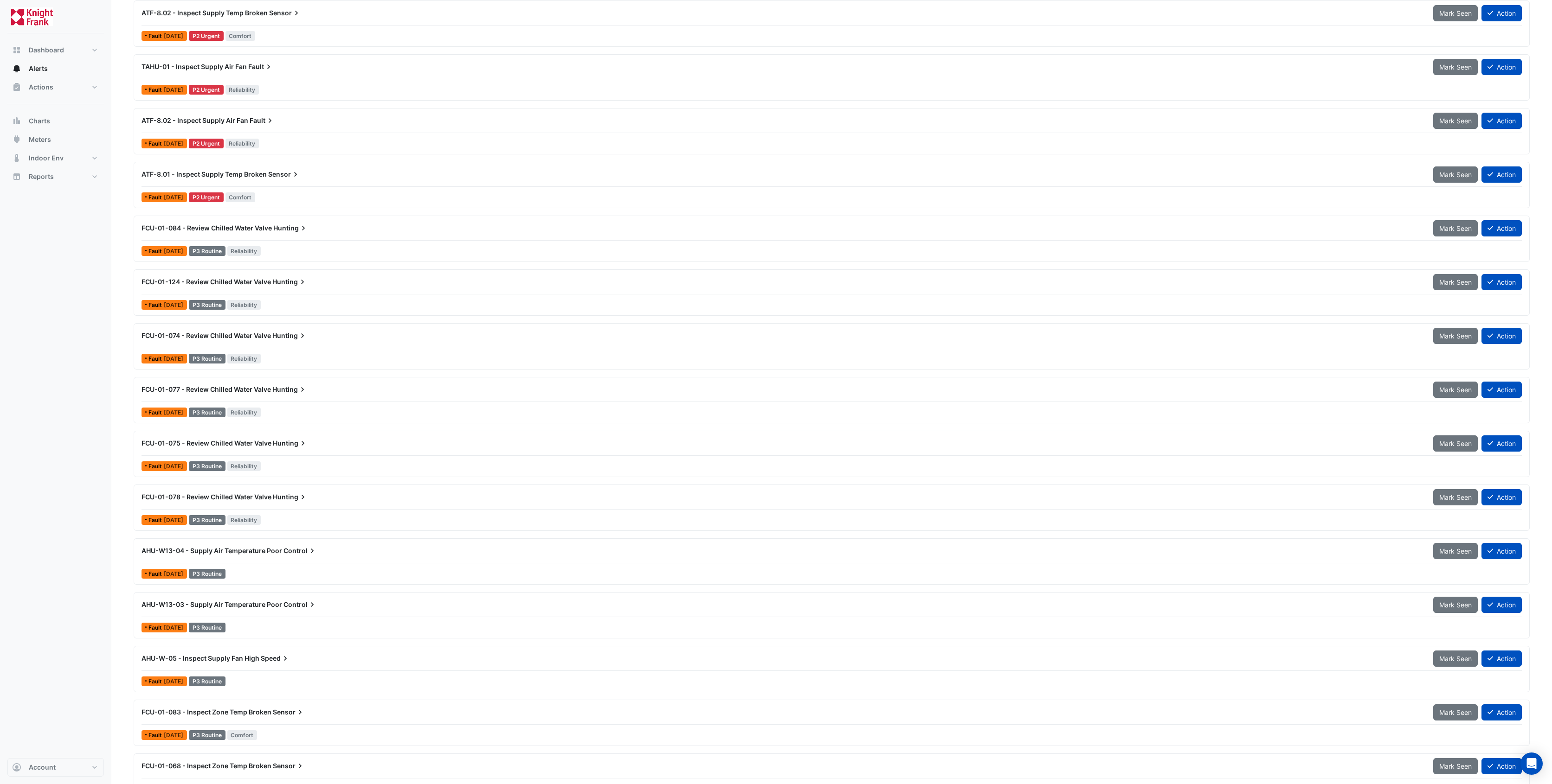
click at [249, 226] on span "FCU-01-084 - Review Chilled Water Valve" at bounding box center [206, 227] width 130 height 8
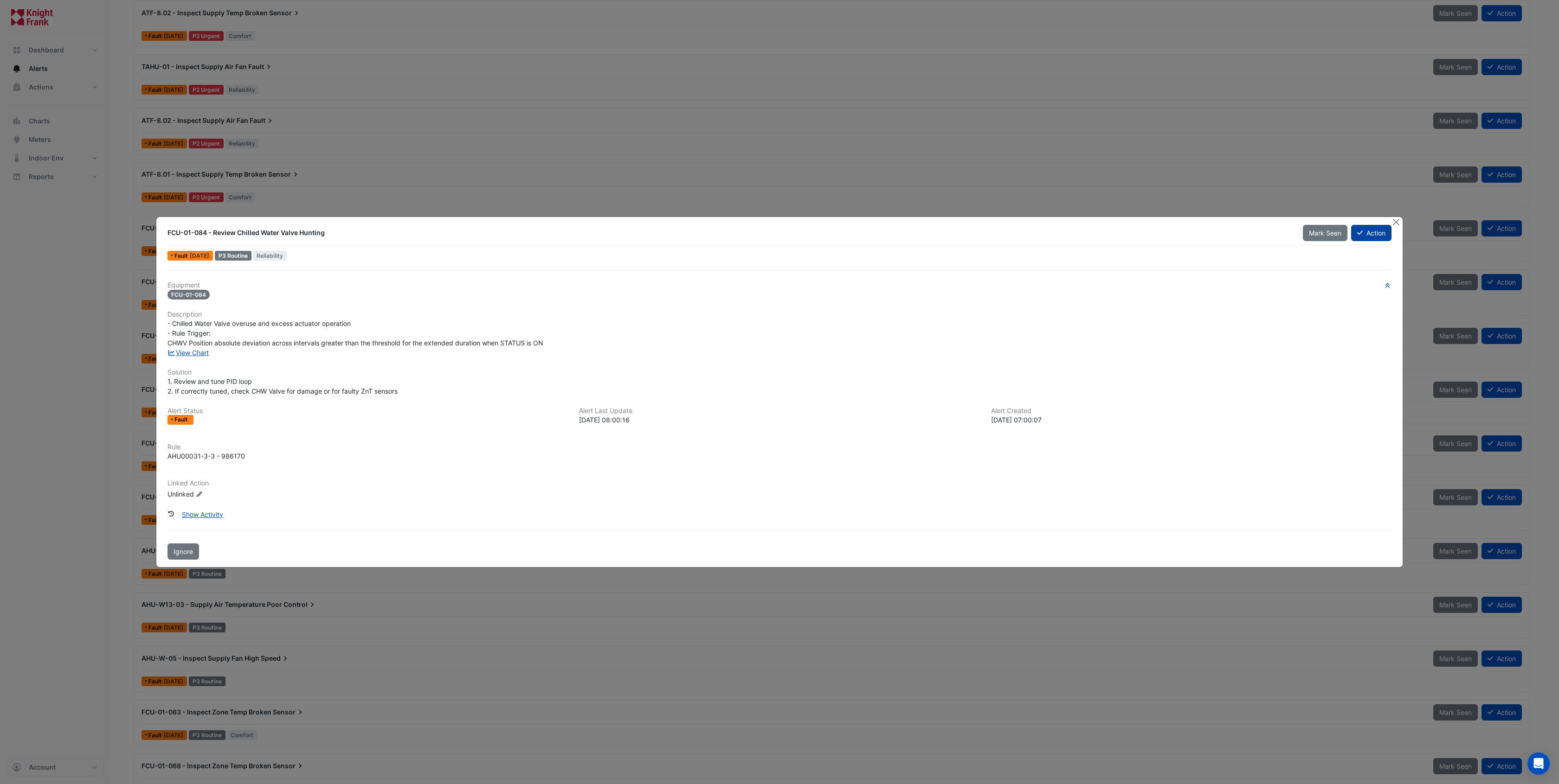
click at [1369, 232] on button "Action" at bounding box center [1371, 233] width 41 height 16
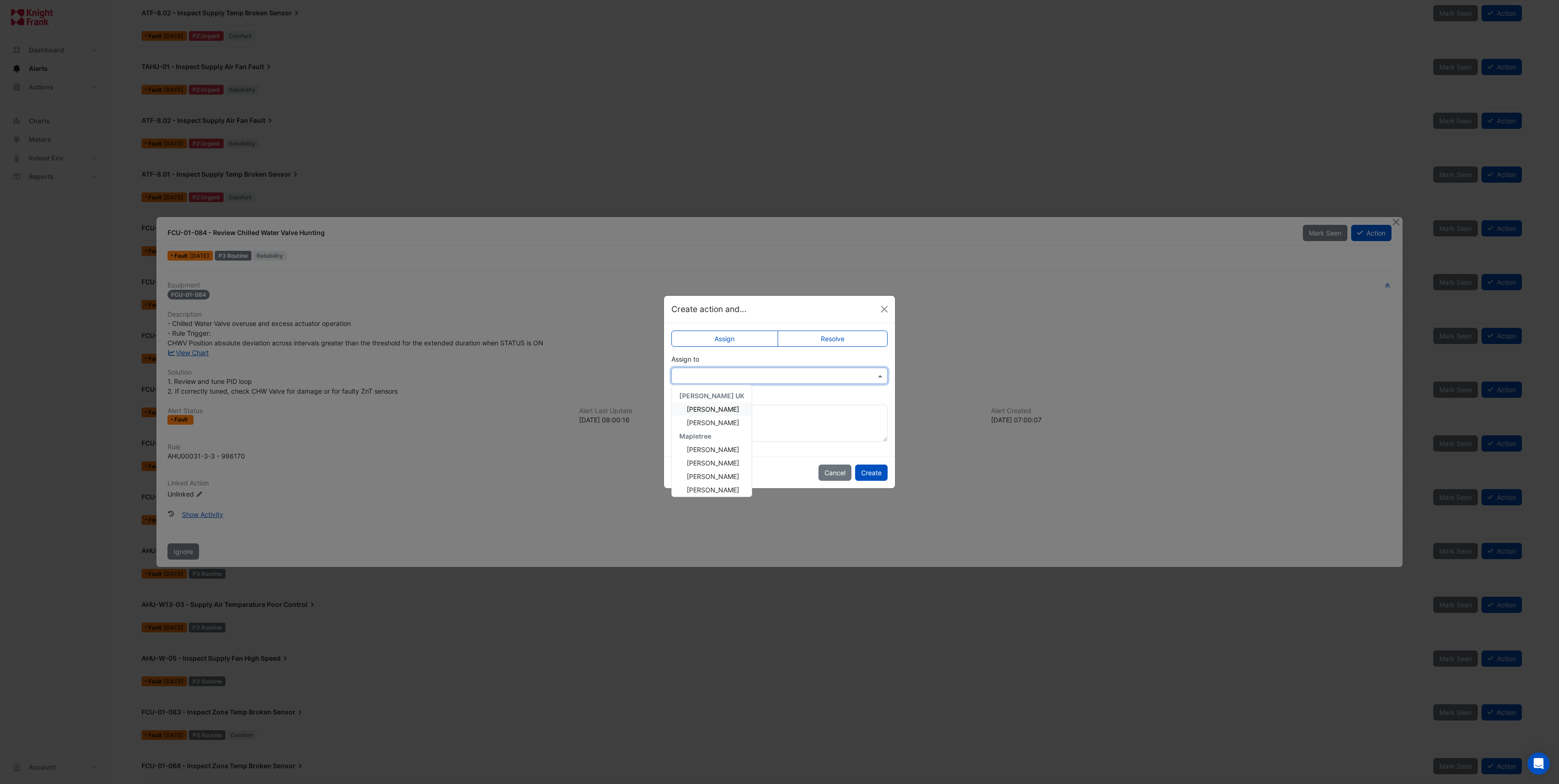
click at [794, 384] on div at bounding box center [779, 376] width 216 height 16
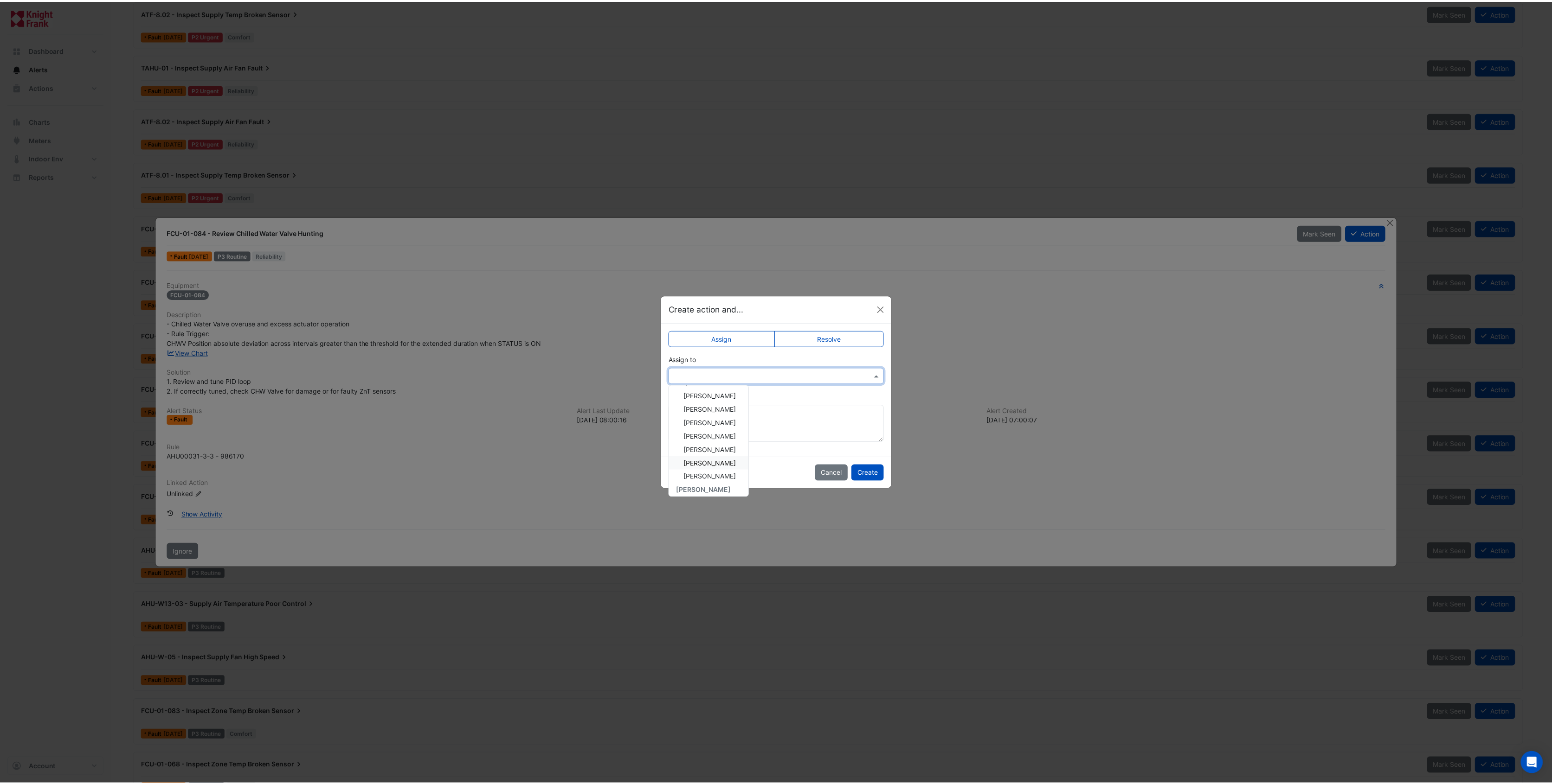
scroll to position [85, 0]
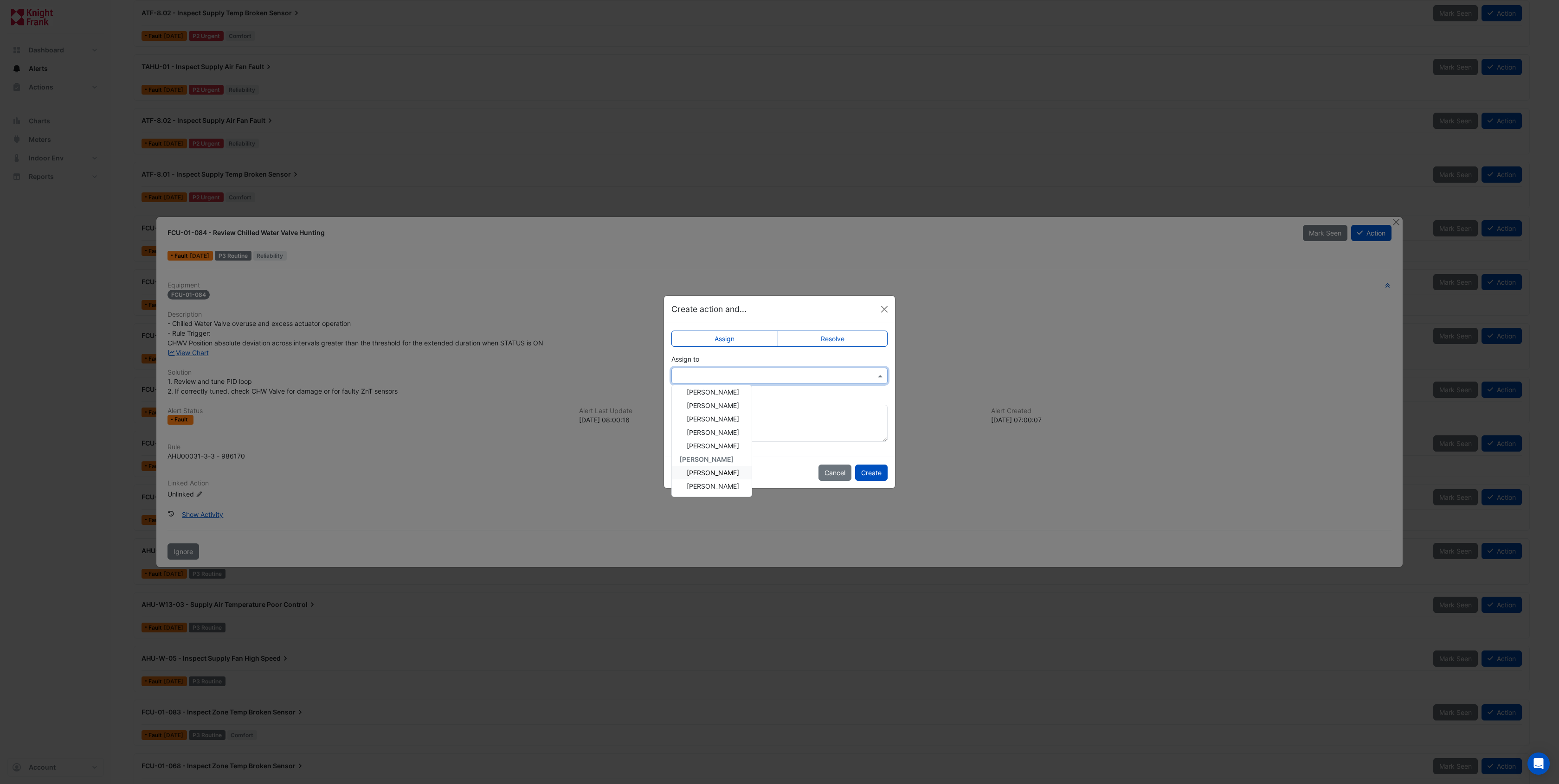
click at [711, 482] on span "Roy Warburton" at bounding box center [713, 486] width 53 height 8
click at [869, 469] on button "Create" at bounding box center [871, 472] width 33 height 16
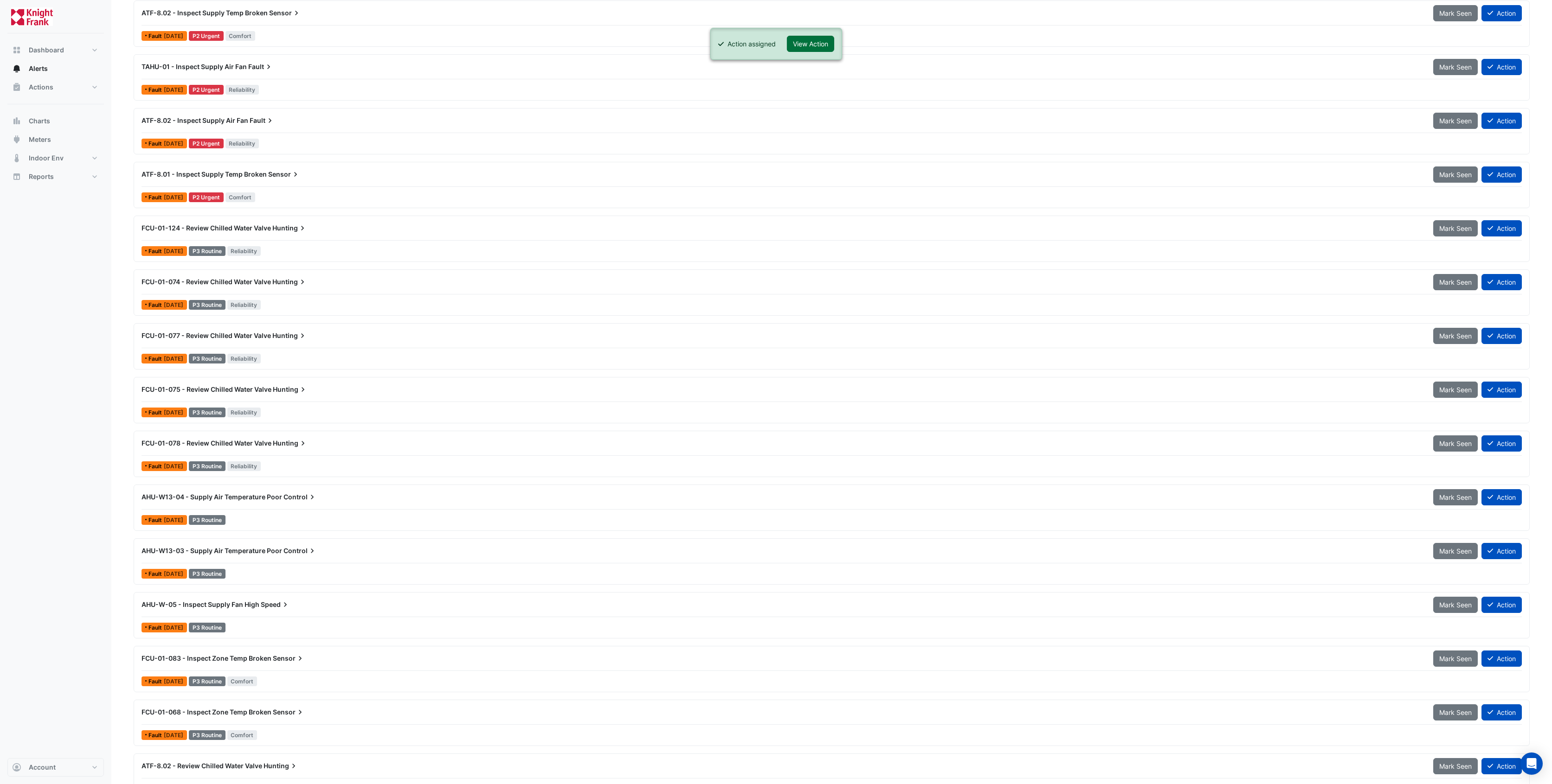
click at [826, 47] on button "View Action" at bounding box center [811, 44] width 47 height 16
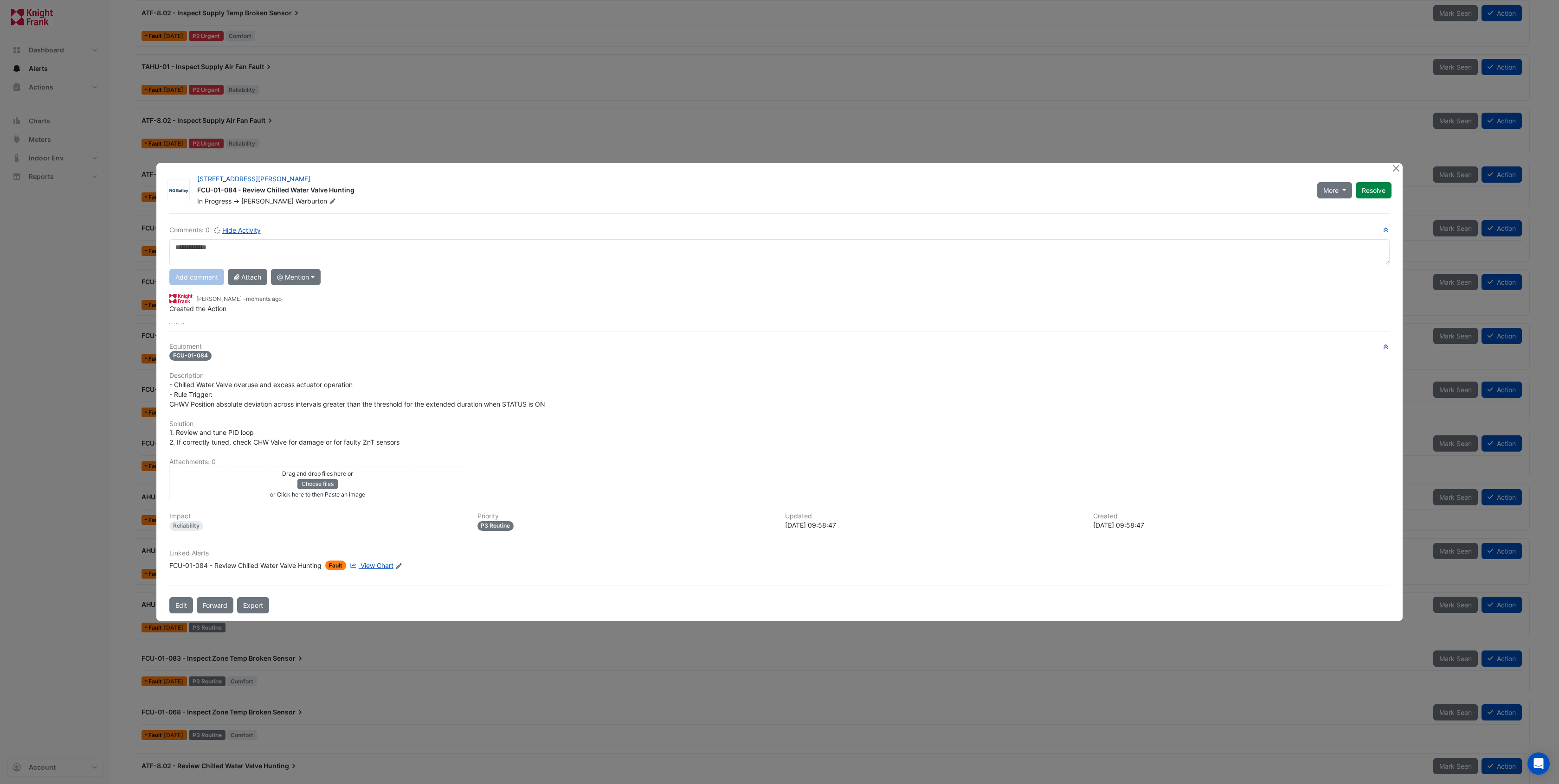
click at [402, 561] on div "Edit Linked Alerts" at bounding box center [399, 566] width 7 height 10
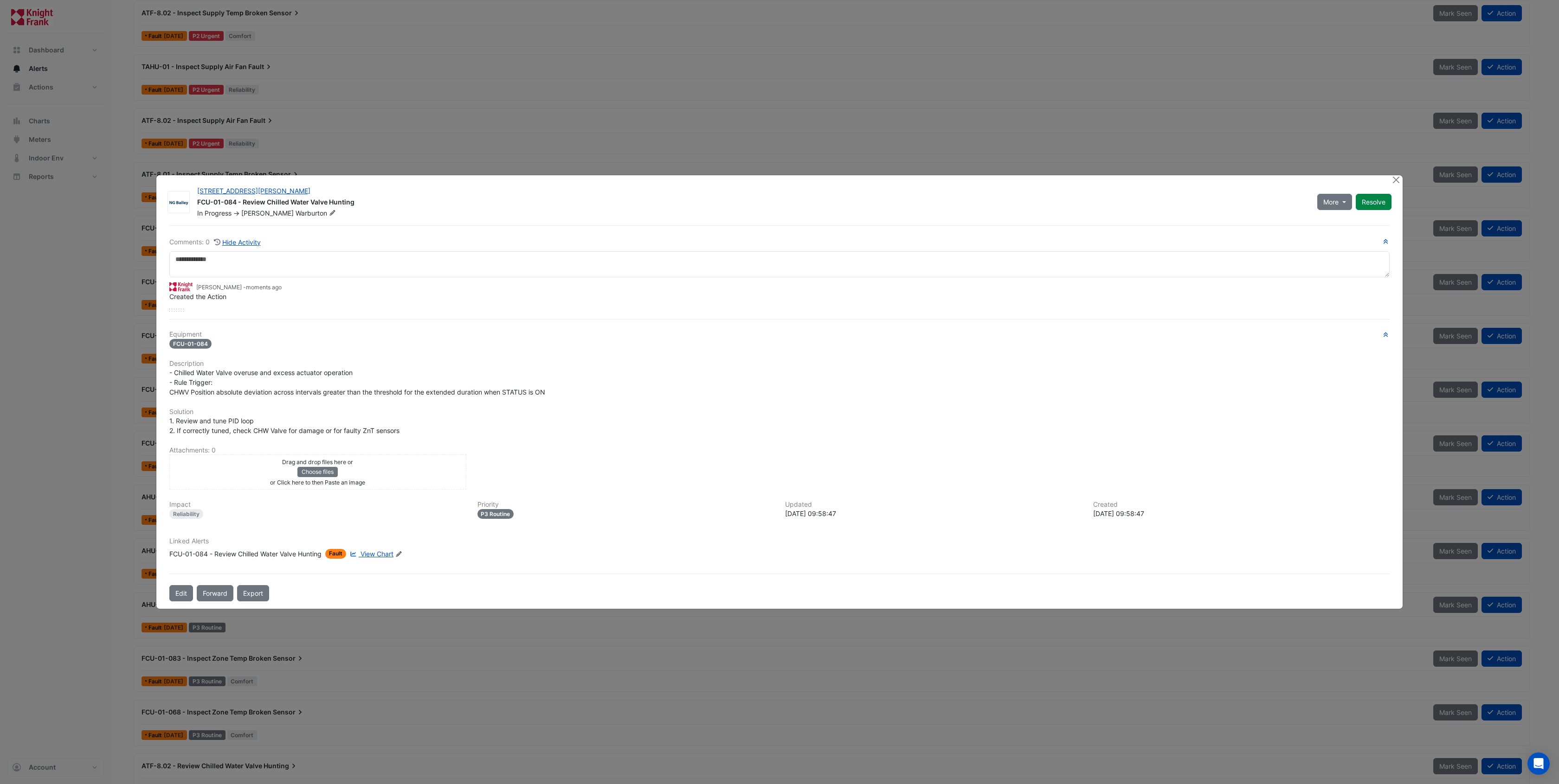
click at [402, 558] on div "Edit Linked Alerts" at bounding box center [399, 554] width 7 height 10
click at [402, 555] on icon "Edit Linked Alerts" at bounding box center [399, 554] width 7 height 5
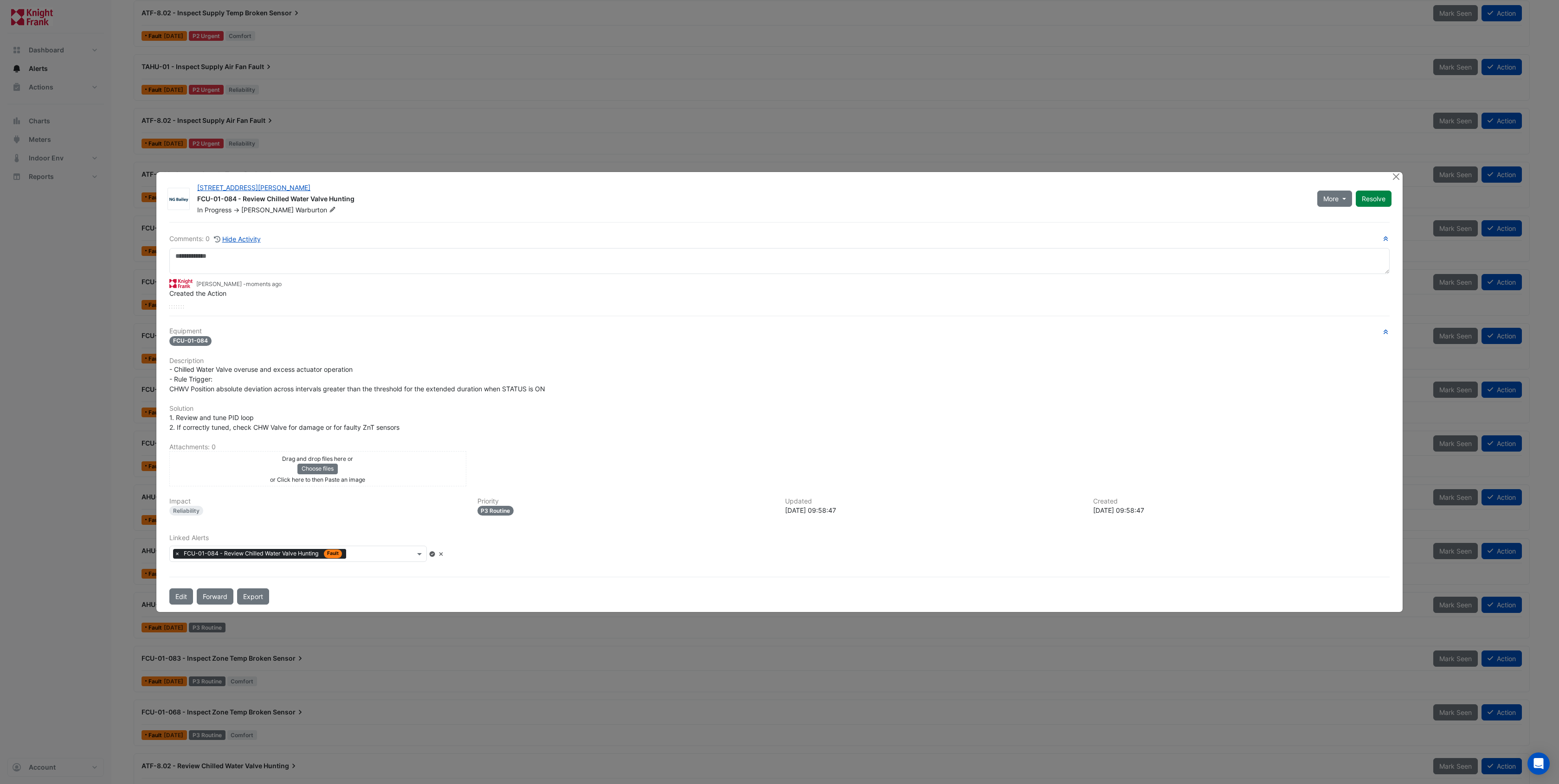
click at [364, 550] on input "text" at bounding box center [382, 555] width 65 height 10
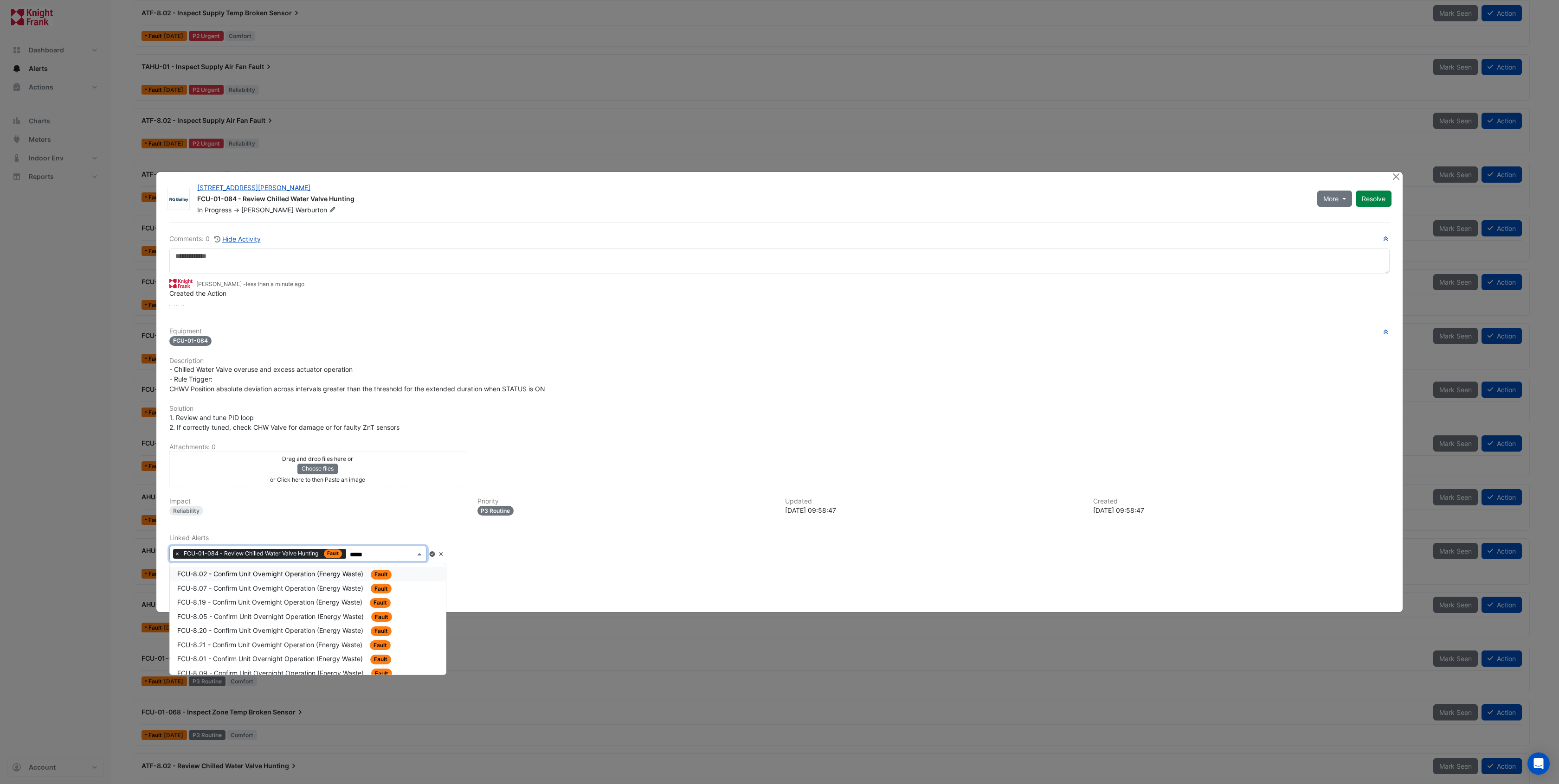
type input "******"
click at [305, 575] on span "FCU-01-124 - Review Chilled Water Valve Hunting" at bounding box center [254, 573] width 153 height 8
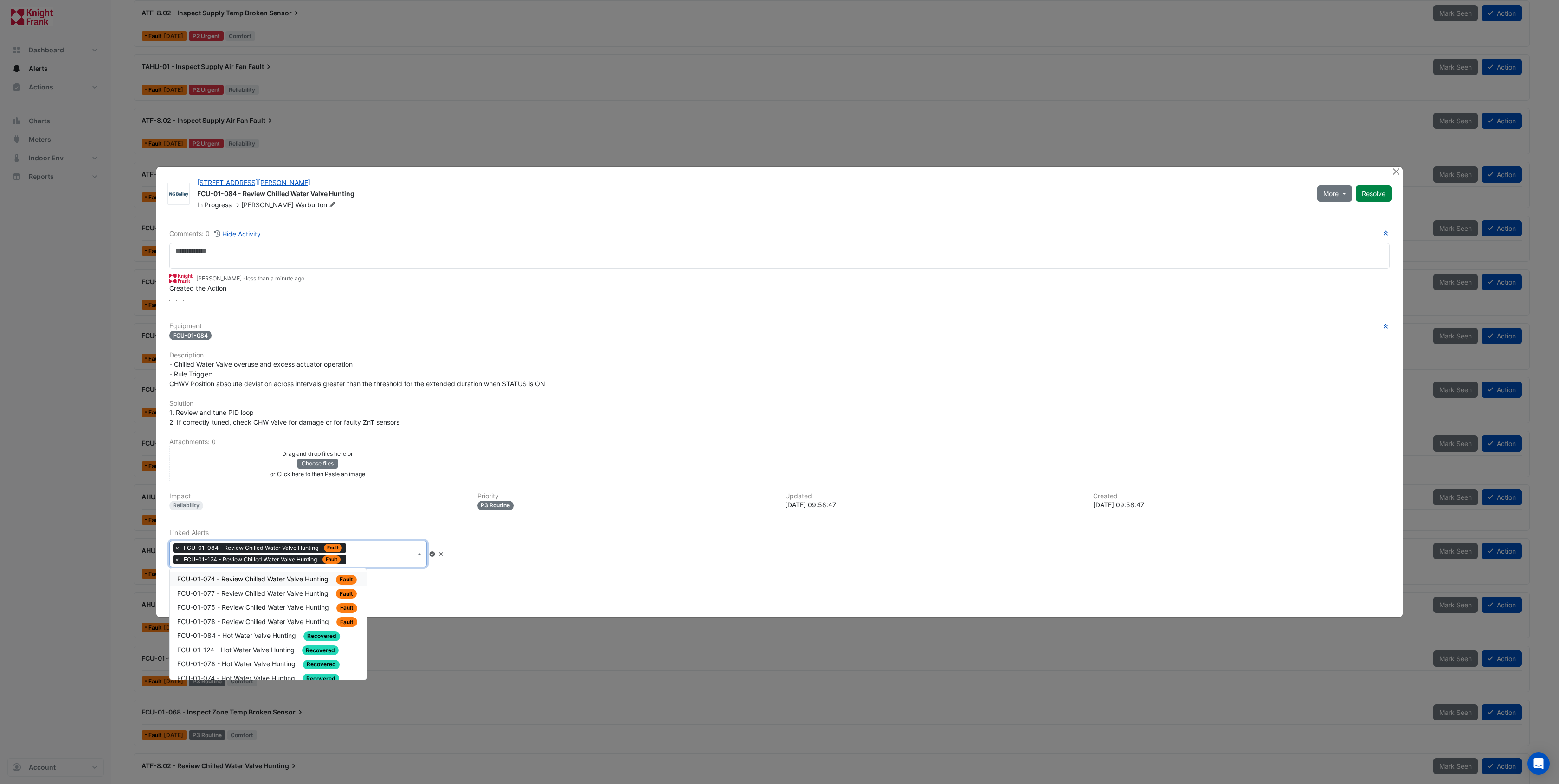
click at [361, 554] on input "text" at bounding box center [382, 555] width 65 height 10
click at [280, 575] on span "FCU-01-074 - Review Chilled Water Valve Hunting" at bounding box center [254, 579] width 153 height 8
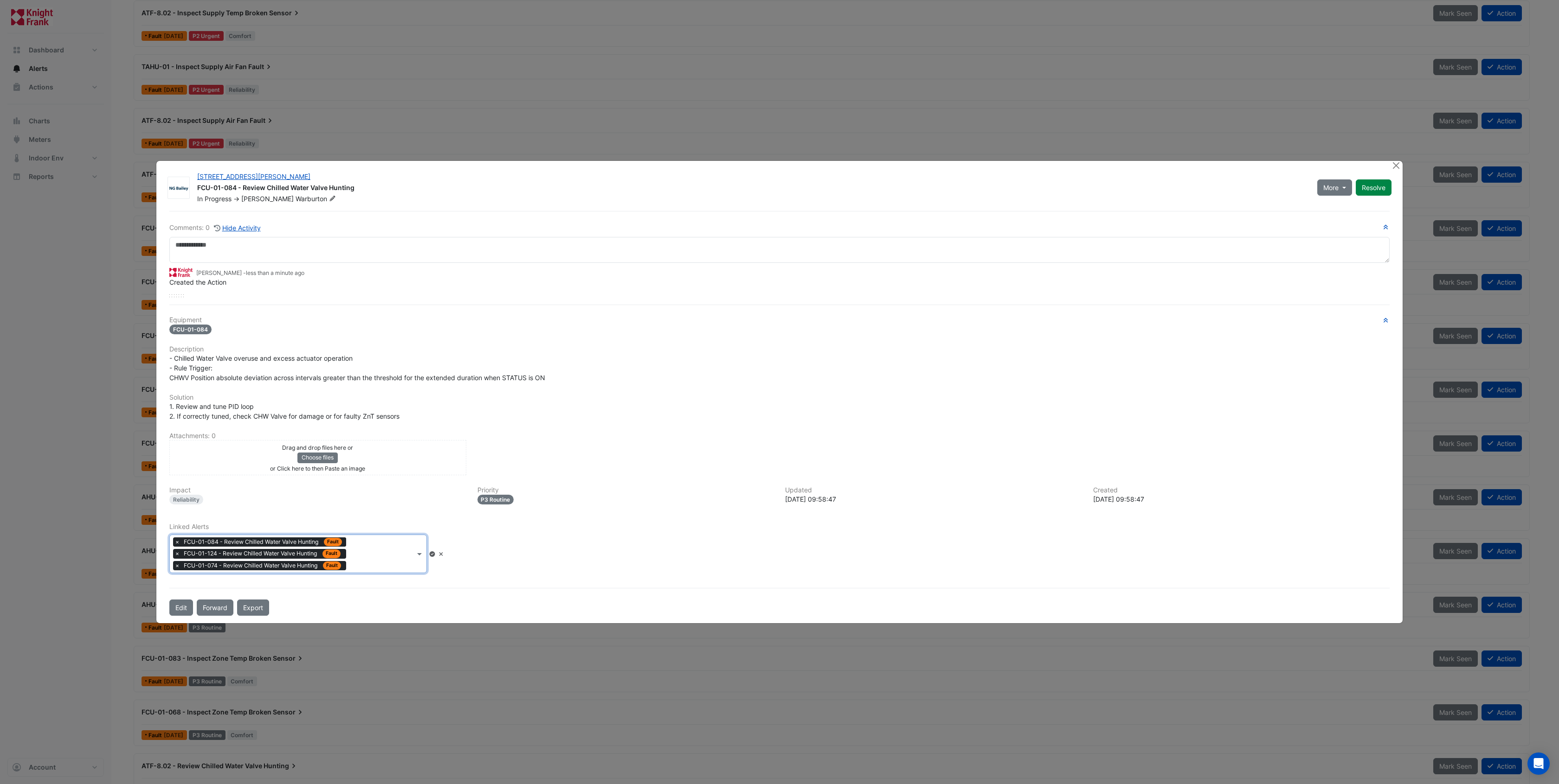
click at [358, 550] on input "text" at bounding box center [382, 555] width 65 height 10
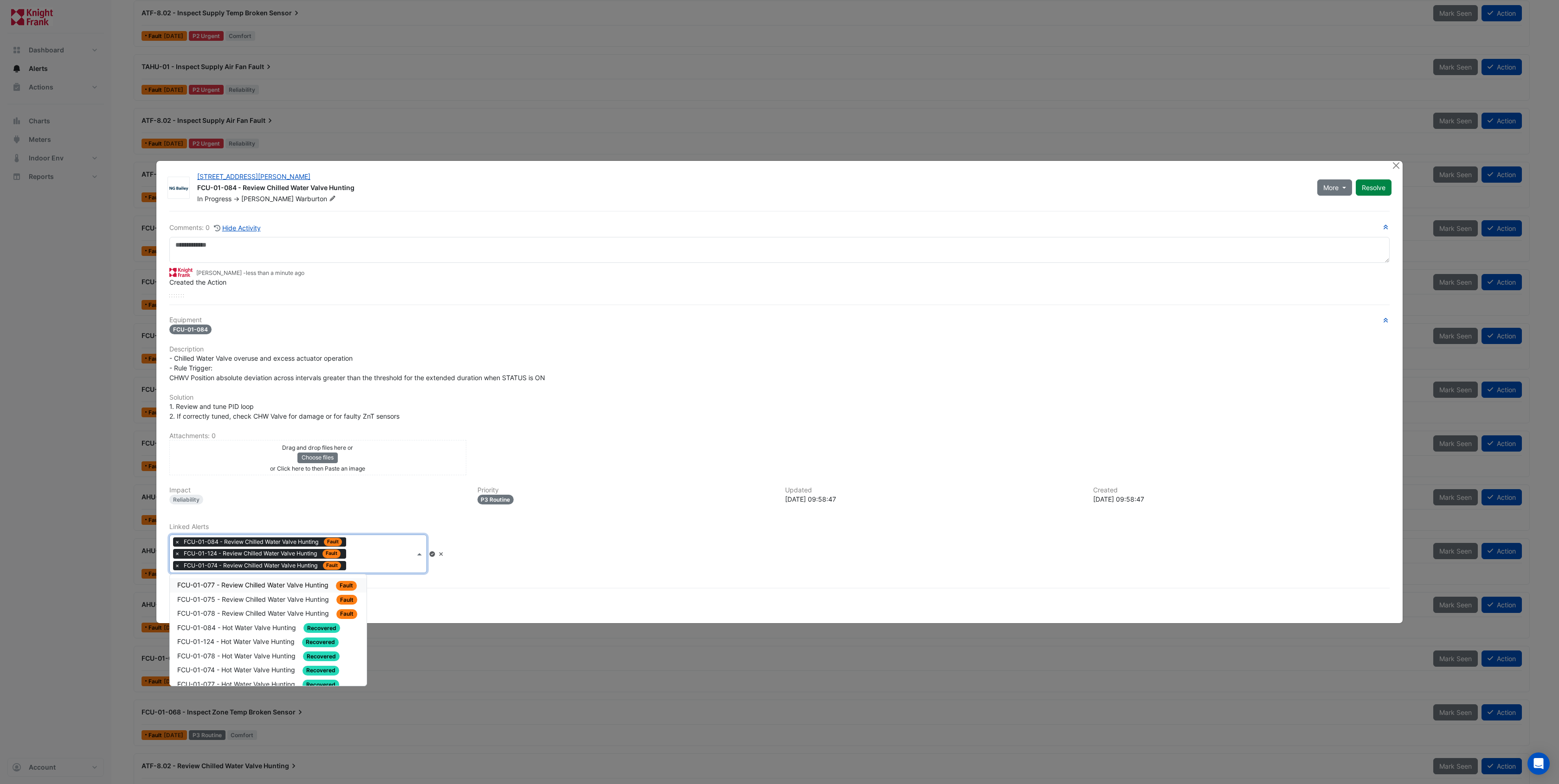
click at [294, 584] on span "FCU-01-077 - Review Chilled Water Valve Hunting" at bounding box center [254, 585] width 153 height 8
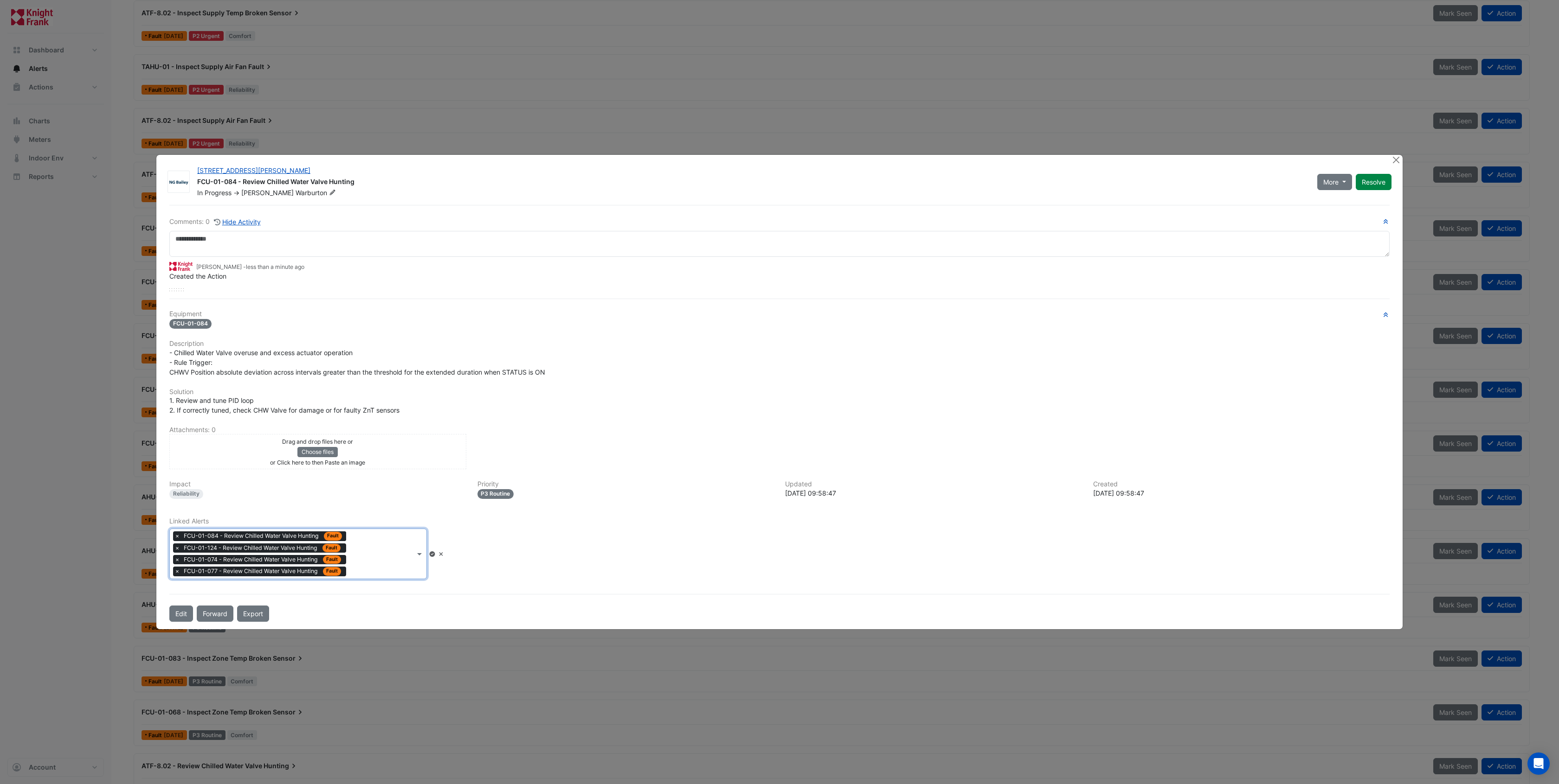
click at [373, 552] on input "text" at bounding box center [382, 555] width 65 height 10
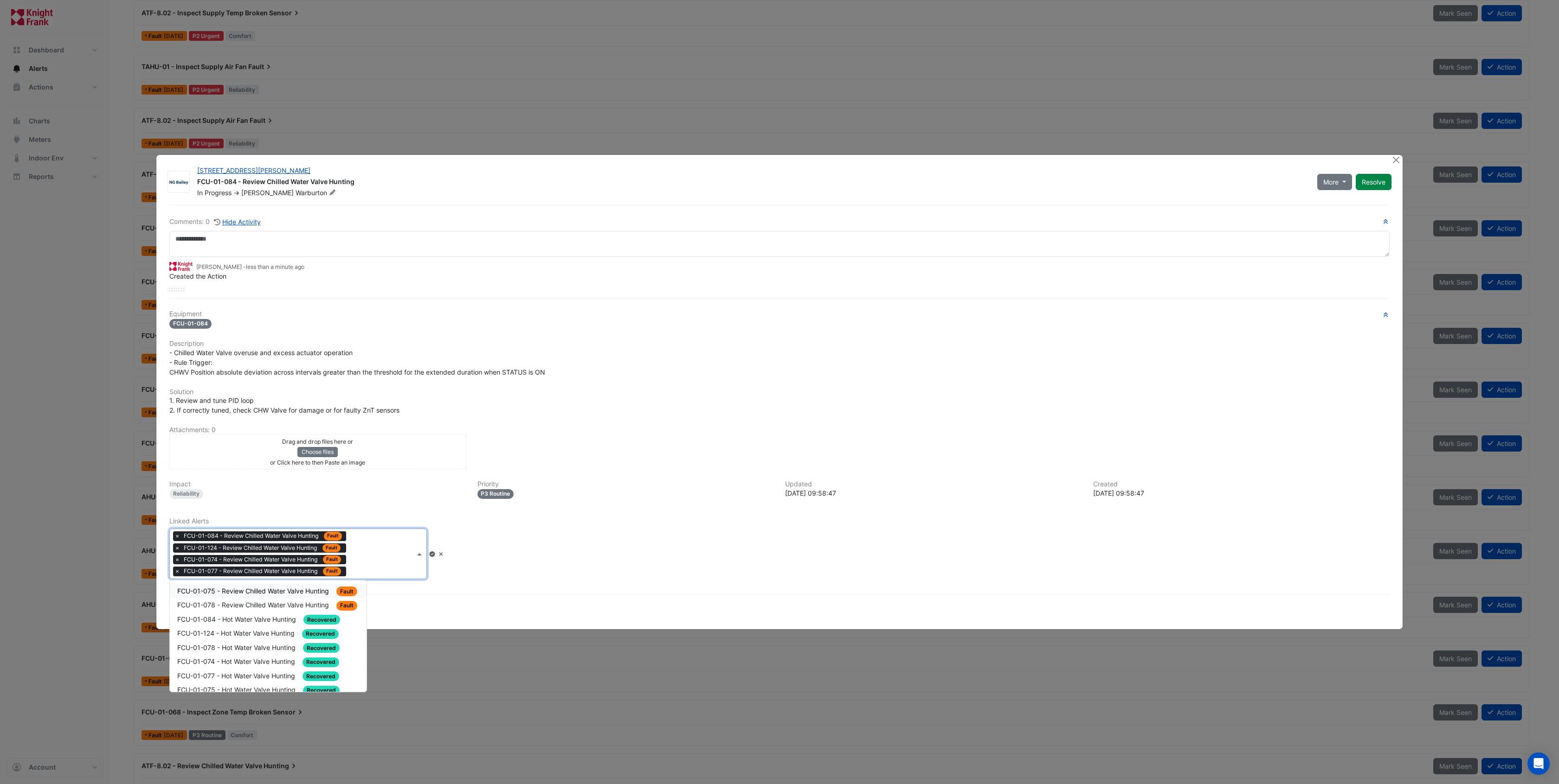
click at [289, 596] on div "FCU-01-075 - Review Chilled Water Valve Hunting Fault" at bounding box center [268, 592] width 197 height 15
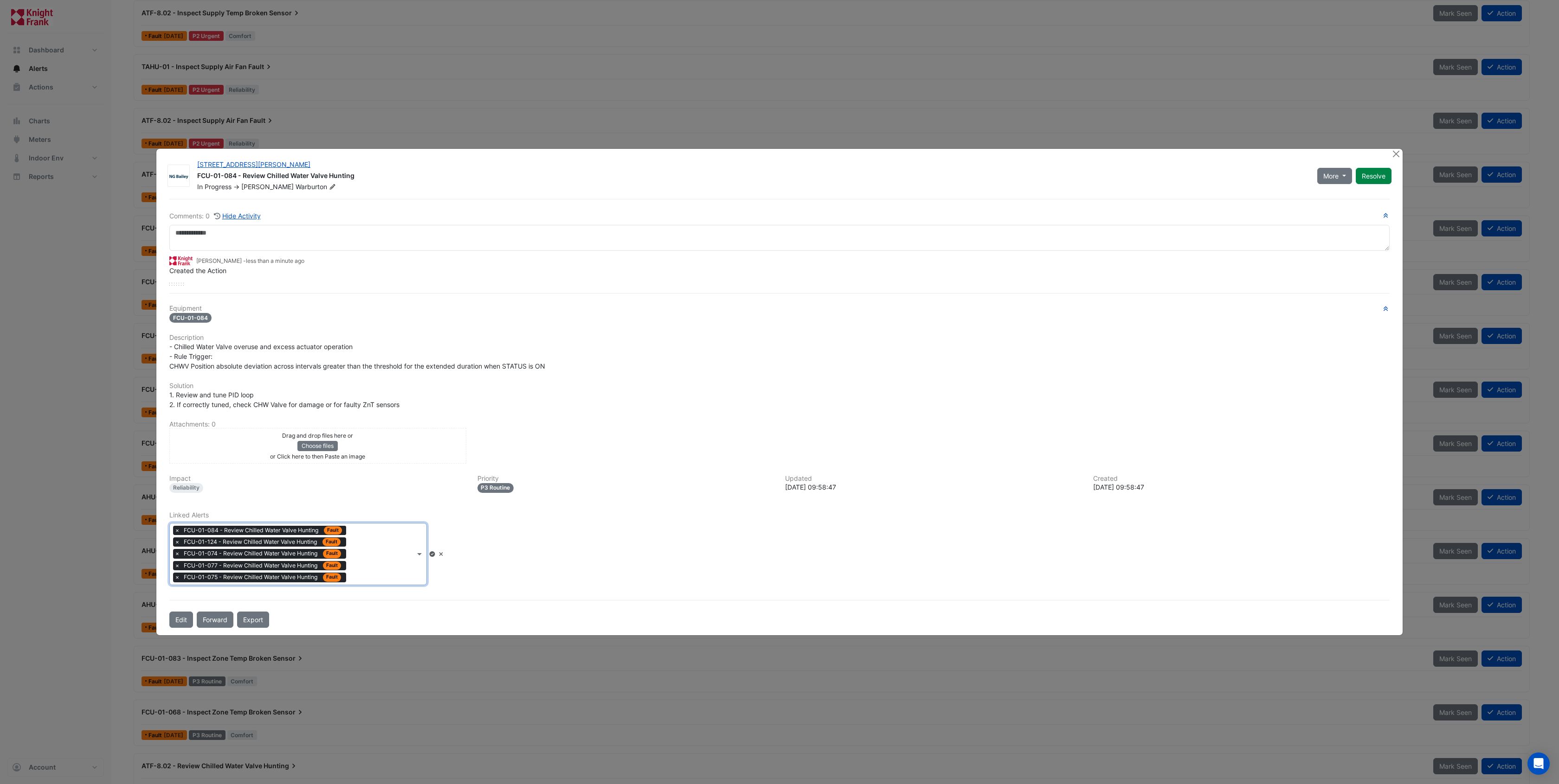
click at [410, 538] on div "Type to search tickets × FCU-01-084 - Review Chilled Water Valve Hunting Fault …" at bounding box center [292, 554] width 245 height 61
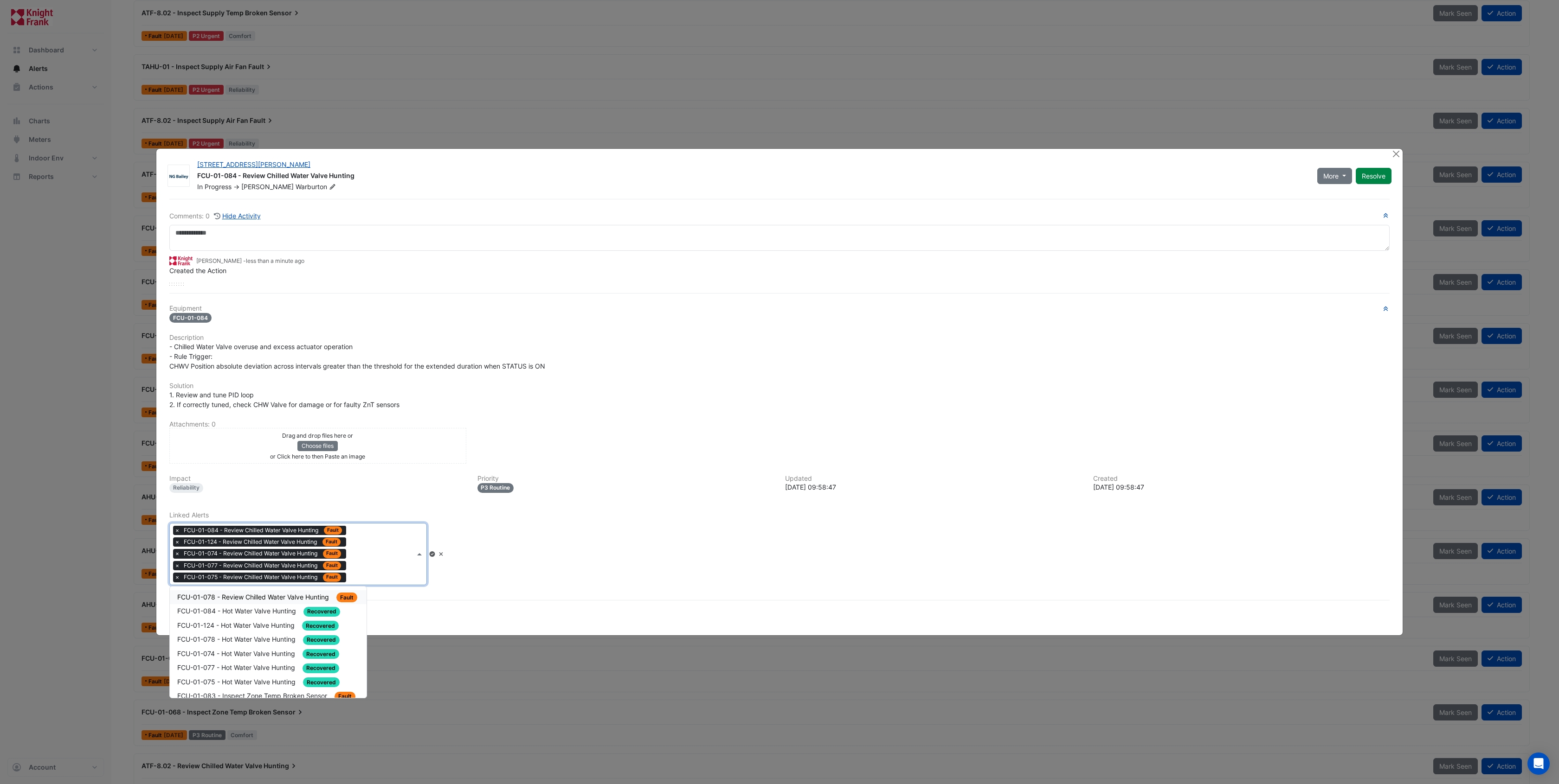
click at [297, 594] on span "FCU-01-078 - Review Chilled Water Valve Hunting" at bounding box center [254, 597] width 154 height 8
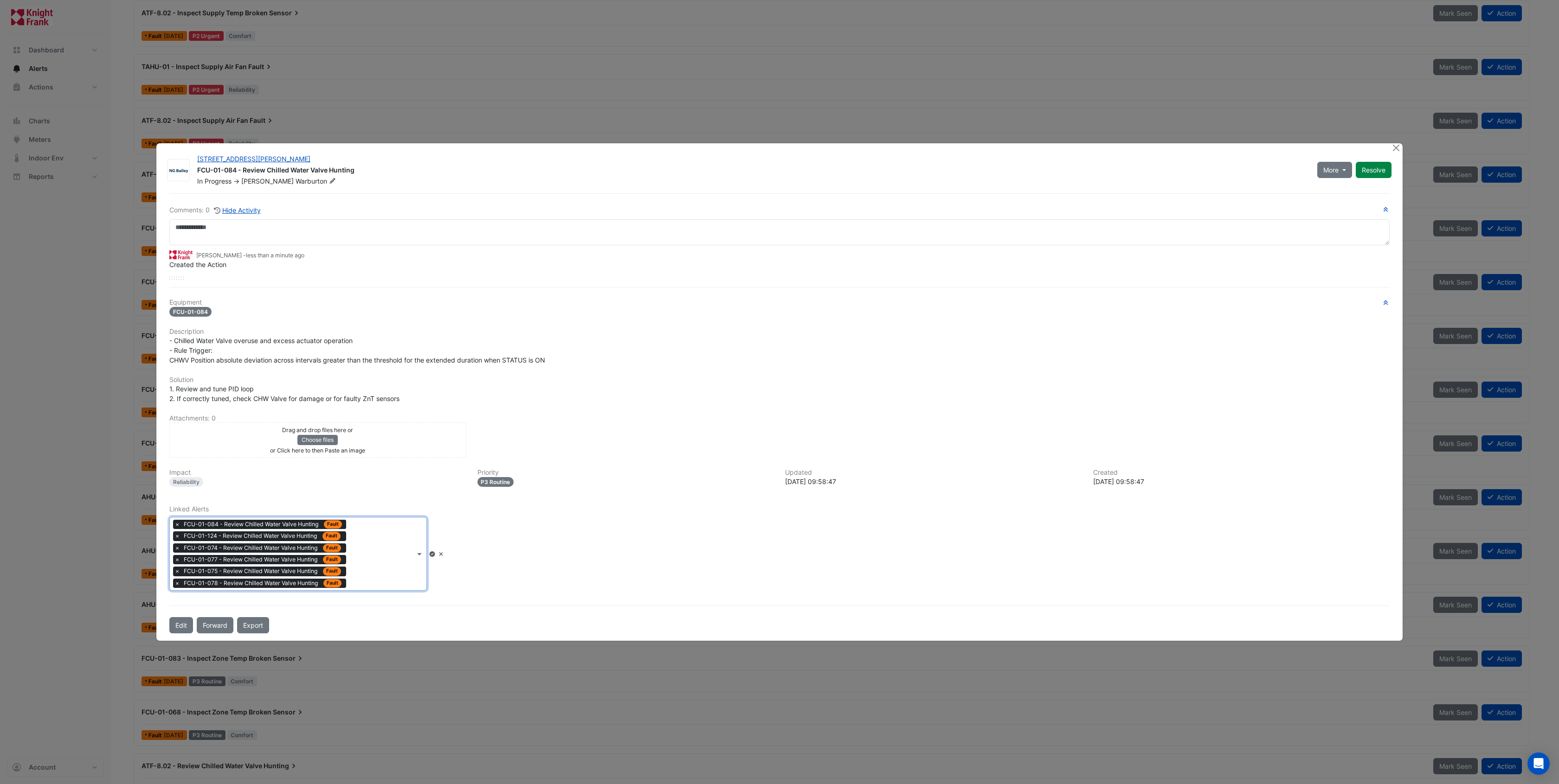
click at [435, 554] on icon at bounding box center [432, 554] width 5 height 5
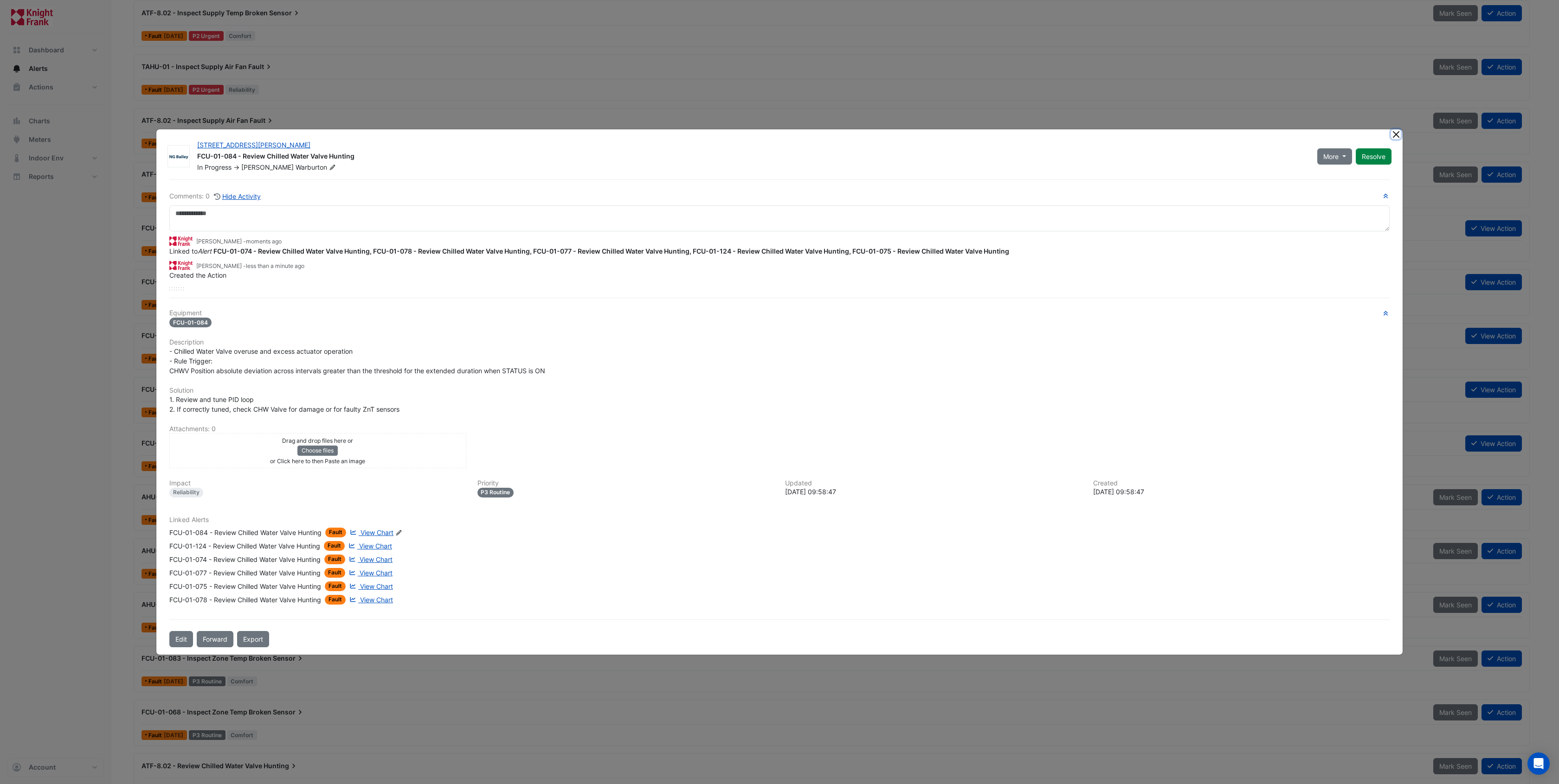
click at [1397, 134] on button "Close" at bounding box center [1396, 134] width 10 height 10
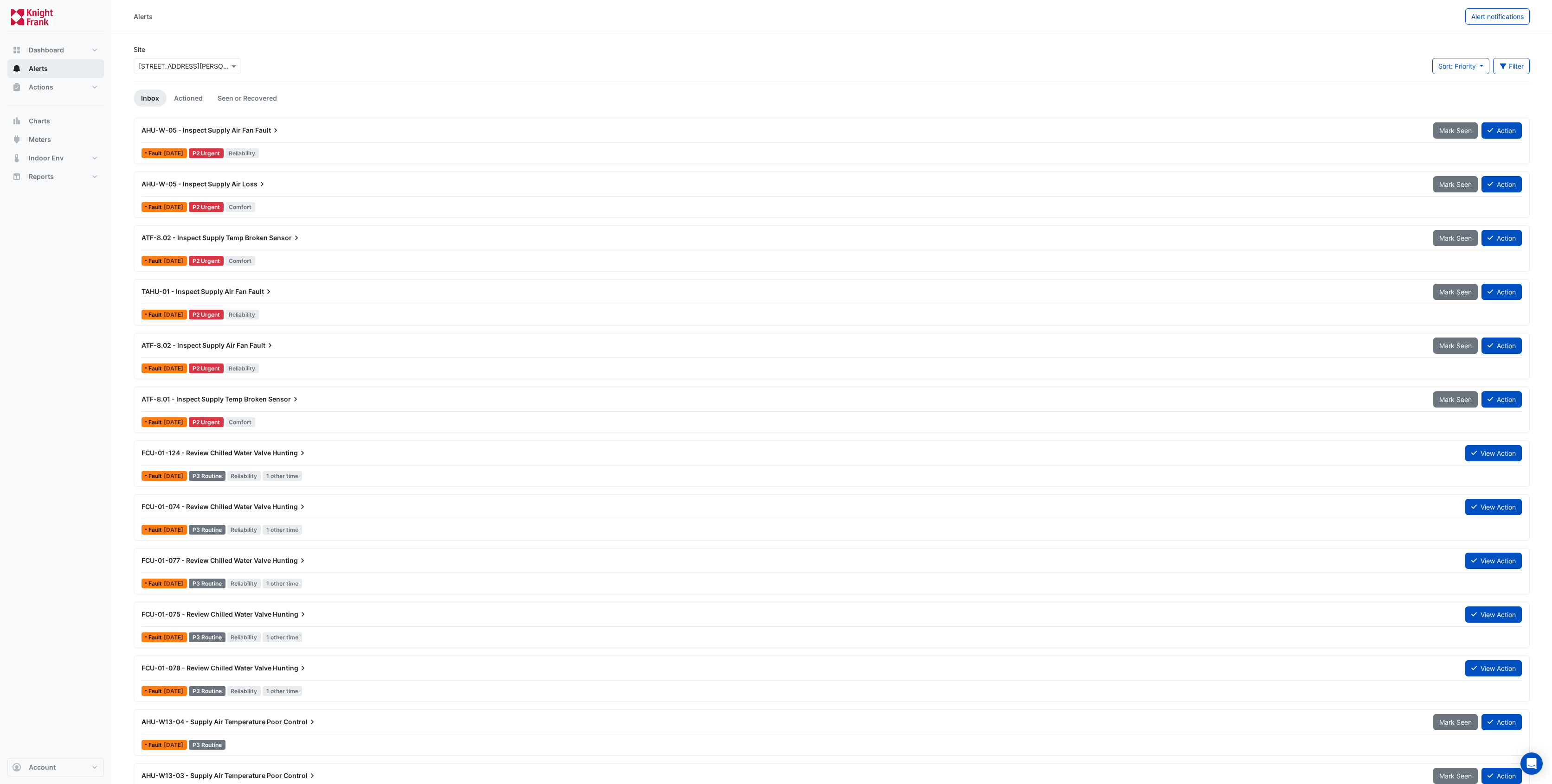
click at [62, 64] on button "Alerts" at bounding box center [55, 68] width 96 height 19
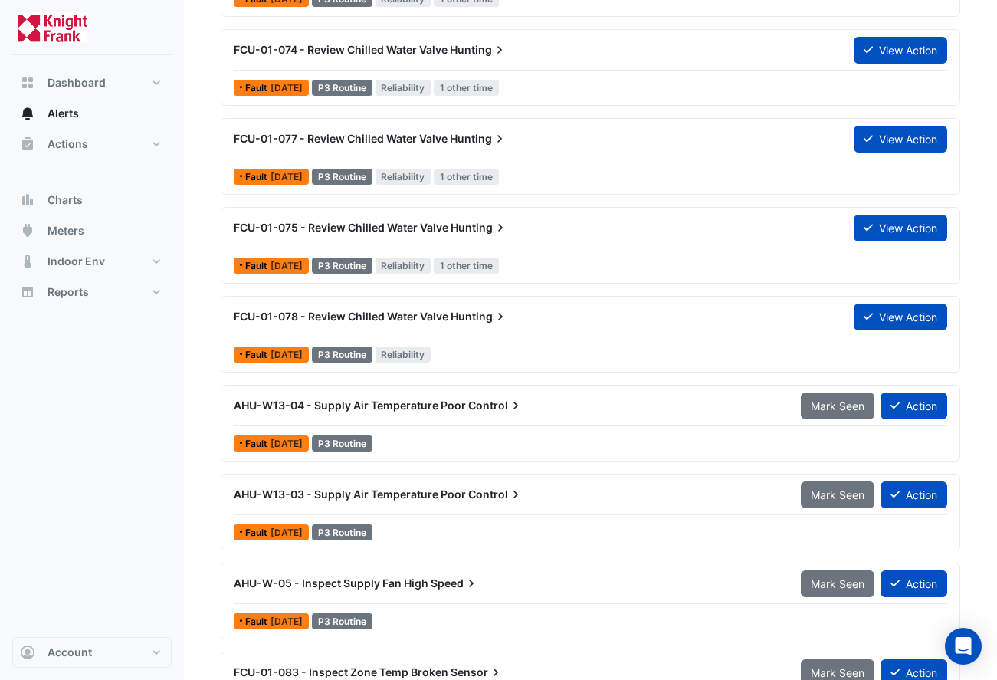
scroll to position [790, 0]
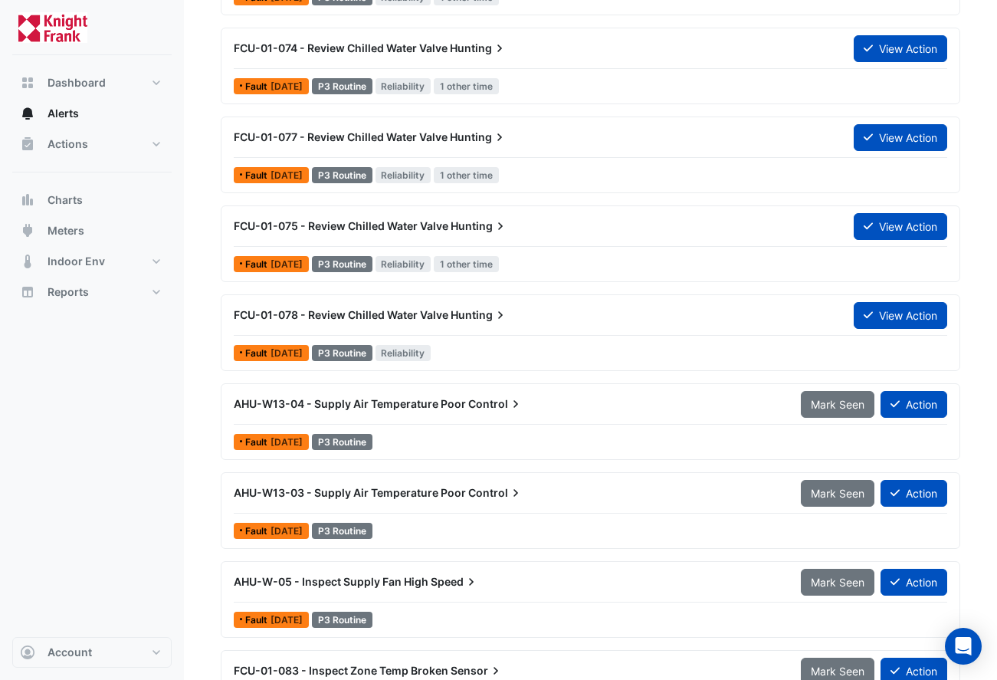
click at [376, 402] on span "AHU-W13-04 - Supply Air Temperature Poor" at bounding box center [350, 403] width 232 height 13
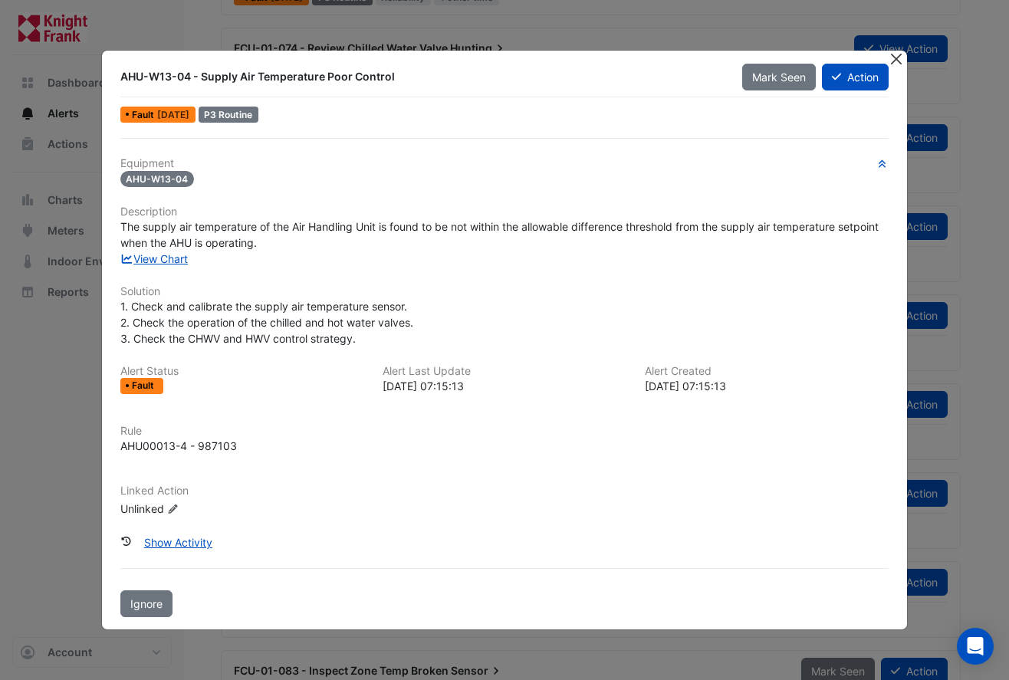
click at [895, 61] on button "Close" at bounding box center [896, 59] width 16 height 16
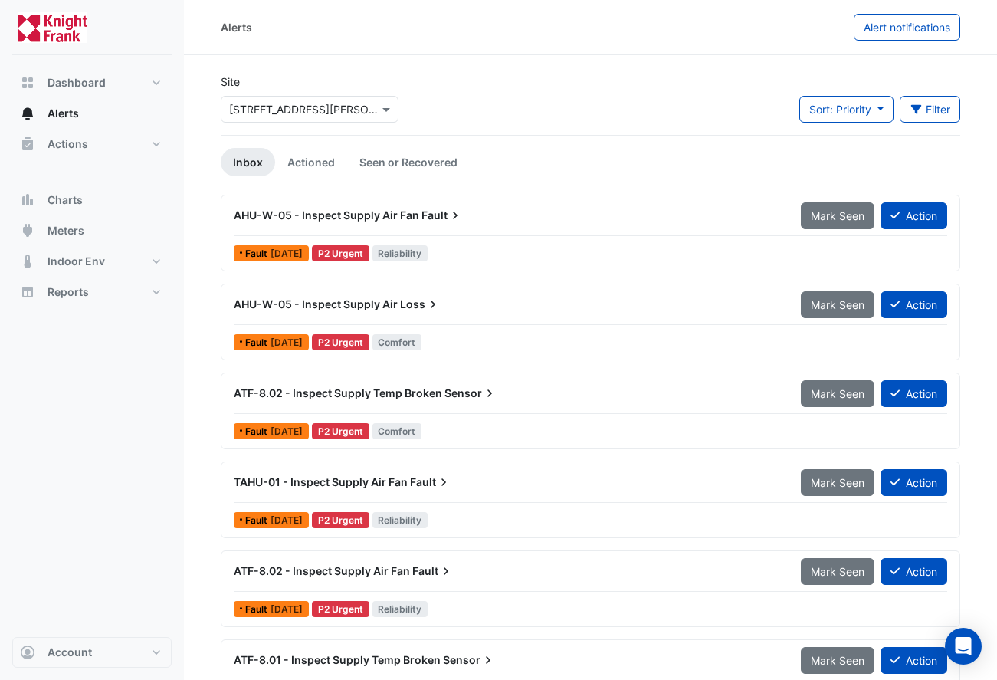
click at [442, 222] on span "Fault" at bounding box center [442, 215] width 41 height 15
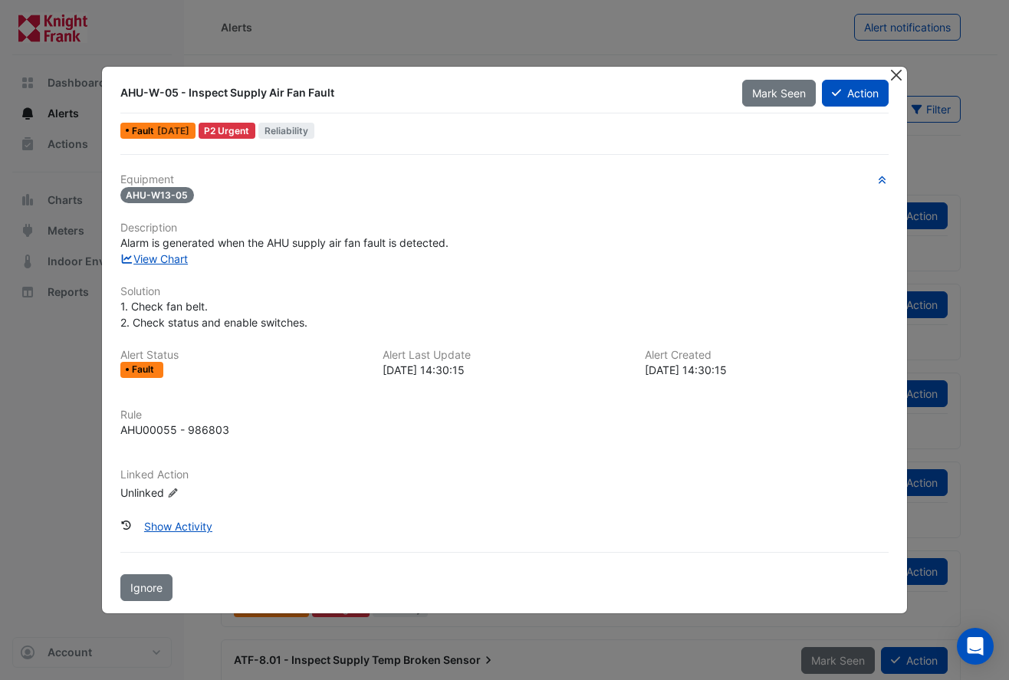
click at [897, 79] on button "Close" at bounding box center [896, 75] width 16 height 16
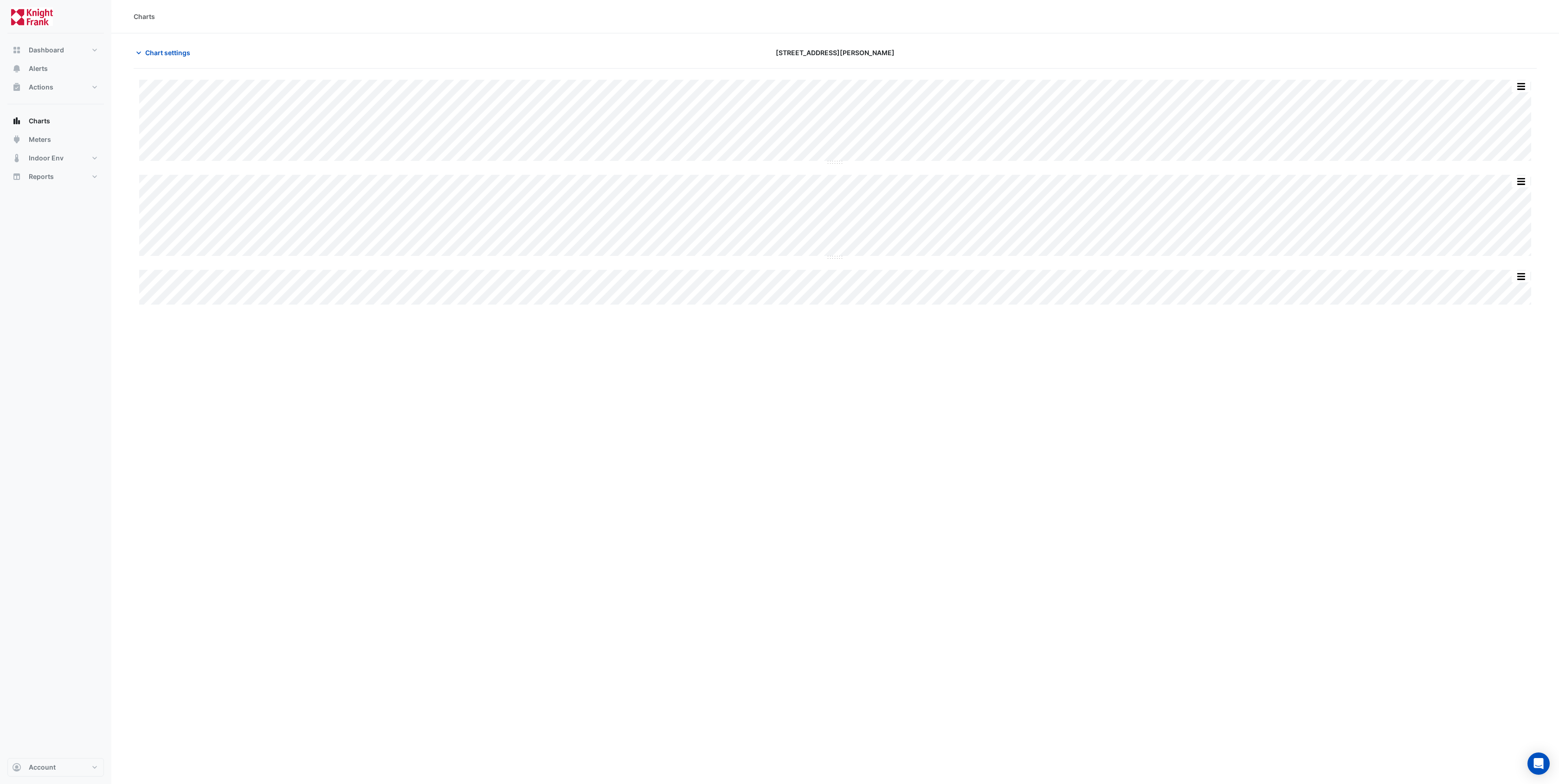
click at [422, 351] on div "Charts Chart settings [STREET_ADDRESS][PERSON_NAME] Split All Split None Print …" at bounding box center [835, 392] width 1448 height 784
click at [165, 52] on span "Chart settings" at bounding box center [168, 53] width 45 height 10
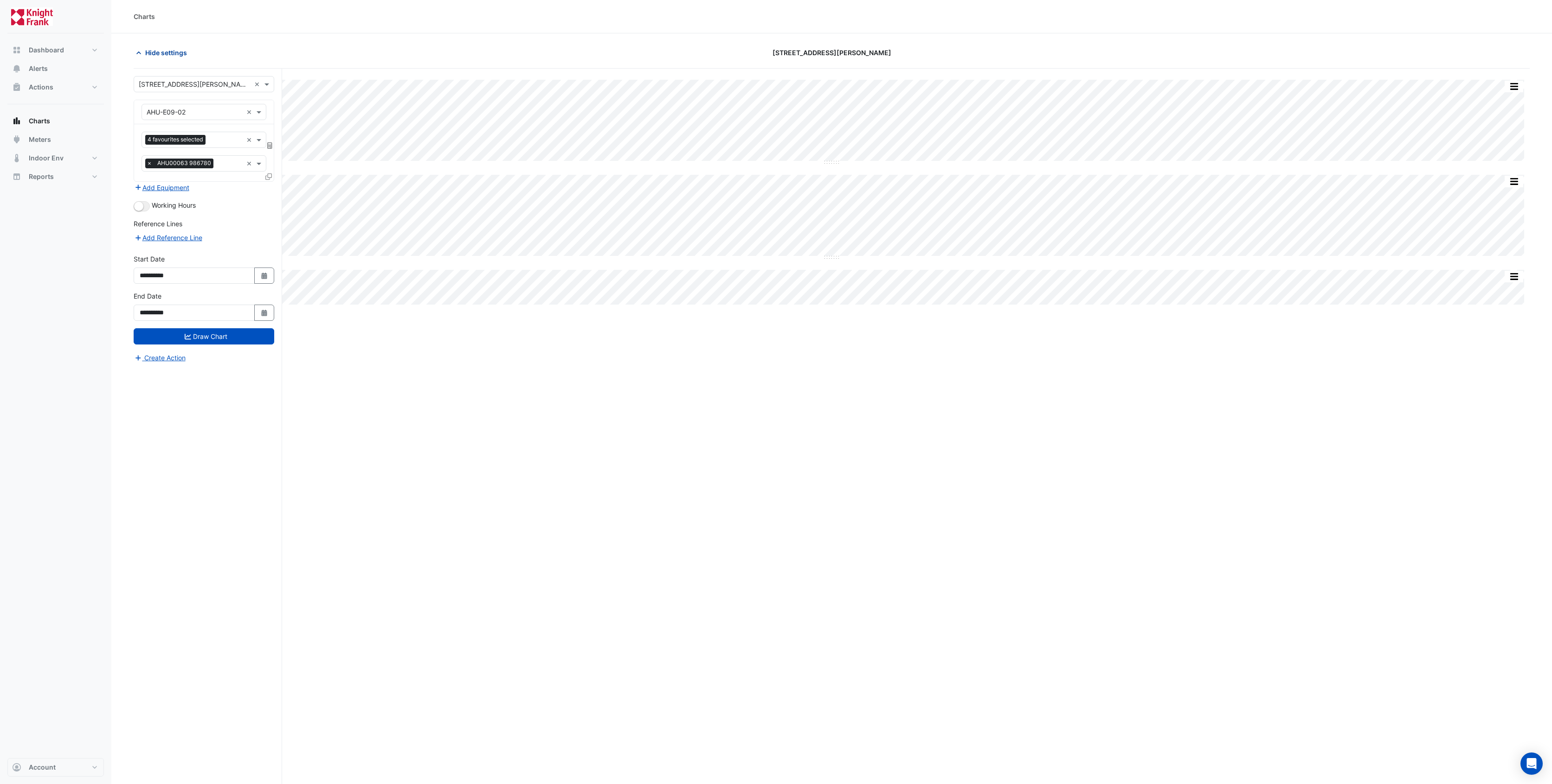
click at [165, 52] on span "Hide settings" at bounding box center [166, 53] width 42 height 10
